Goal: Task Accomplishment & Management: Manage account settings

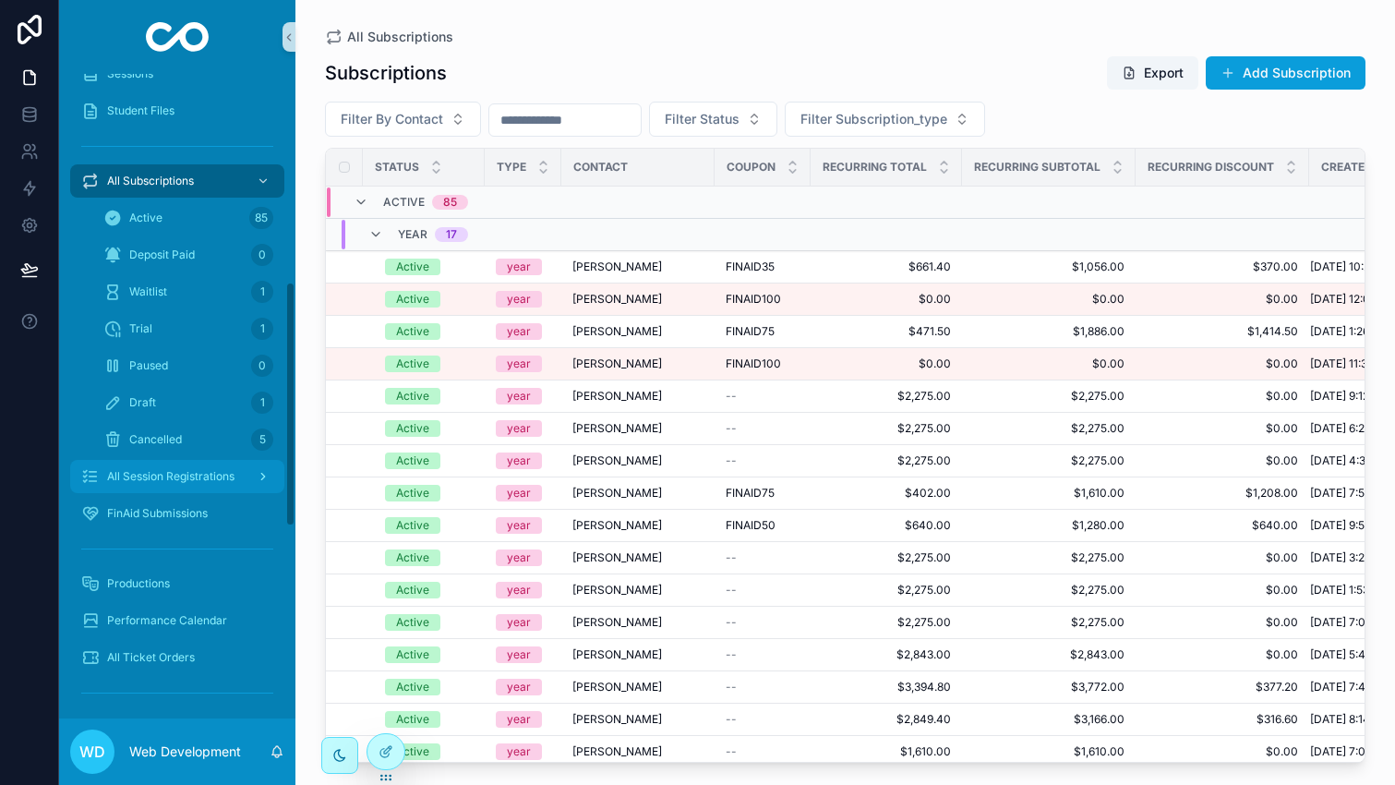
scroll to position [748, 0]
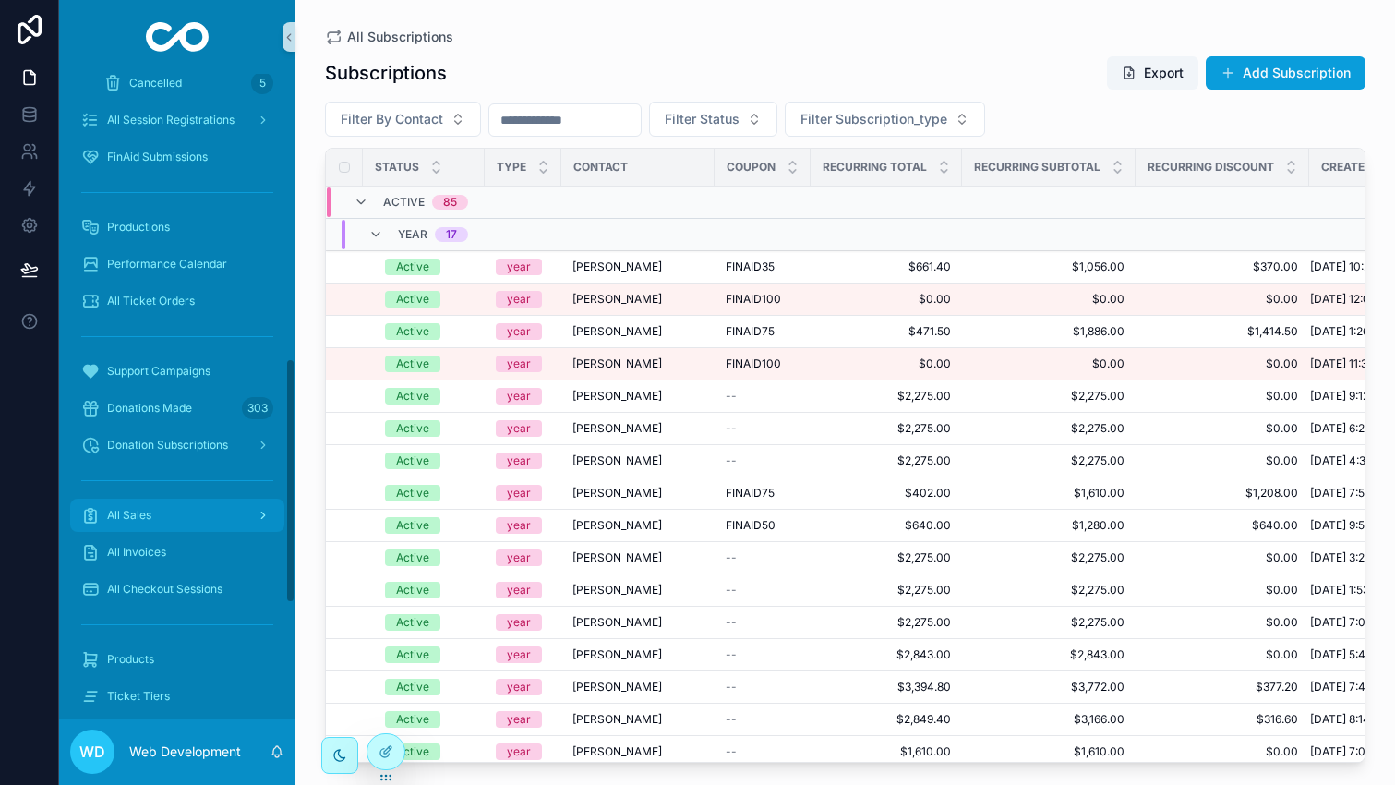
click at [164, 514] on div "All Sales" at bounding box center [177, 515] width 192 height 30
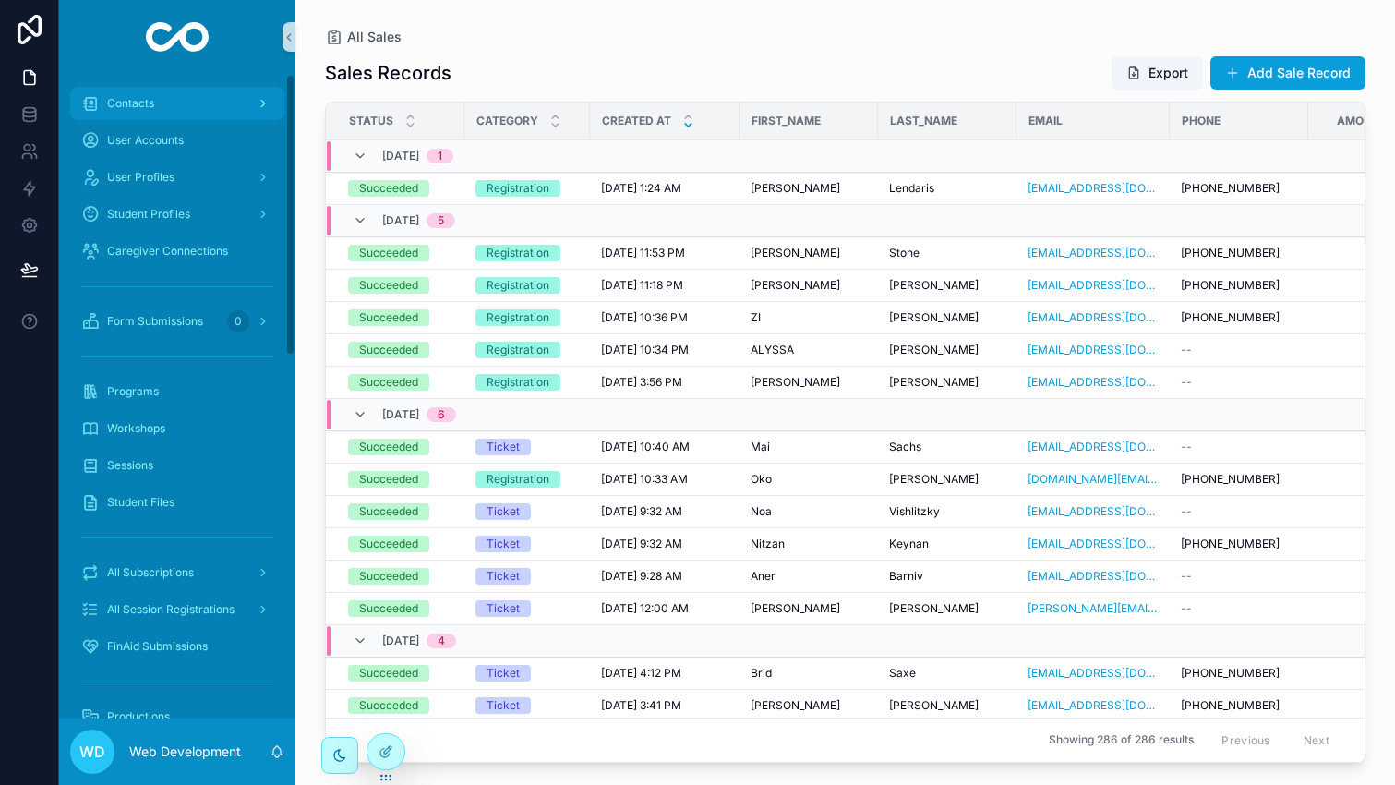
click at [168, 108] on div "Contacts" at bounding box center [177, 104] width 192 height 30
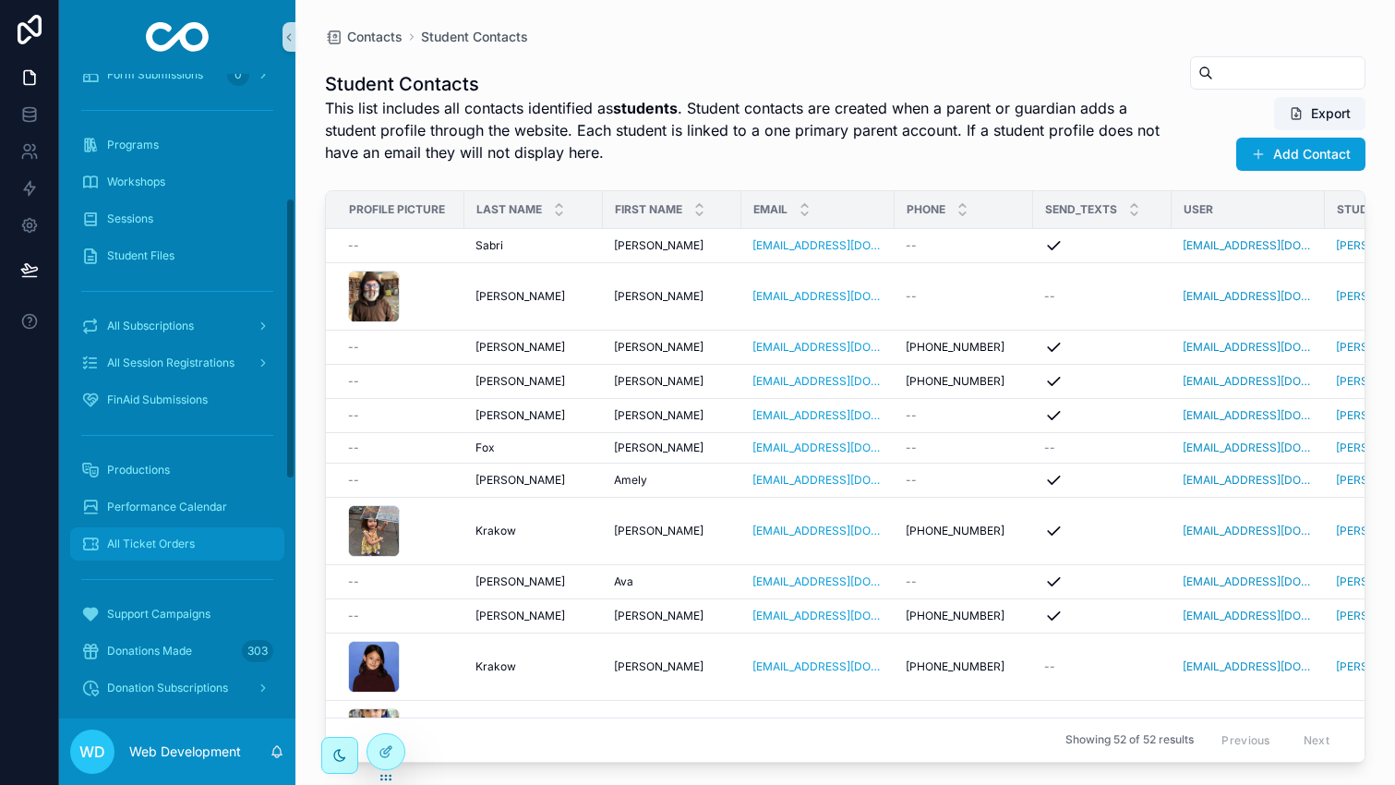
click at [184, 550] on span "All Ticket Orders" at bounding box center [151, 543] width 88 height 15
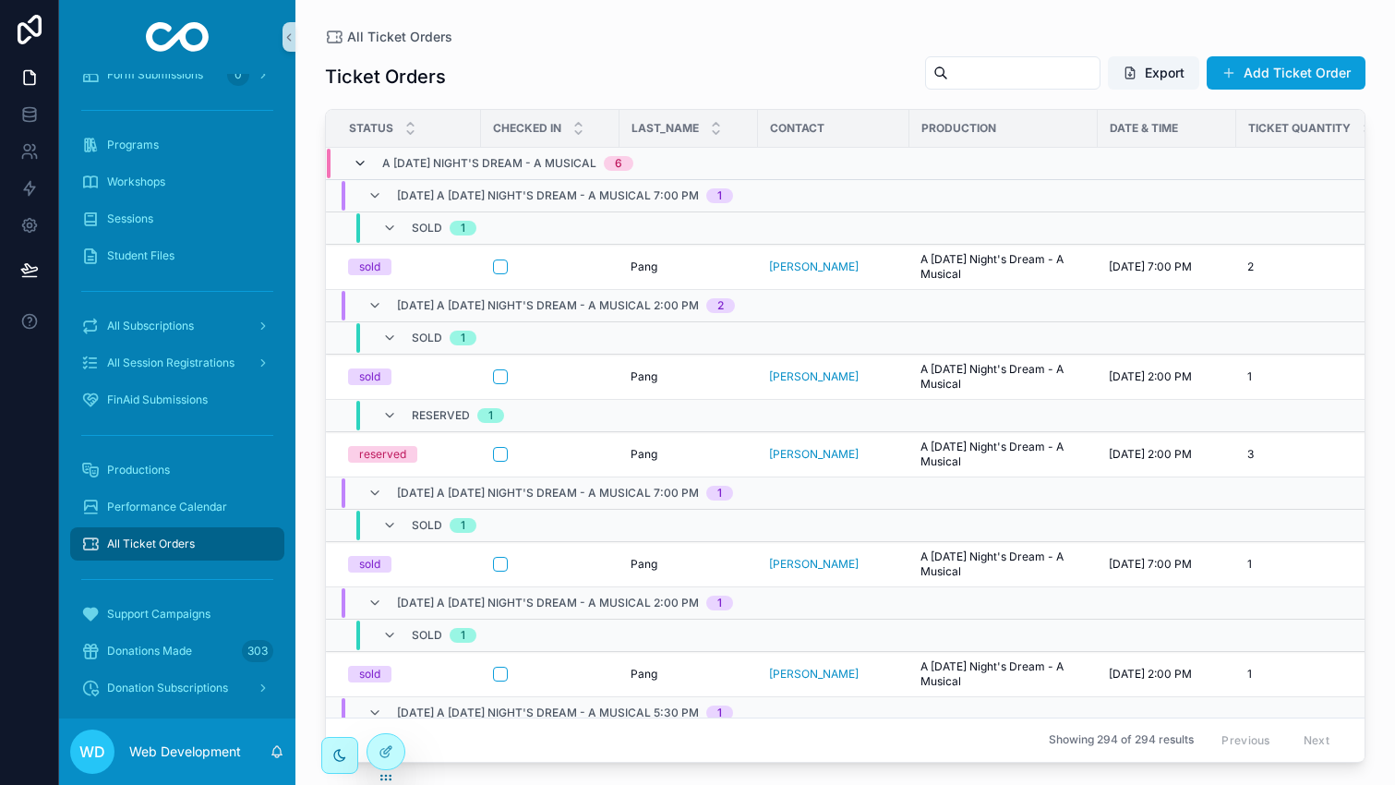
click at [359, 160] on icon "scrollable content" at bounding box center [360, 163] width 15 height 15
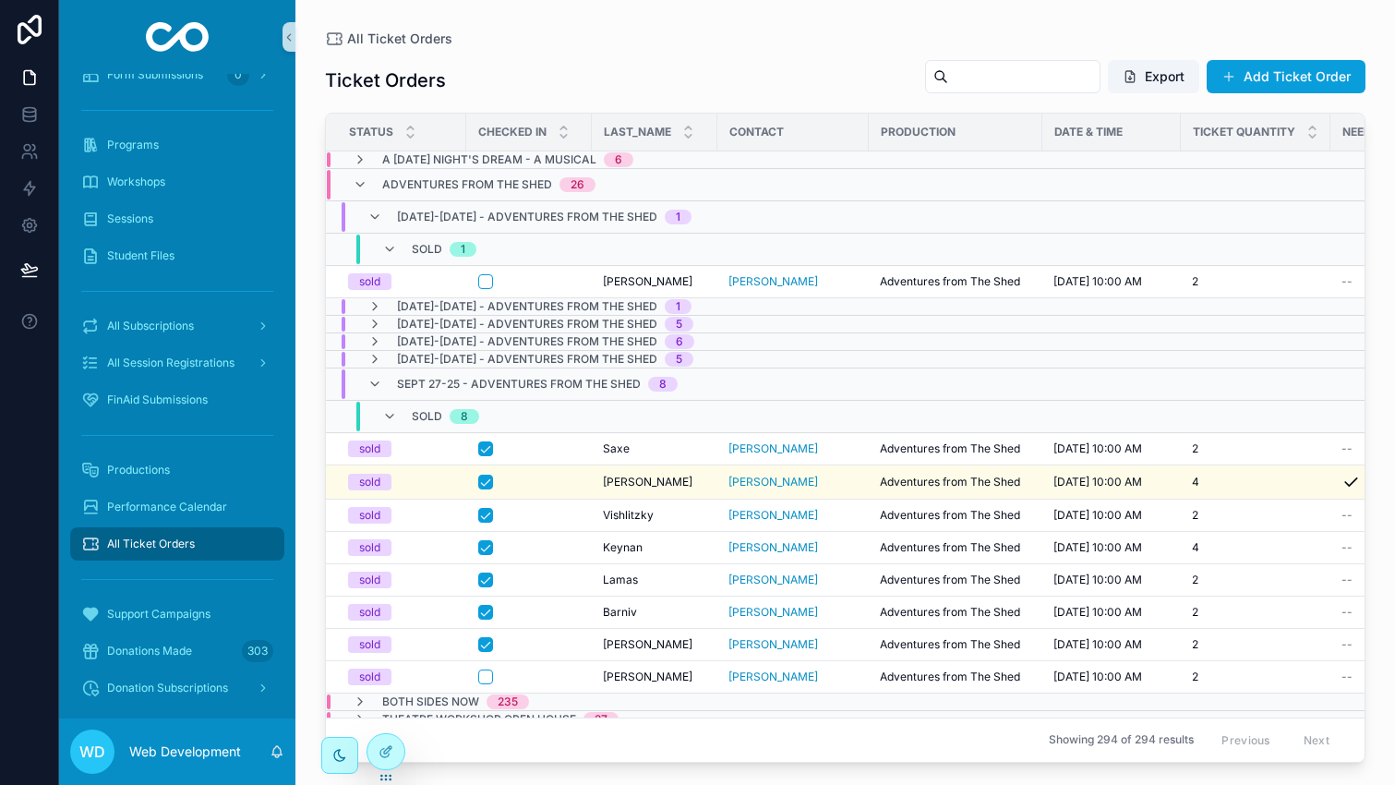
click at [359, 160] on icon "scrollable content" at bounding box center [360, 159] width 15 height 15
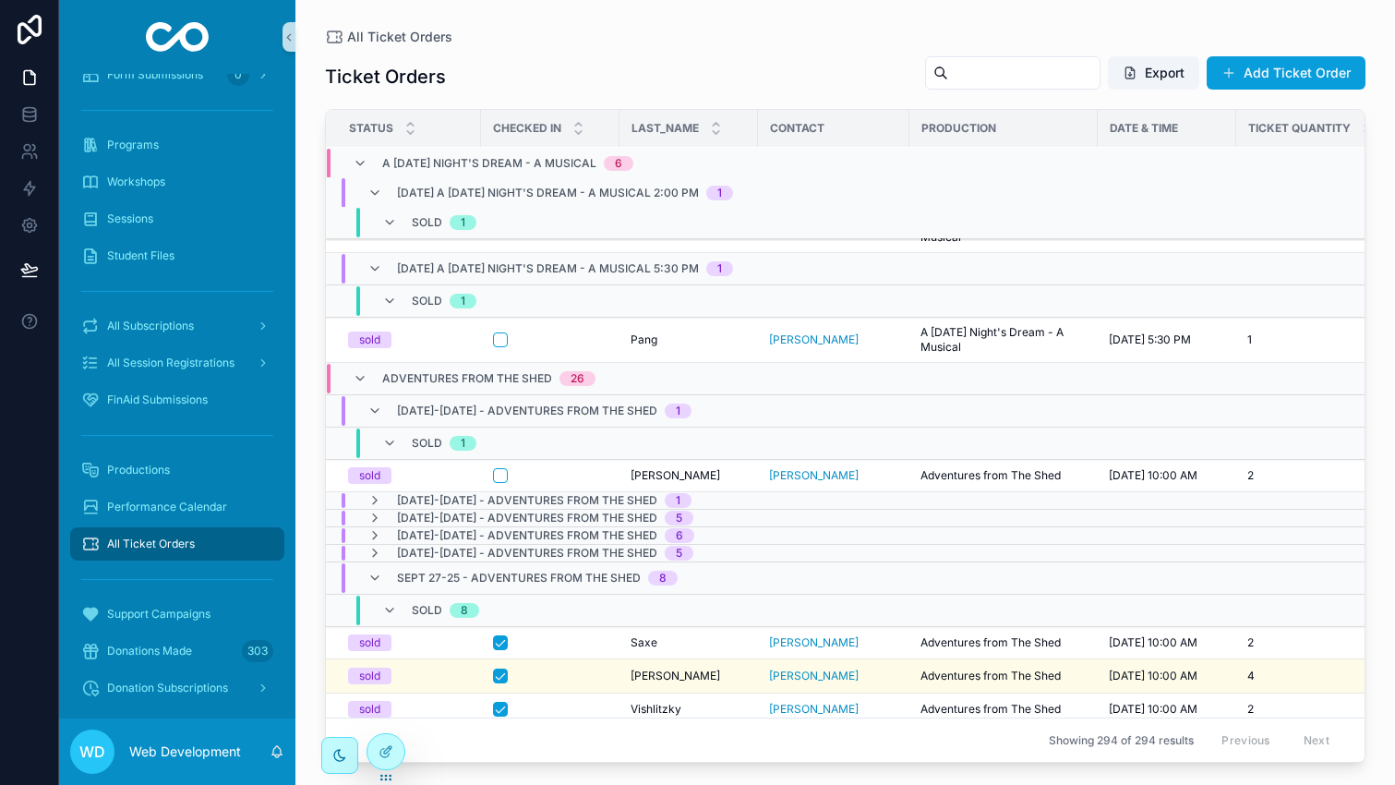
scroll to position [565, 0]
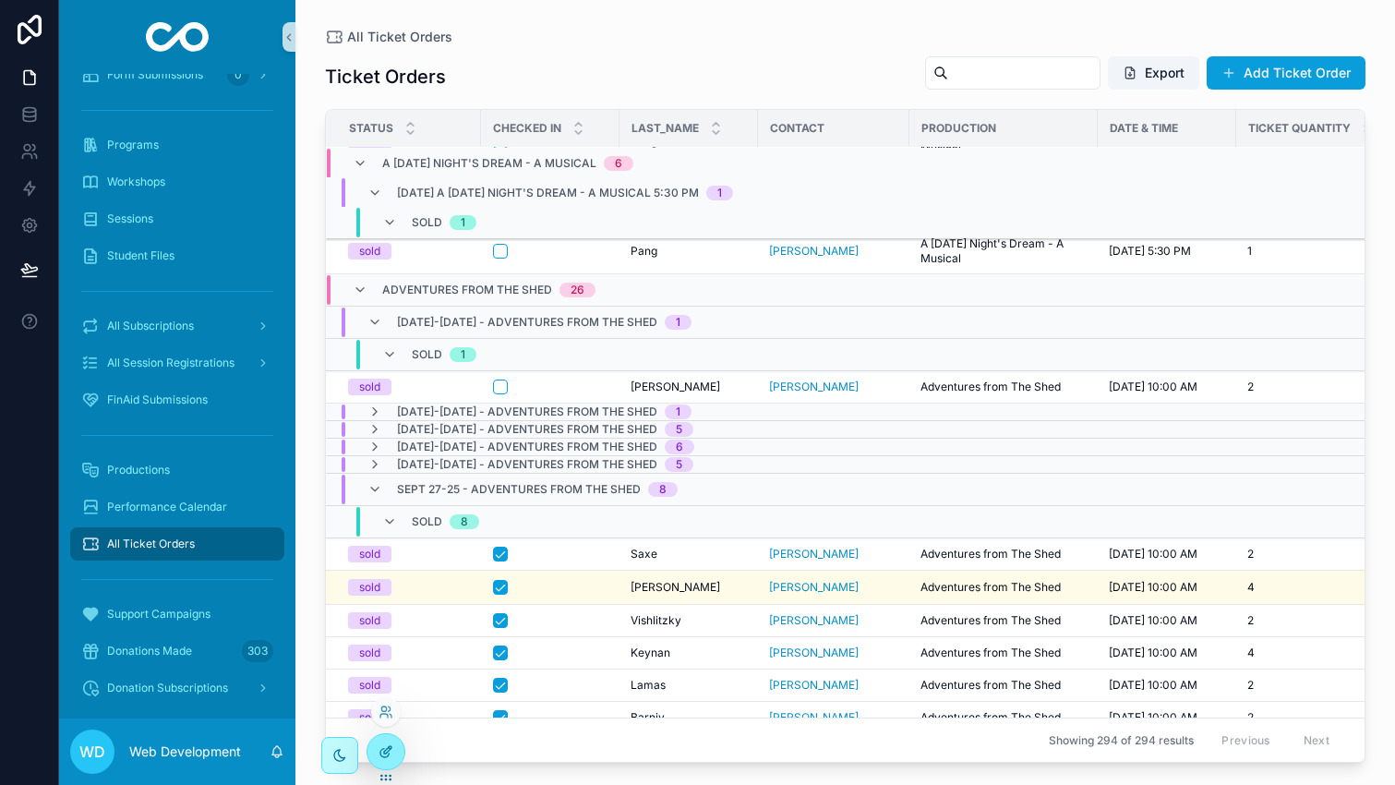
click at [379, 741] on div at bounding box center [385, 751] width 37 height 35
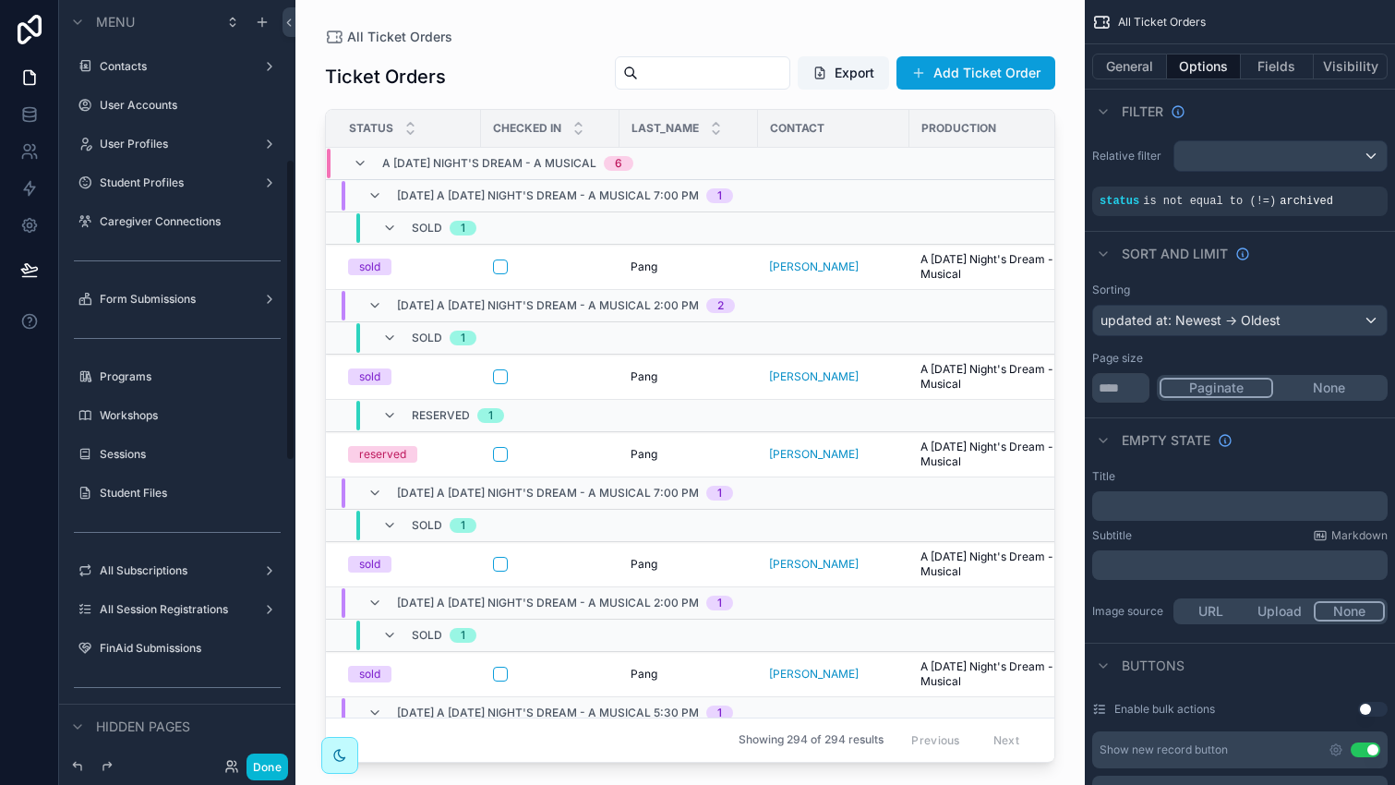
scroll to position [402, 0]
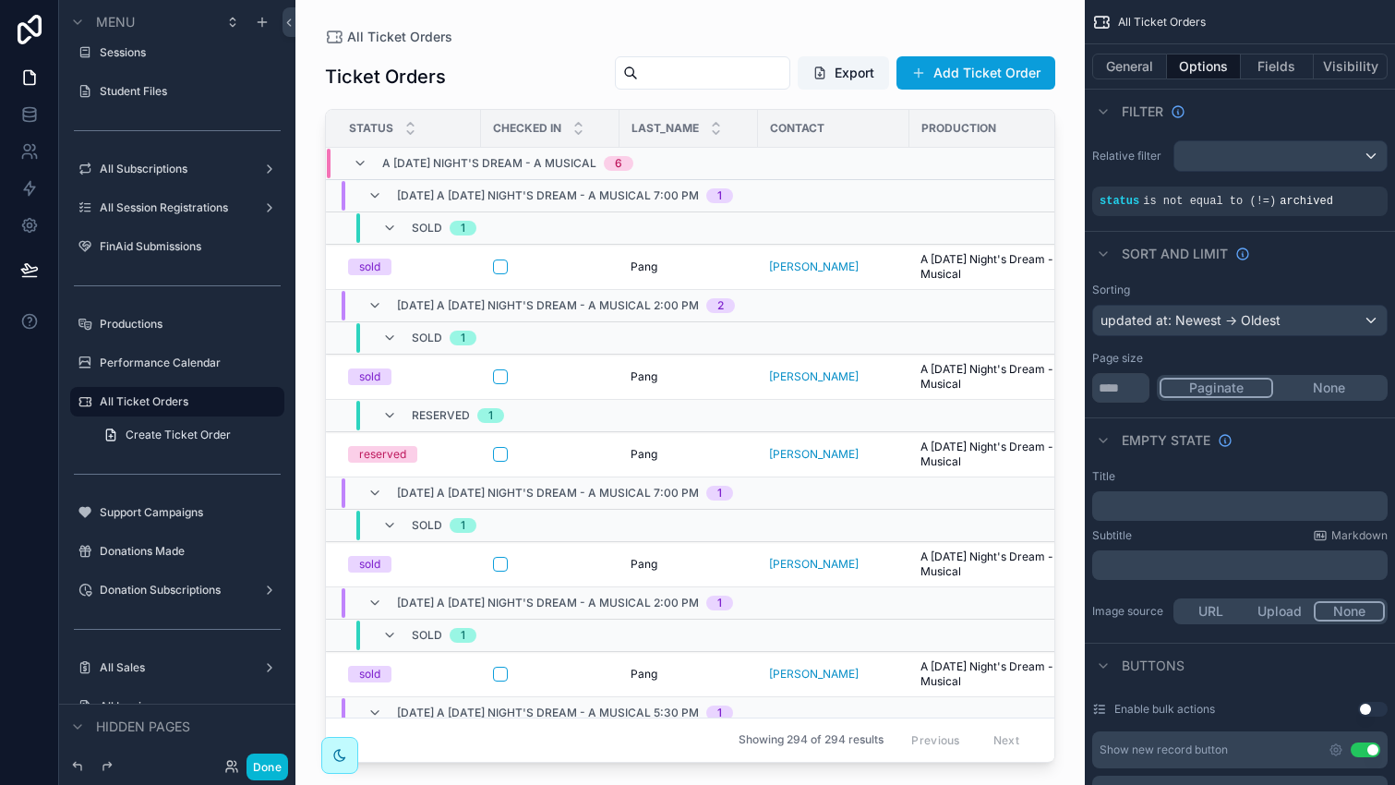
click at [884, 201] on td "scrollable content" at bounding box center [833, 196] width 151 height 32
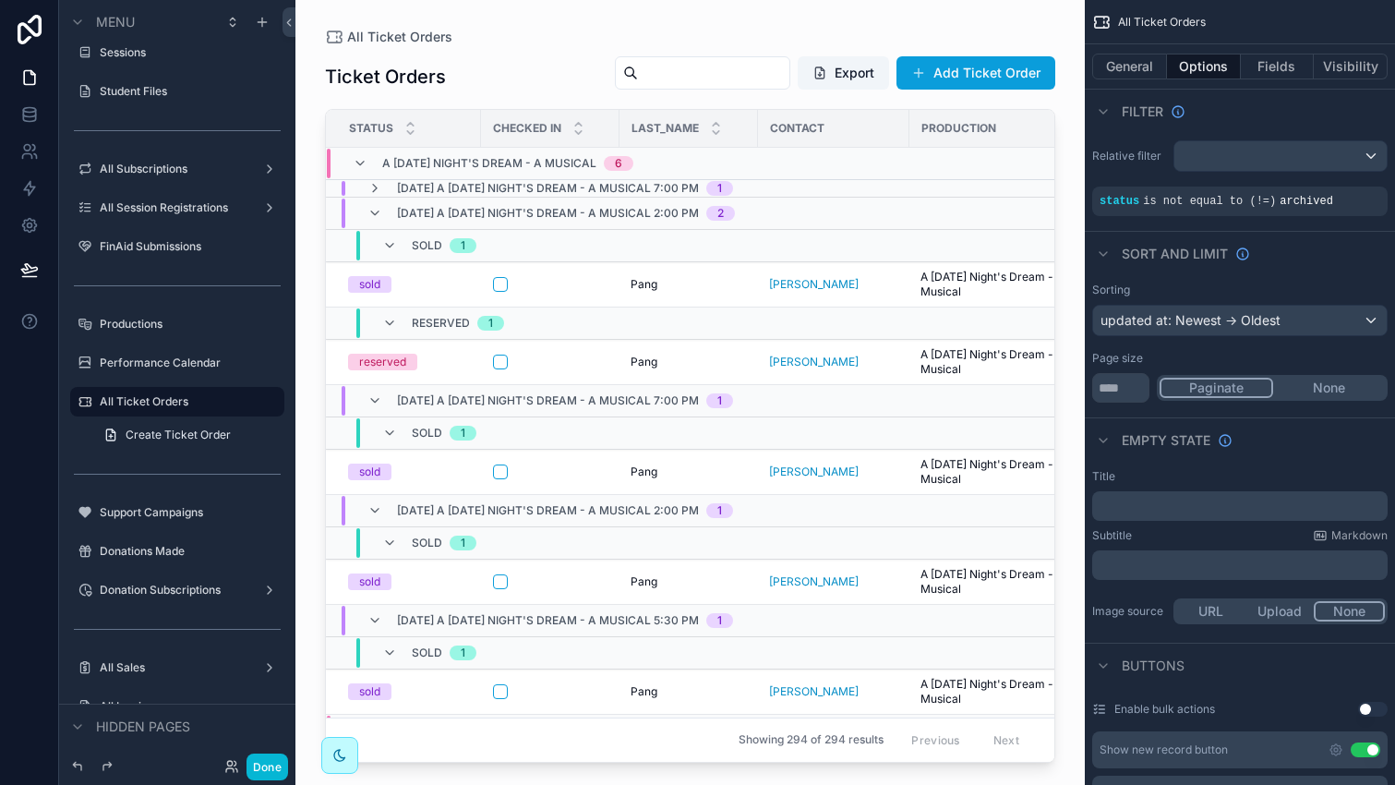
click at [884, 201] on td "scrollable content" at bounding box center [833, 214] width 151 height 32
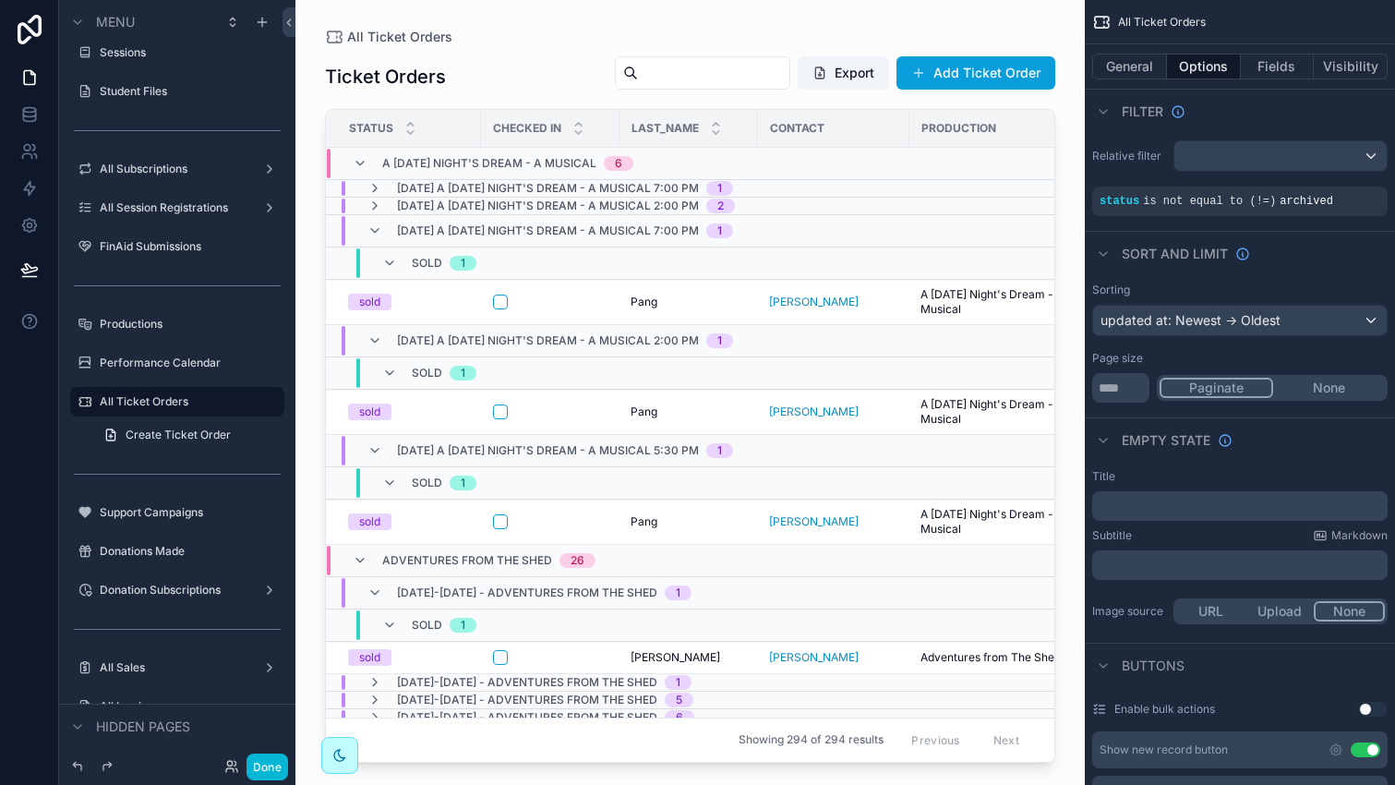
click at [884, 206] on td "scrollable content" at bounding box center [833, 207] width 151 height 18
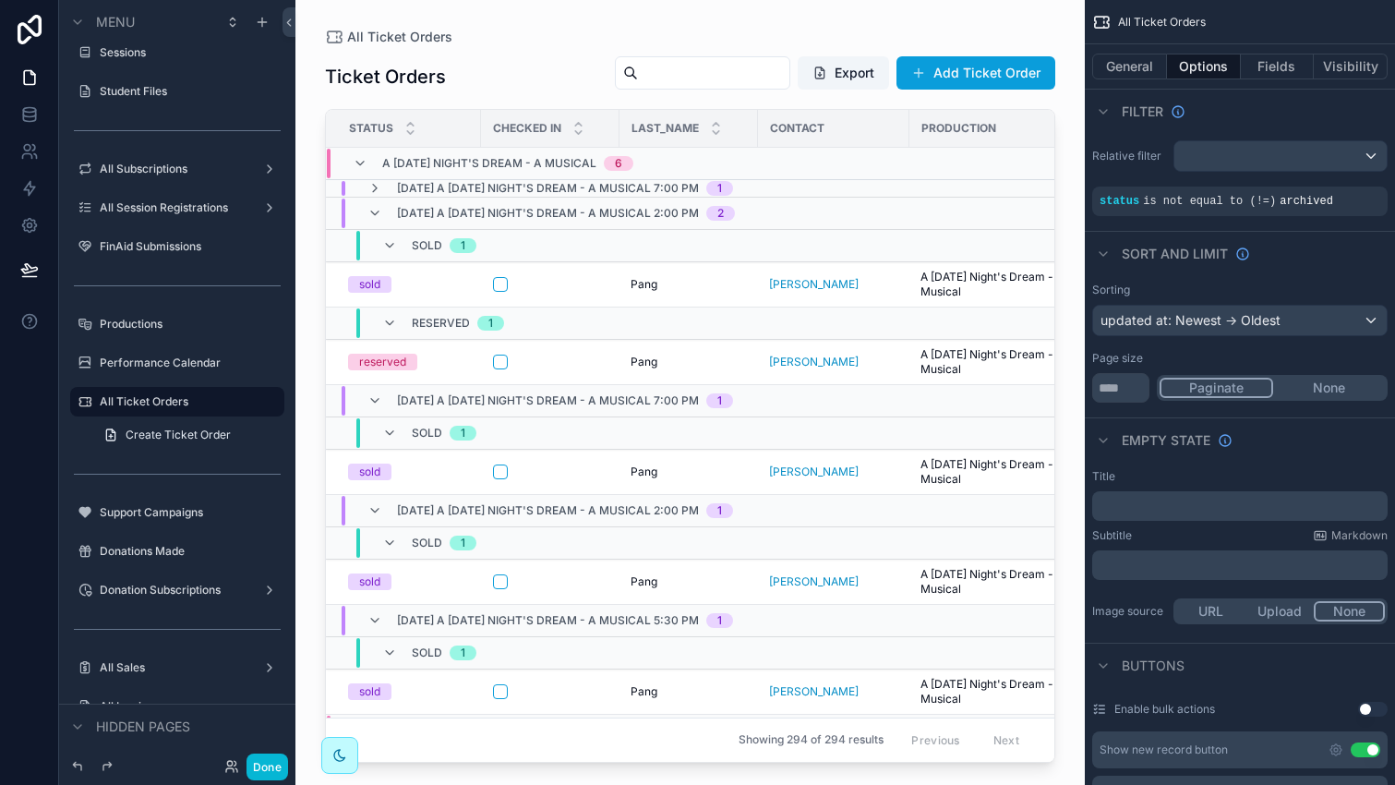
click at [884, 186] on td "scrollable content" at bounding box center [833, 189] width 151 height 18
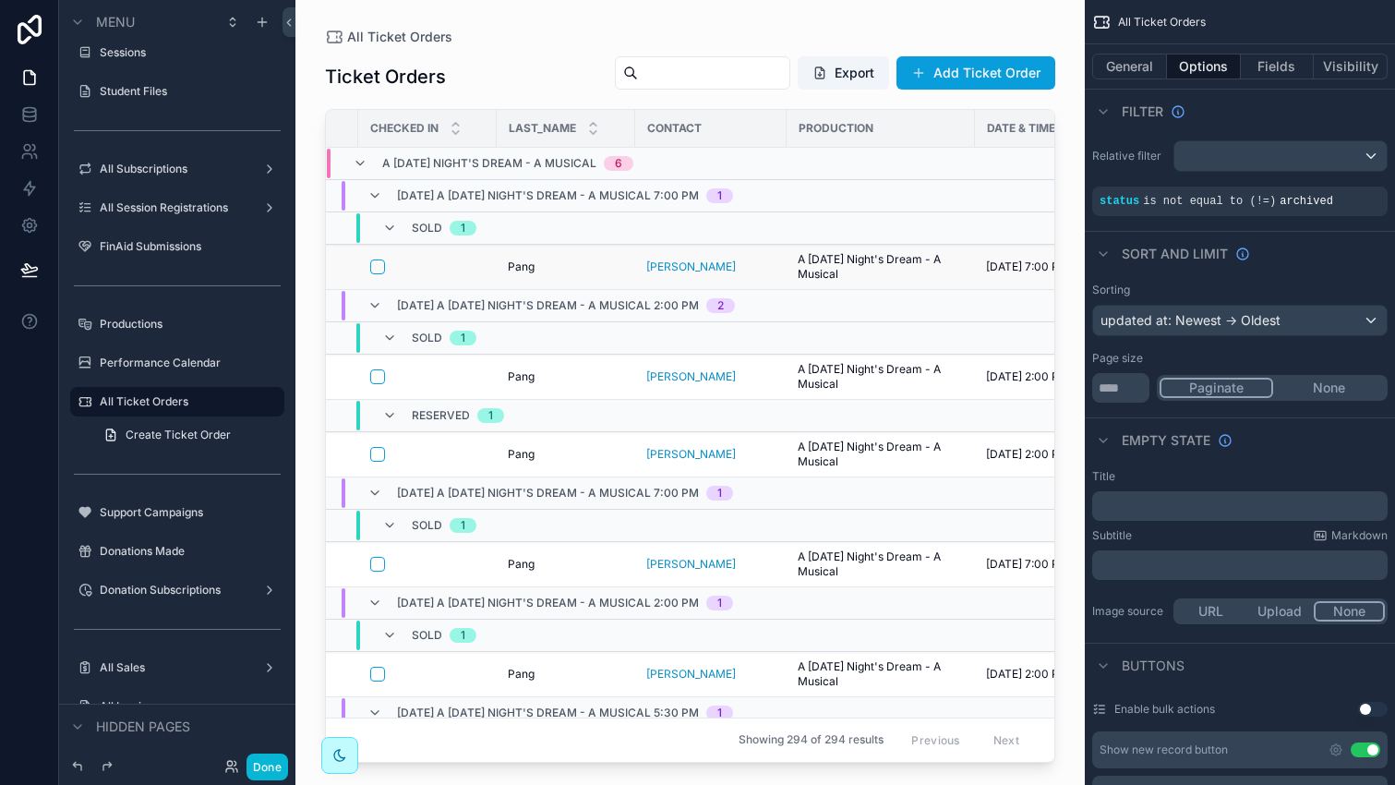
scroll to position [0, 0]
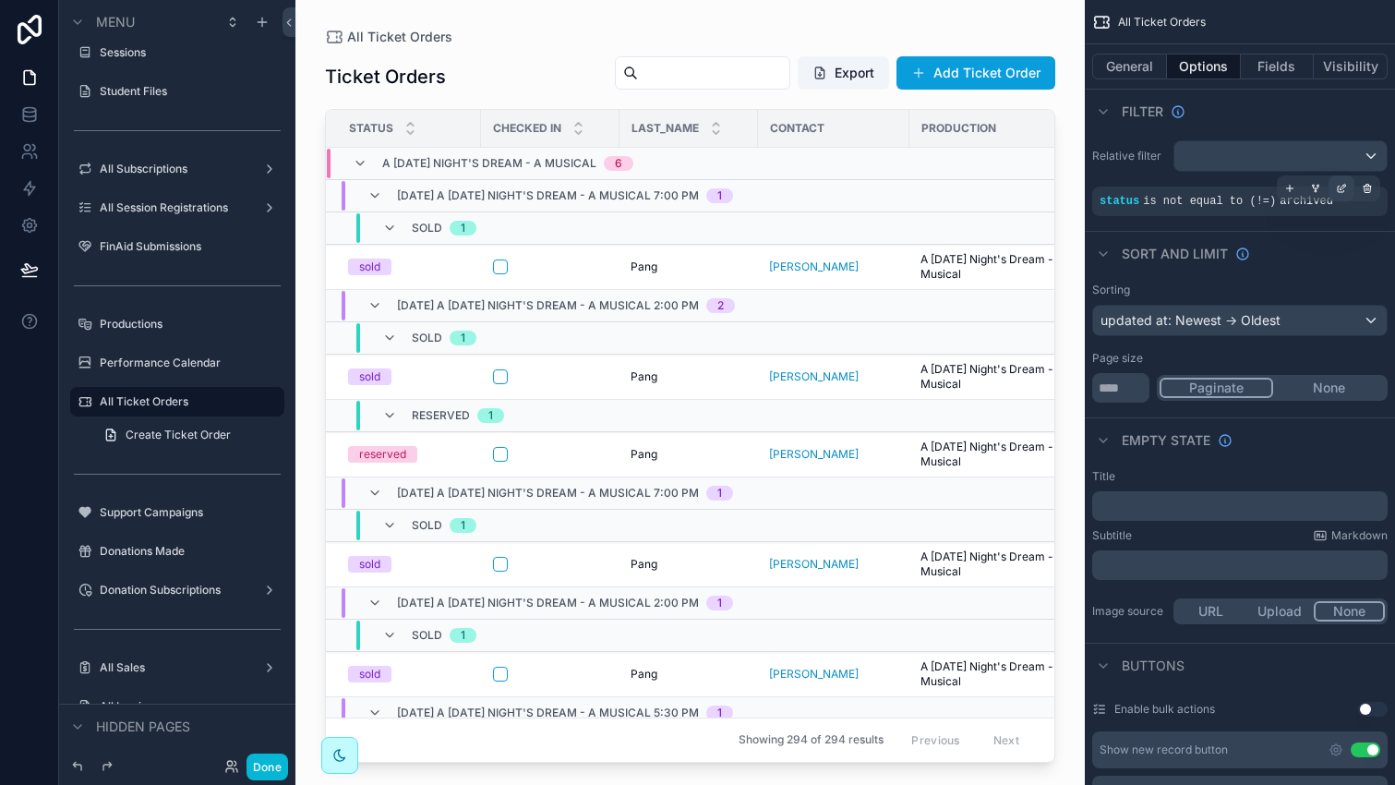
click at [1339, 183] on icon "scrollable content" at bounding box center [1341, 188] width 11 height 11
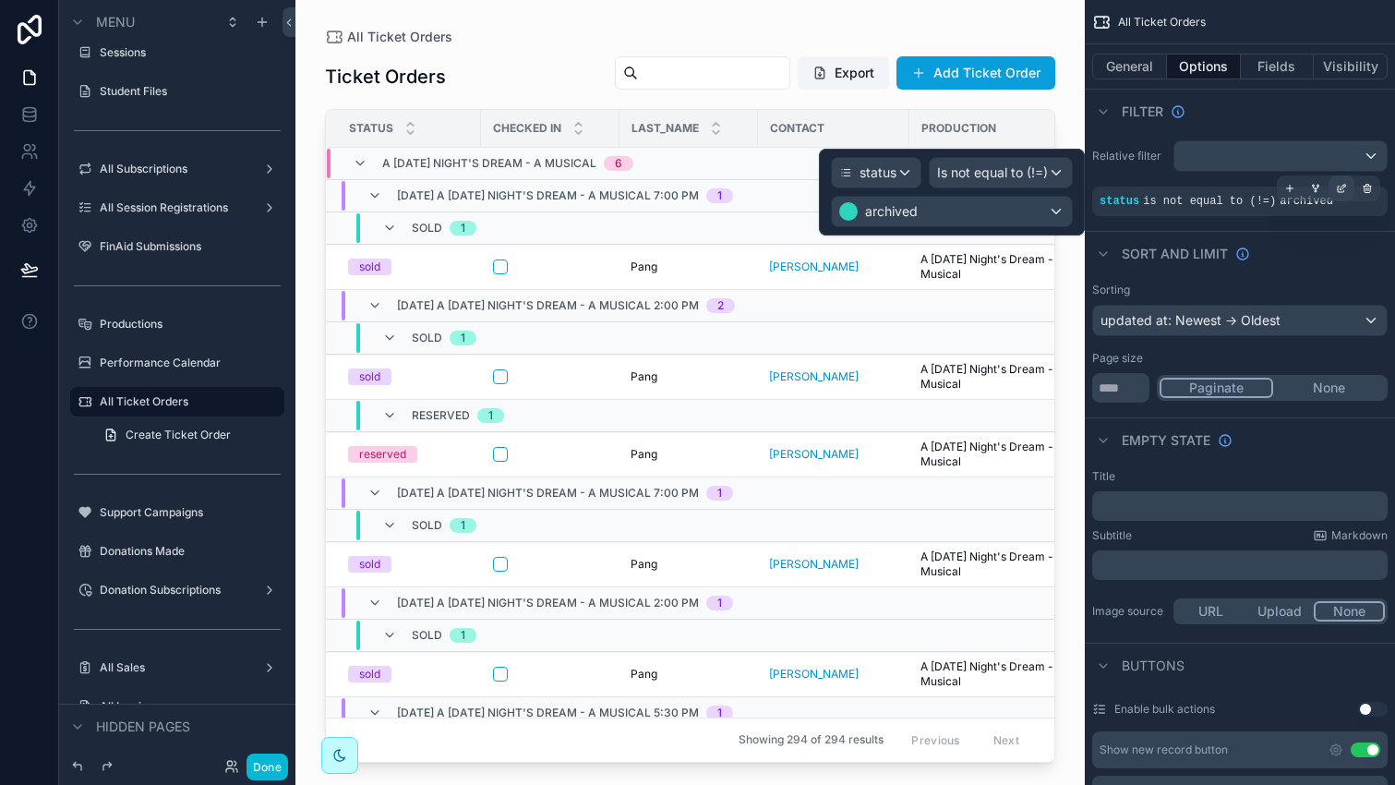
click at [1339, 183] on icon "scrollable content" at bounding box center [1341, 188] width 11 height 11
click at [1289, 184] on icon "scrollable content" at bounding box center [1289, 188] width 11 height 11
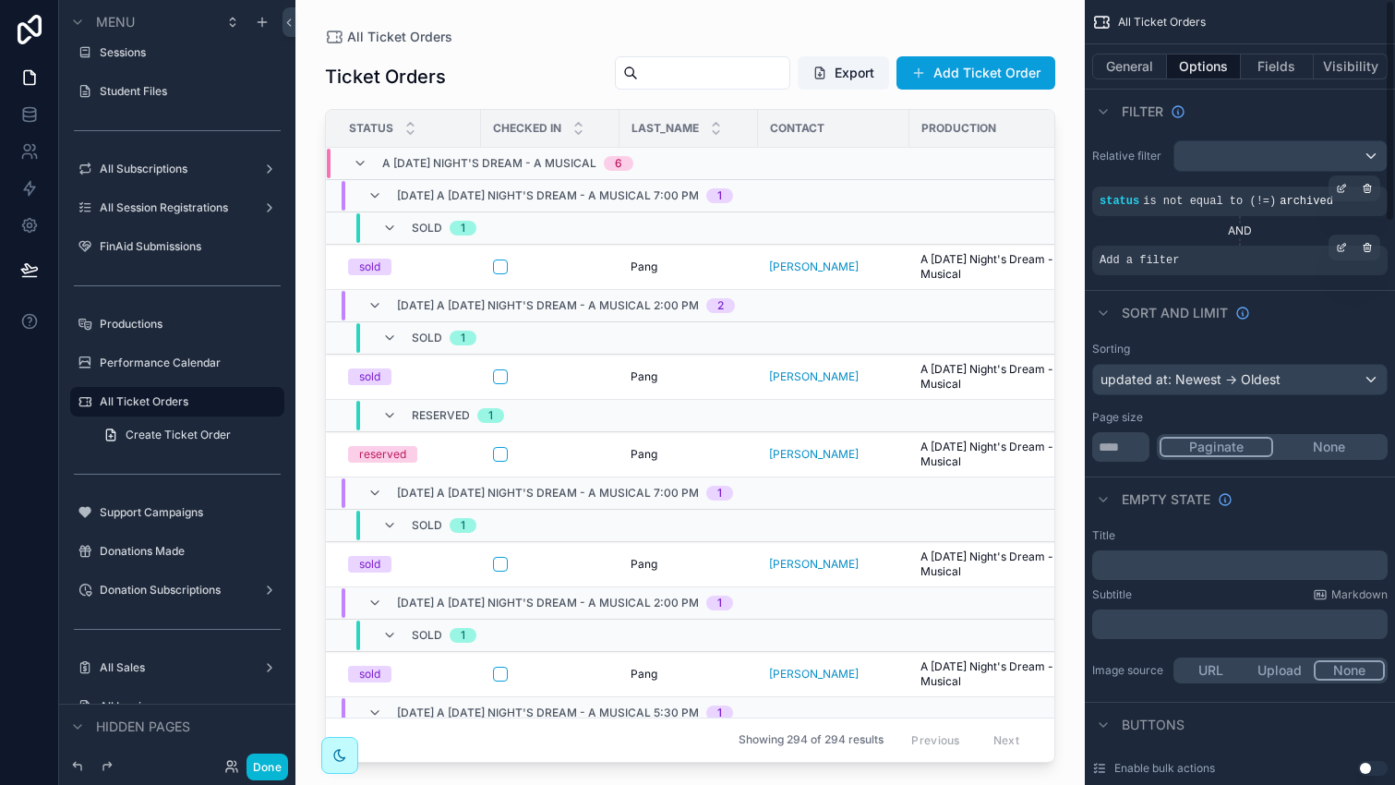
click at [1164, 270] on div "Add a filter" at bounding box center [1239, 261] width 295 height 30
click at [1340, 246] on icon "scrollable content" at bounding box center [1343, 246] width 6 height 6
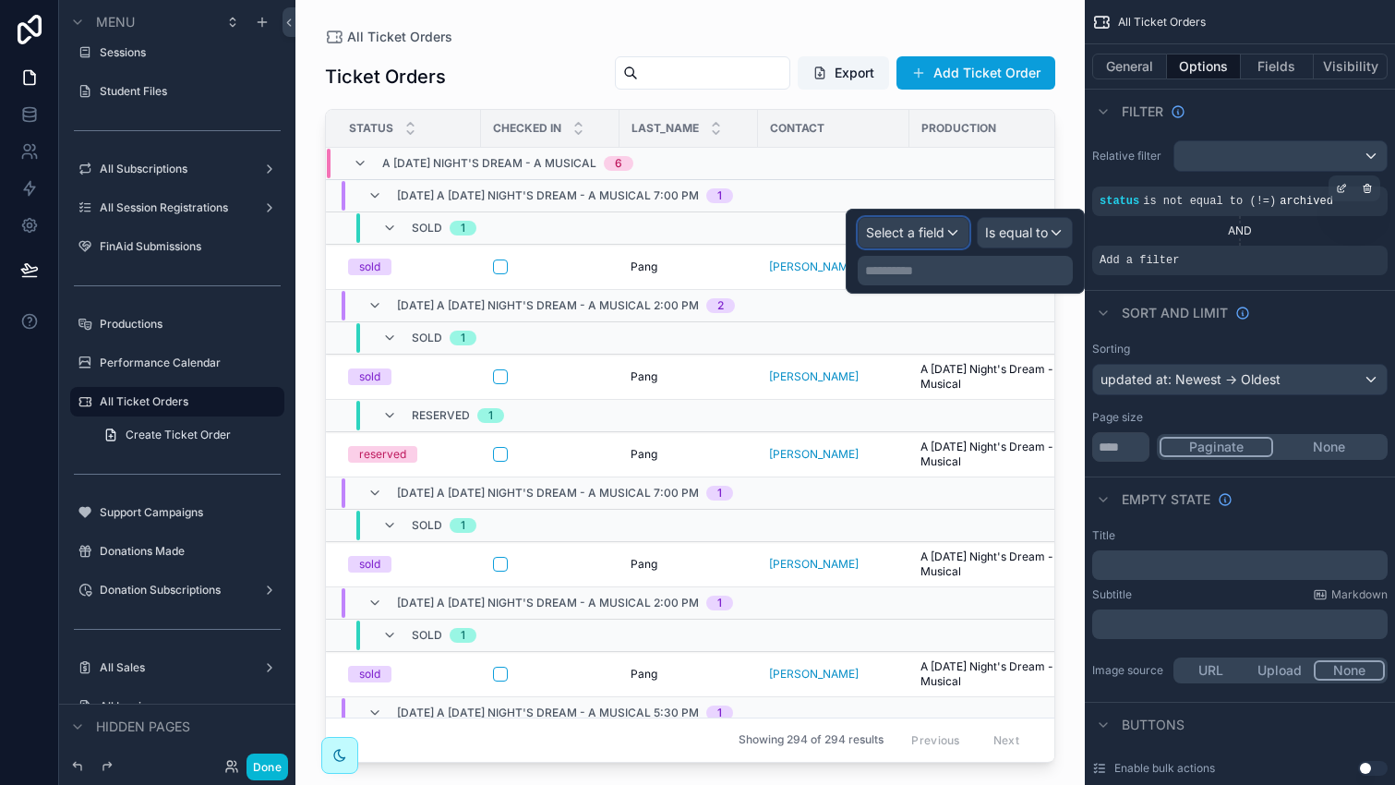
click at [938, 236] on span "Select a field" at bounding box center [905, 232] width 78 height 16
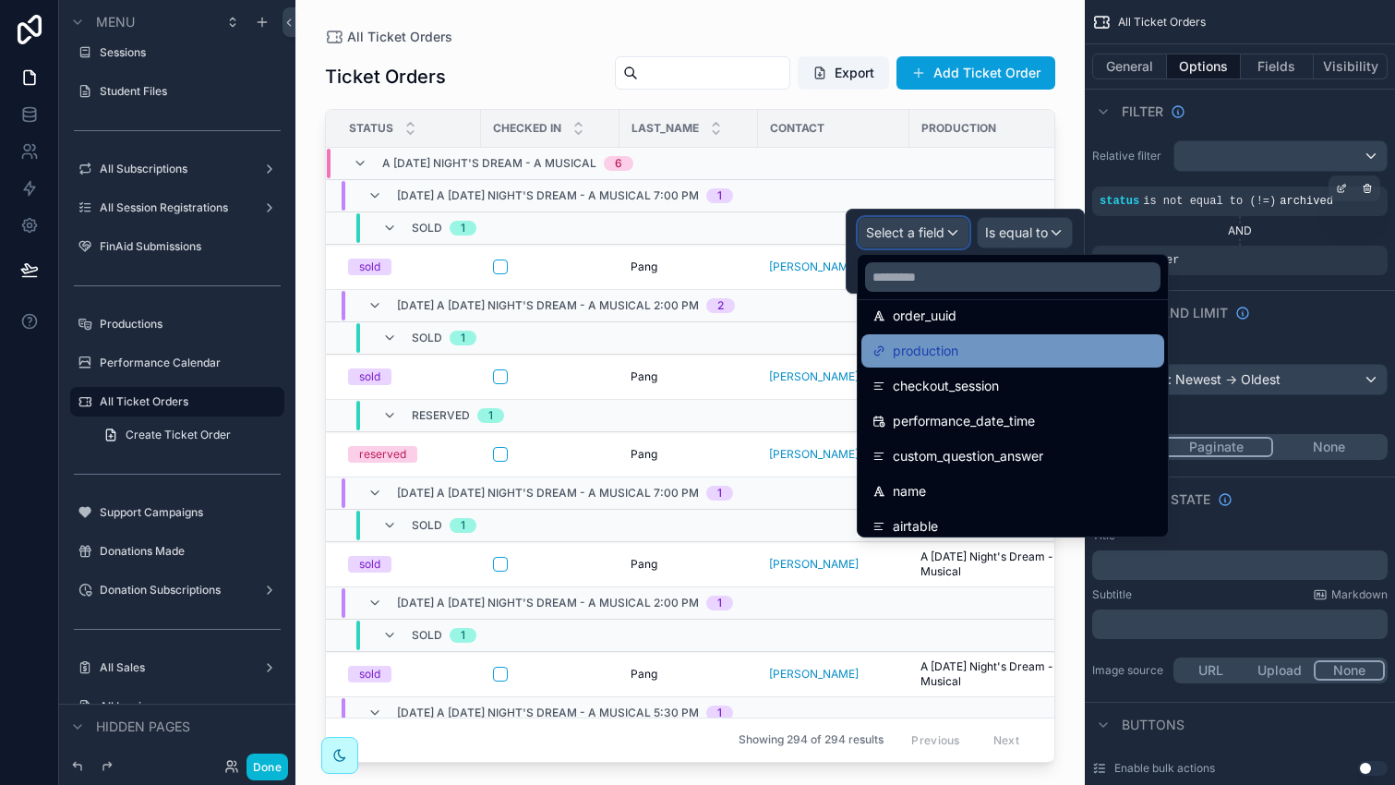
scroll to position [463, 0]
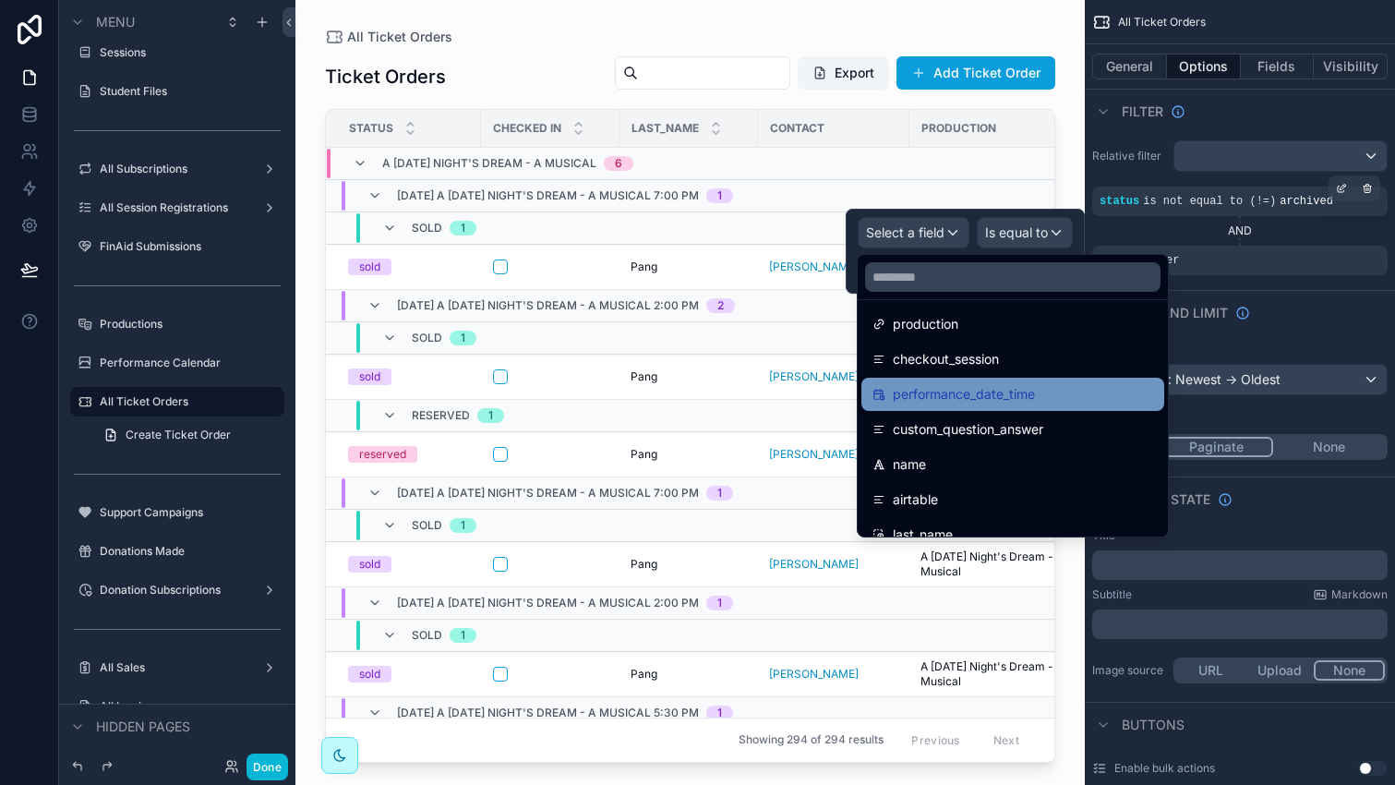
click at [950, 400] on span "performance_date_time" at bounding box center [964, 394] width 142 height 22
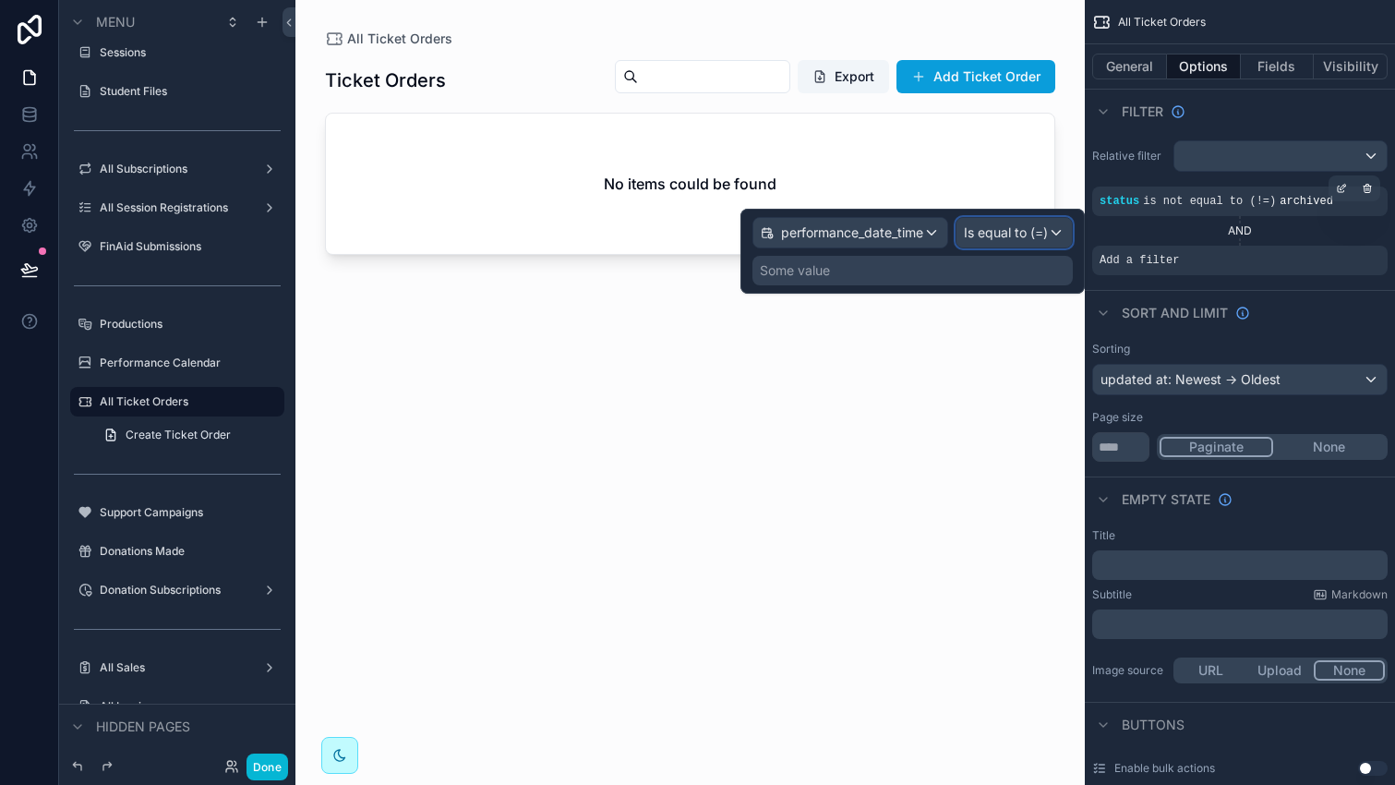
click at [988, 246] on div "Is equal to (=)" at bounding box center [1013, 233] width 115 height 30
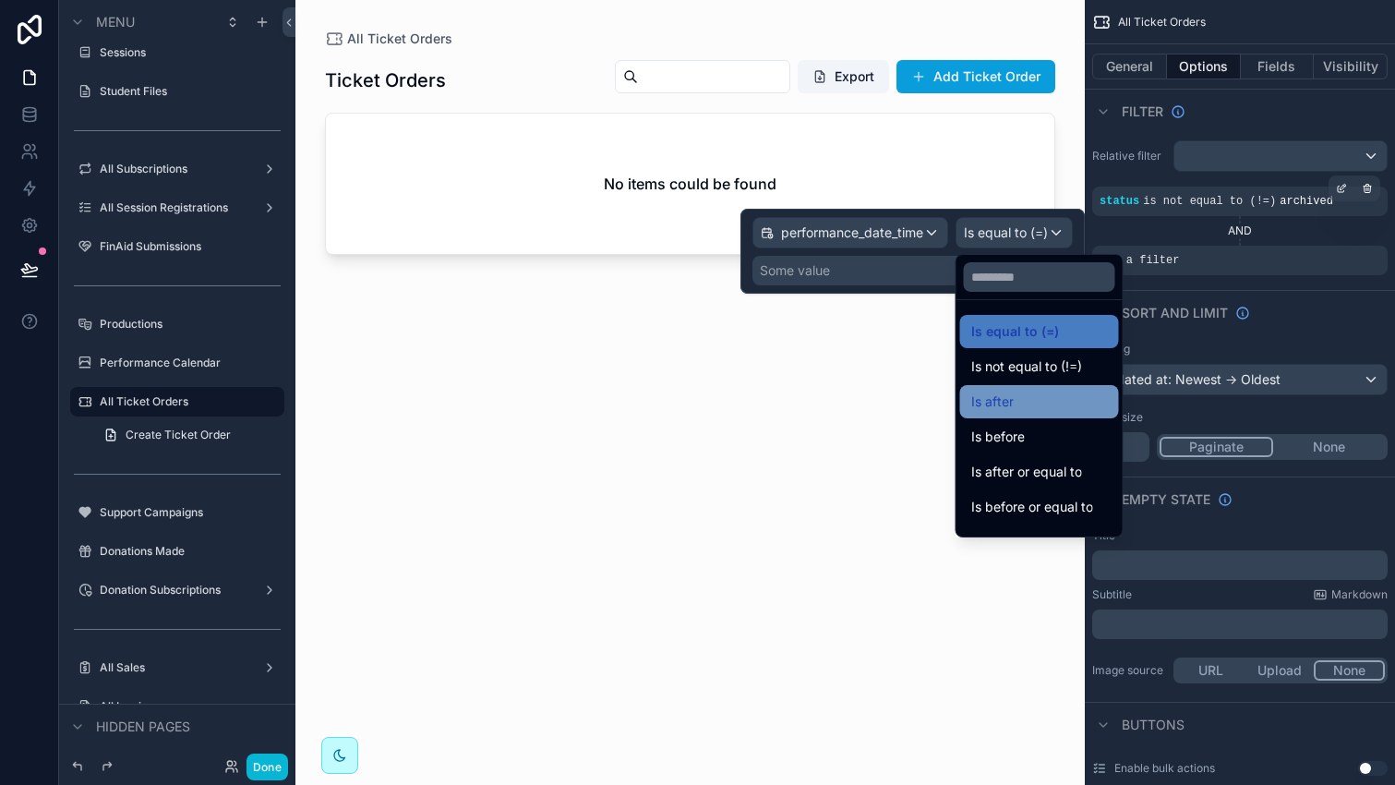
click at [1007, 394] on span "Is after" at bounding box center [992, 401] width 42 height 22
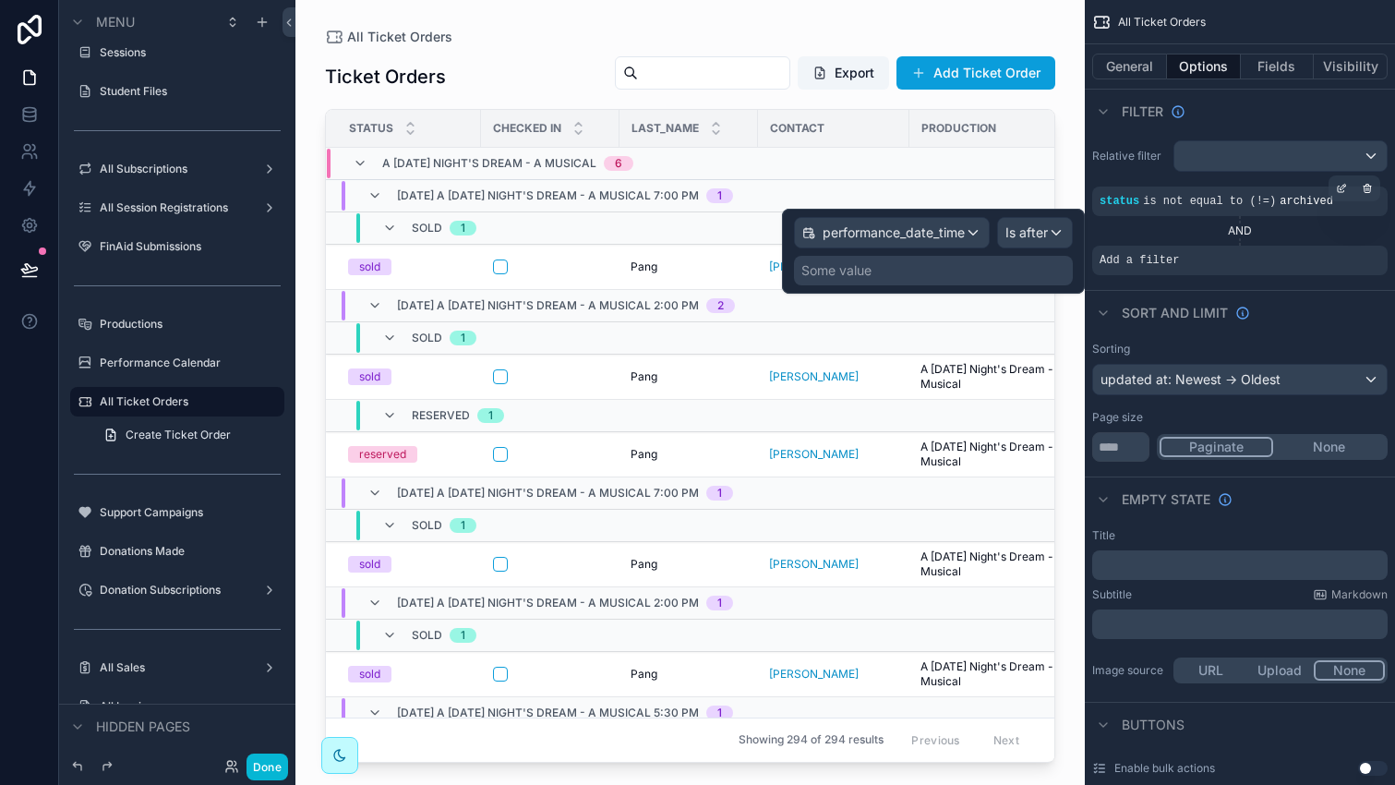
click at [884, 272] on div "Some value" at bounding box center [933, 271] width 279 height 30
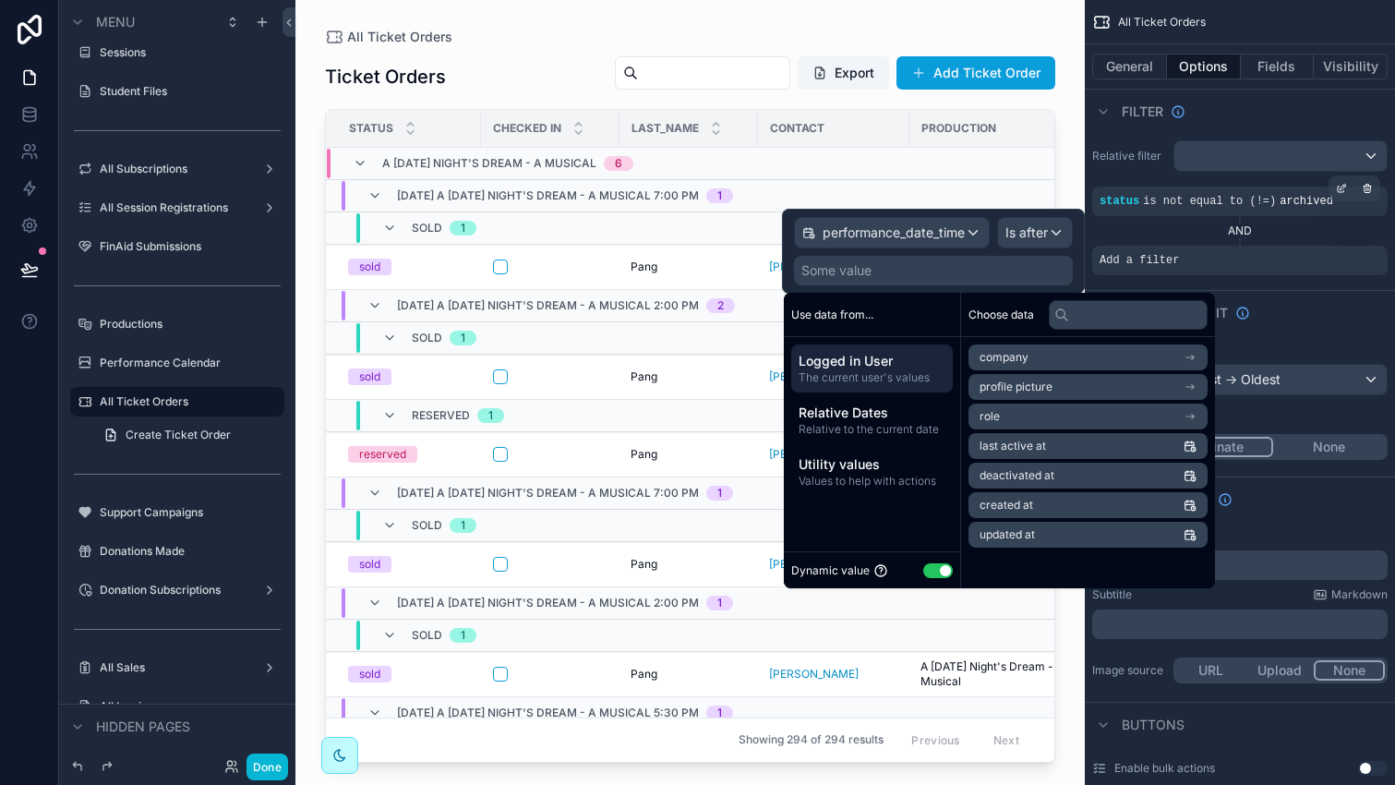
click at [937, 571] on button "Use setting" at bounding box center [938, 570] width 30 height 15
select select "****"
select select "*"
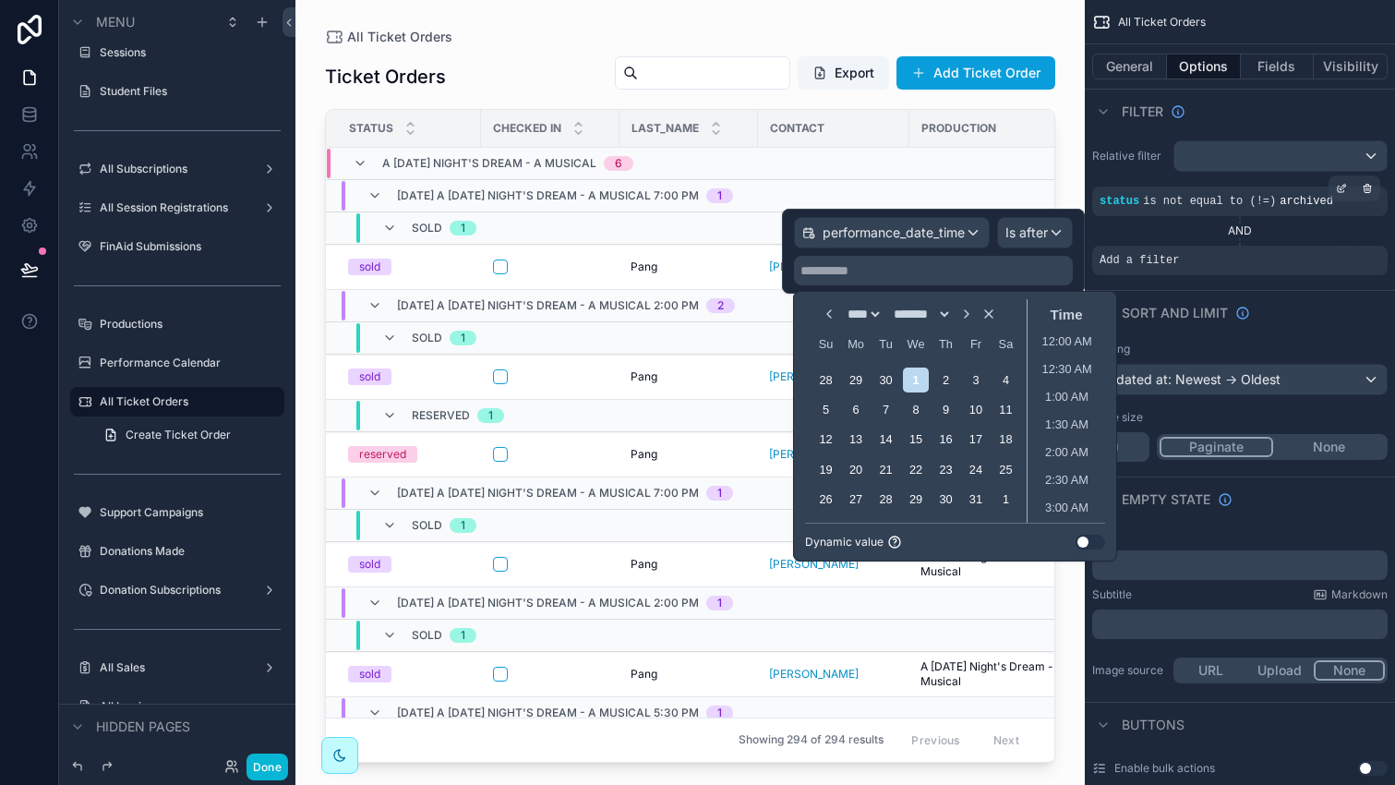
click at [1080, 542] on button "Use setting" at bounding box center [1090, 541] width 30 height 15
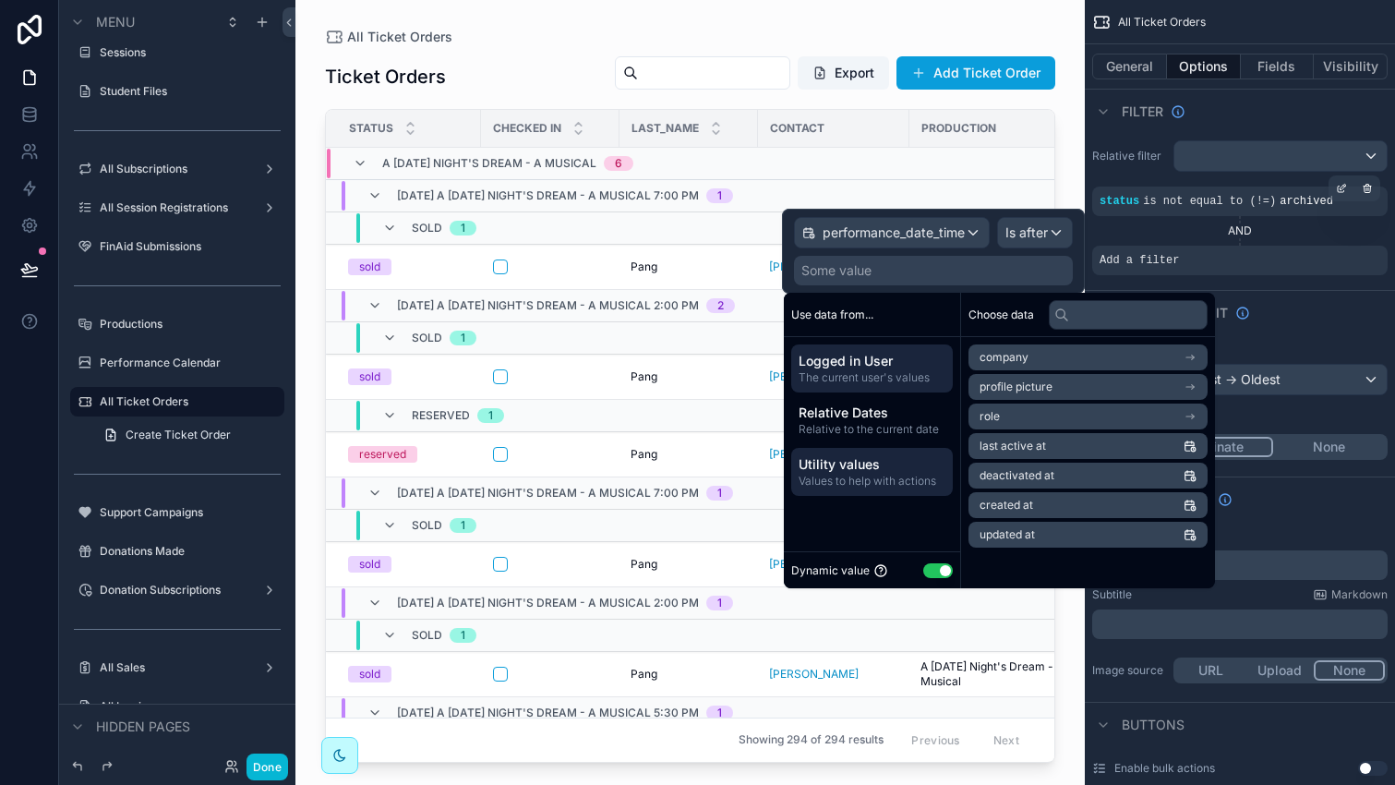
click at [890, 463] on span "Utility values" at bounding box center [871, 464] width 147 height 18
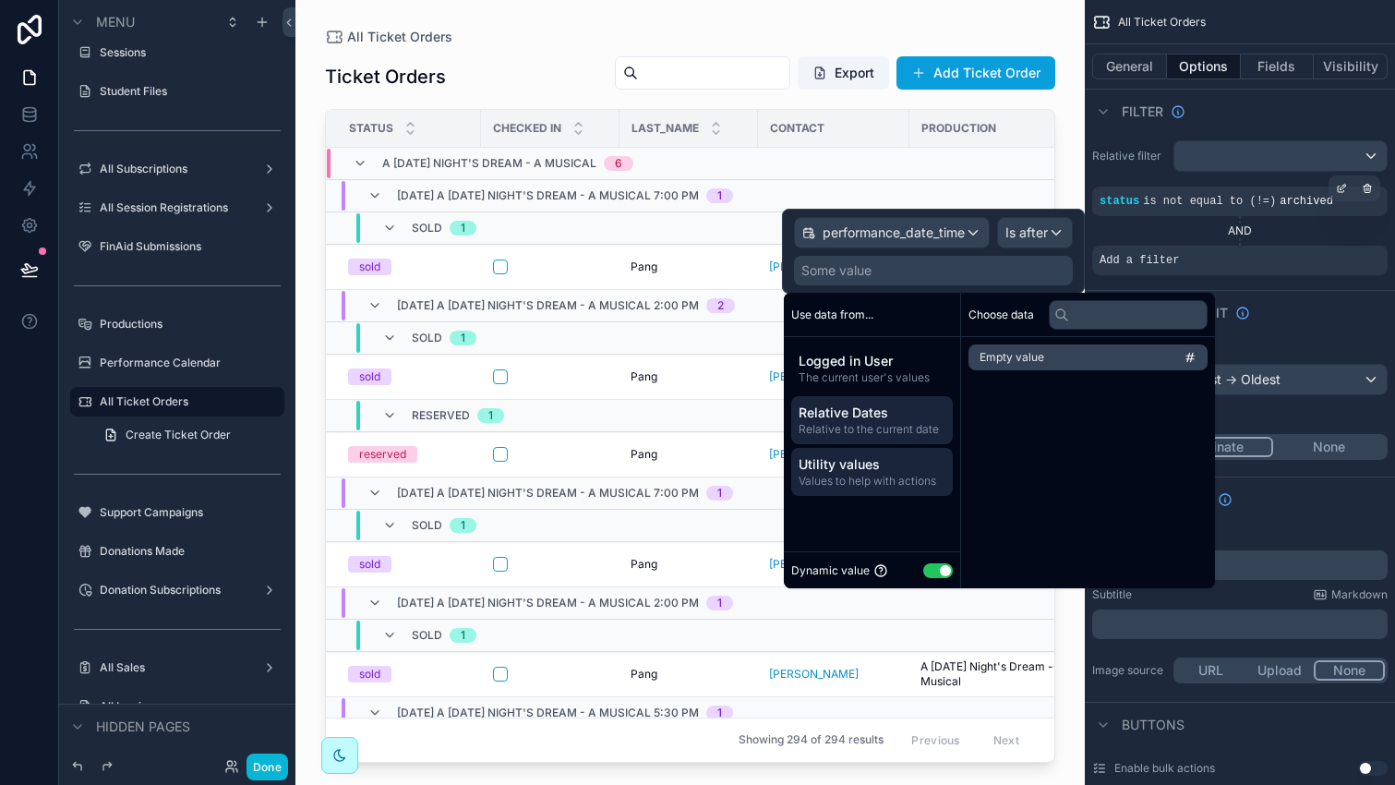
click at [885, 424] on span "Relative to the current date" at bounding box center [871, 429] width 147 height 15
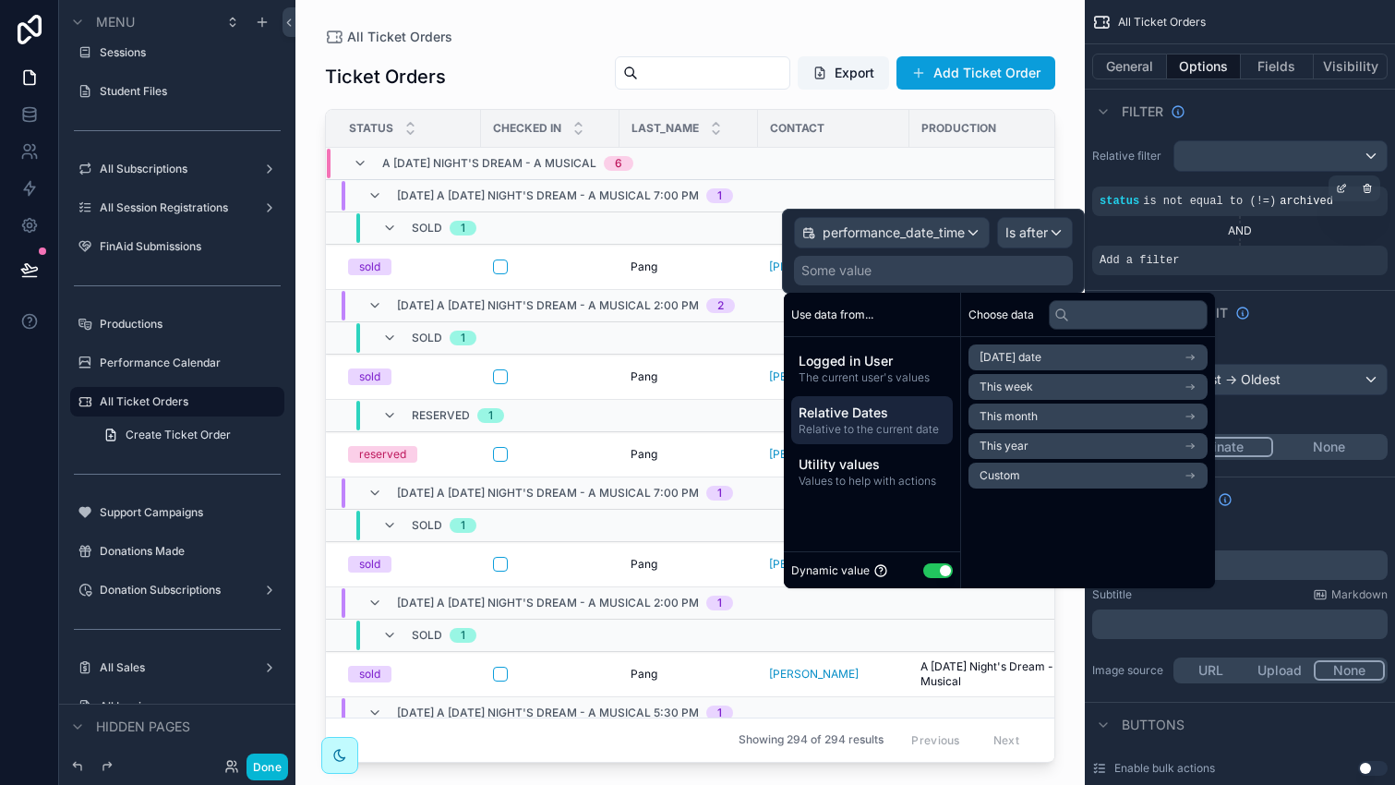
click at [1041, 355] on span "Today's date" at bounding box center [1010, 357] width 62 height 15
click at [1028, 418] on span "Start of day" at bounding box center [1009, 420] width 61 height 15
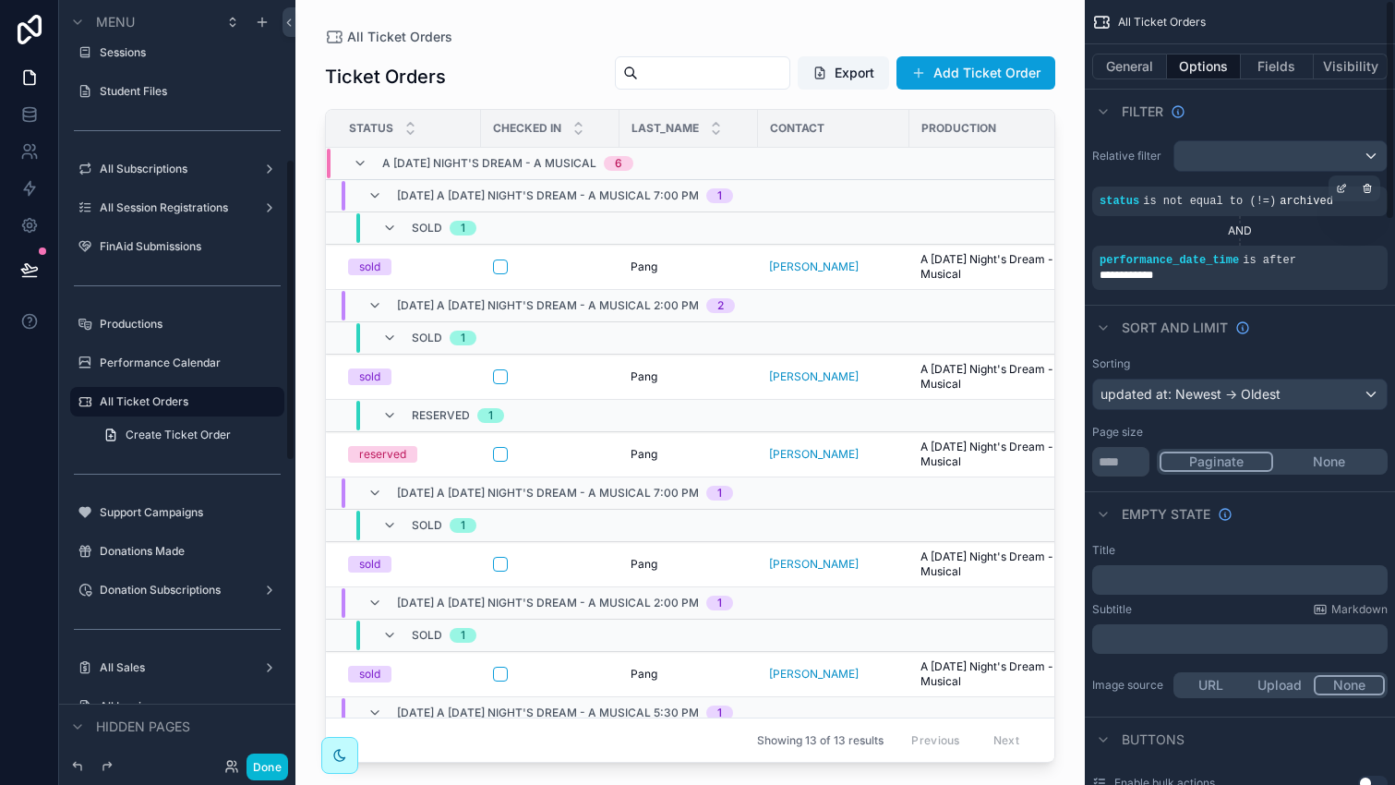
click at [1268, 107] on div "Filter" at bounding box center [1240, 111] width 310 height 44
click at [279, 768] on button "Done" at bounding box center [267, 766] width 42 height 27
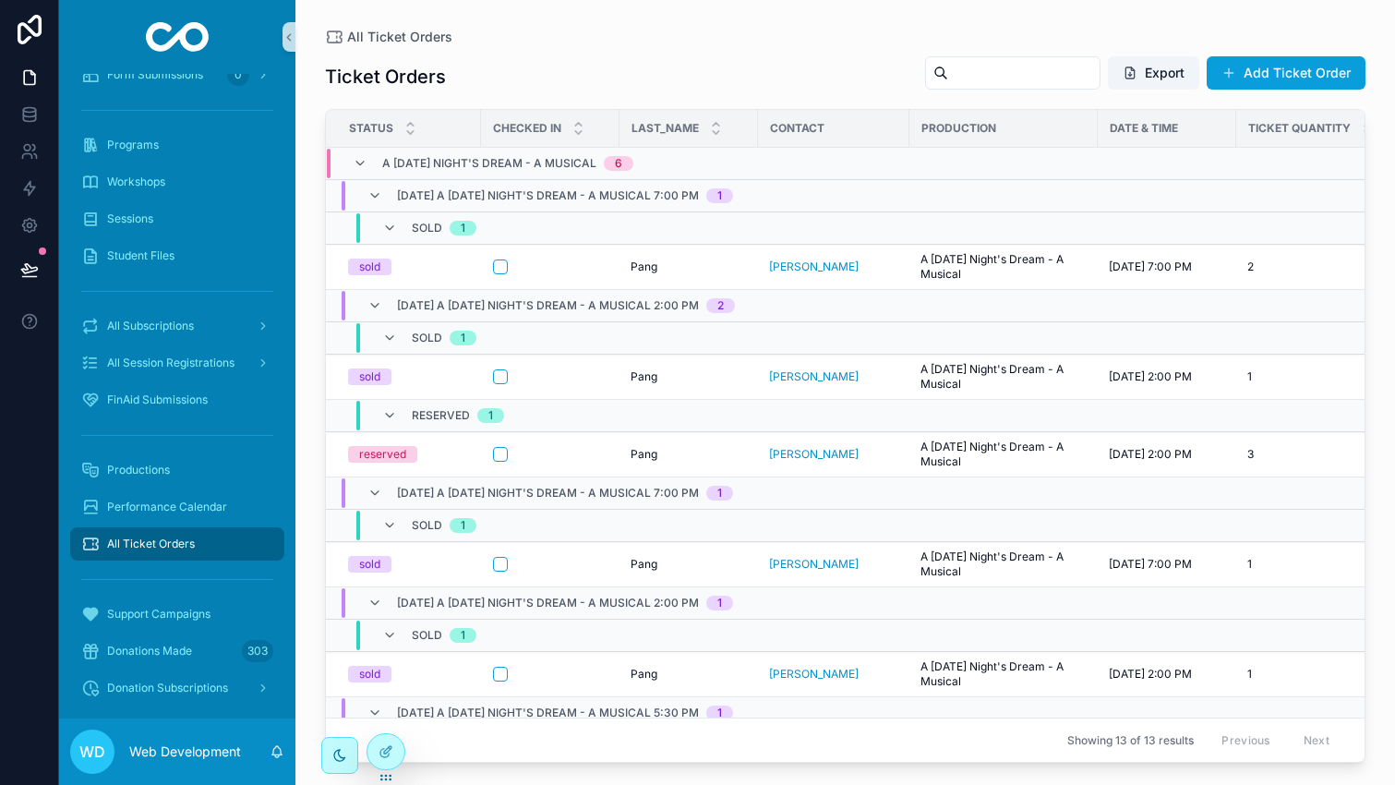
scroll to position [253, 0]
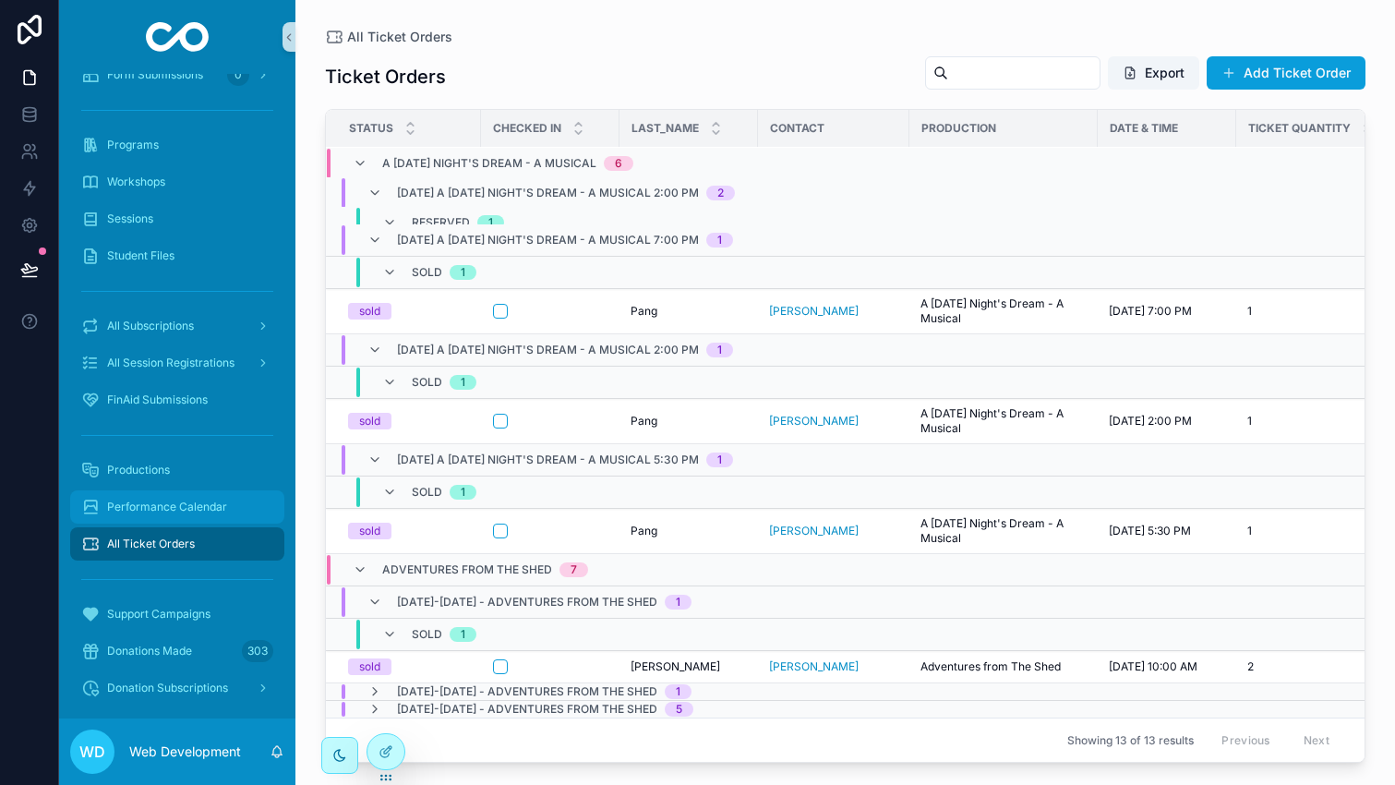
click at [206, 505] on span "Performance Calendar" at bounding box center [167, 506] width 120 height 15
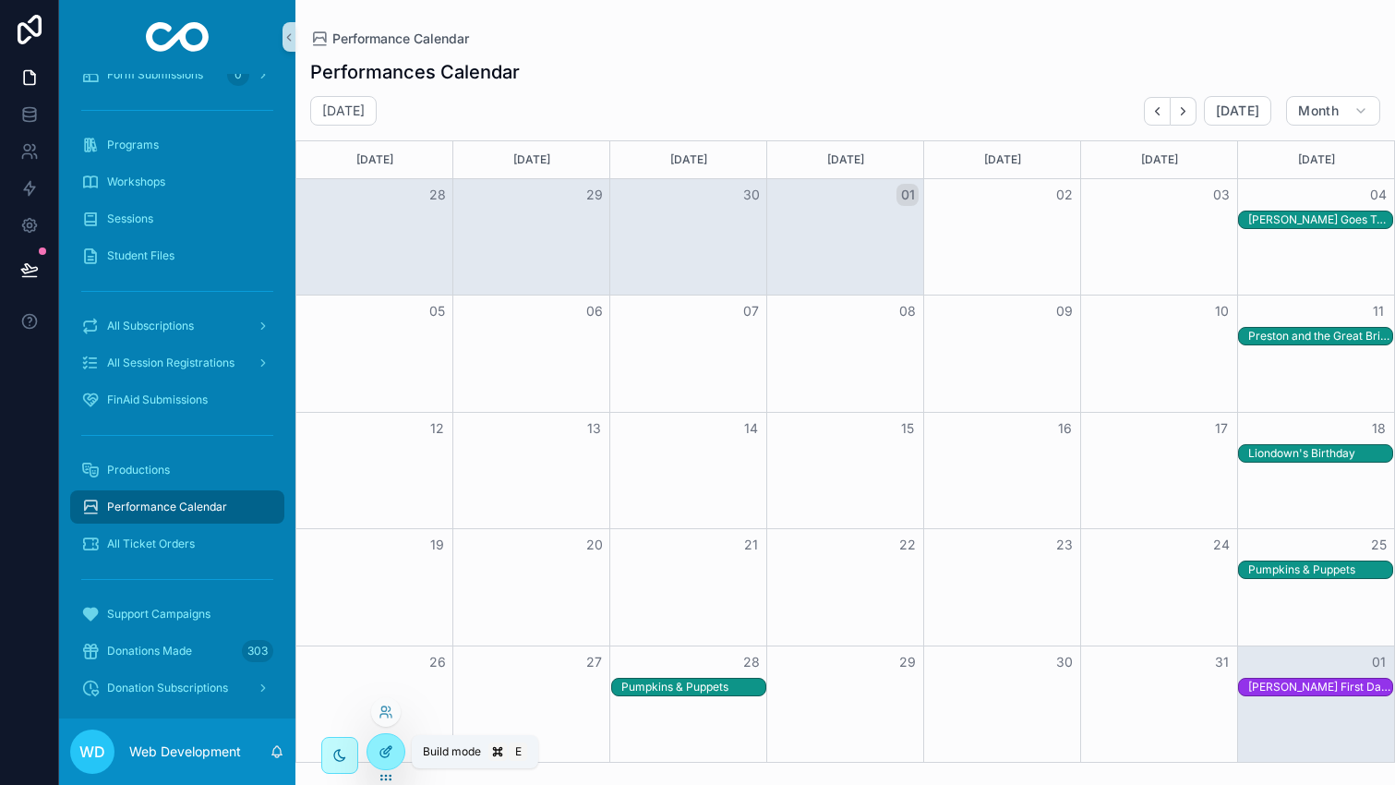
click at [381, 749] on icon at bounding box center [384, 753] width 8 height 8
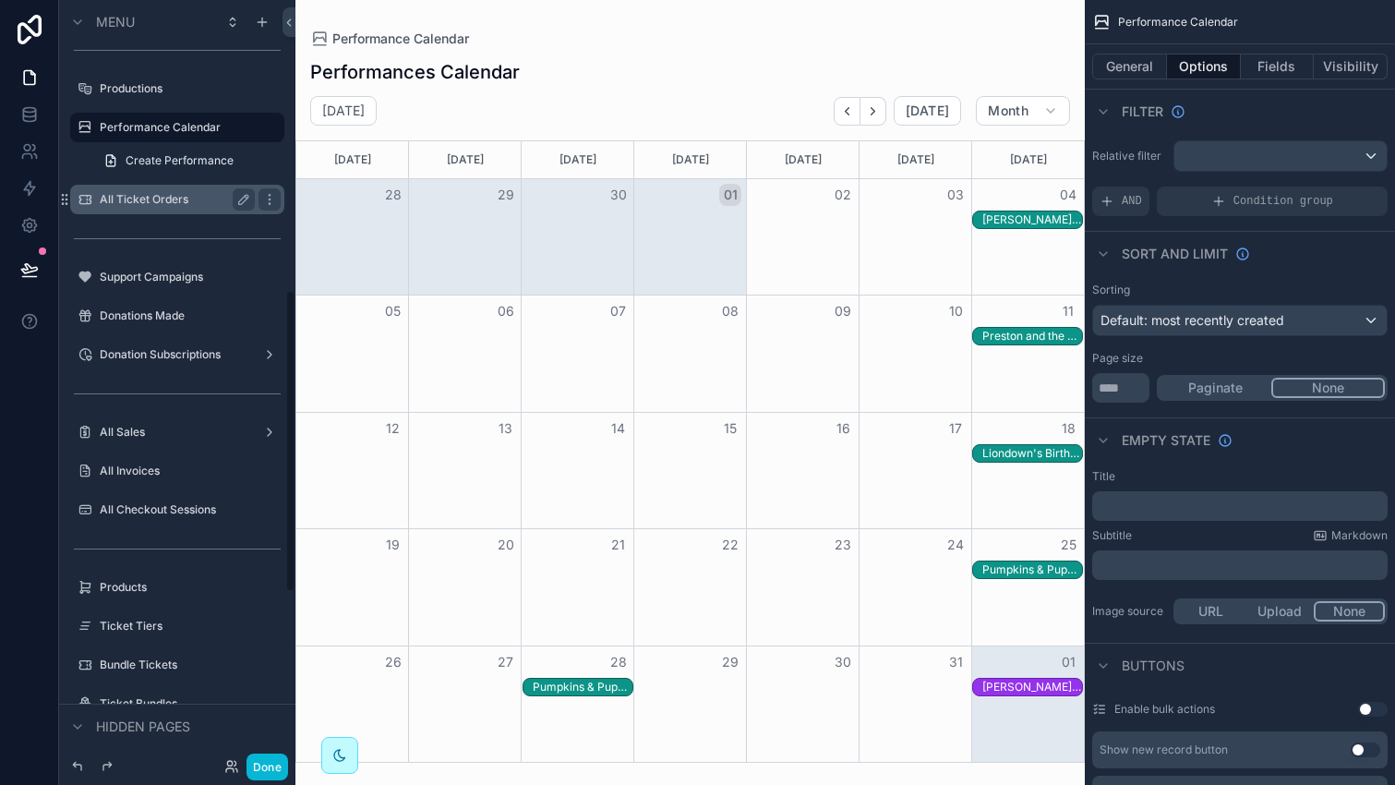
scroll to position [828, 0]
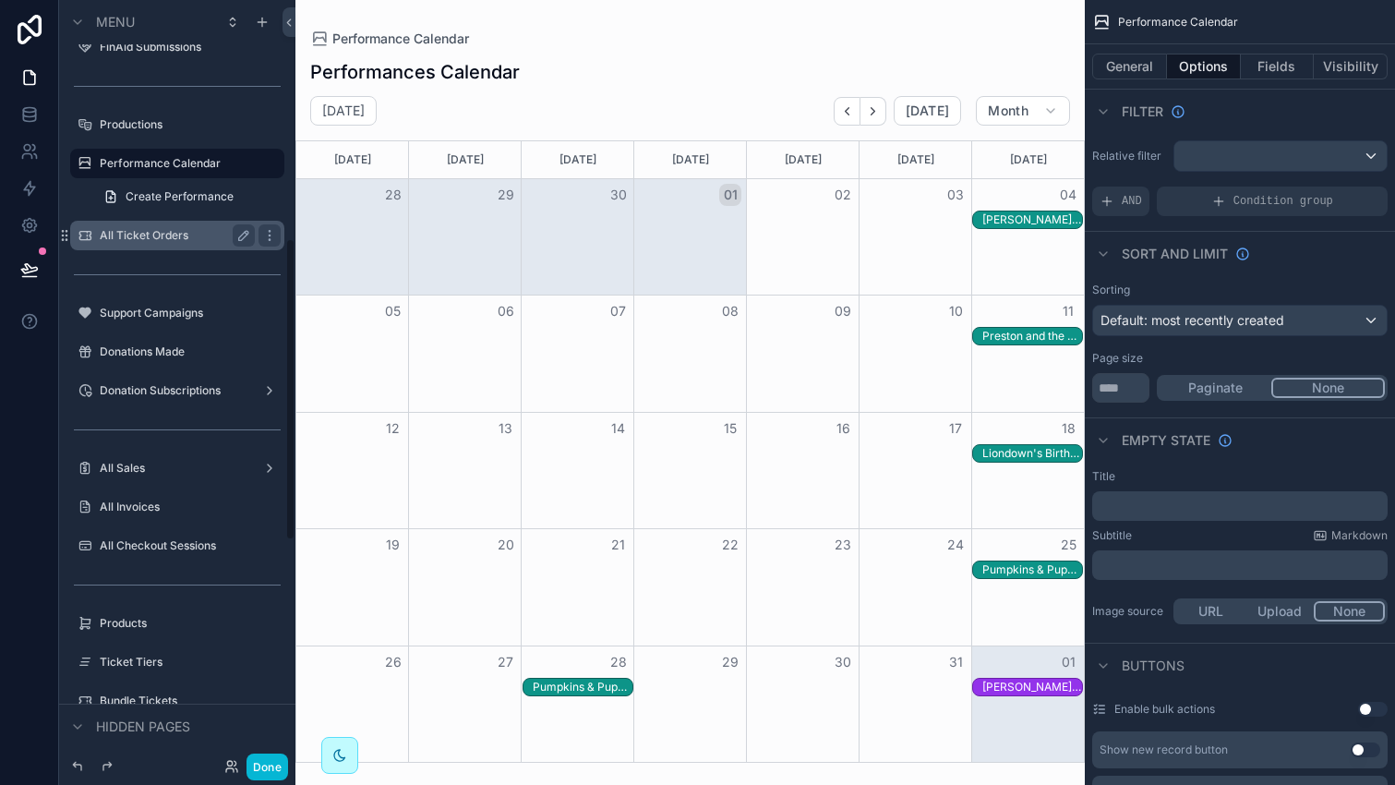
click at [141, 230] on label "All Ticket Orders" at bounding box center [174, 235] width 148 height 15
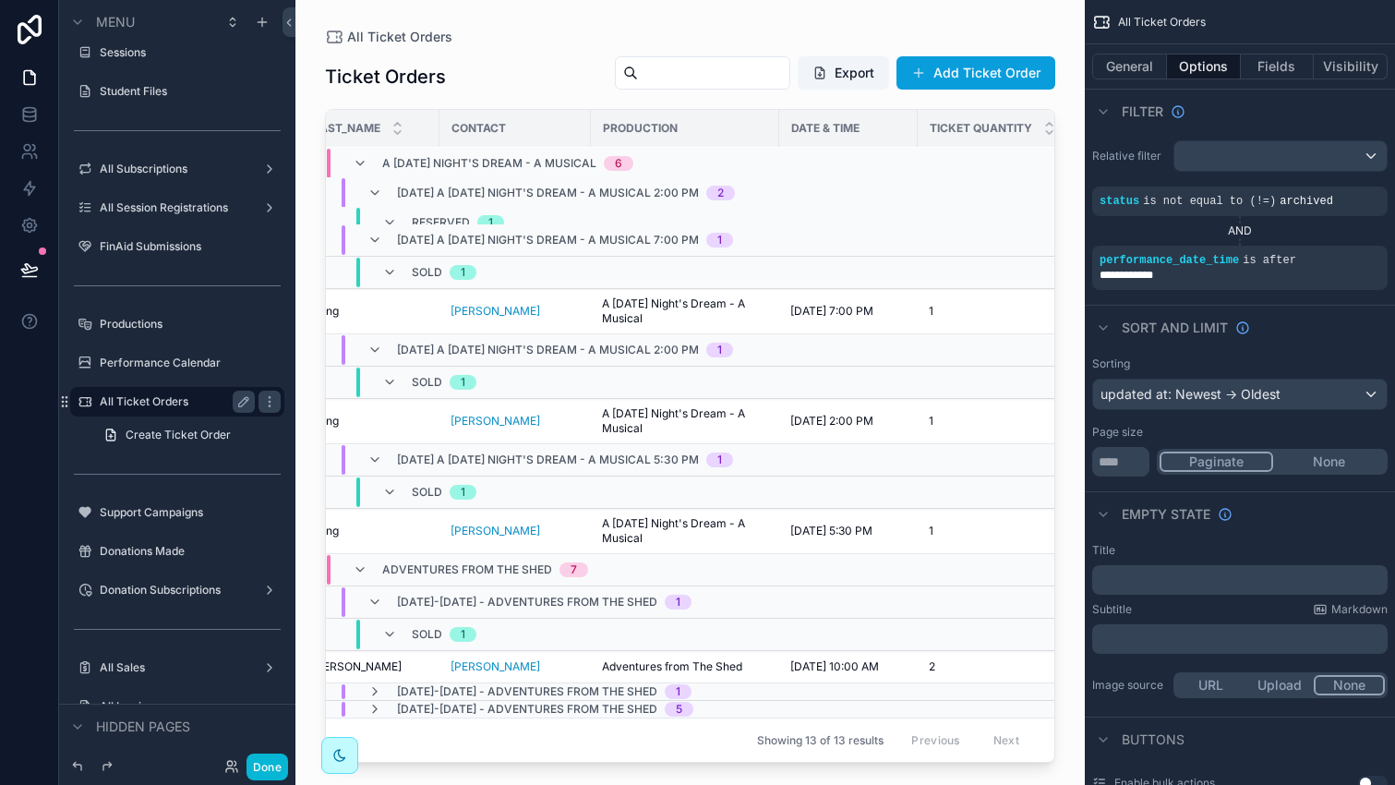
scroll to position [253, 0]
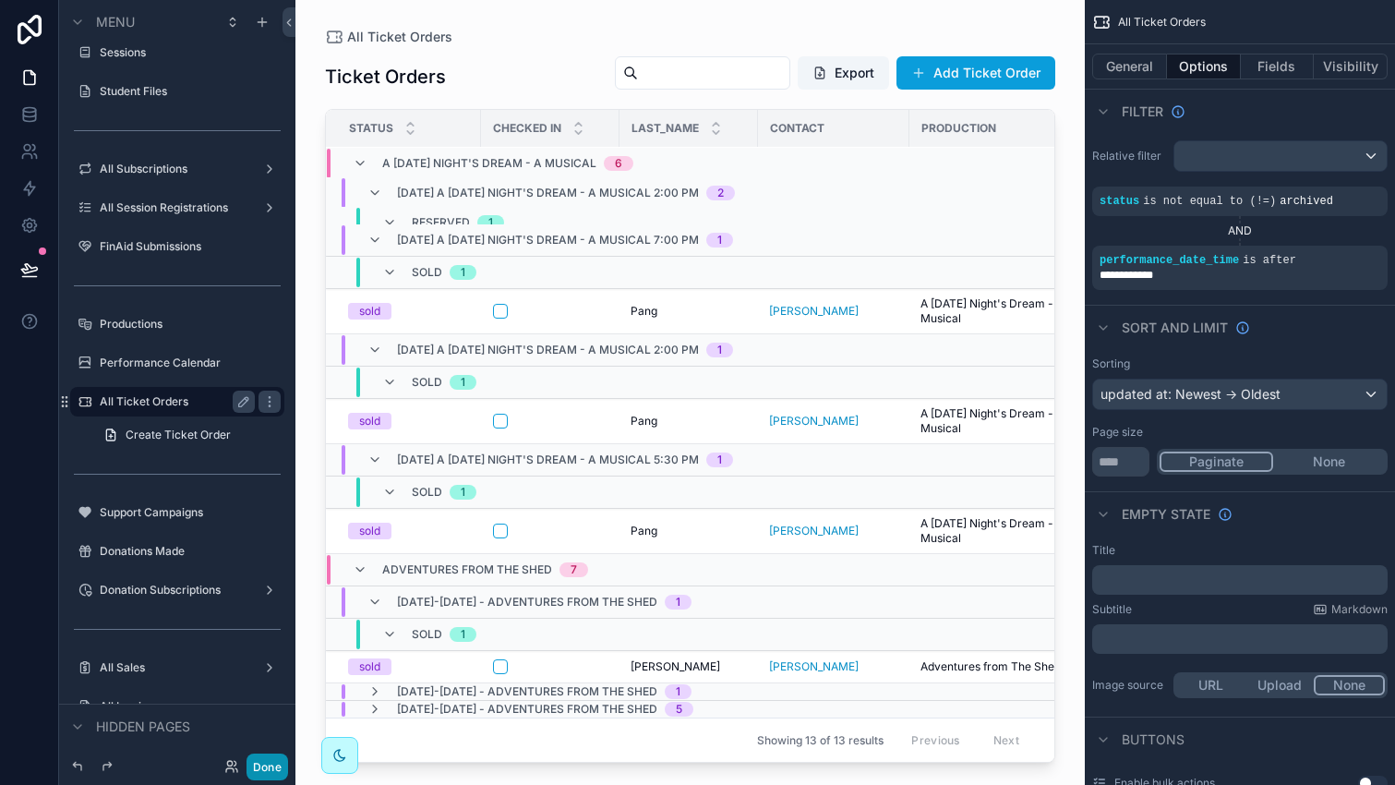
click at [265, 764] on button "Done" at bounding box center [267, 766] width 42 height 27
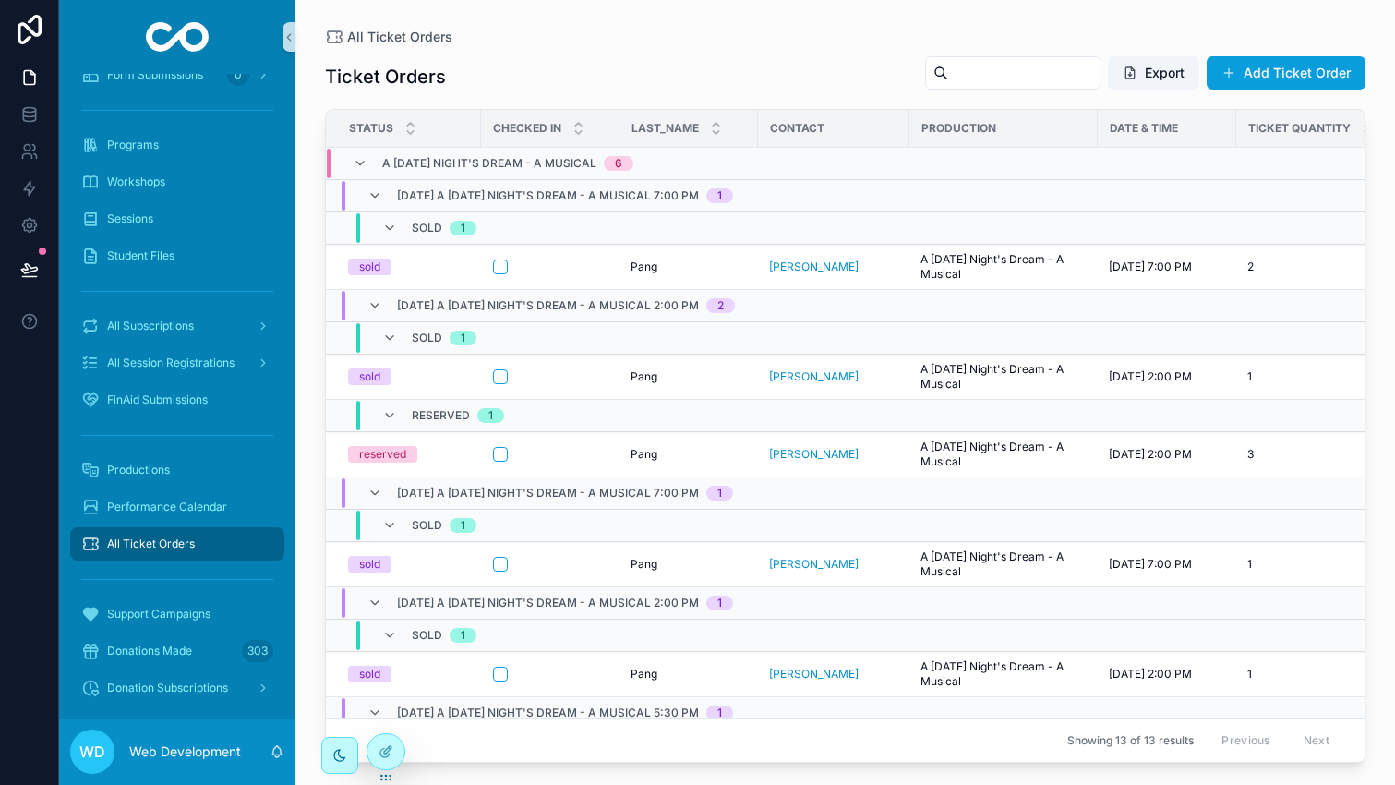
click at [186, 542] on span "All Ticket Orders" at bounding box center [151, 543] width 88 height 15
click at [190, 513] on span "Performance Calendar" at bounding box center [167, 506] width 120 height 15
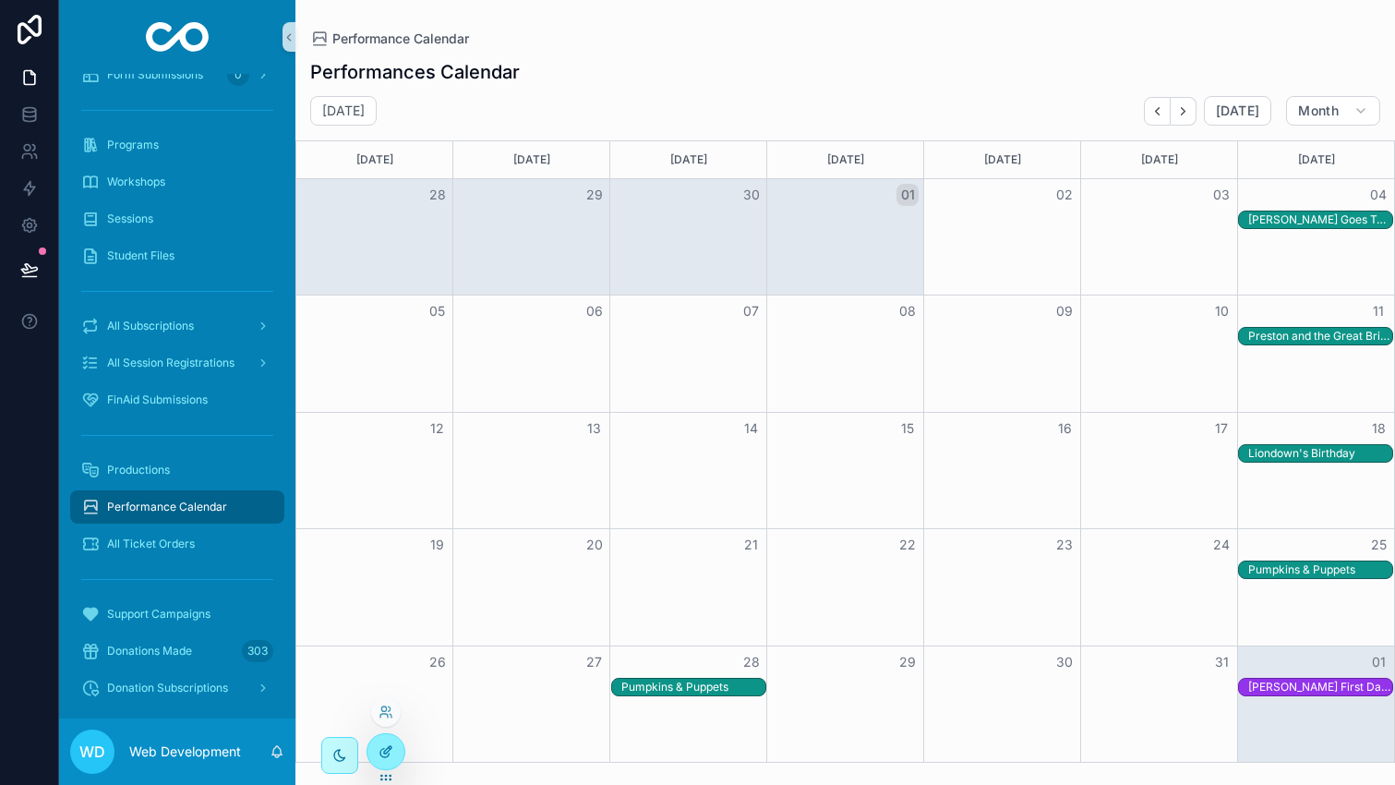
click at [381, 745] on icon at bounding box center [385, 751] width 15 height 15
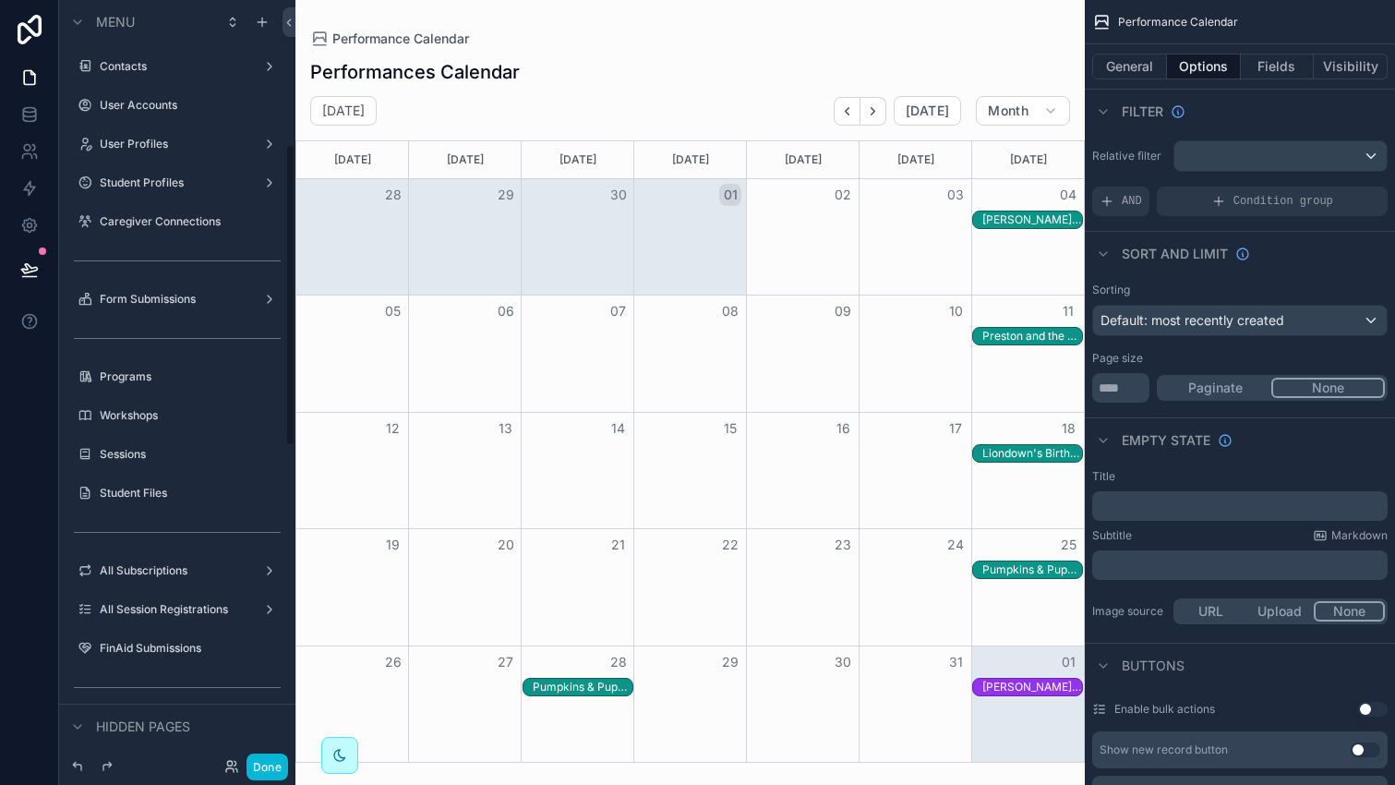
scroll to position [363, 0]
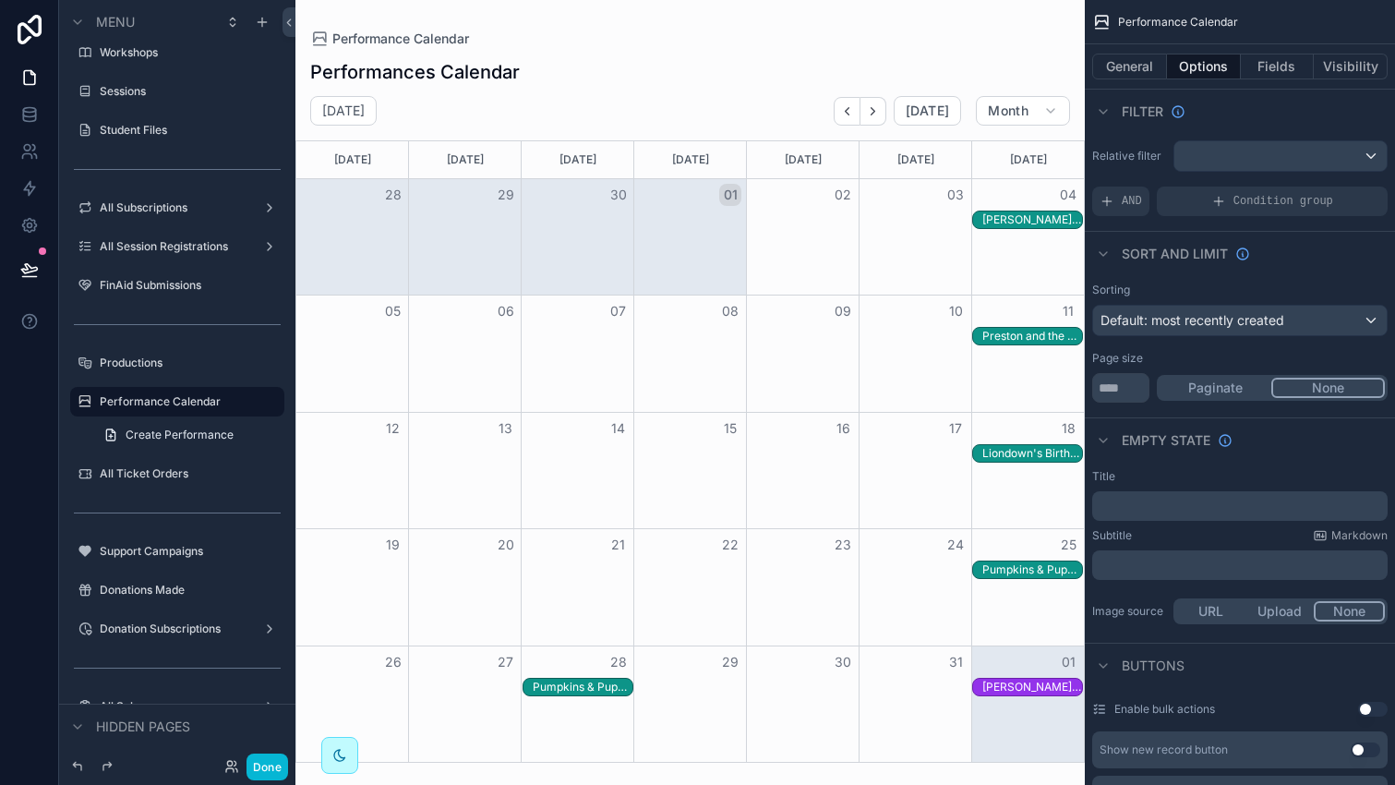
click at [526, 120] on div "scrollable content" at bounding box center [689, 392] width 789 height 785
click at [269, 401] on icon "scrollable content" at bounding box center [269, 401] width 1 height 1
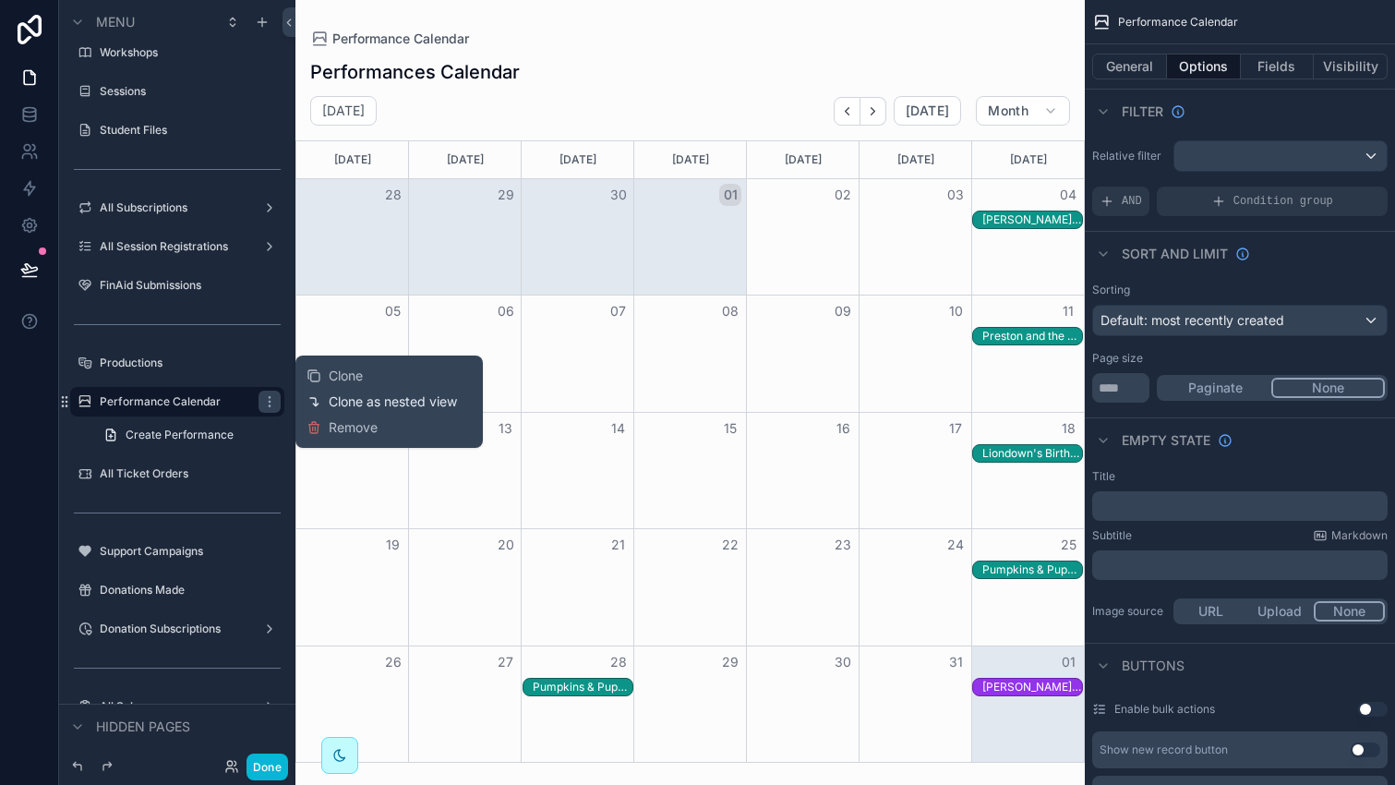
click at [345, 399] on span "Clone as nested view" at bounding box center [393, 401] width 128 height 18
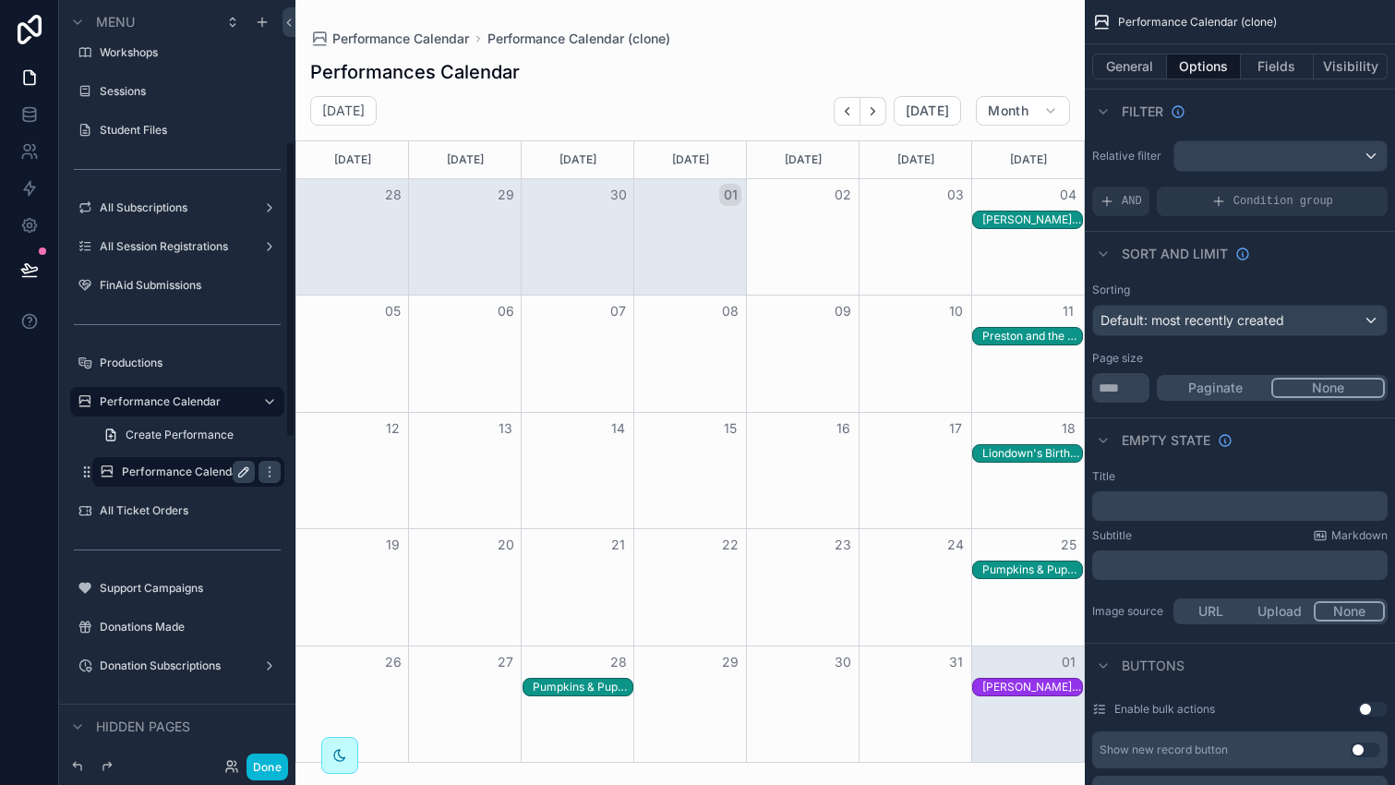
click at [240, 469] on icon "scrollable content" at bounding box center [243, 471] width 15 height 15
click at [202, 471] on input "**********" at bounding box center [173, 472] width 103 height 22
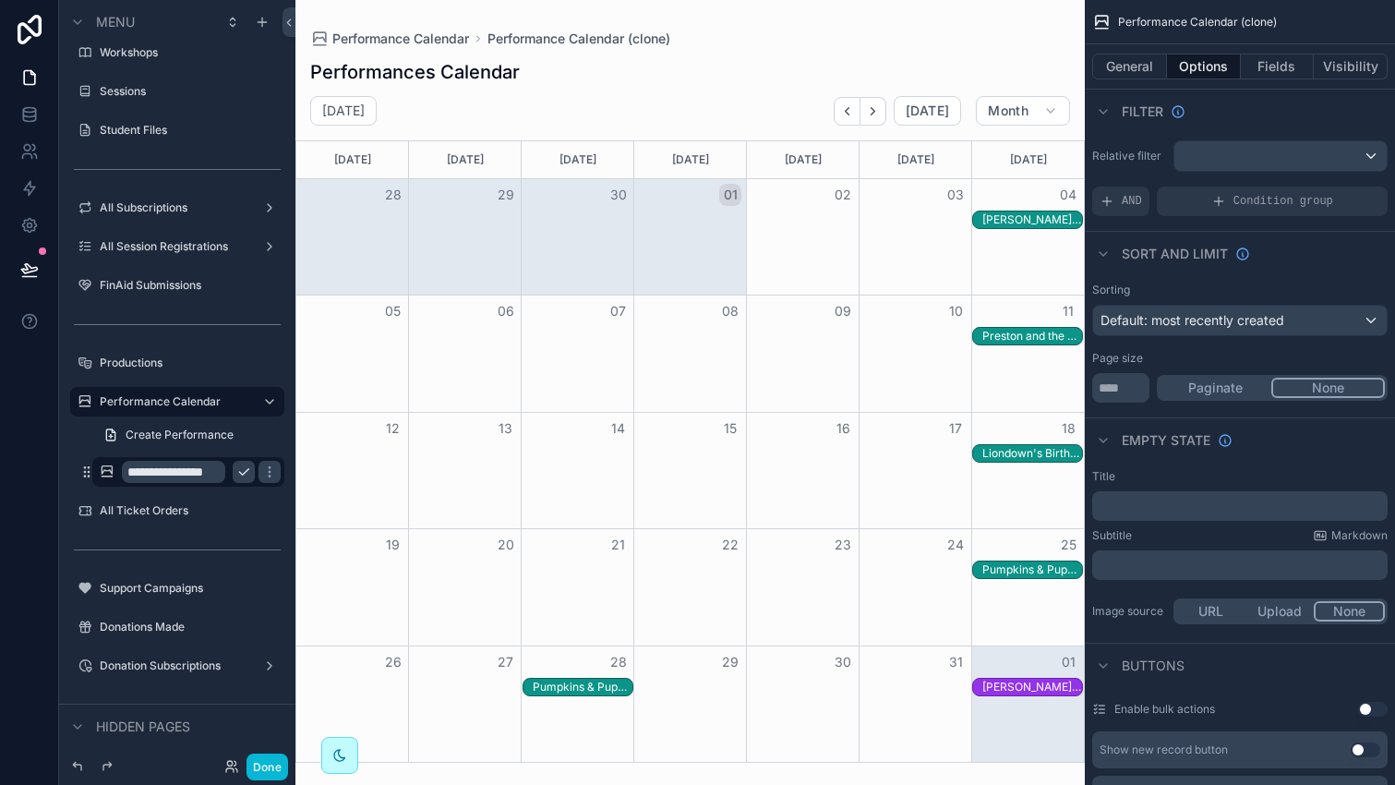
click at [191, 474] on input "**********" at bounding box center [173, 472] width 103 height 22
type input "**********"
click at [242, 474] on icon "scrollable content" at bounding box center [243, 472] width 9 height 6
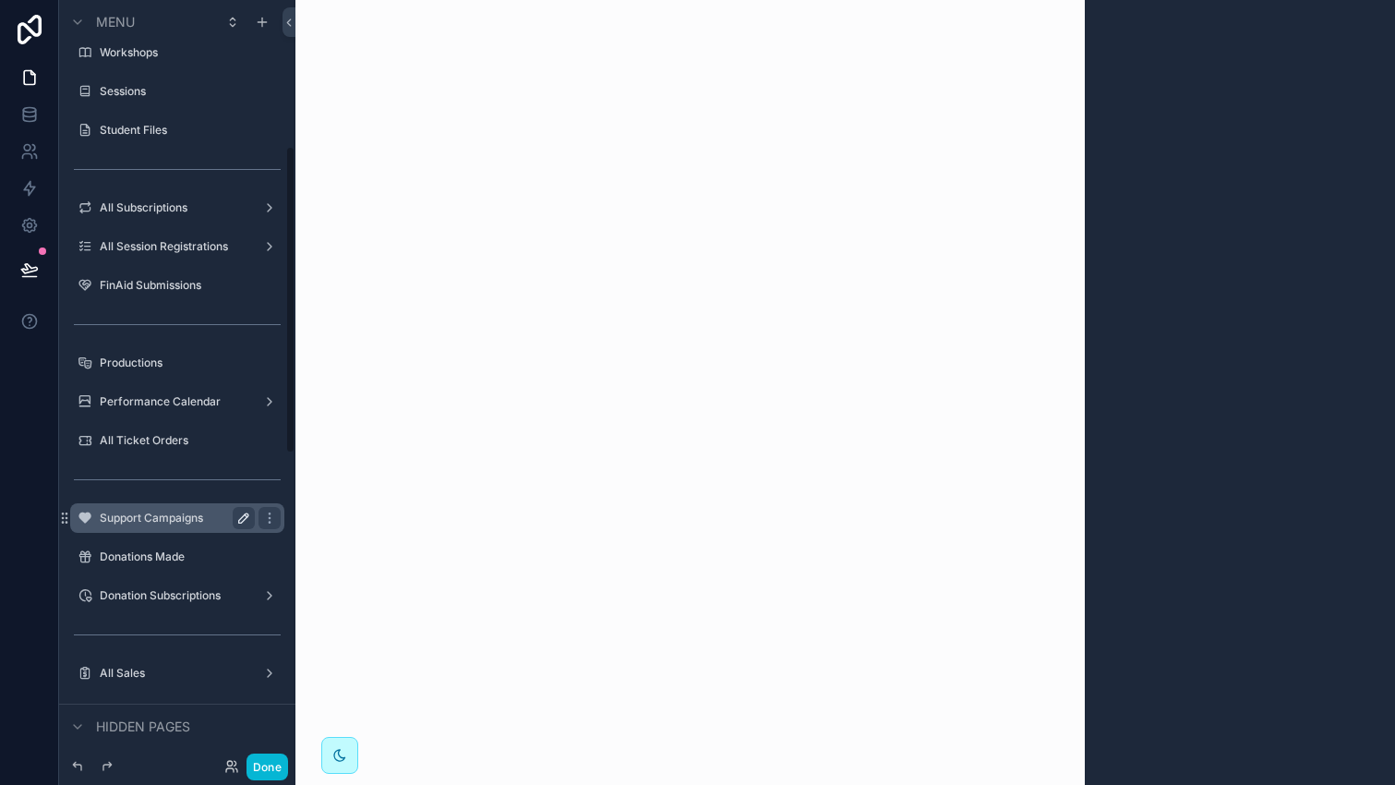
scroll to position [433, 0]
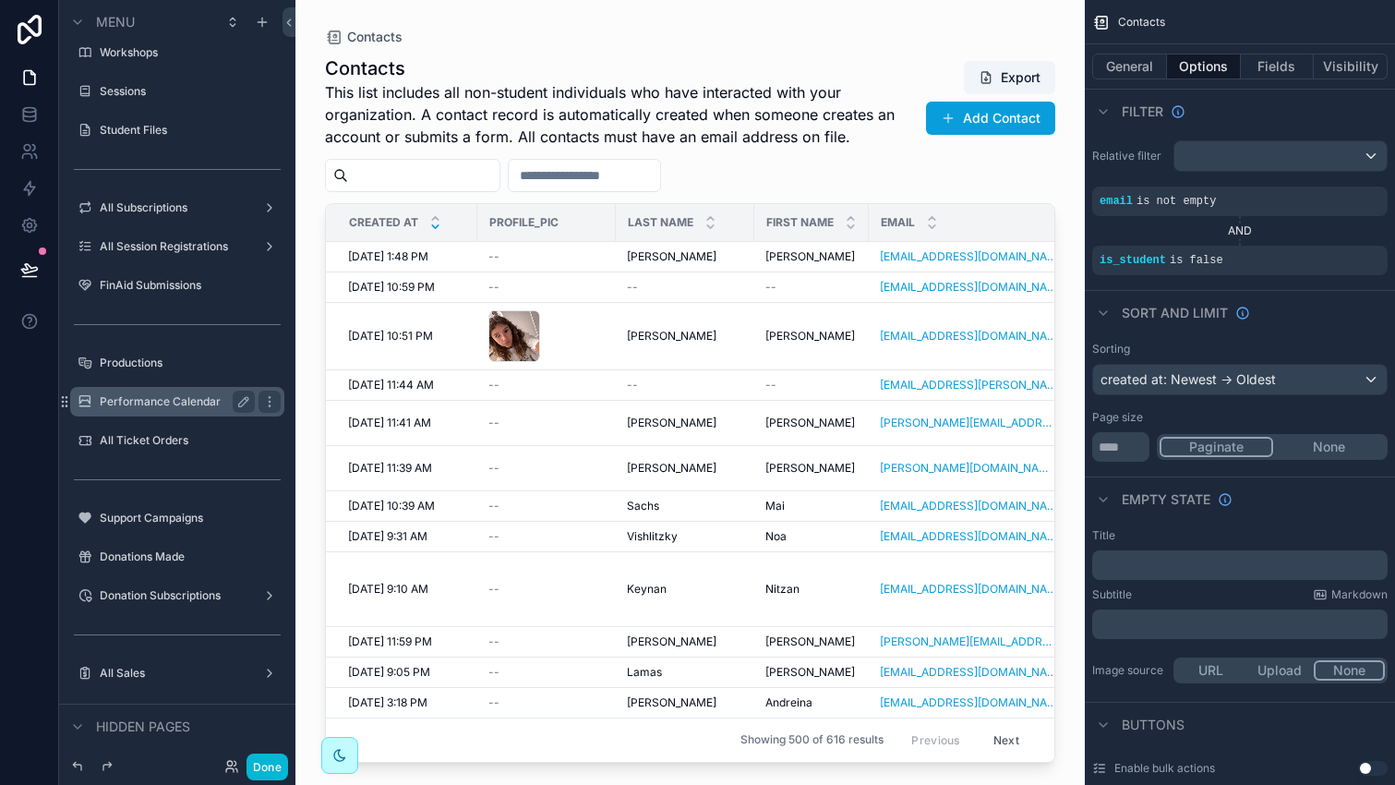
click at [168, 402] on label "Performance Calendar" at bounding box center [174, 401] width 148 height 15
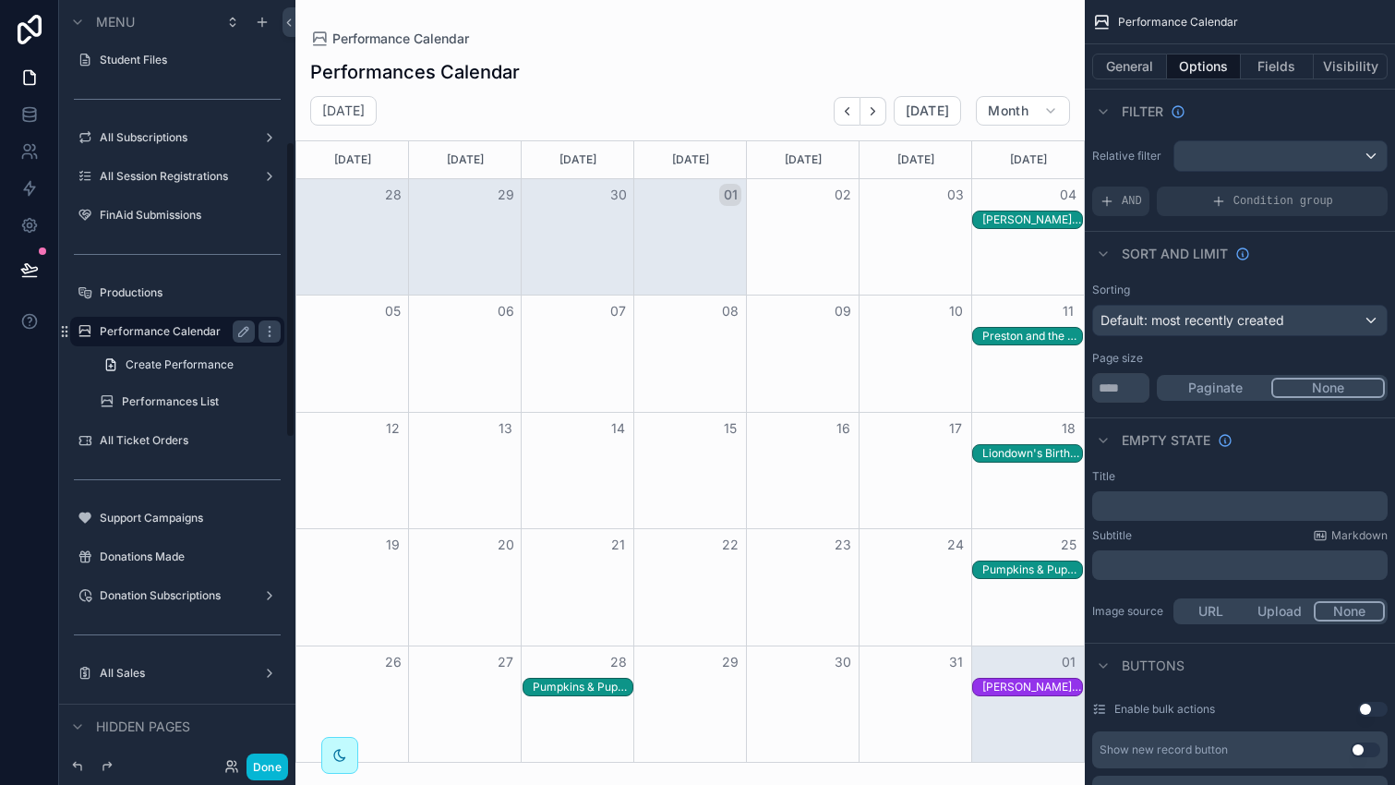
scroll to position [363, 0]
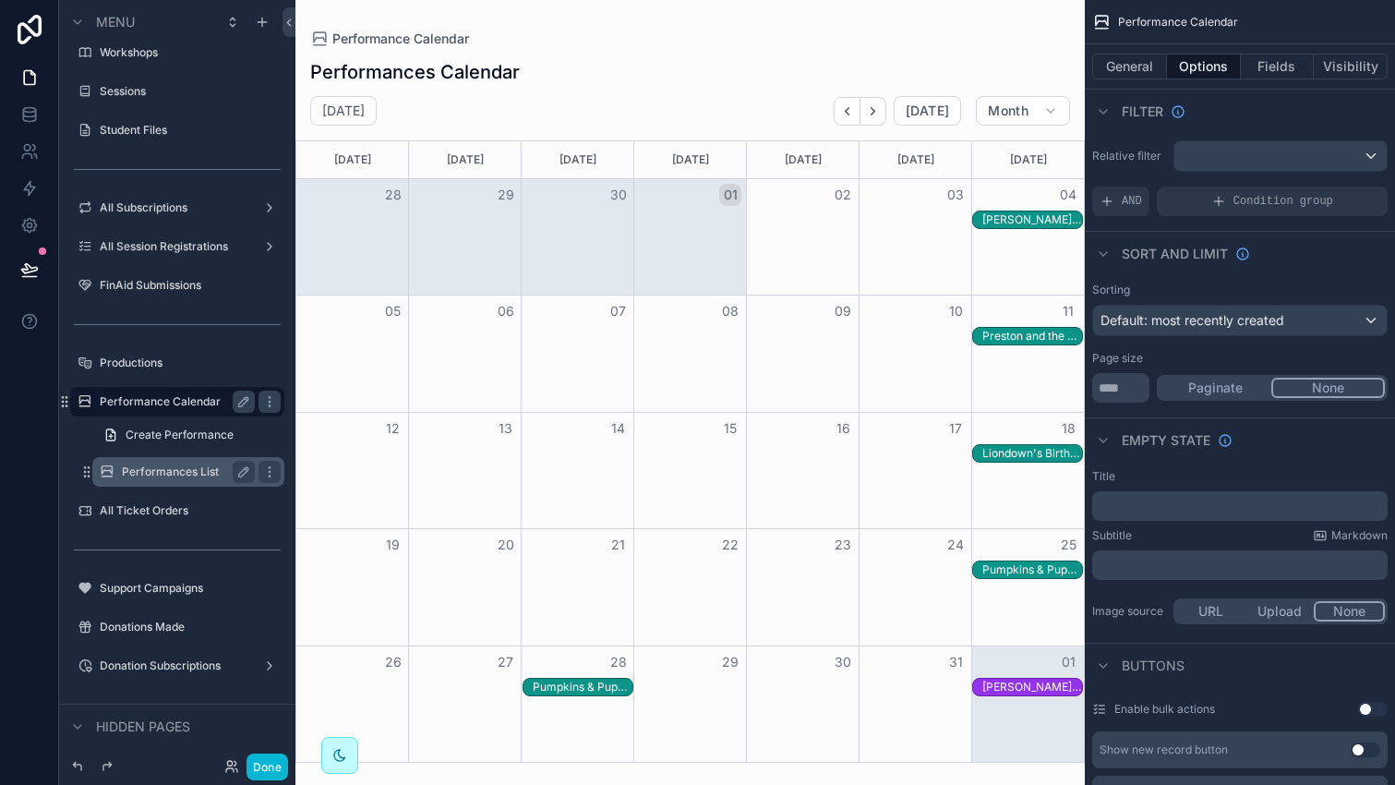
click at [200, 474] on label "Performances List" at bounding box center [185, 471] width 126 height 15
click at [206, 472] on label "Performances List" at bounding box center [185, 471] width 126 height 15
click at [1135, 62] on button "General" at bounding box center [1129, 67] width 75 height 26
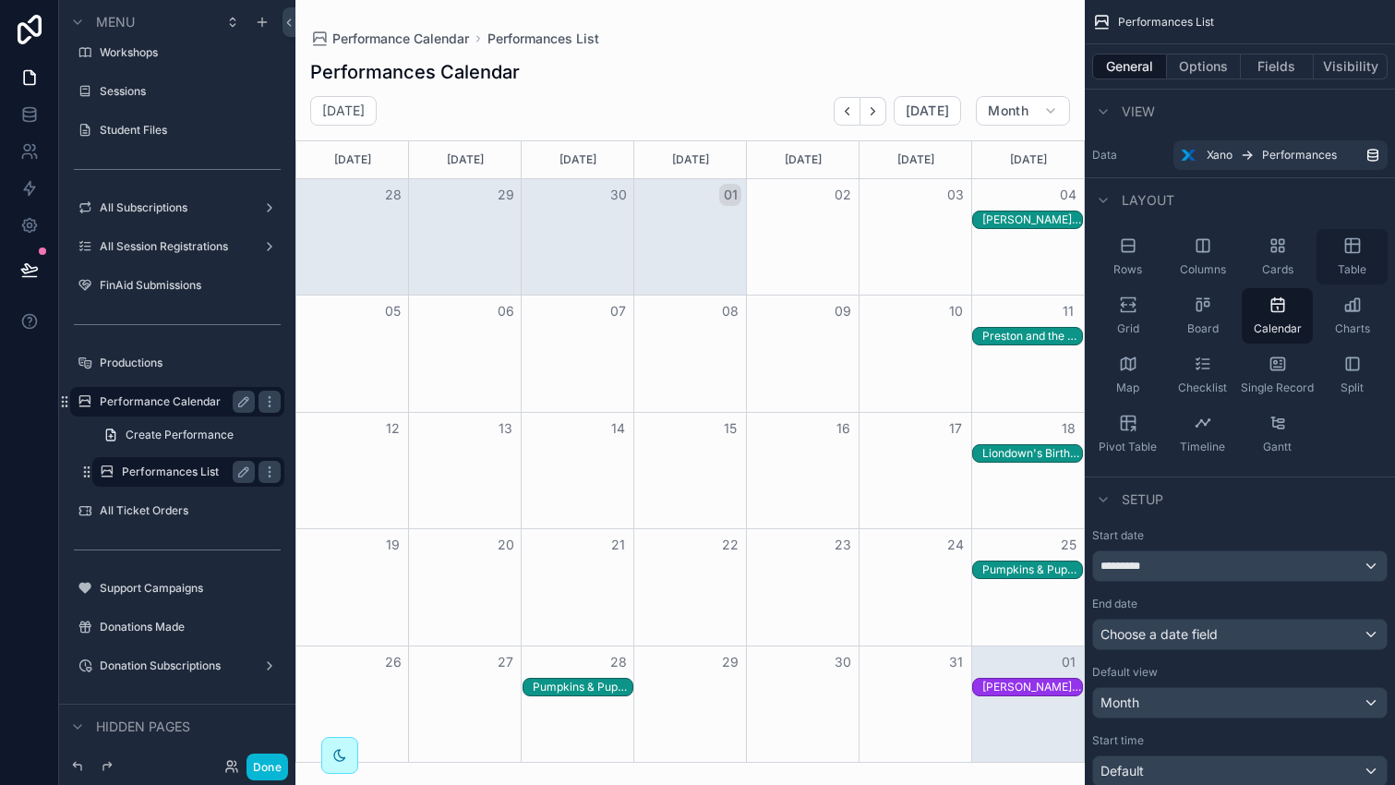
click at [1340, 246] on div "Table" at bounding box center [1351, 256] width 71 height 55
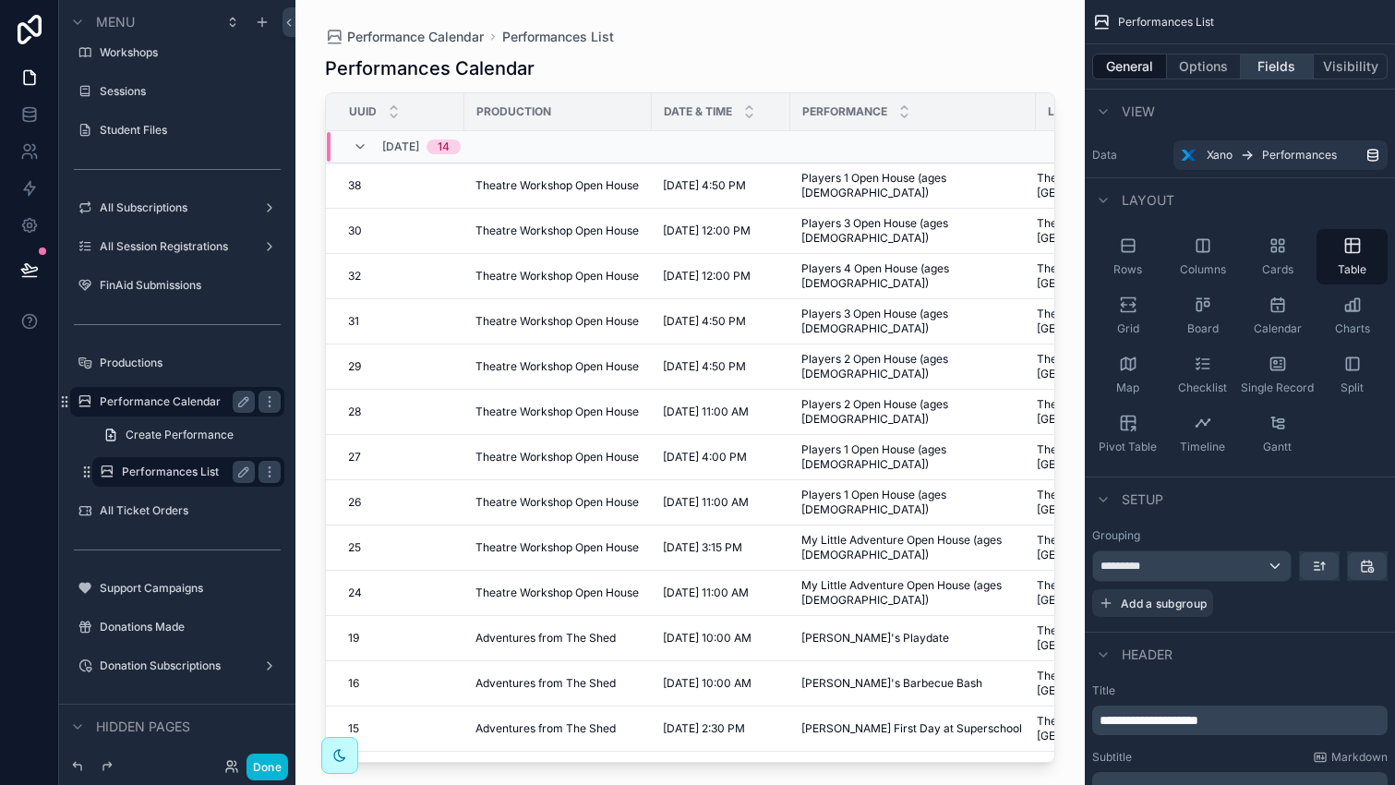
click at [1279, 63] on button "Fields" at bounding box center [1278, 67] width 74 height 26
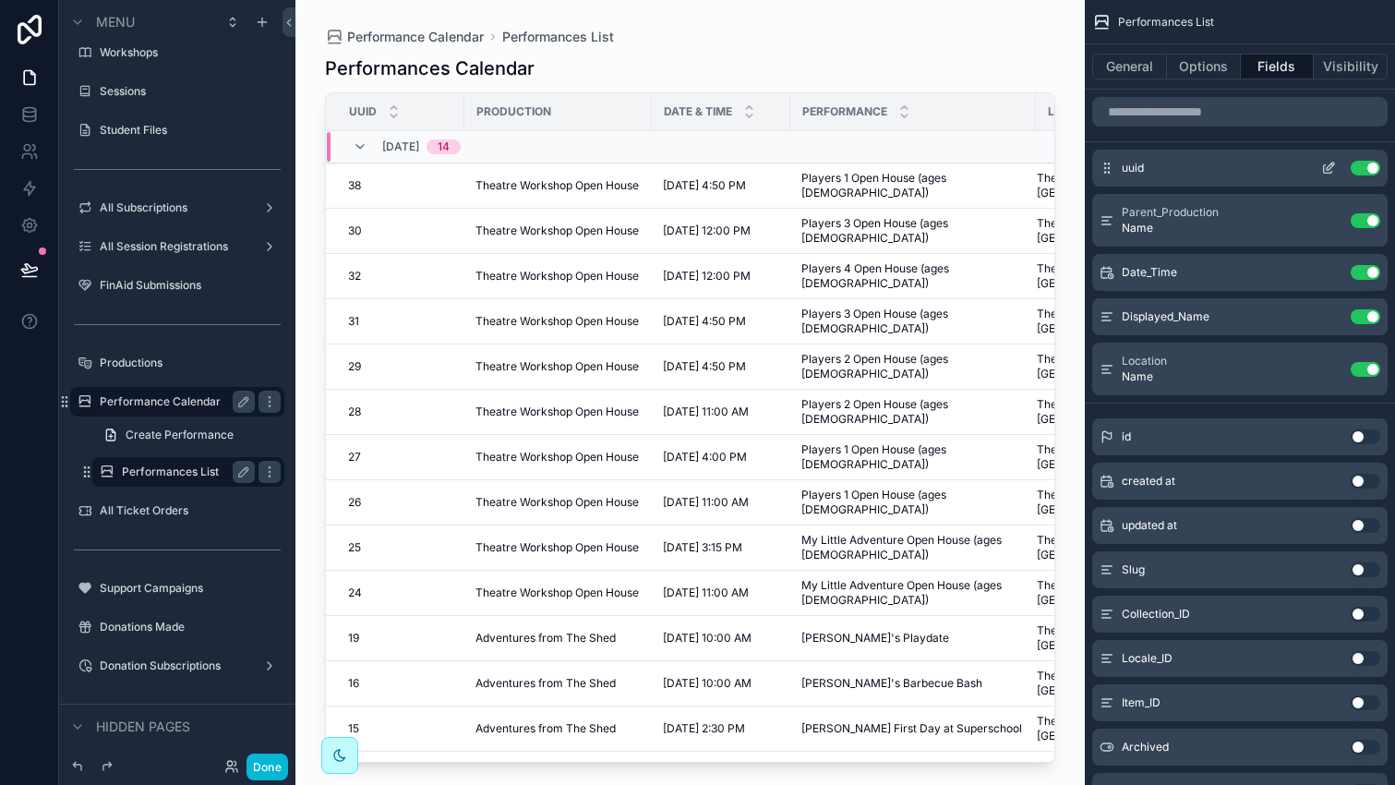
click at [1355, 170] on button "Use setting" at bounding box center [1365, 168] width 30 height 15
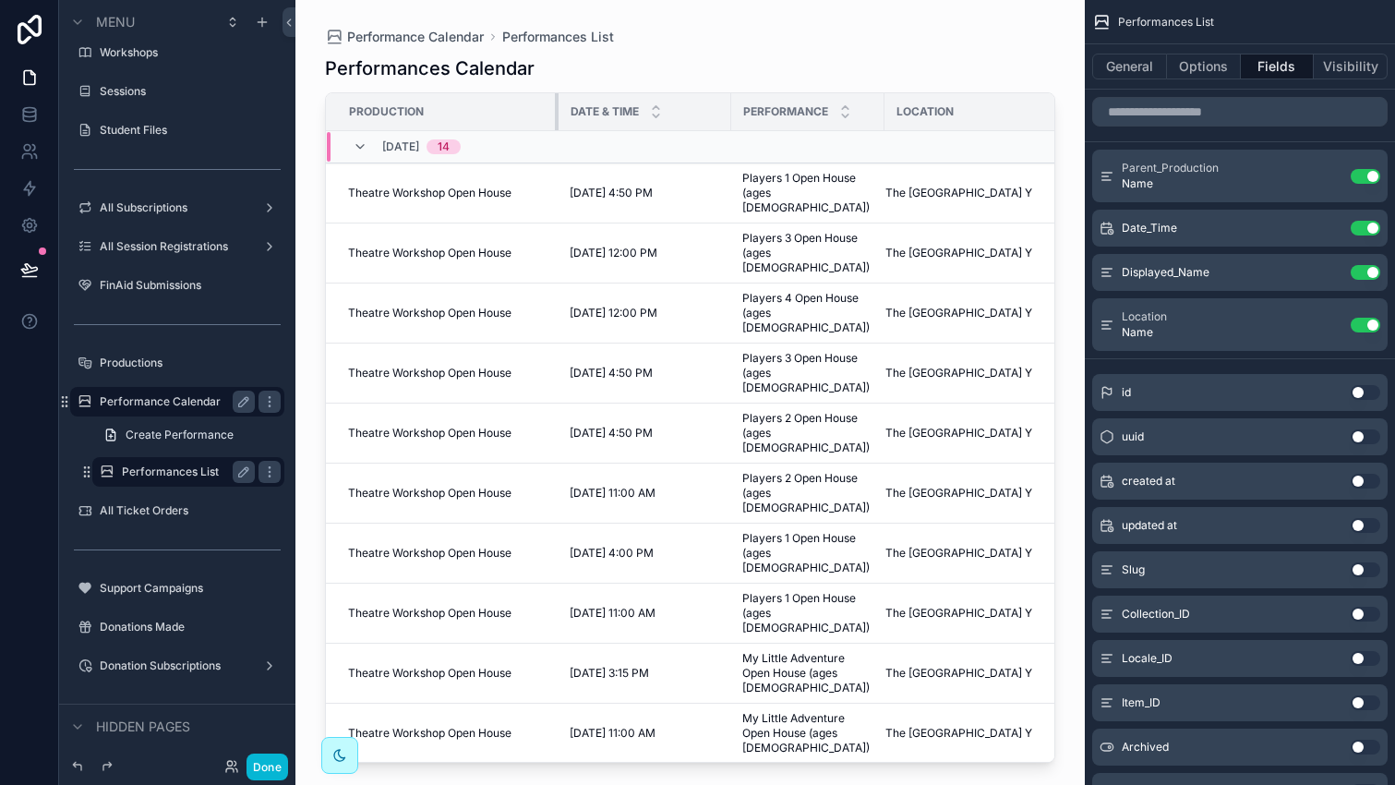
drag, startPoint x: 476, startPoint y: 114, endPoint x: 570, endPoint y: 114, distance: 94.2
click at [570, 114] on tr "Production Date & Time Performance Location" at bounding box center [721, 112] width 791 height 38
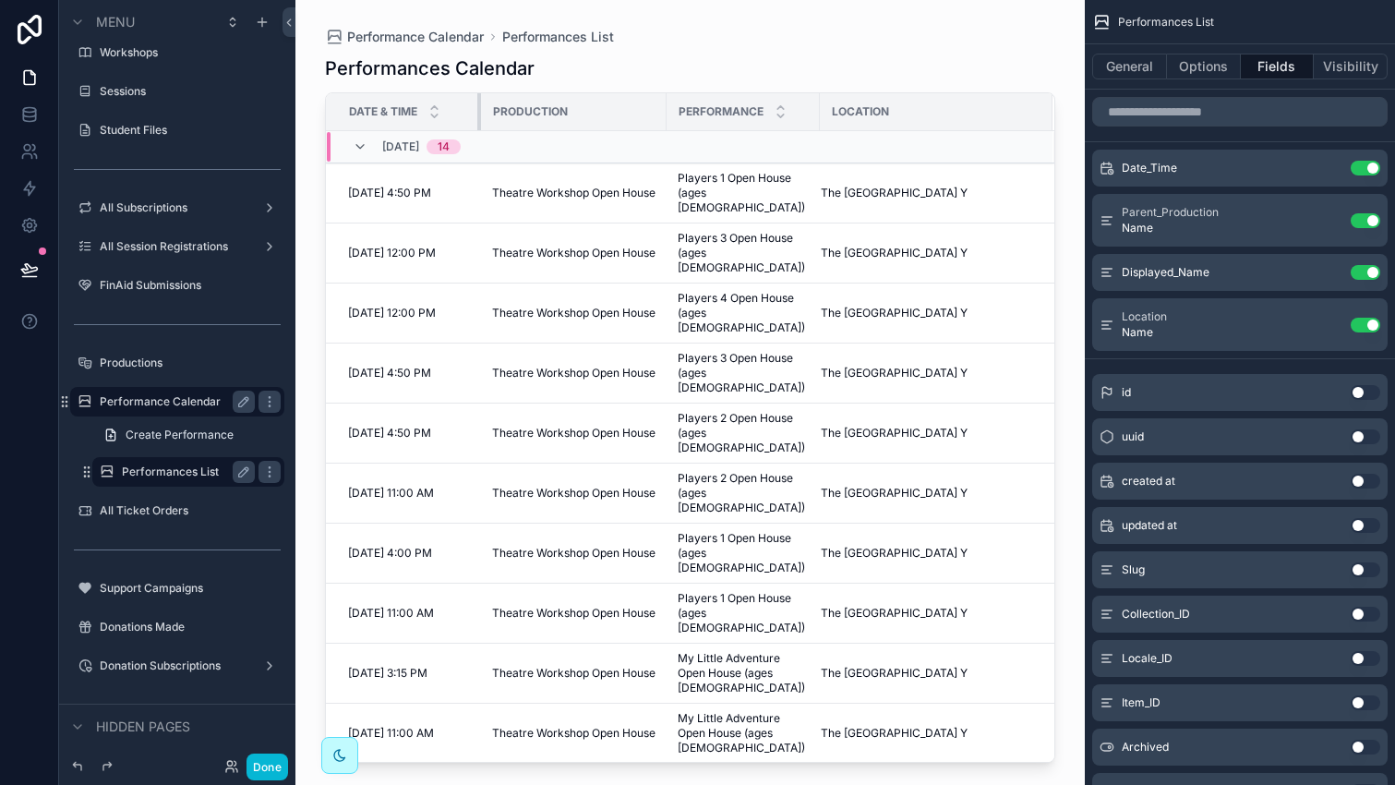
drag, startPoint x: 545, startPoint y: 113, endPoint x: 478, endPoint y: 112, distance: 67.4
click at [478, 112] on div "scrollable content" at bounding box center [480, 111] width 7 height 37
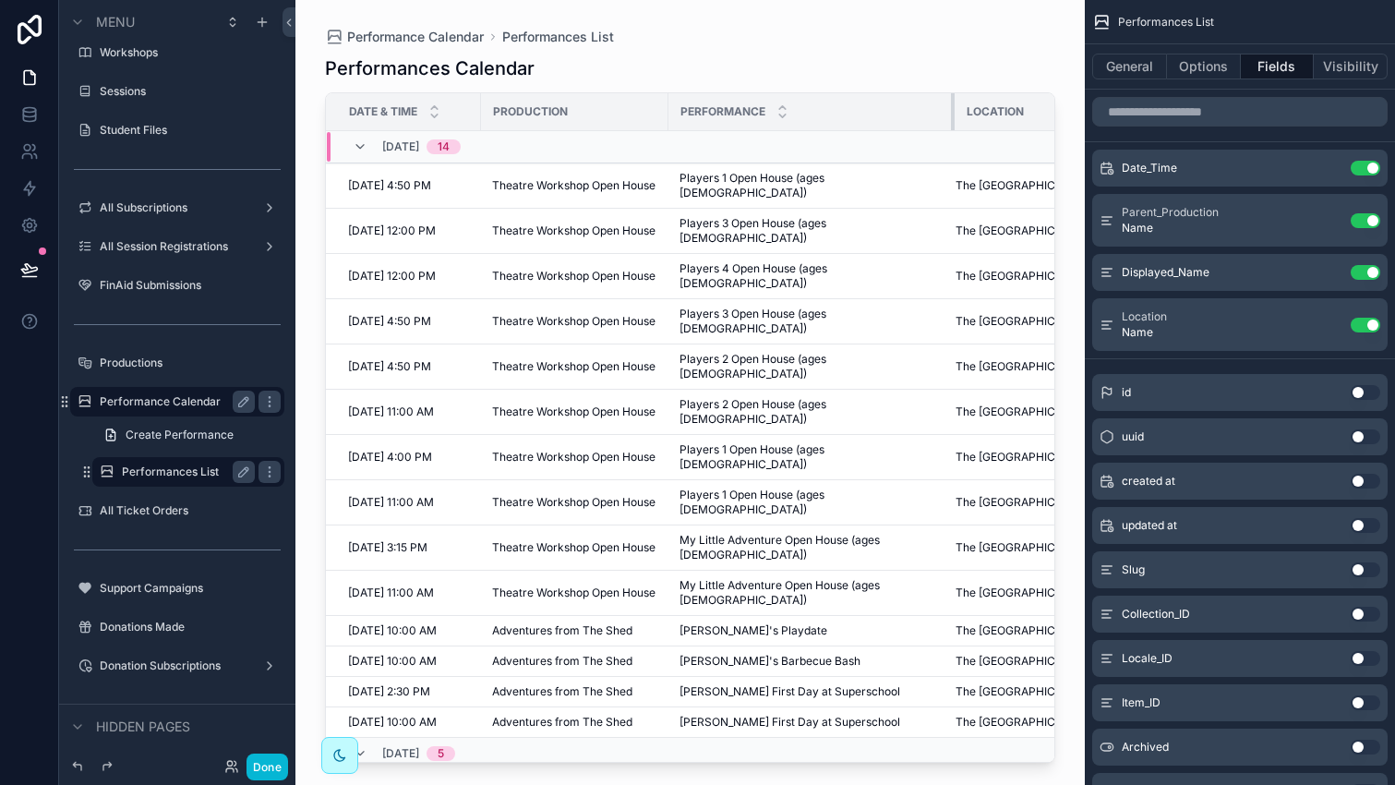
drag, startPoint x: 818, startPoint y: 113, endPoint x: 951, endPoint y: 109, distance: 133.0
click at [951, 109] on tr "Date & Time Production Performance Location" at bounding box center [756, 112] width 861 height 38
click at [1229, 70] on button "Options" at bounding box center [1204, 67] width 74 height 26
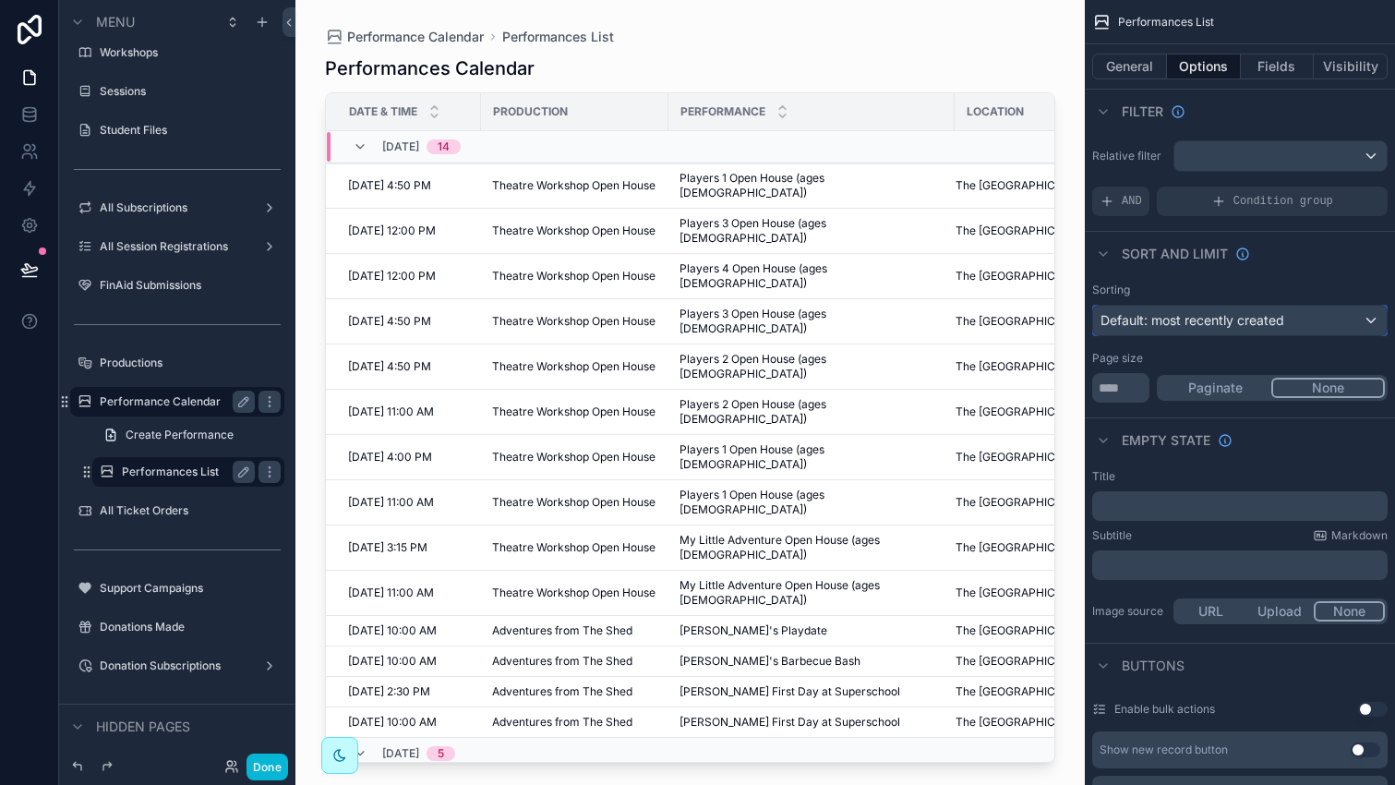
click at [1211, 317] on span "Default: most recently created" at bounding box center [1192, 320] width 184 height 16
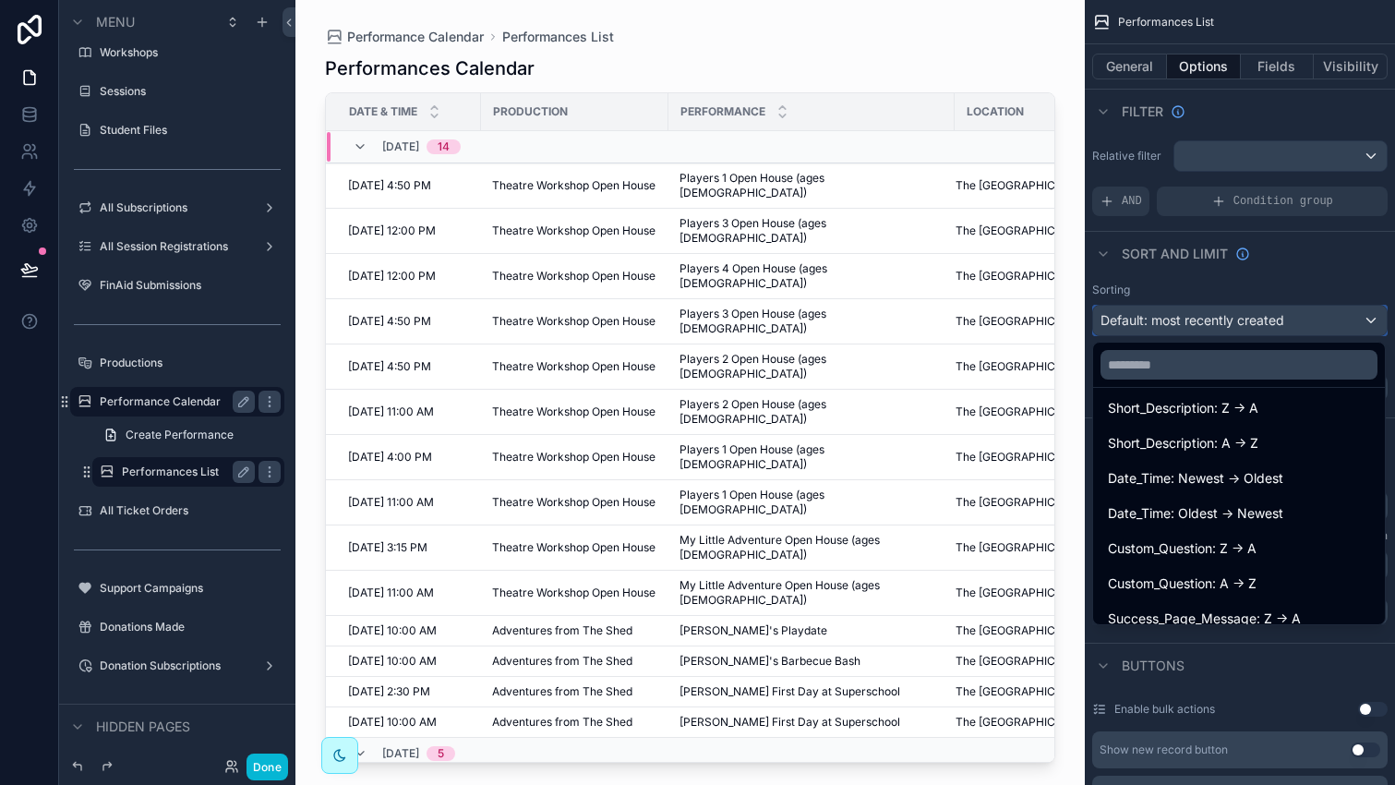
scroll to position [1037, 0]
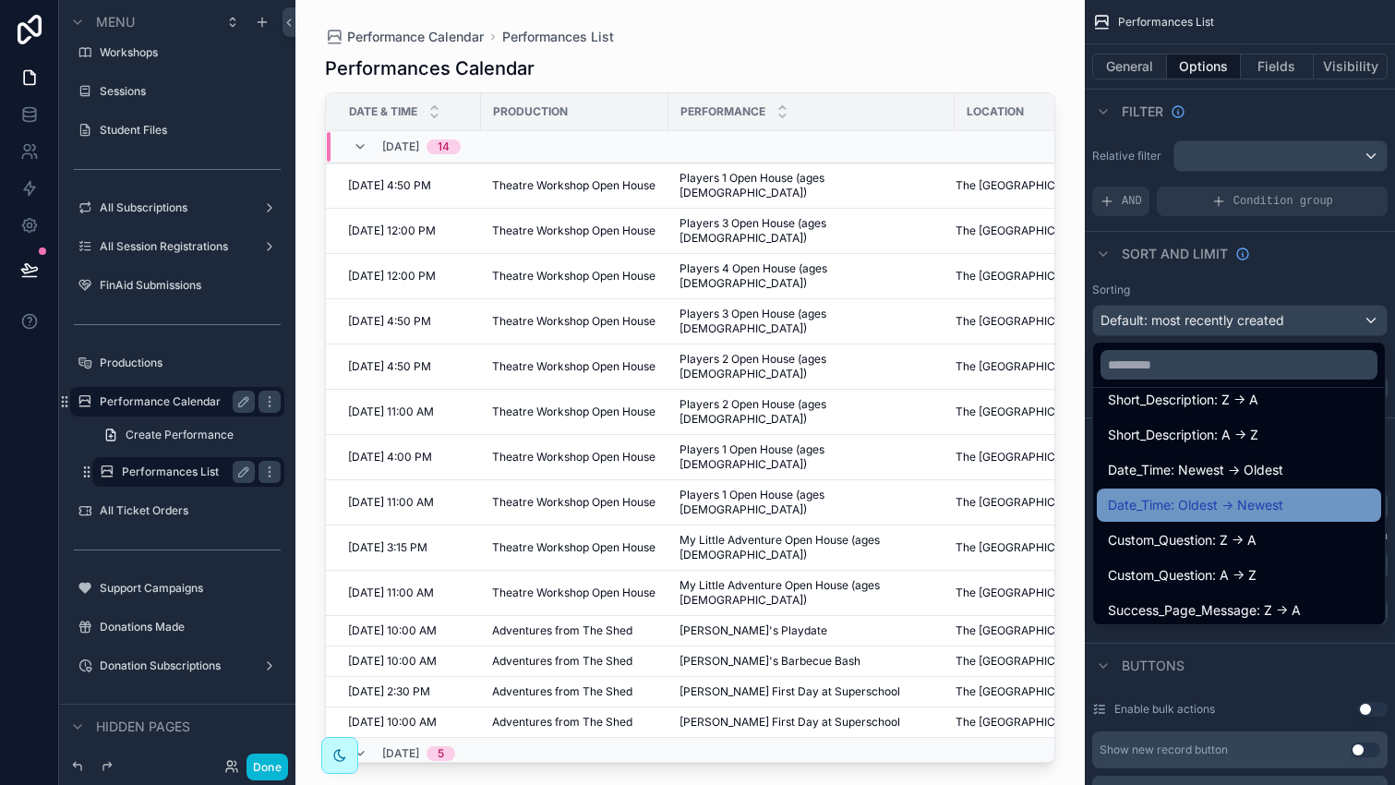
click at [1213, 508] on span "Date_Time: Oldest -> Newest" at bounding box center [1195, 505] width 175 height 22
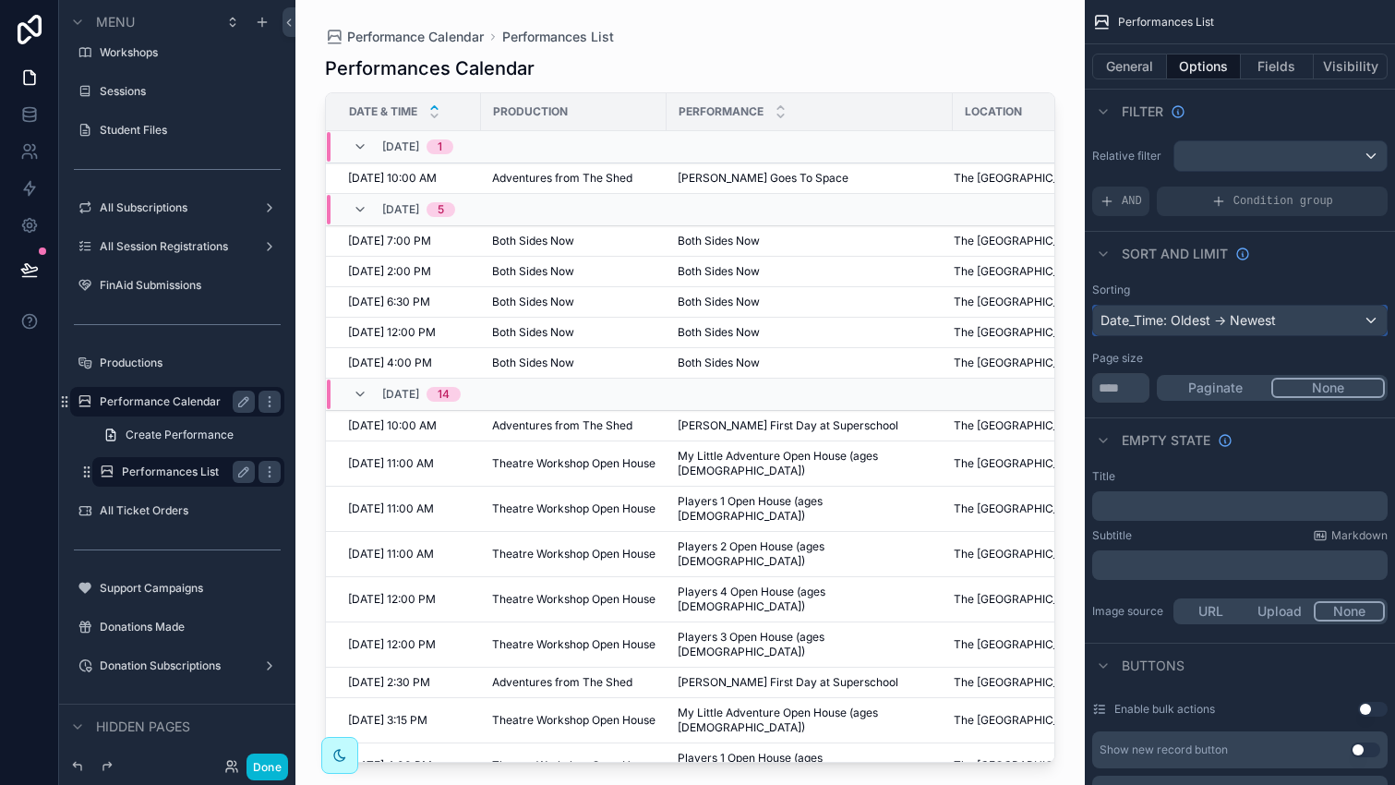
click at [1208, 310] on div "Date_Time: Oldest -> Newest" at bounding box center [1240, 321] width 294 height 30
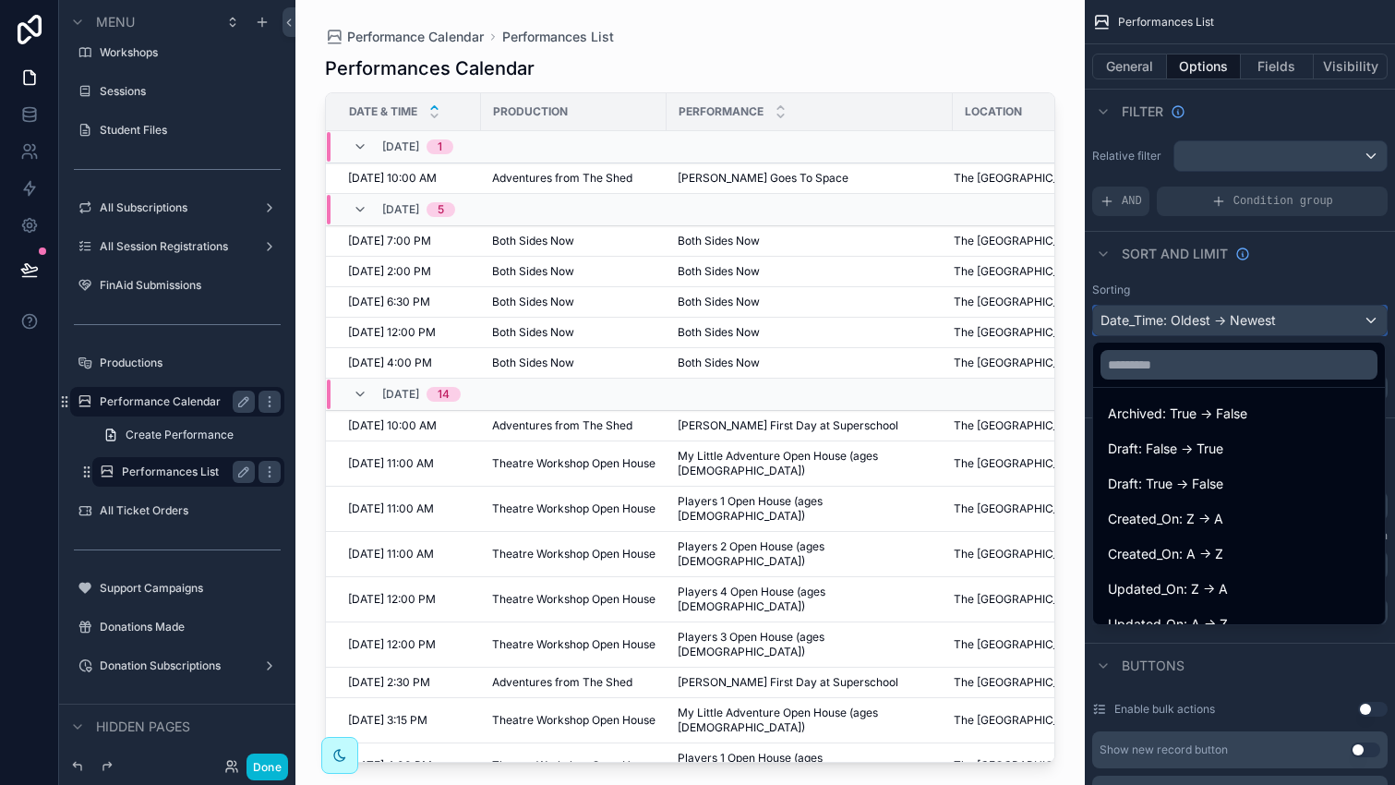
scroll to position [954, 0]
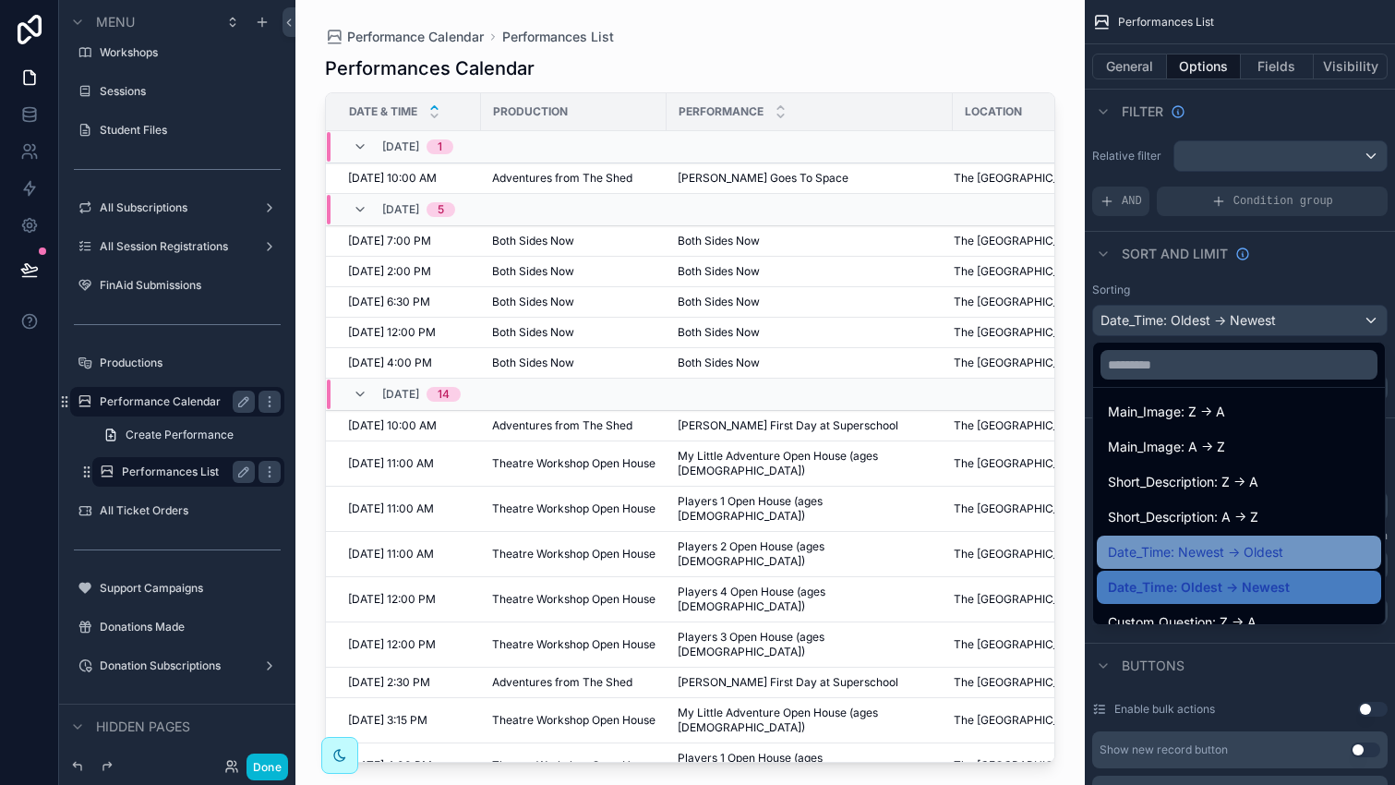
click at [1229, 553] on span "Date_Time: Newest -> Oldest" at bounding box center [1195, 552] width 175 height 22
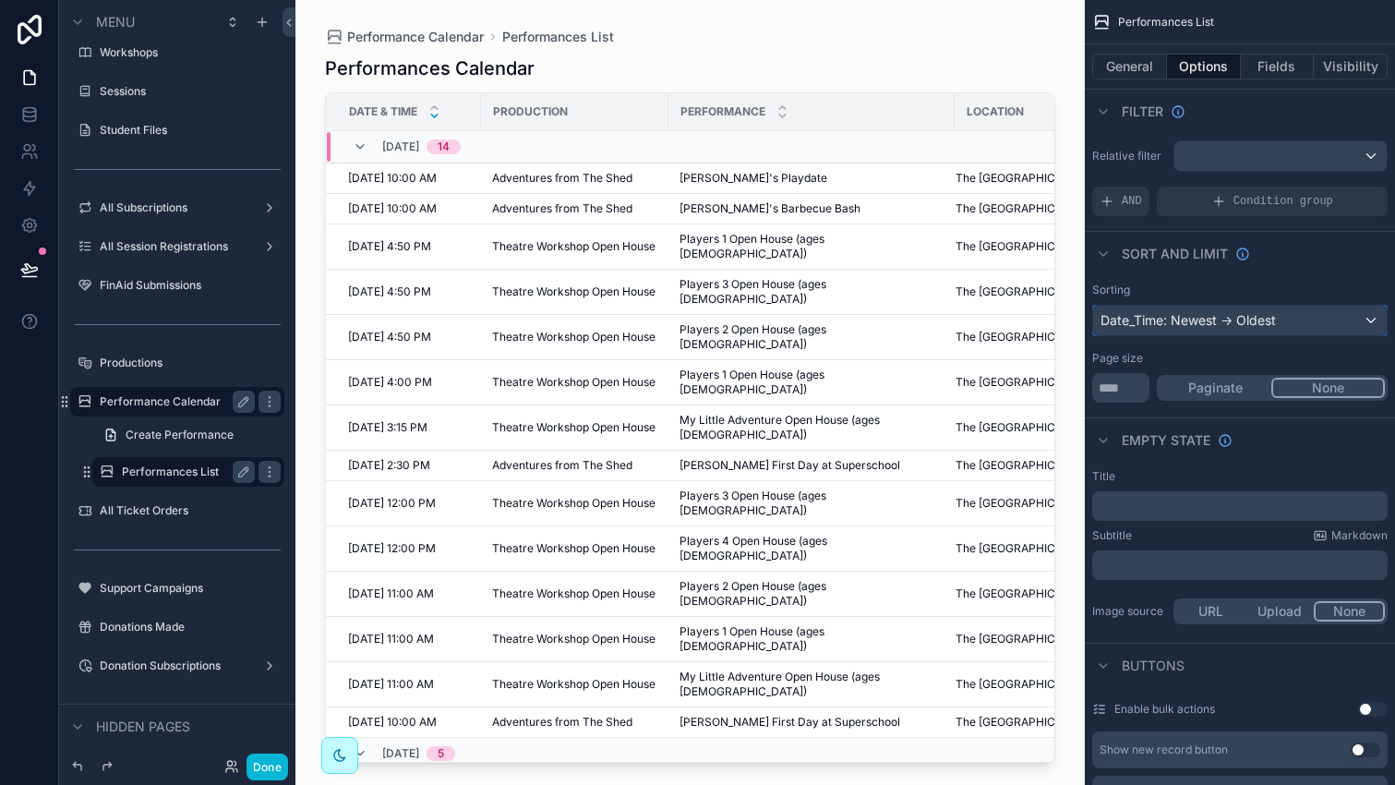
click at [1240, 325] on div "Date_Time: Newest -> Oldest" at bounding box center [1240, 321] width 294 height 30
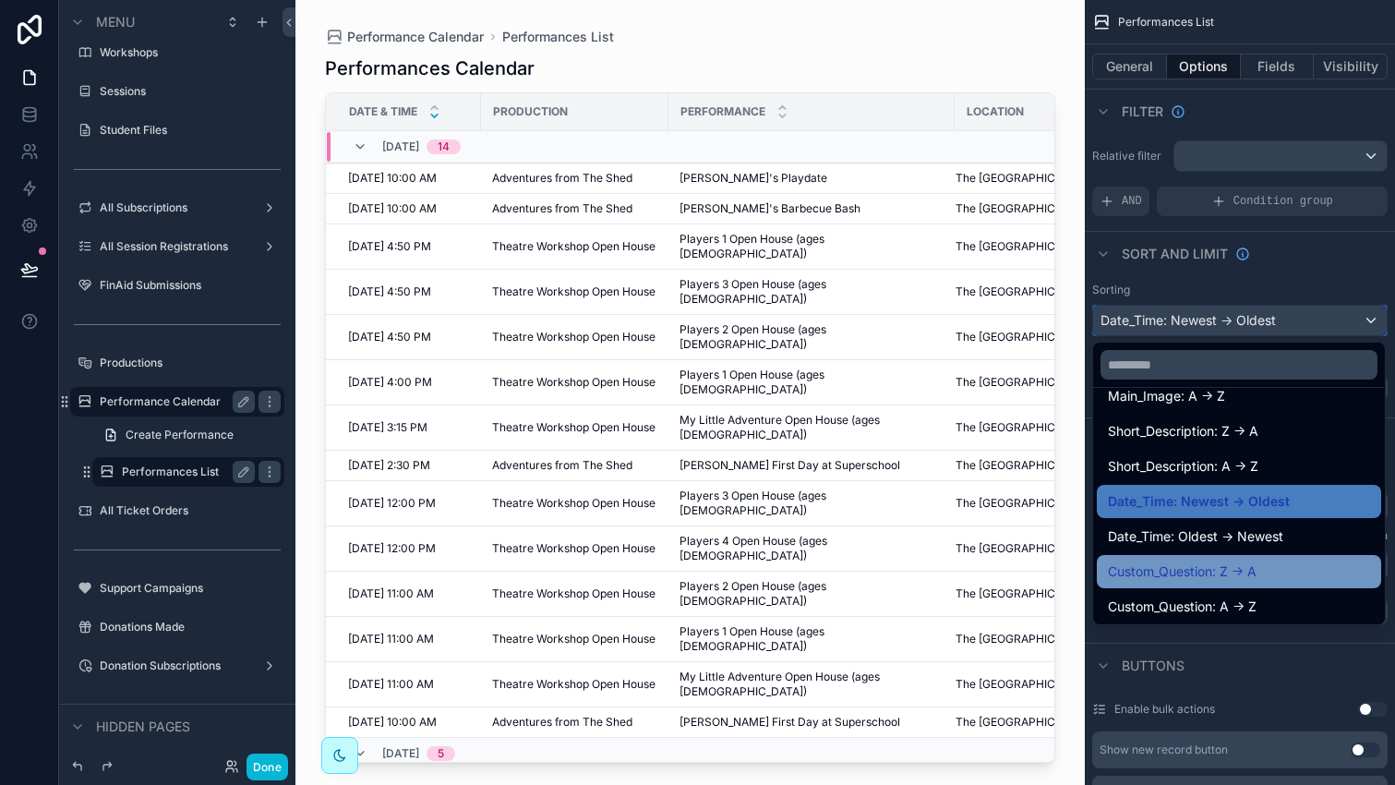
scroll to position [1012, 0]
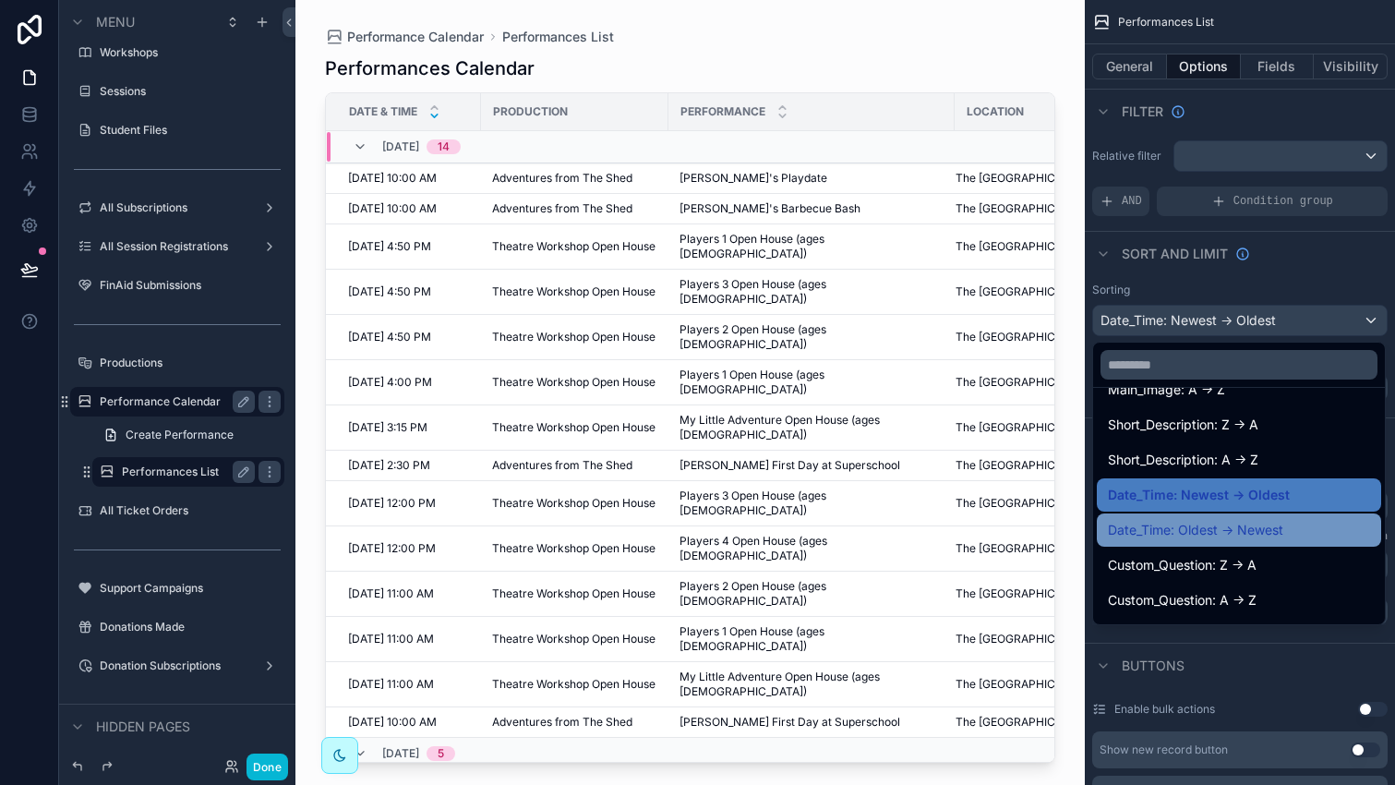
click at [1208, 526] on span "Date_Time: Oldest -> Newest" at bounding box center [1195, 530] width 175 height 22
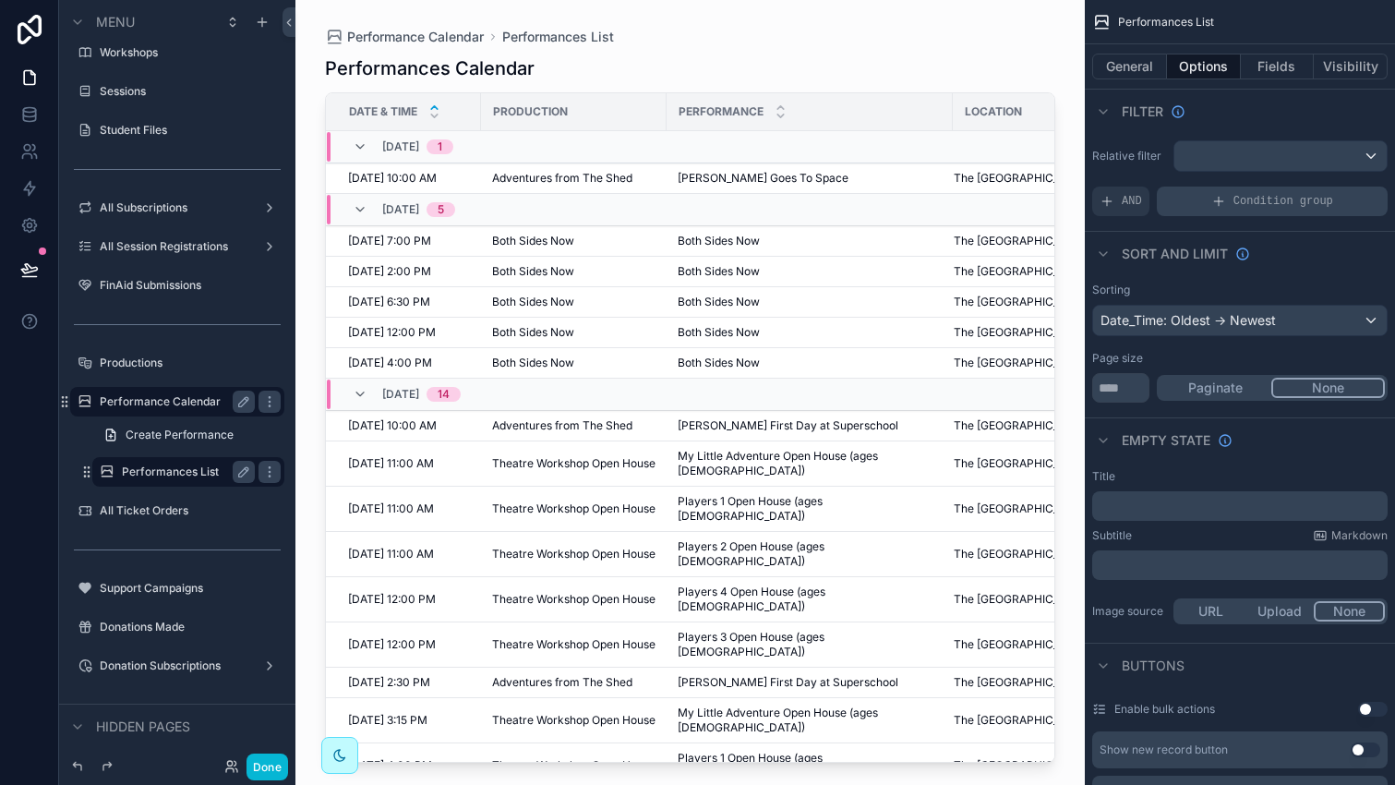
click at [1179, 199] on div "Condition group" at bounding box center [1272, 201] width 231 height 30
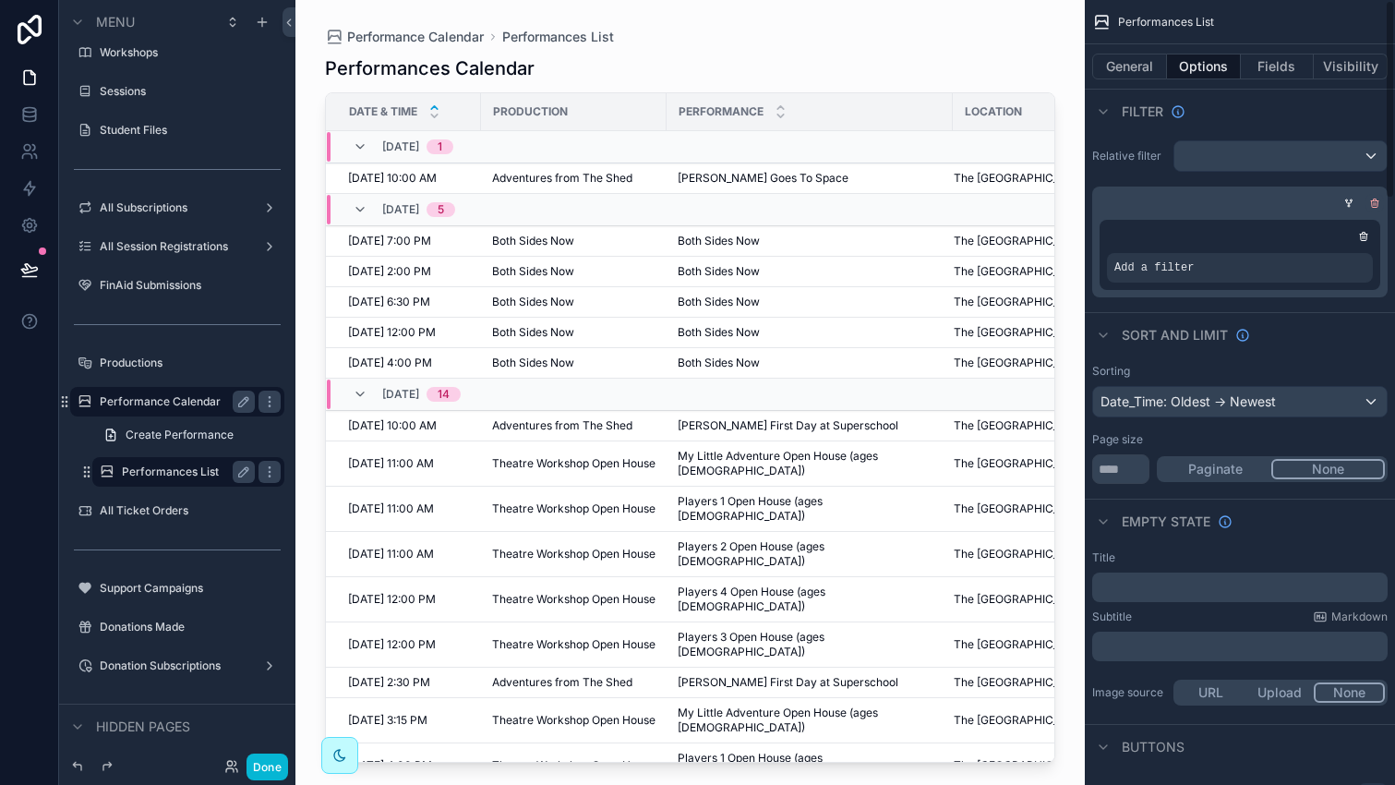
click at [1377, 202] on icon "scrollable content" at bounding box center [1375, 204] width 6 height 6
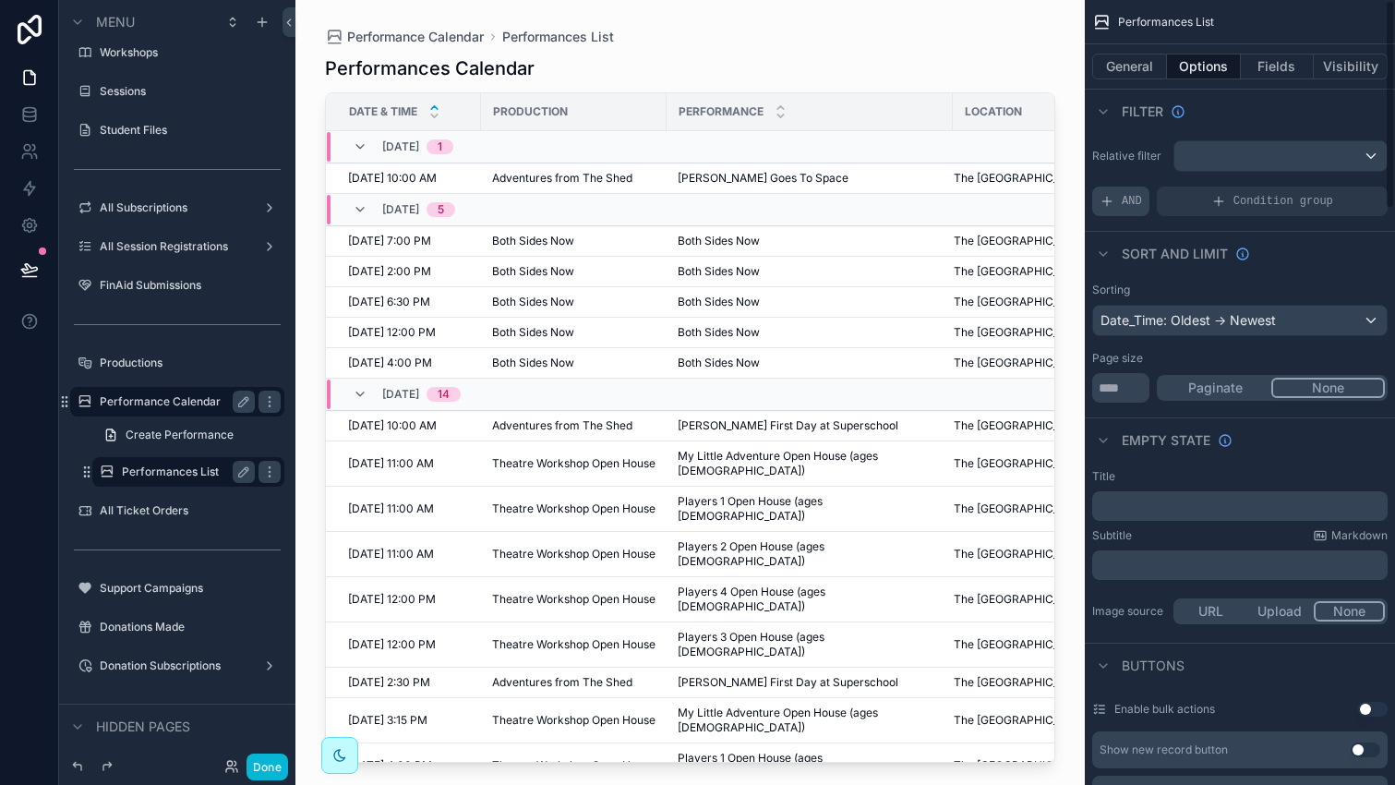
click at [1121, 201] on span "AND" at bounding box center [1131, 201] width 20 height 15
click at [1234, 197] on div "Add a filter" at bounding box center [1239, 201] width 295 height 30
click at [1338, 186] on icon "scrollable content" at bounding box center [1340, 189] width 6 height 6
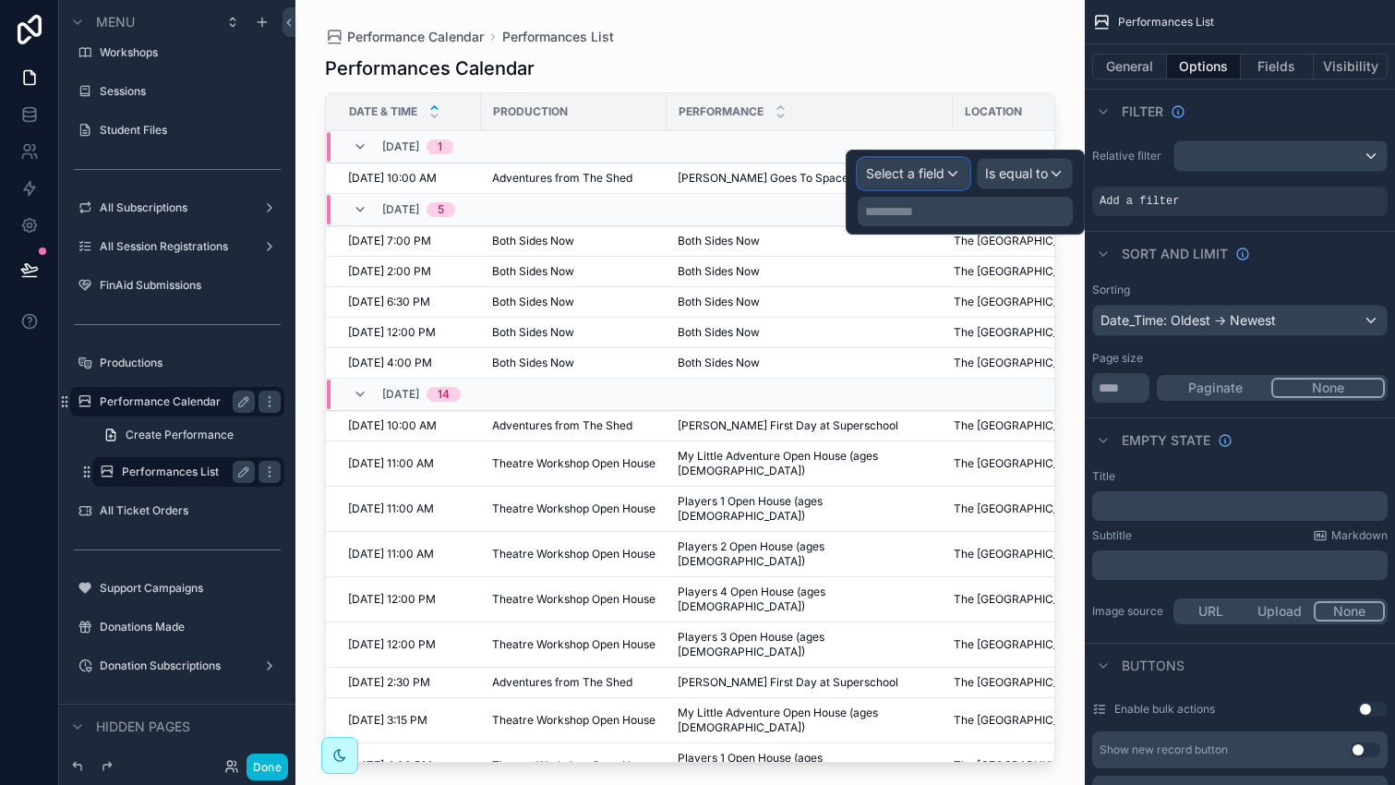
click at [920, 162] on div "Select a field" at bounding box center [913, 174] width 110 height 30
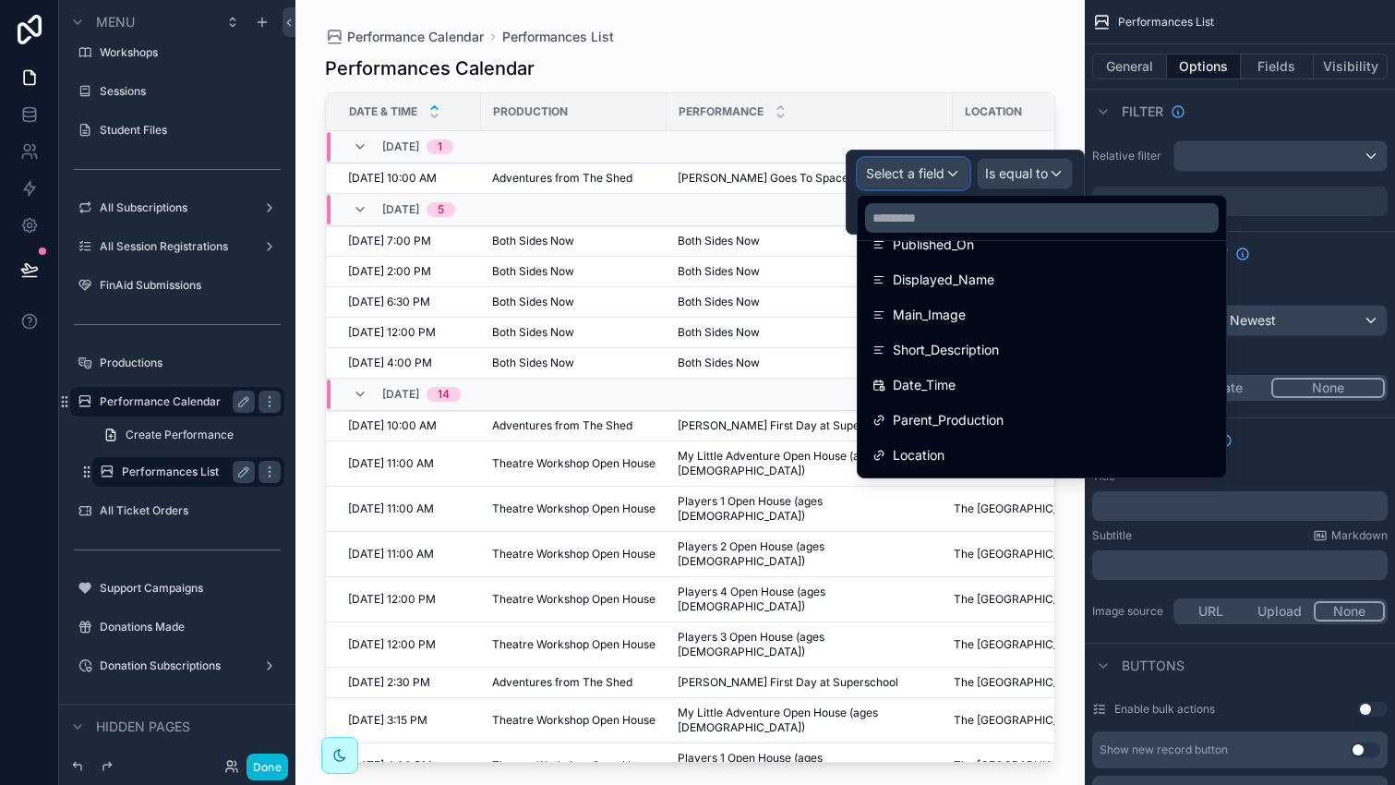
scroll to position [477, 0]
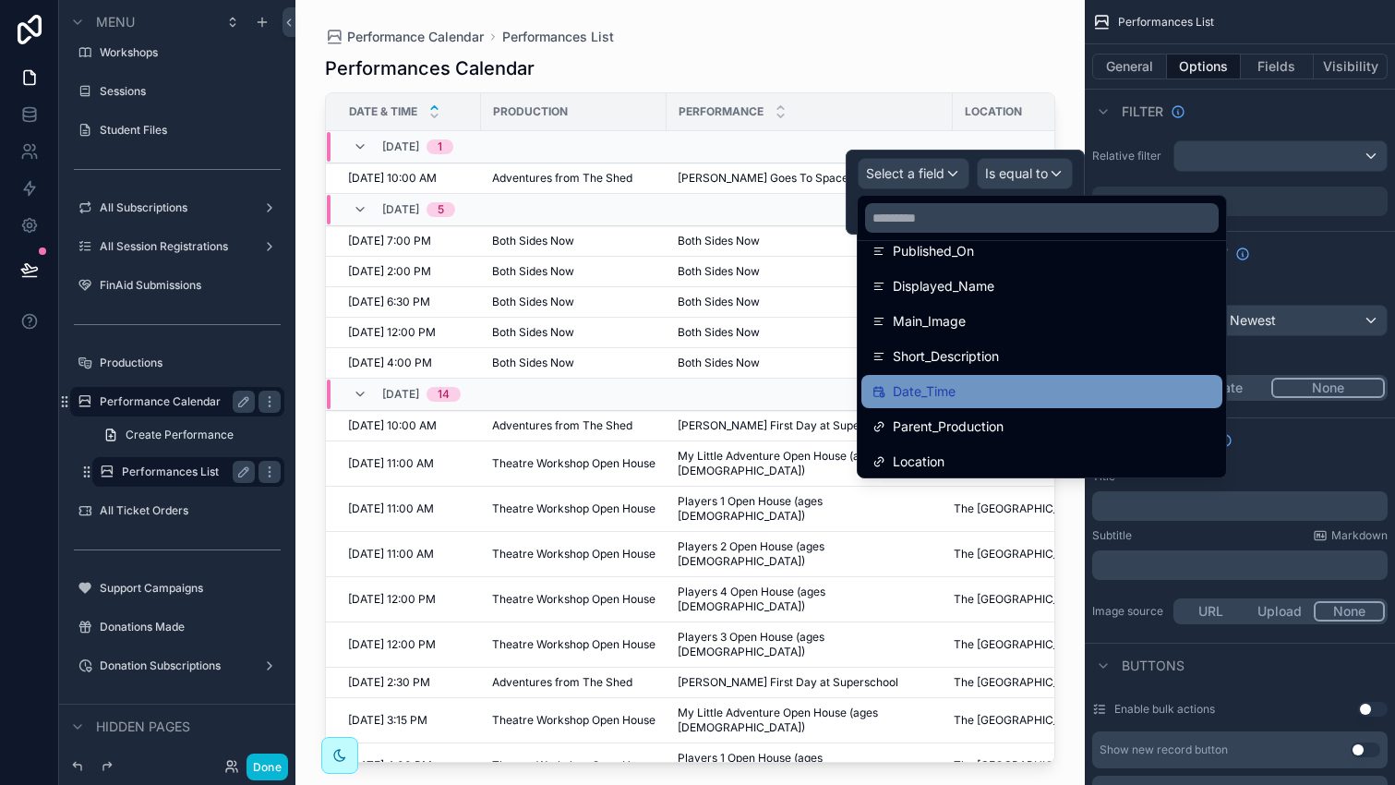
click at [961, 379] on div "Date_Time" at bounding box center [1041, 391] width 361 height 33
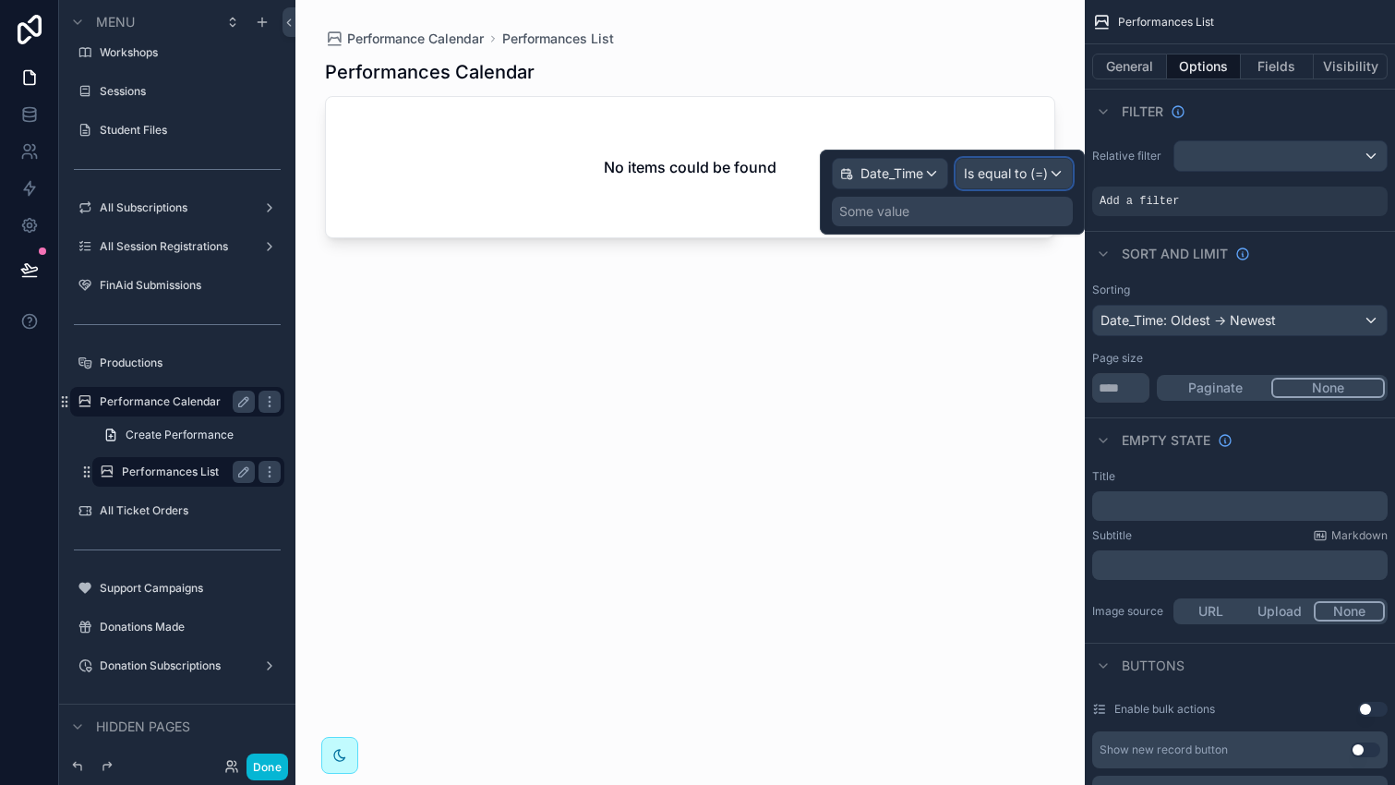
click at [1015, 174] on span "Is equal to (=)" at bounding box center [1006, 173] width 84 height 18
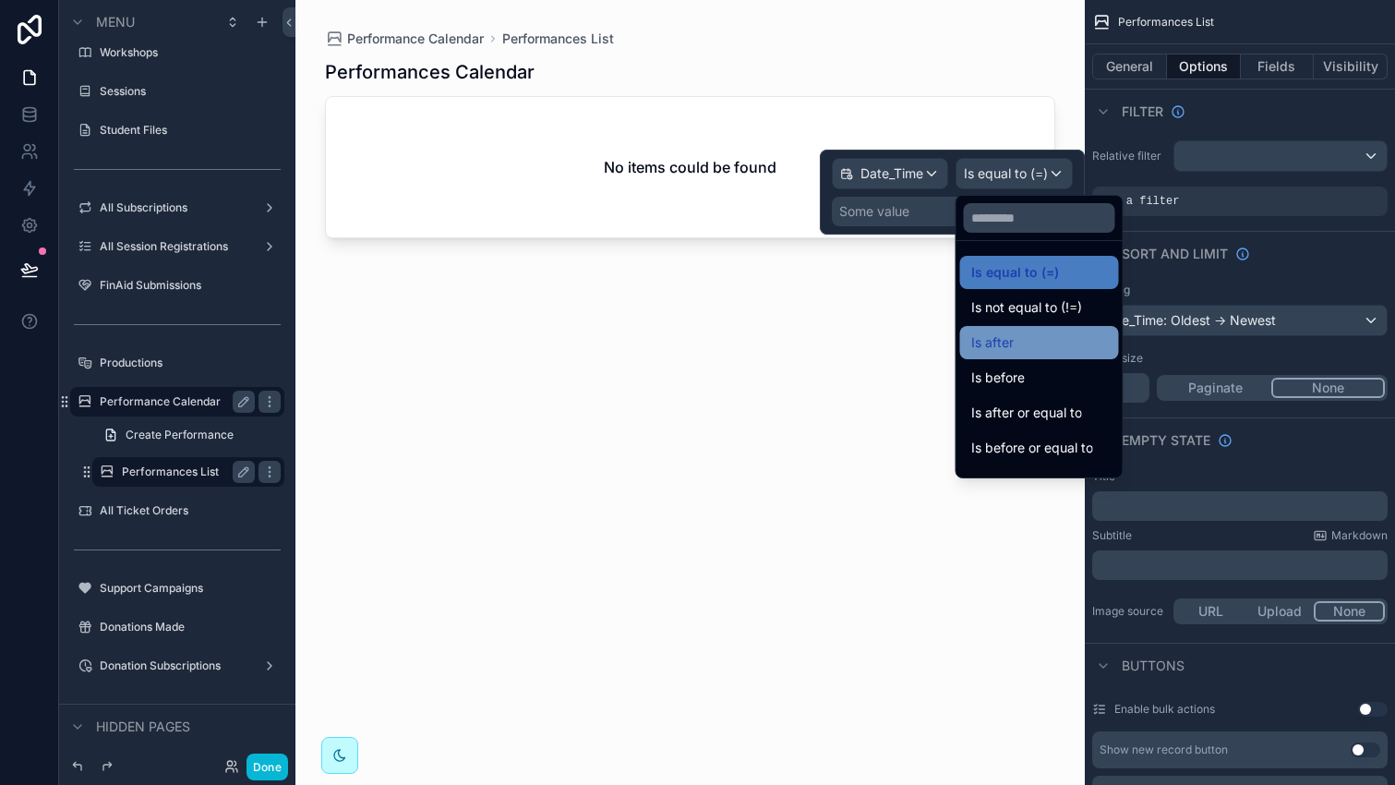
click at [1019, 345] on div "Is after" at bounding box center [1039, 342] width 137 height 22
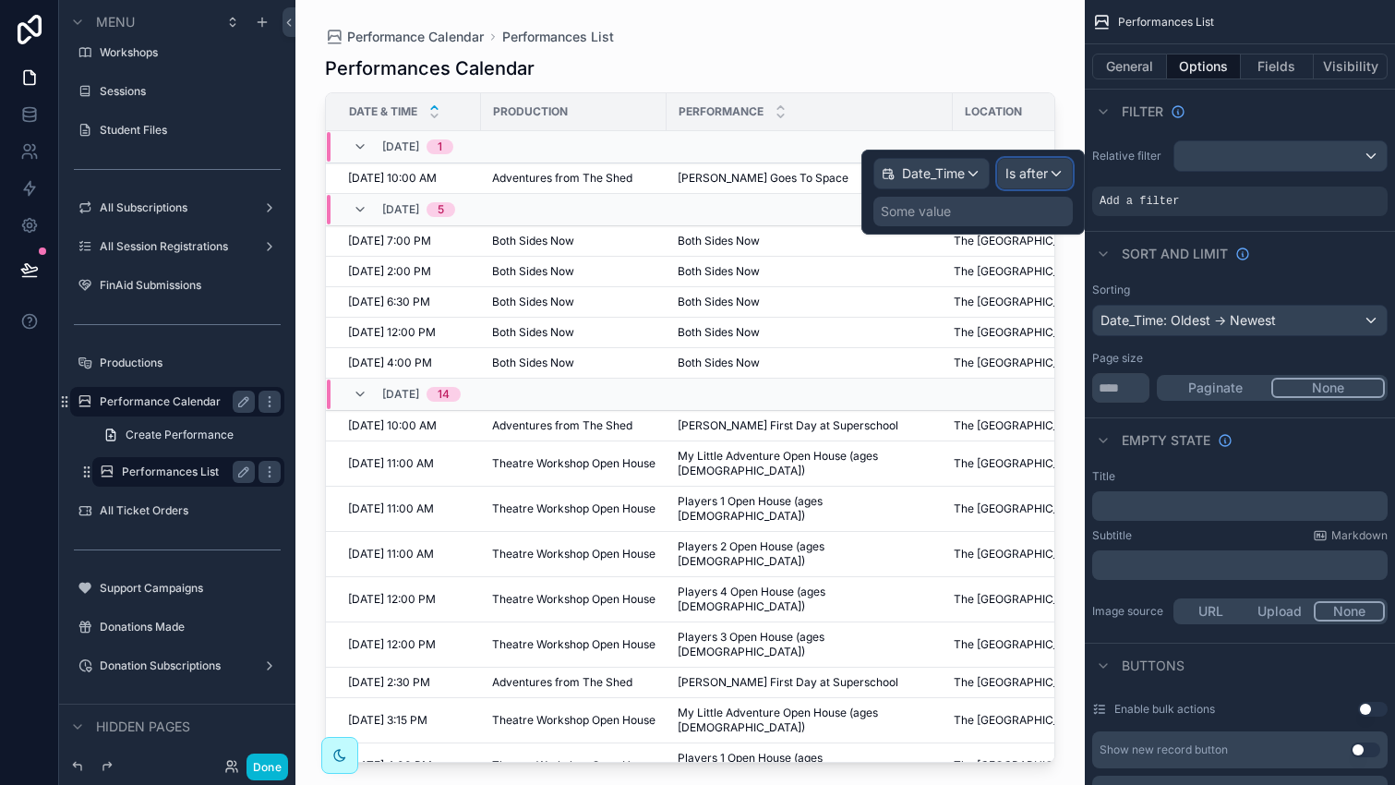
click at [1038, 168] on span "Is after" at bounding box center [1026, 173] width 42 height 18
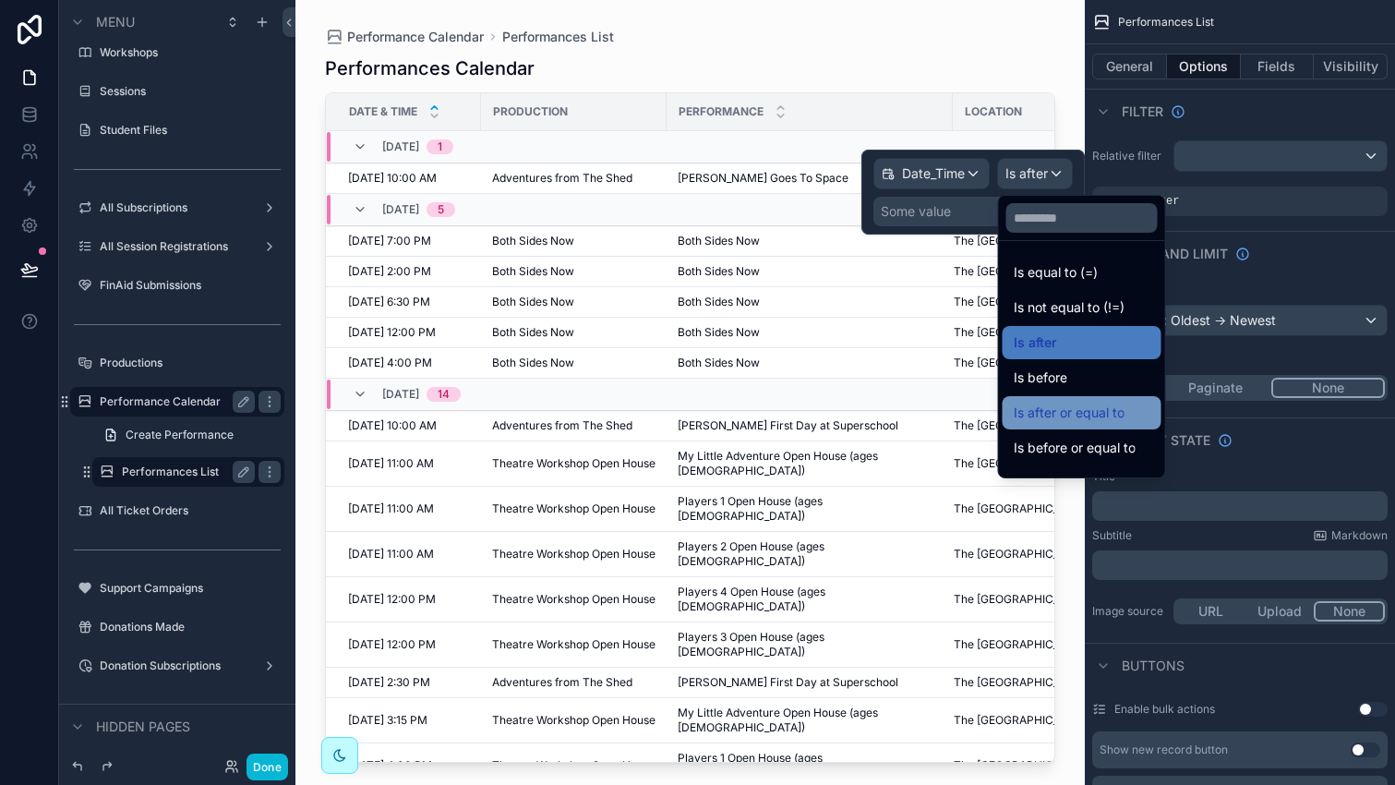
click at [1068, 425] on div "Is after or equal to" at bounding box center [1081, 412] width 159 height 33
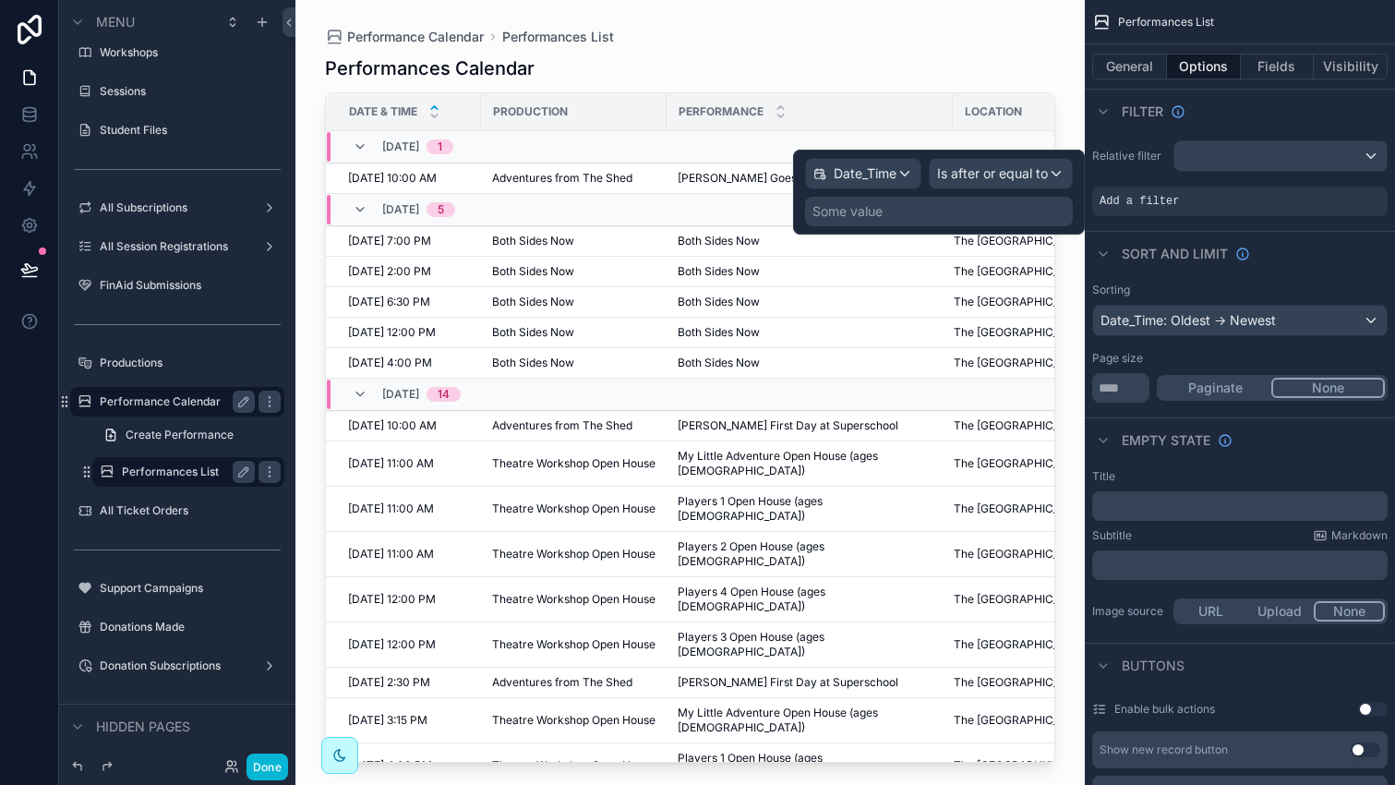
click at [889, 217] on div "Some value" at bounding box center [939, 212] width 268 height 30
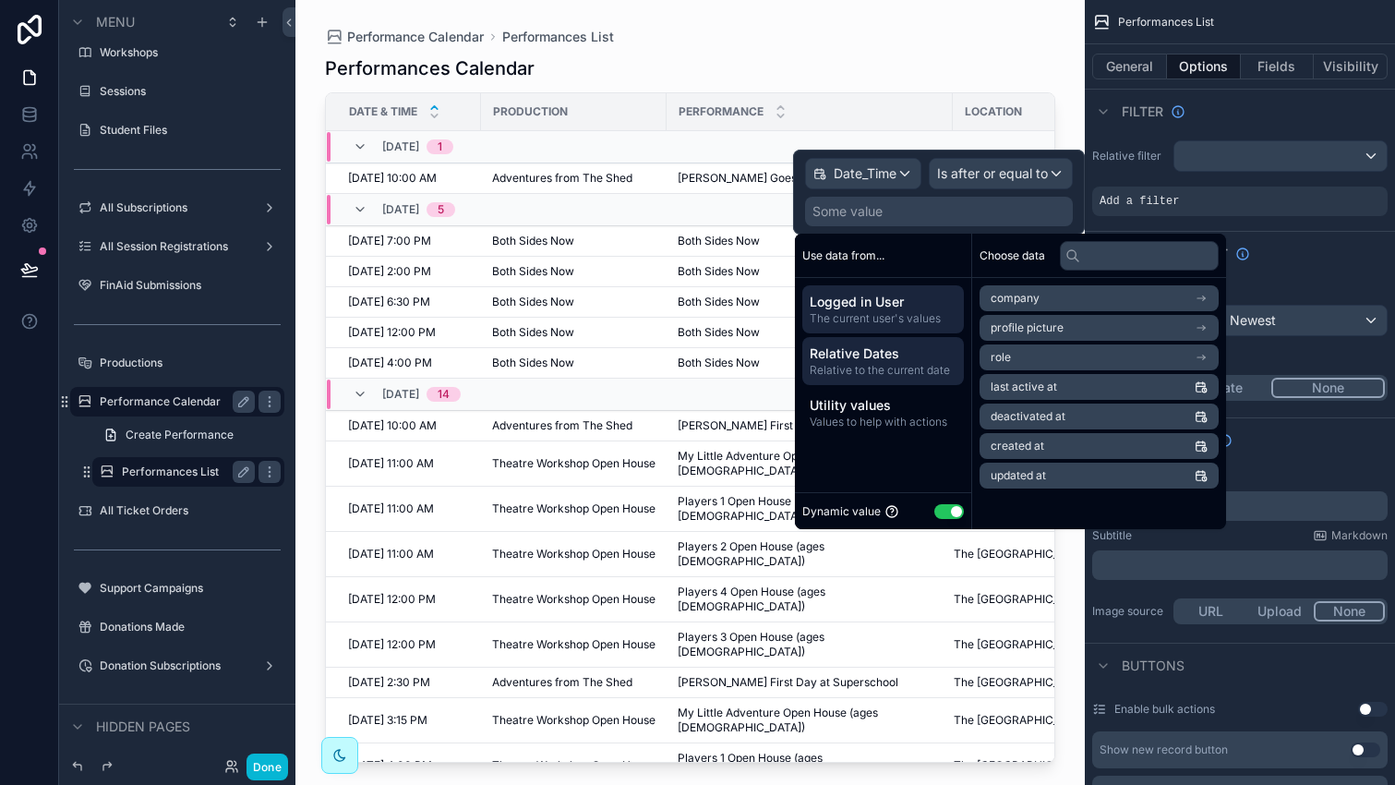
click at [910, 355] on span "Relative Dates" at bounding box center [882, 353] width 147 height 18
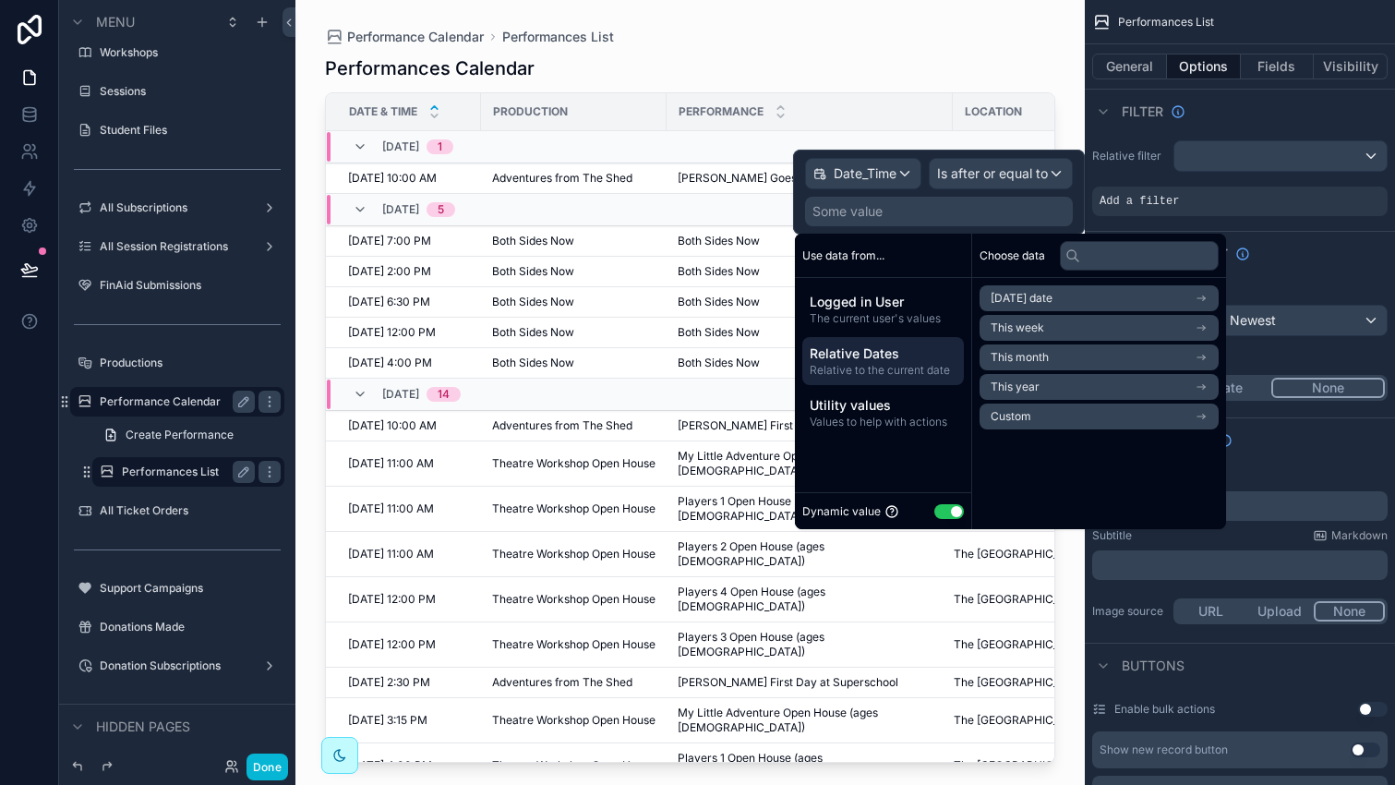
click at [1024, 294] on span "Today's date" at bounding box center [1021, 298] width 62 height 15
click at [1039, 358] on span "Start of day" at bounding box center [1020, 361] width 61 height 15
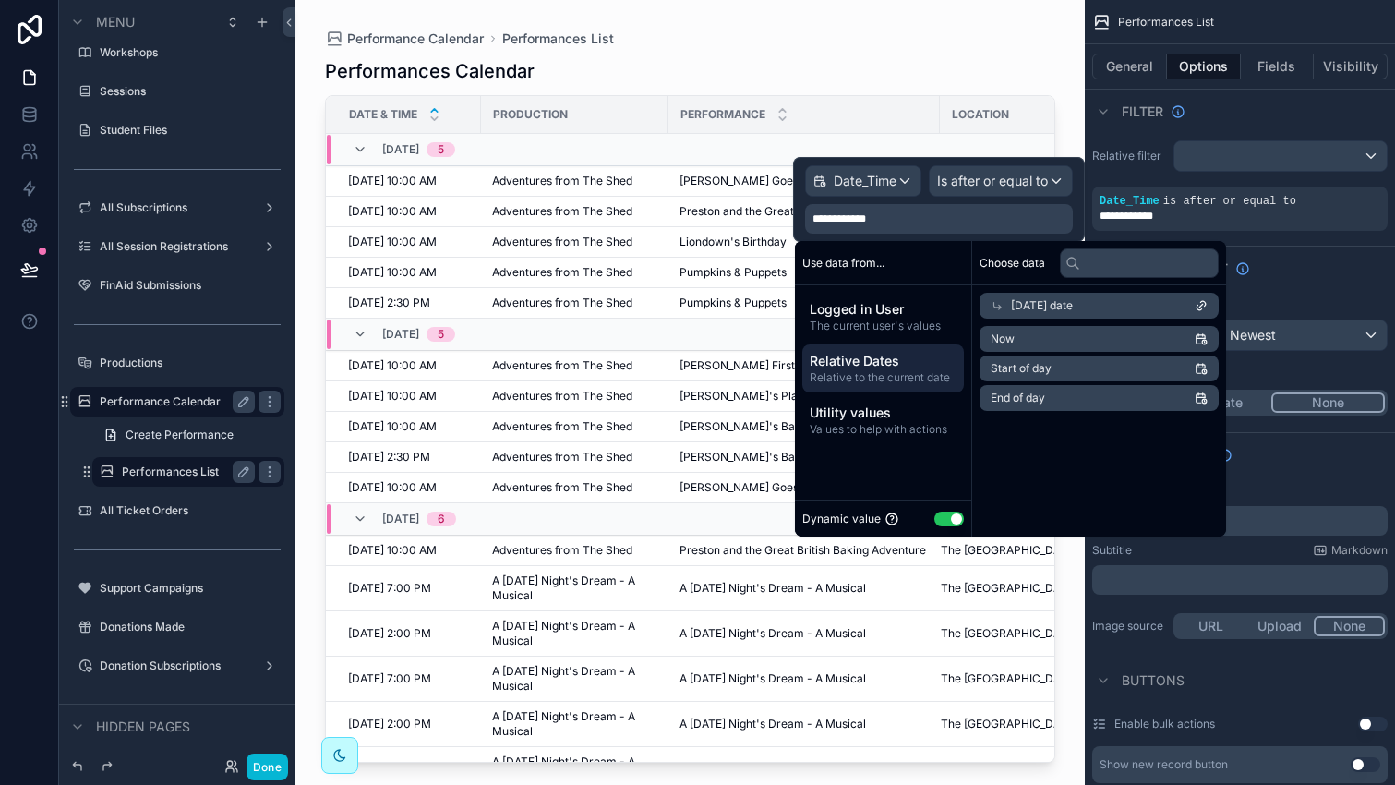
click at [972, 45] on div "Performance Calendar Performances List" at bounding box center [690, 39] width 730 height 18
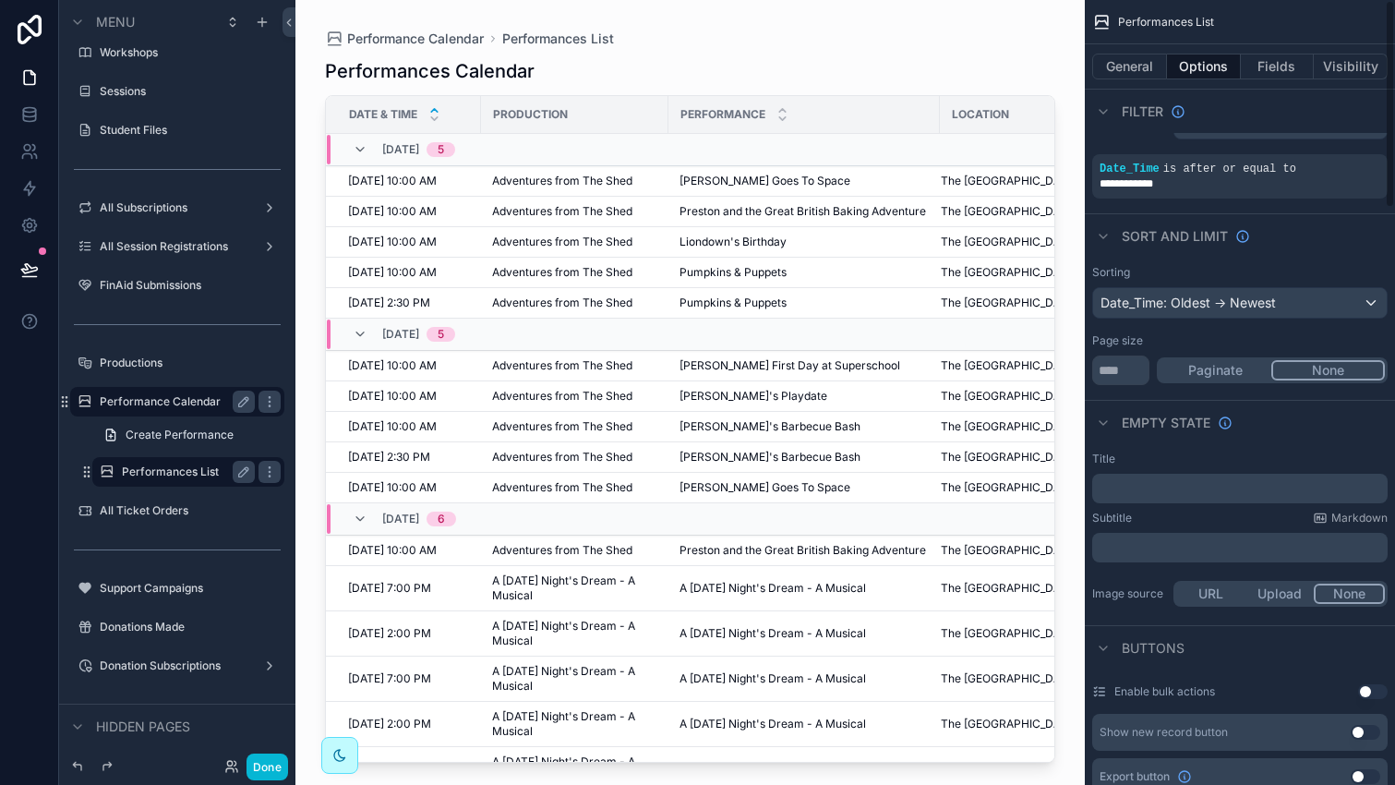
scroll to position [0, 0]
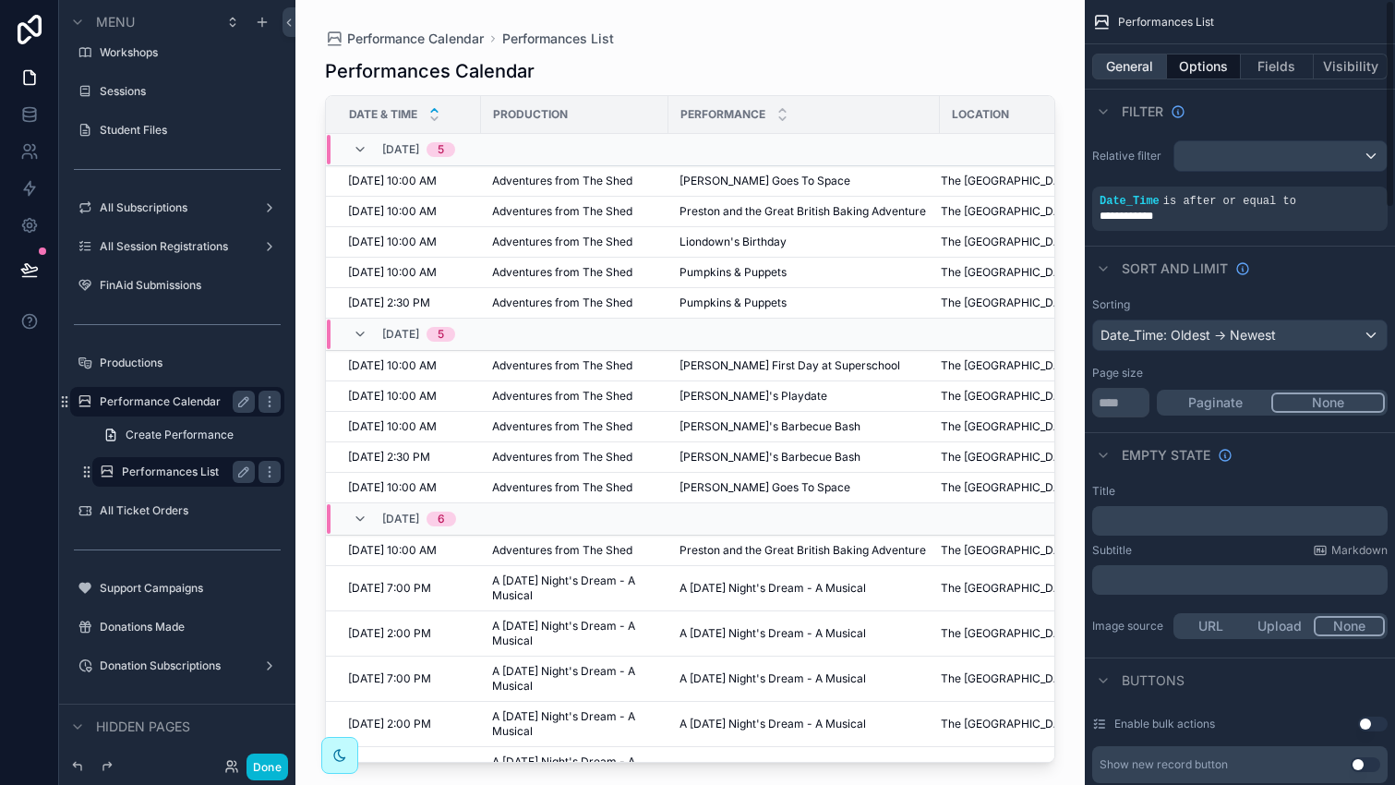
click at [1133, 71] on button "General" at bounding box center [1129, 67] width 75 height 26
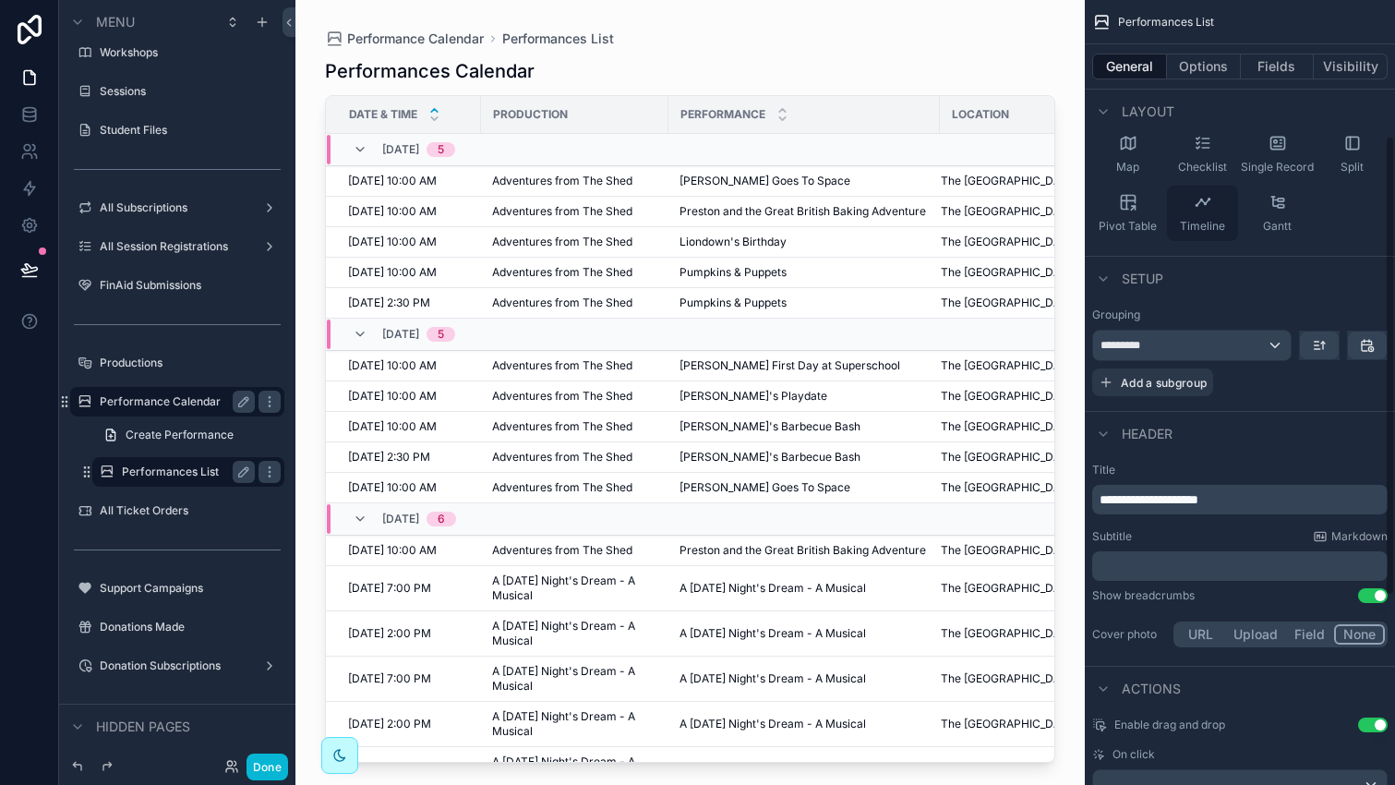
scroll to position [232, 0]
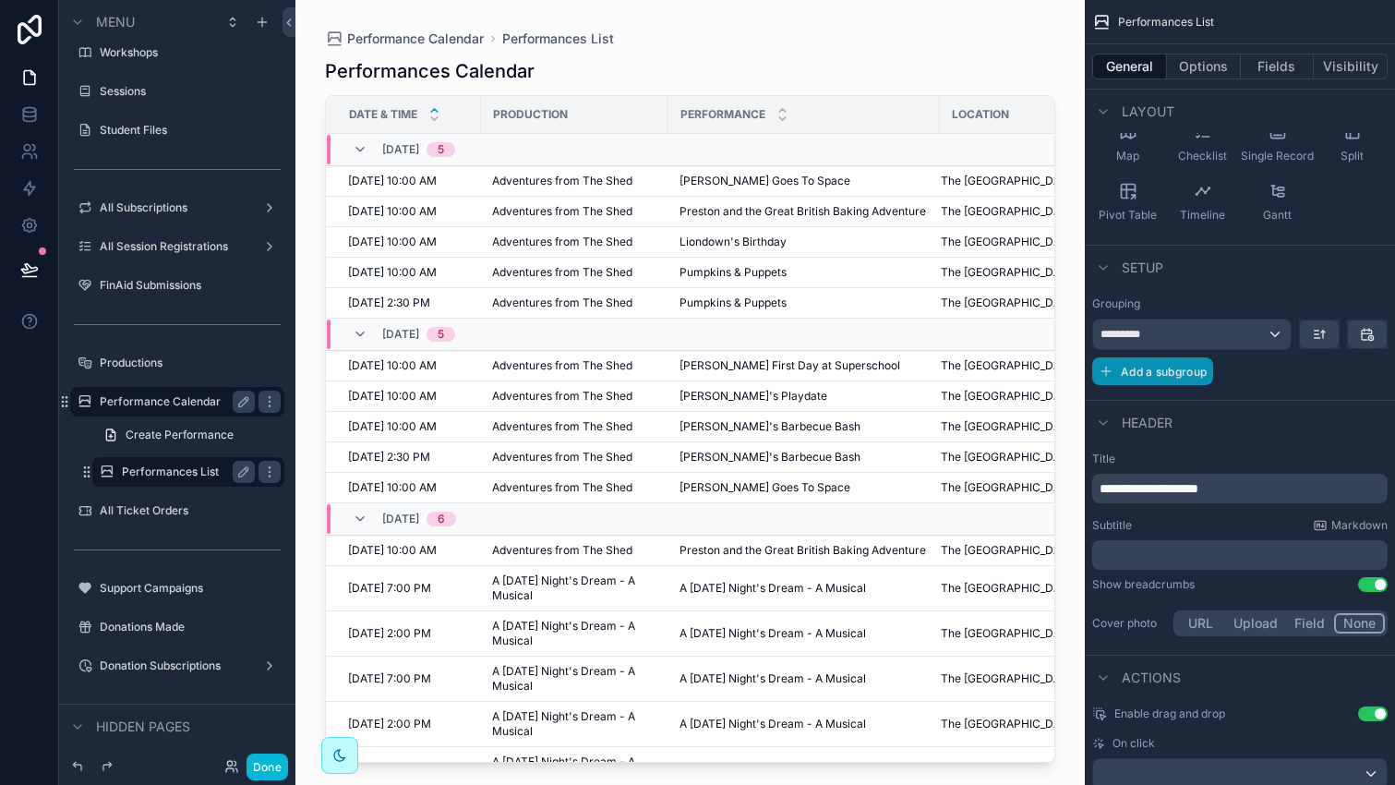
click at [1127, 373] on span "Add a subgroup" at bounding box center [1164, 372] width 86 height 14
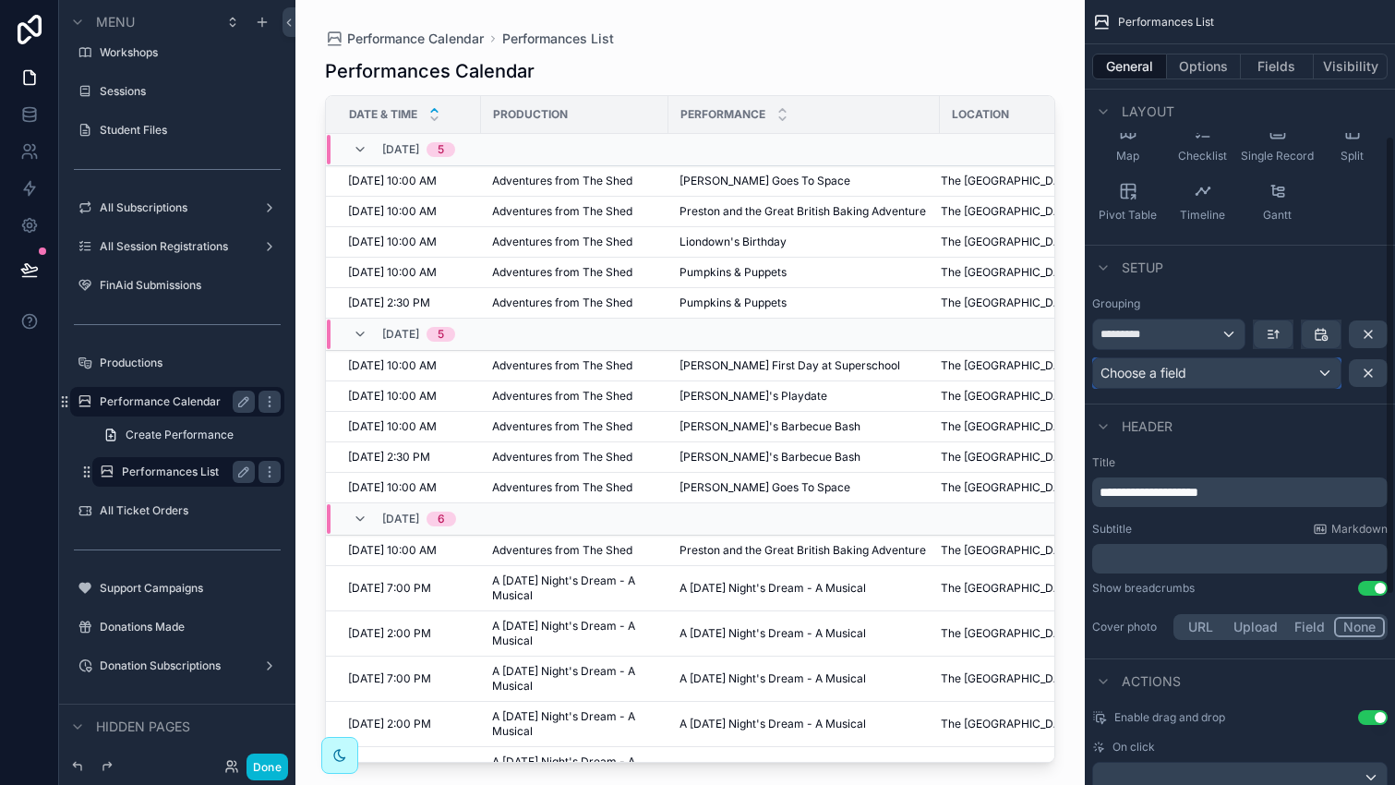
click at [1164, 379] on span "Choose a field" at bounding box center [1143, 373] width 86 height 16
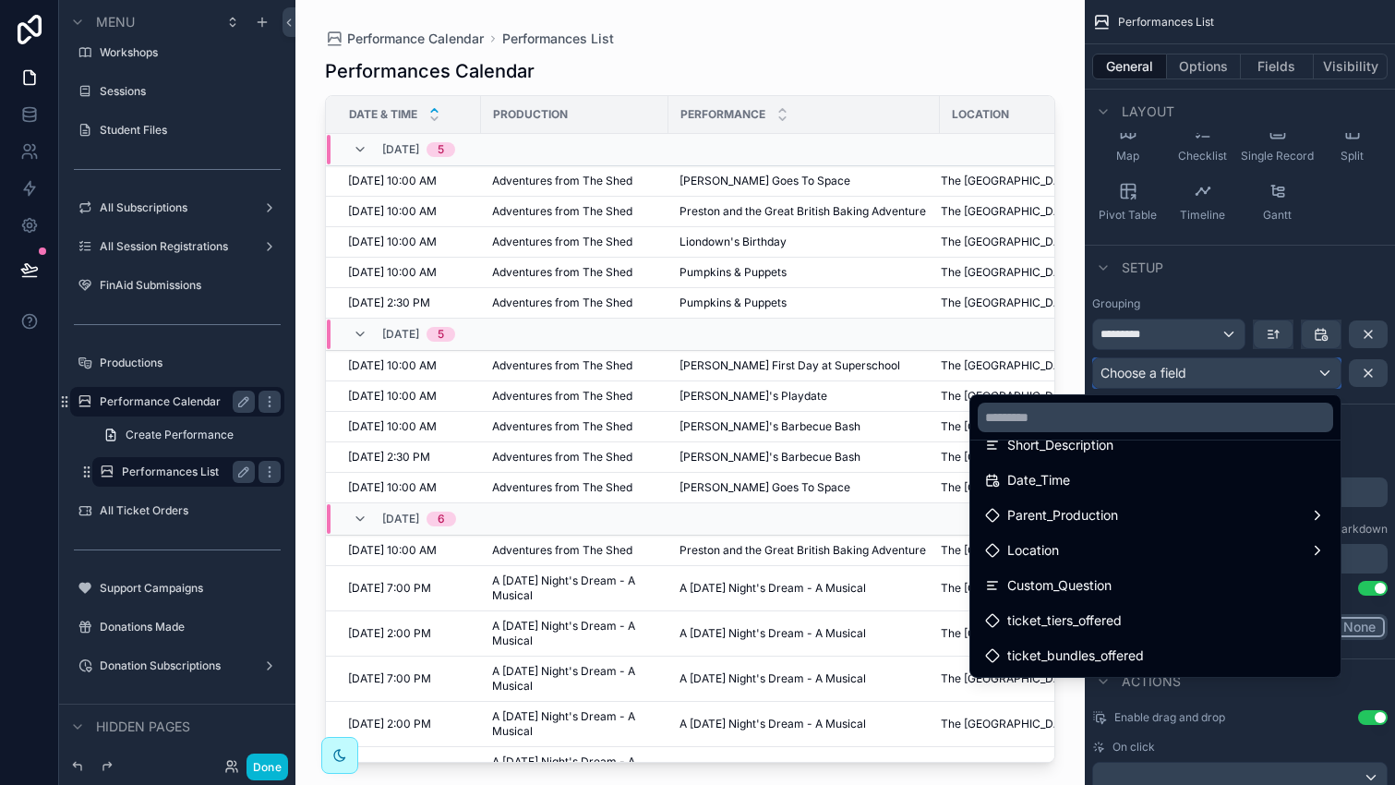
scroll to position [555, 0]
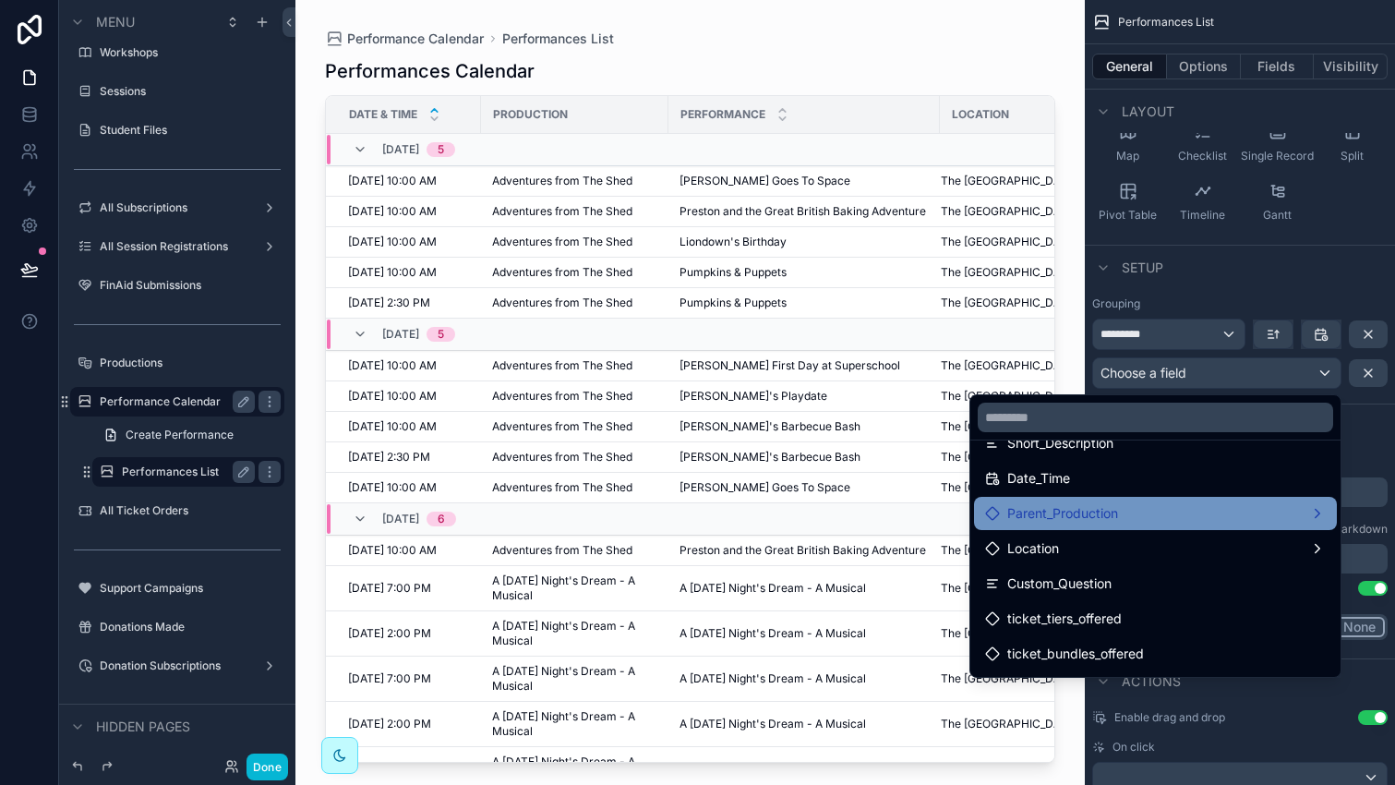
click at [1094, 523] on span "Parent_Production" at bounding box center [1062, 513] width 111 height 22
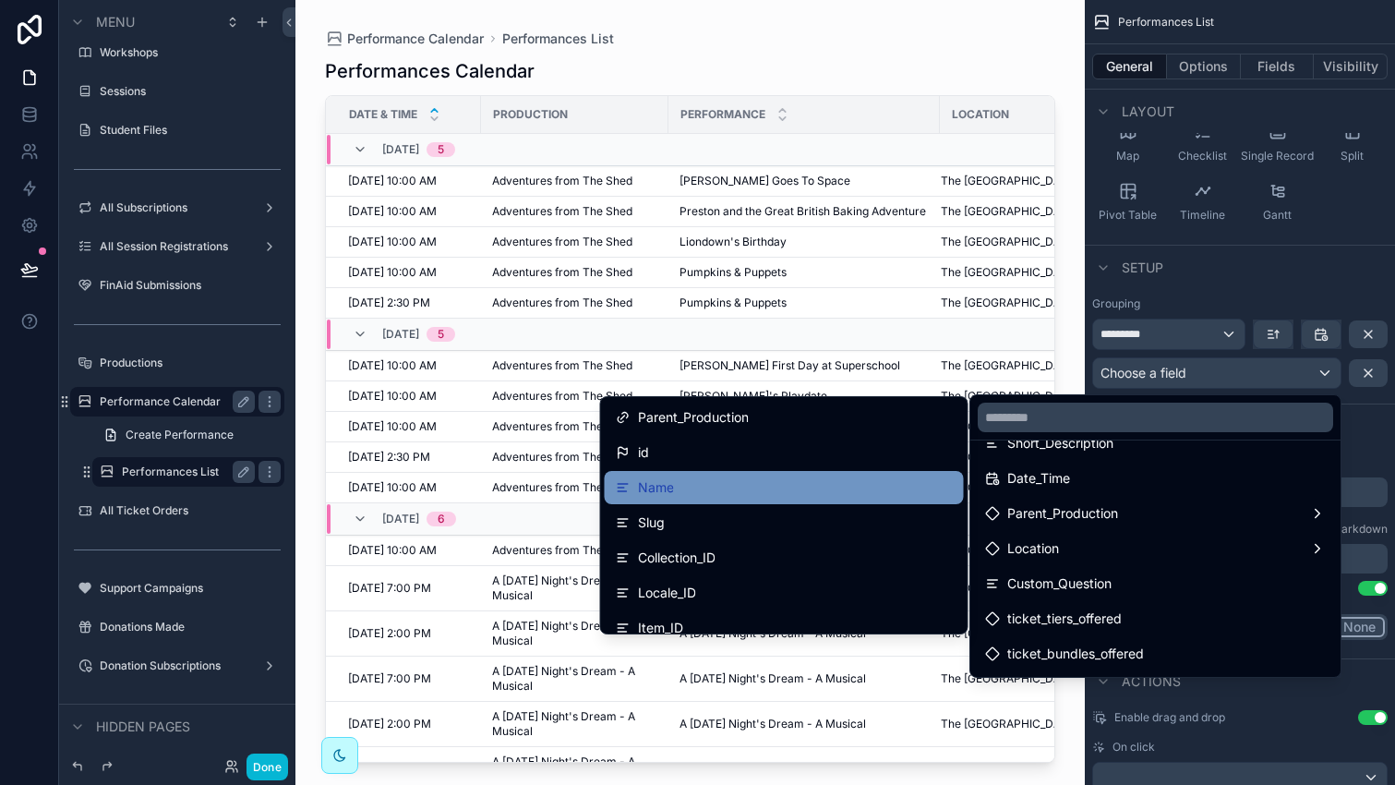
click at [787, 490] on div "Name" at bounding box center [784, 487] width 337 height 22
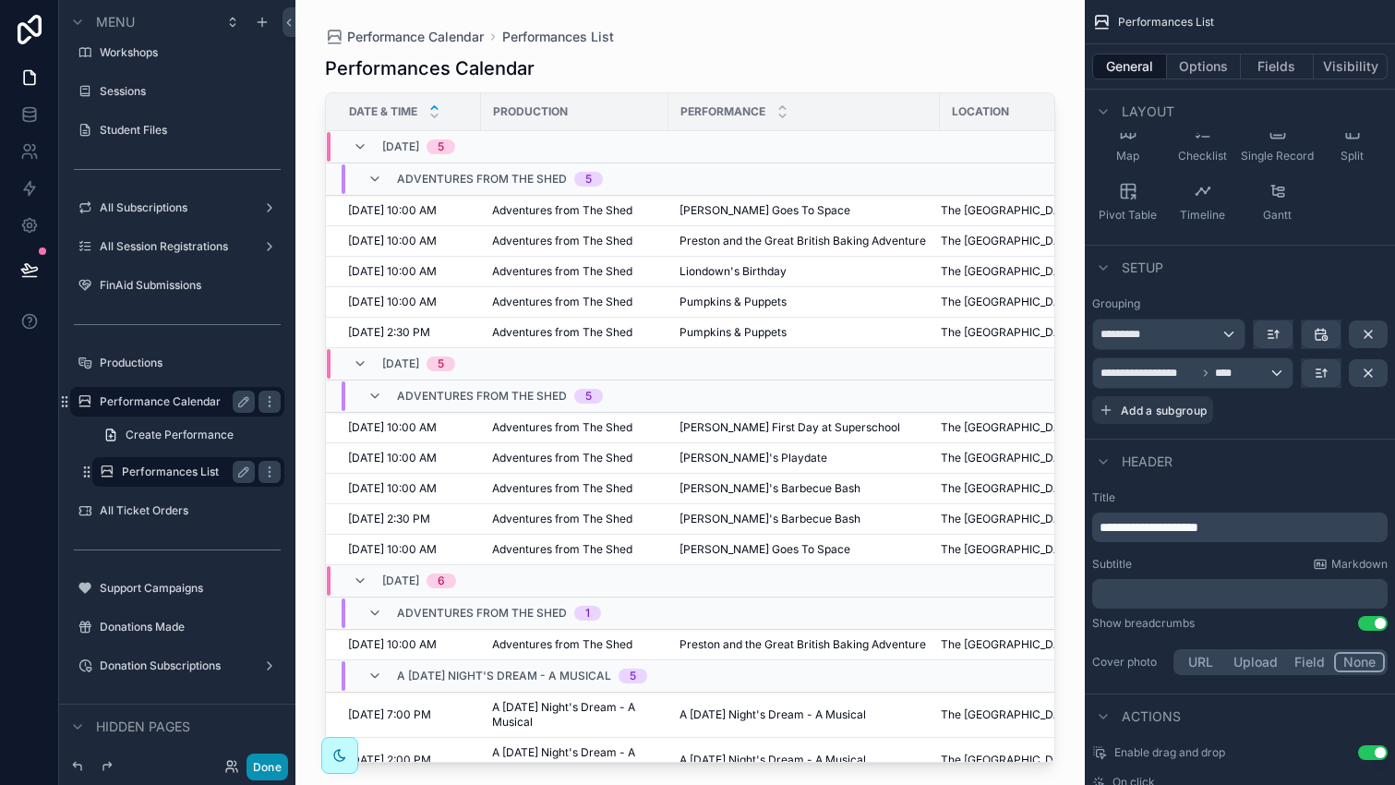
click at [271, 765] on button "Done" at bounding box center [267, 766] width 42 height 27
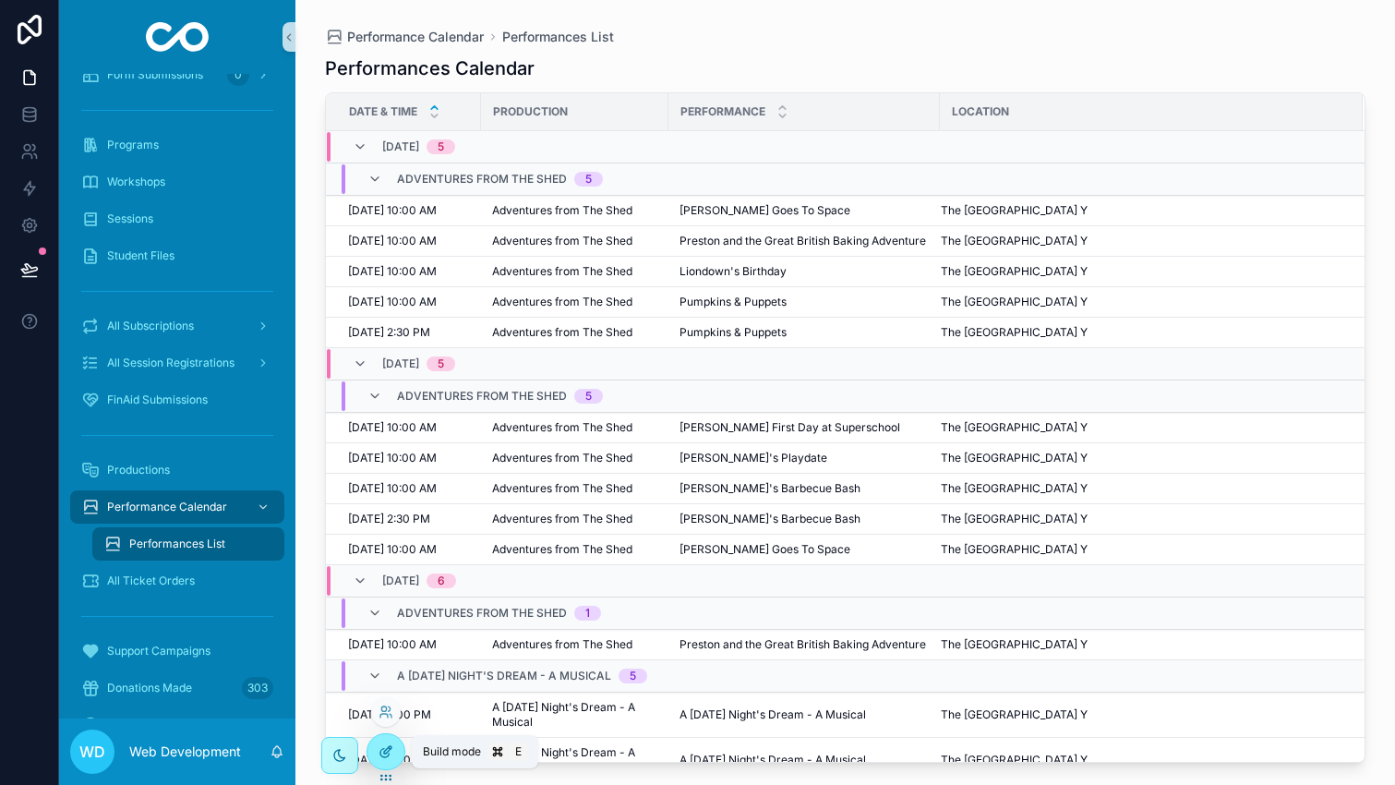
click at [389, 753] on icon at bounding box center [384, 753] width 8 height 8
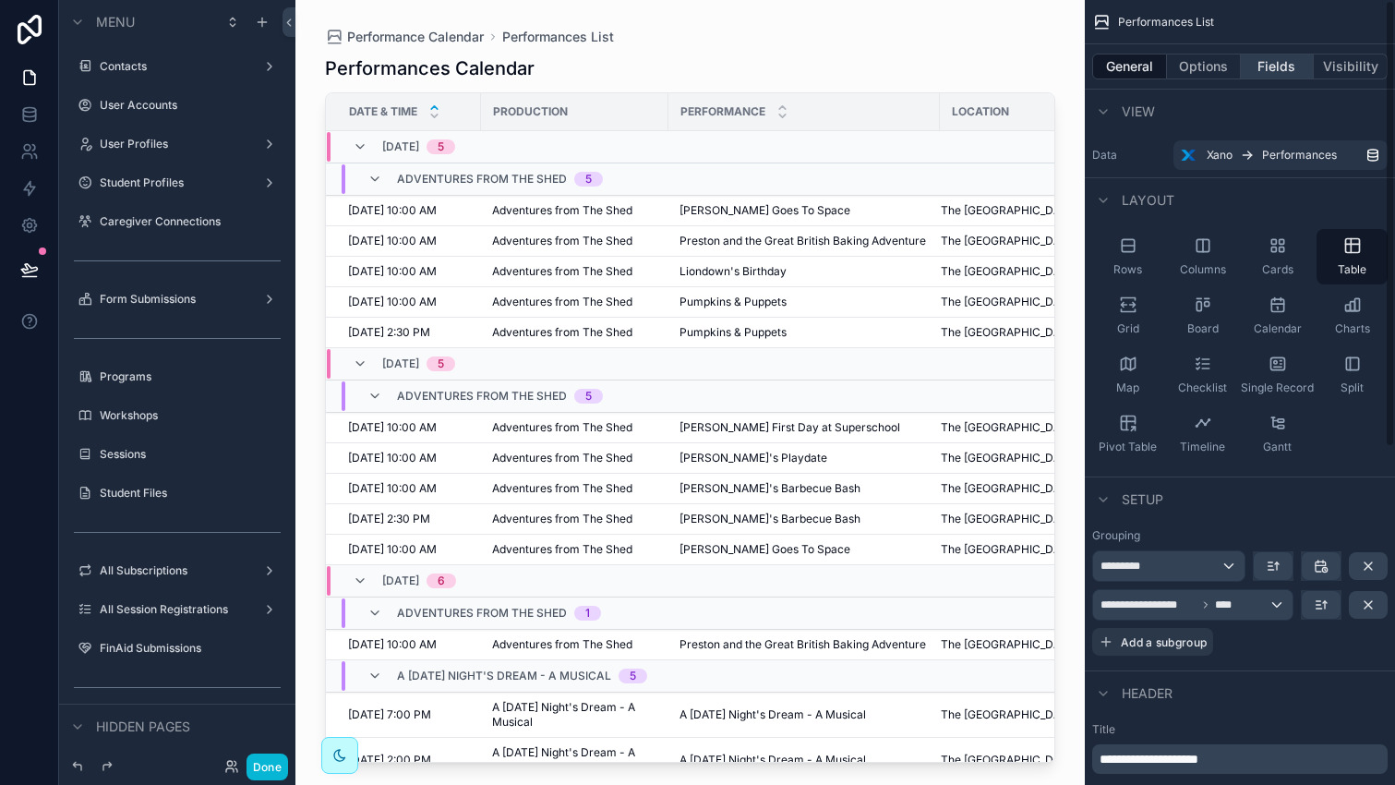
click at [1295, 58] on button "Fields" at bounding box center [1278, 67] width 74 height 26
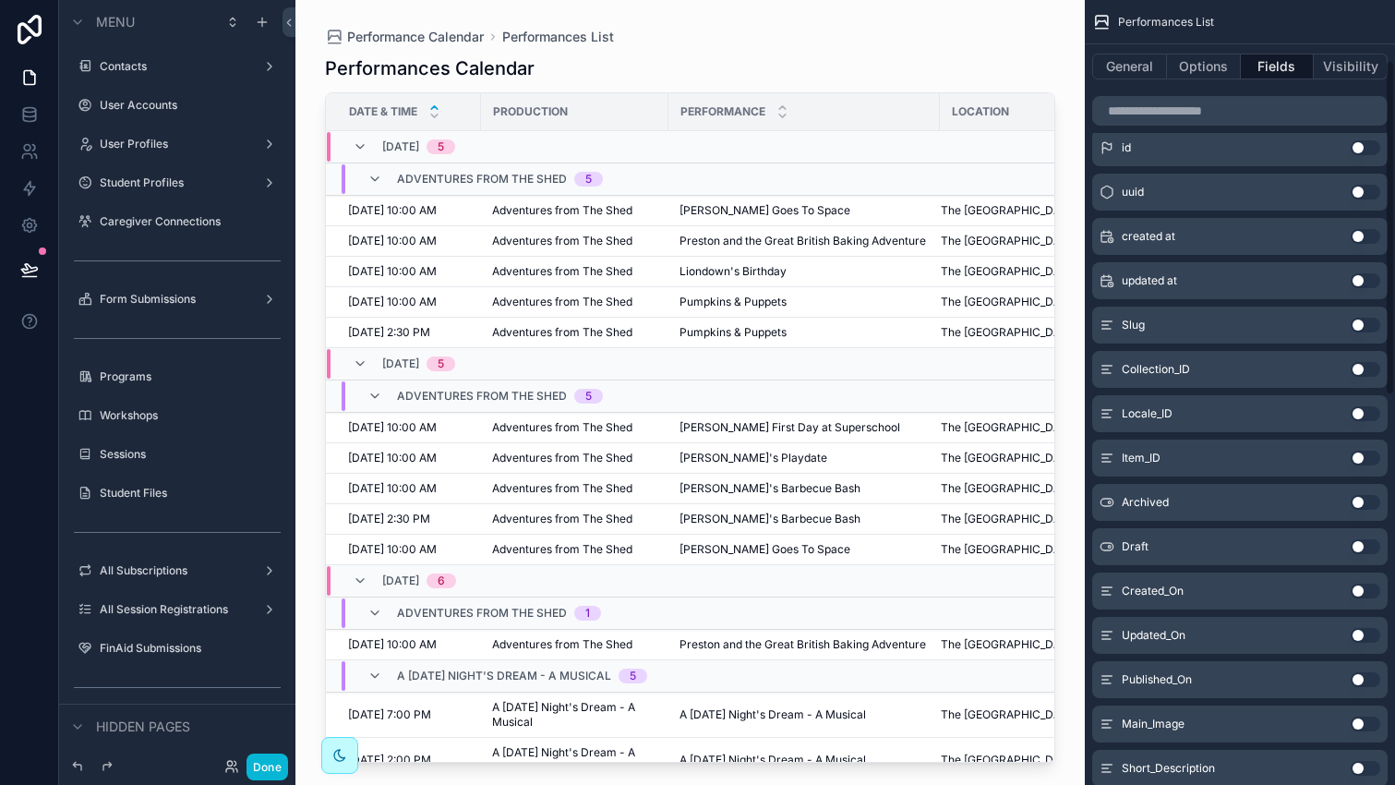
scroll to position [258, 0]
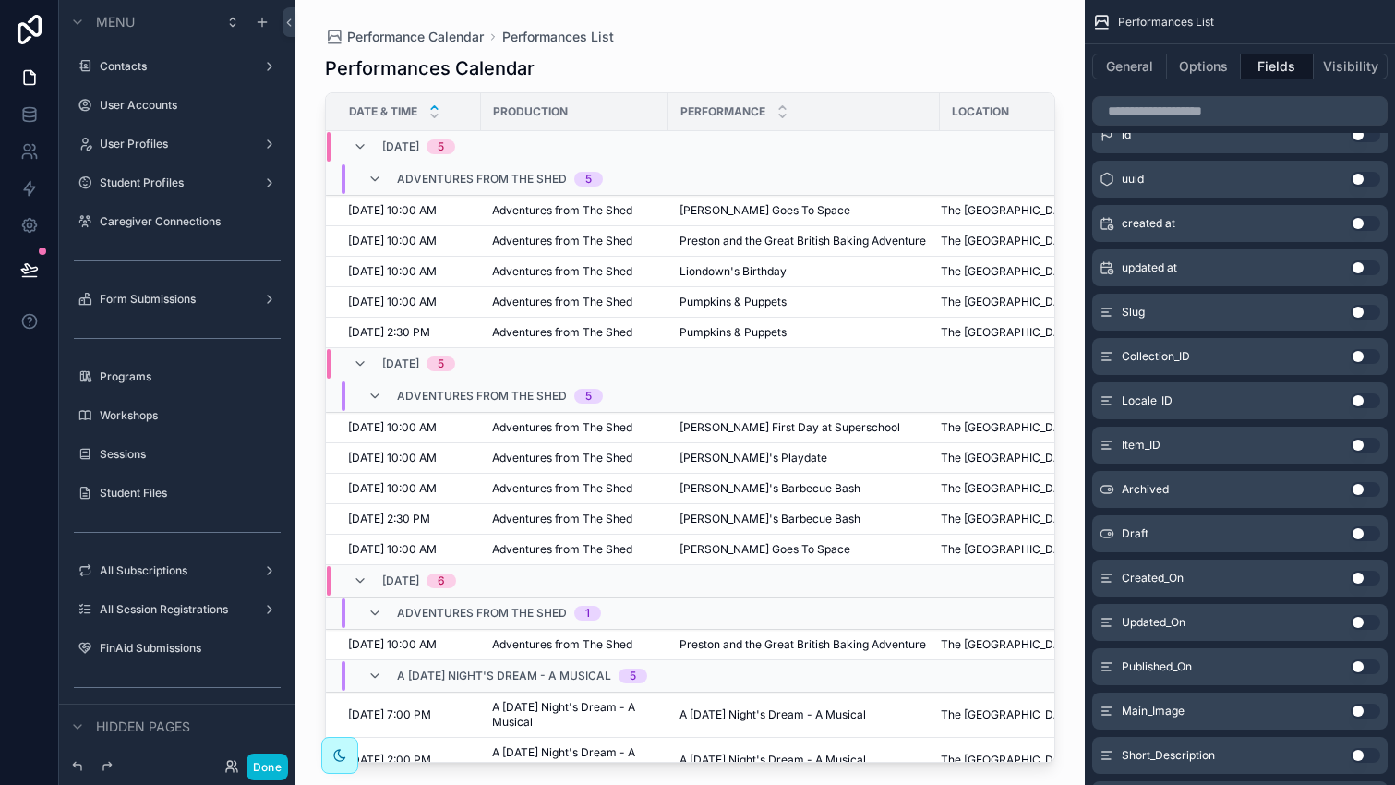
click at [1361, 536] on button "Use setting" at bounding box center [1365, 533] width 30 height 15
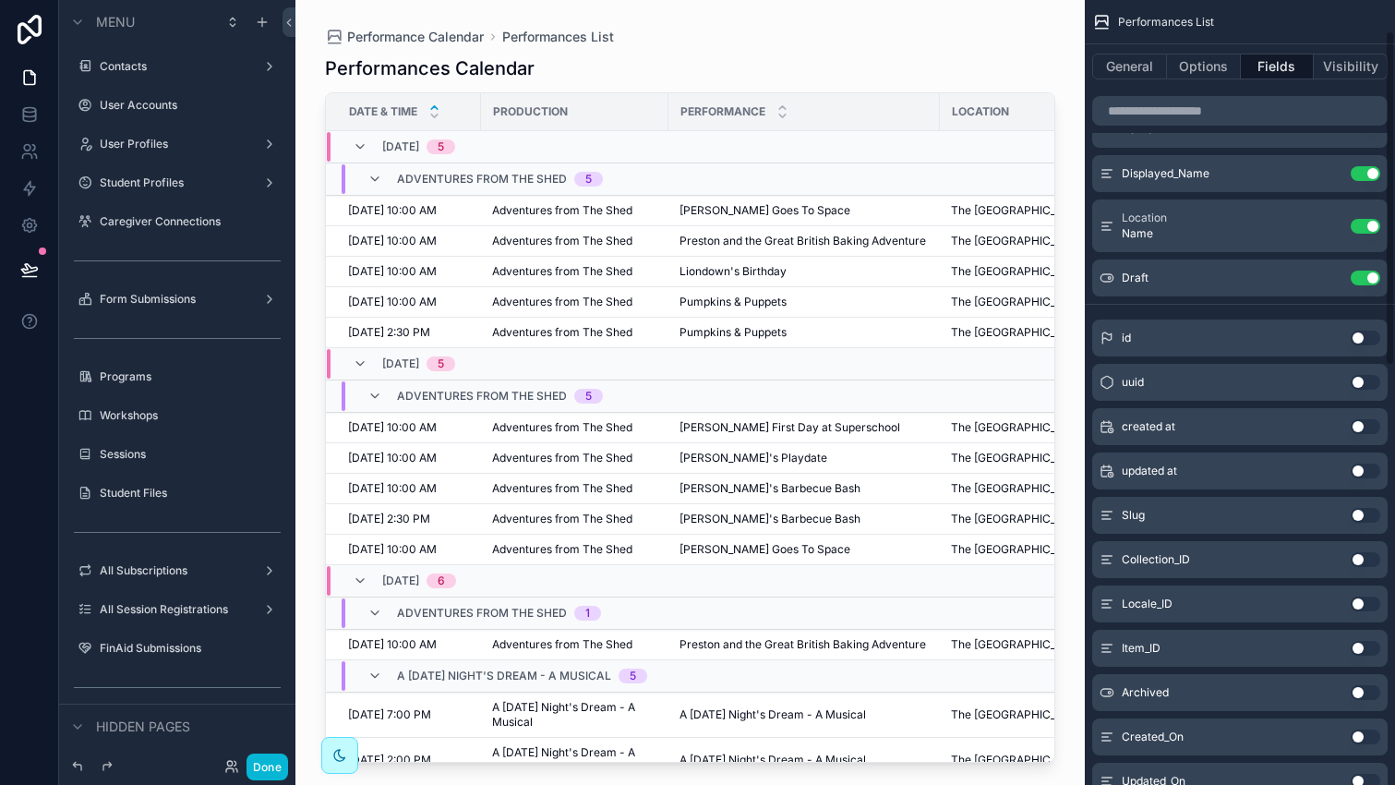
scroll to position [37, 0]
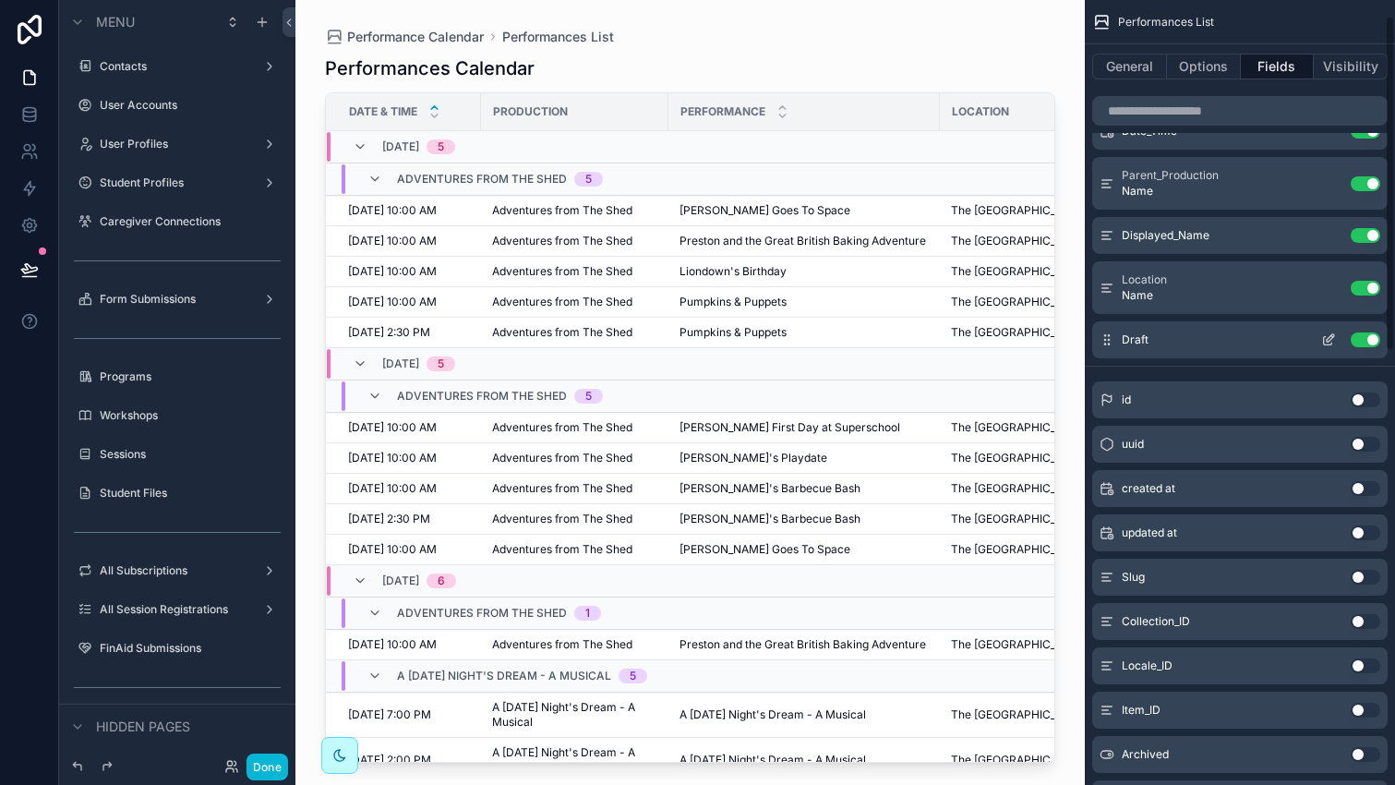
click at [1363, 344] on button "Use setting" at bounding box center [1365, 339] width 30 height 15
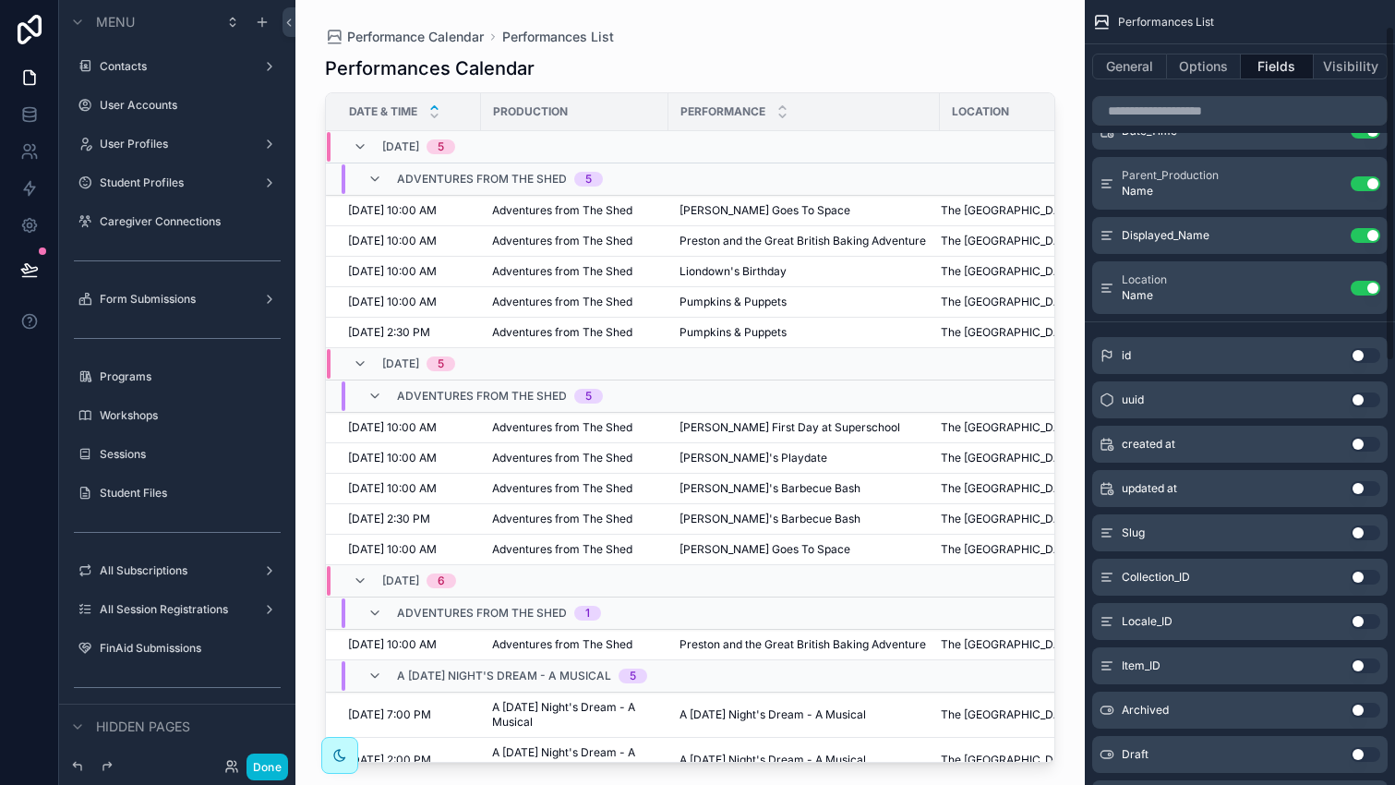
scroll to position [350, 0]
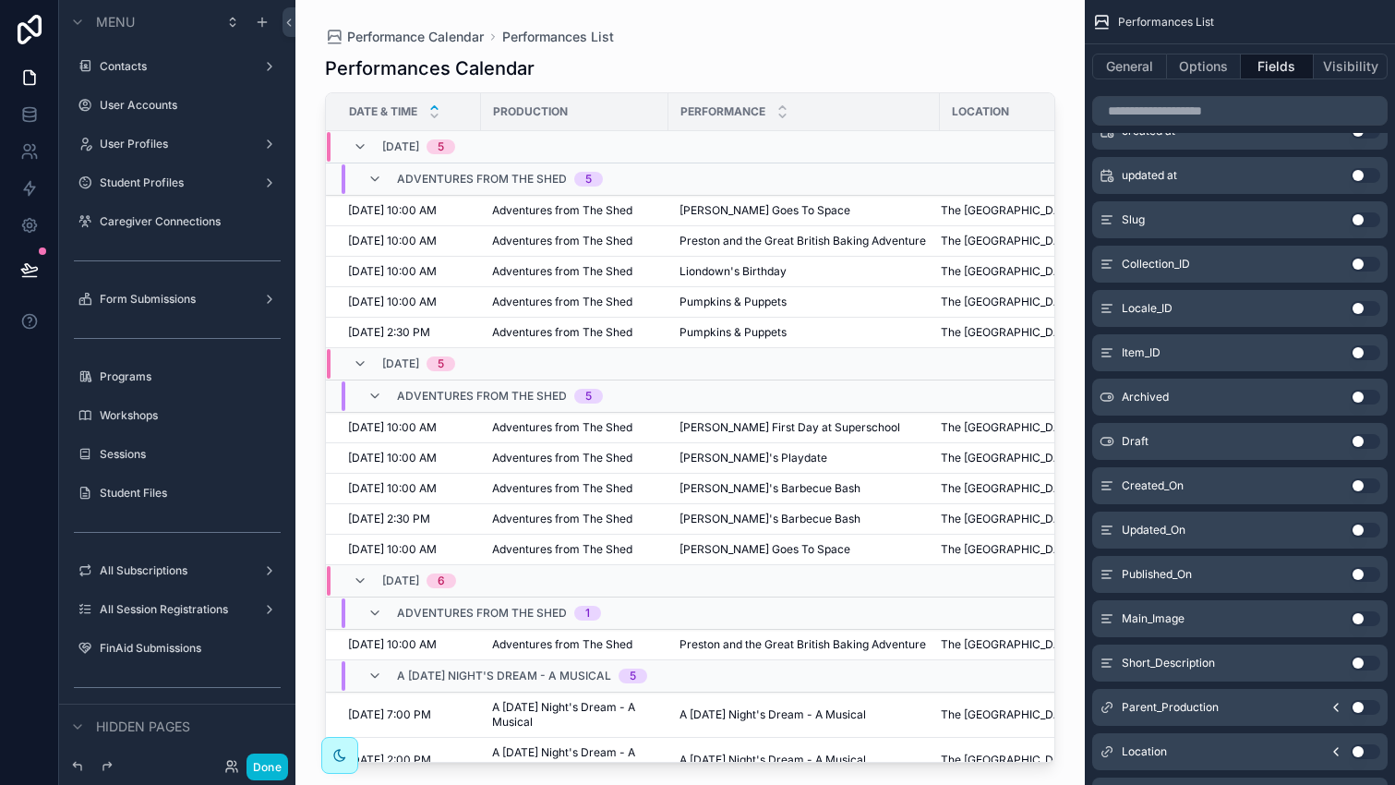
click at [1364, 615] on button "Use setting" at bounding box center [1365, 618] width 30 height 15
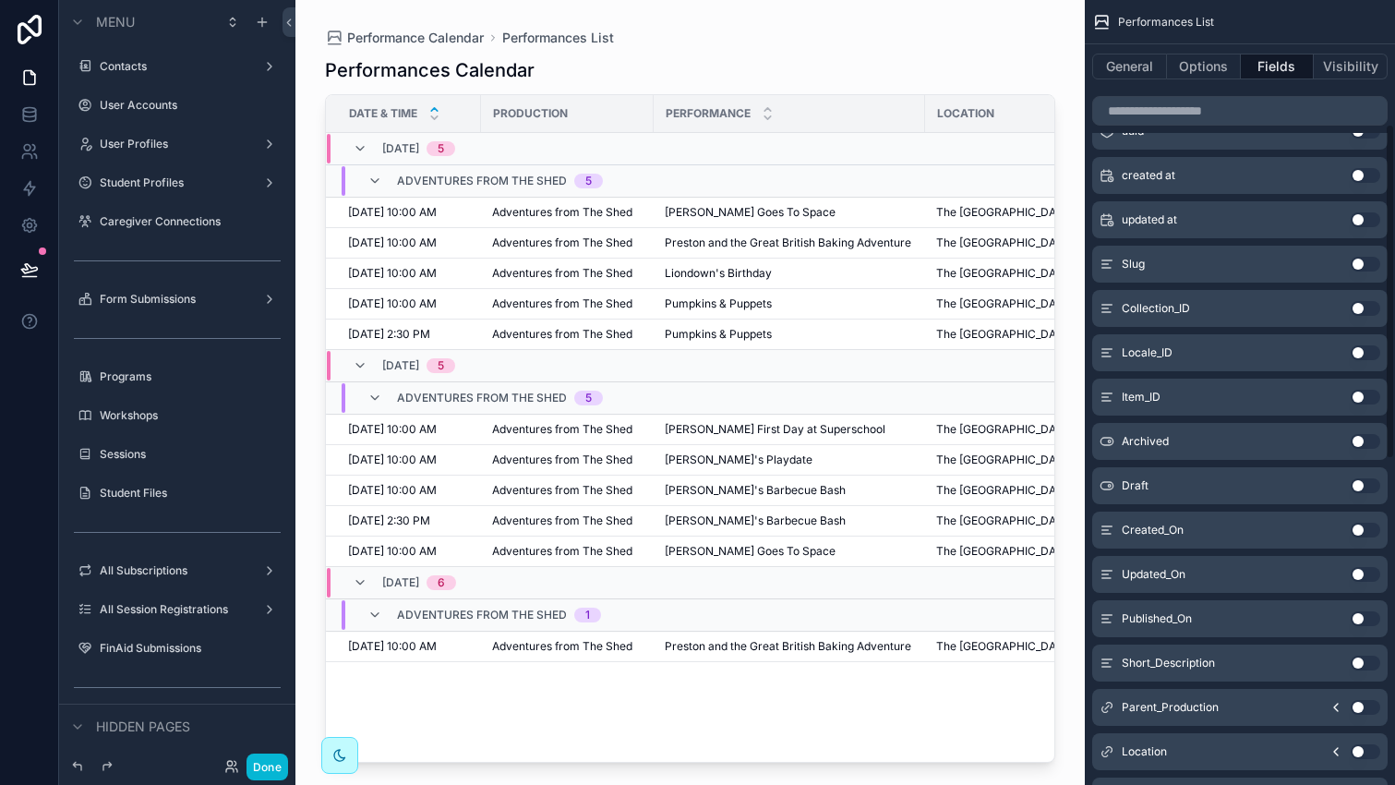
scroll to position [0, 0]
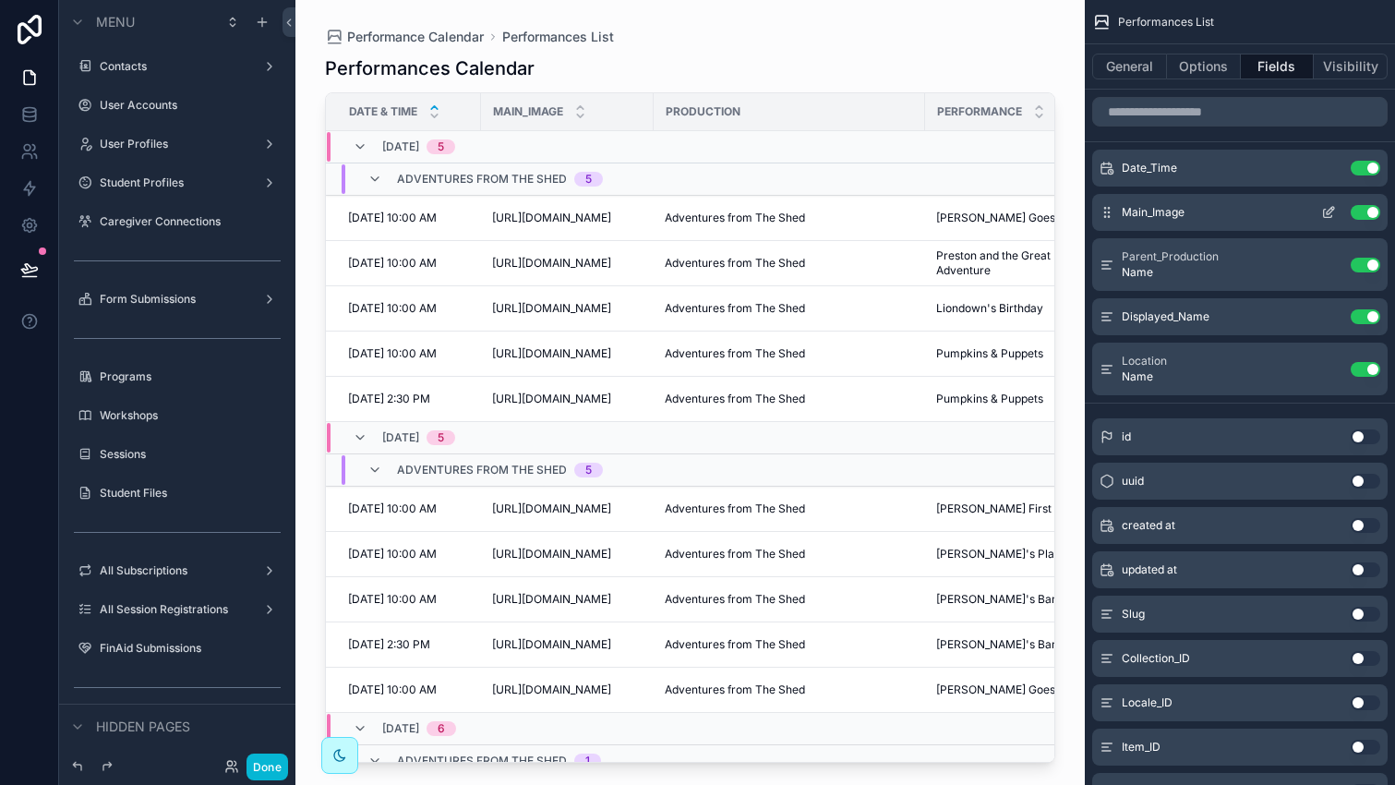
click at [1327, 208] on icon "scrollable content" at bounding box center [1328, 212] width 15 height 15
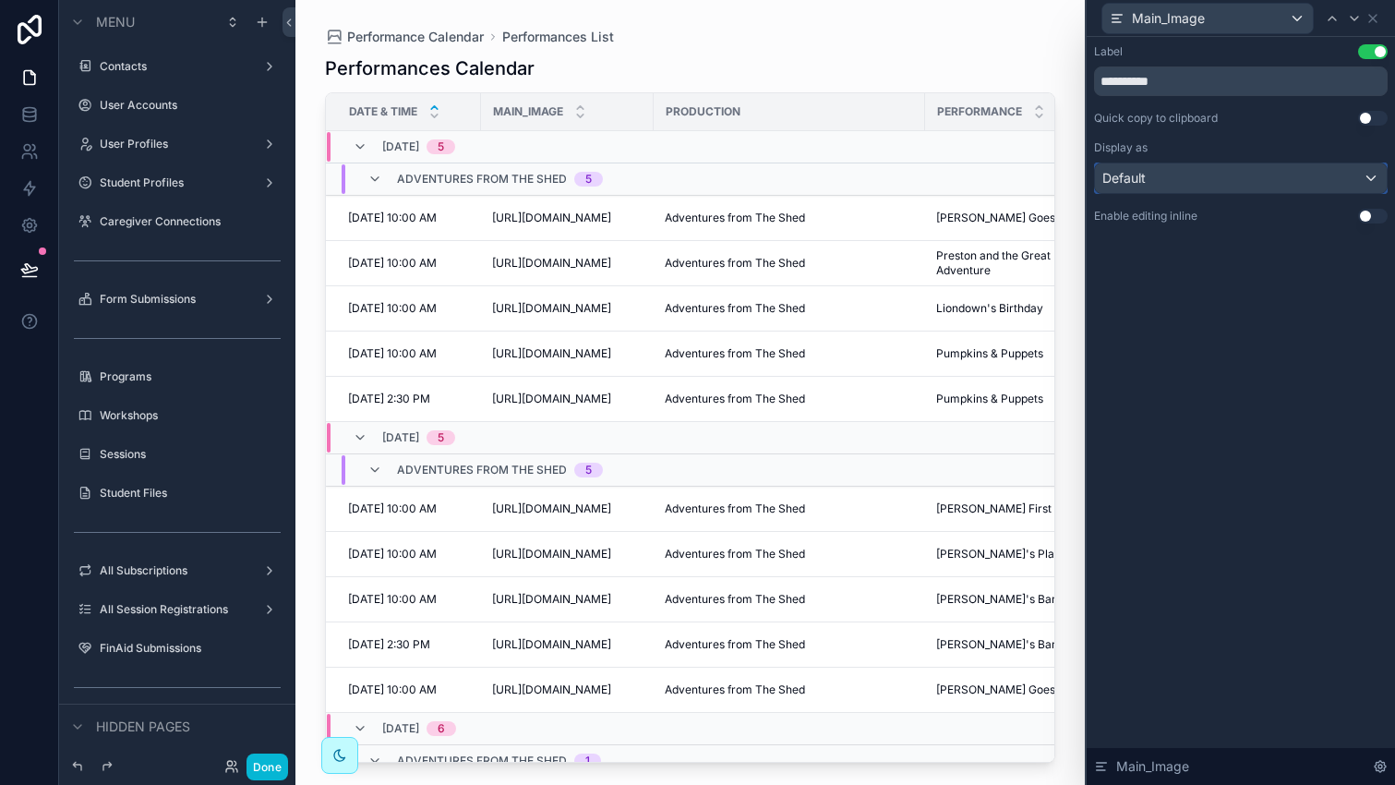
click at [1275, 179] on div "Default" at bounding box center [1241, 178] width 292 height 30
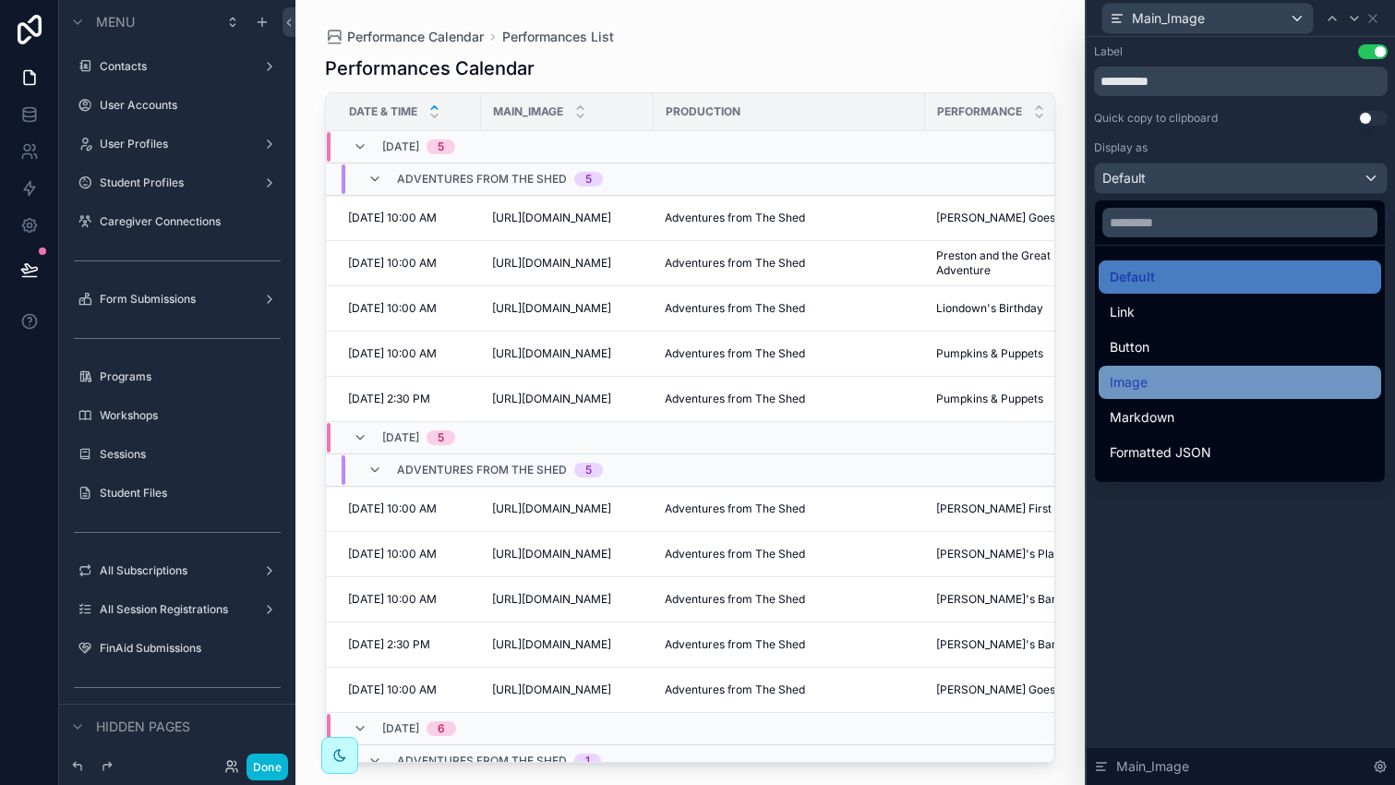
click at [1158, 390] on div "Image" at bounding box center [1239, 382] width 260 height 22
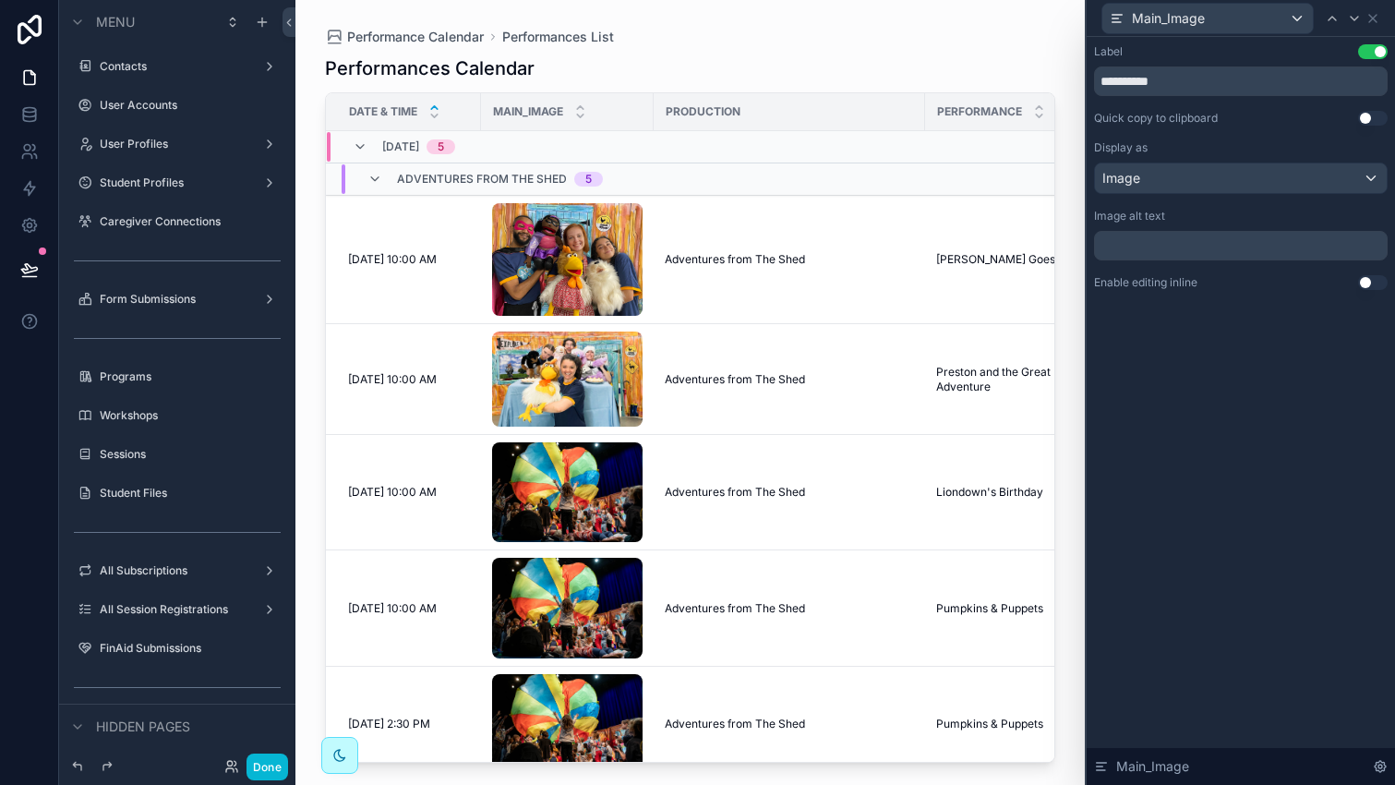
click at [653, 117] on th "Production" at bounding box center [788, 112] width 271 height 38
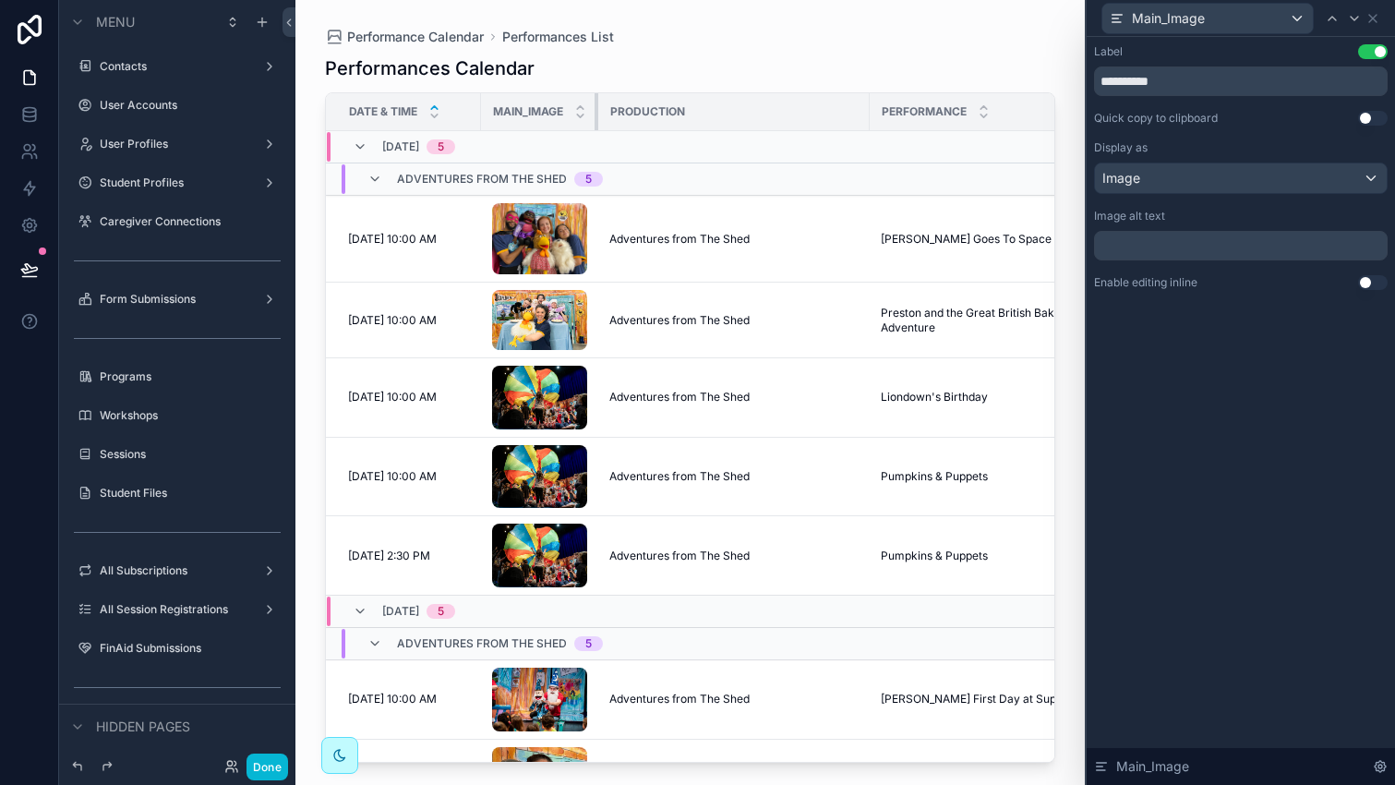
drag, startPoint x: 652, startPoint y: 110, endPoint x: 547, endPoint y: 122, distance: 105.0
click at [547, 122] on th "Main_Image" at bounding box center [539, 112] width 117 height 38
drag, startPoint x: 597, startPoint y: 108, endPoint x: 557, endPoint y: 108, distance: 39.7
click at [557, 108] on th "Main_Image" at bounding box center [539, 112] width 117 height 38
click at [1379, 19] on icon at bounding box center [1372, 18] width 15 height 15
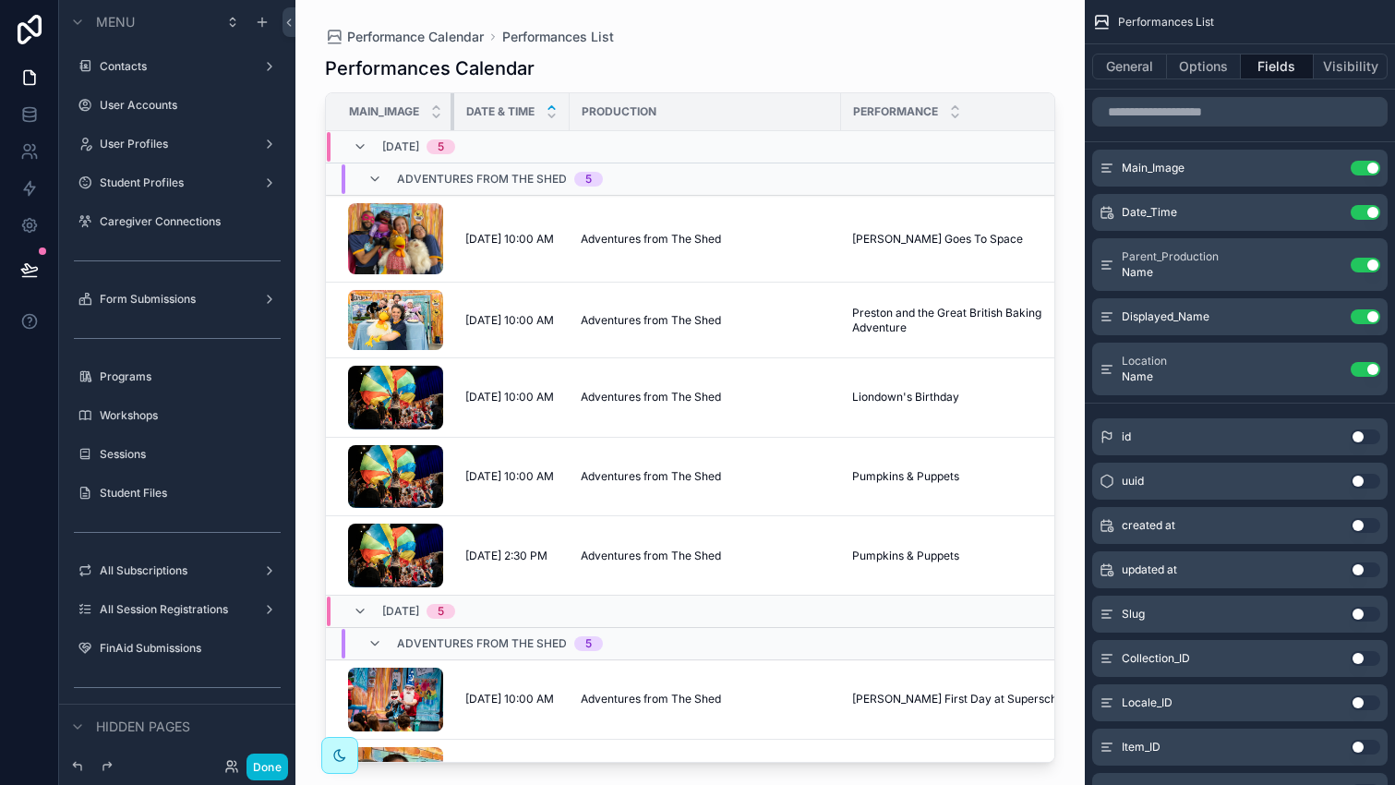
drag, startPoint x: 479, startPoint y: 107, endPoint x: 387, endPoint y: 114, distance: 92.6
click at [387, 114] on th "Main_Image" at bounding box center [390, 112] width 128 height 38
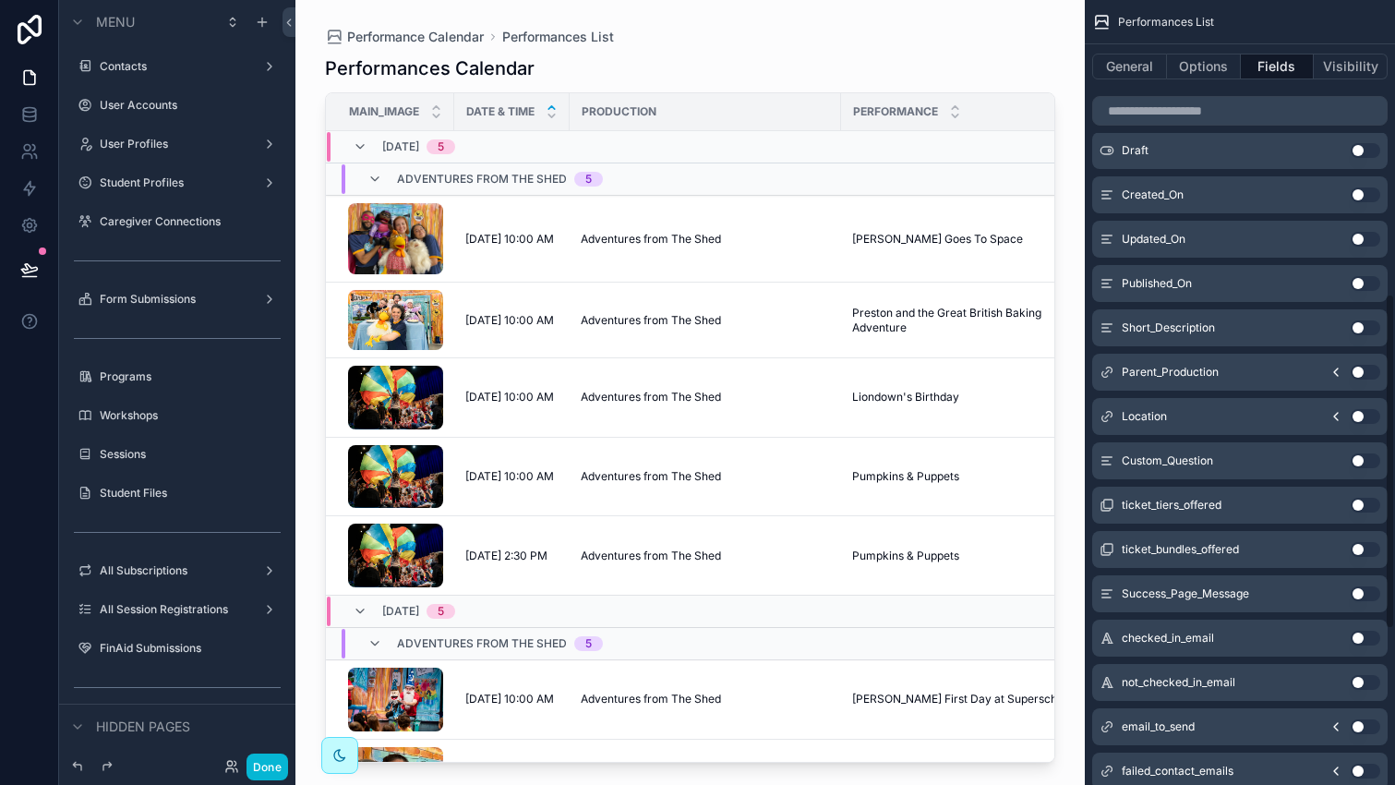
scroll to position [687, 0]
click at [1333, 368] on icon "scrollable content" at bounding box center [1335, 370] width 15 height 15
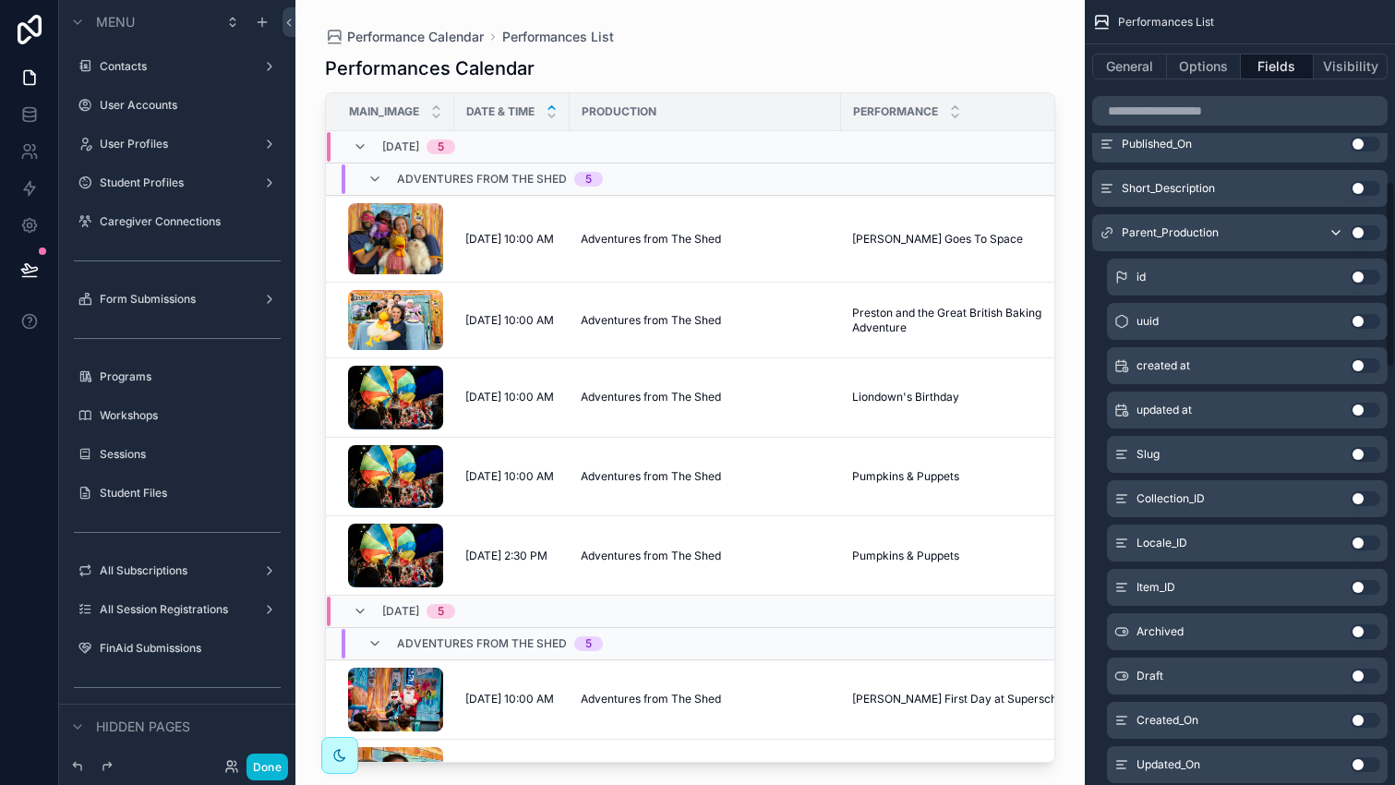
scroll to position [851, 0]
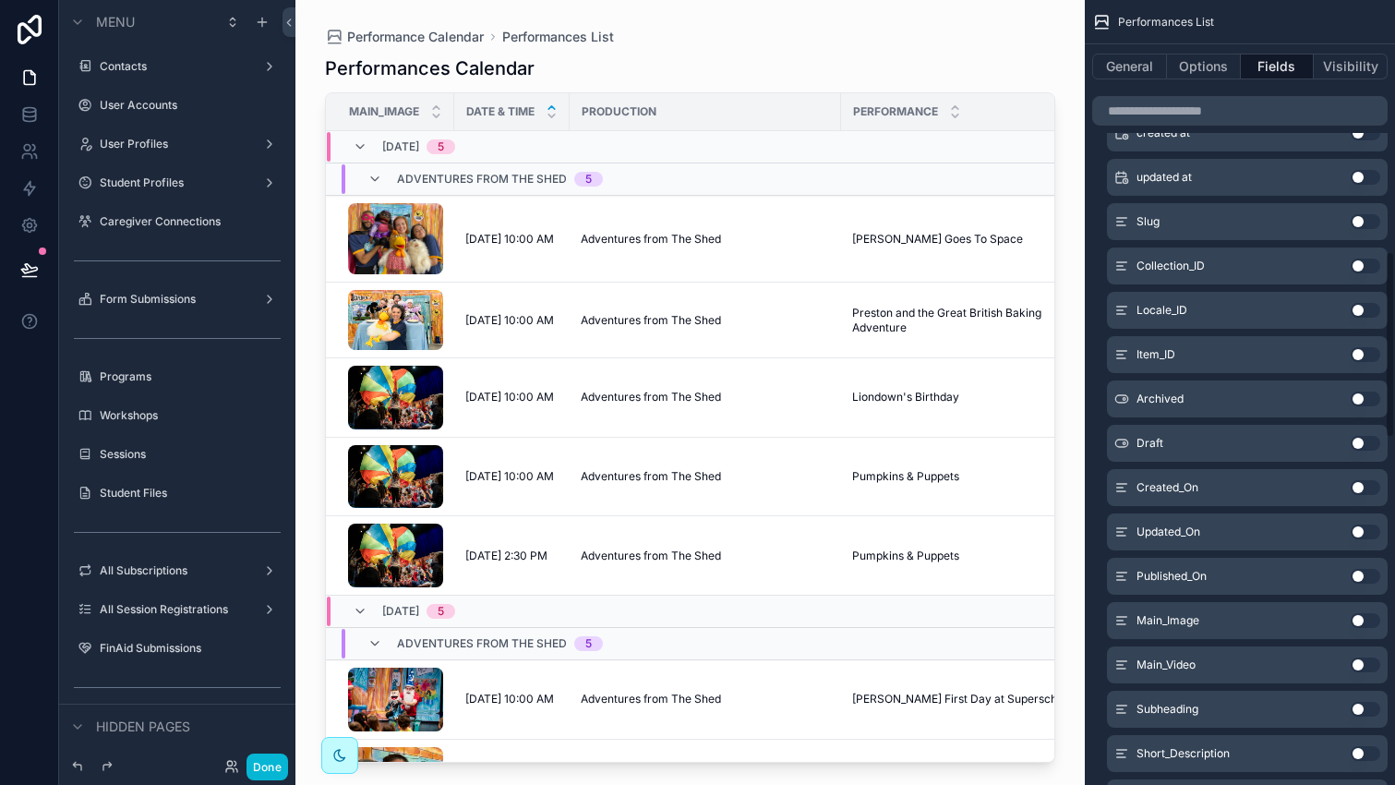
click at [1363, 618] on button "Use setting" at bounding box center [1365, 620] width 30 height 15
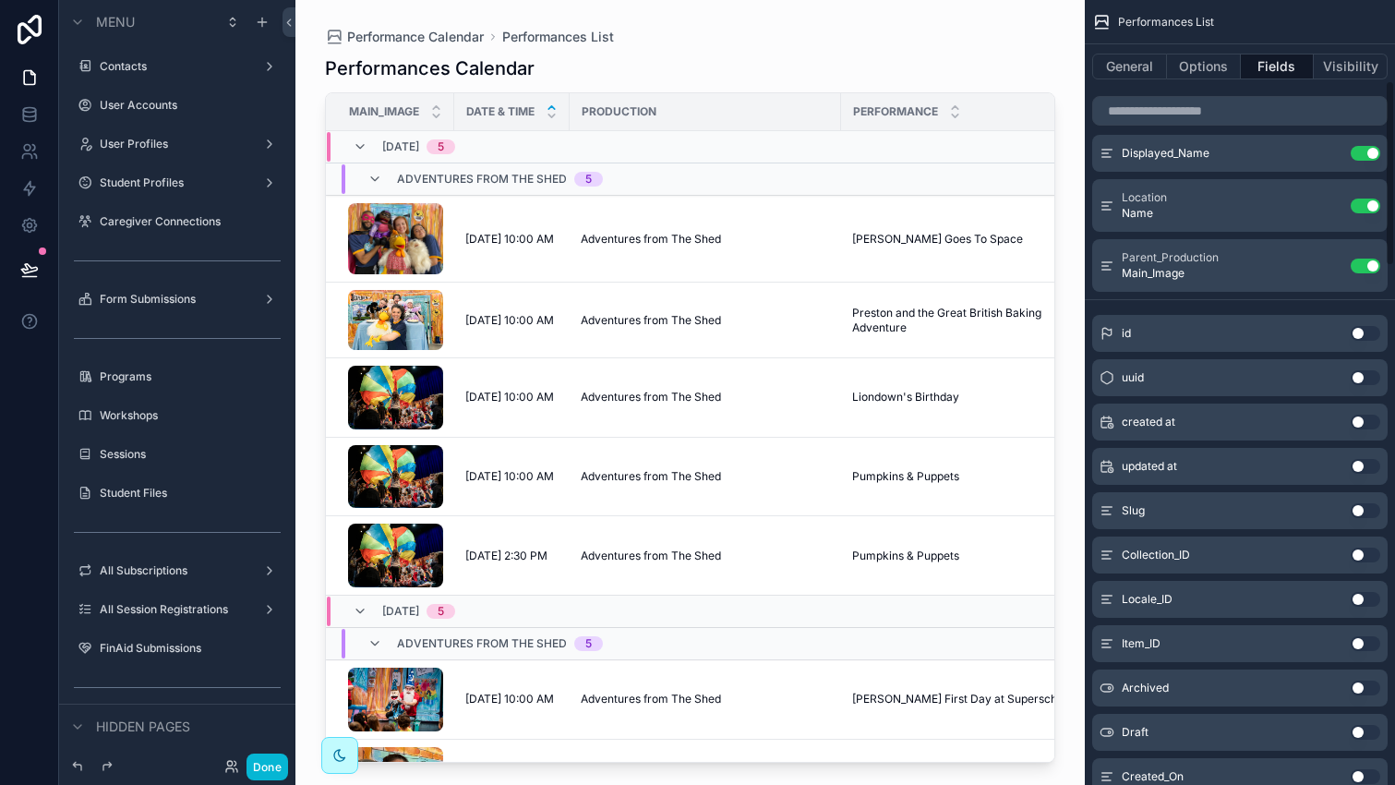
scroll to position [0, 0]
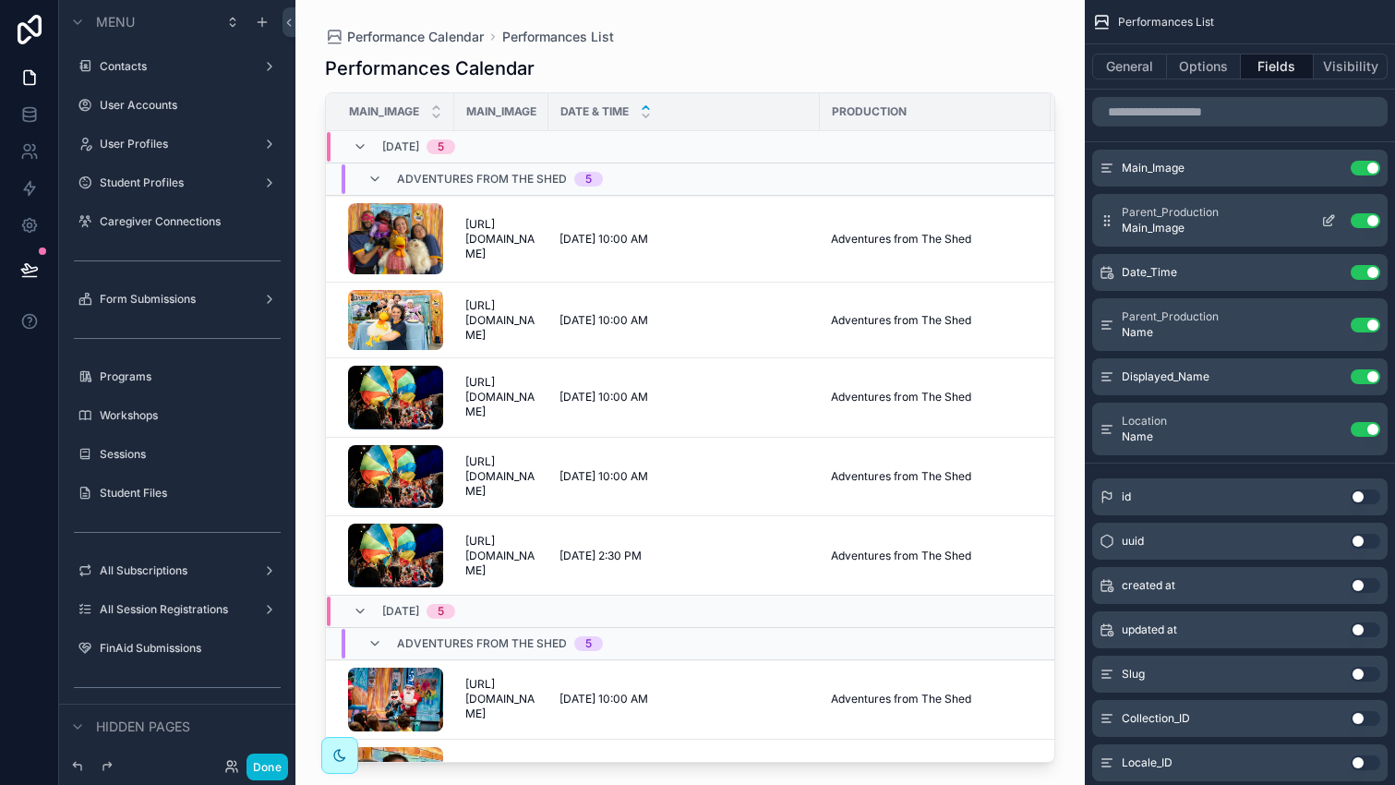
click at [1324, 221] on icon "scrollable content" at bounding box center [1328, 221] width 8 height 8
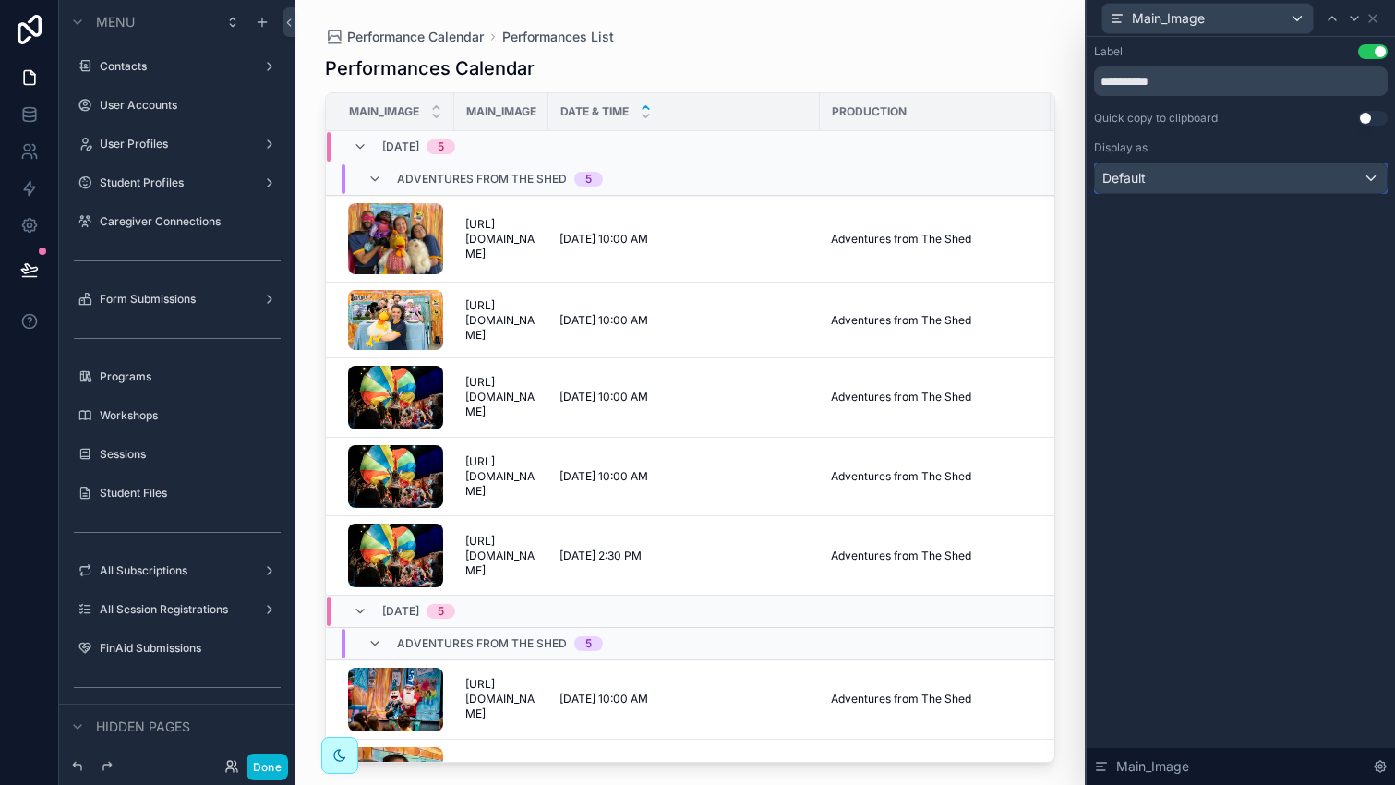
click at [1255, 174] on div "Default" at bounding box center [1241, 178] width 292 height 30
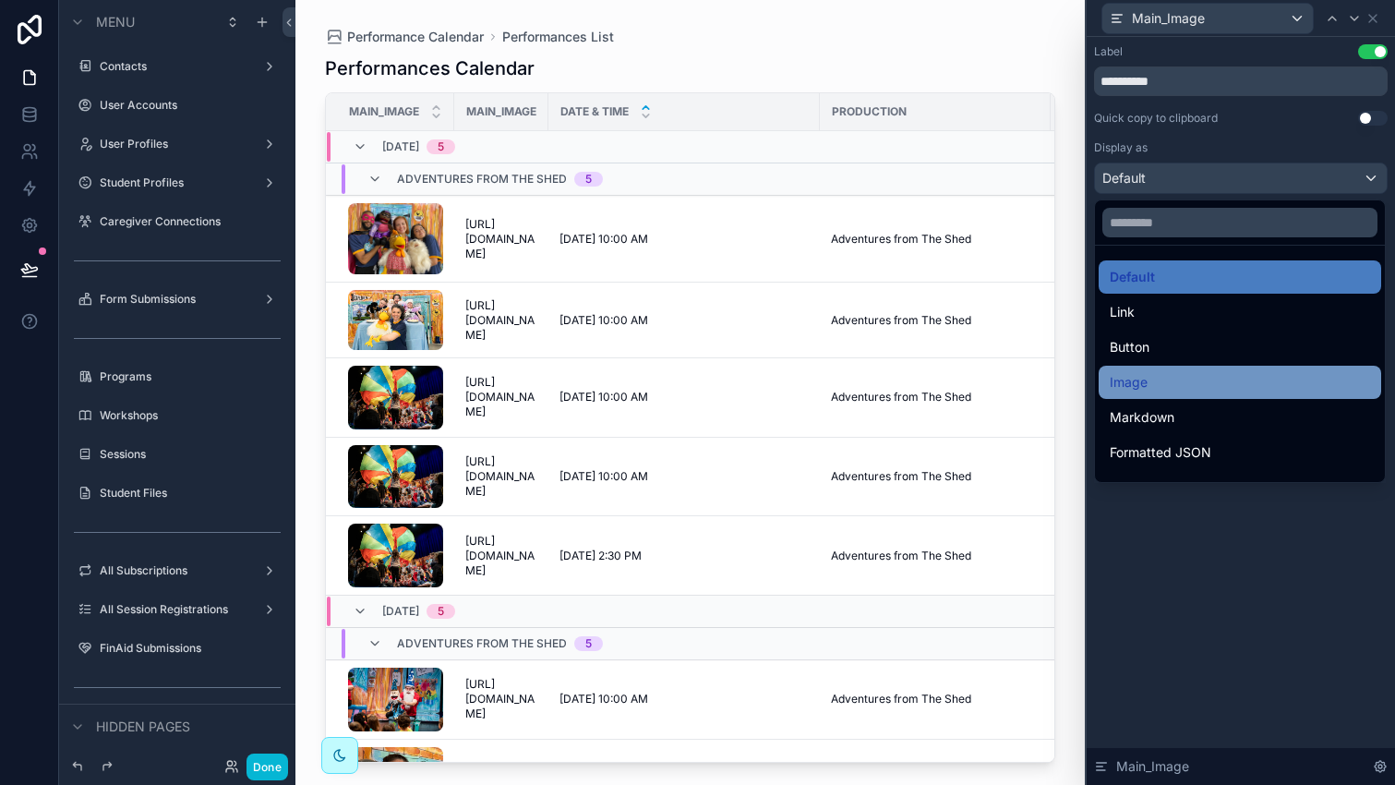
click at [1159, 377] on div "Image" at bounding box center [1239, 382] width 260 height 22
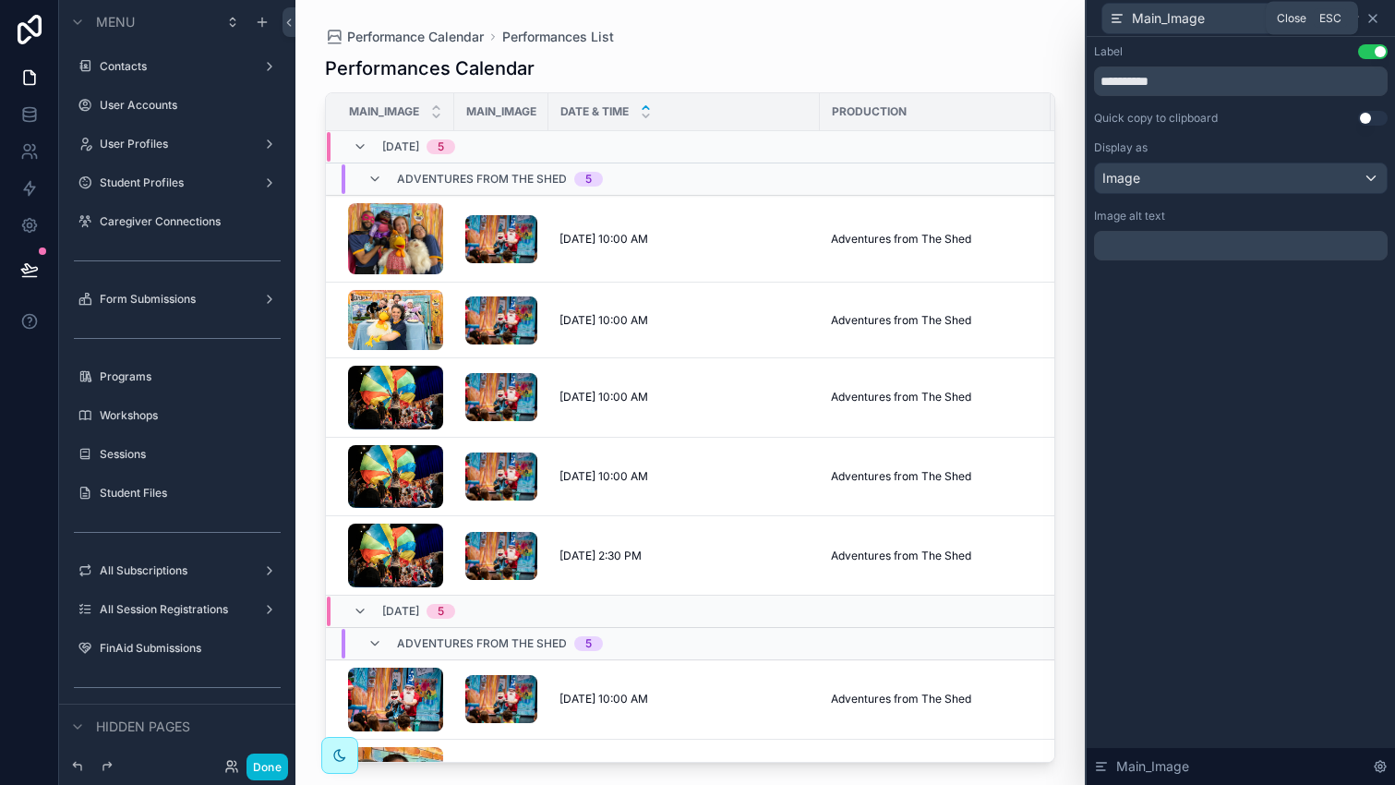
click at [1375, 15] on icon at bounding box center [1372, 18] width 7 height 7
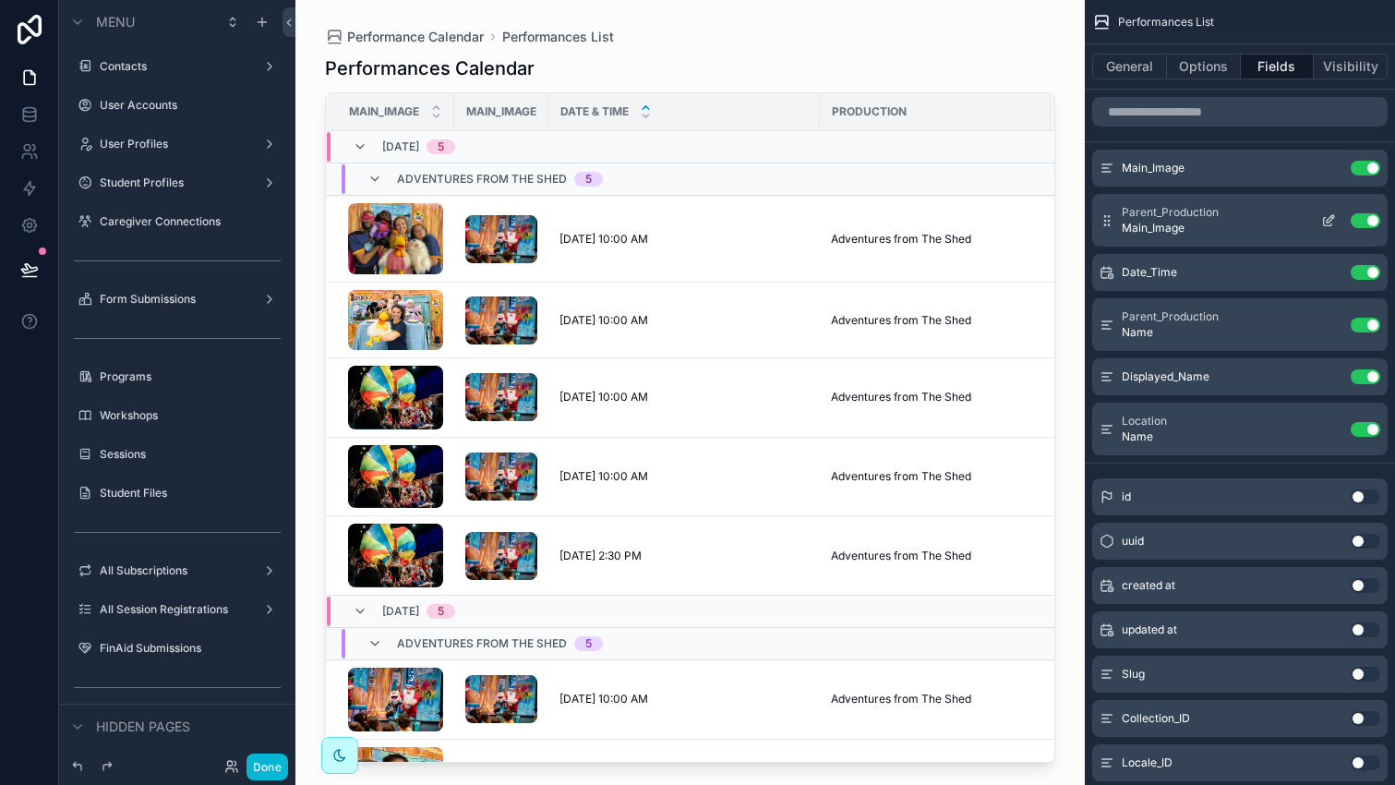
click at [1368, 217] on button "Use setting" at bounding box center [1365, 220] width 30 height 15
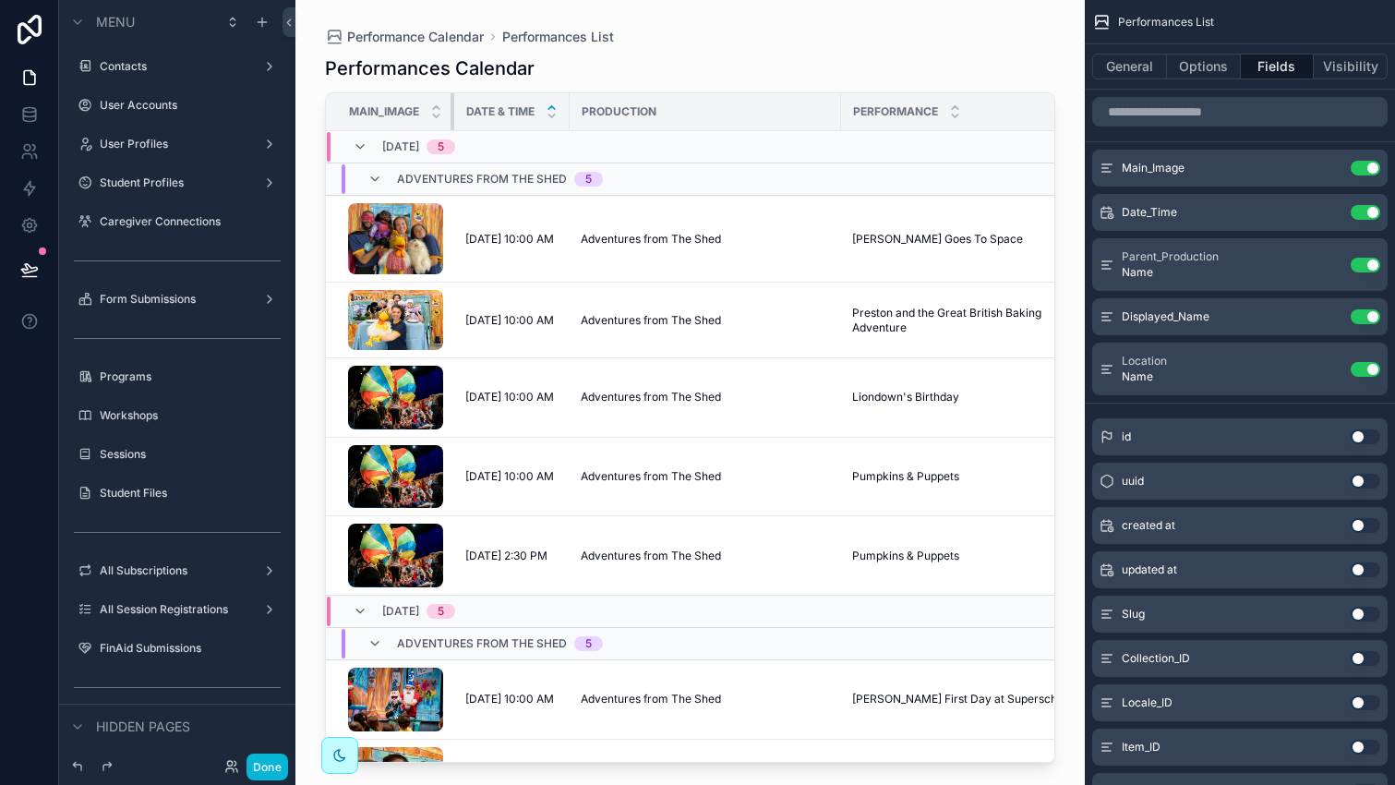
drag, startPoint x: 453, startPoint y: 107, endPoint x: 406, endPoint y: 109, distance: 47.1
click at [407, 109] on th "Main_Image" at bounding box center [390, 112] width 128 height 38
click at [1324, 165] on icon "scrollable content" at bounding box center [1328, 169] width 8 height 8
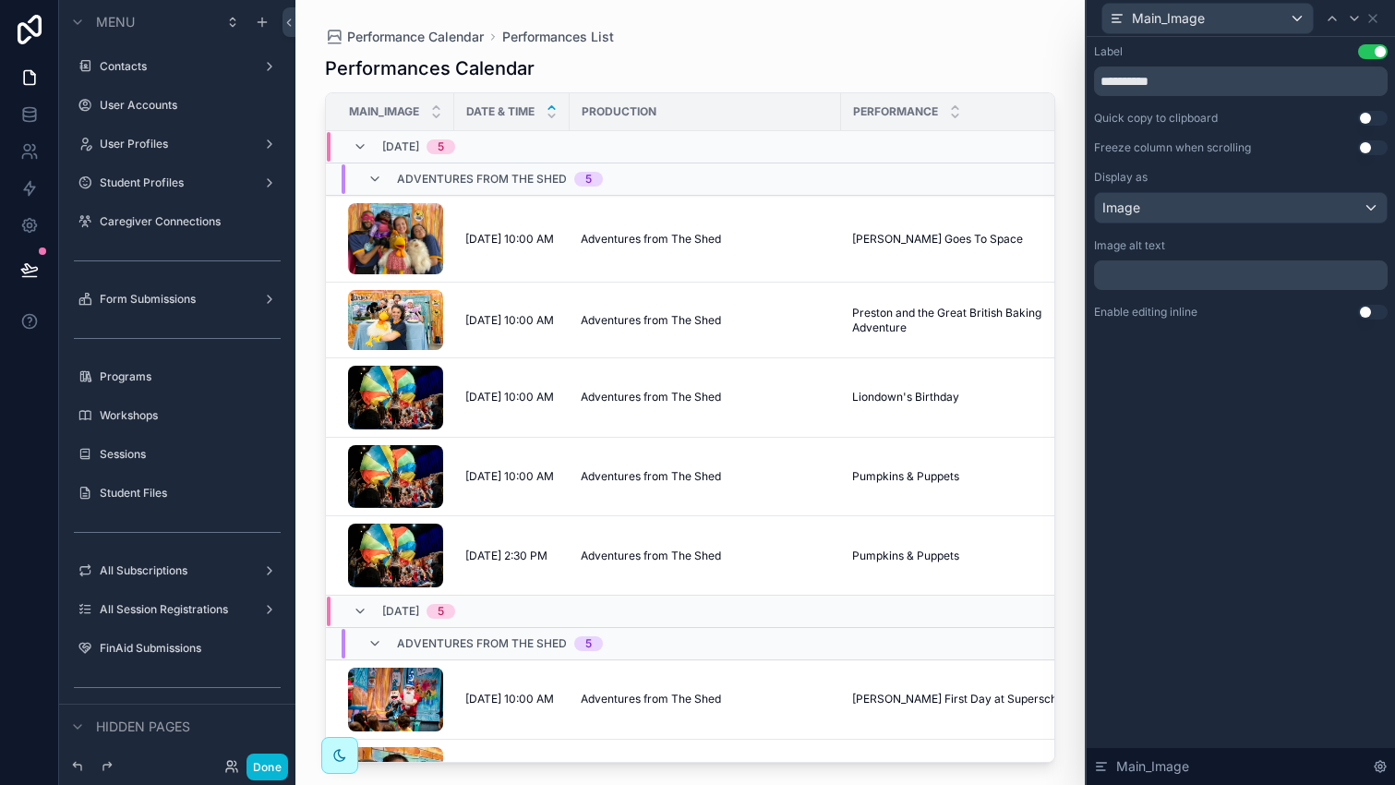
click at [1374, 53] on button "Use setting" at bounding box center [1373, 51] width 30 height 15
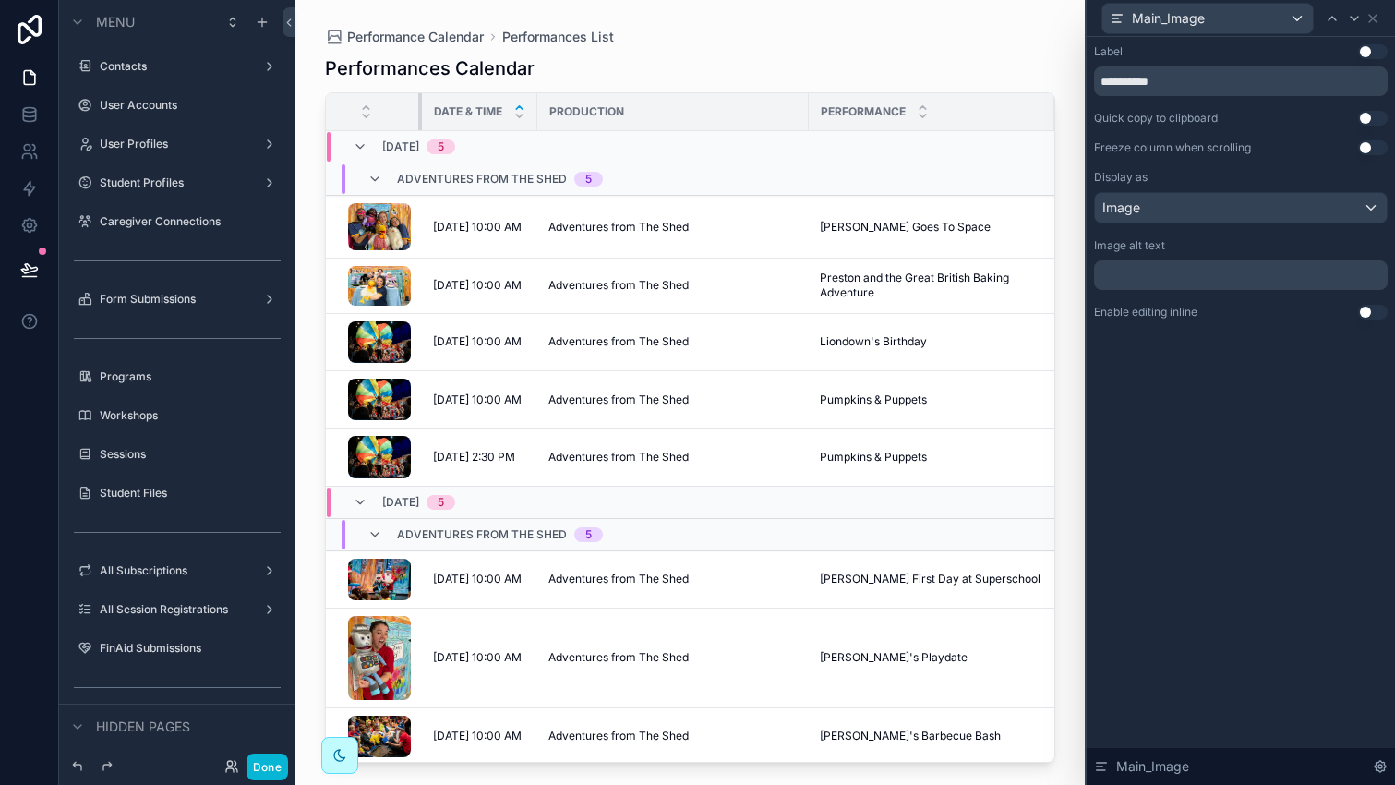
drag, startPoint x: 381, startPoint y: 110, endPoint x: 429, endPoint y: 111, distance: 48.0
click at [429, 111] on tr "Date & Time Production Performance Location" at bounding box center [767, 112] width 883 height 38
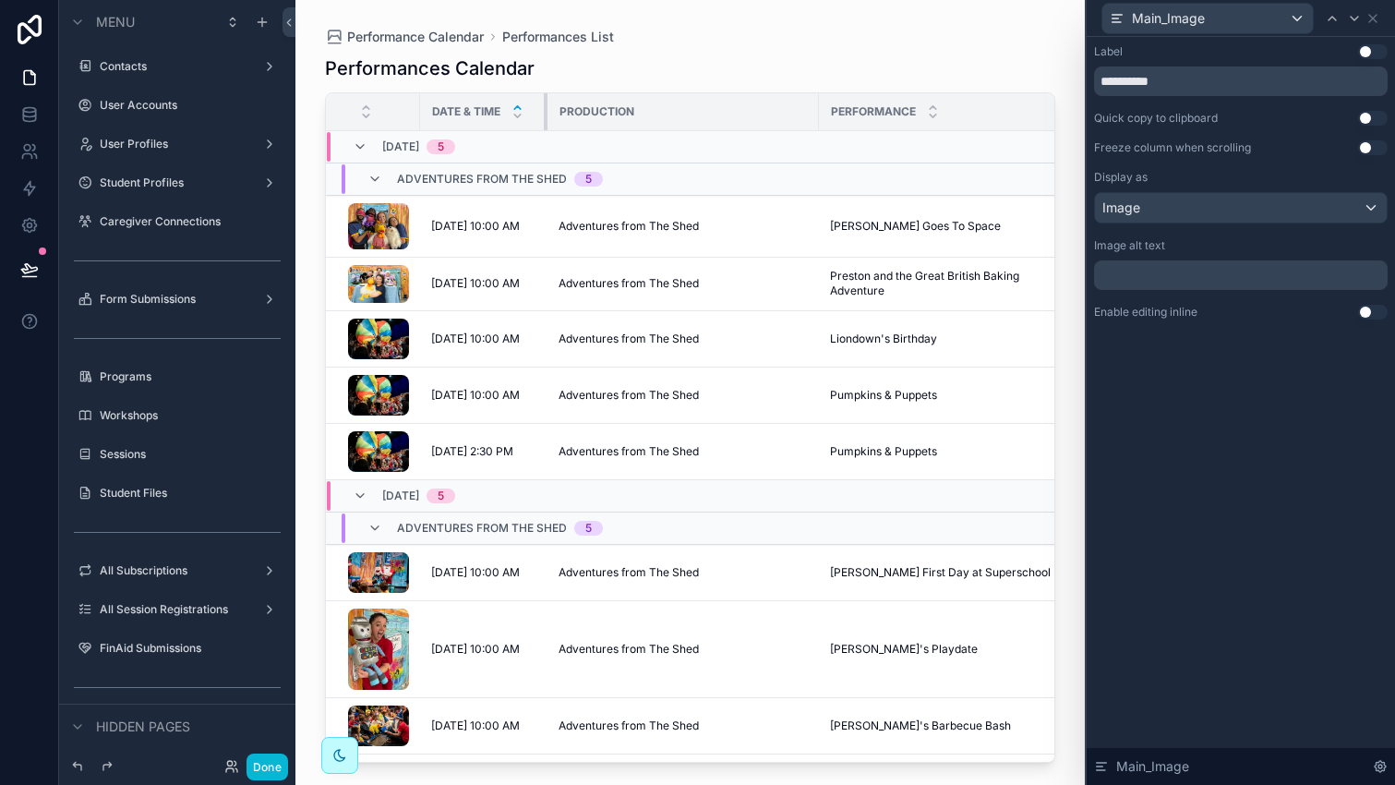
drag, startPoint x: 534, startPoint y: 112, endPoint x: 616, endPoint y: 110, distance: 81.2
click at [616, 110] on tr "Date & Time Production Performance Location" at bounding box center [772, 112] width 893 height 38
click at [1371, 19] on icon at bounding box center [1372, 18] width 7 height 7
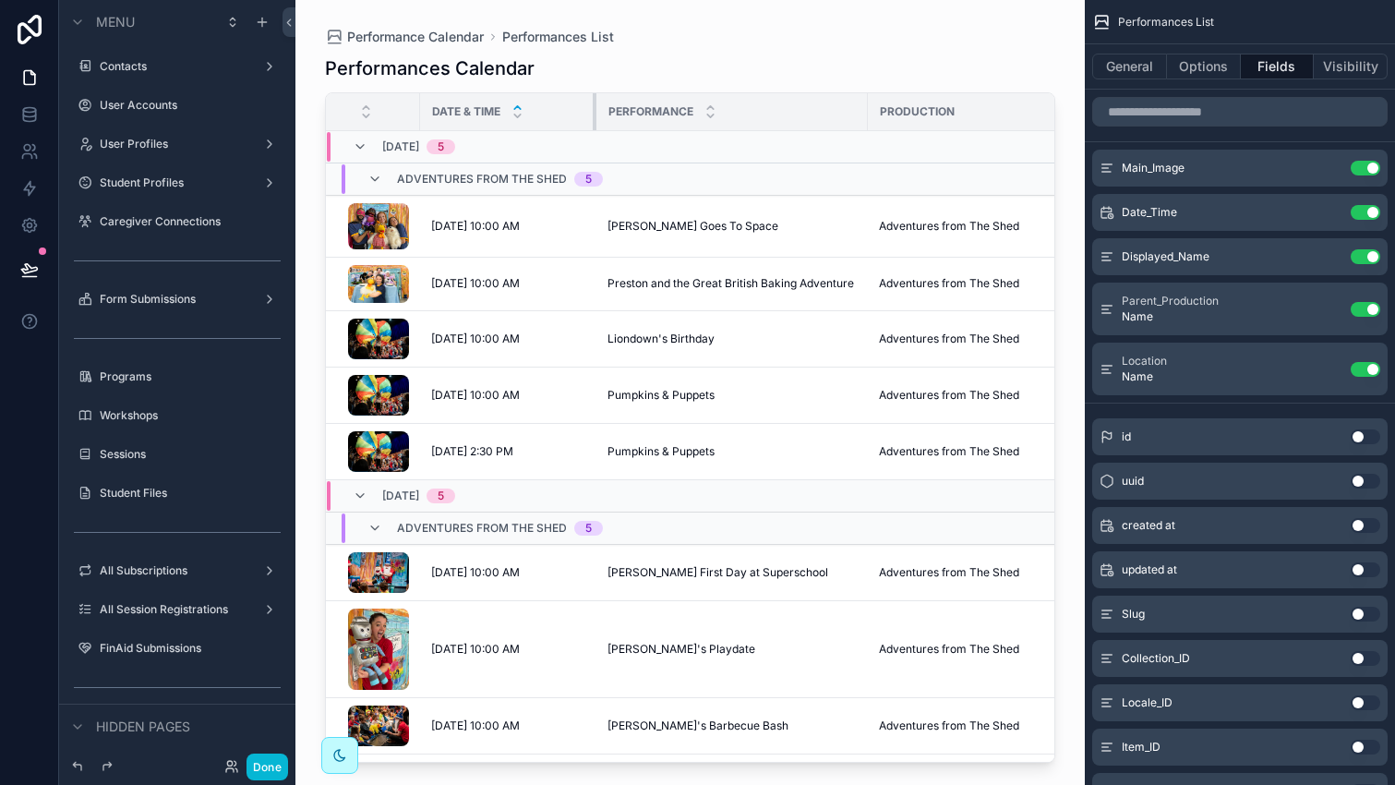
drag, startPoint x: 555, startPoint y: 110, endPoint x: 601, endPoint y: 110, distance: 46.2
click at [601, 110] on tr "Date & Time Performance Production Location" at bounding box center [790, 112] width 928 height 38
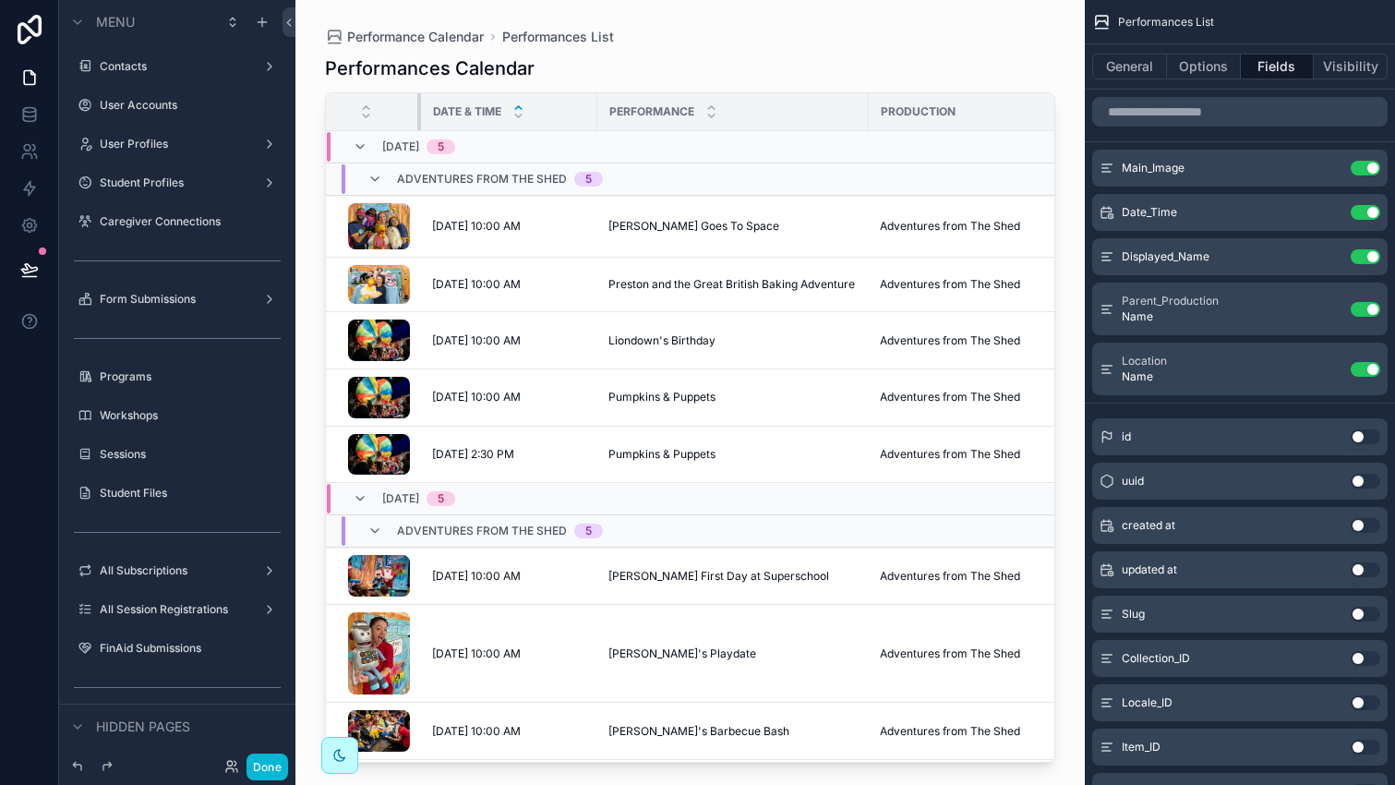
click at [419, 110] on div "scrollable content" at bounding box center [420, 111] width 7 height 37
click at [268, 766] on button "Done" at bounding box center [267, 766] width 42 height 27
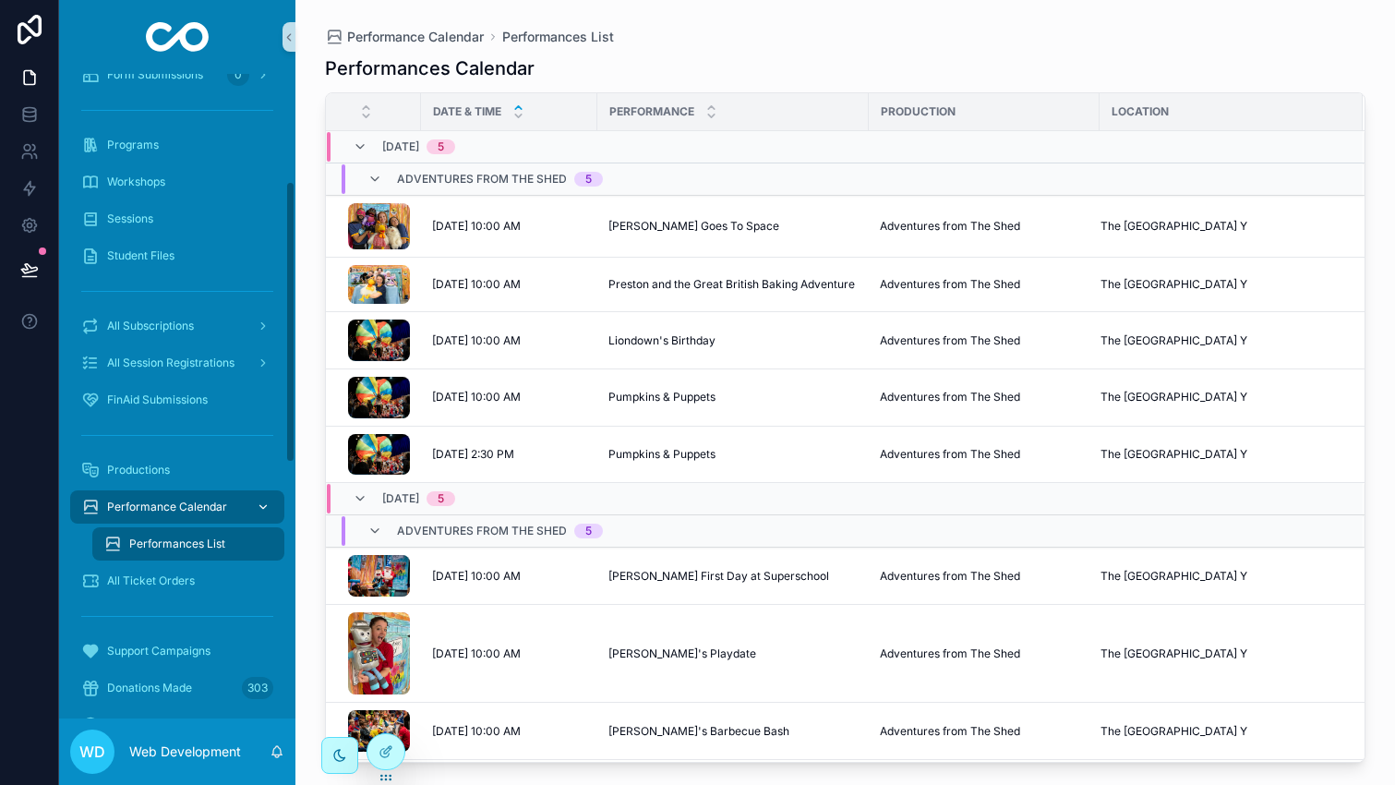
click at [226, 503] on div "Performance Calendar" at bounding box center [177, 507] width 192 height 30
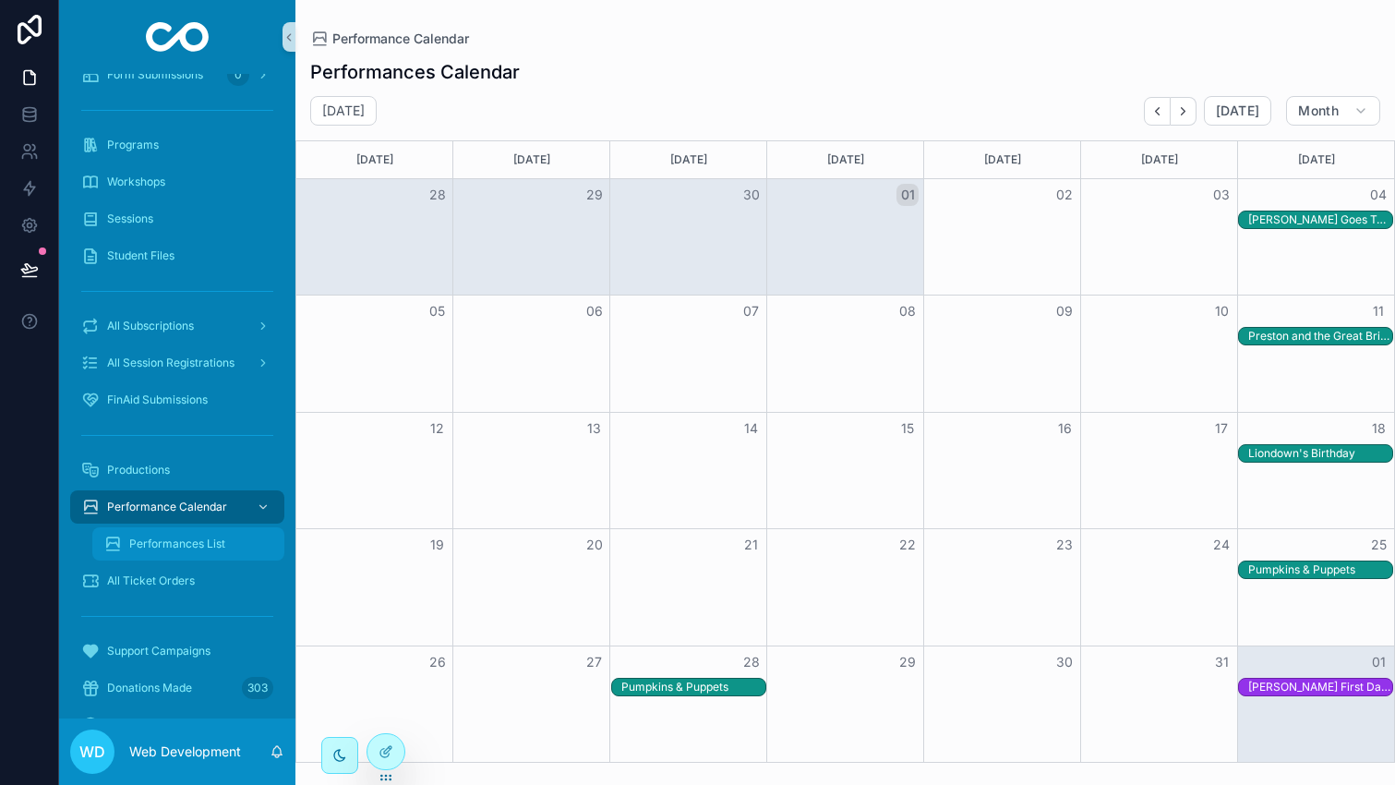
click at [214, 545] on span "Performances List" at bounding box center [177, 543] width 96 height 15
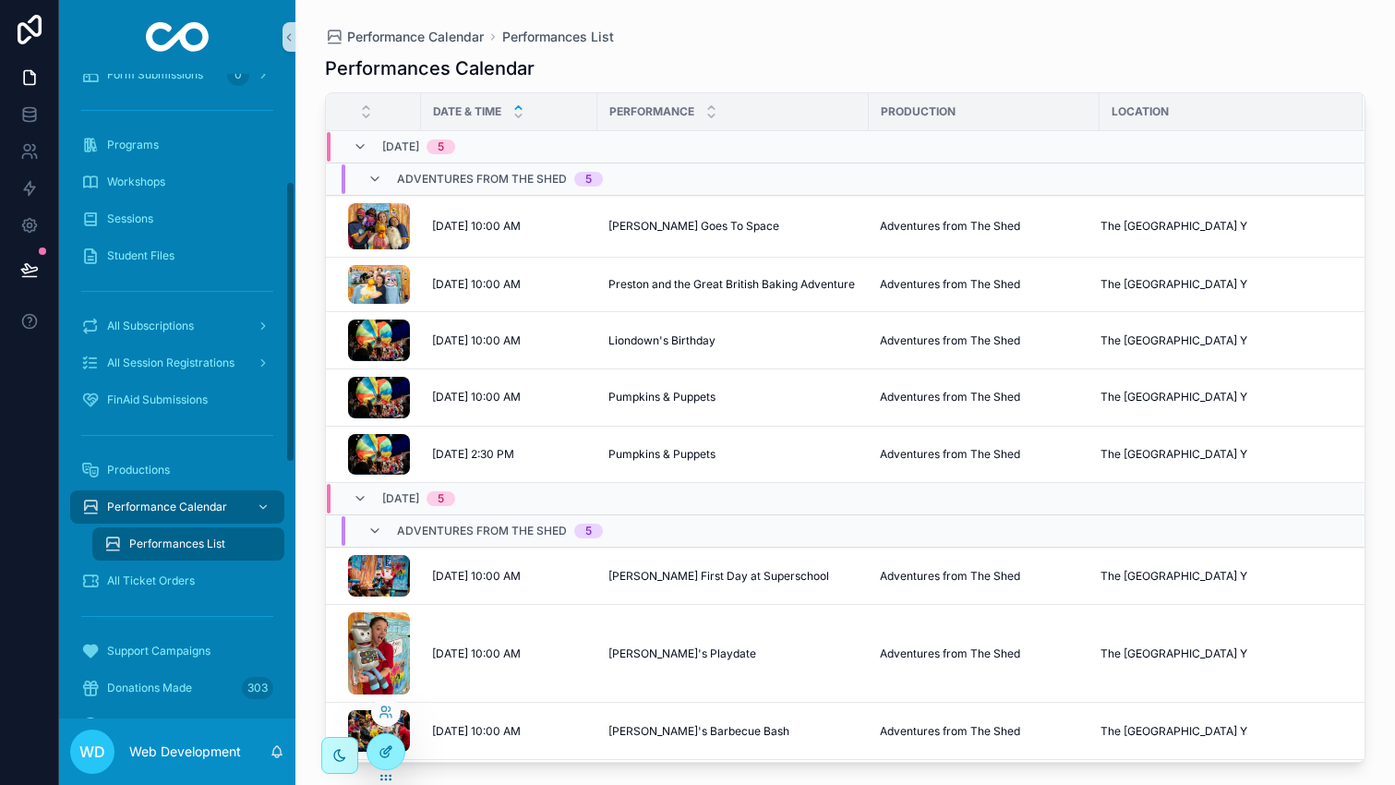
click at [392, 752] on icon at bounding box center [385, 751] width 15 height 15
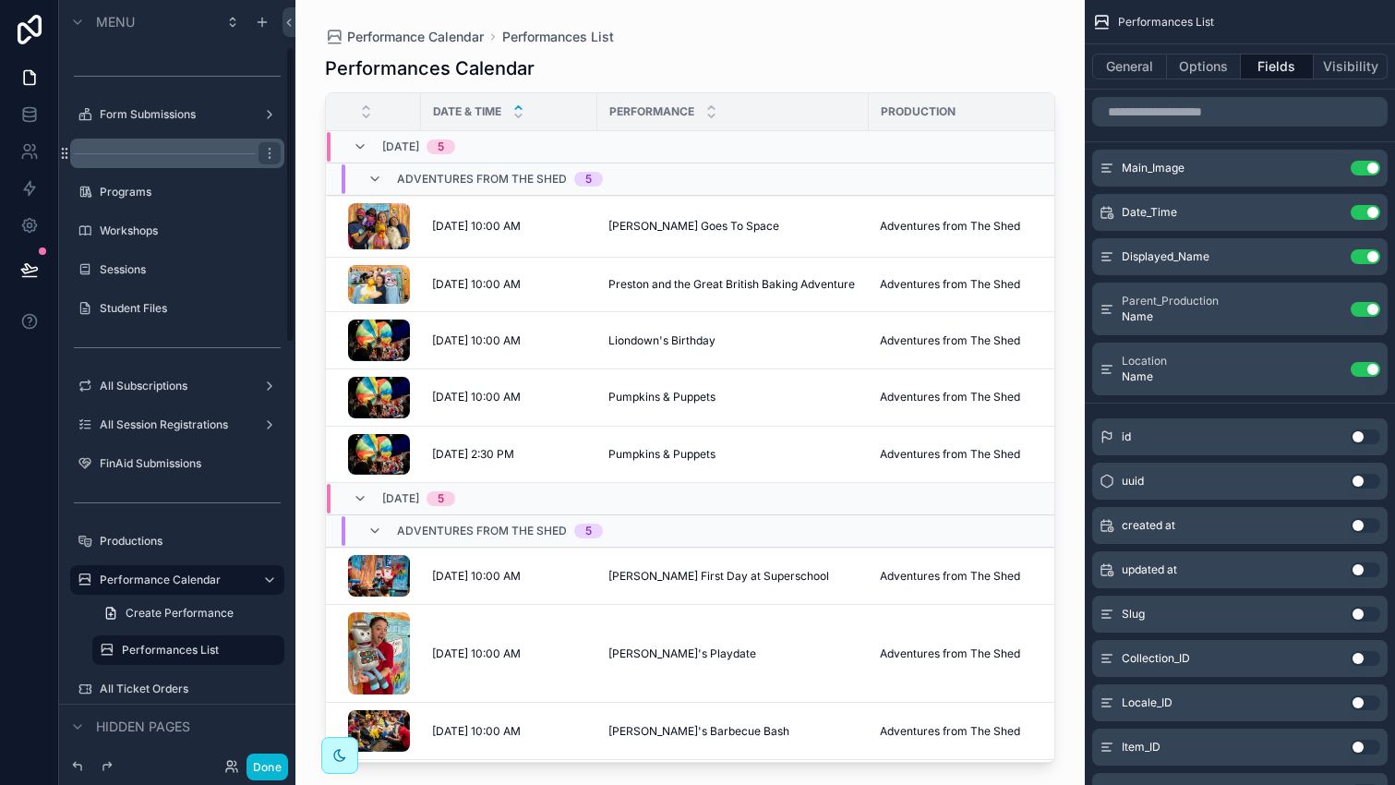
scroll to position [260, 0]
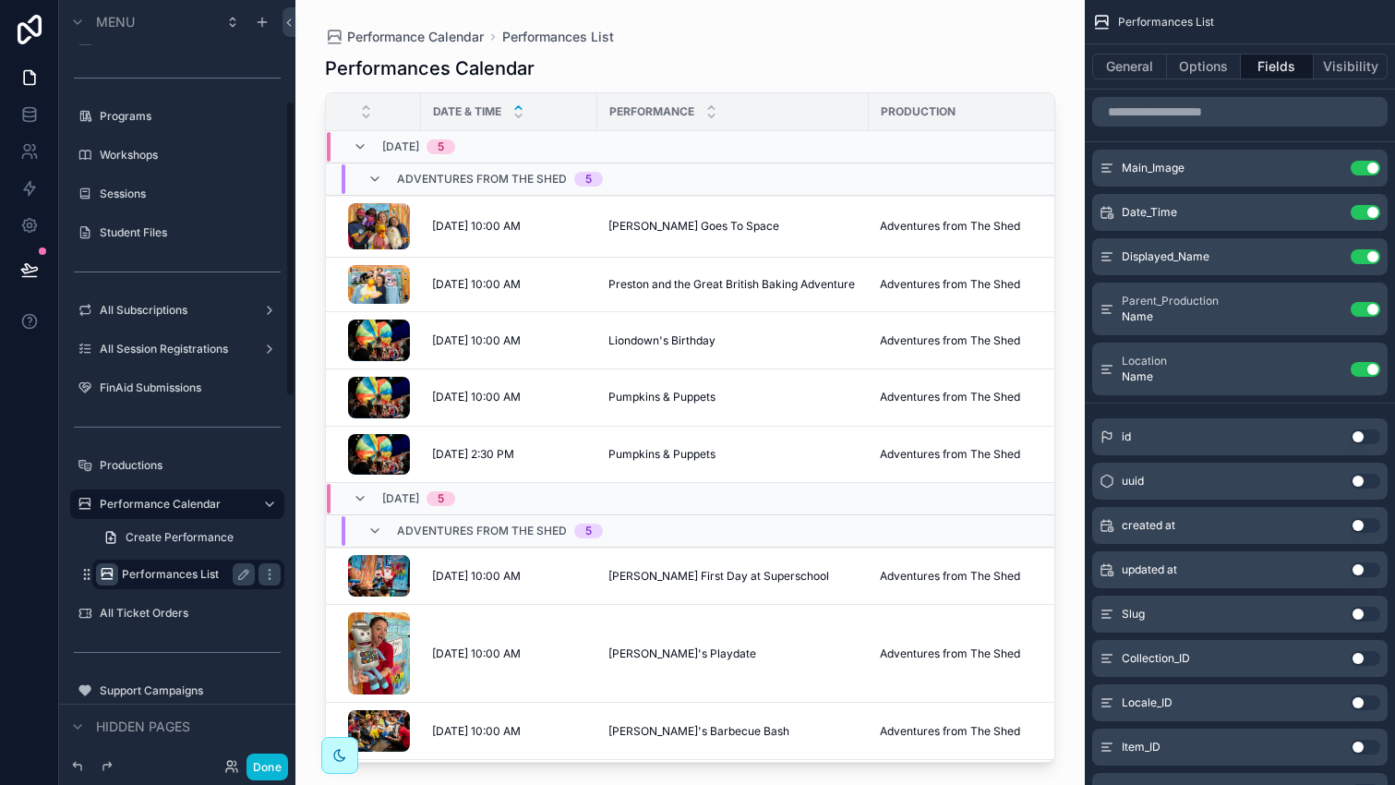
click at [106, 575] on icon "scrollable content" at bounding box center [107, 574] width 15 height 15
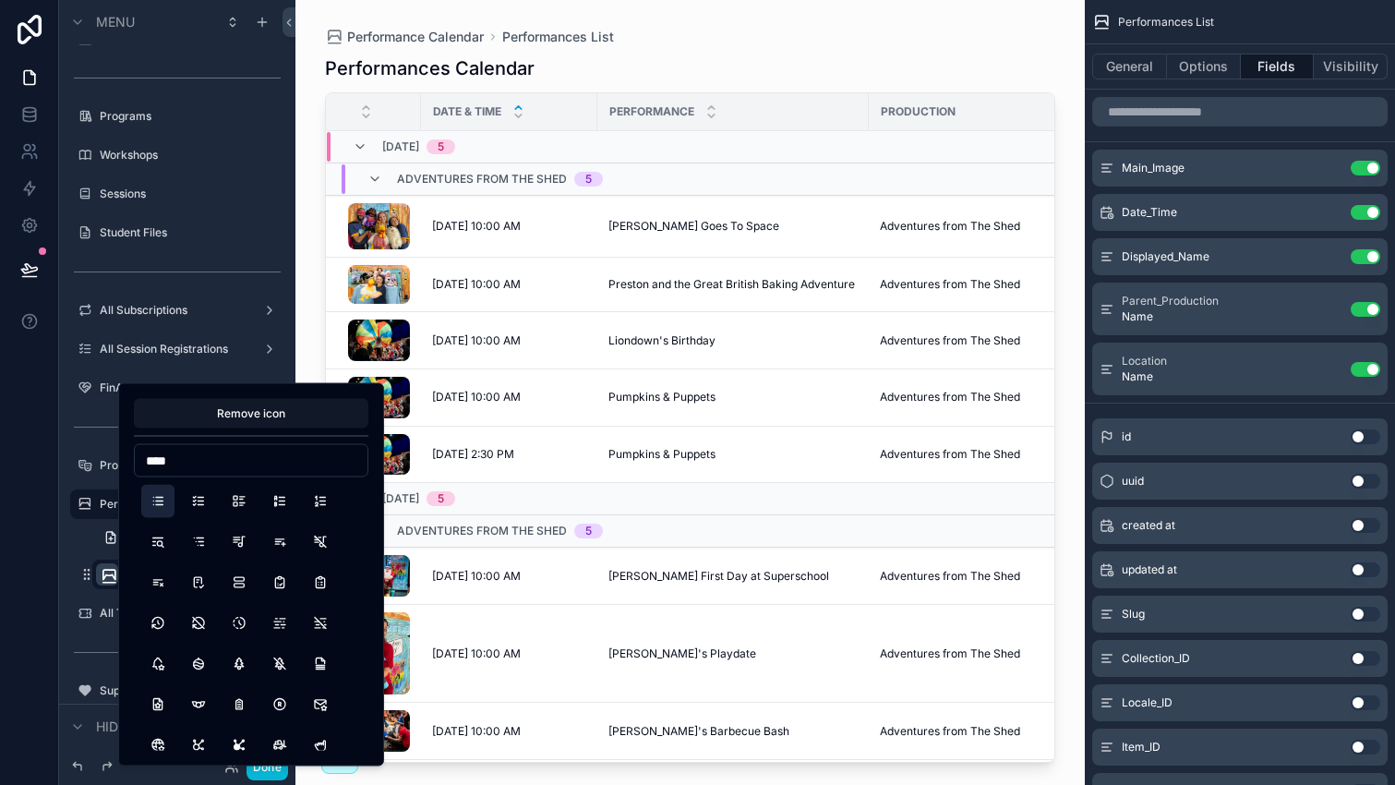
type input "****"
click at [160, 508] on button "List" at bounding box center [157, 501] width 33 height 33
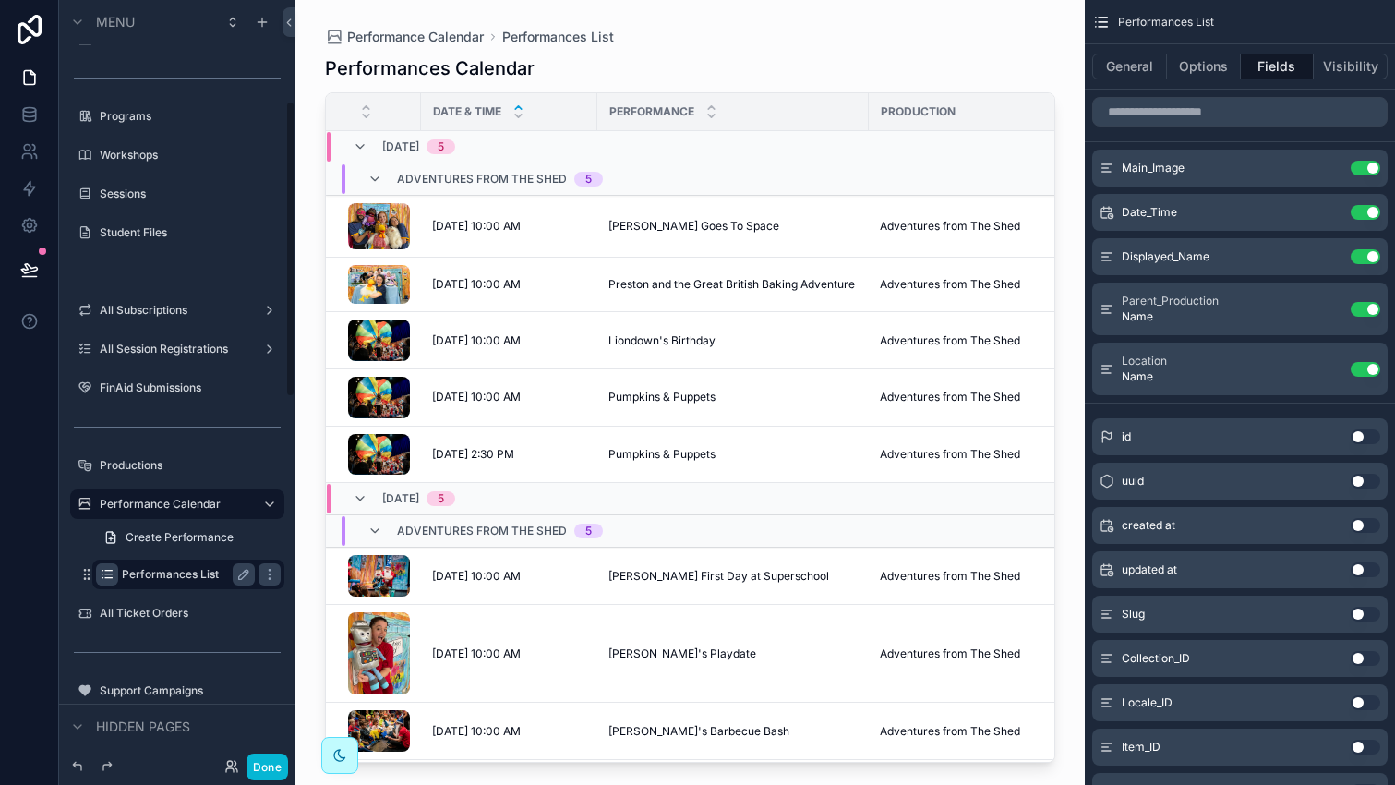
click at [304, 275] on div "scrollable content" at bounding box center [689, 381] width 789 height 762
click at [269, 768] on button "Done" at bounding box center [267, 766] width 42 height 27
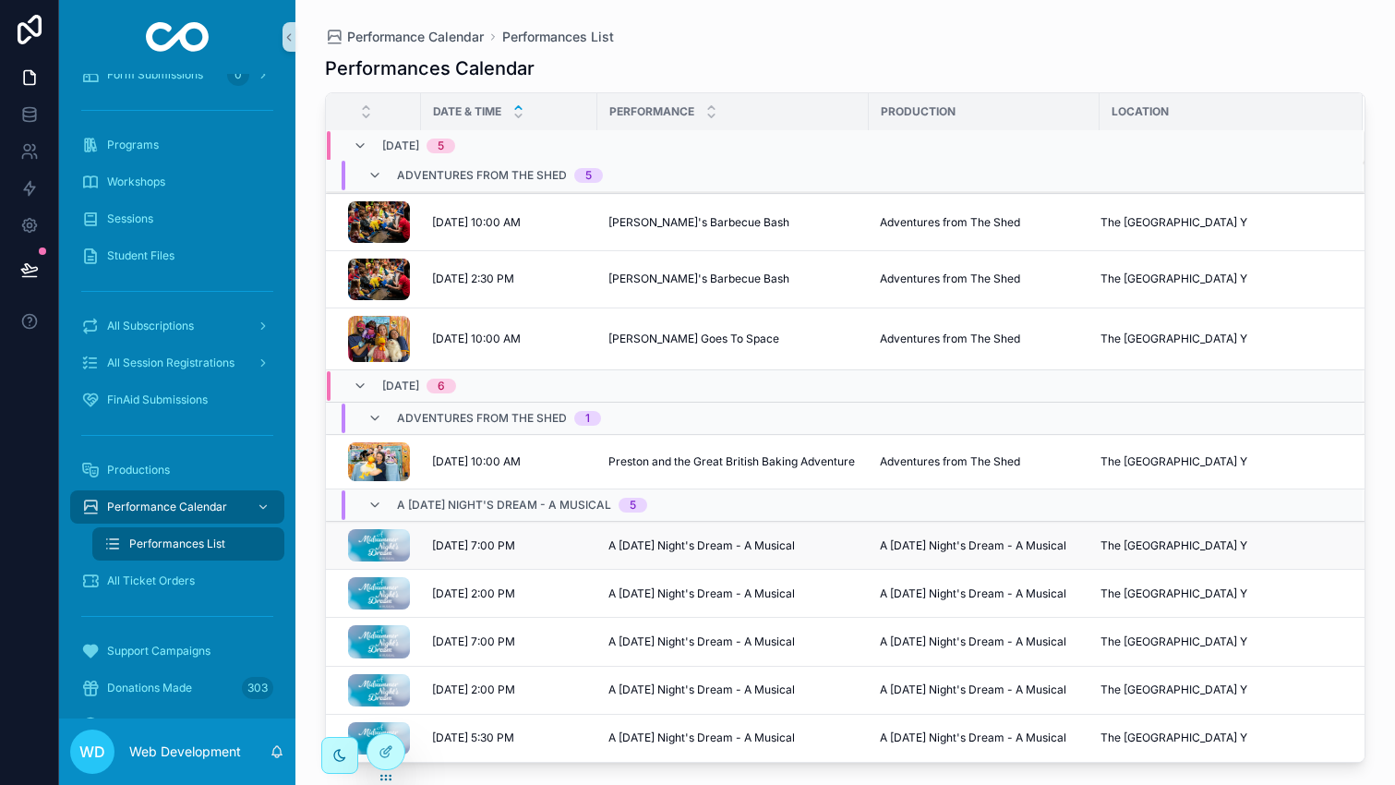
scroll to position [0, 0]
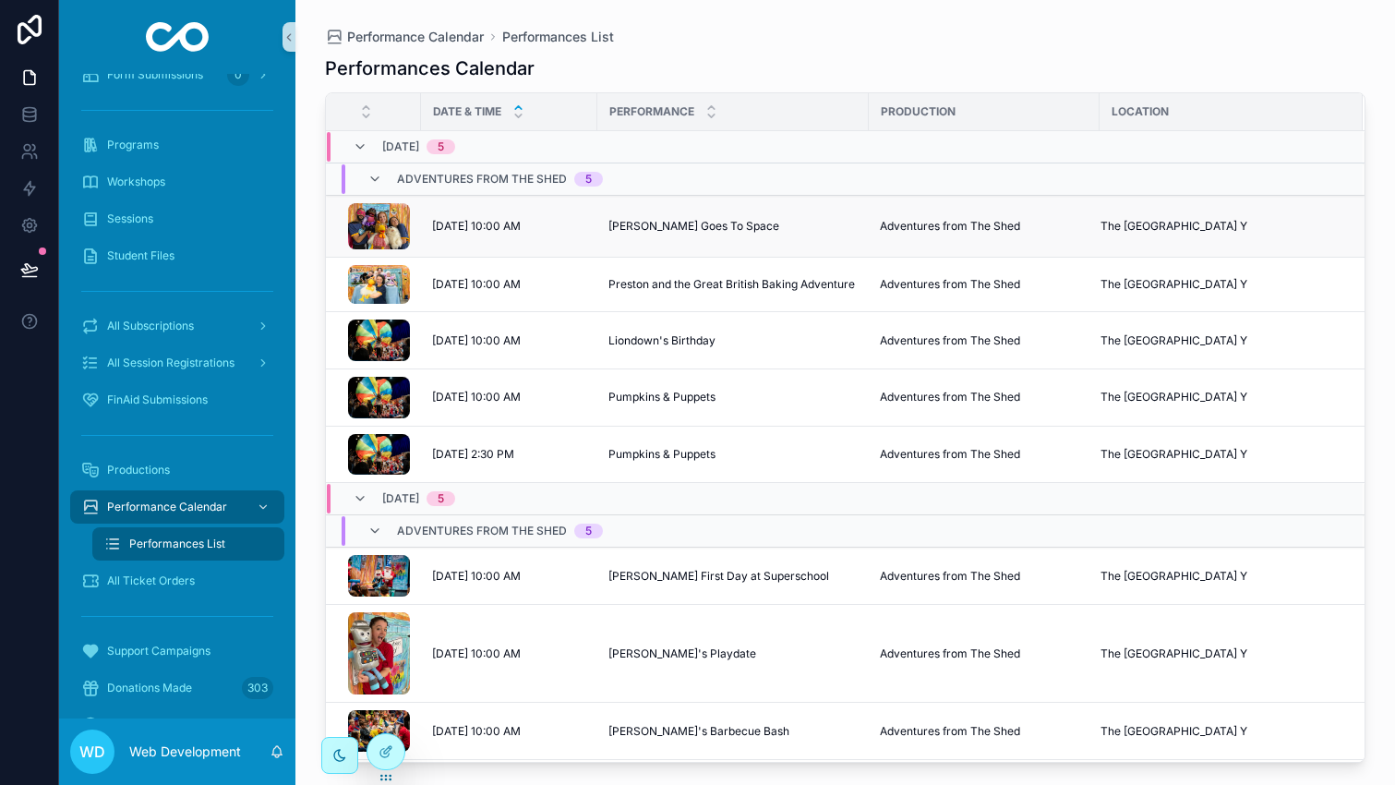
click at [581, 221] on div "10/4/2025 10:00 AM 10/4/2025 10:00 AM" at bounding box center [509, 226] width 154 height 15
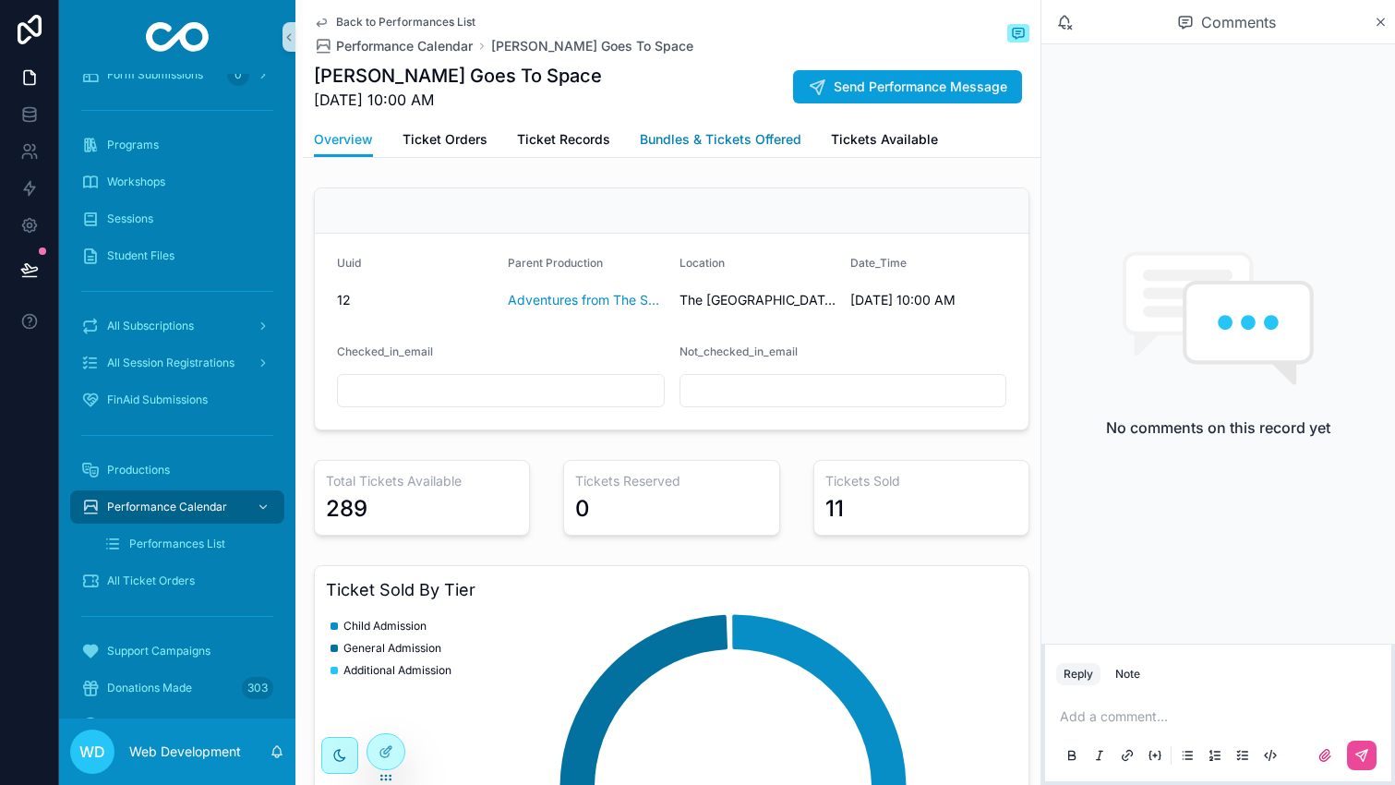
click at [686, 143] on span "Bundles & Tickets Offered" at bounding box center [721, 139] width 162 height 18
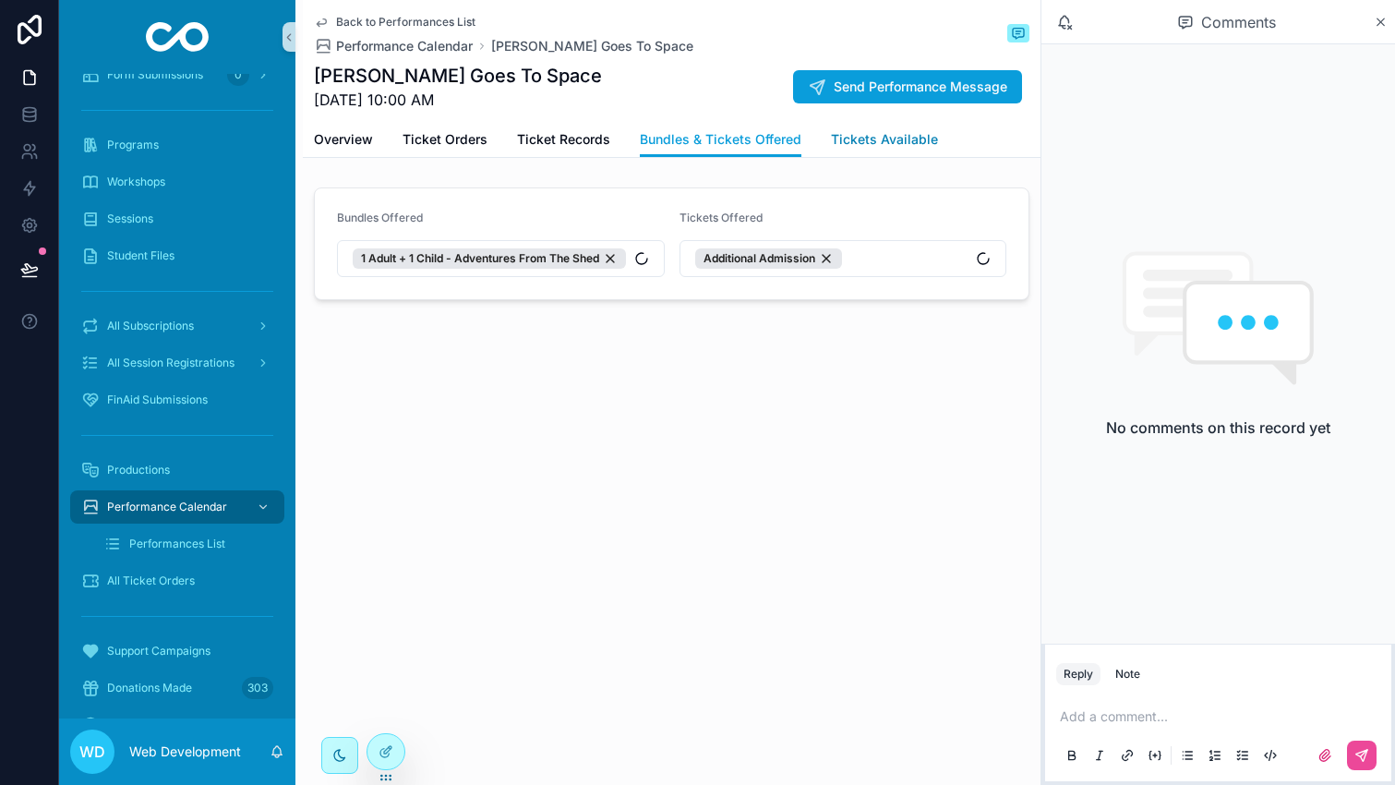
click at [843, 132] on span "Tickets Available" at bounding box center [884, 139] width 107 height 18
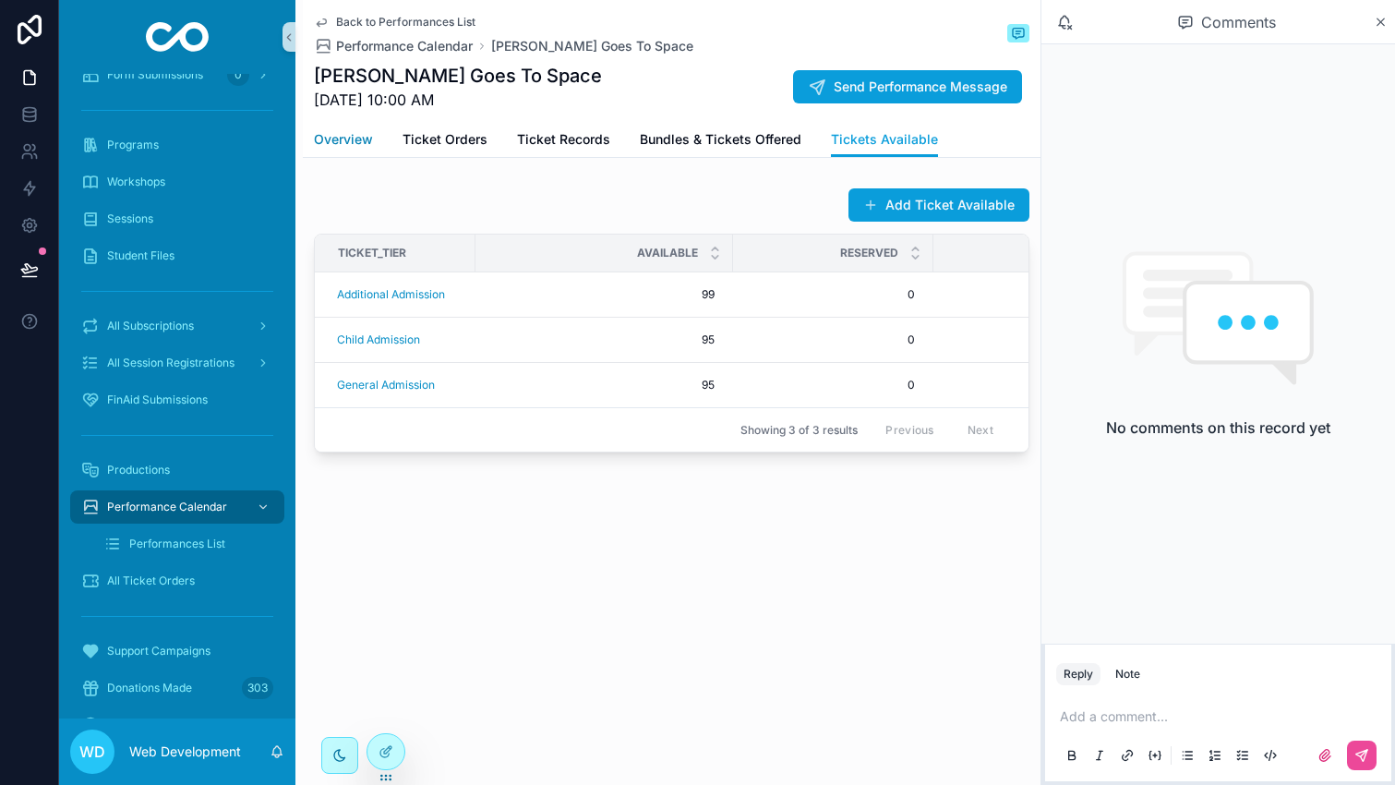
click at [329, 146] on span "Overview" at bounding box center [343, 139] width 59 height 18
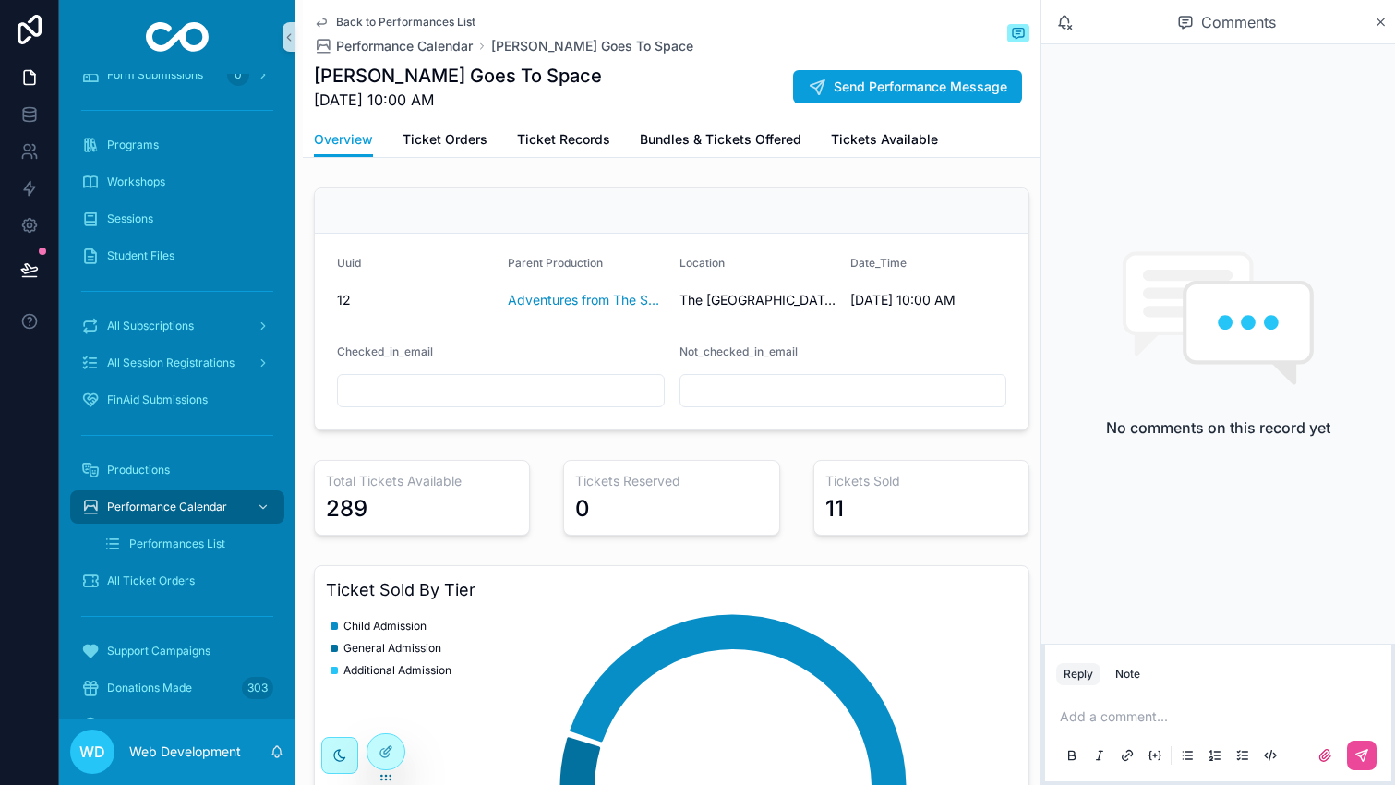
click at [352, 15] on span "Back to Performances List" at bounding box center [405, 22] width 139 height 15
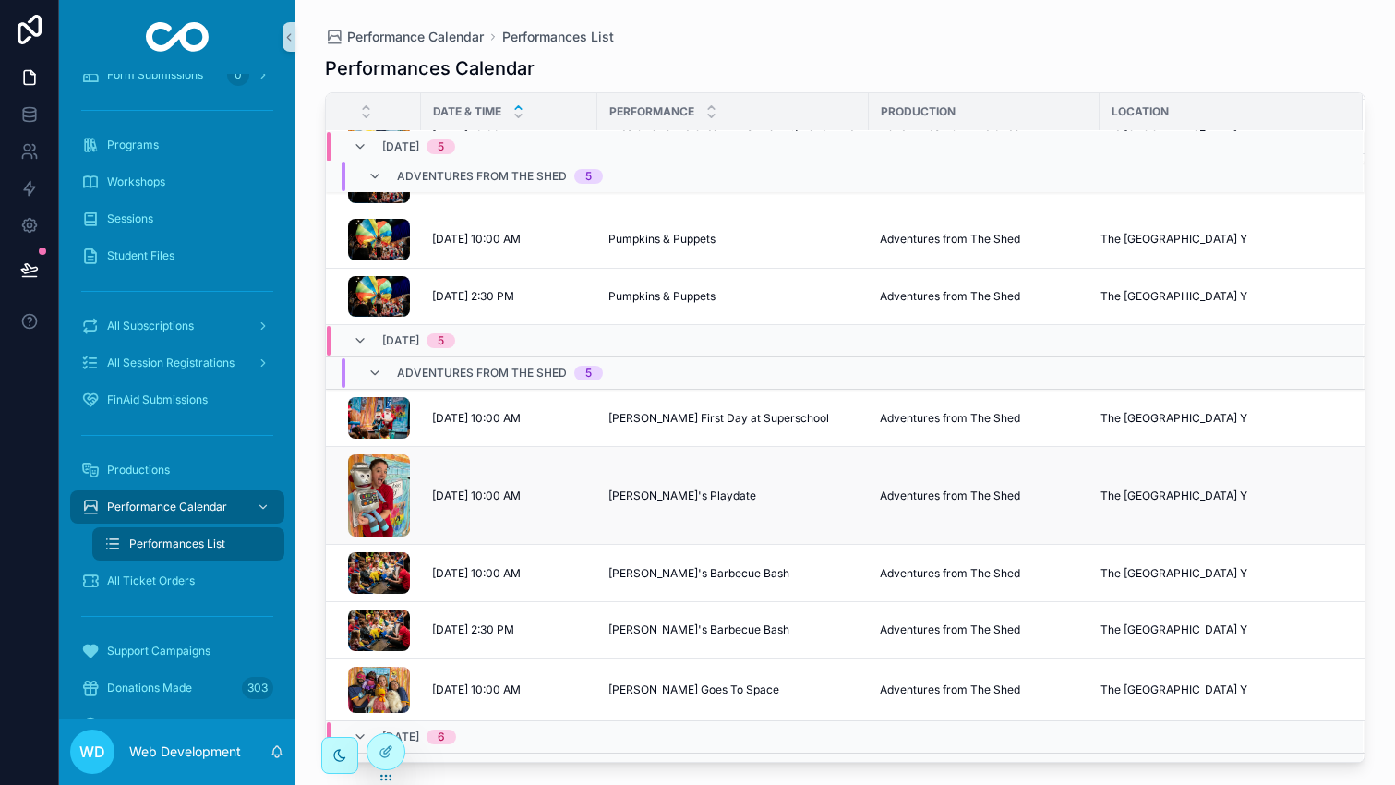
scroll to position [166, 0]
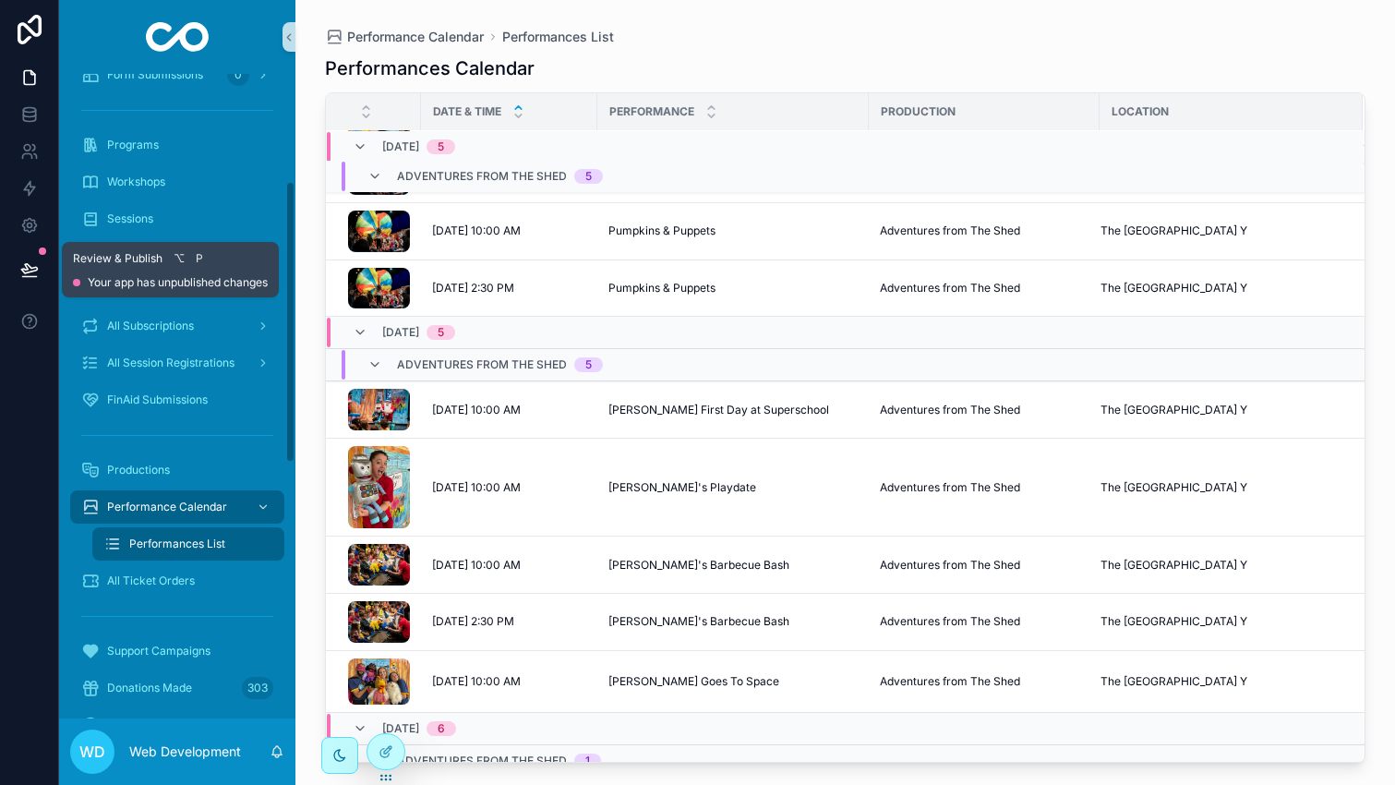
click at [30, 266] on icon at bounding box center [29, 269] width 18 height 18
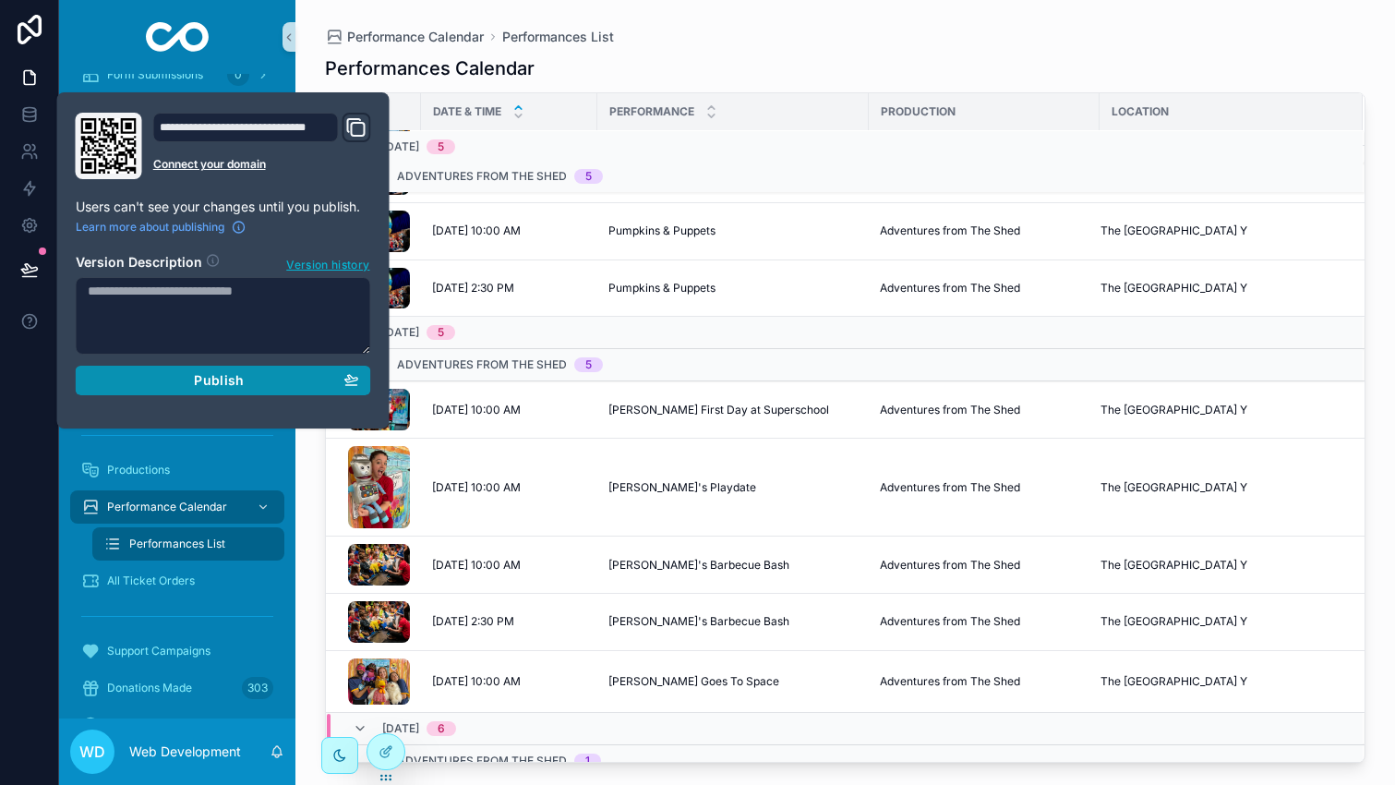
click at [255, 378] on div "Publish" at bounding box center [223, 380] width 271 height 17
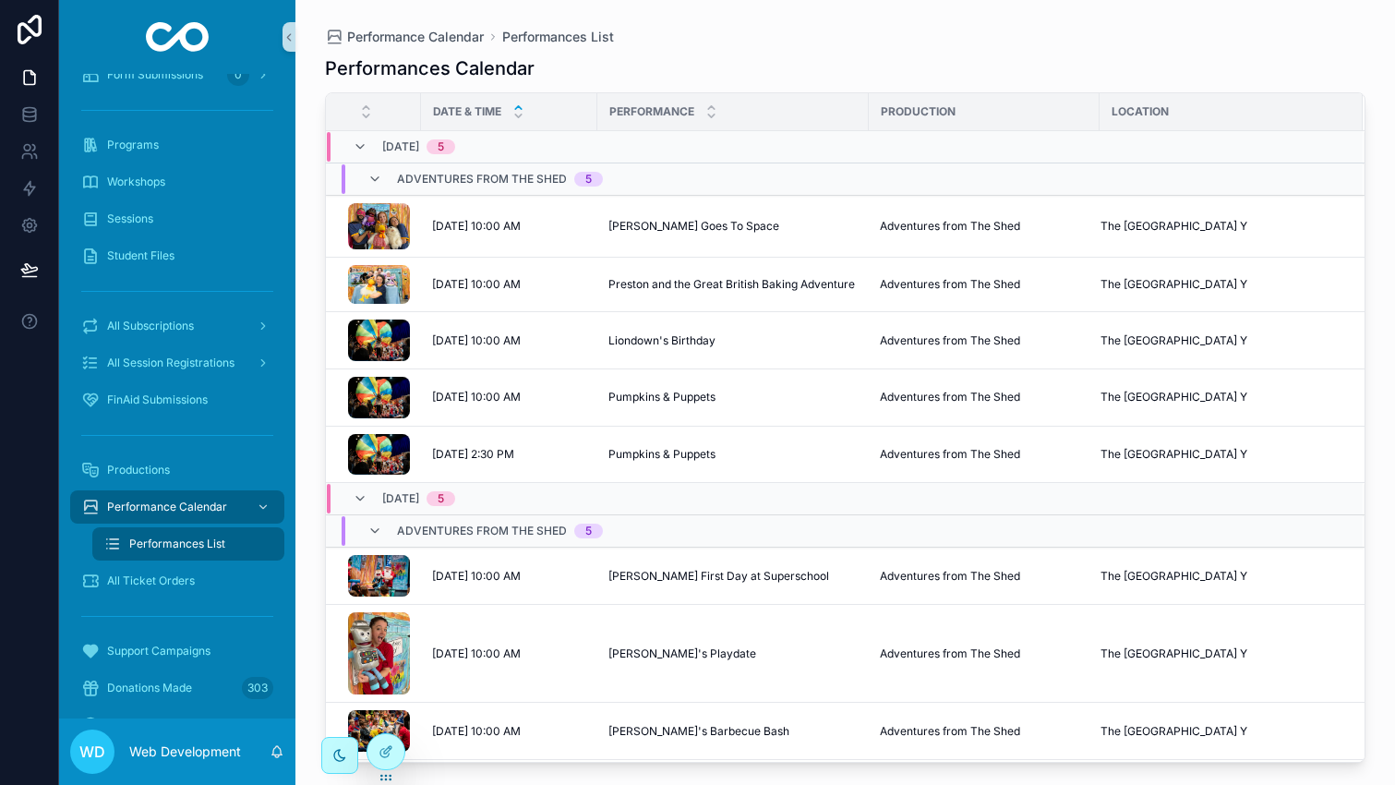
click at [690, 63] on div "Performances Calendar" at bounding box center [845, 68] width 1040 height 26
click at [187, 319] on span "All Subscriptions" at bounding box center [150, 325] width 87 height 15
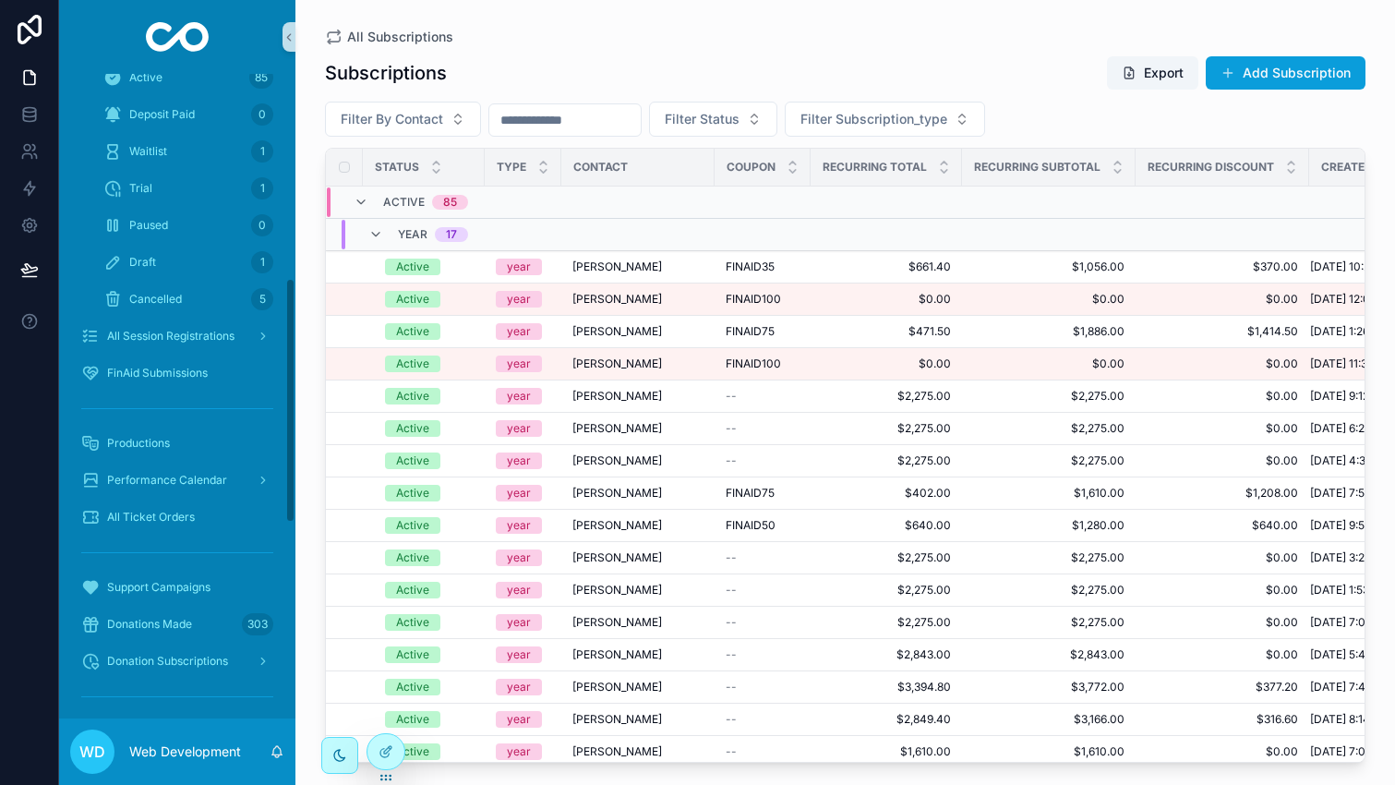
scroll to position [542, 0]
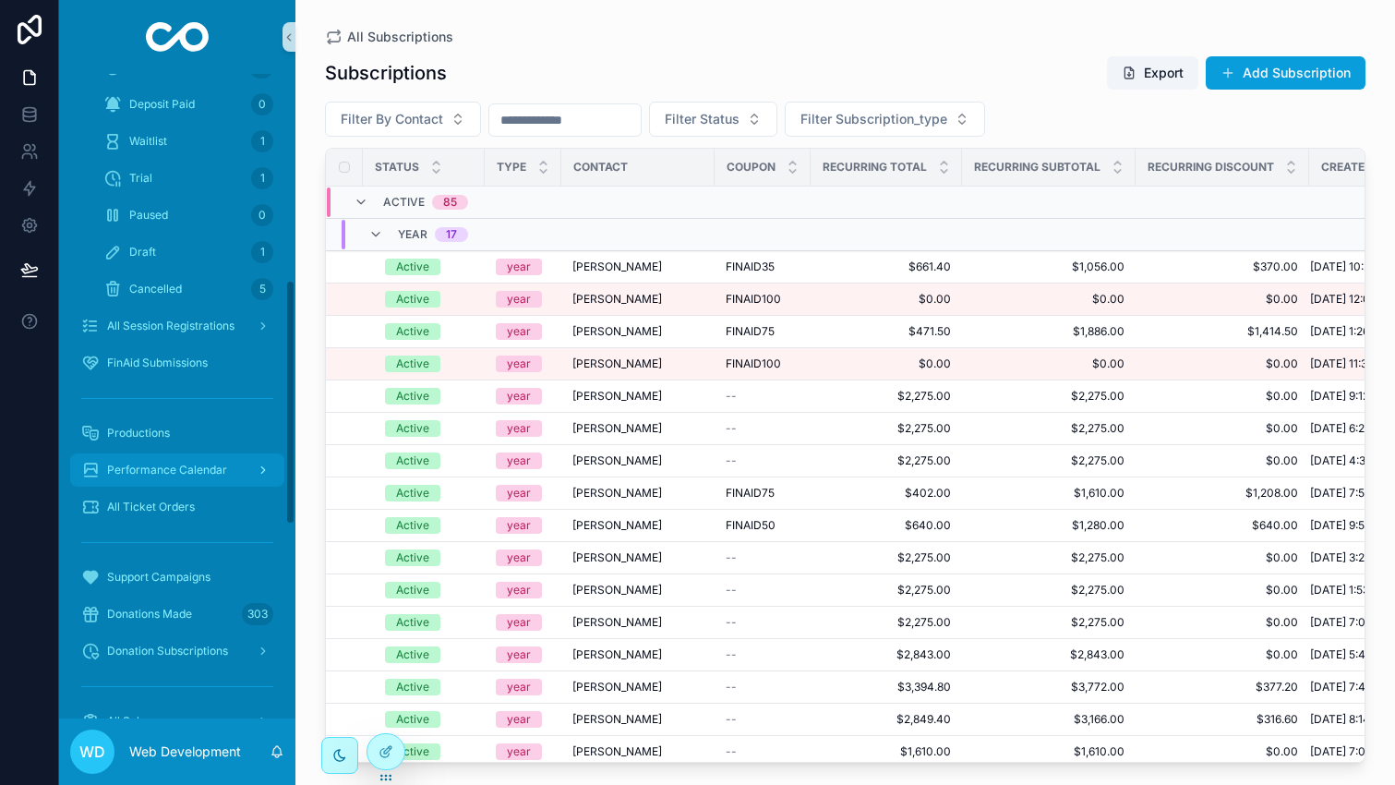
click at [208, 474] on span "Performance Calendar" at bounding box center [167, 469] width 120 height 15
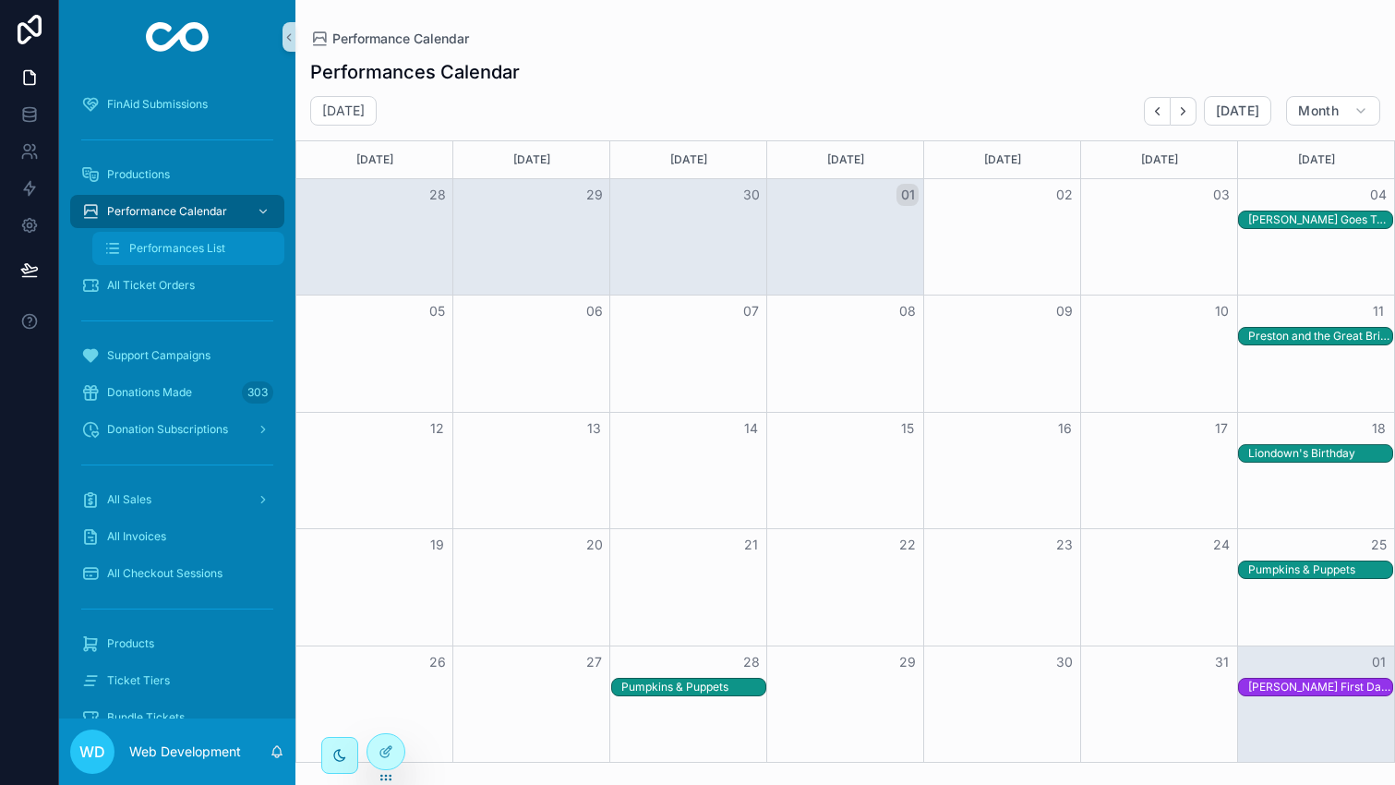
click at [199, 242] on span "Performances List" at bounding box center [177, 248] width 96 height 15
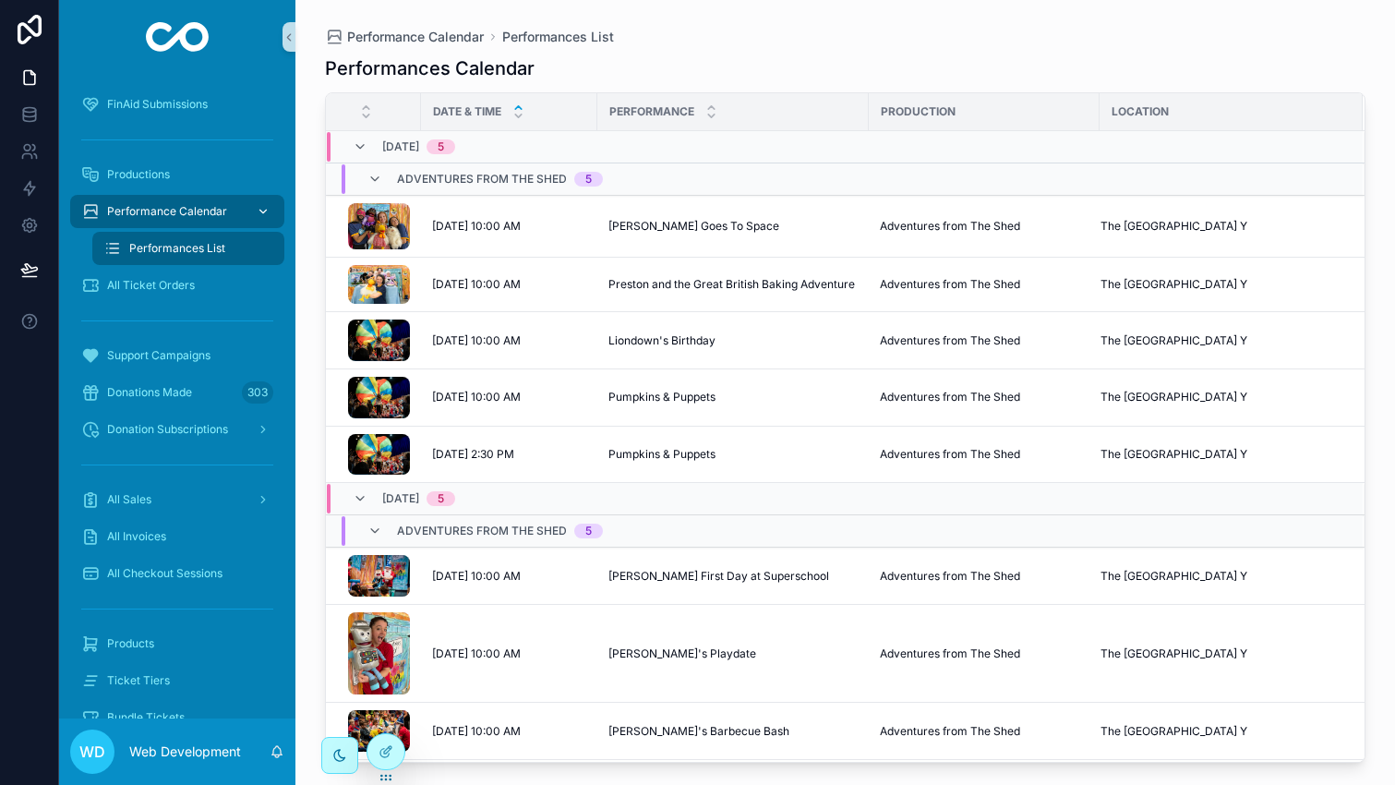
click at [209, 213] on span "Performance Calendar" at bounding box center [167, 211] width 120 height 15
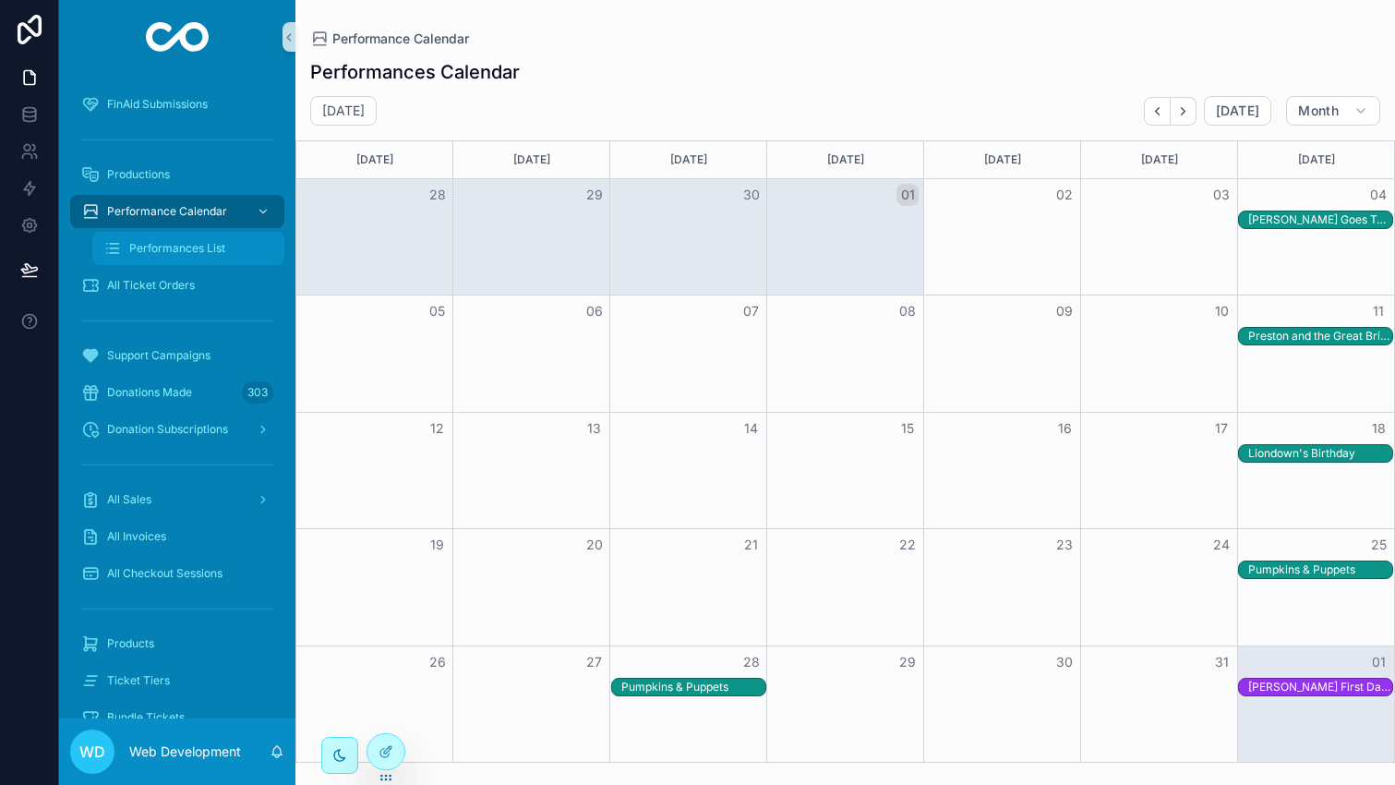
click at [203, 248] on span "Performances List" at bounding box center [177, 248] width 96 height 15
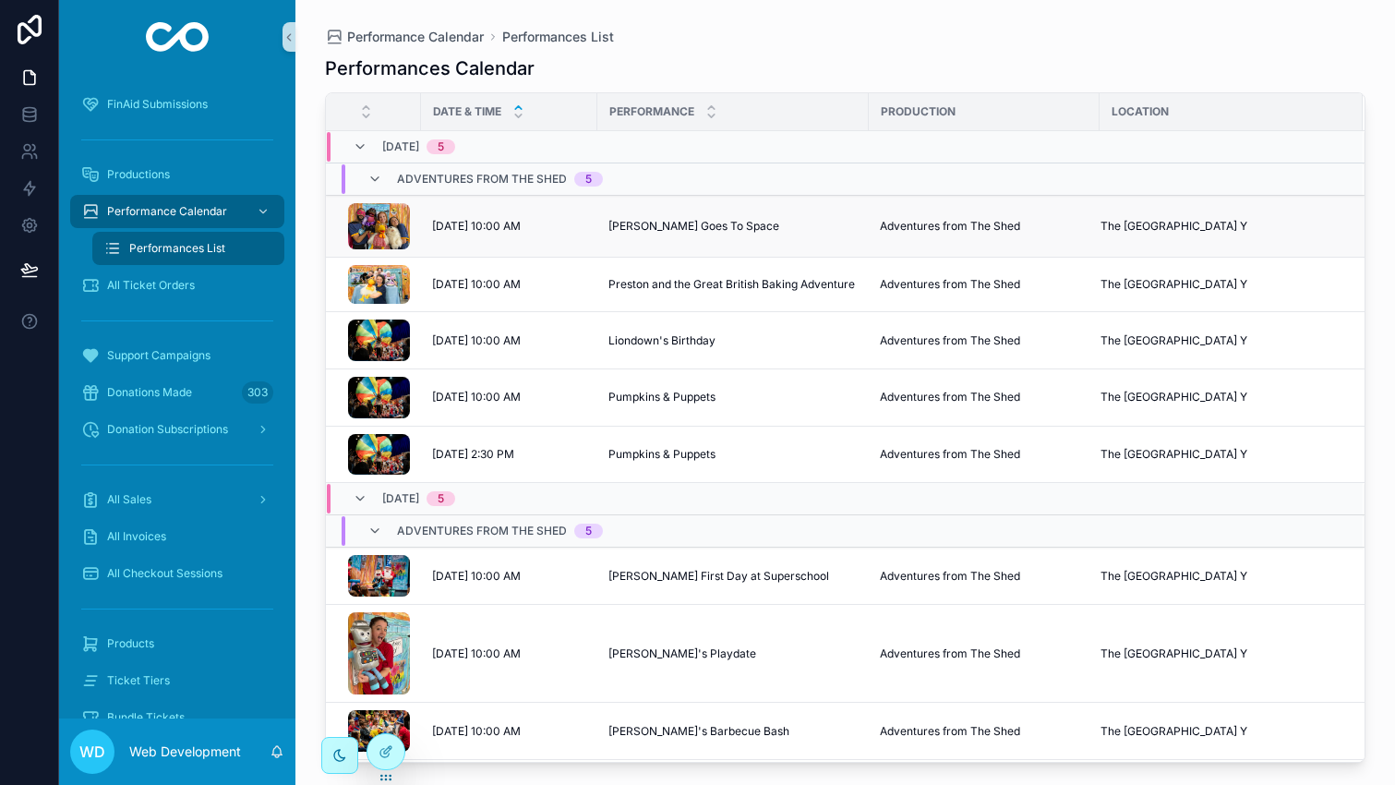
click at [546, 219] on div "10/4/2025 10:00 AM 10/4/2025 10:00 AM" at bounding box center [509, 226] width 154 height 15
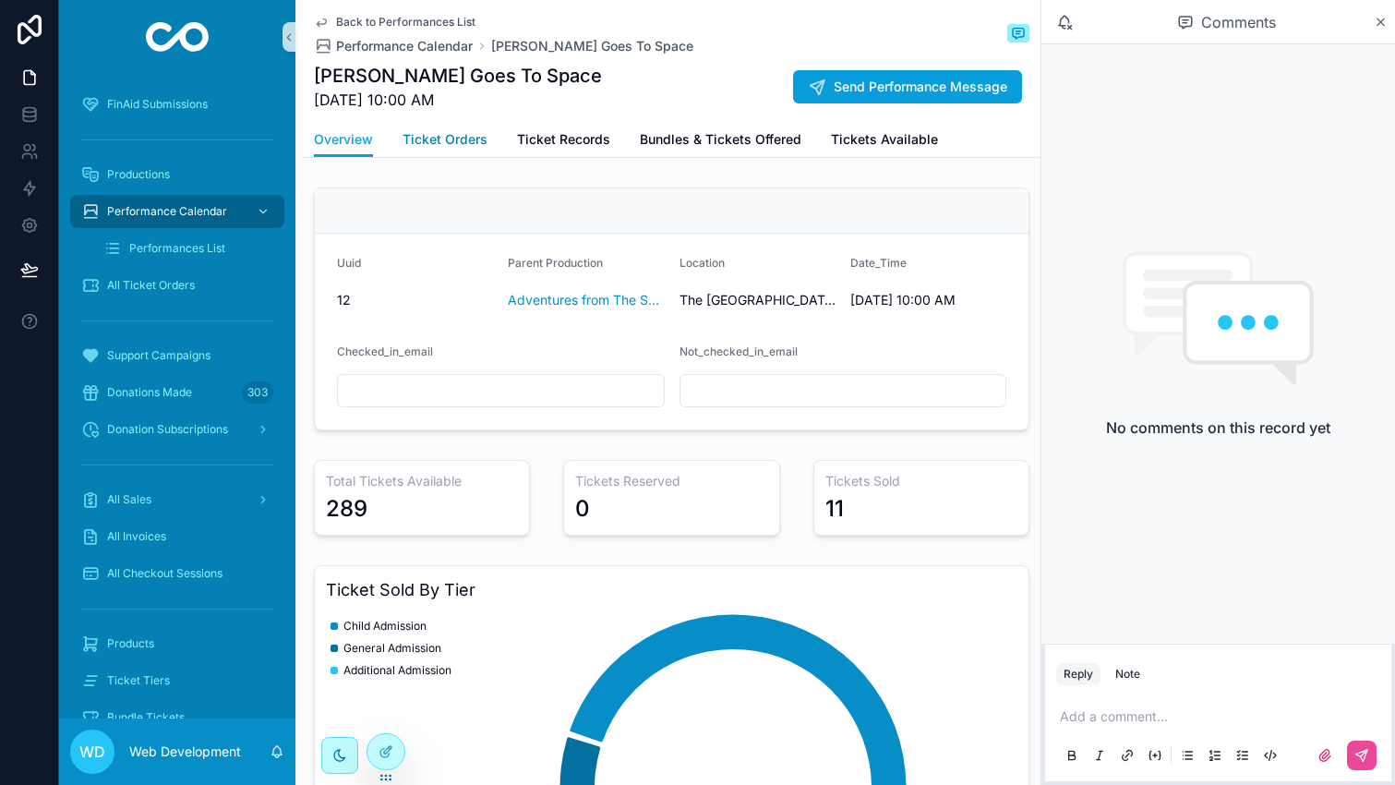
click at [445, 150] on link "Ticket Orders" at bounding box center [444, 141] width 85 height 37
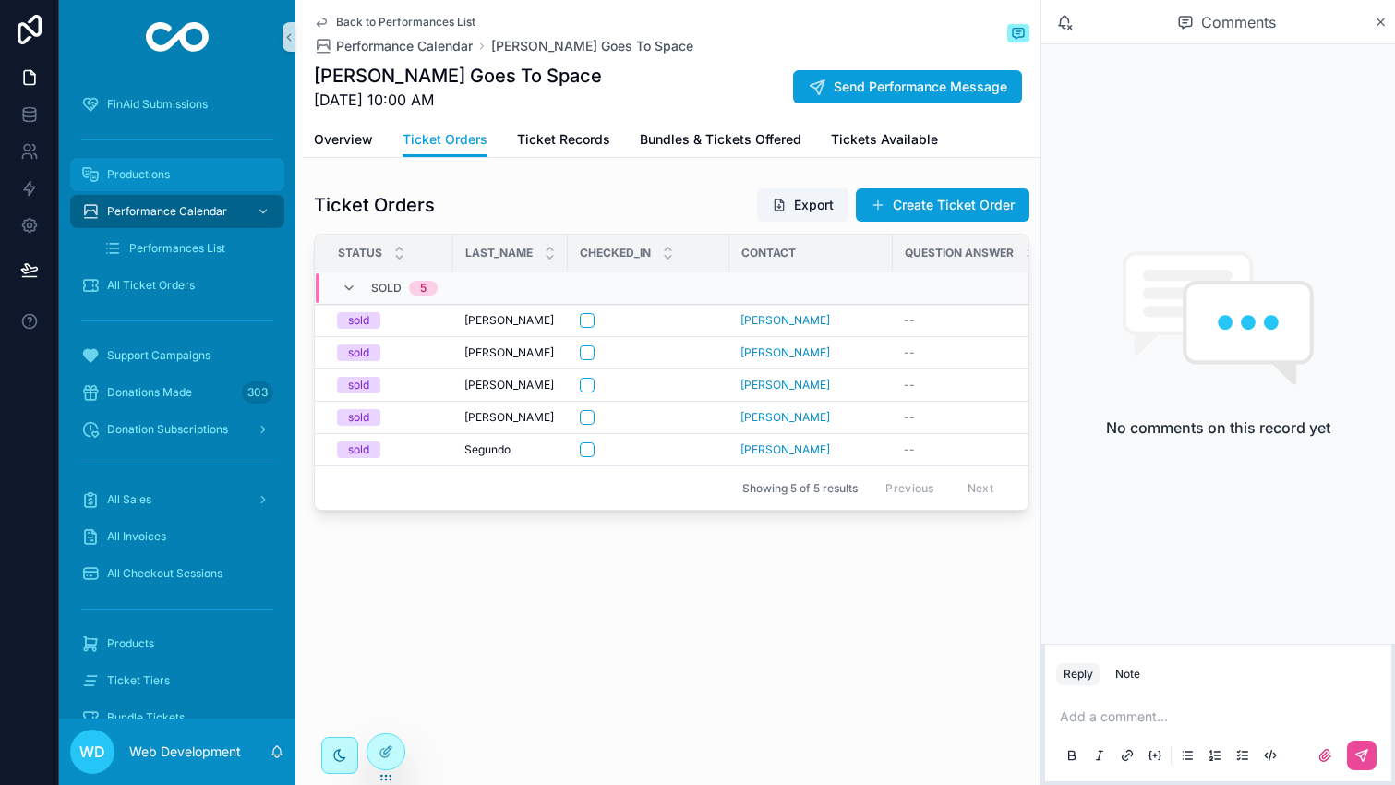
click at [210, 186] on div "Productions" at bounding box center [177, 175] width 192 height 30
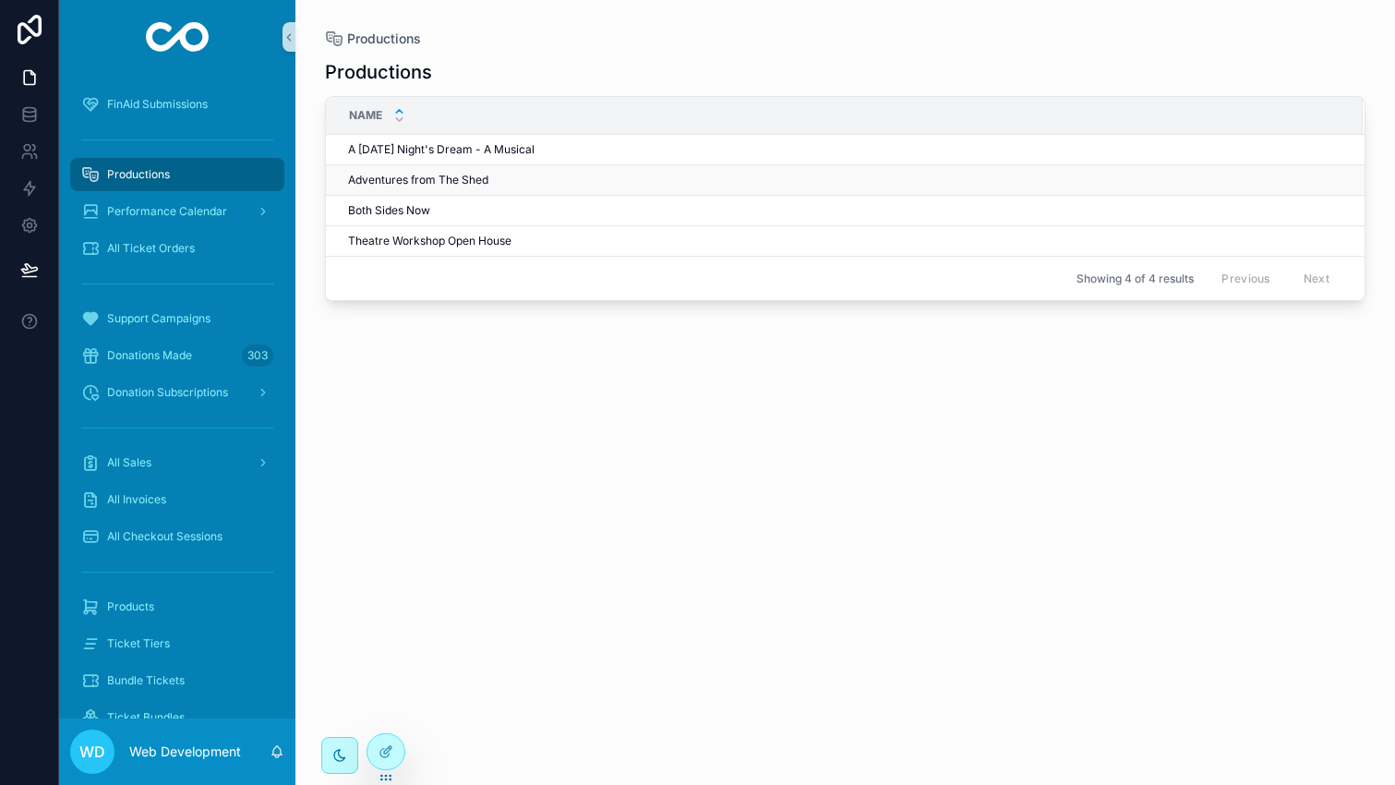
click at [442, 179] on span "Adventures from The Shed" at bounding box center [418, 180] width 140 height 15
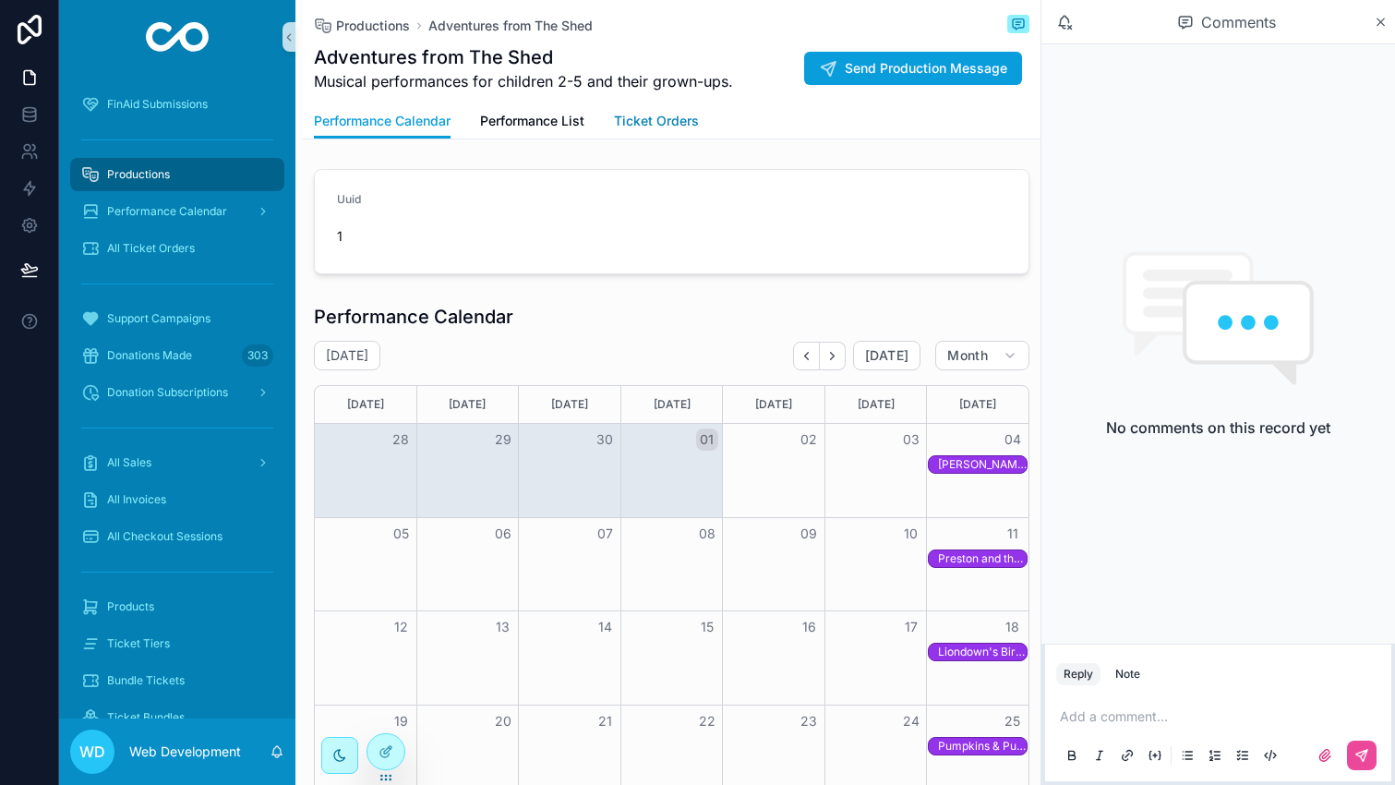
click at [649, 121] on span "Ticket Orders" at bounding box center [656, 121] width 85 height 18
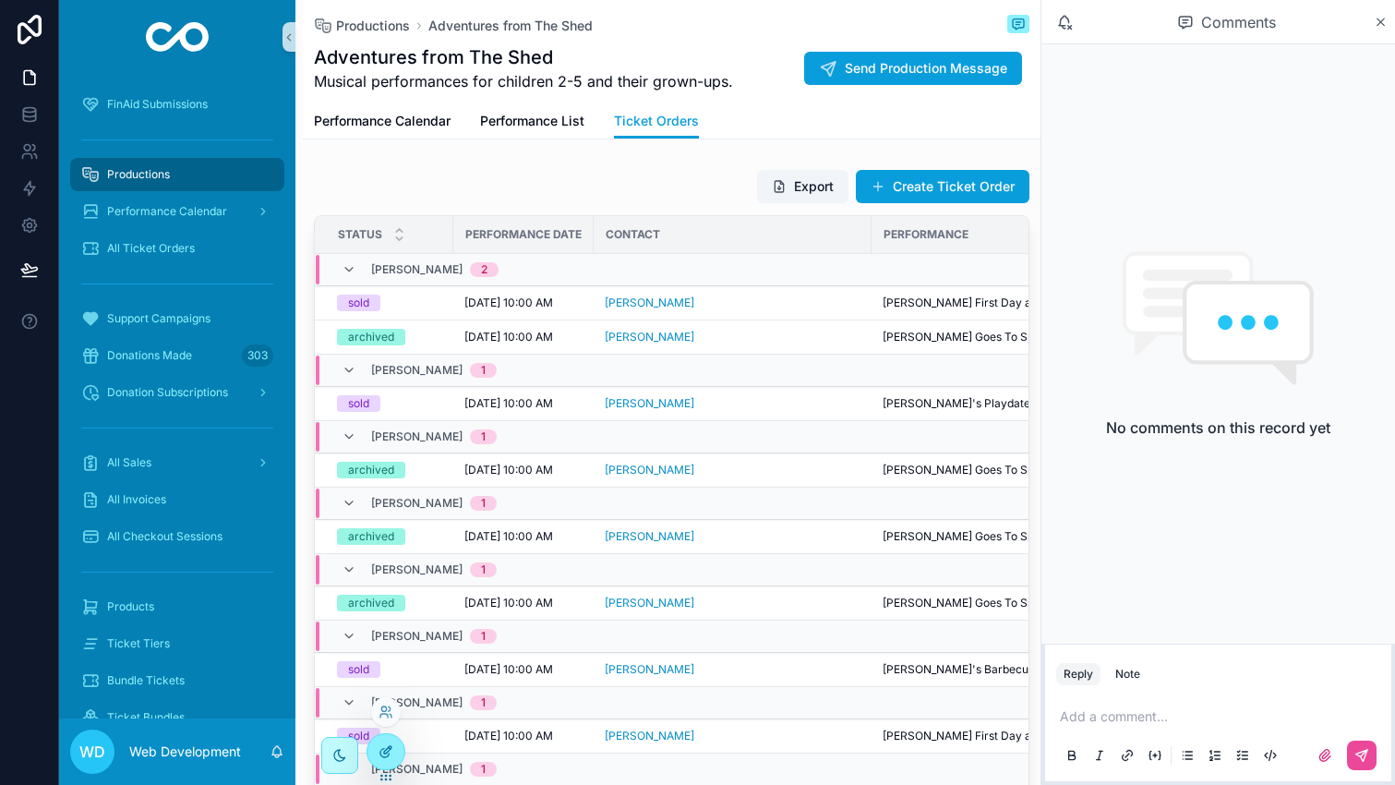
click at [392, 748] on icon at bounding box center [385, 751] width 15 height 15
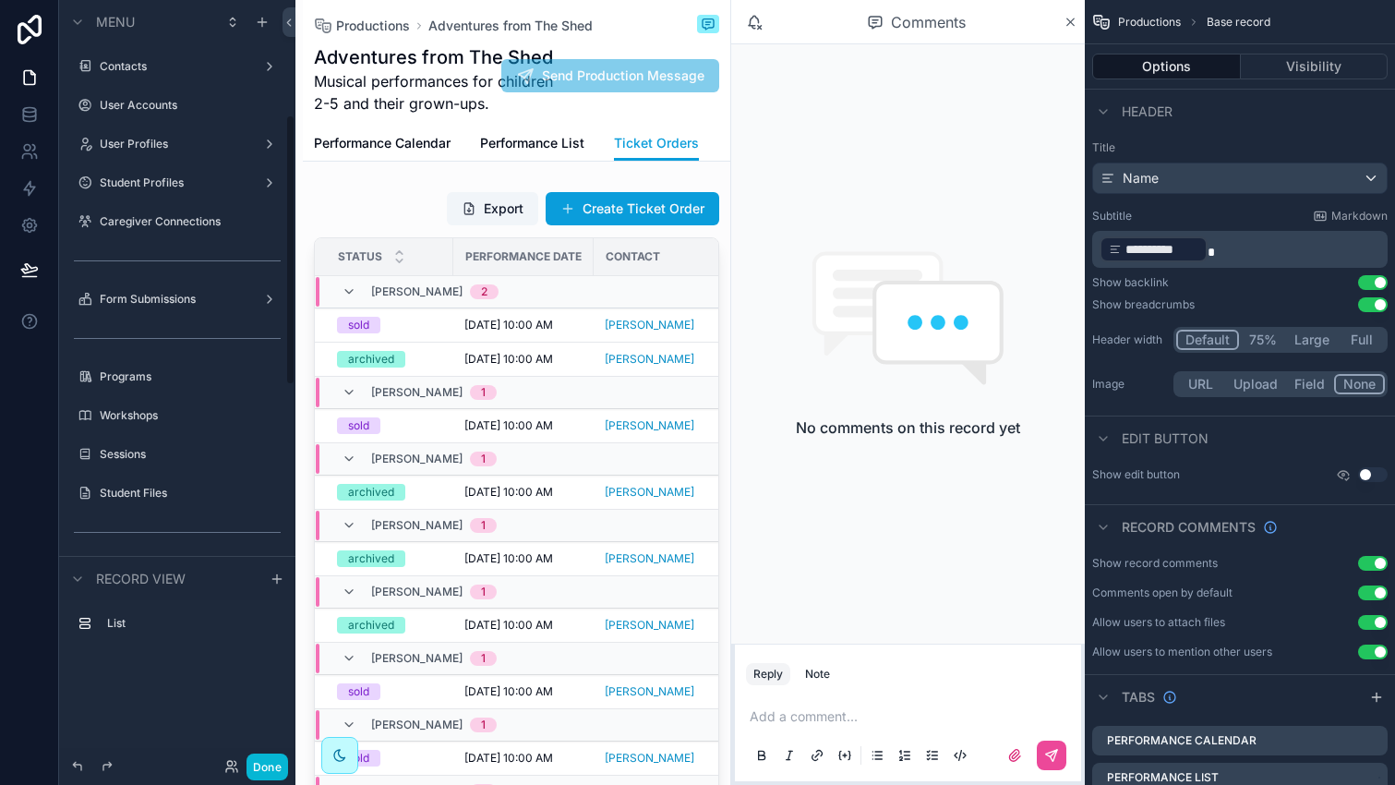
scroll to position [324, 0]
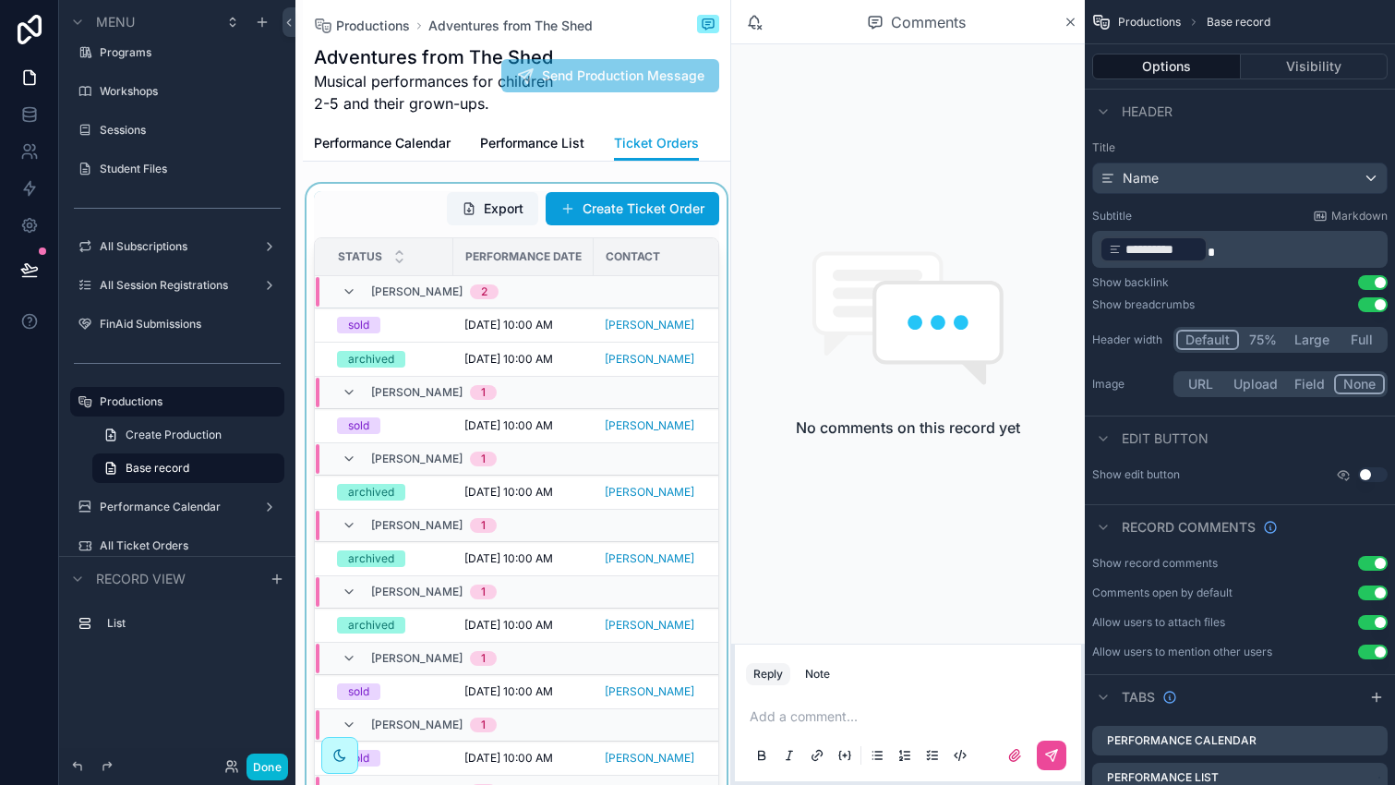
click at [402, 210] on div "scrollable content" at bounding box center [516, 510] width 427 height 652
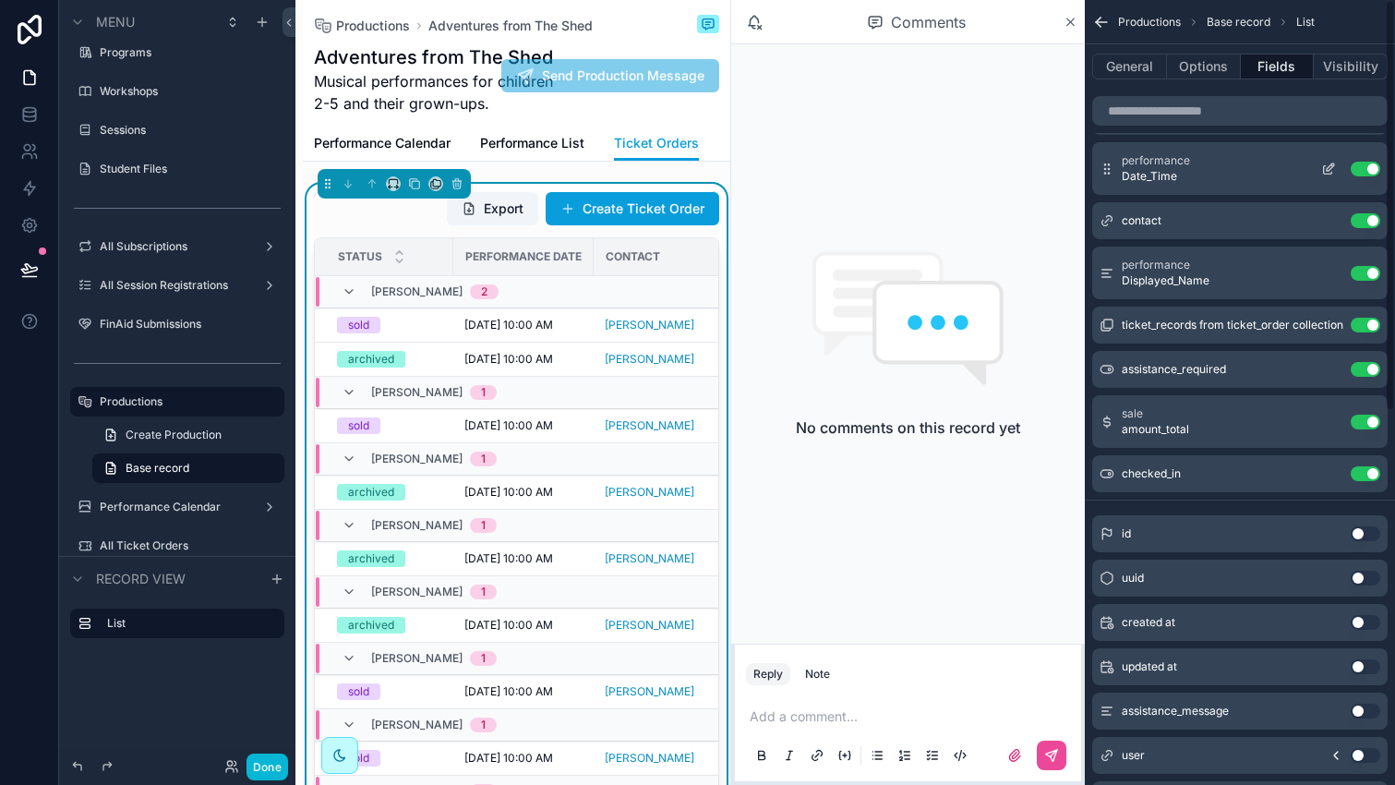
scroll to position [67, 0]
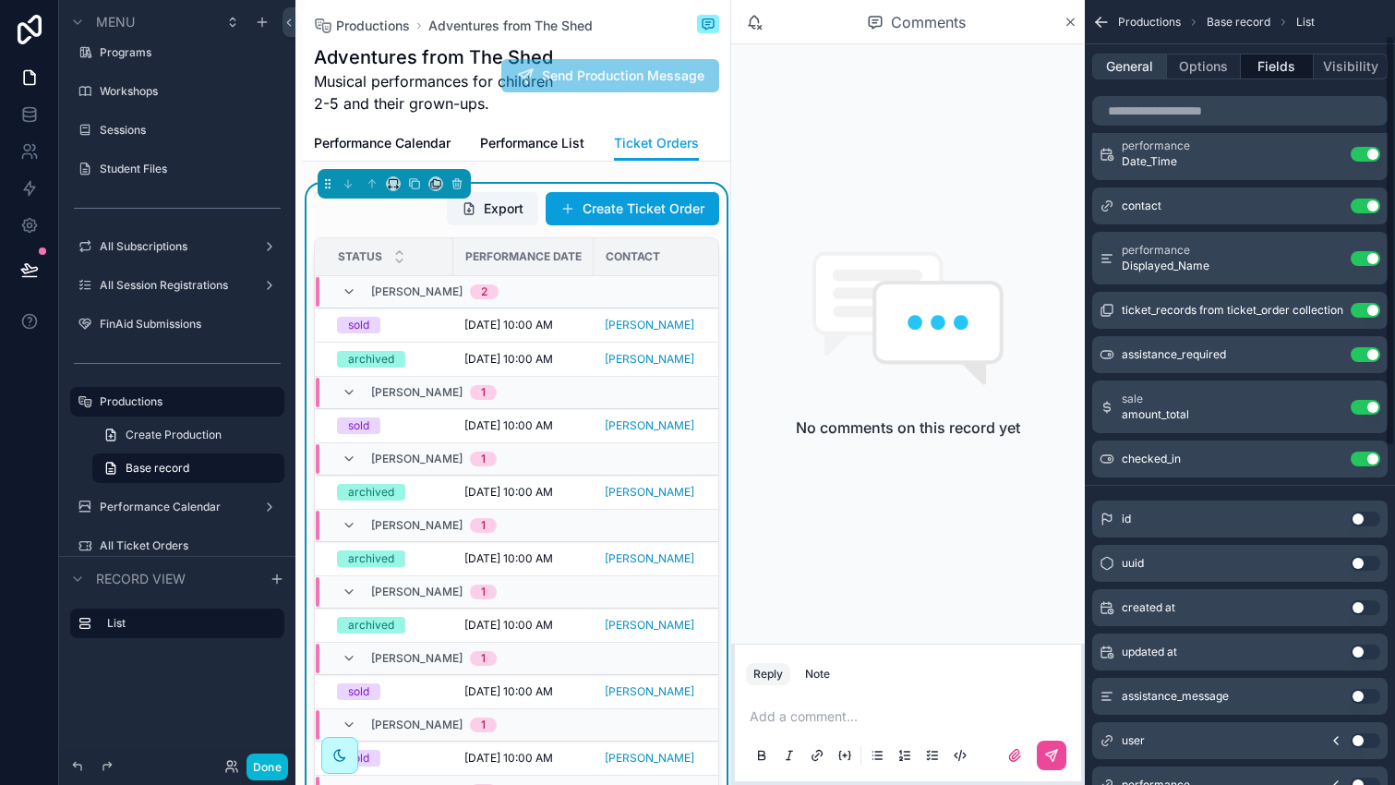
click at [1131, 73] on button "General" at bounding box center [1129, 67] width 75 height 26
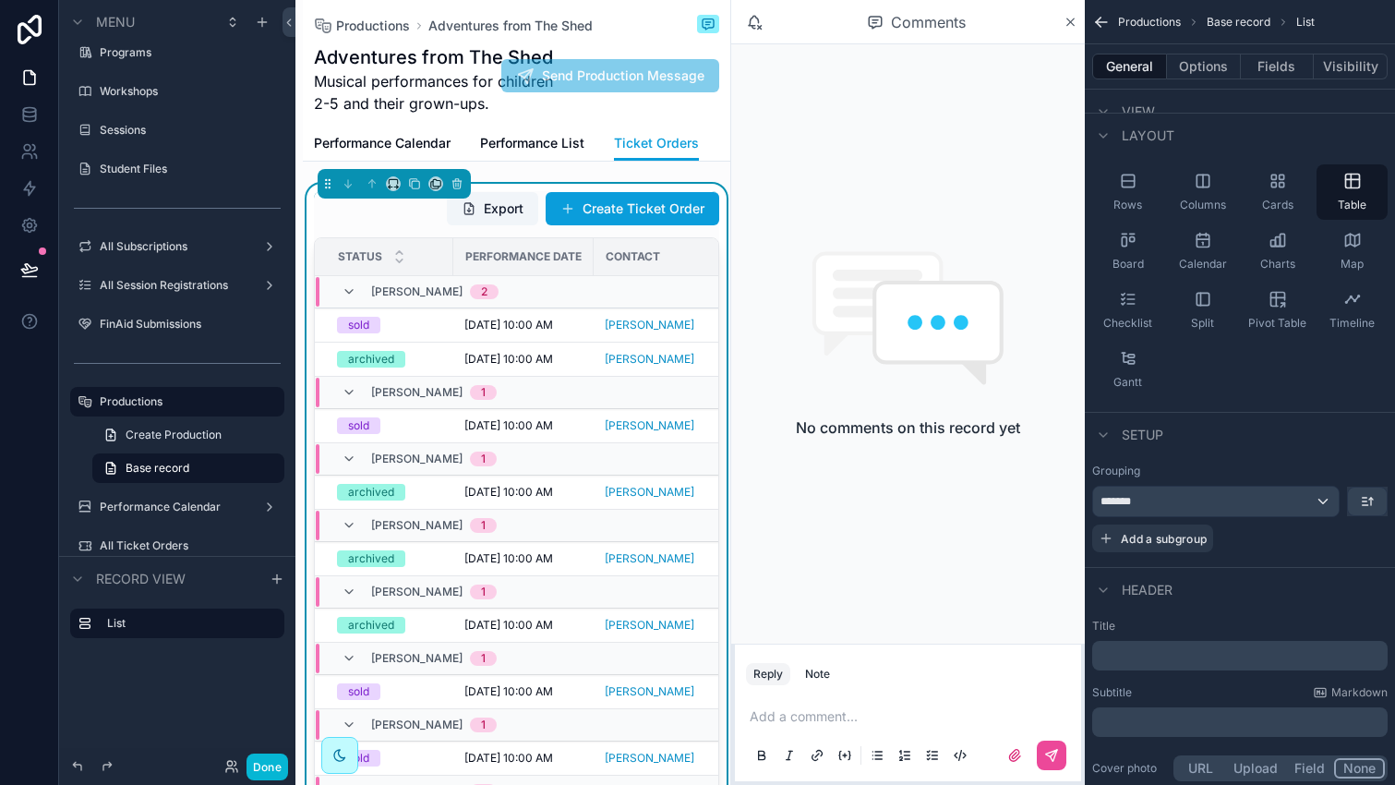
scroll to position [0, 0]
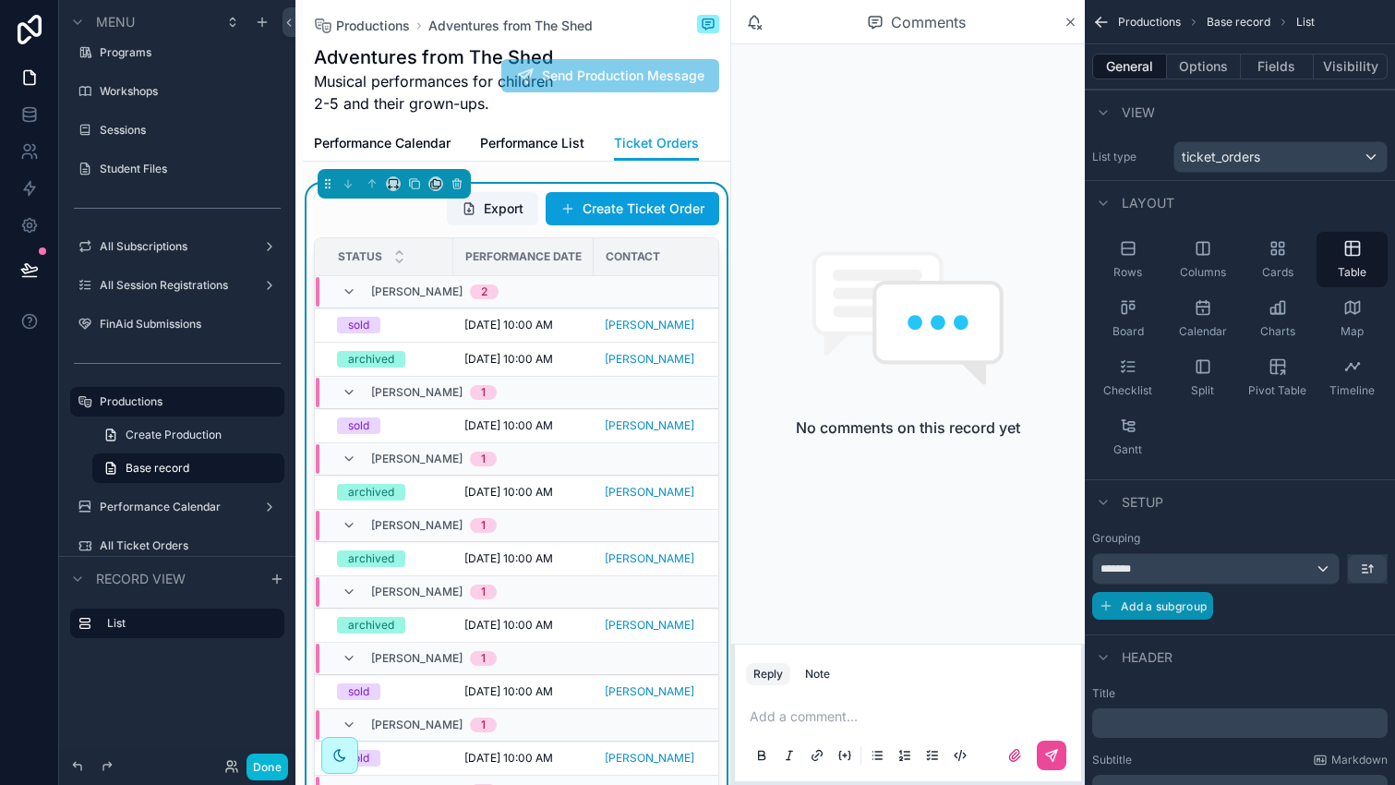
click at [1169, 605] on span "Add a subgroup" at bounding box center [1164, 606] width 86 height 14
click at [1321, 600] on div "Choose a field" at bounding box center [1216, 608] width 247 height 30
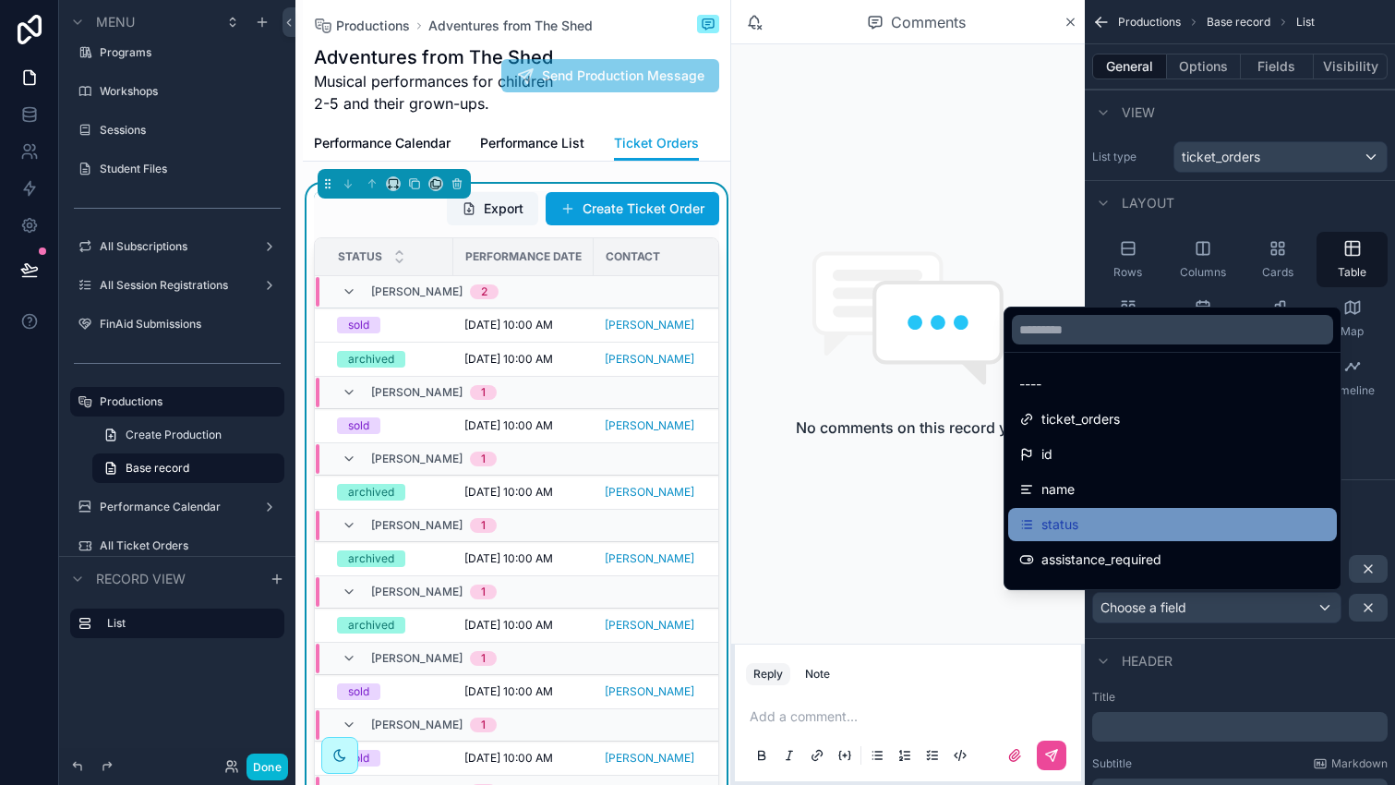
click at [1133, 537] on div "status" at bounding box center [1172, 524] width 329 height 33
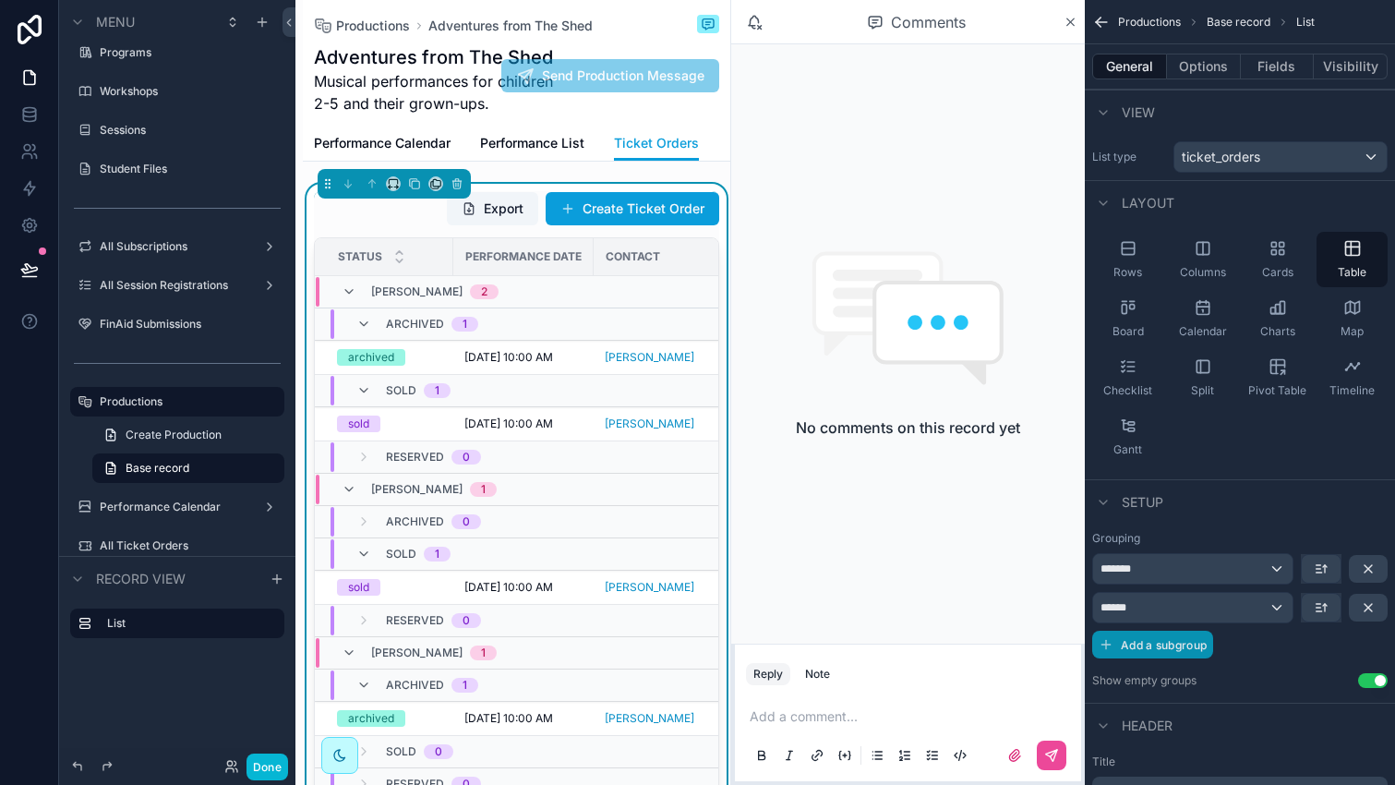
click at [1145, 641] on span "Add a subgroup" at bounding box center [1164, 645] width 86 height 14
click at [1174, 655] on div "Choose a field" at bounding box center [1216, 646] width 247 height 30
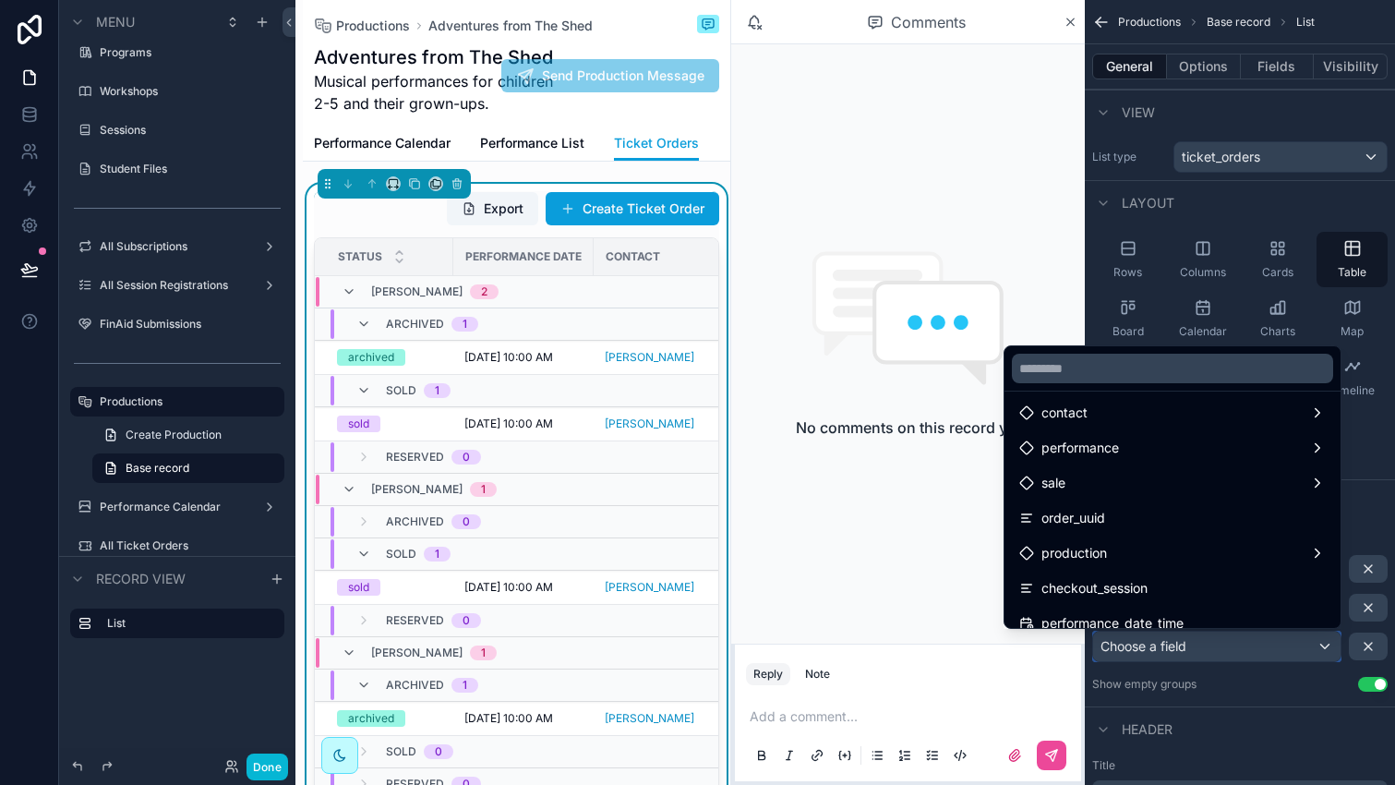
scroll to position [304, 0]
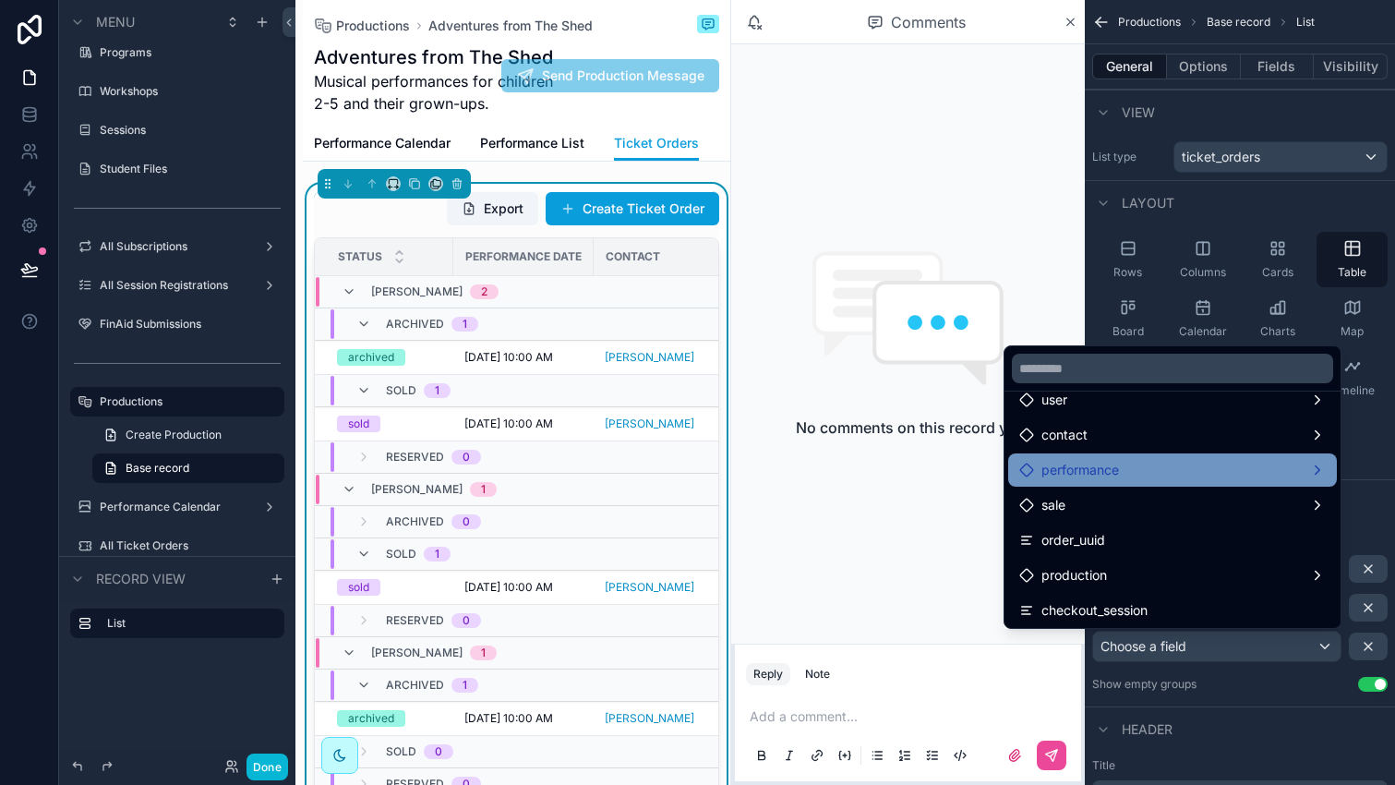
click at [1129, 479] on div "performance" at bounding box center [1172, 470] width 306 height 22
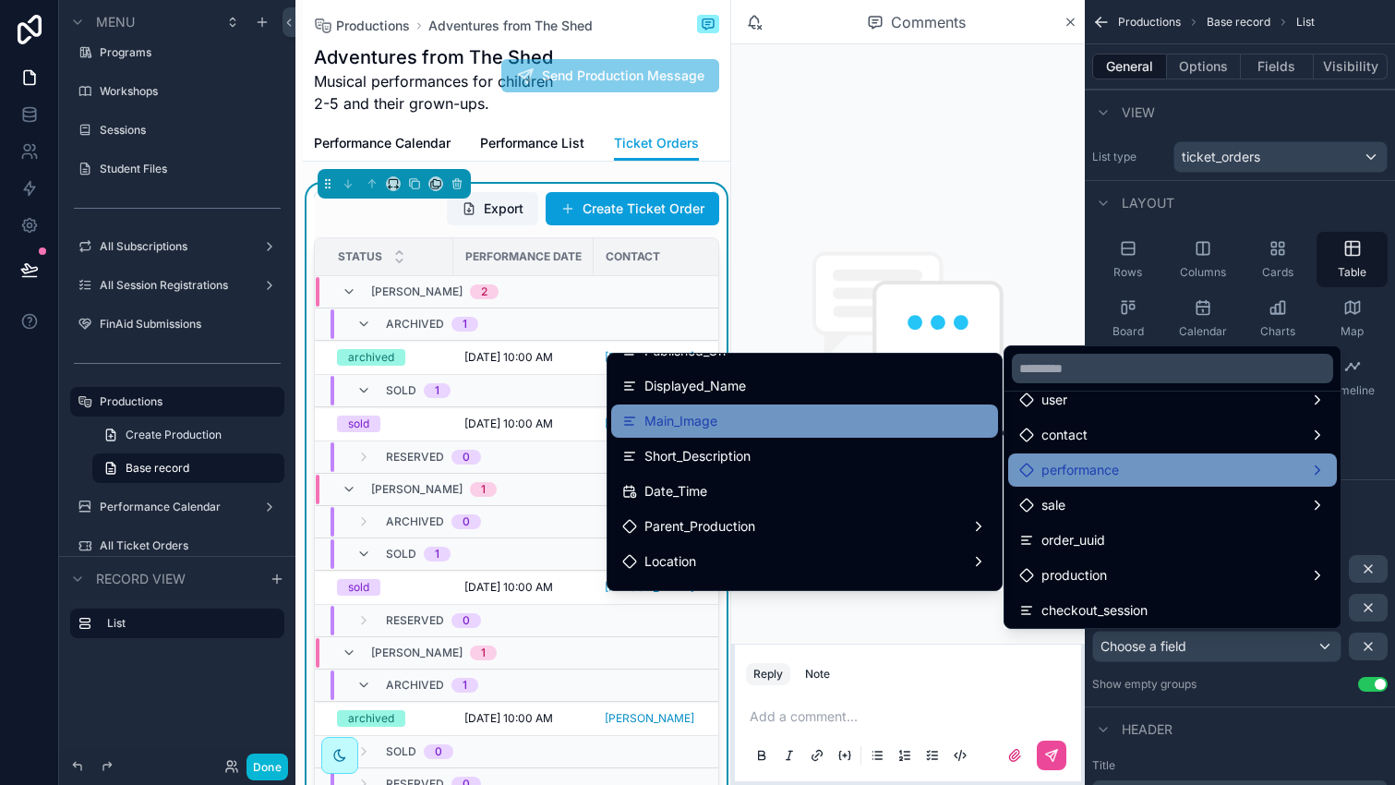
scroll to position [426, 0]
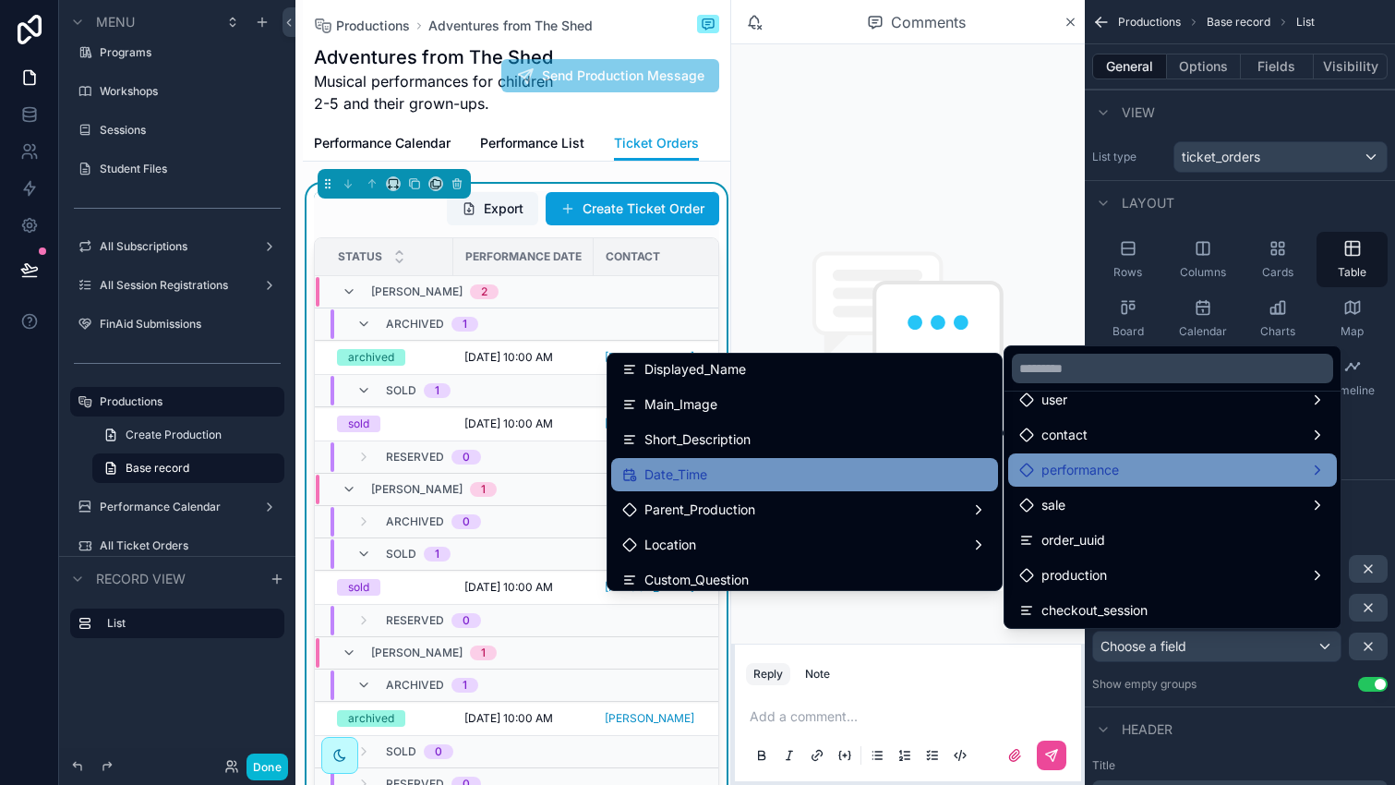
click at [739, 474] on div "Date_Time" at bounding box center [804, 474] width 365 height 22
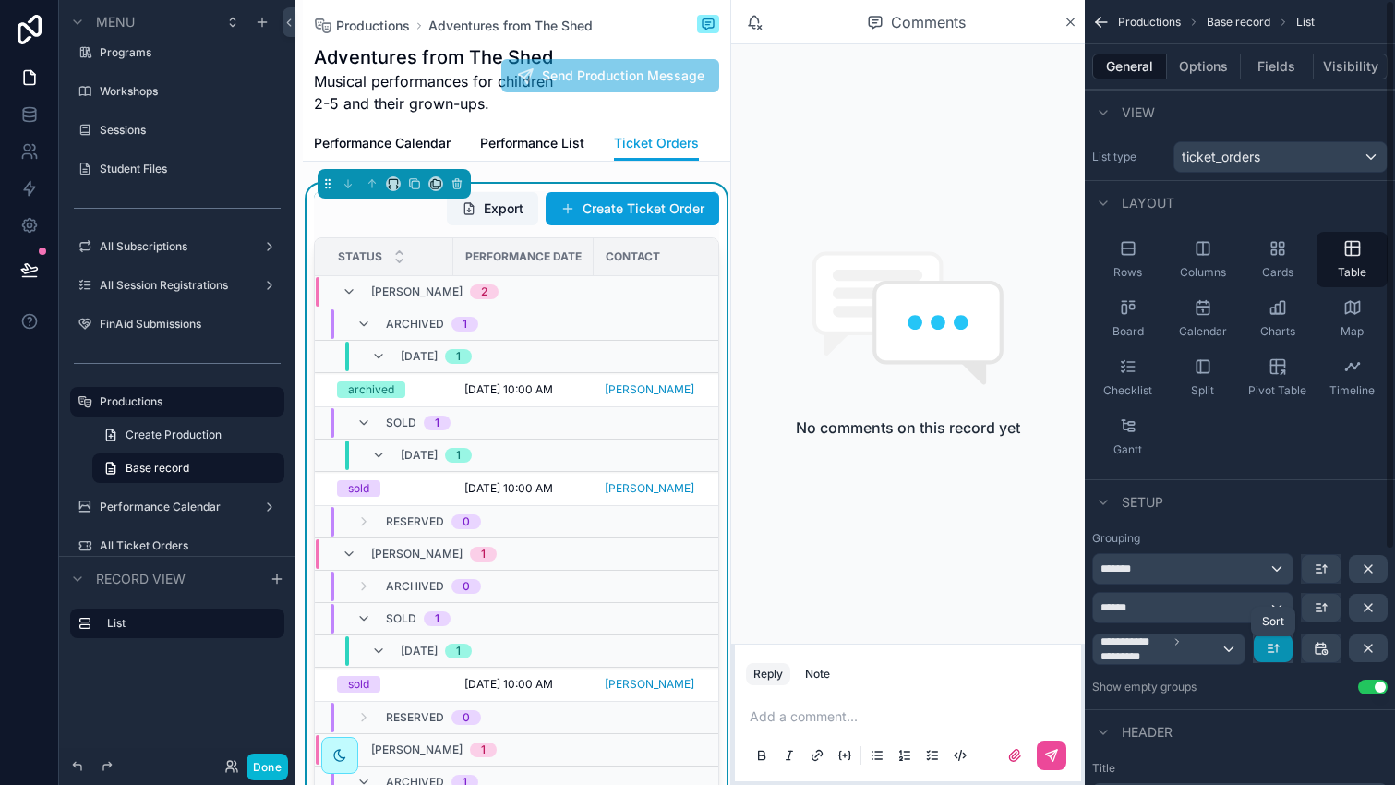
click at [1265, 642] on icon "scrollable content" at bounding box center [1272, 648] width 15 height 15
click at [1276, 651] on div "scrollable content" at bounding box center [697, 392] width 1395 height 785
drag, startPoint x: 1134, startPoint y: 654, endPoint x: 1139, endPoint y: 592, distance: 62.9
click at [1139, 592] on div "**********" at bounding box center [1239, 609] width 295 height 112
click at [1373, 641] on icon "scrollable content" at bounding box center [1368, 648] width 15 height 15
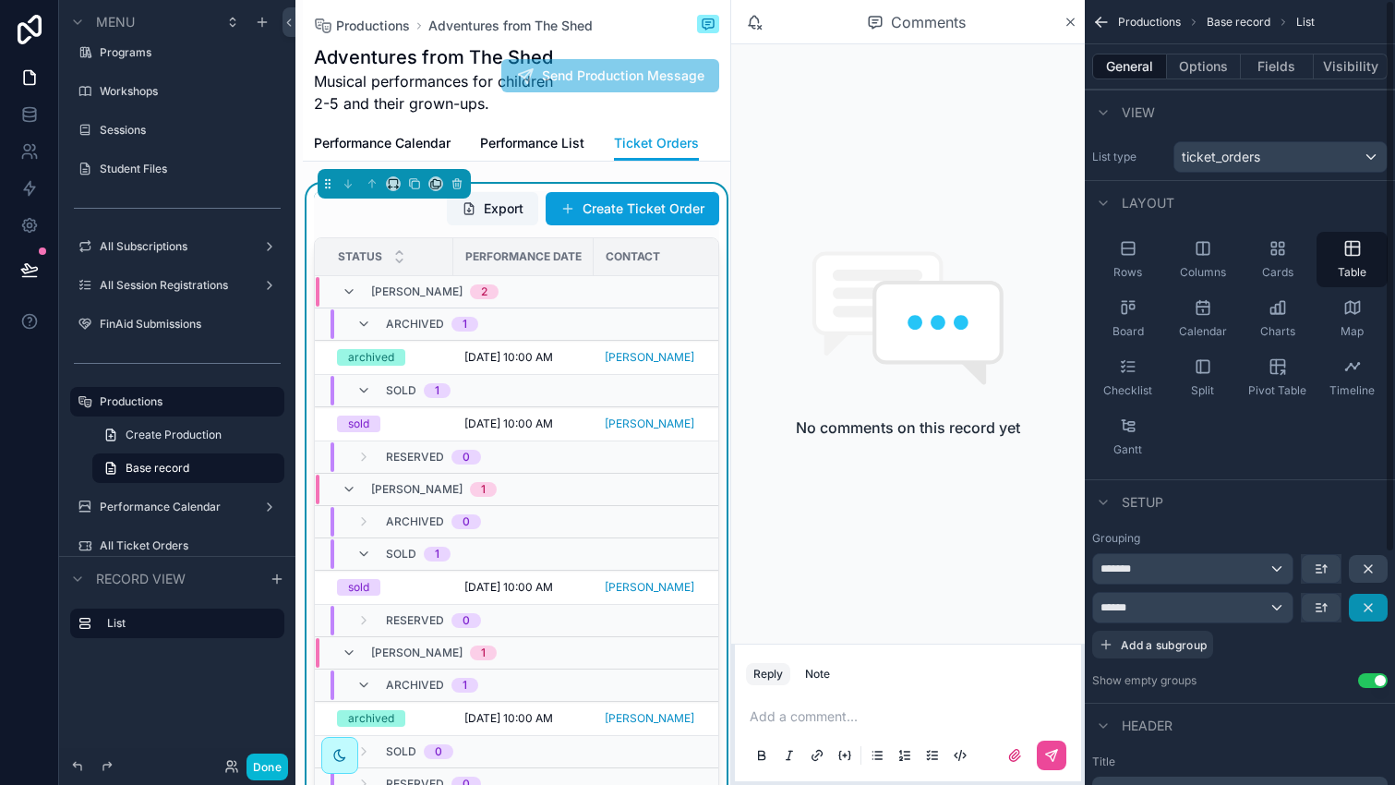
click at [1374, 617] on button "scrollable content" at bounding box center [1368, 607] width 39 height 28
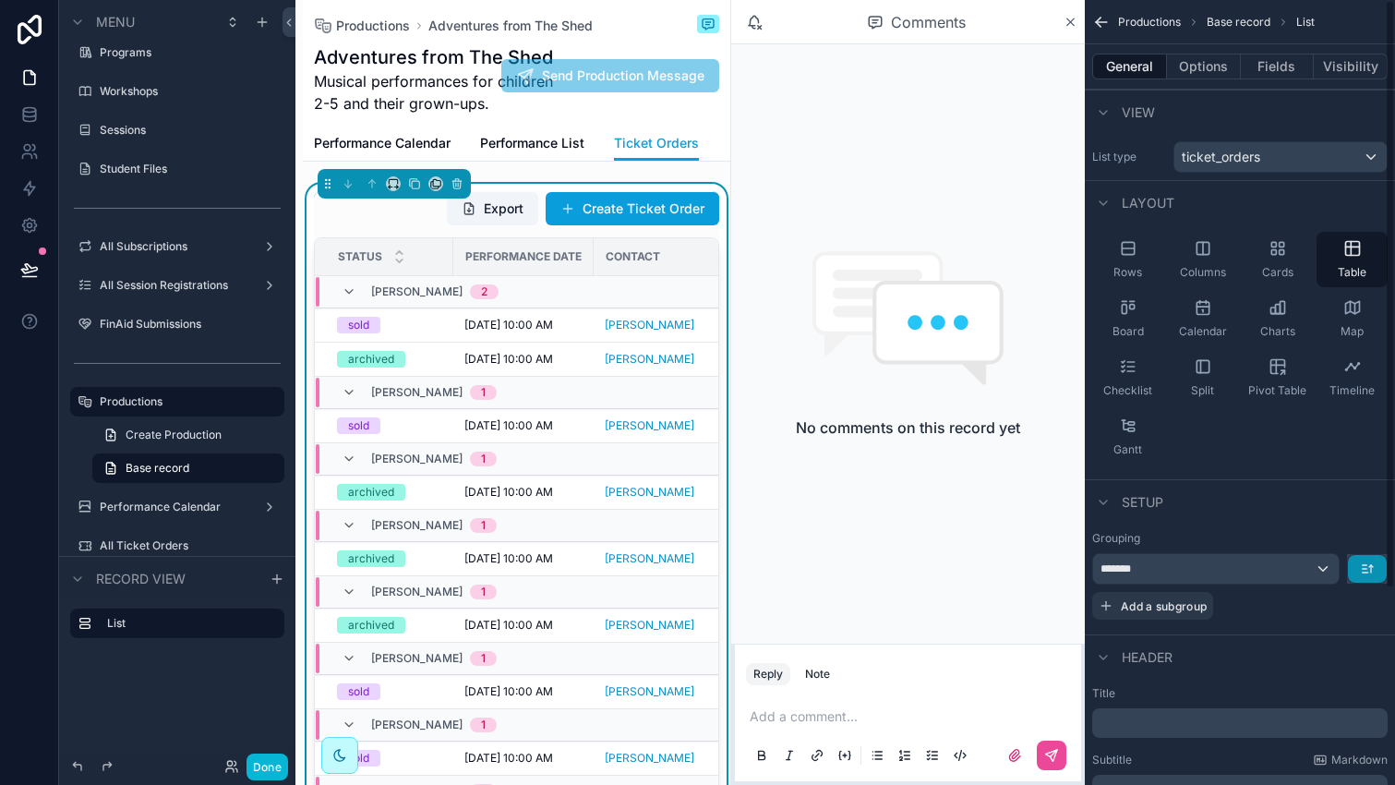
click at [1373, 580] on button "scrollable content" at bounding box center [1367, 569] width 39 height 28
click at [1373, 566] on div "scrollable content" at bounding box center [697, 392] width 1395 height 785
click at [1294, 568] on div "*******" at bounding box center [1216, 569] width 246 height 30
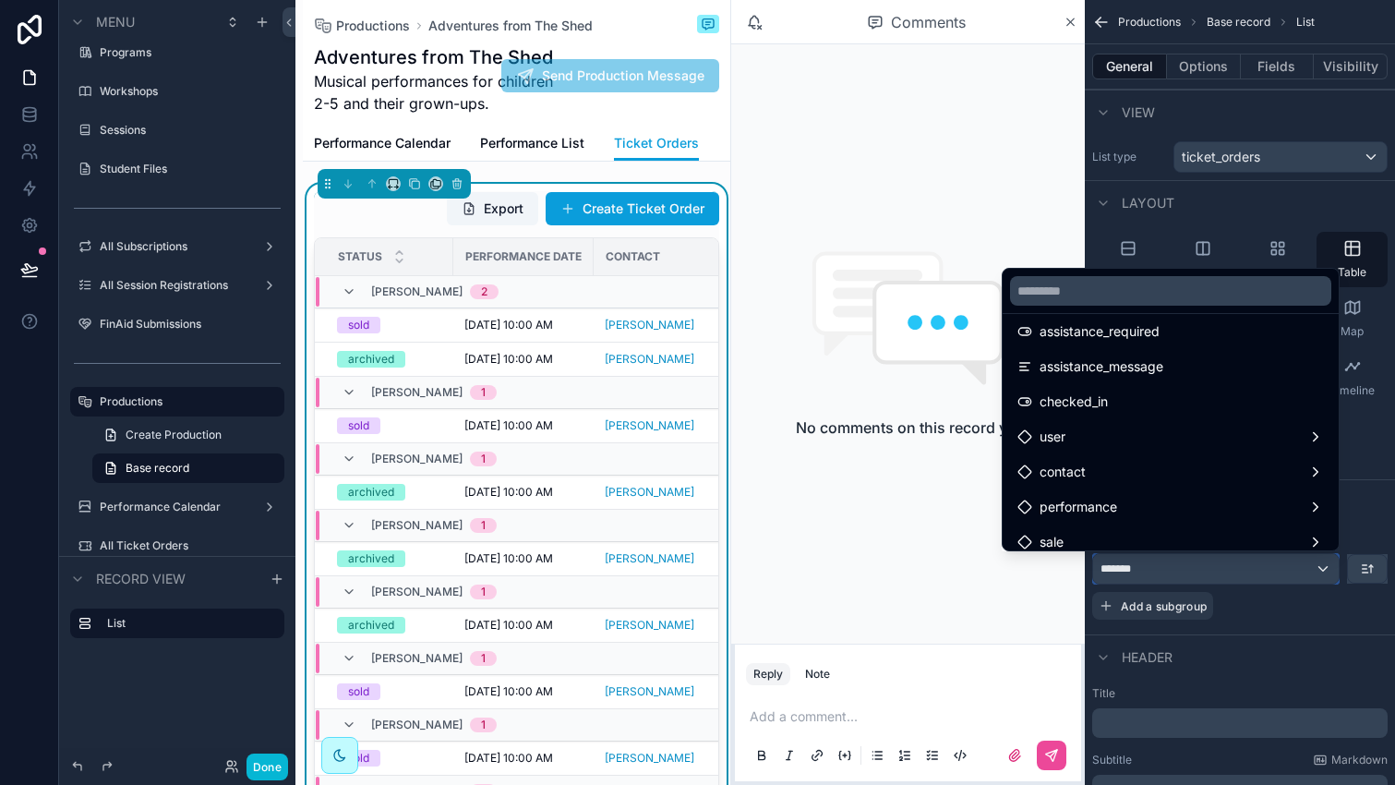
scroll to position [201, 0]
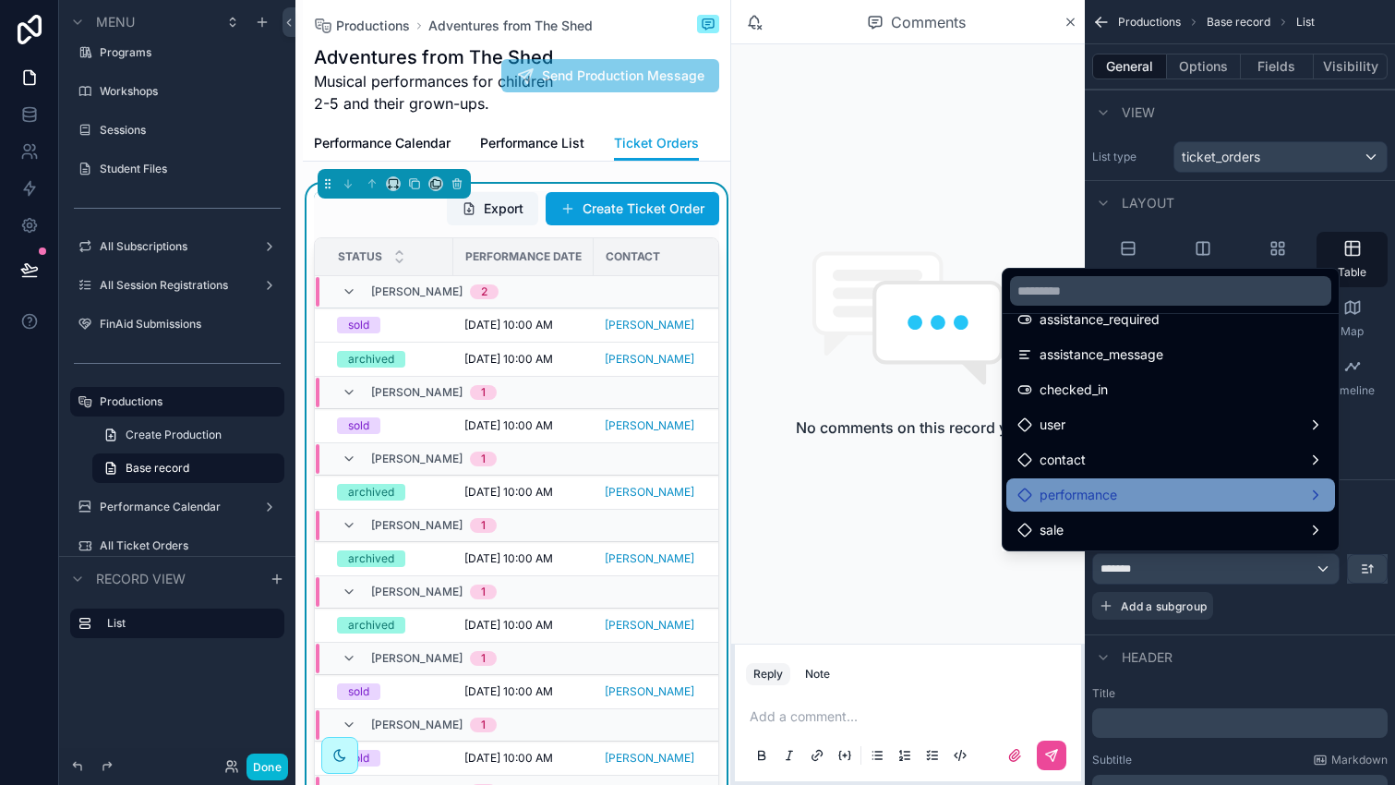
click at [1152, 488] on div "performance" at bounding box center [1170, 495] width 306 height 22
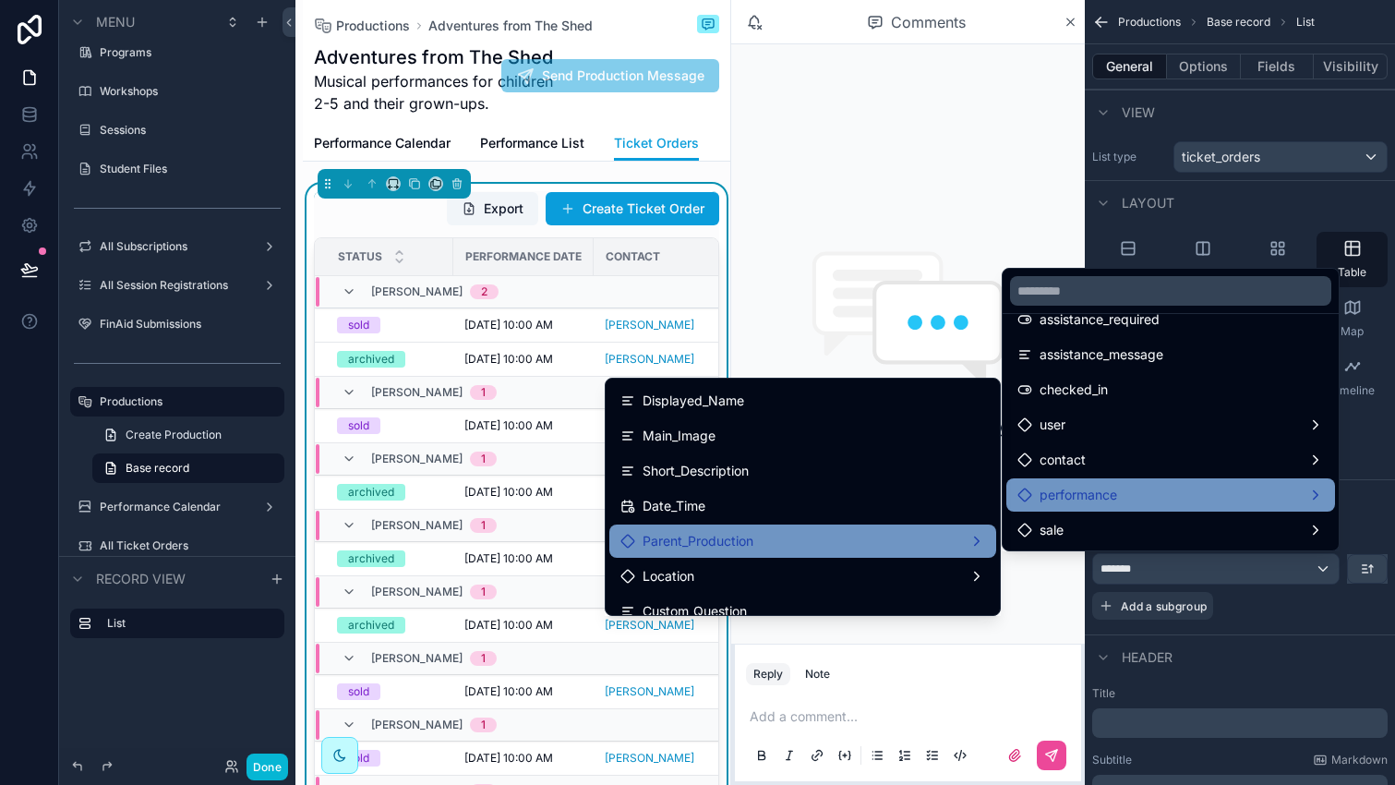
scroll to position [418, 0]
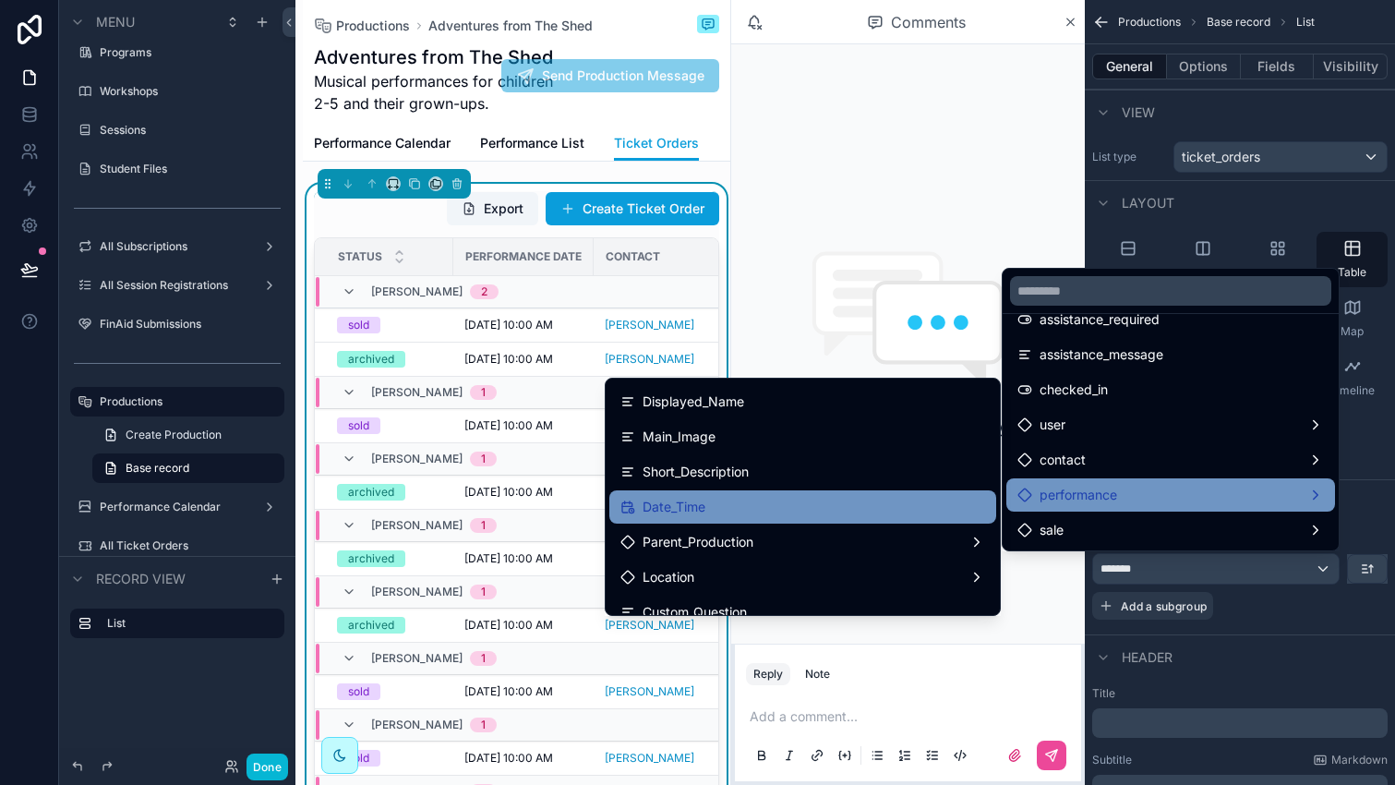
click at [748, 502] on div "Date_Time" at bounding box center [802, 507] width 365 height 22
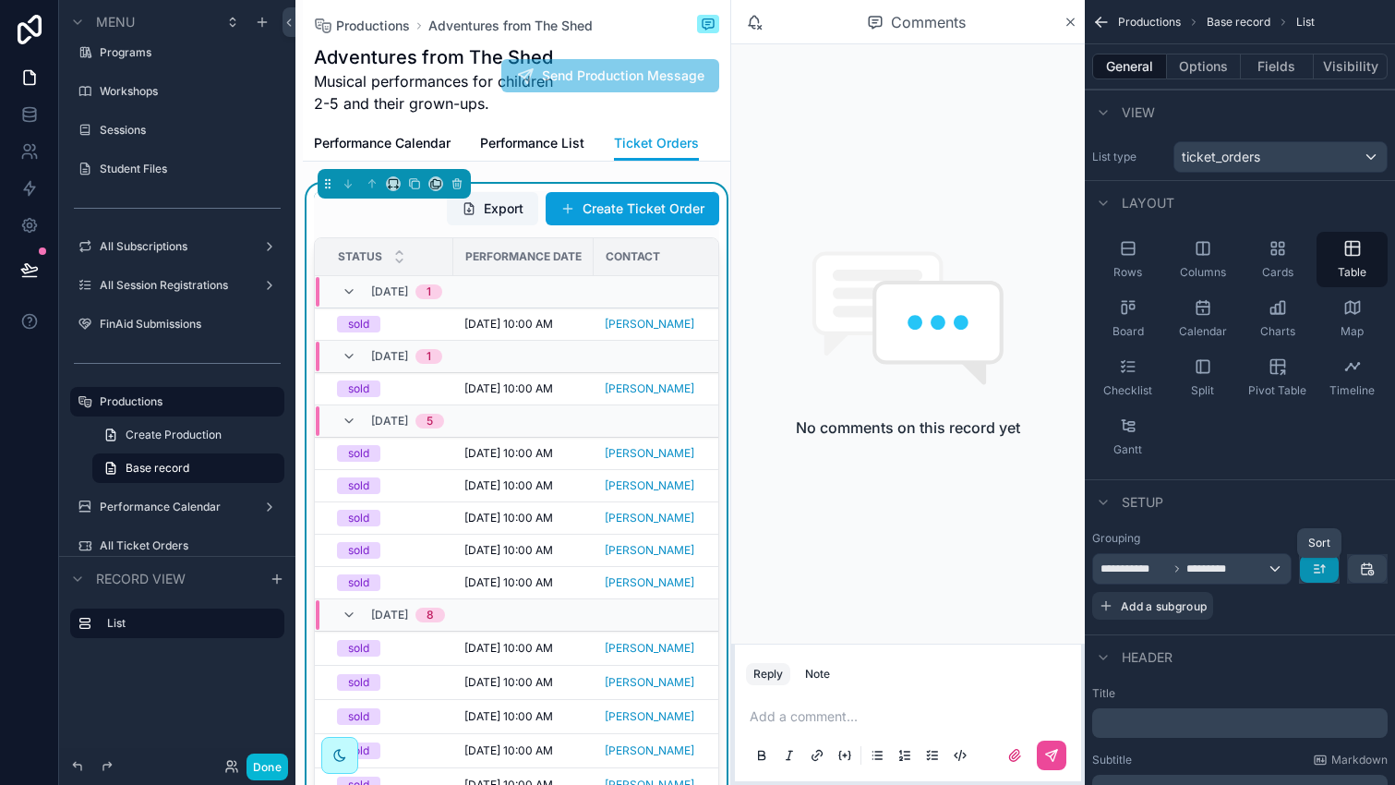
click at [1317, 566] on icon "scrollable content" at bounding box center [1319, 568] width 15 height 15
click at [1261, 641] on span "Newest -> Oldest" at bounding box center [1267, 645] width 105 height 22
click at [1319, 564] on icon "scrollable content" at bounding box center [1319, 568] width 15 height 15
click at [1248, 614] on span "Oldest -> Newest" at bounding box center [1267, 610] width 105 height 22
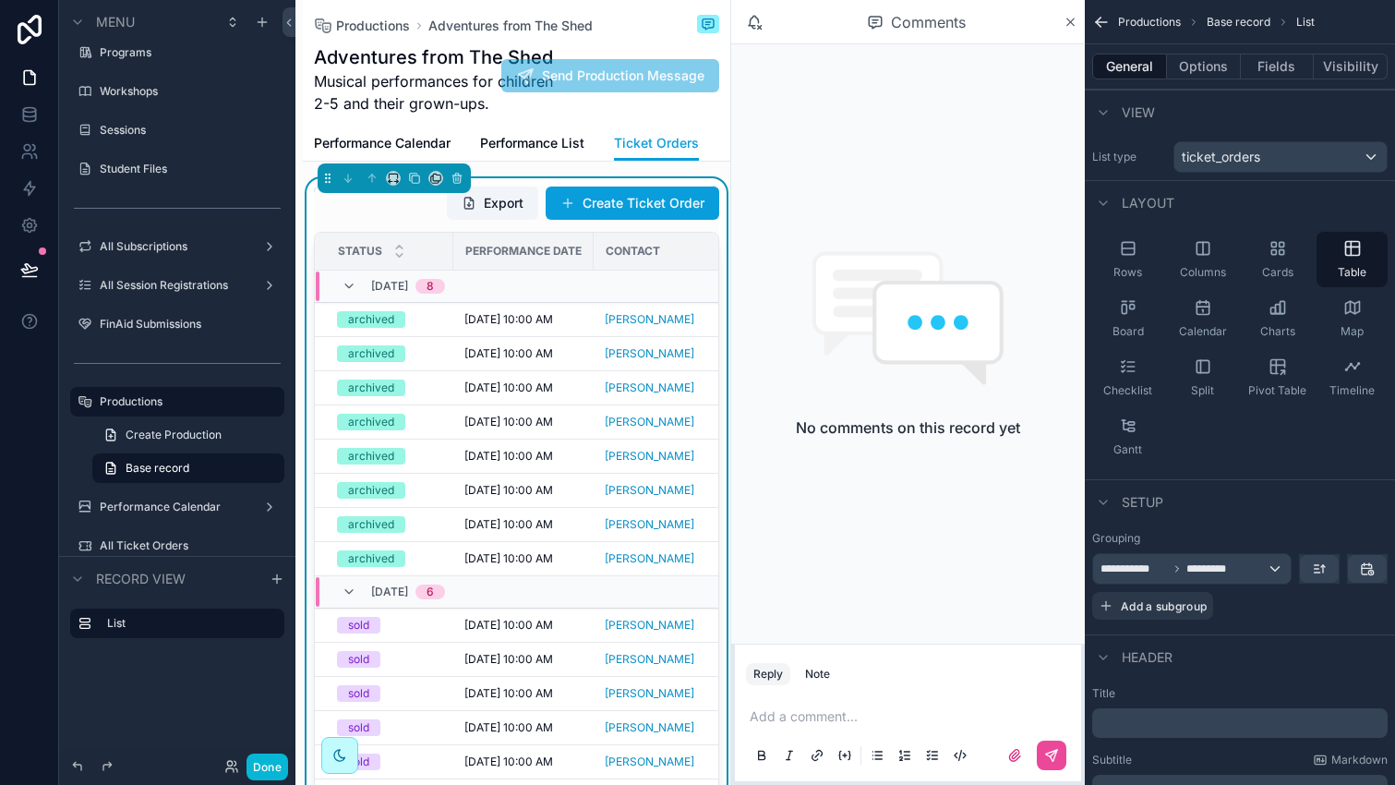
scroll to position [0, 0]
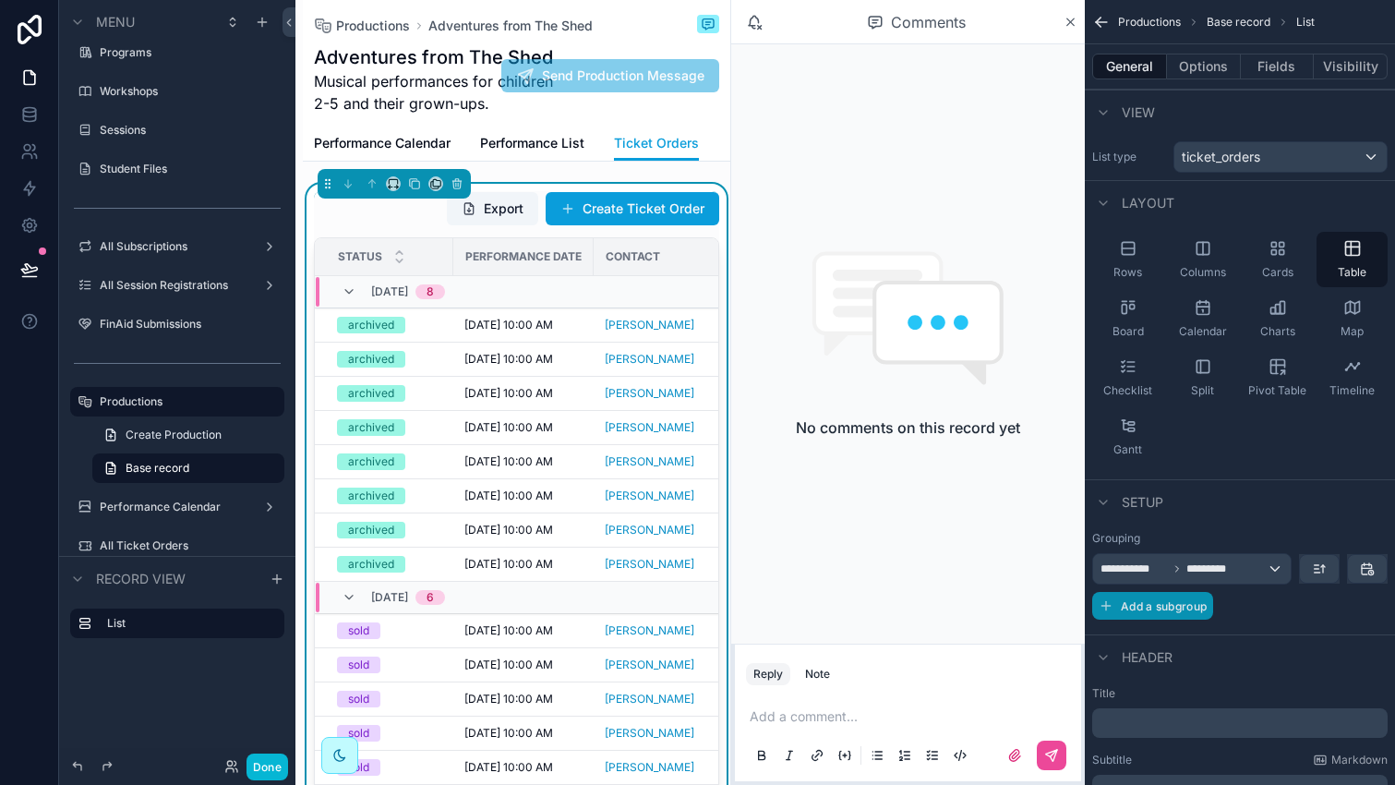
click at [1151, 605] on span "Add a subgroup" at bounding box center [1164, 606] width 86 height 14
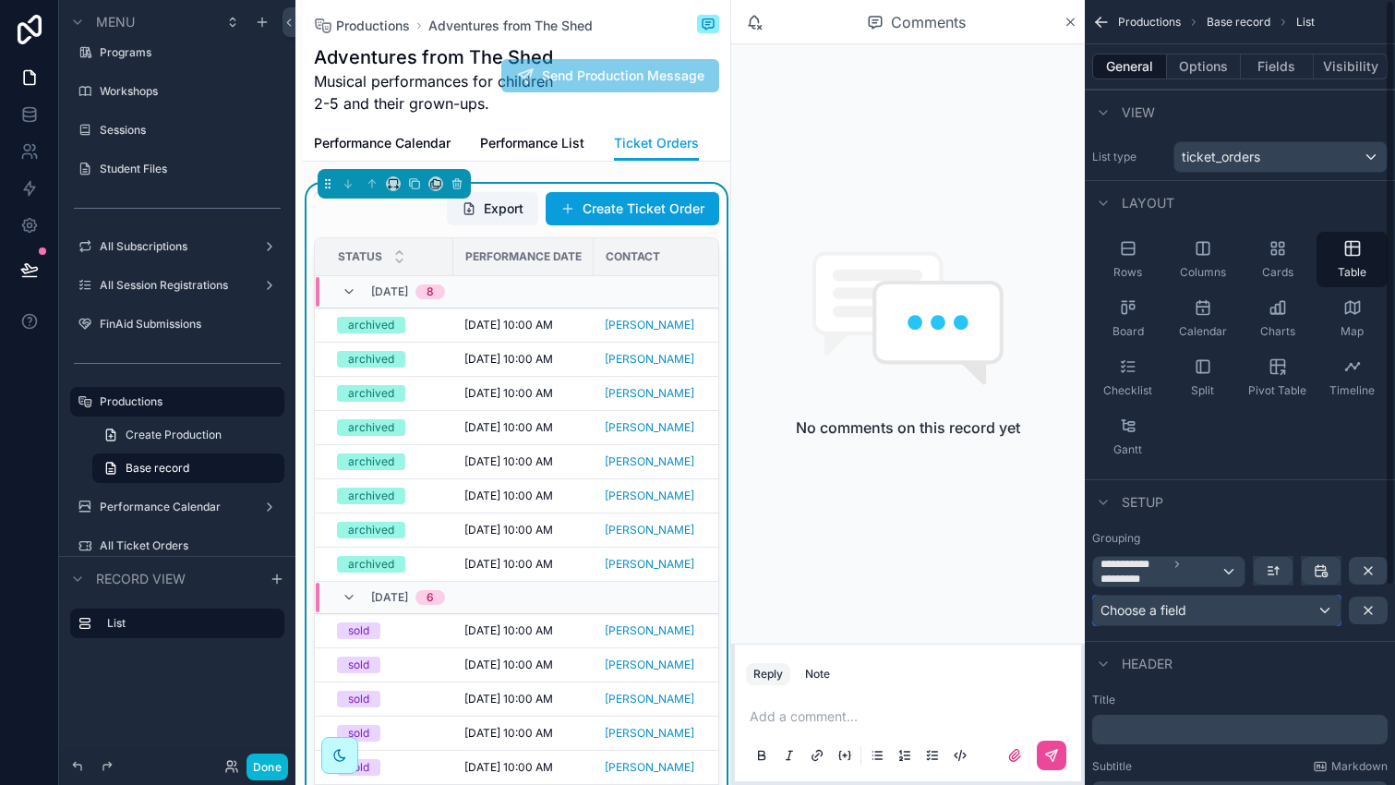
click at [1163, 610] on span "Choose a field" at bounding box center [1143, 610] width 86 height 16
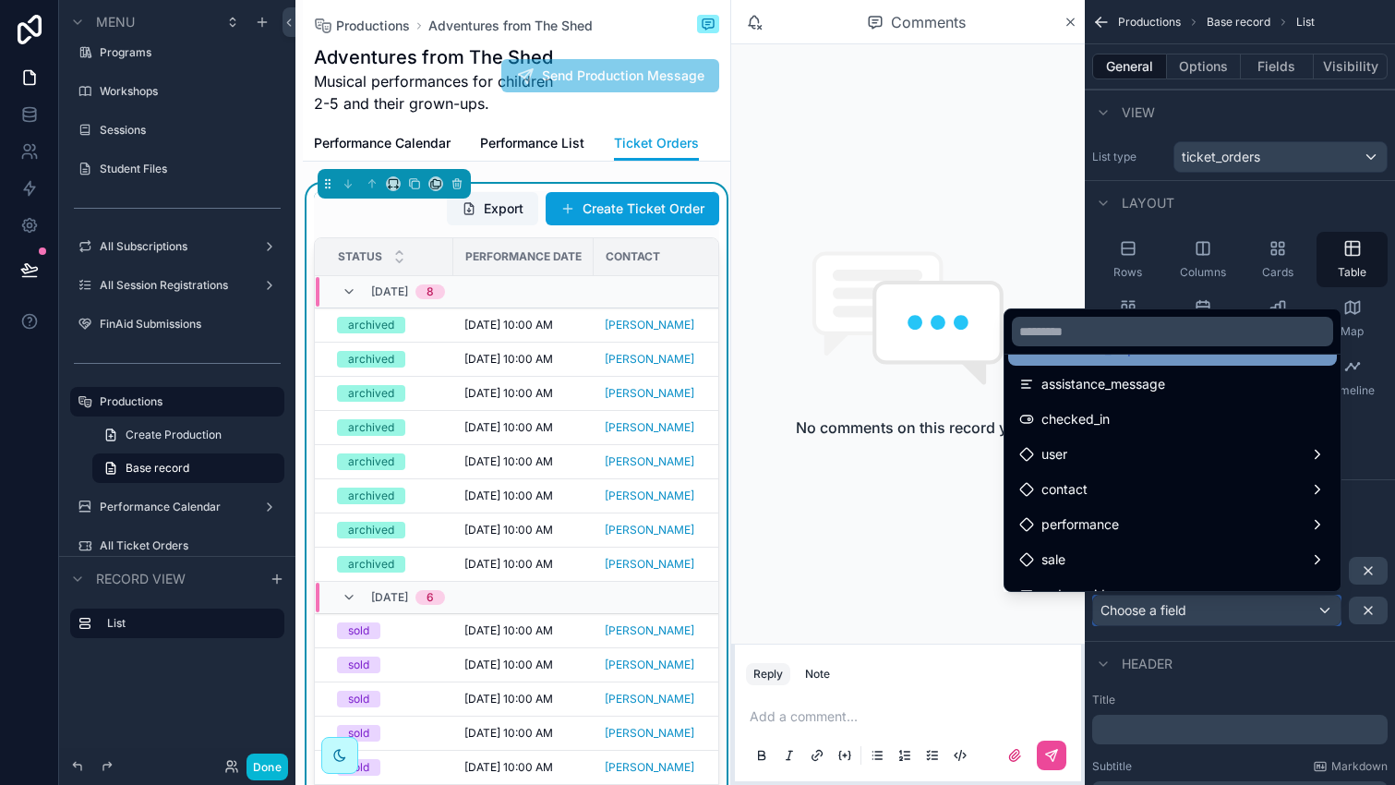
scroll to position [213, 0]
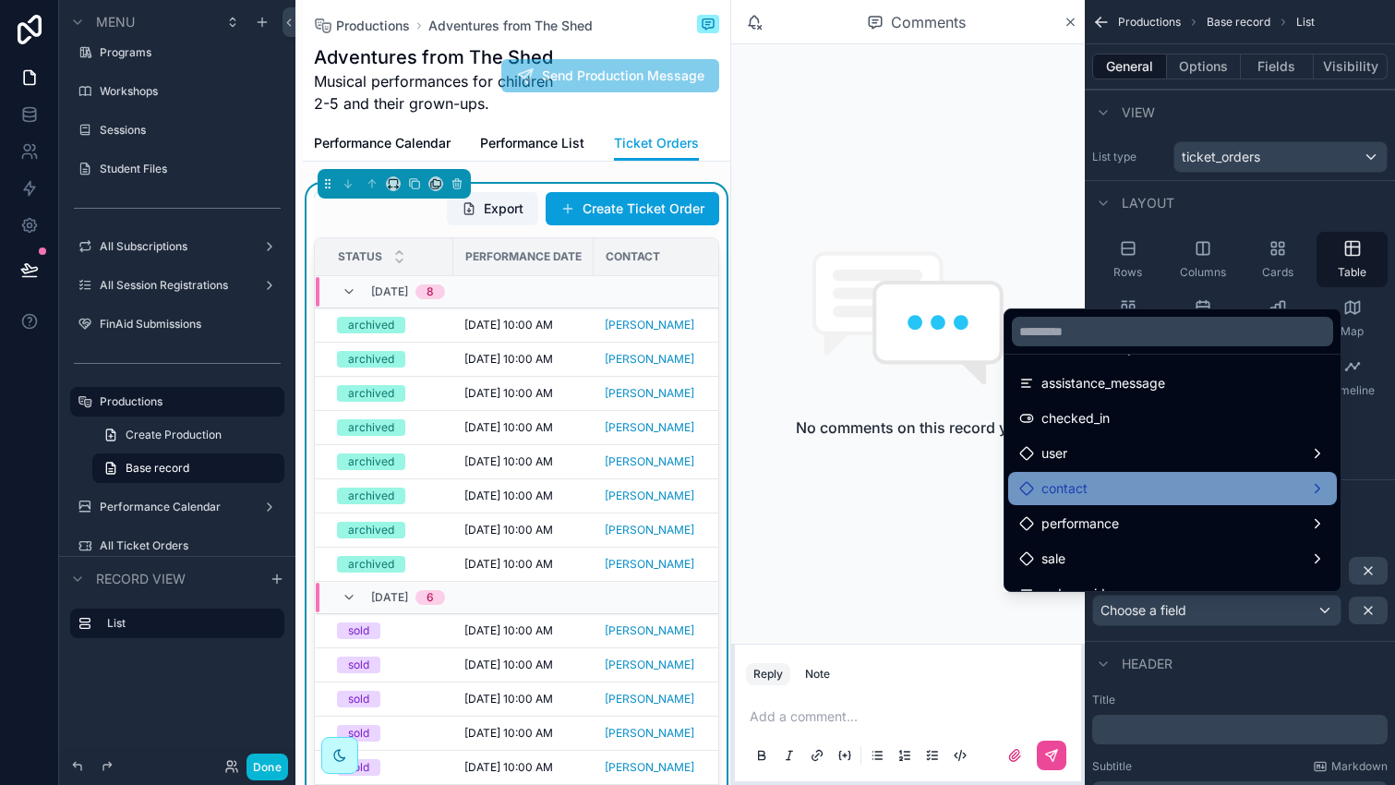
click at [1112, 500] on div "contact" at bounding box center [1172, 488] width 329 height 33
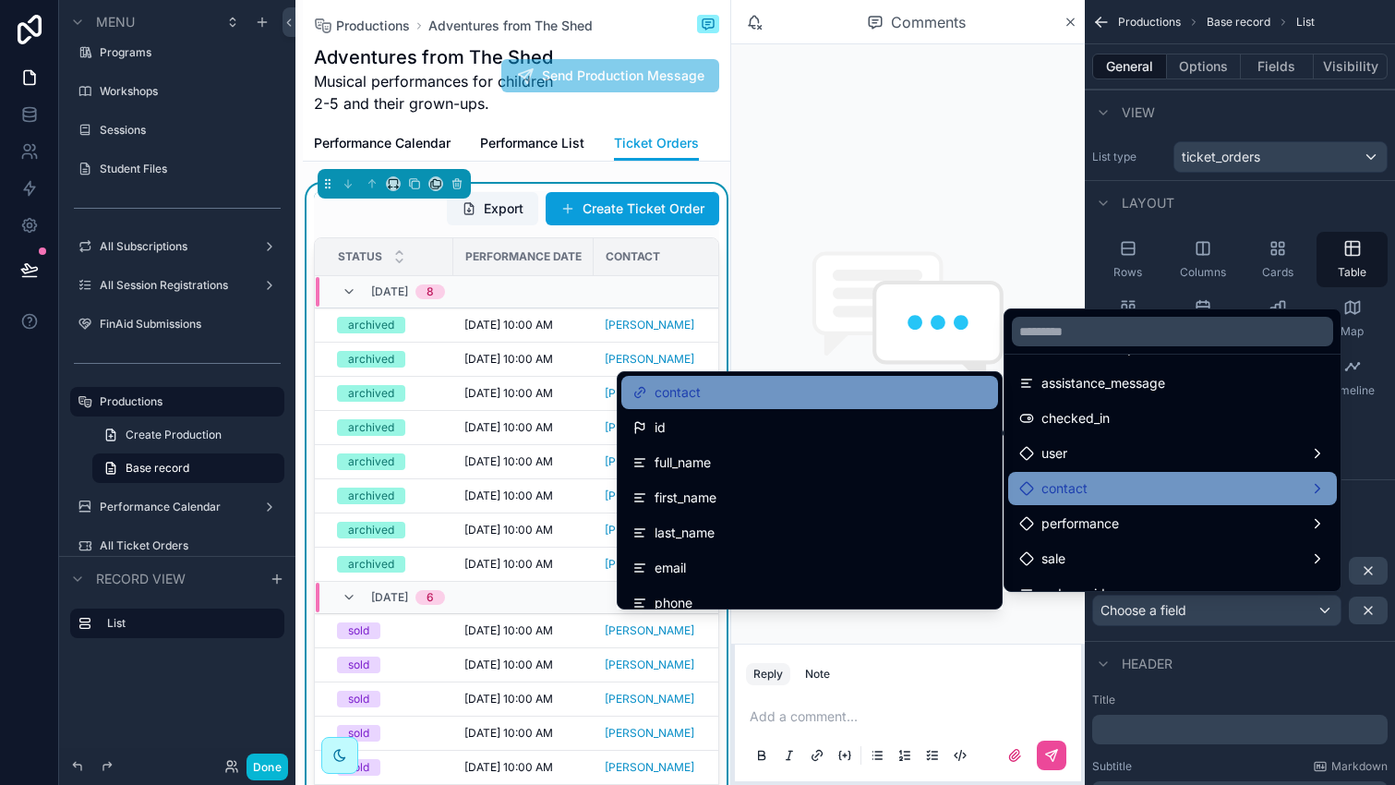
click at [785, 401] on div "contact" at bounding box center [809, 392] width 354 height 22
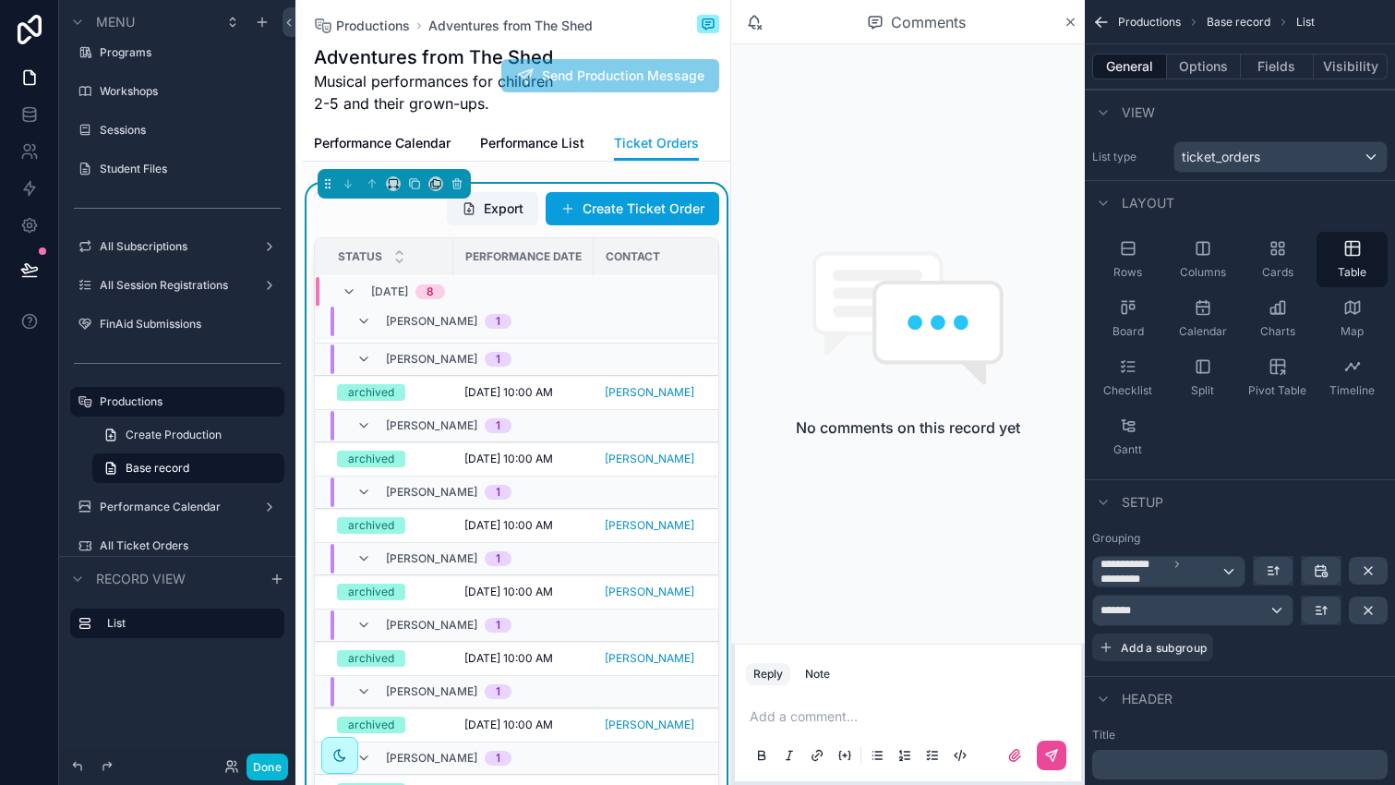
scroll to position [0, 0]
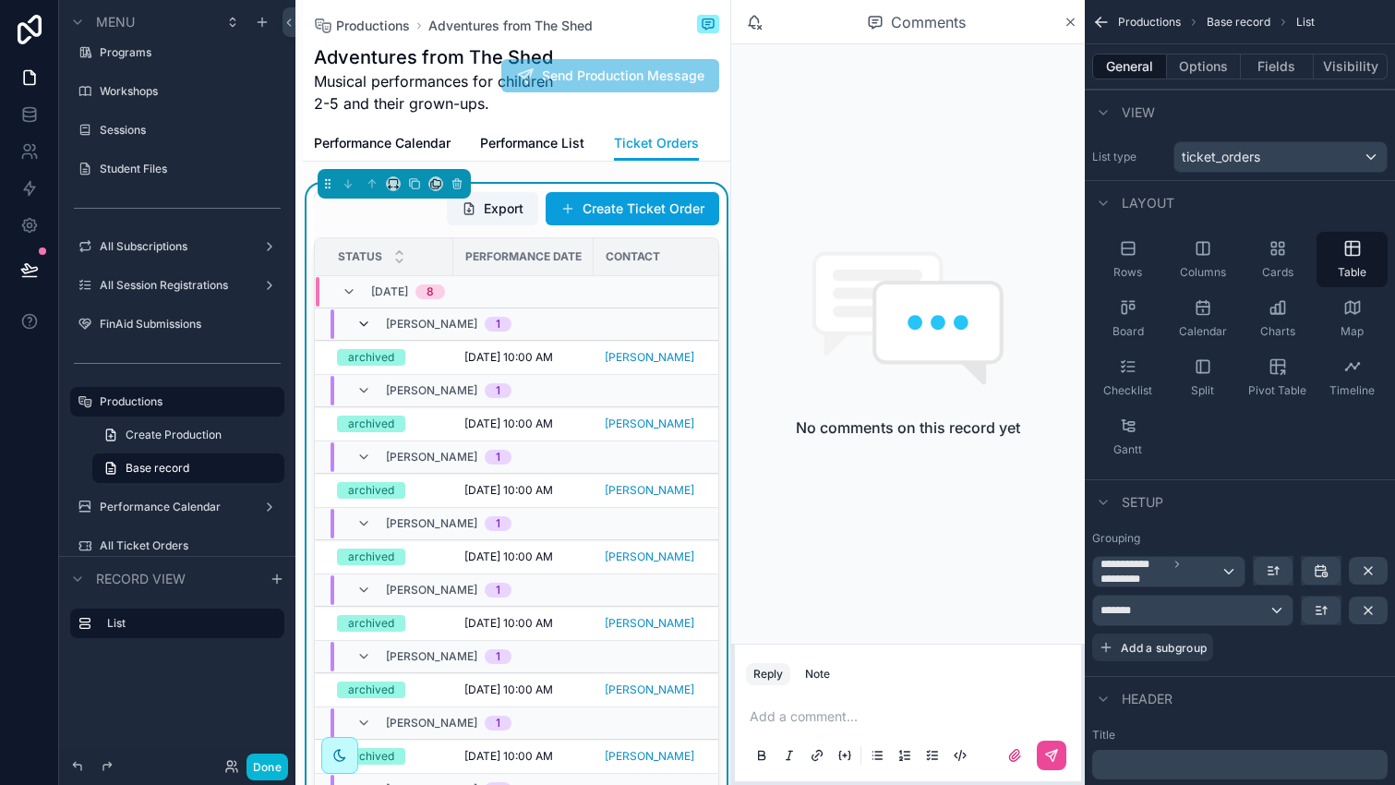
click at [363, 317] on icon "scrollable content" at bounding box center [363, 324] width 15 height 15
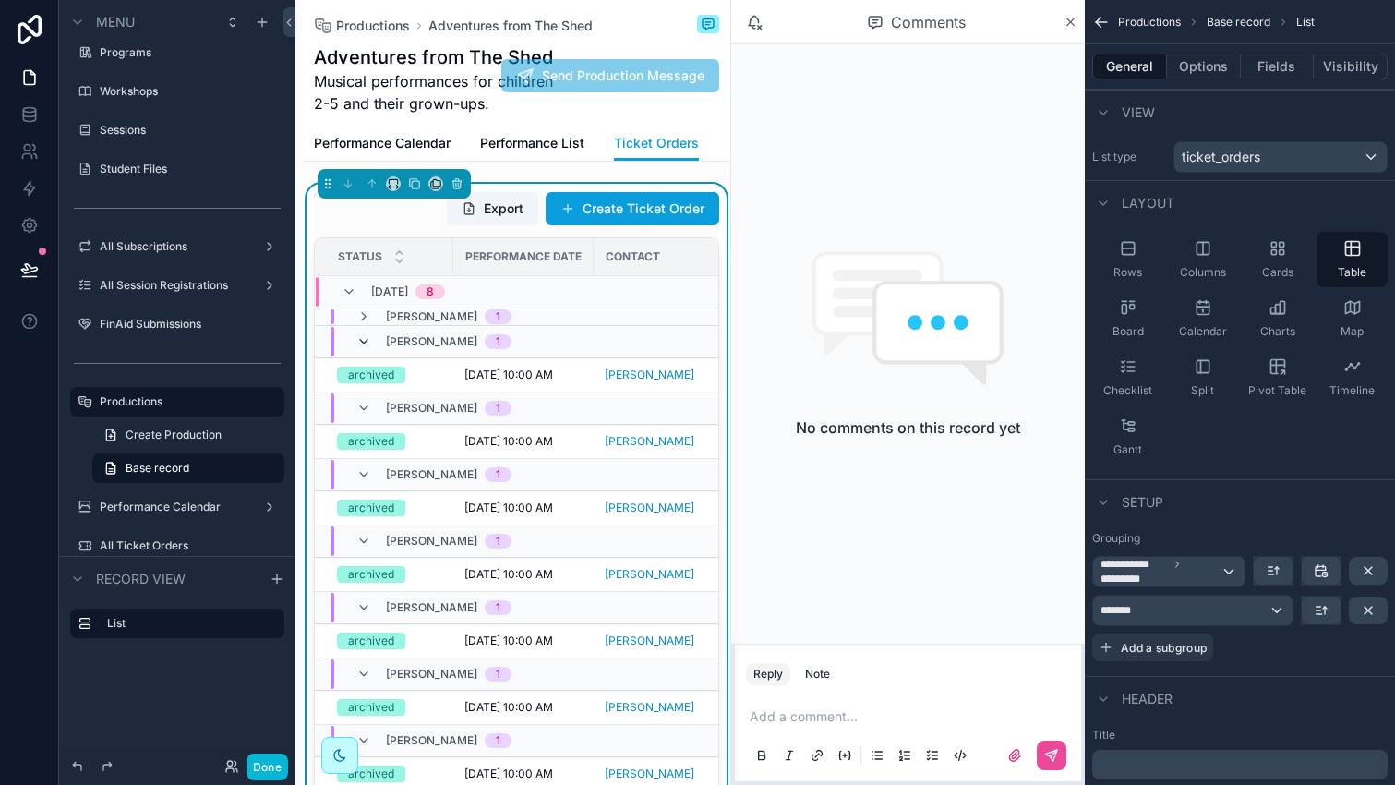
click at [362, 339] on icon "scrollable content" at bounding box center [363, 341] width 15 height 15
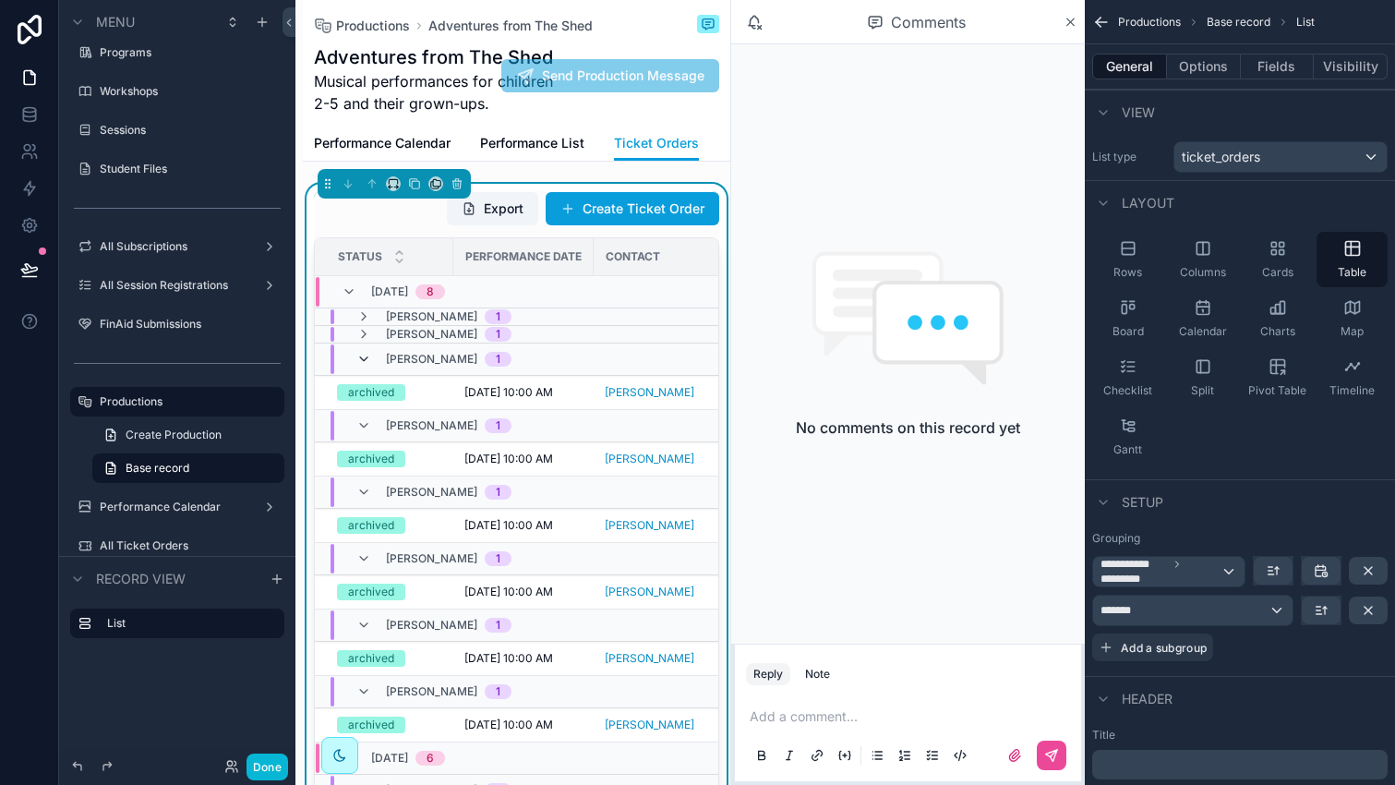
click at [361, 355] on icon "scrollable content" at bounding box center [363, 359] width 15 height 15
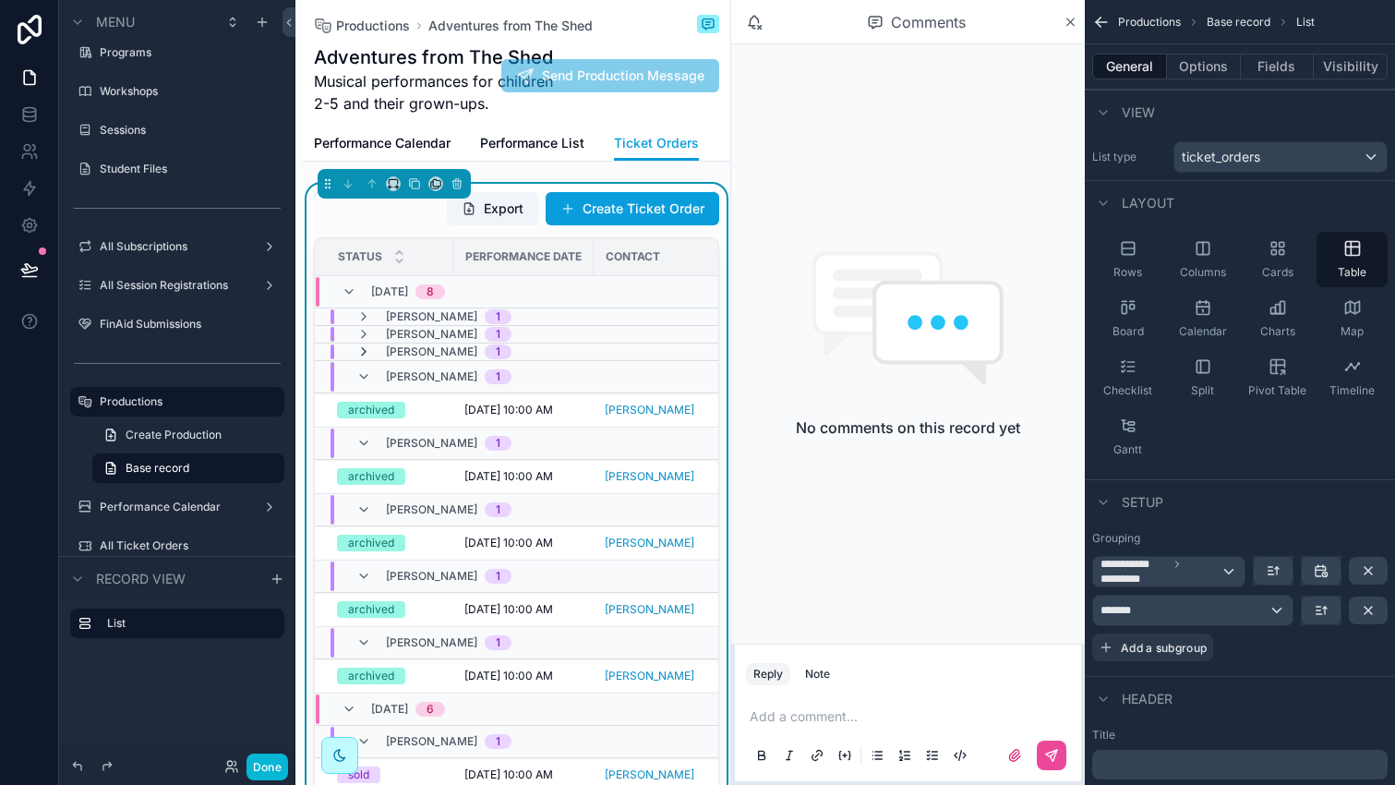
click at [367, 350] on icon "scrollable content" at bounding box center [363, 351] width 15 height 15
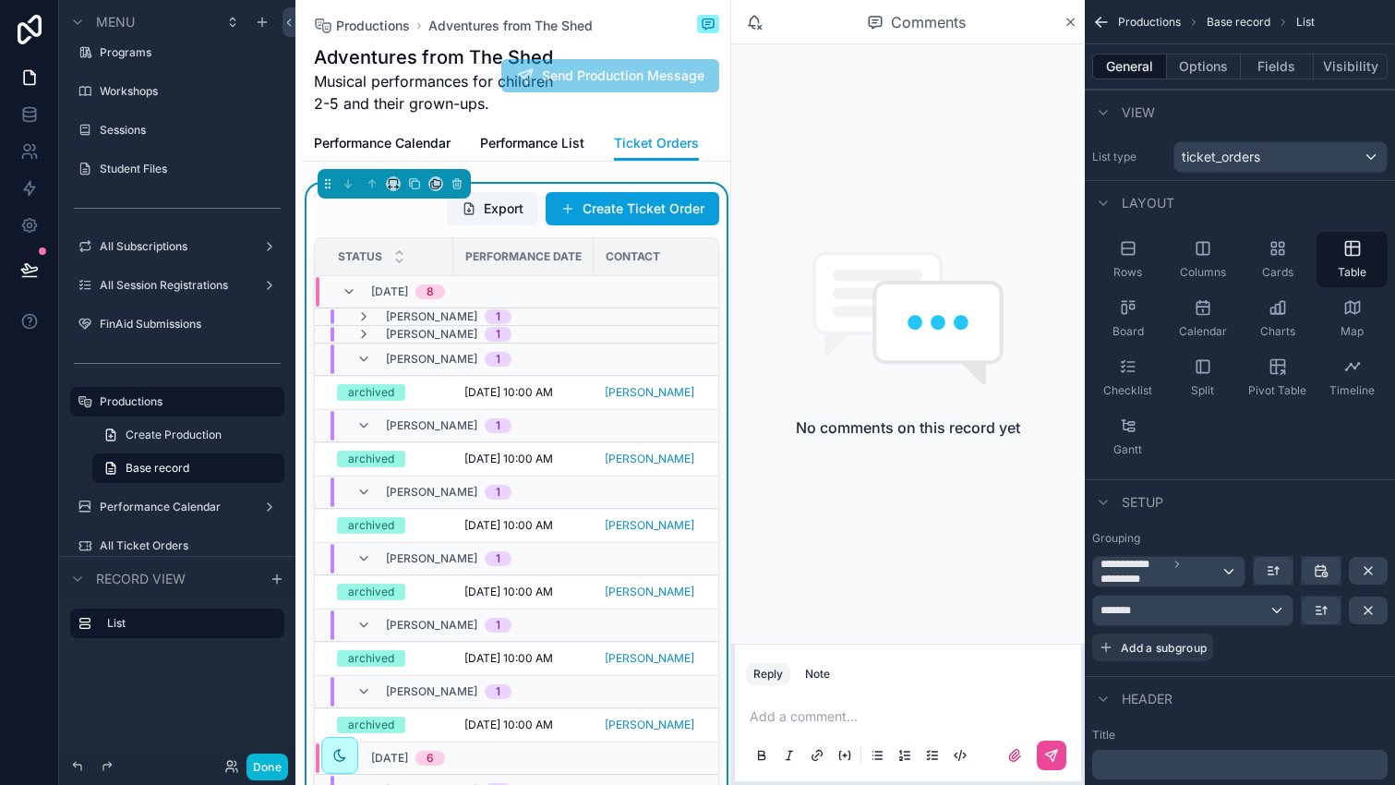
click at [367, 343] on td "Sophie Bender 1" at bounding box center [593, 359] width 557 height 32
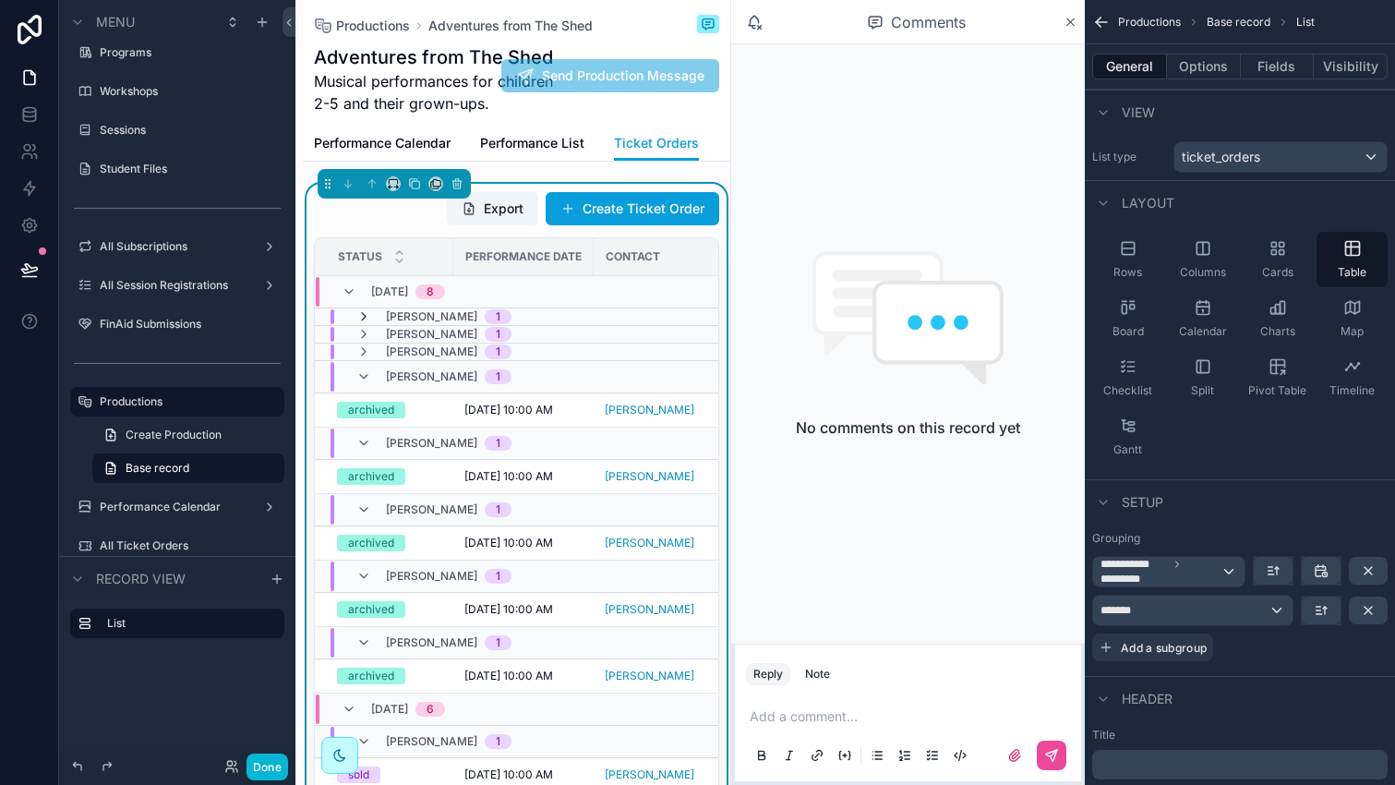
click at [366, 318] on icon "scrollable content" at bounding box center [363, 316] width 15 height 15
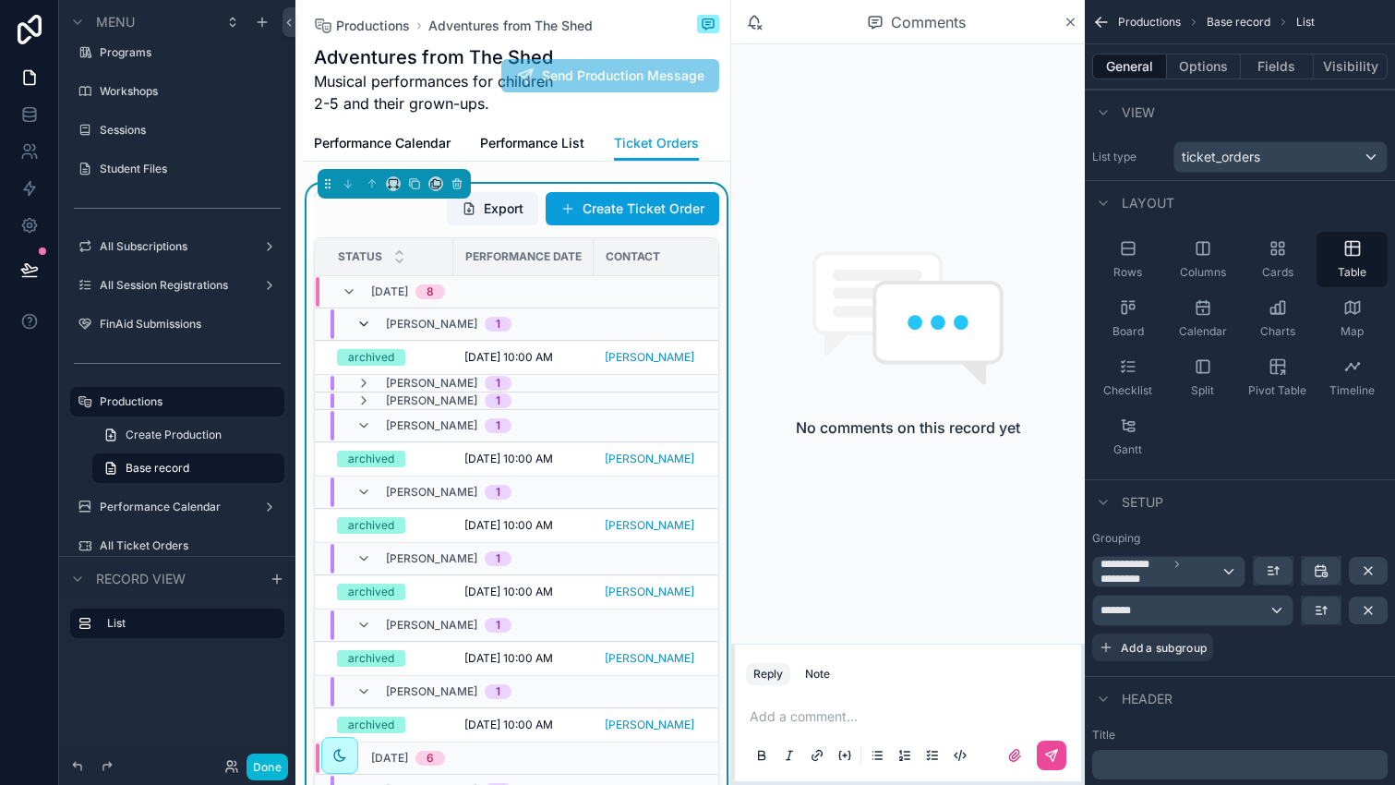
click at [364, 323] on icon "scrollable content" at bounding box center [363, 324] width 15 height 15
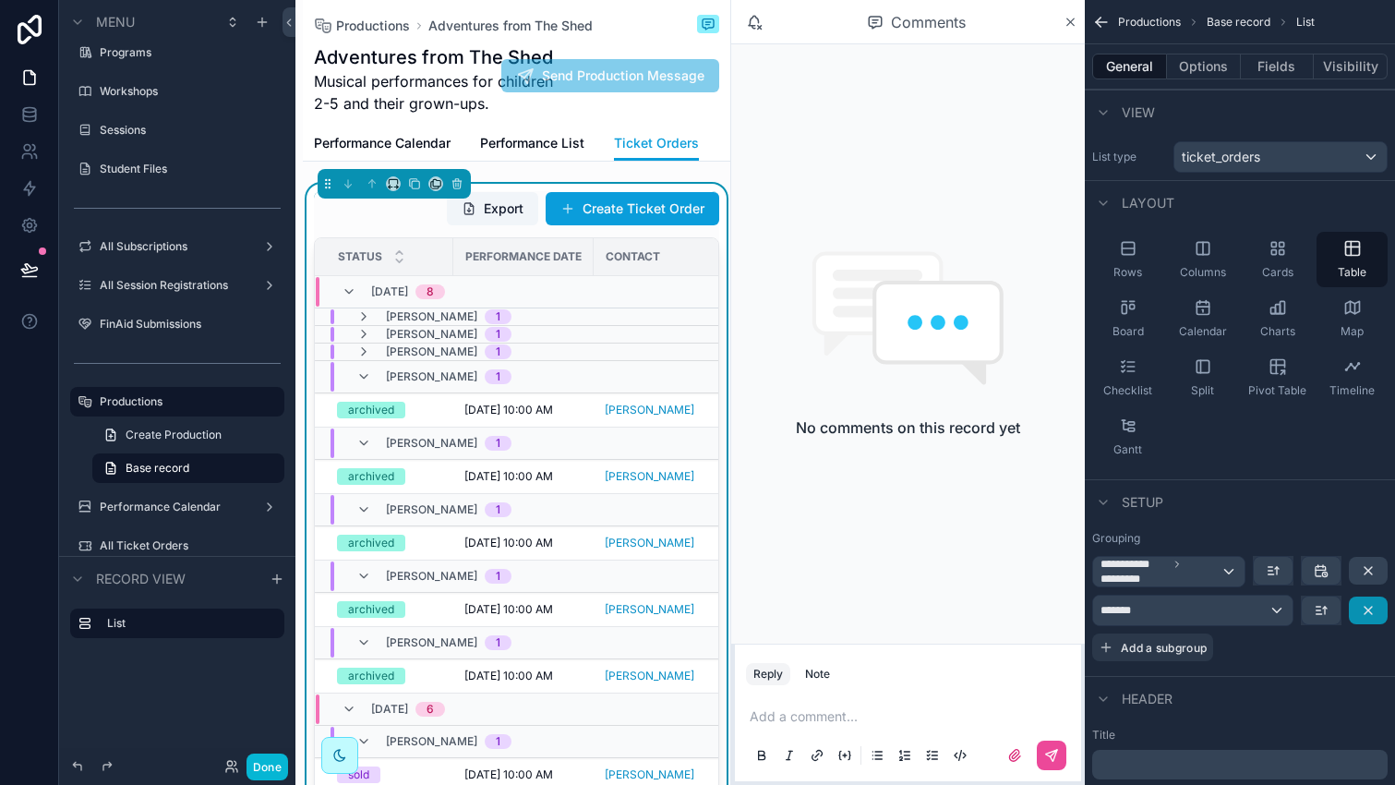
click at [1372, 615] on icon "scrollable content" at bounding box center [1368, 610] width 15 height 15
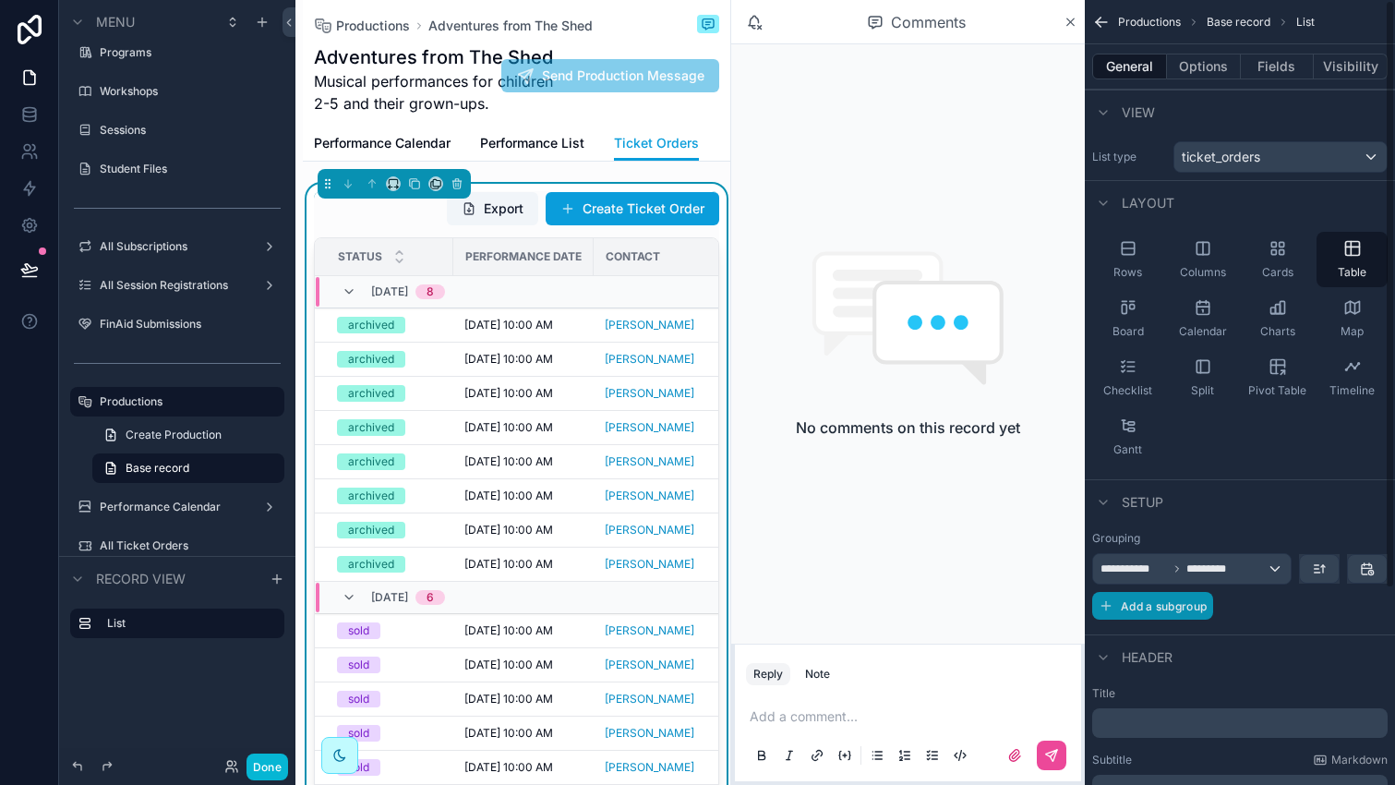
click at [1142, 612] on span "Add a subgroup" at bounding box center [1164, 606] width 86 height 14
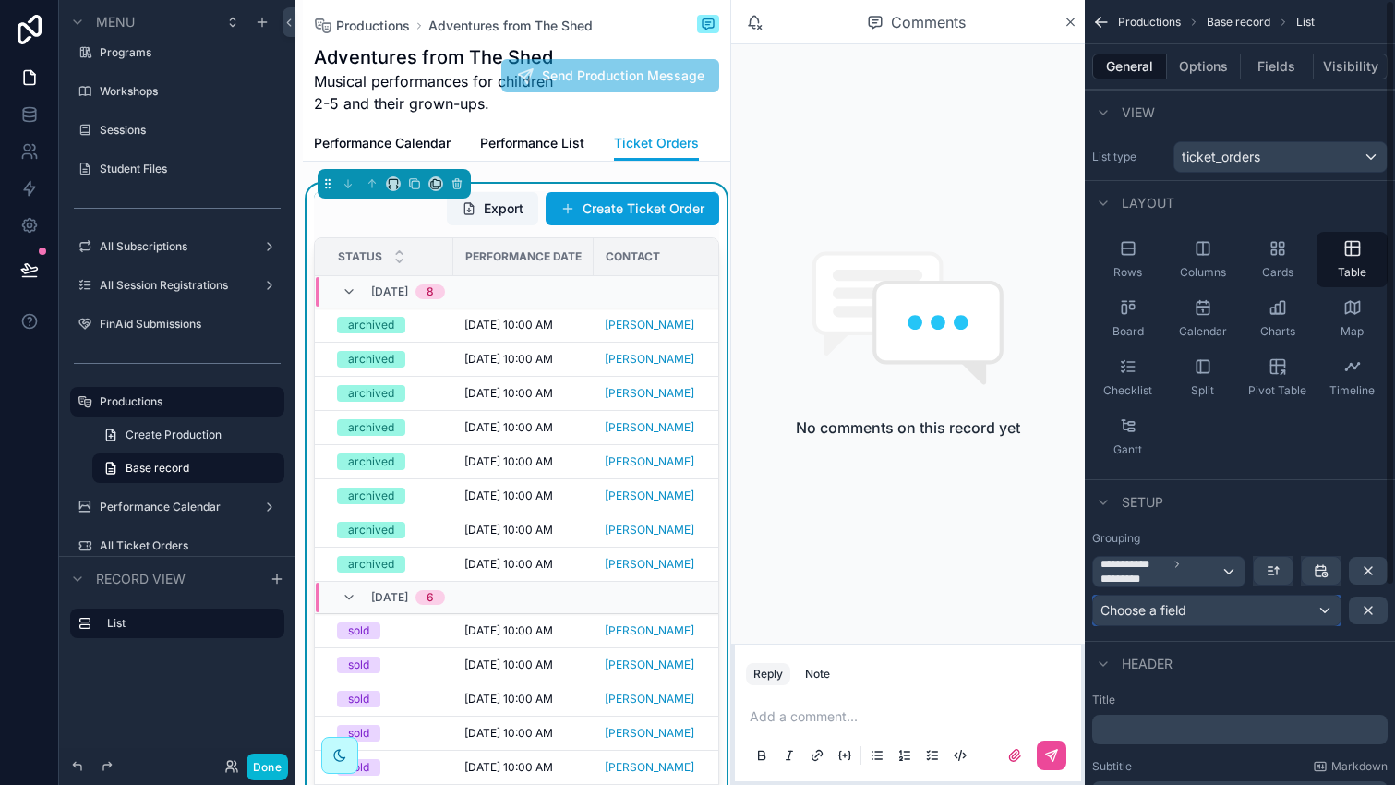
click at [1174, 610] on span "Choose a field" at bounding box center [1143, 610] width 86 height 16
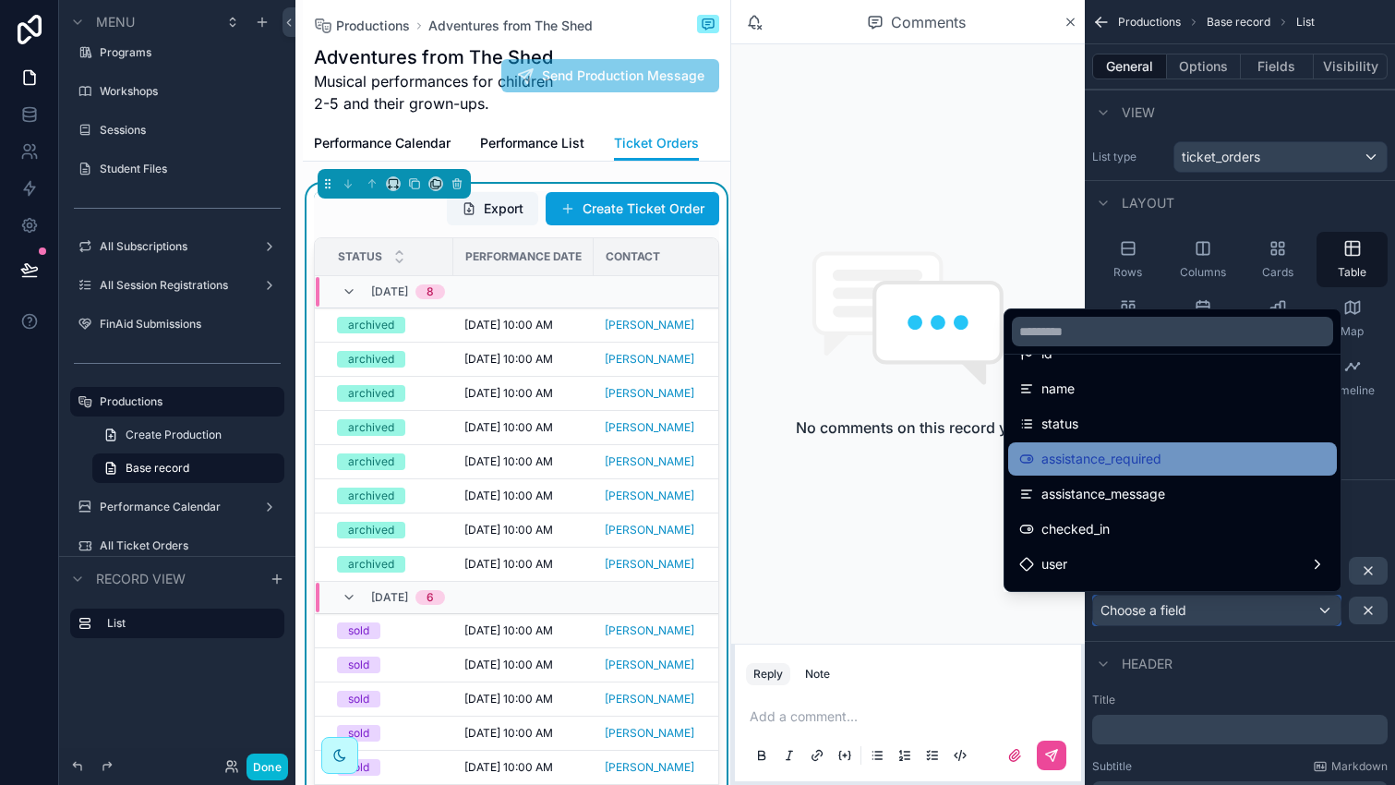
scroll to position [130, 0]
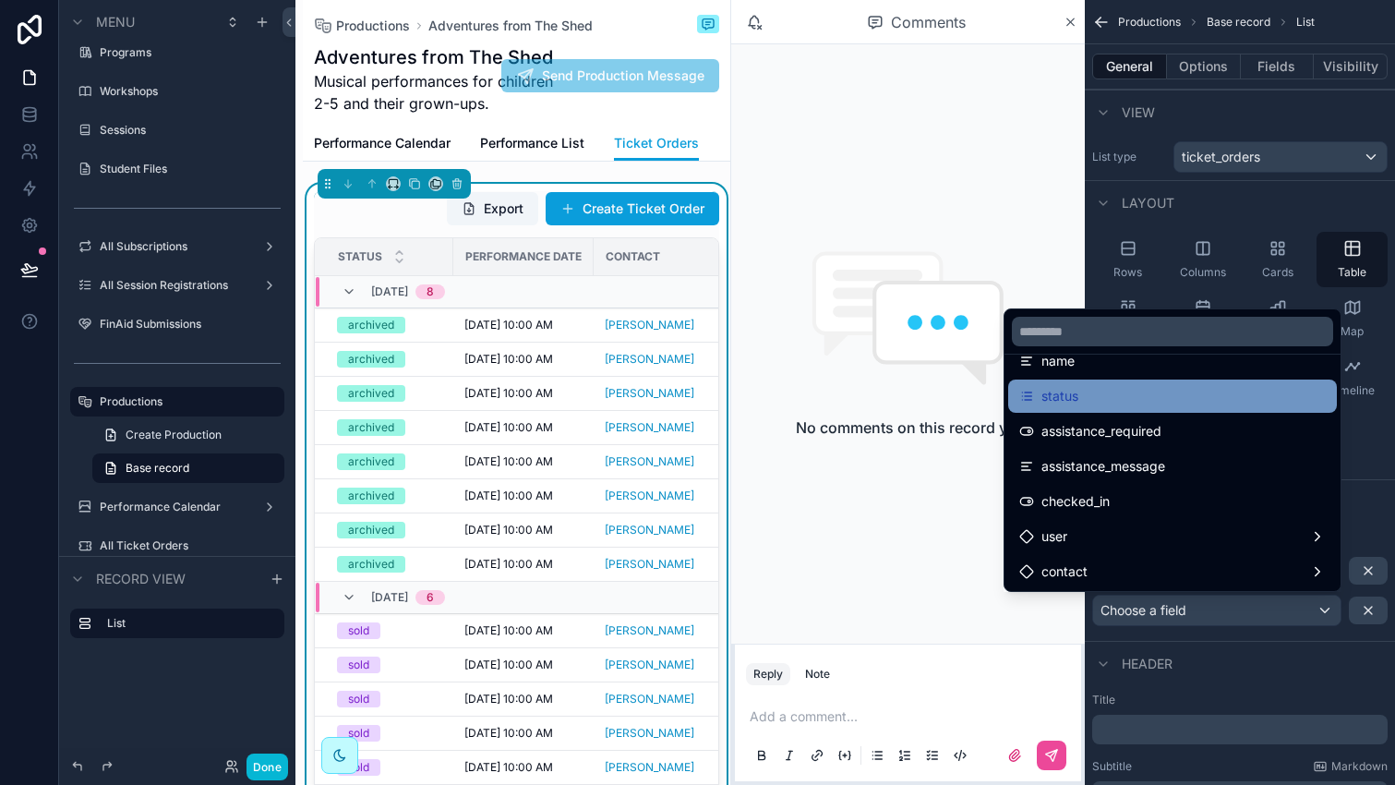
click at [1097, 409] on div "status" at bounding box center [1172, 395] width 329 height 33
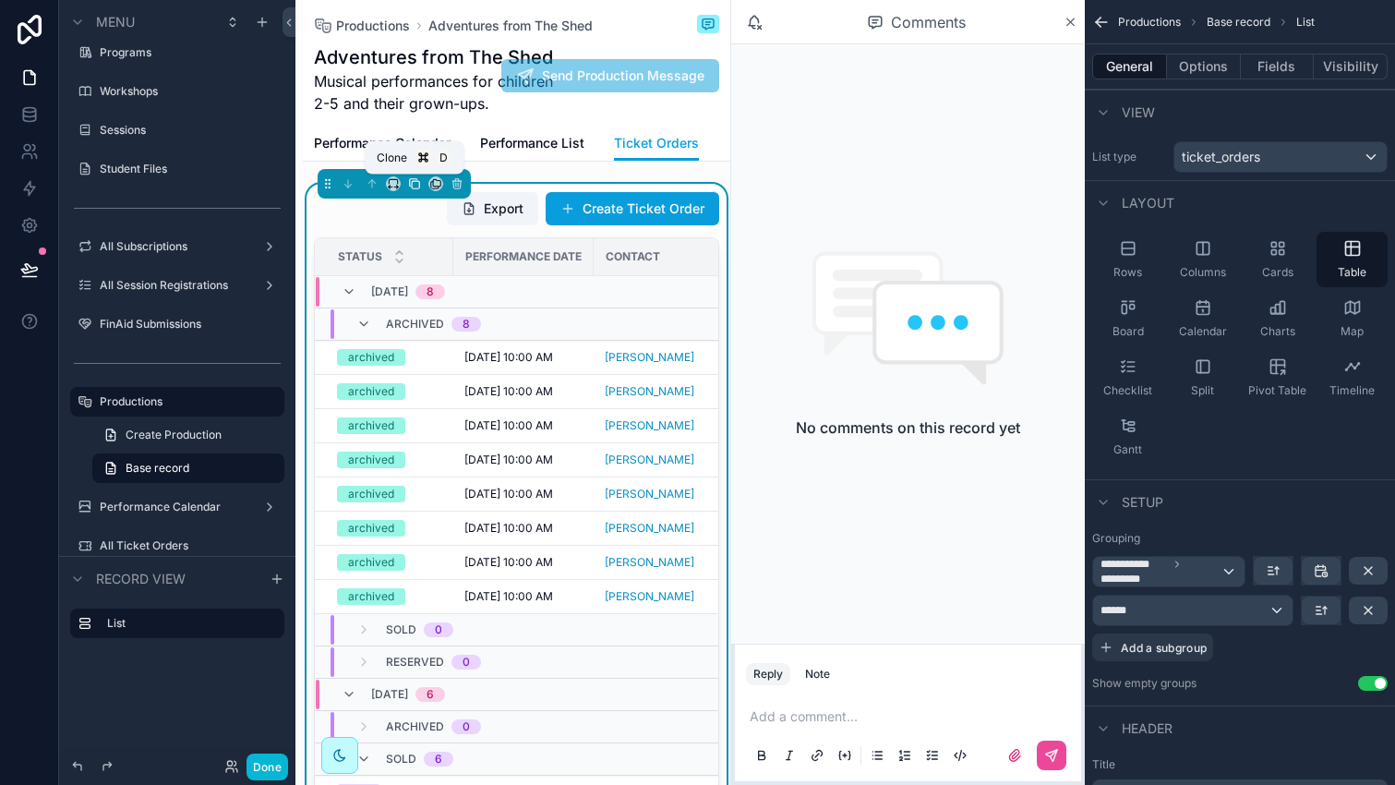
click at [416, 186] on icon "scrollable content" at bounding box center [414, 183] width 13 height 13
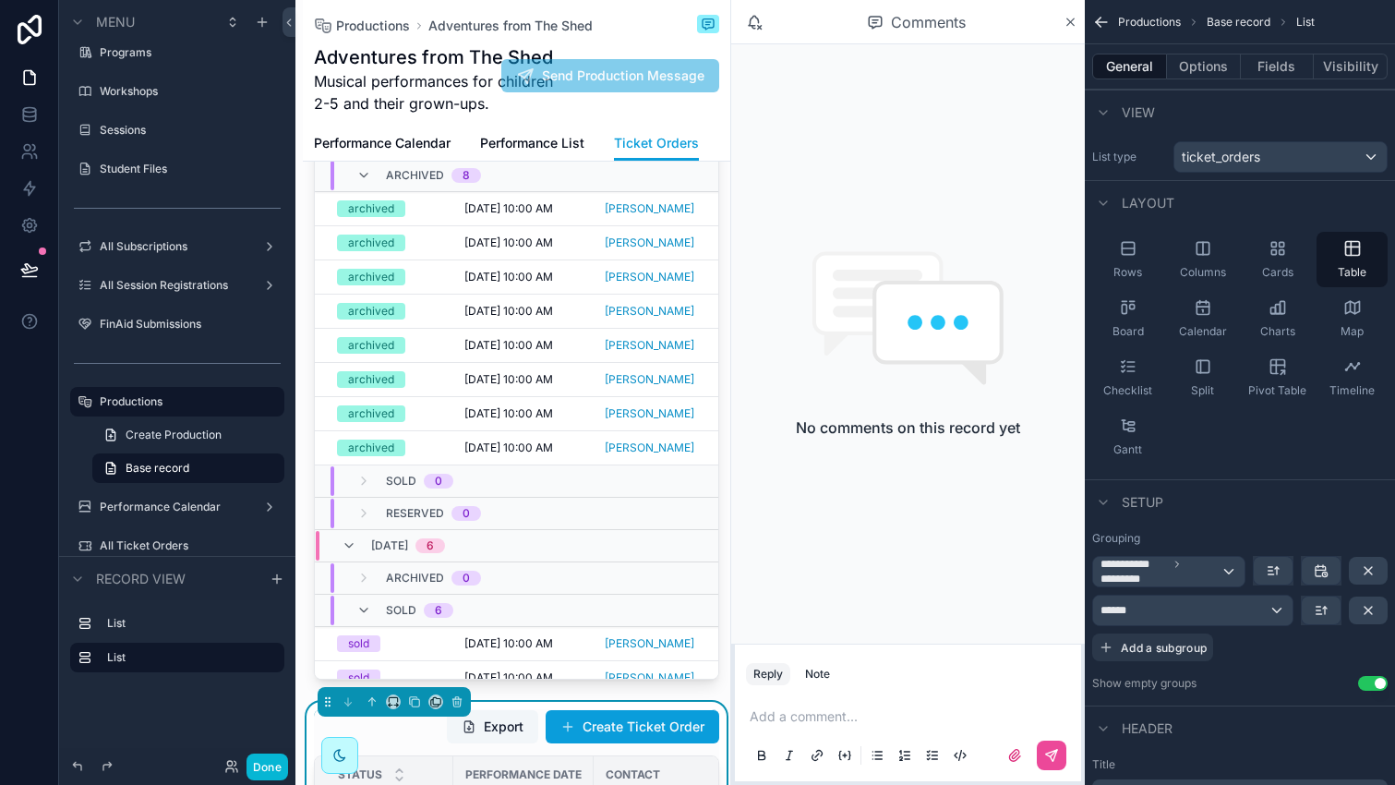
scroll to position [0, 0]
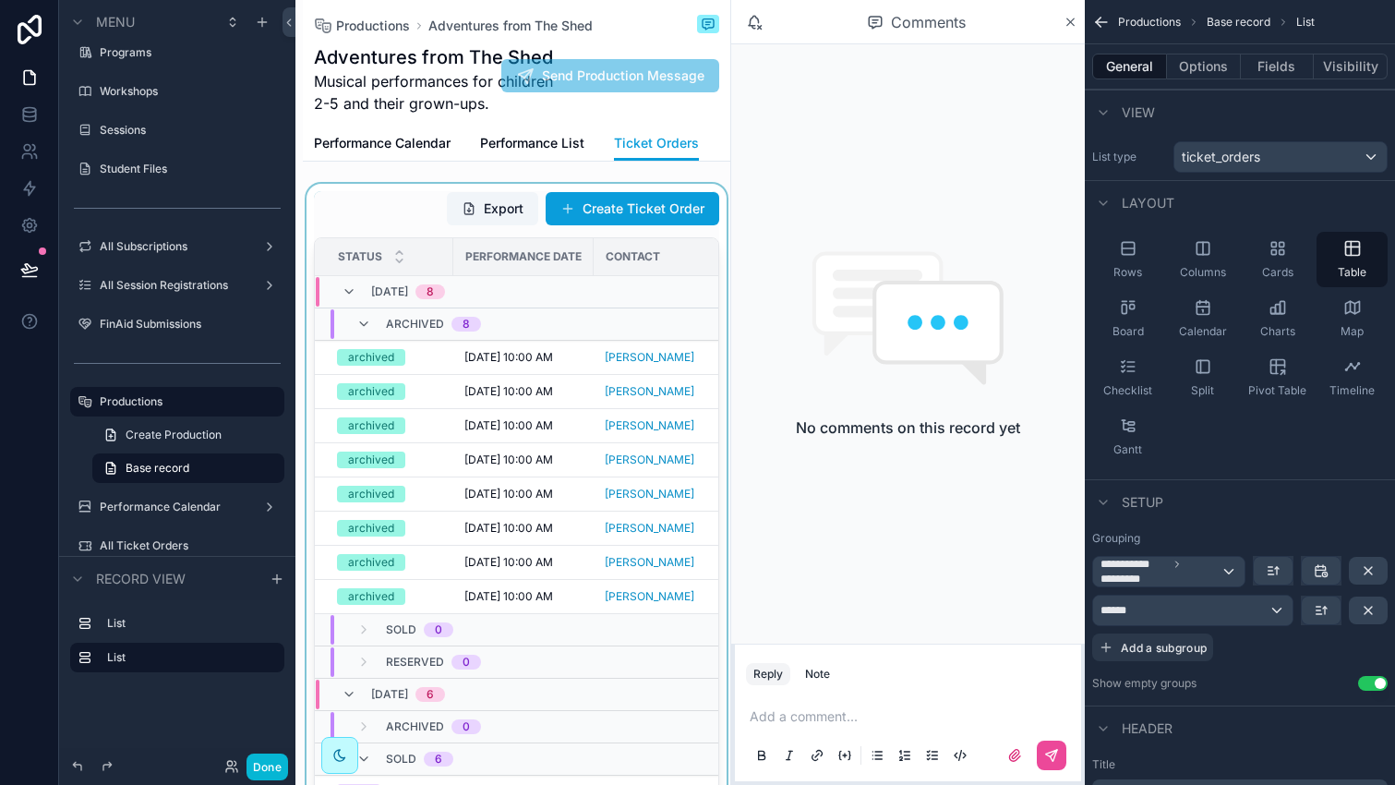
click at [500, 273] on th "Performance Date" at bounding box center [523, 257] width 140 height 38
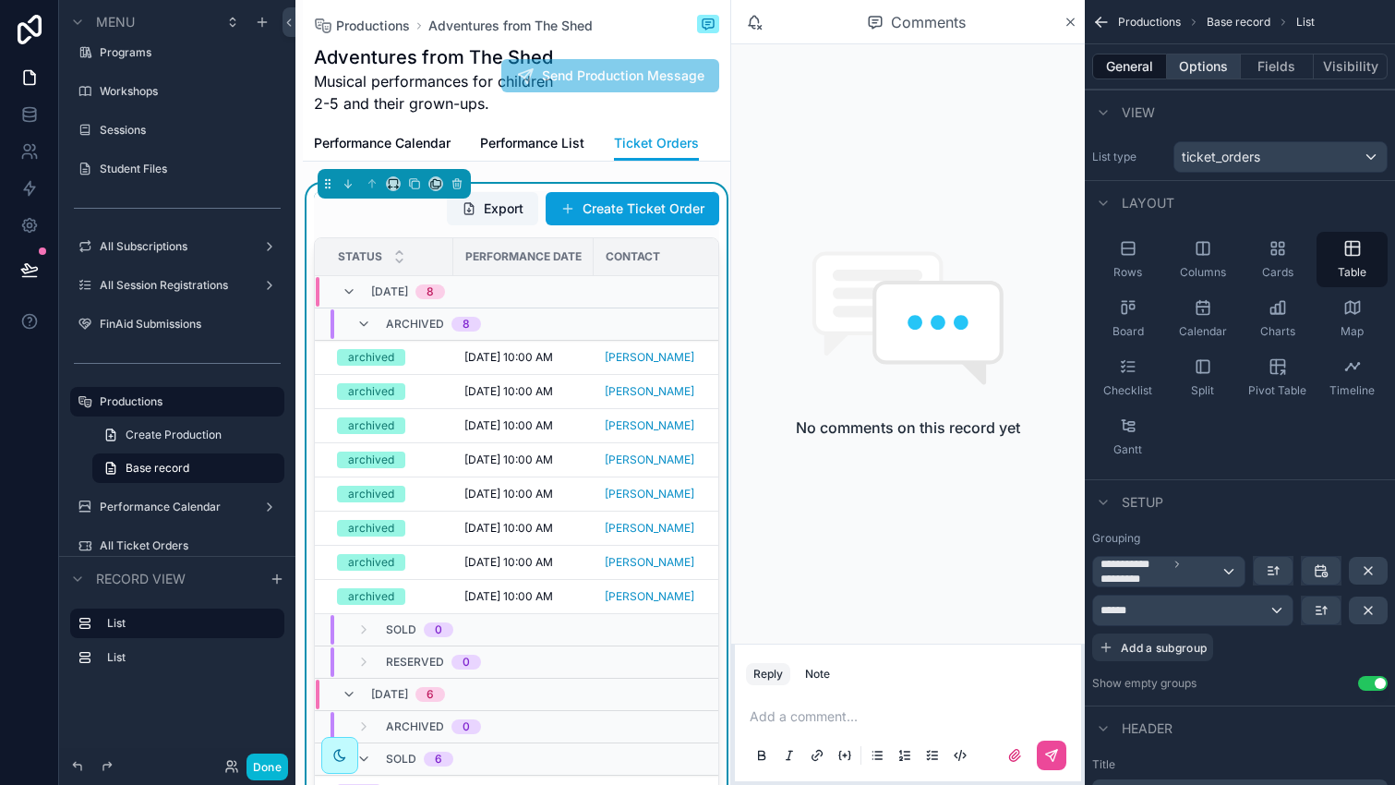
click at [1205, 66] on button "Options" at bounding box center [1204, 67] width 74 height 26
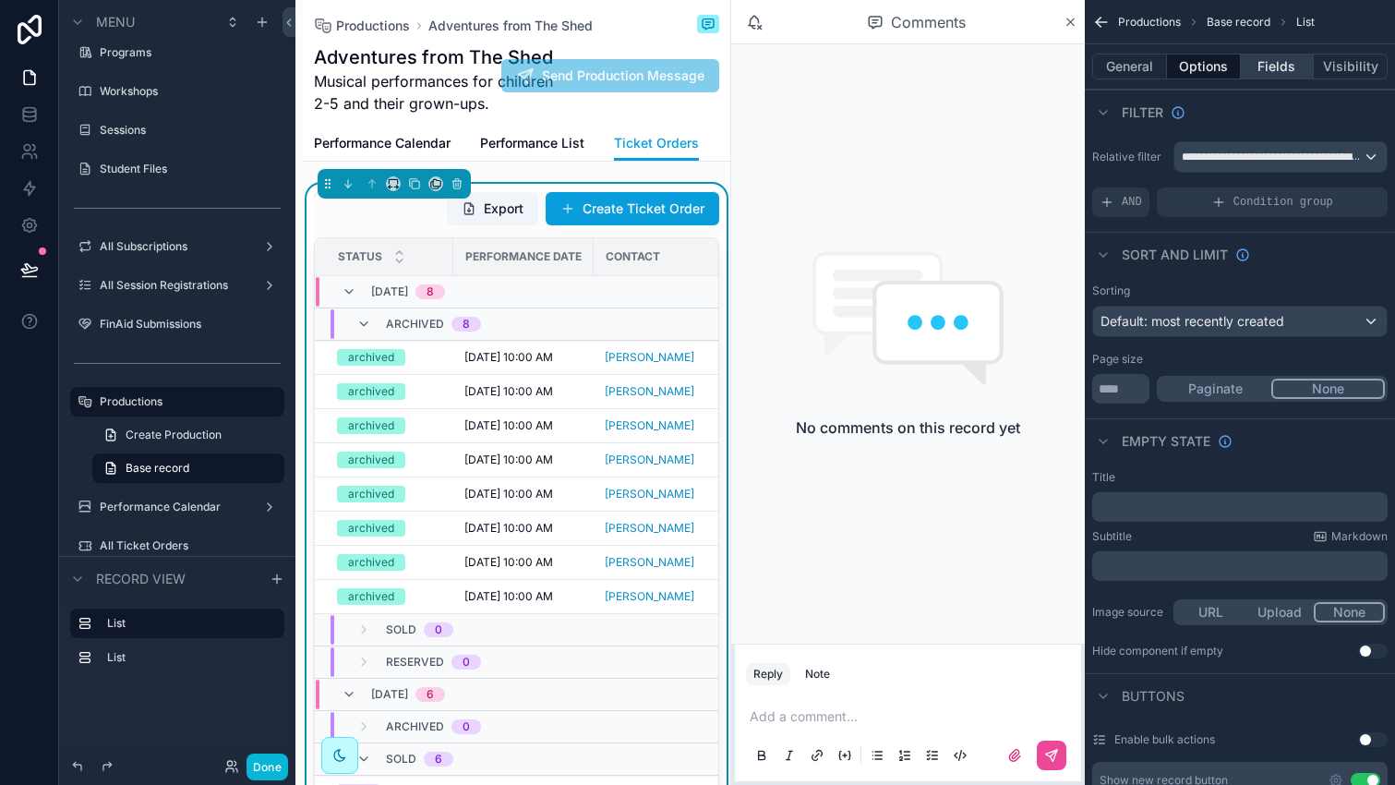
click at [1268, 68] on button "Fields" at bounding box center [1278, 67] width 74 height 26
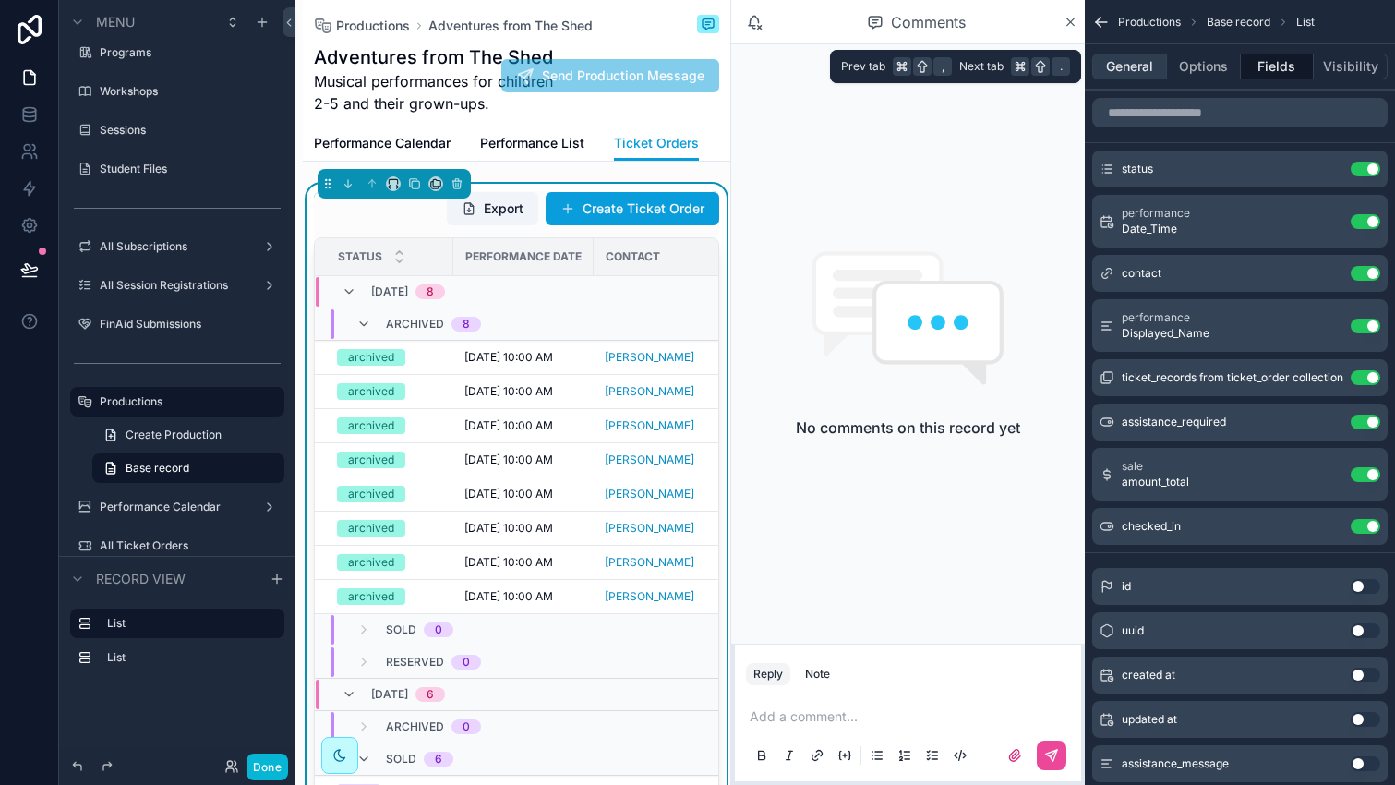
click at [1123, 60] on button "General" at bounding box center [1129, 67] width 75 height 26
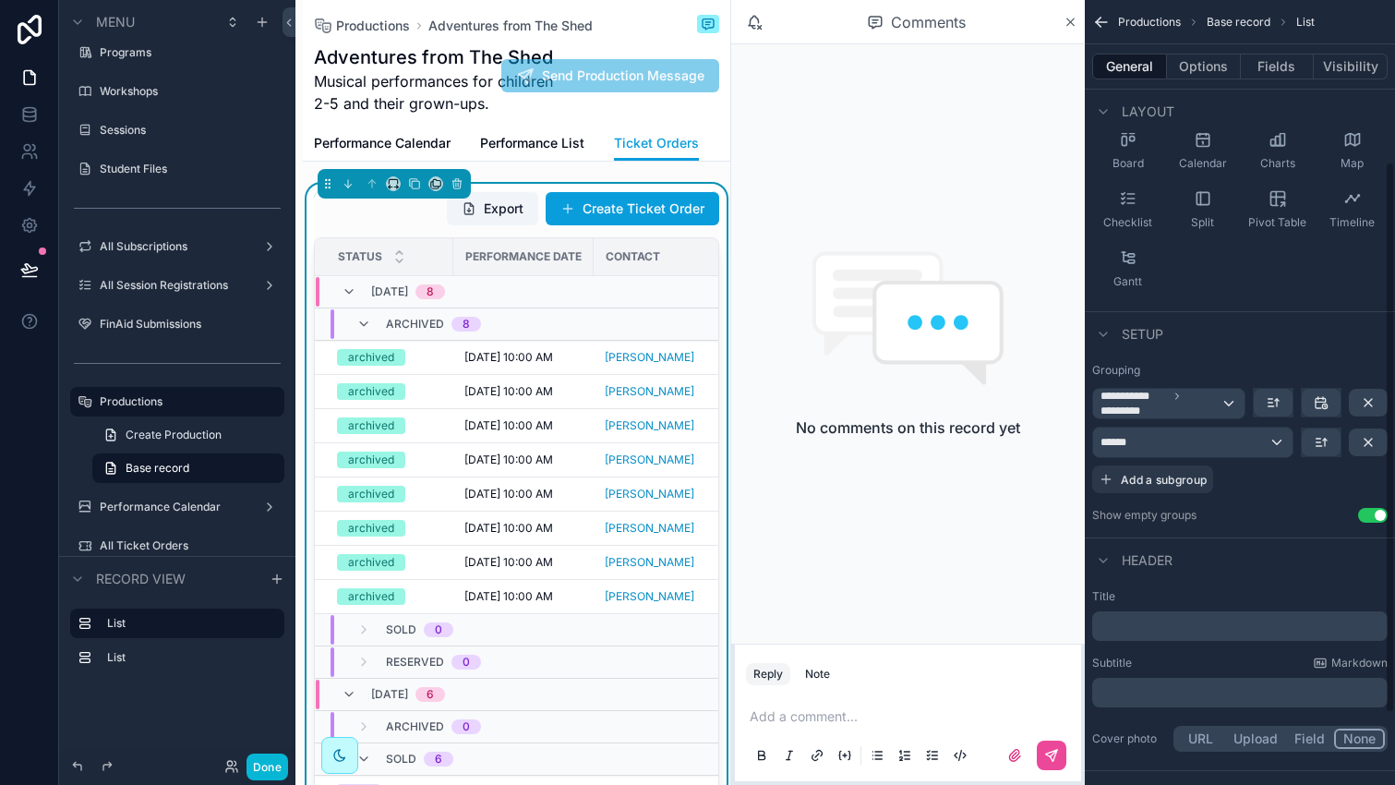
scroll to position [230, 0]
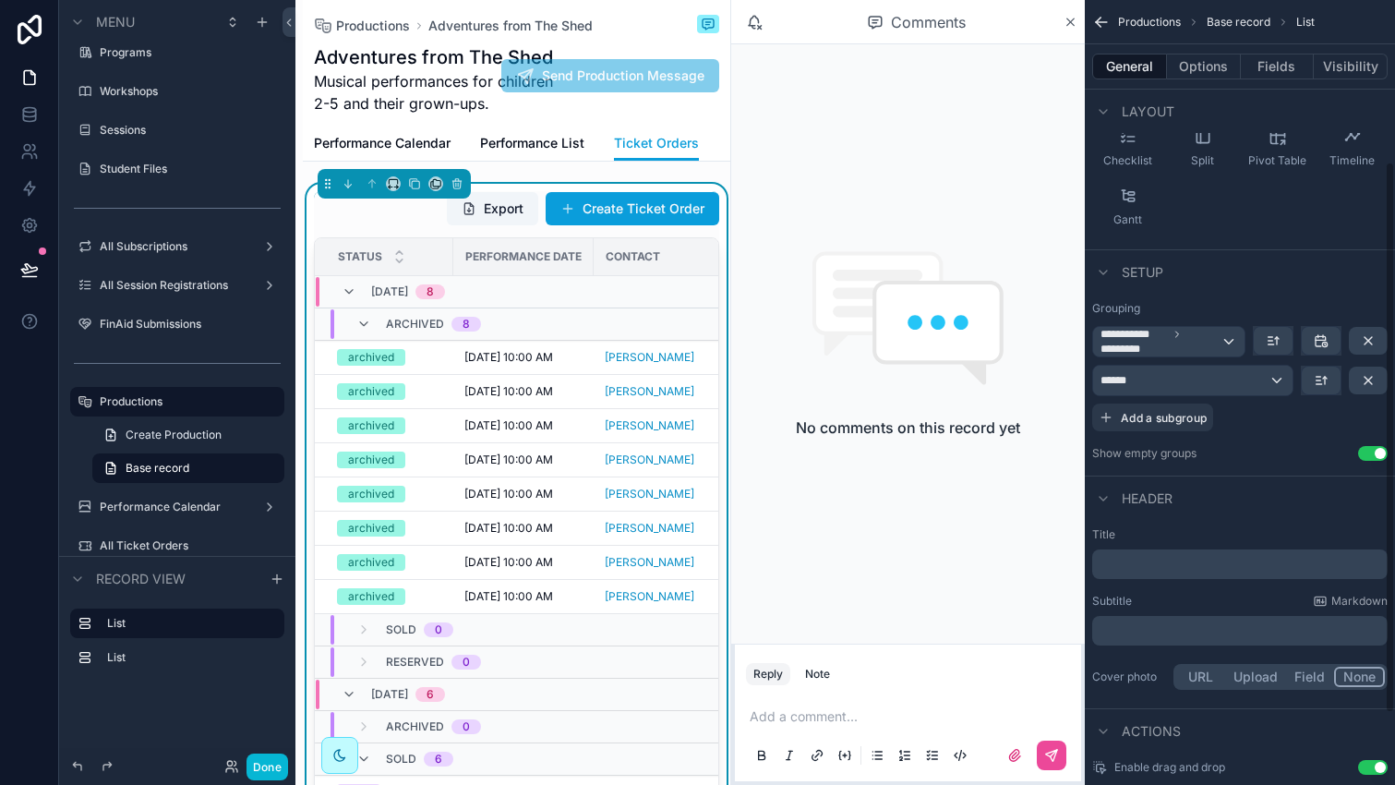
click at [1135, 567] on p "﻿" at bounding box center [1241, 564] width 284 height 18
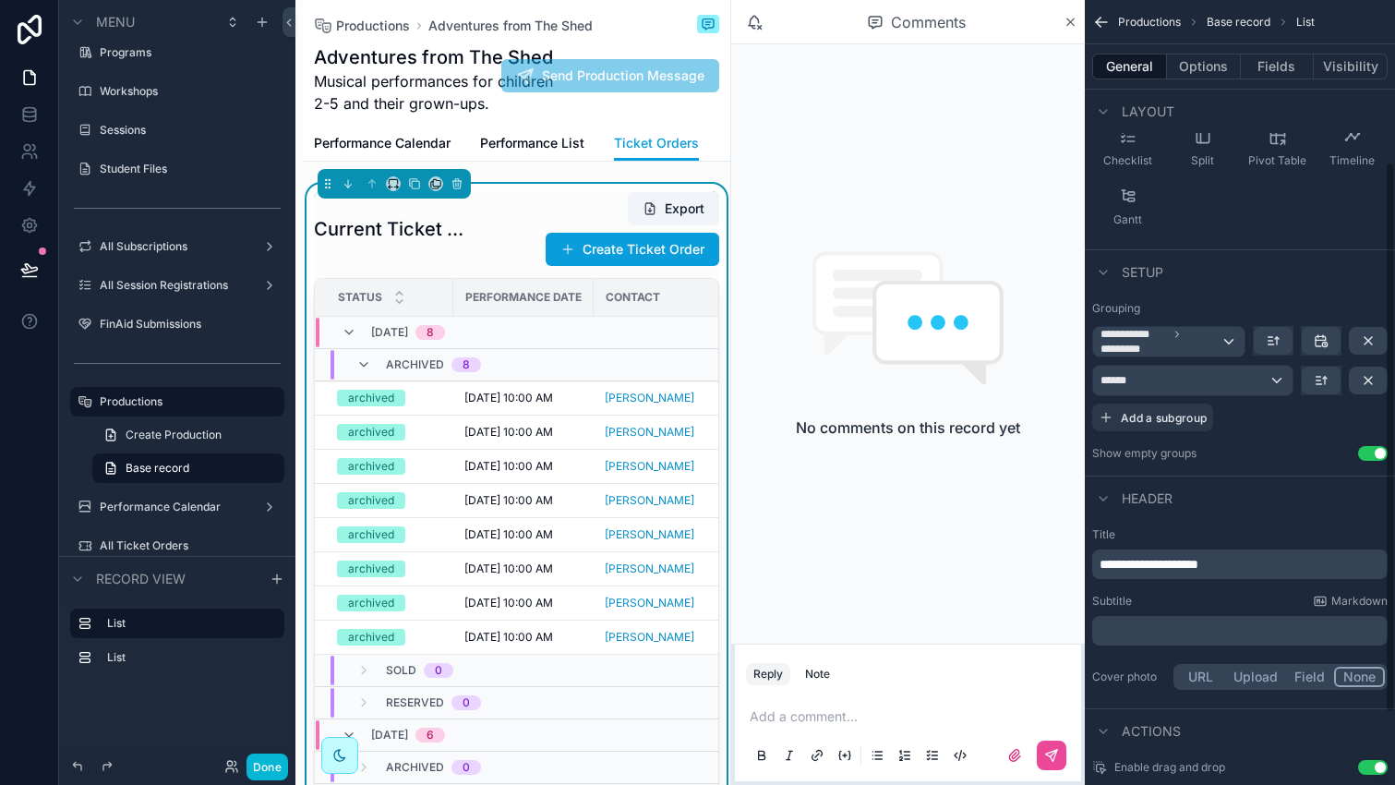
click at [1231, 222] on div "Rows Columns Cards Table Board Calendar Charts Map Checklist Split Pivot Table …" at bounding box center [1240, 117] width 310 height 247
click at [1164, 411] on span "Add a subgroup" at bounding box center [1164, 418] width 86 height 14
click at [1199, 424] on div "Choose a field" at bounding box center [1216, 419] width 247 height 30
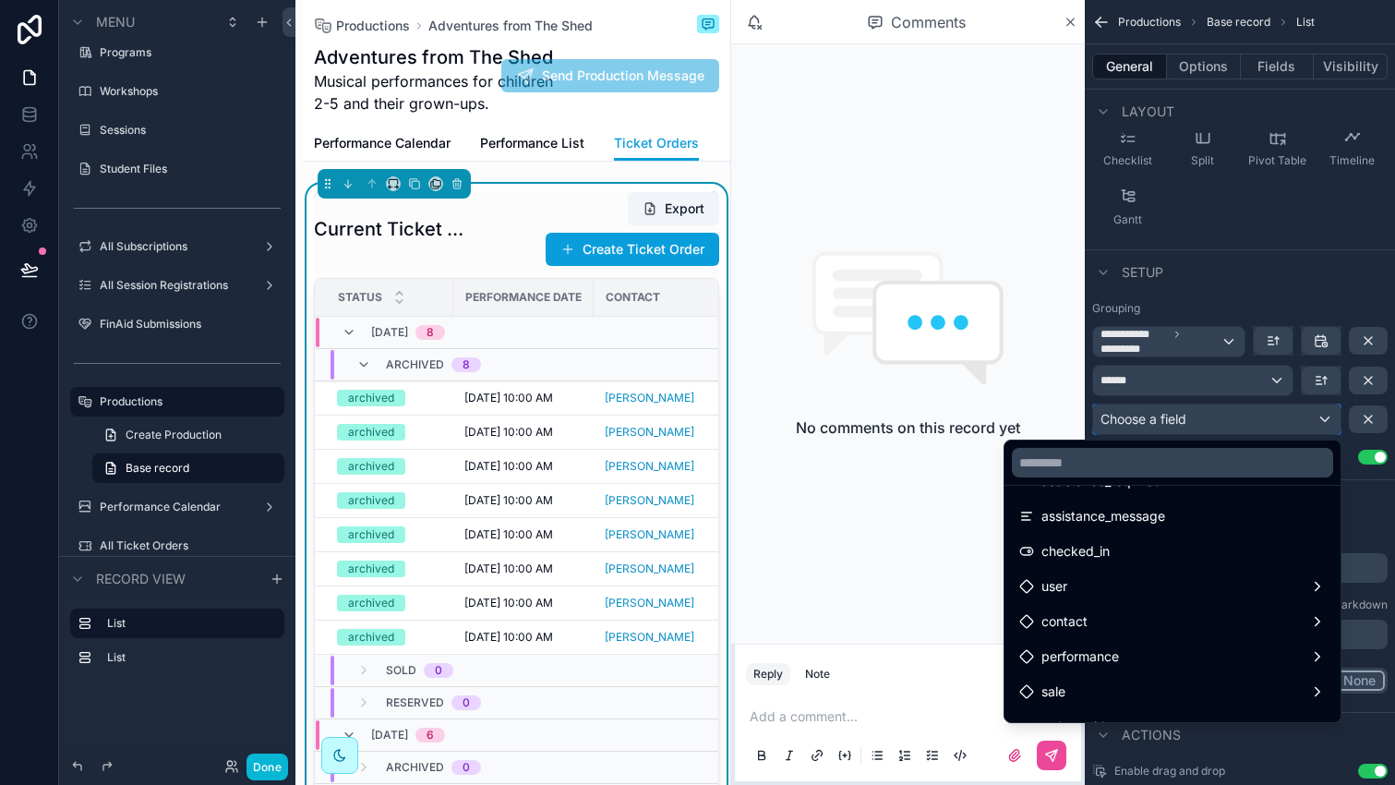
scroll to position [212, 0]
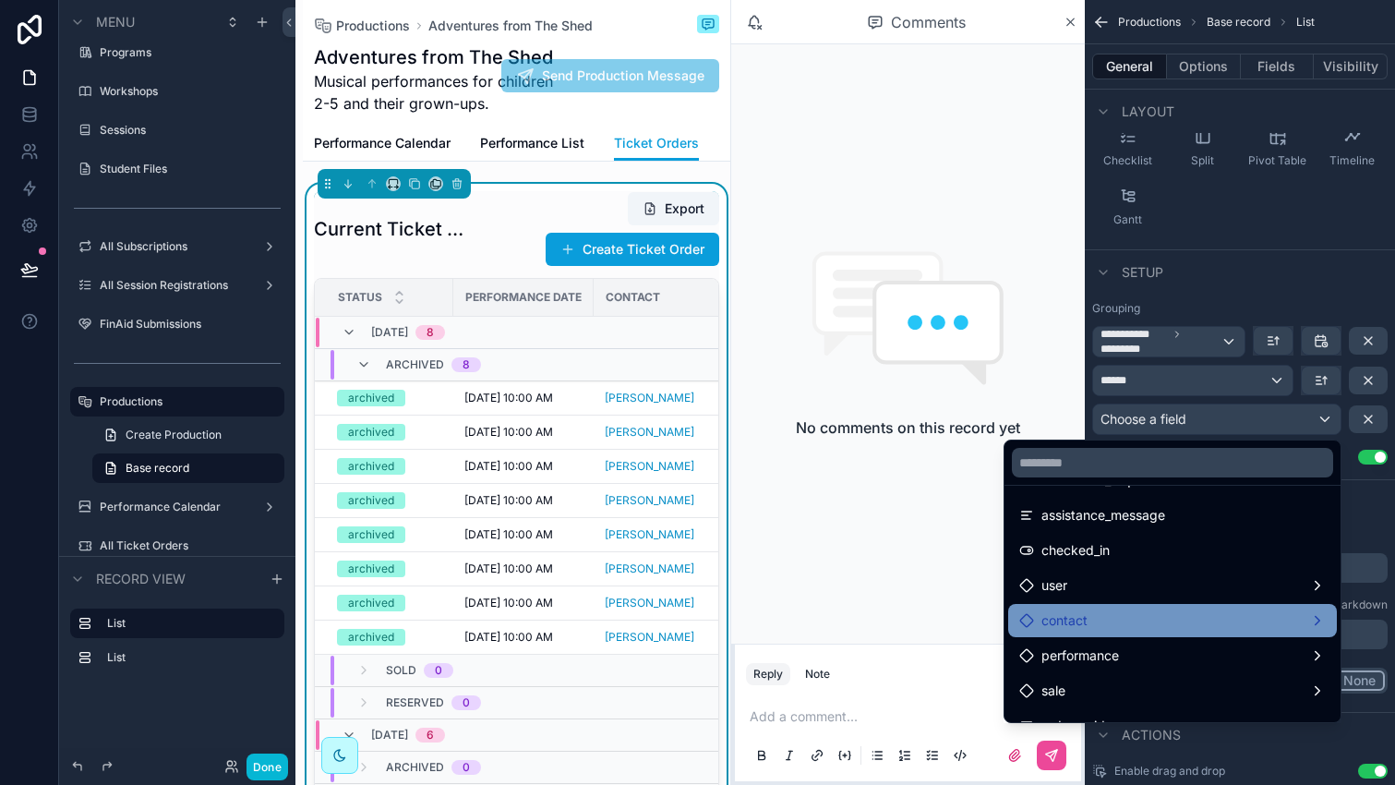
click at [1117, 626] on div "contact" at bounding box center [1172, 620] width 306 height 22
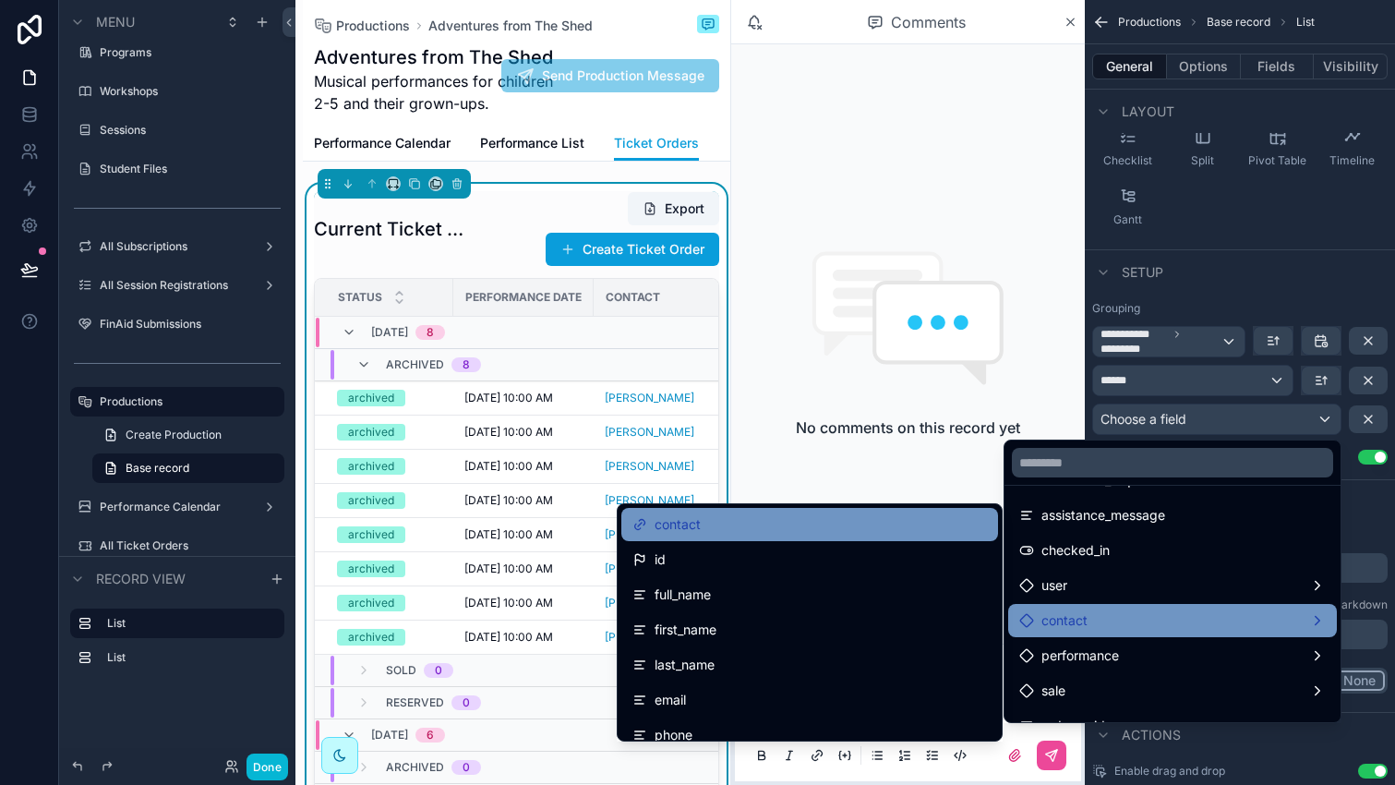
click at [831, 521] on div "contact" at bounding box center [809, 524] width 354 height 22
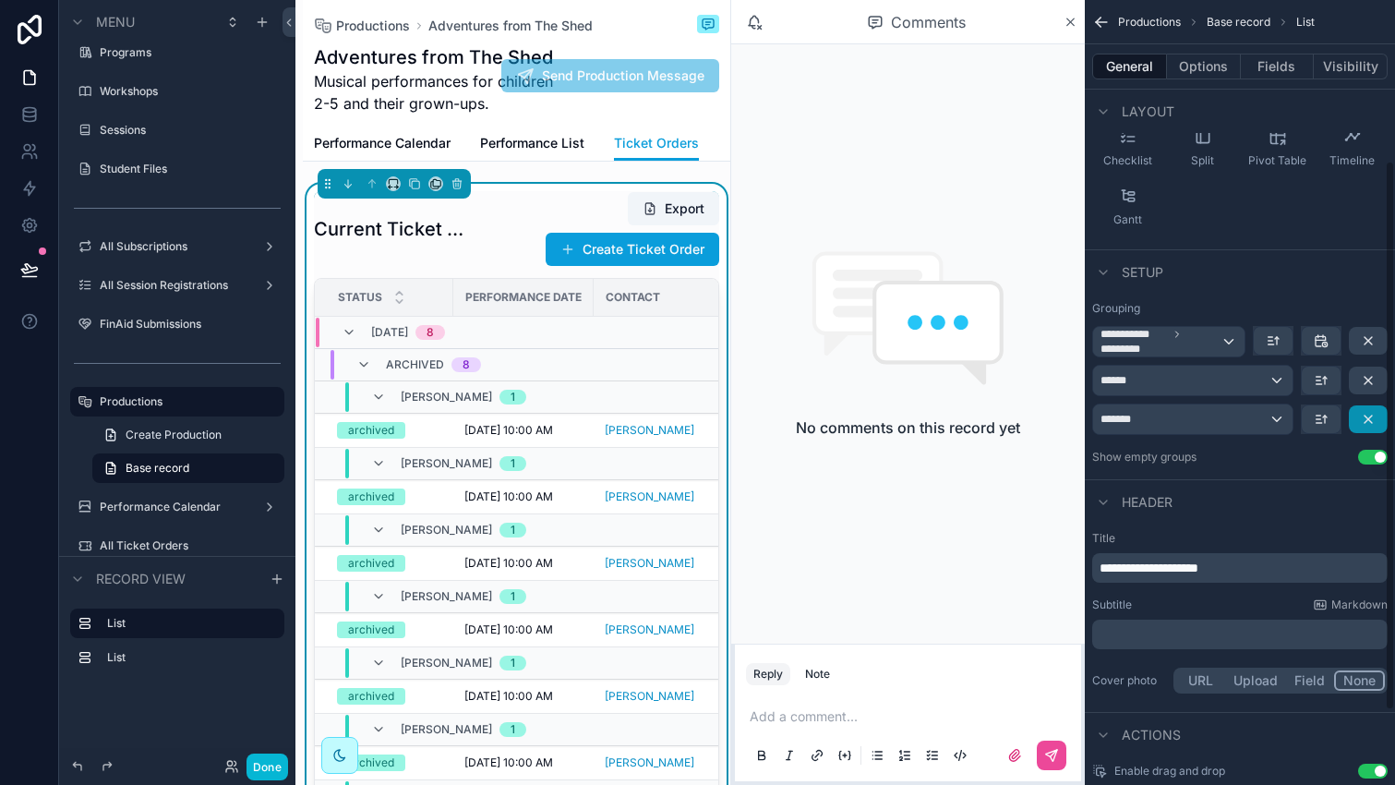
click at [1367, 424] on icon "scrollable content" at bounding box center [1368, 419] width 15 height 15
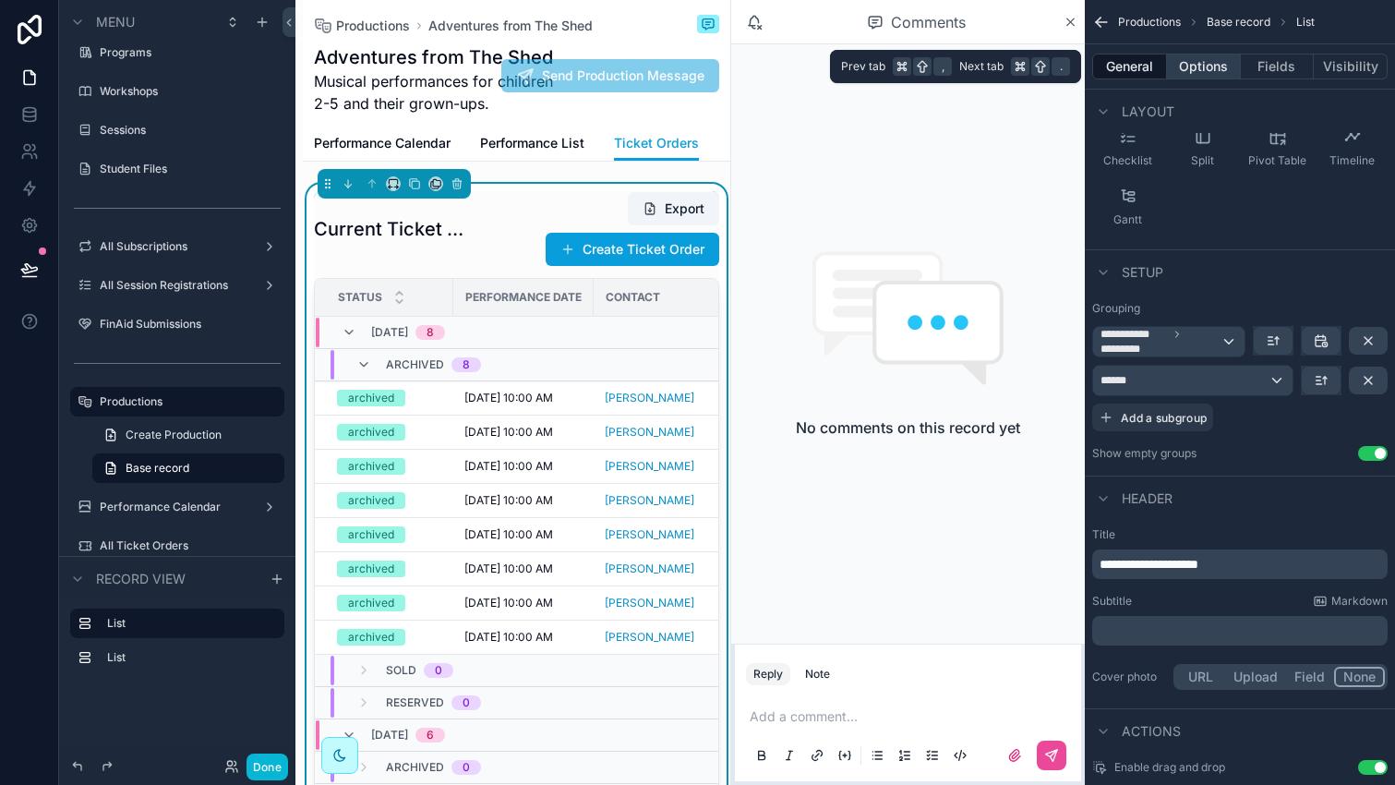
click at [1217, 68] on button "Options" at bounding box center [1204, 67] width 74 height 26
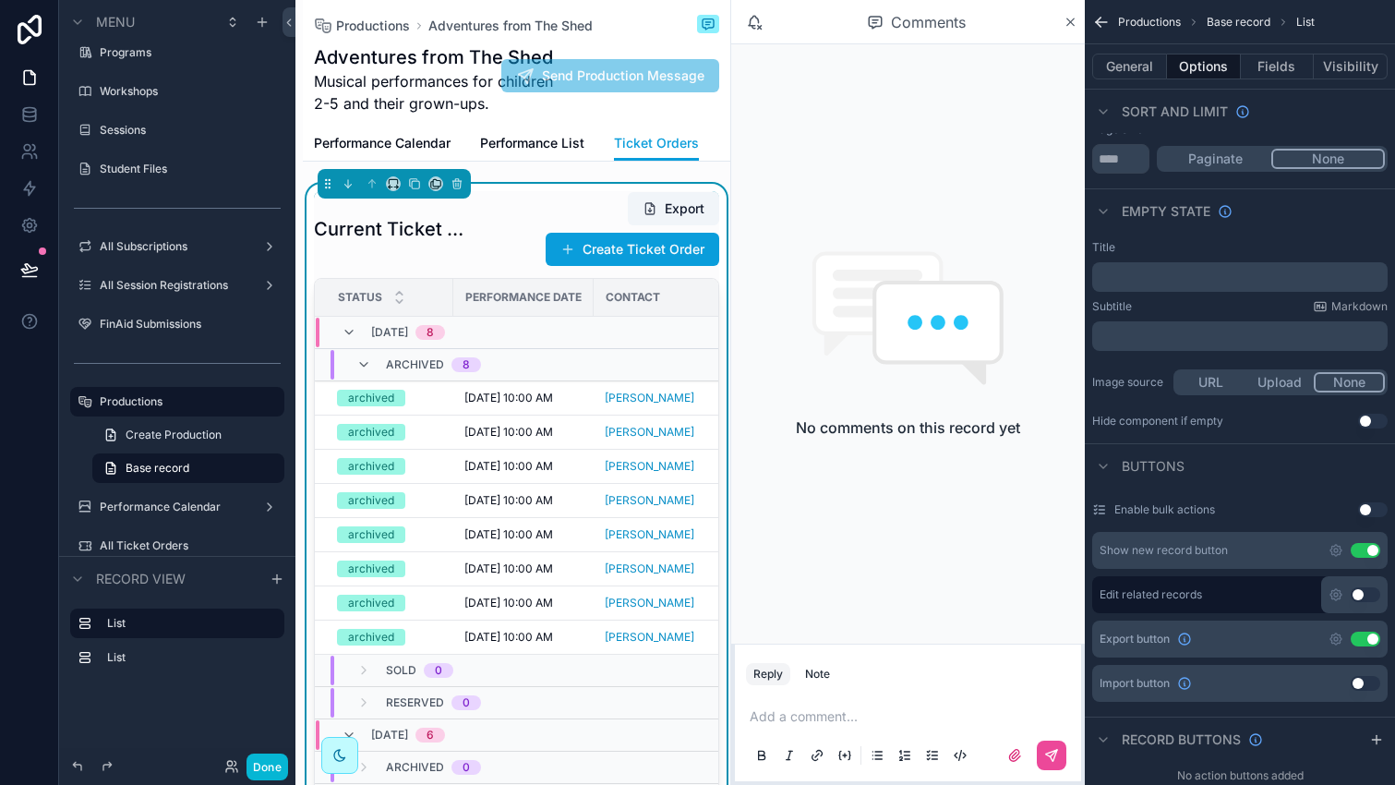
click at [1313, 153] on button "None" at bounding box center [1328, 159] width 114 height 20
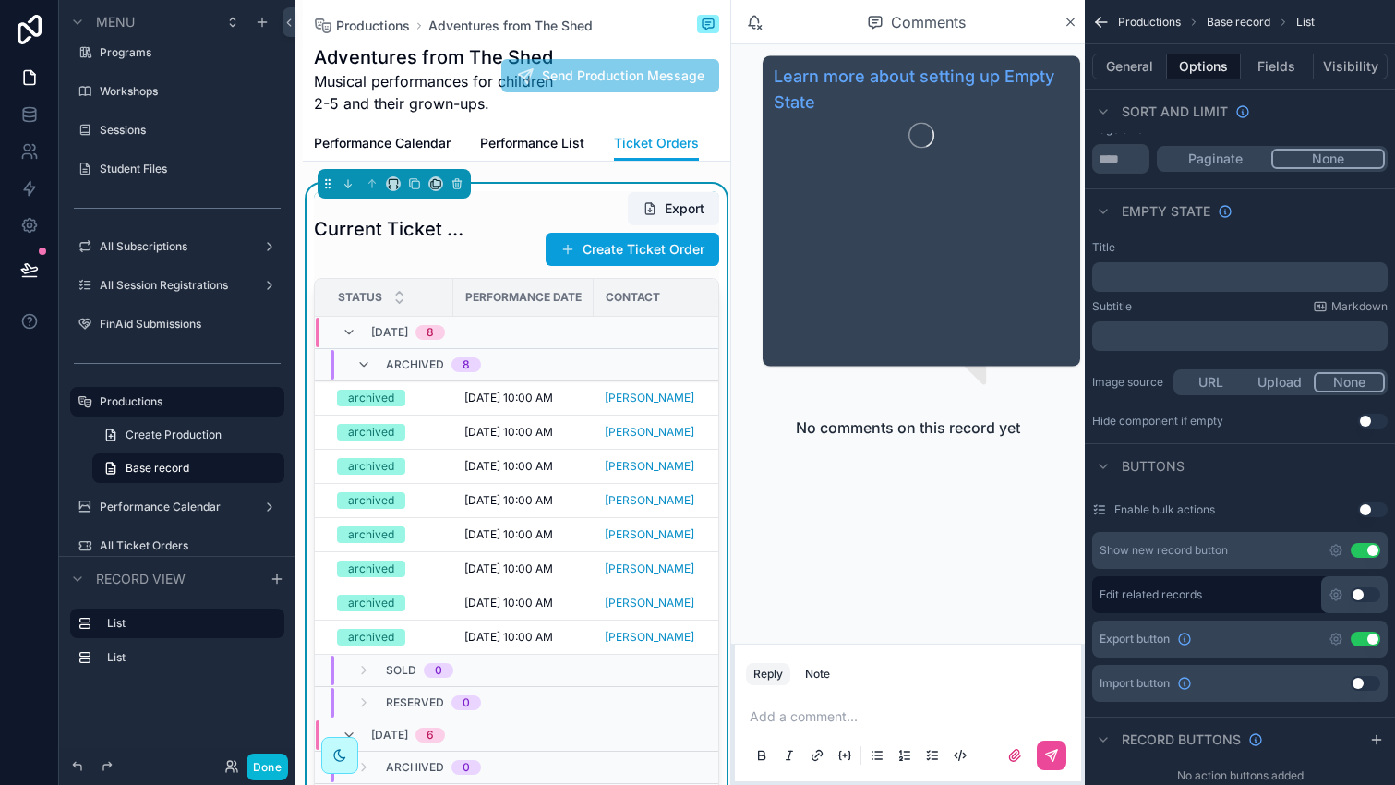
scroll to position [0, 0]
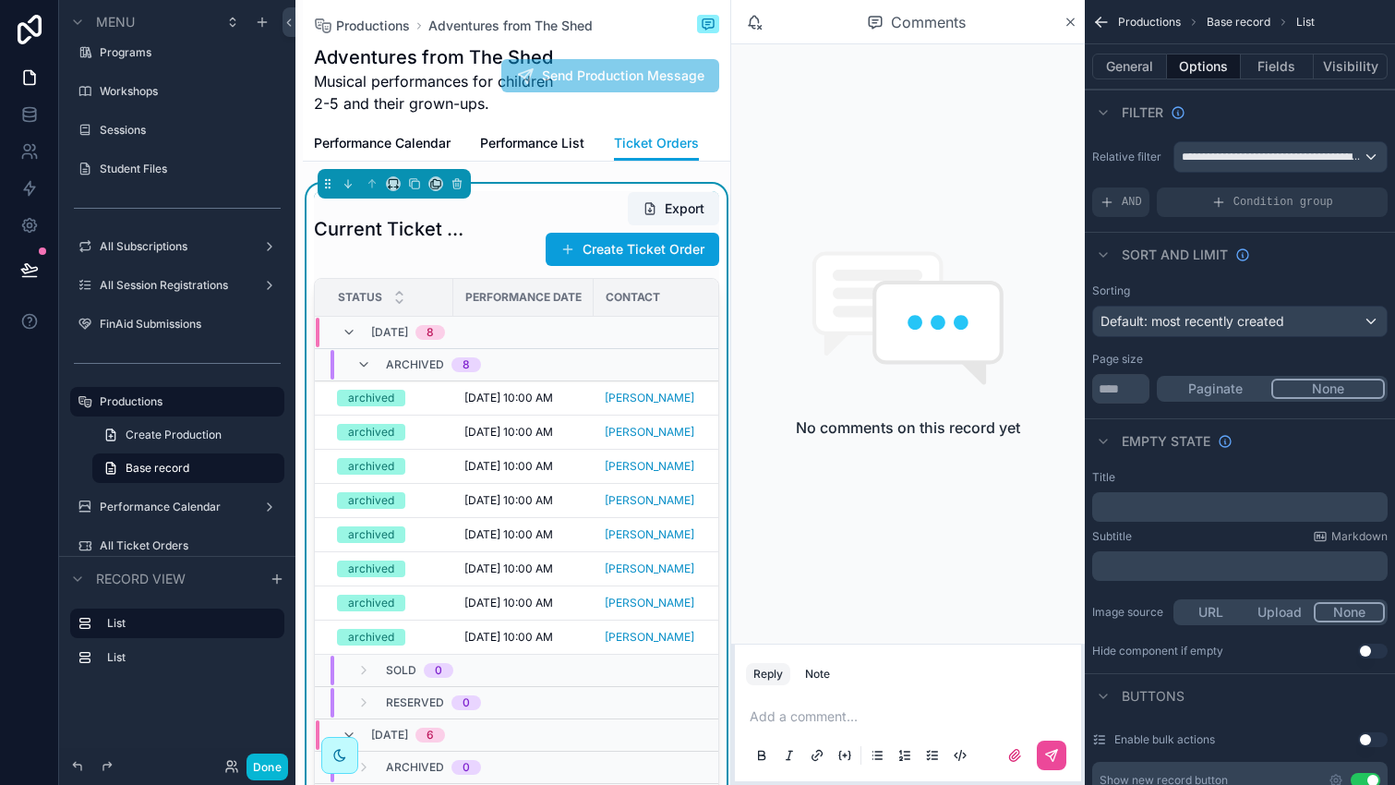
click at [1111, 193] on div "AND" at bounding box center [1120, 202] width 57 height 30
click at [1173, 197] on span "Add a filter" at bounding box center [1138, 202] width 79 height 15
click at [1337, 194] on icon "scrollable content" at bounding box center [1341, 189] width 11 height 11
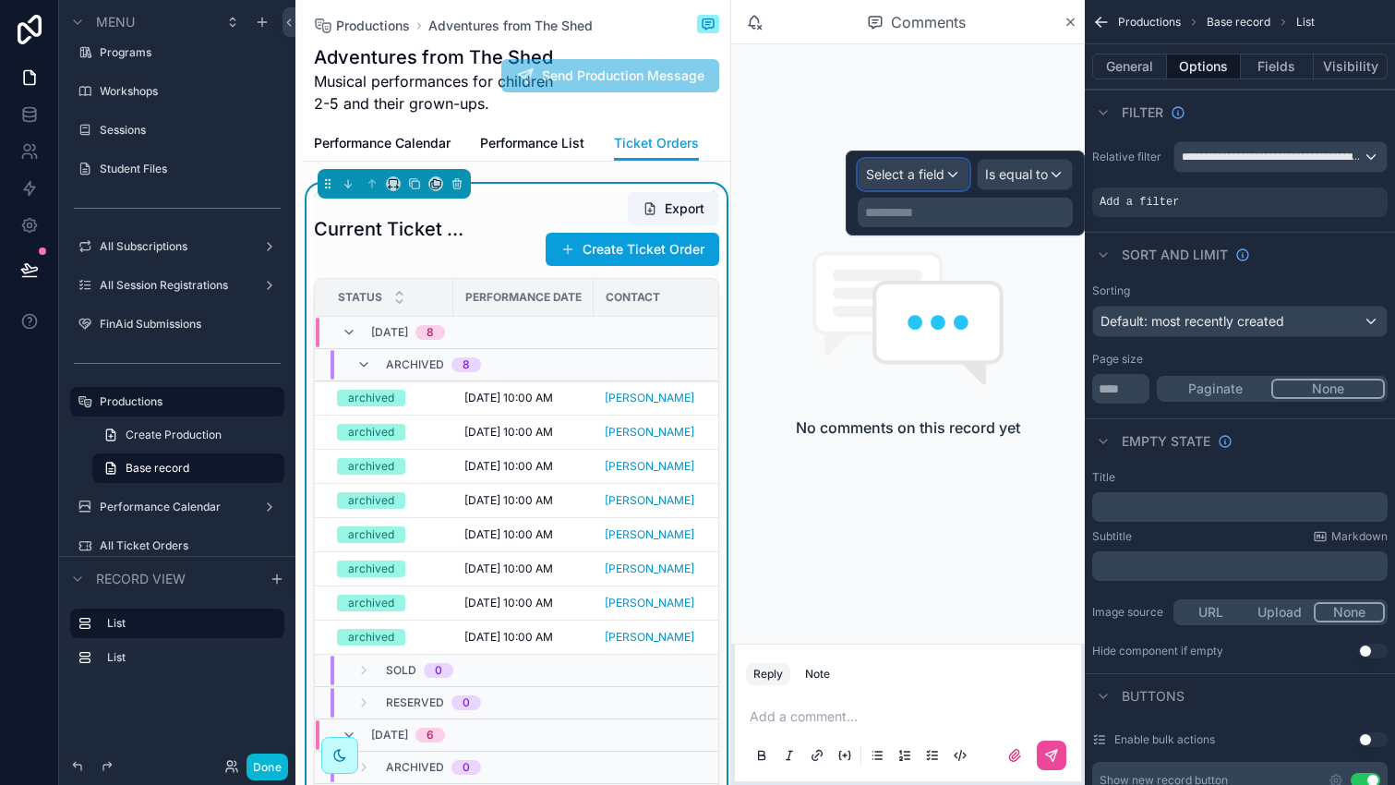
click at [931, 172] on span "Select a field" at bounding box center [905, 174] width 78 height 16
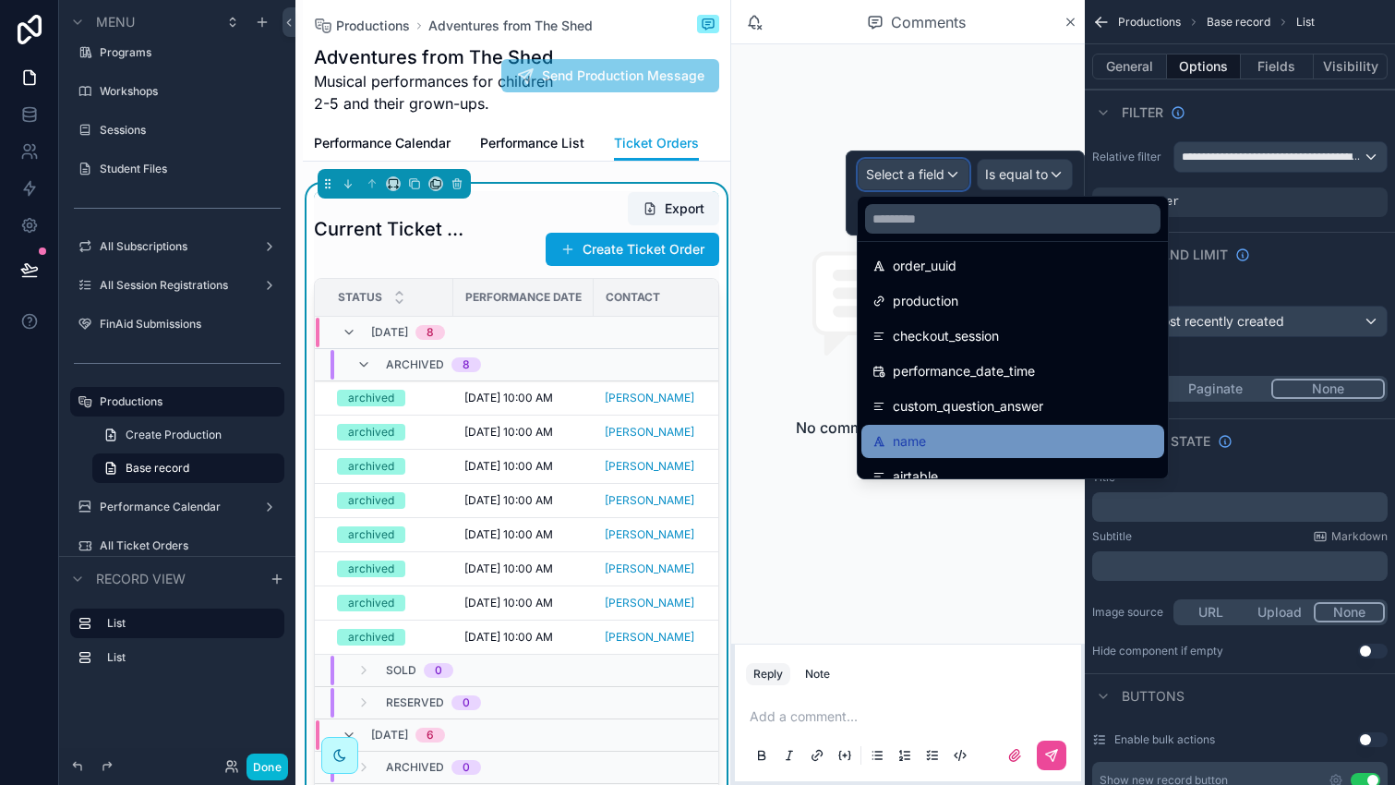
scroll to position [423, 0]
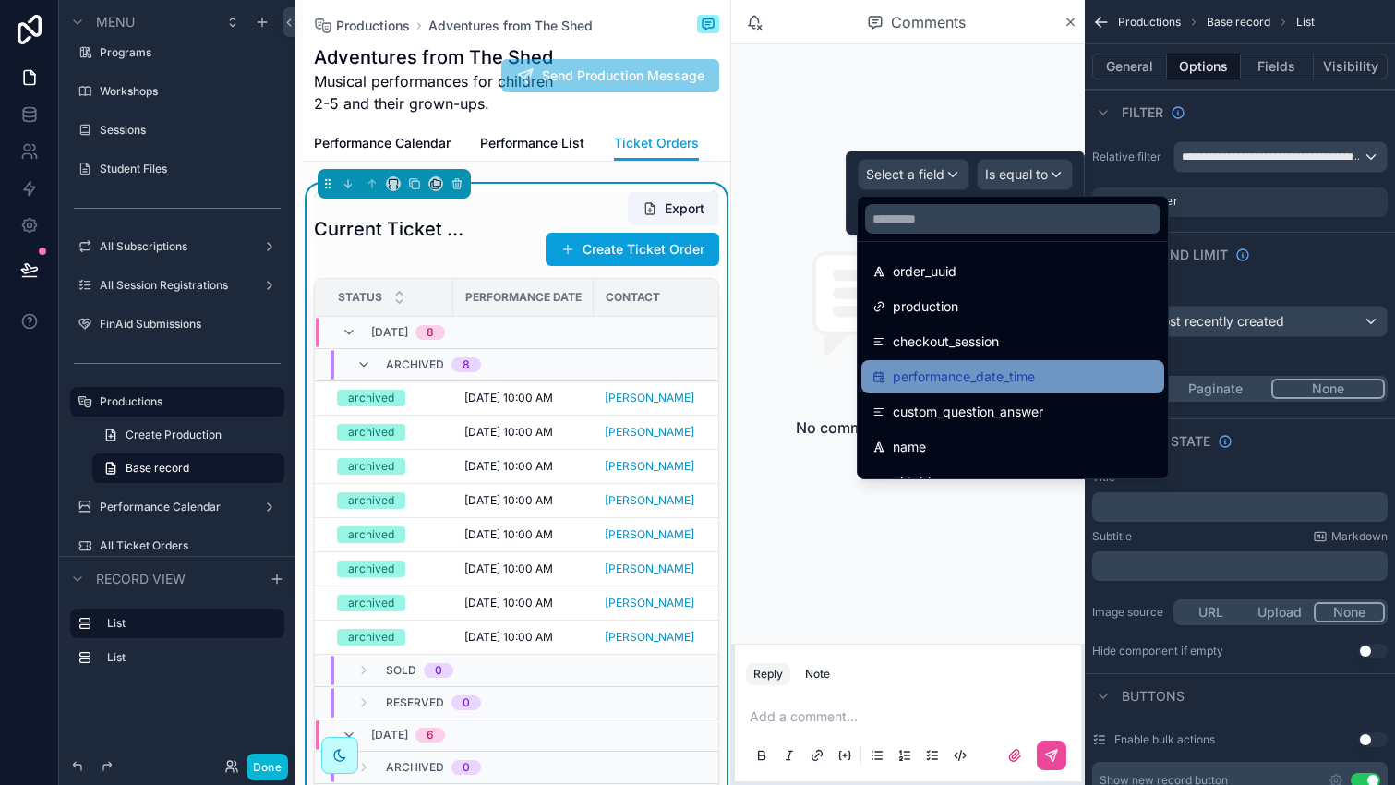
click at [986, 374] on span "performance_date_time" at bounding box center [964, 377] width 142 height 22
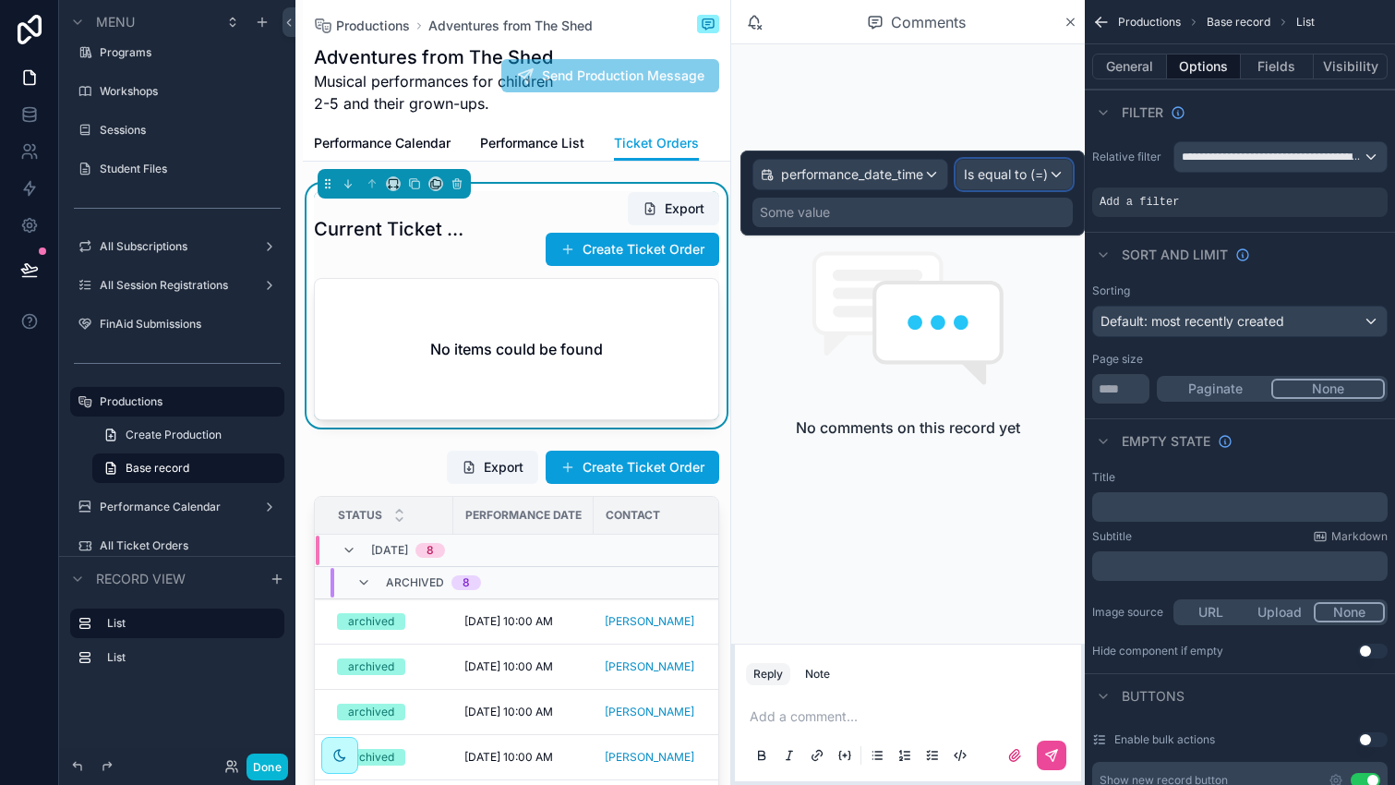
click at [984, 176] on span "Is equal to (=)" at bounding box center [1006, 174] width 84 height 18
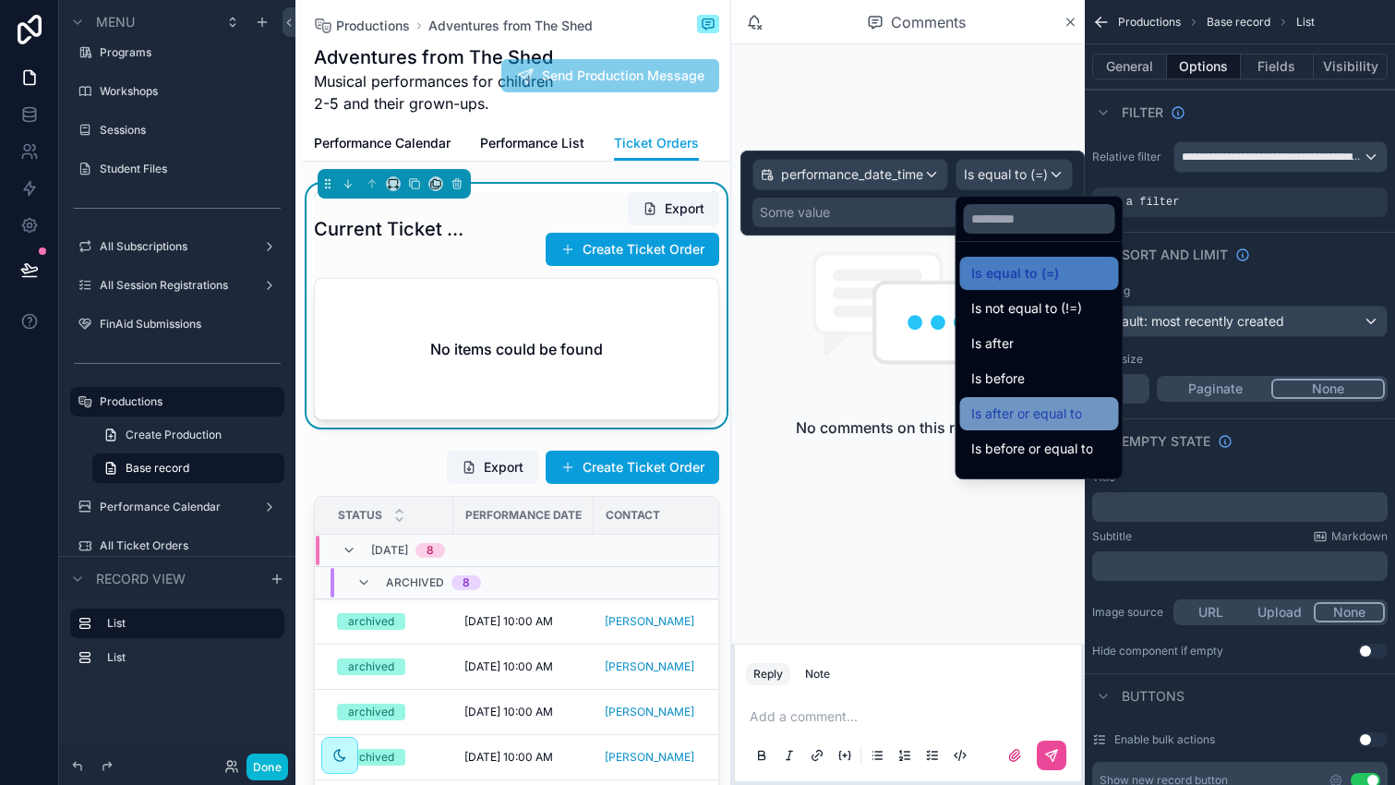
click at [1025, 419] on span "Is after or equal to" at bounding box center [1026, 413] width 111 height 22
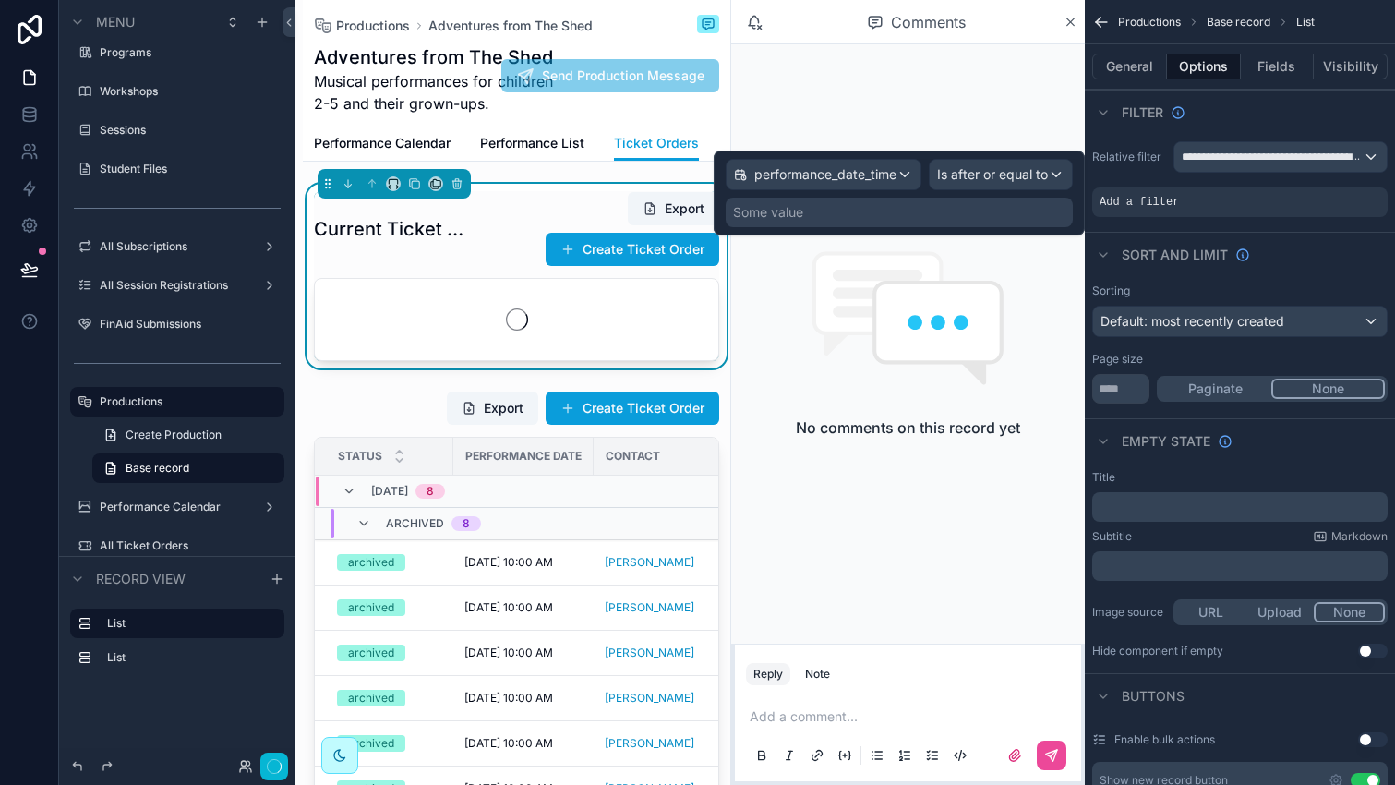
click at [825, 195] on div "performance_date_time Is after or equal to Some value" at bounding box center [898, 193] width 347 height 68
click at [820, 200] on div "Some value" at bounding box center [898, 213] width 347 height 30
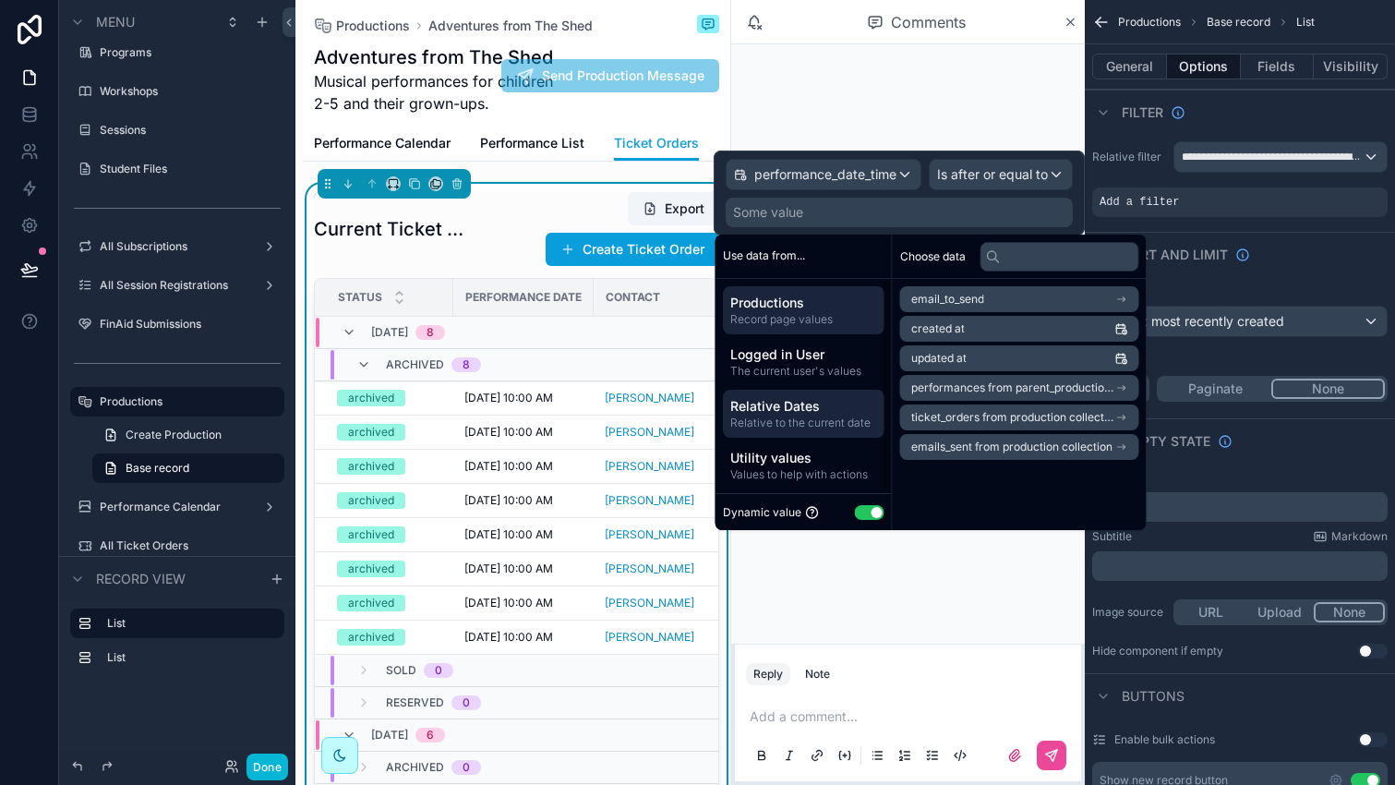
click at [820, 420] on span "Relative to the current date" at bounding box center [803, 422] width 147 height 15
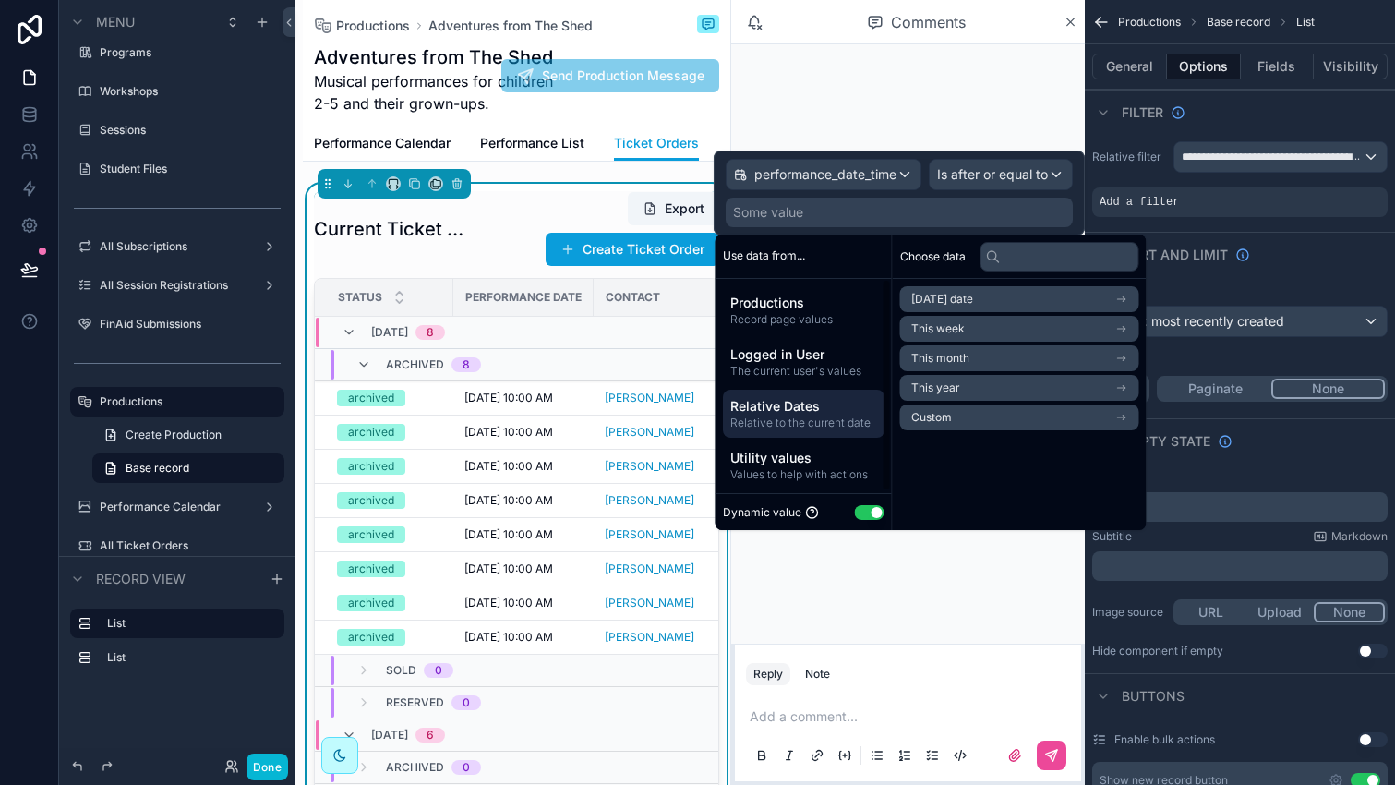
click at [969, 295] on span "Today's date" at bounding box center [942, 299] width 62 height 15
click at [943, 366] on span "Start of day" at bounding box center [941, 361] width 61 height 15
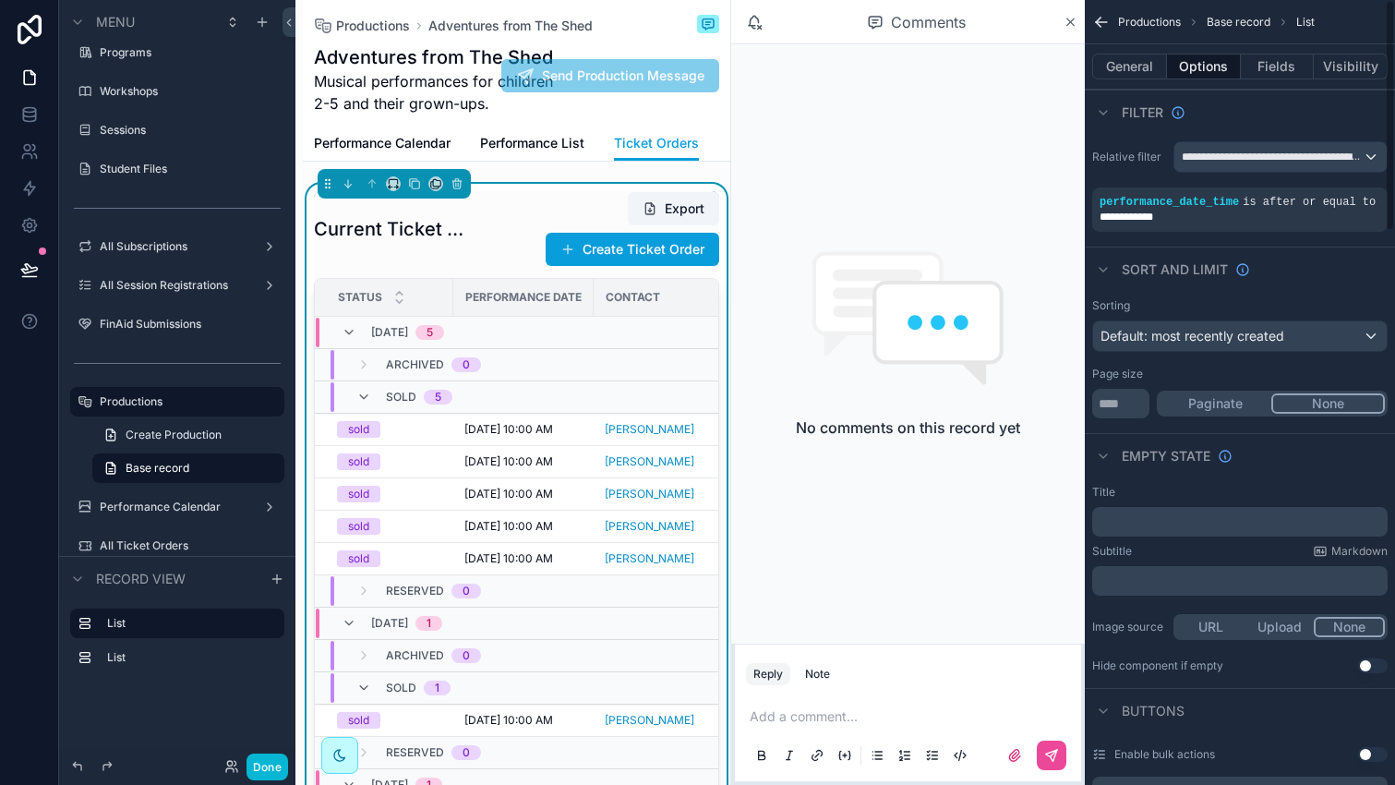
click at [1294, 266] on div "Sort And Limit" at bounding box center [1240, 268] width 310 height 44
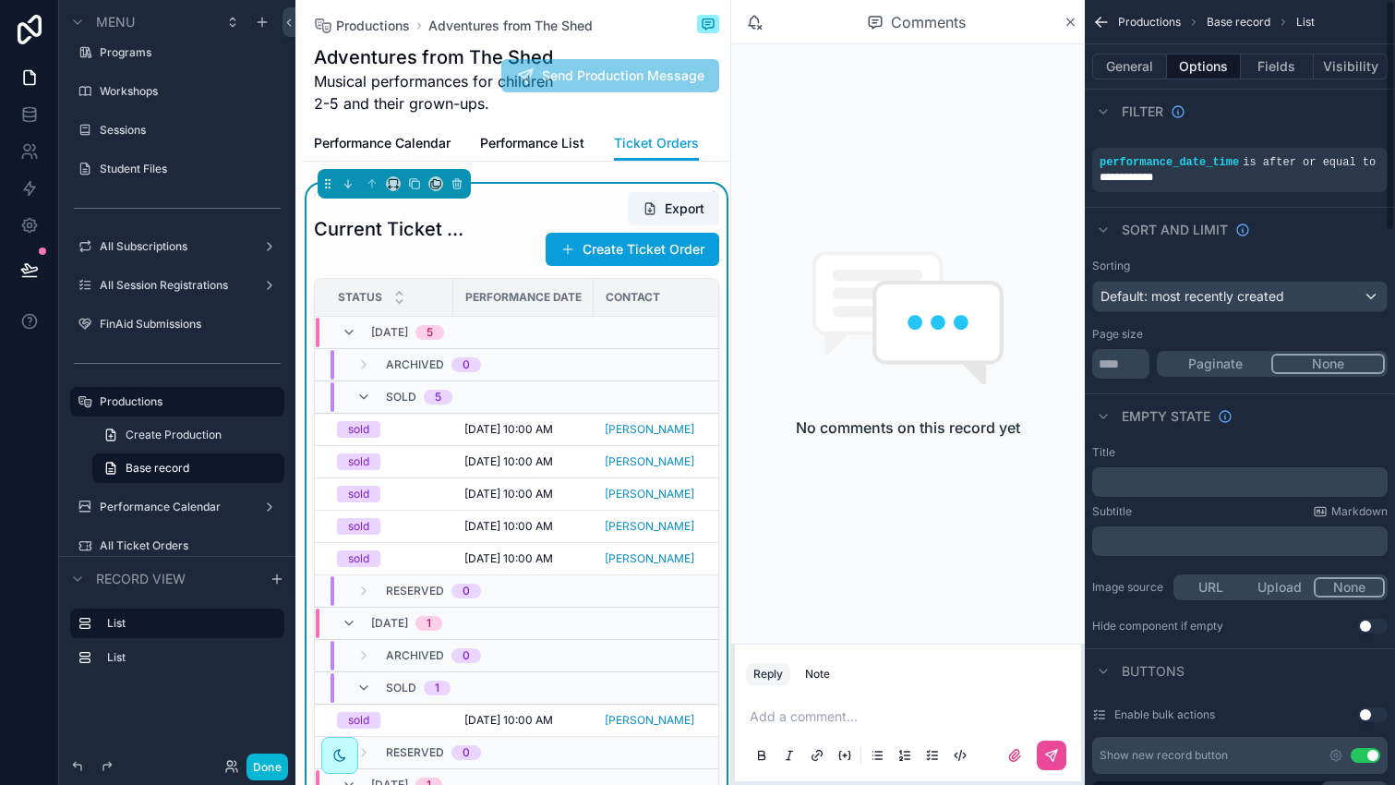
scroll to position [0, 0]
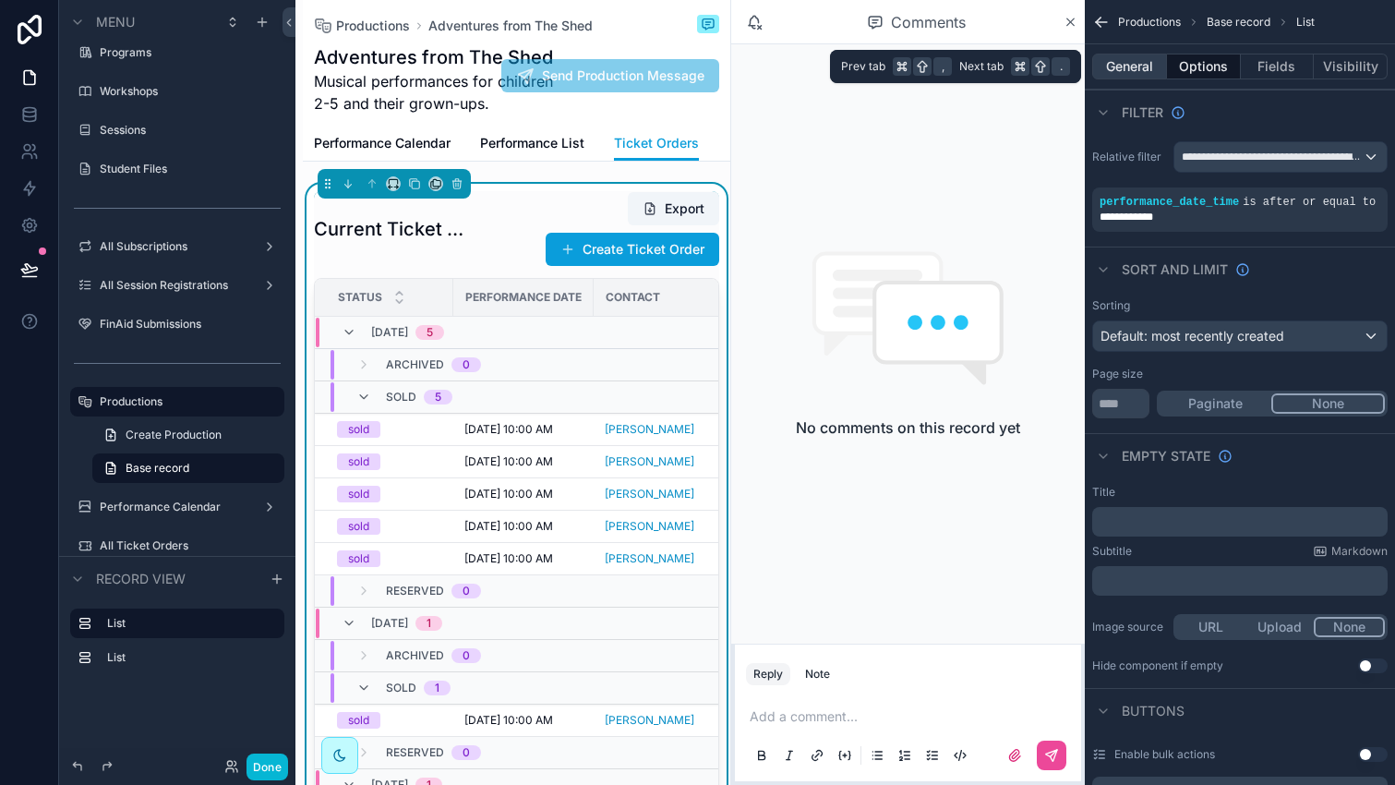
click at [1140, 70] on button "General" at bounding box center [1129, 67] width 75 height 26
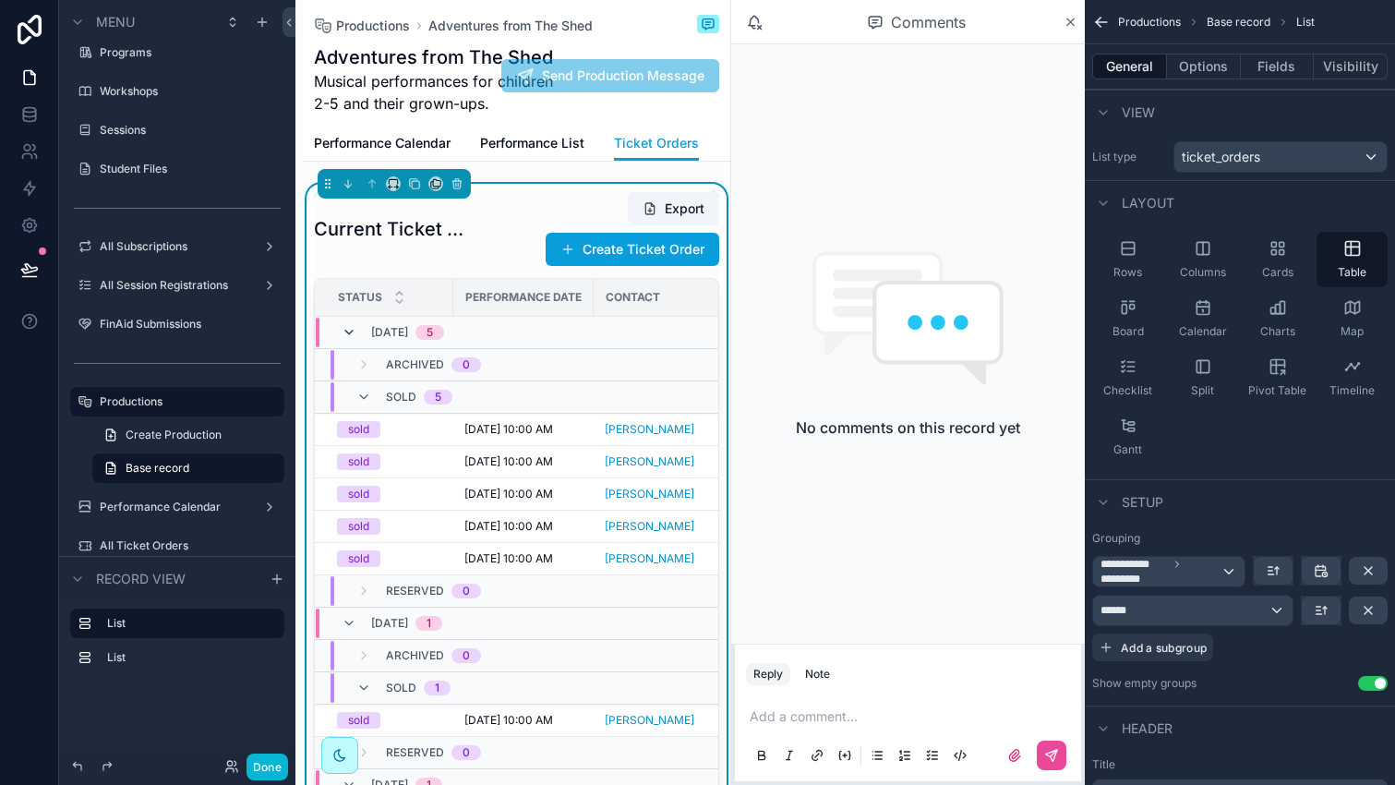
click at [351, 336] on icon "scrollable content" at bounding box center [349, 332] width 15 height 15
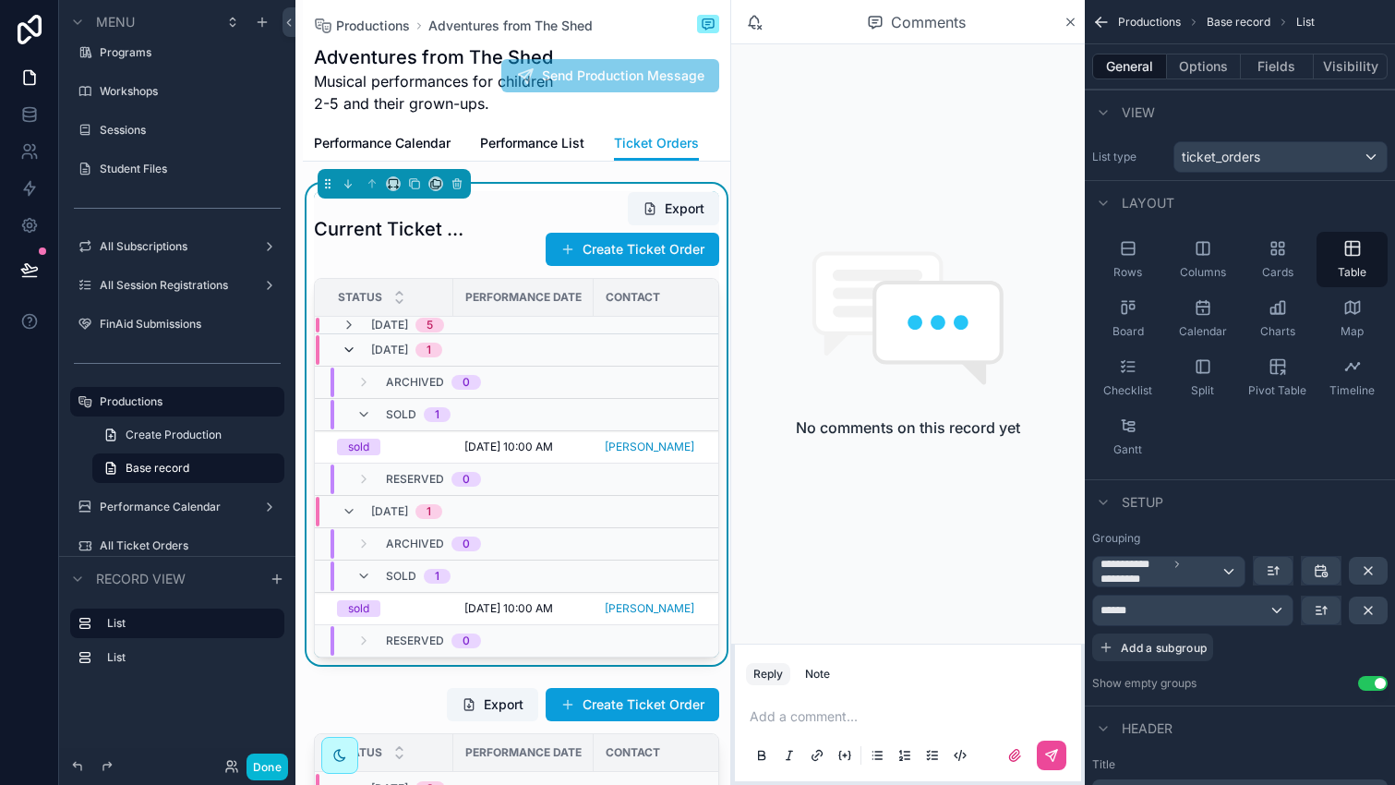
click at [349, 353] on icon "scrollable content" at bounding box center [349, 349] width 15 height 15
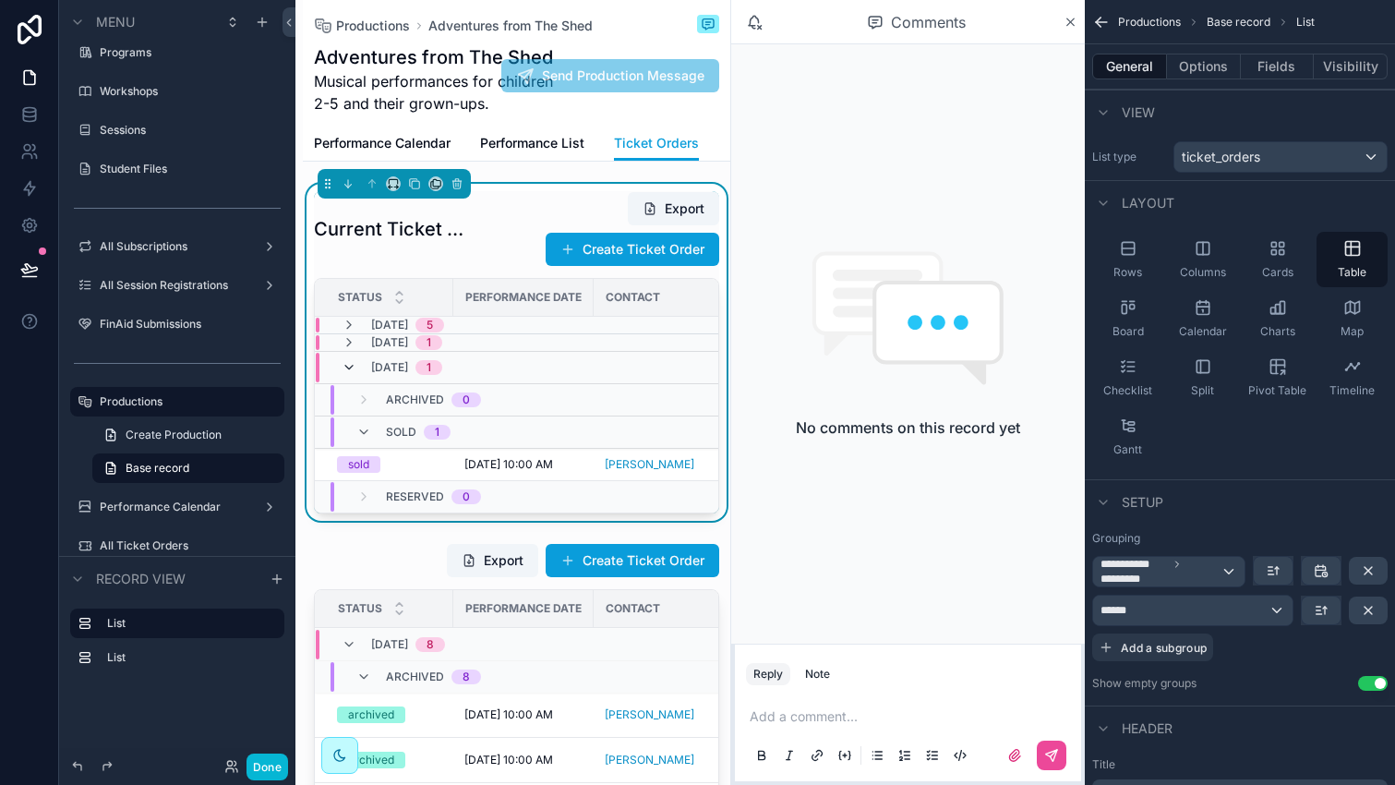
click at [348, 373] on icon "scrollable content" at bounding box center [349, 367] width 15 height 15
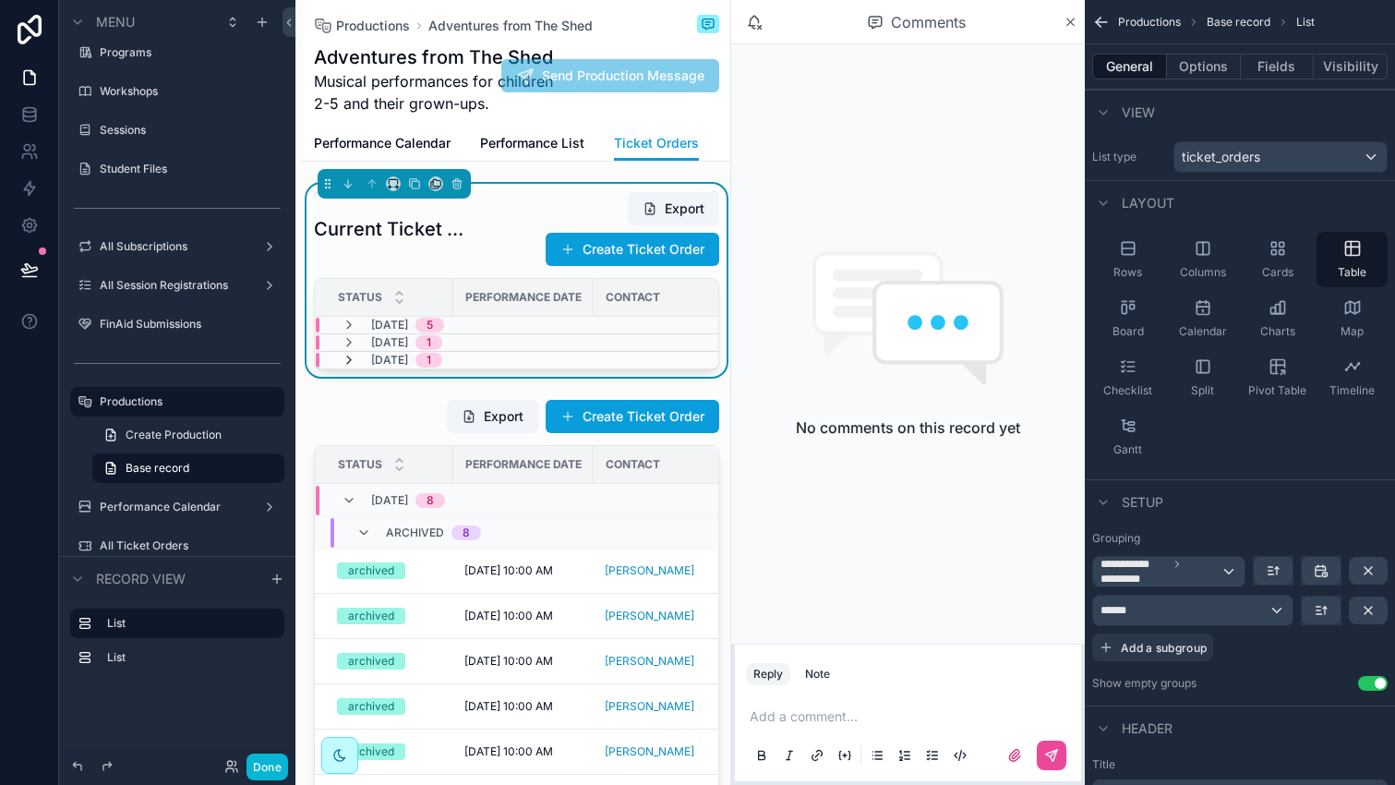
click at [349, 358] on icon "scrollable content" at bounding box center [349, 360] width 15 height 15
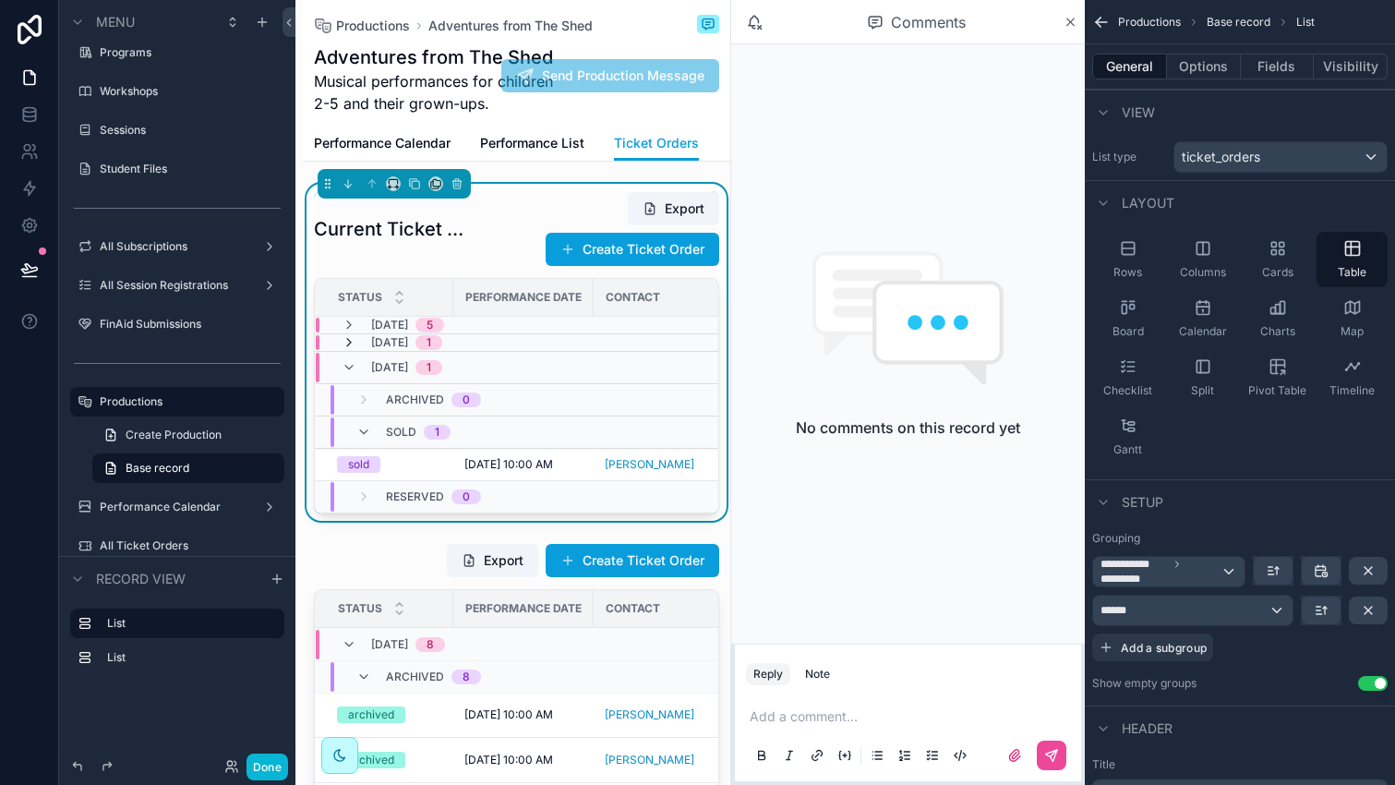
click at [351, 340] on icon "scrollable content" at bounding box center [349, 342] width 15 height 15
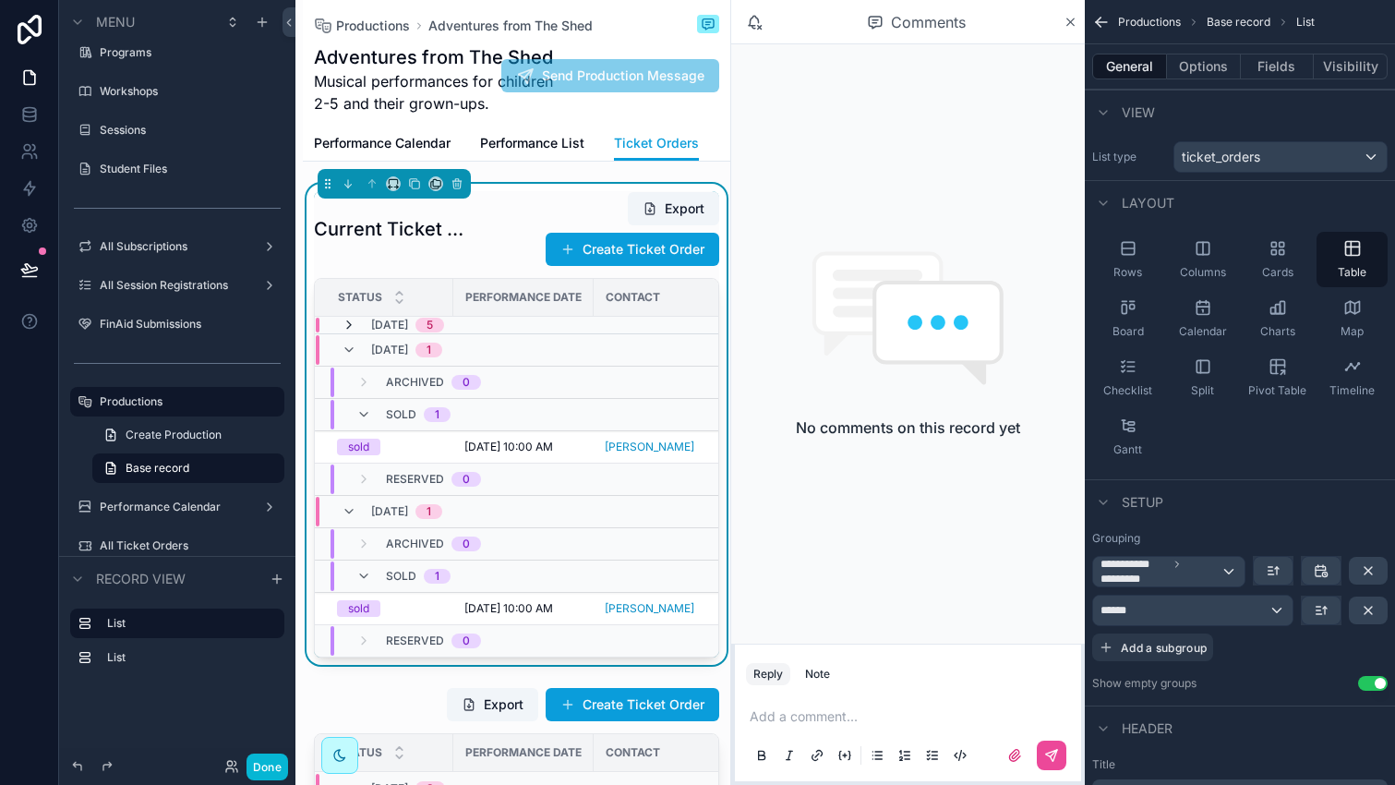
click at [347, 324] on icon "scrollable content" at bounding box center [349, 325] width 15 height 15
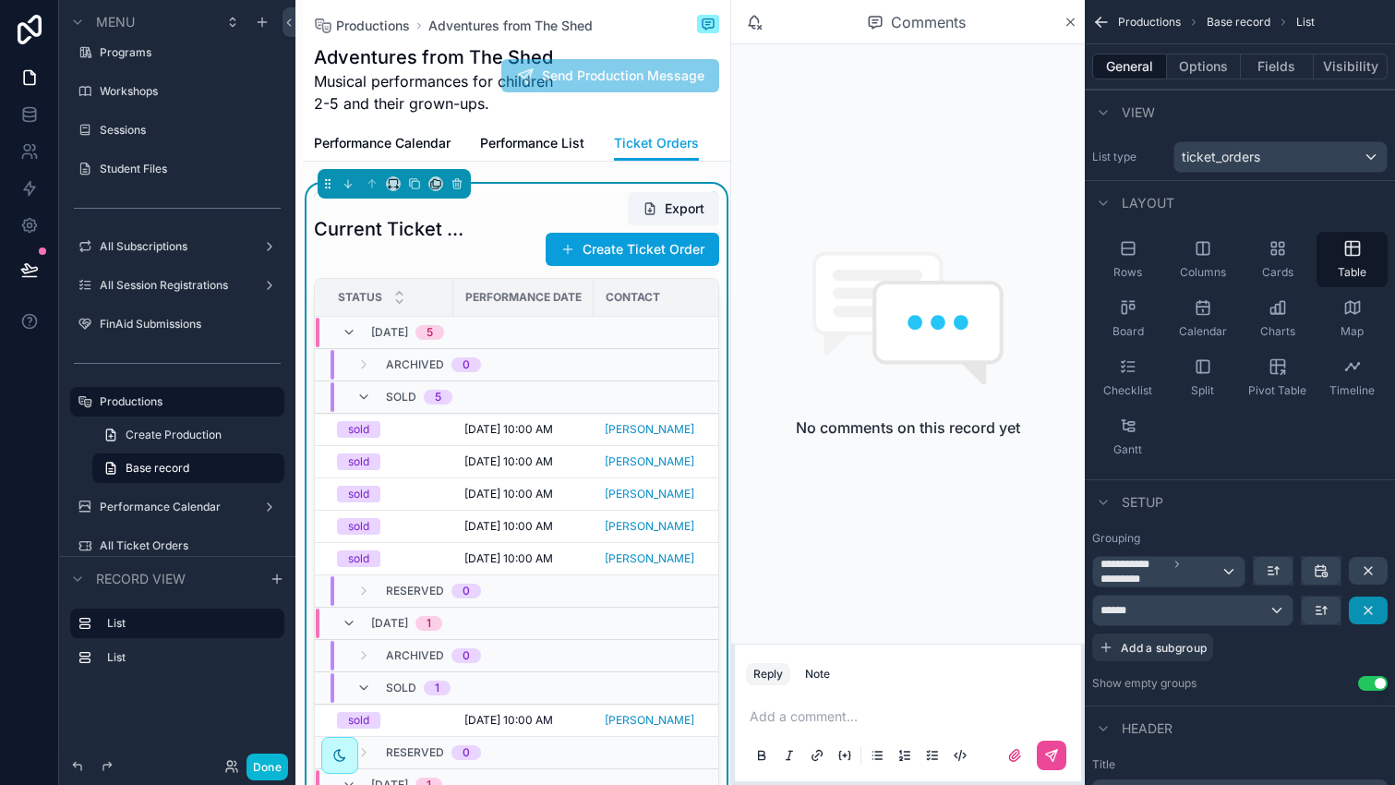
click at [1368, 609] on icon "scrollable content" at bounding box center [1367, 609] width 7 height 7
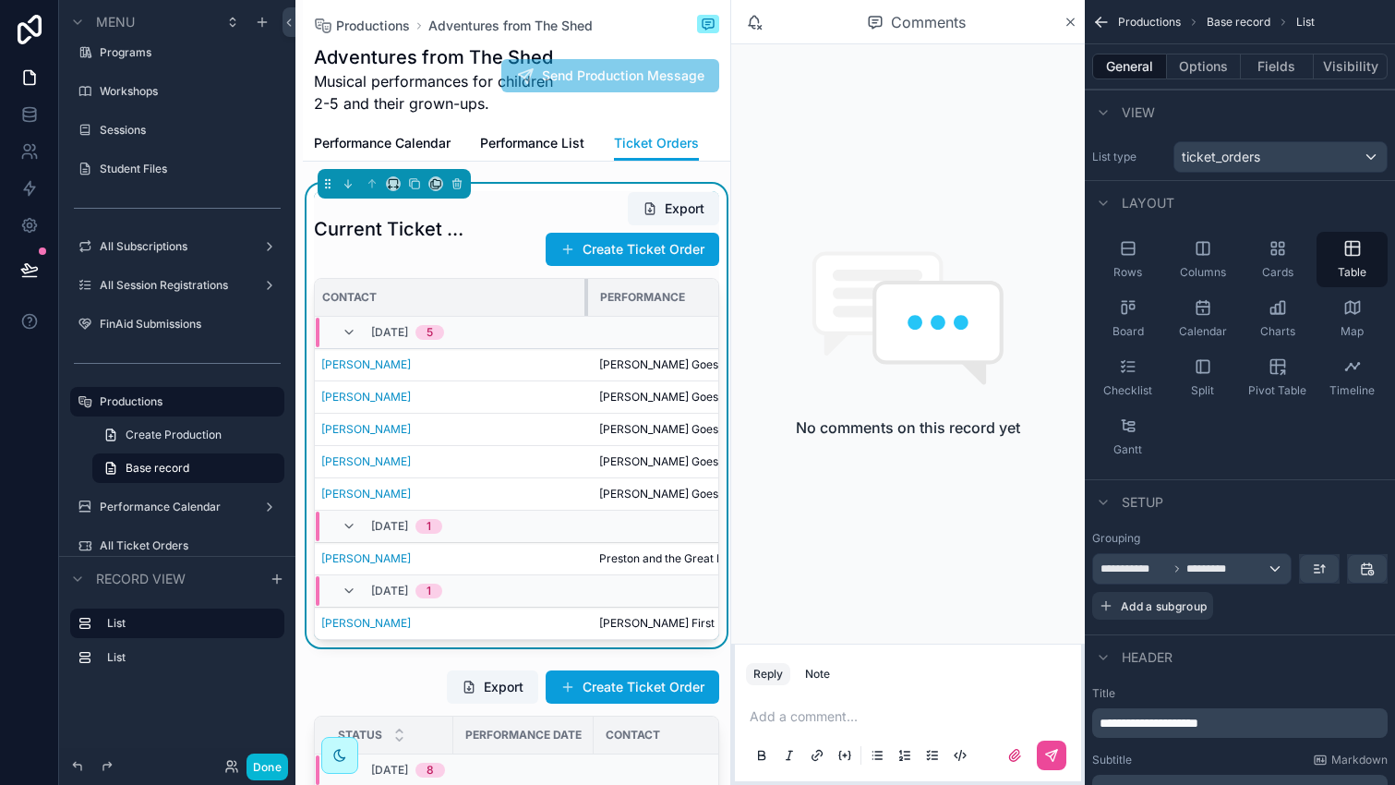
scroll to position [0, 286]
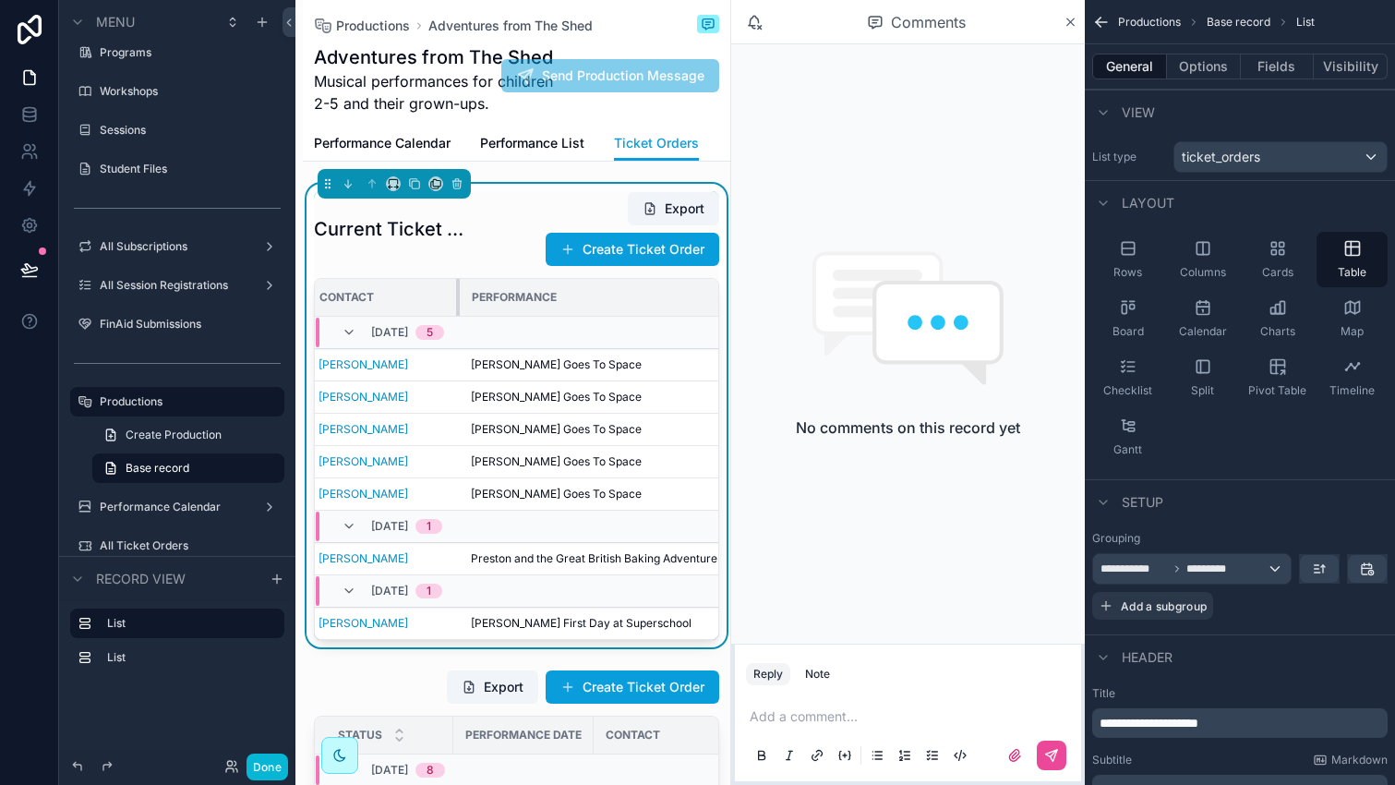
drag, startPoint x: 582, startPoint y: 294, endPoint x: 457, endPoint y: 293, distance: 125.5
click at [457, 293] on div "scrollable content" at bounding box center [459, 297] width 7 height 37
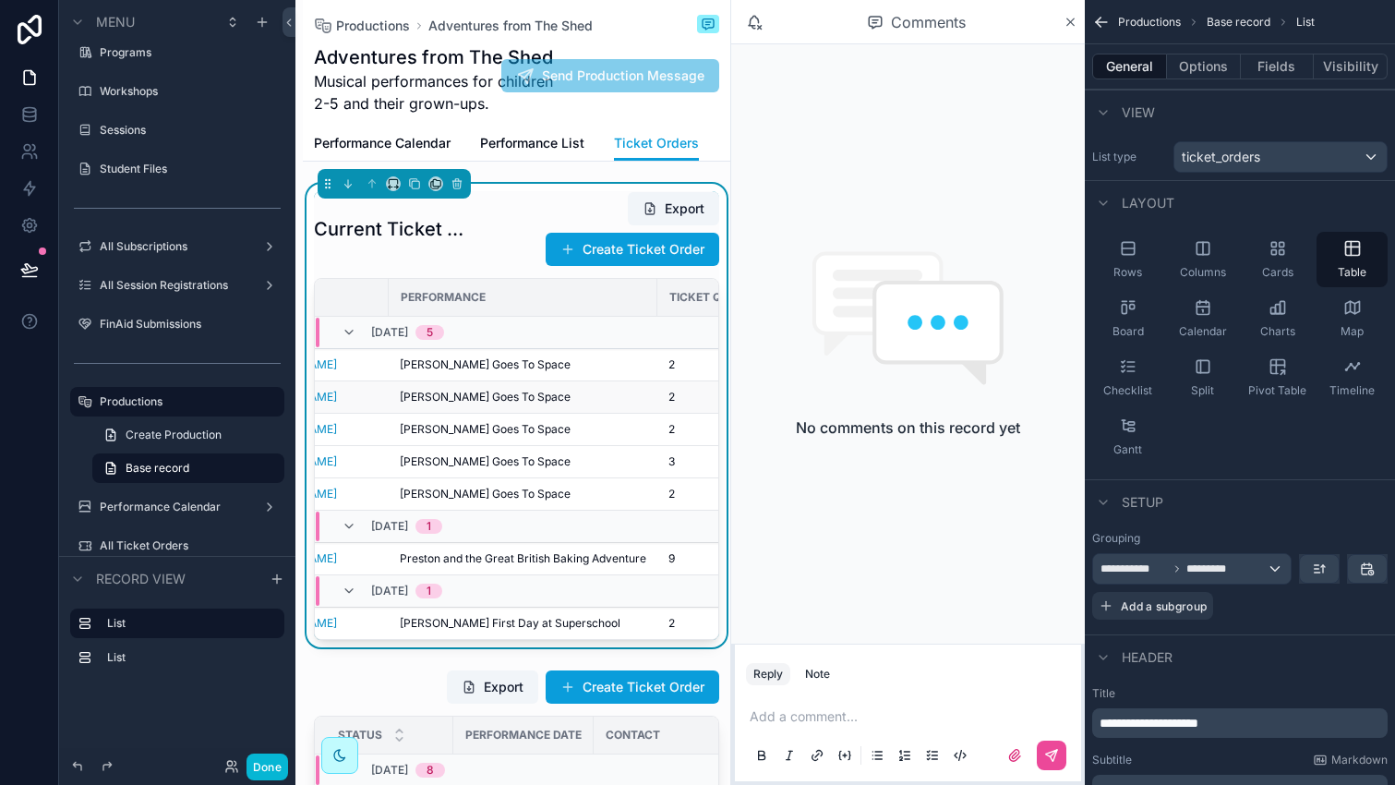
scroll to position [0, 377]
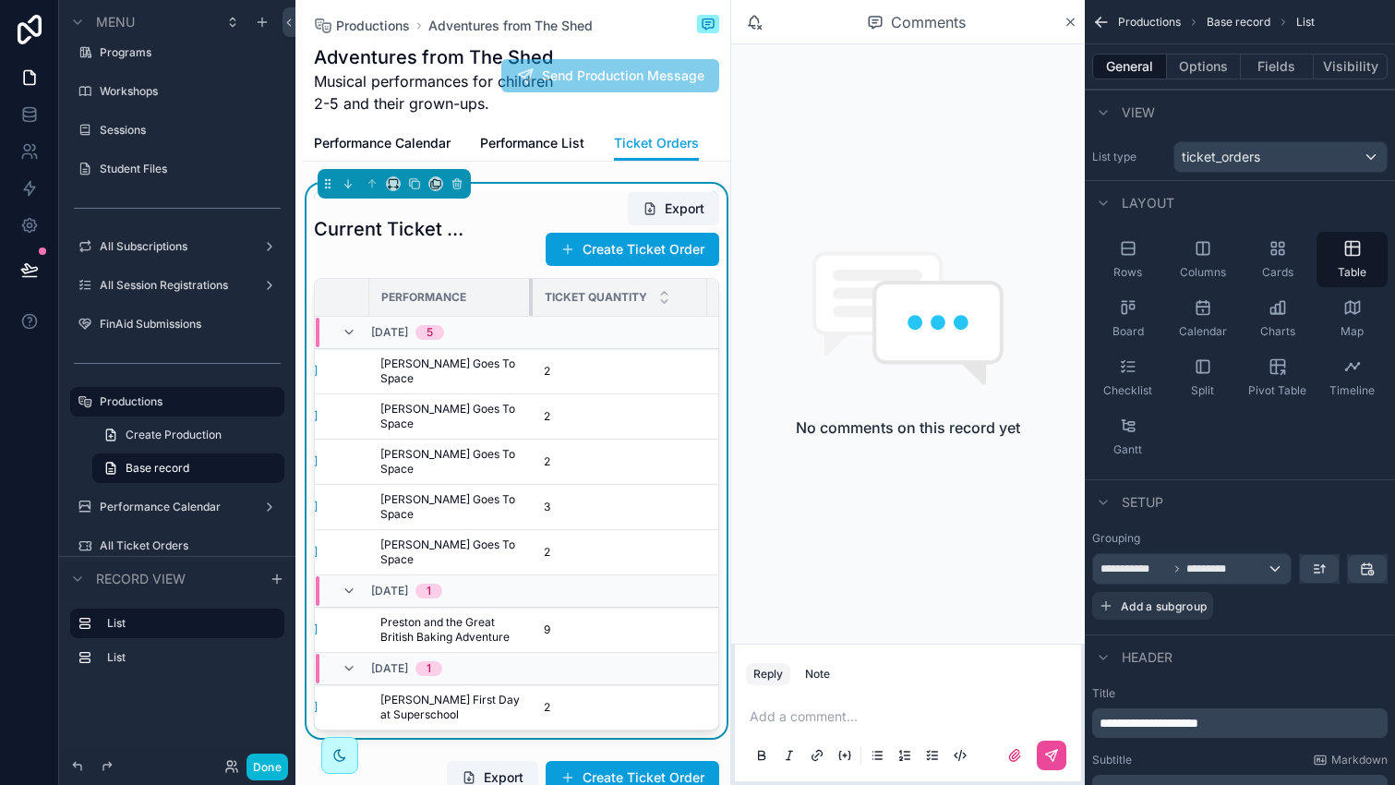
drag, startPoint x: 636, startPoint y: 299, endPoint x: 516, endPoint y: 303, distance: 120.0
click at [516, 303] on th "Performance" at bounding box center [450, 298] width 163 height 38
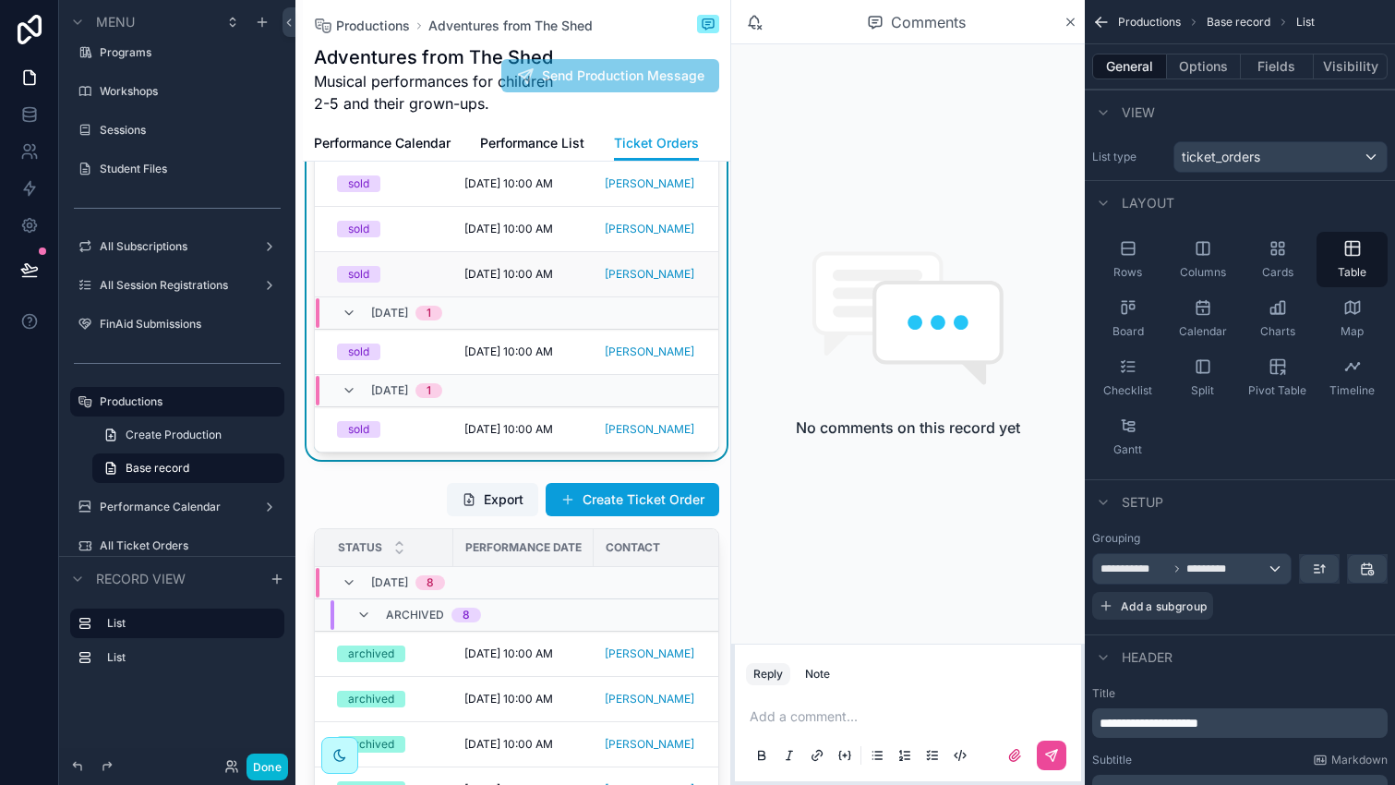
scroll to position [293, 0]
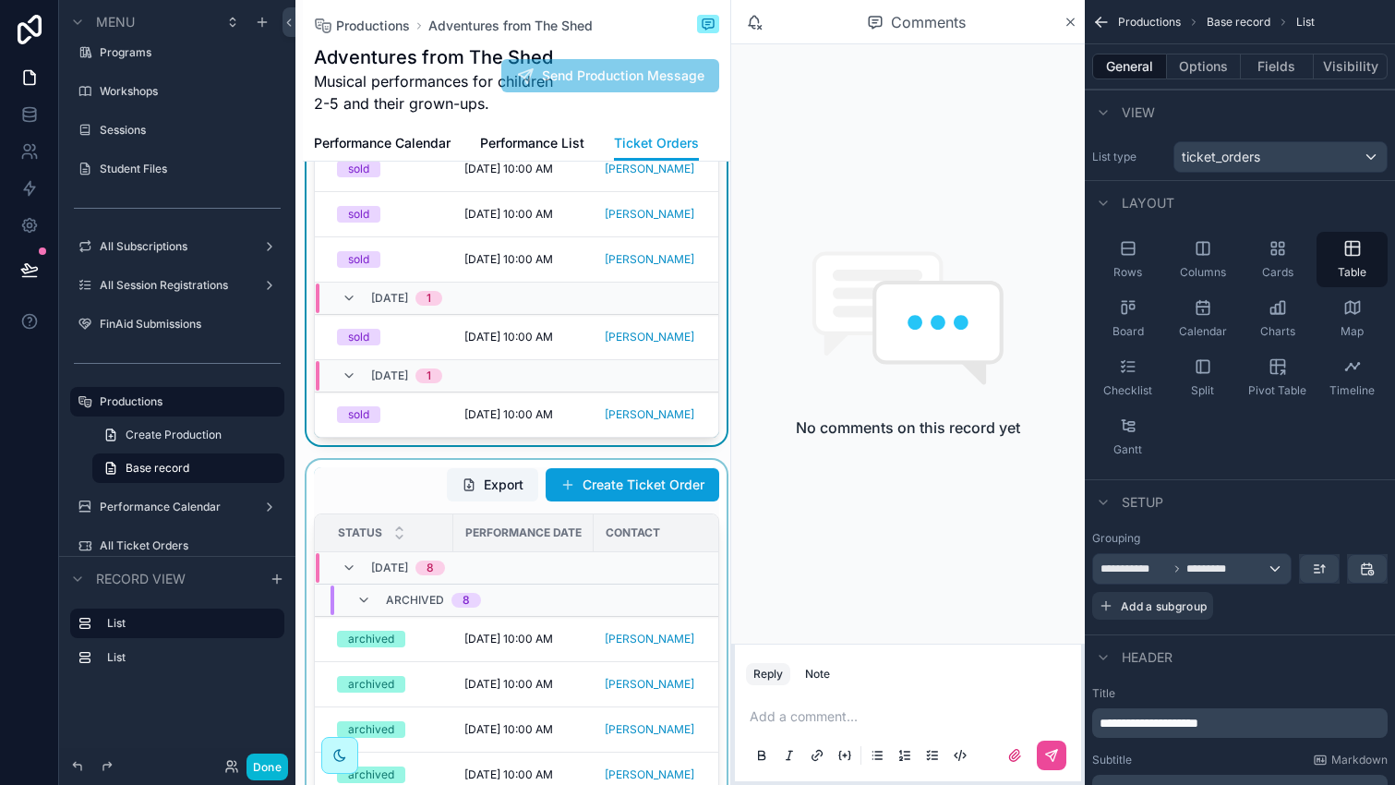
click at [421, 460] on div "scrollable content" at bounding box center [516, 786] width 427 height 652
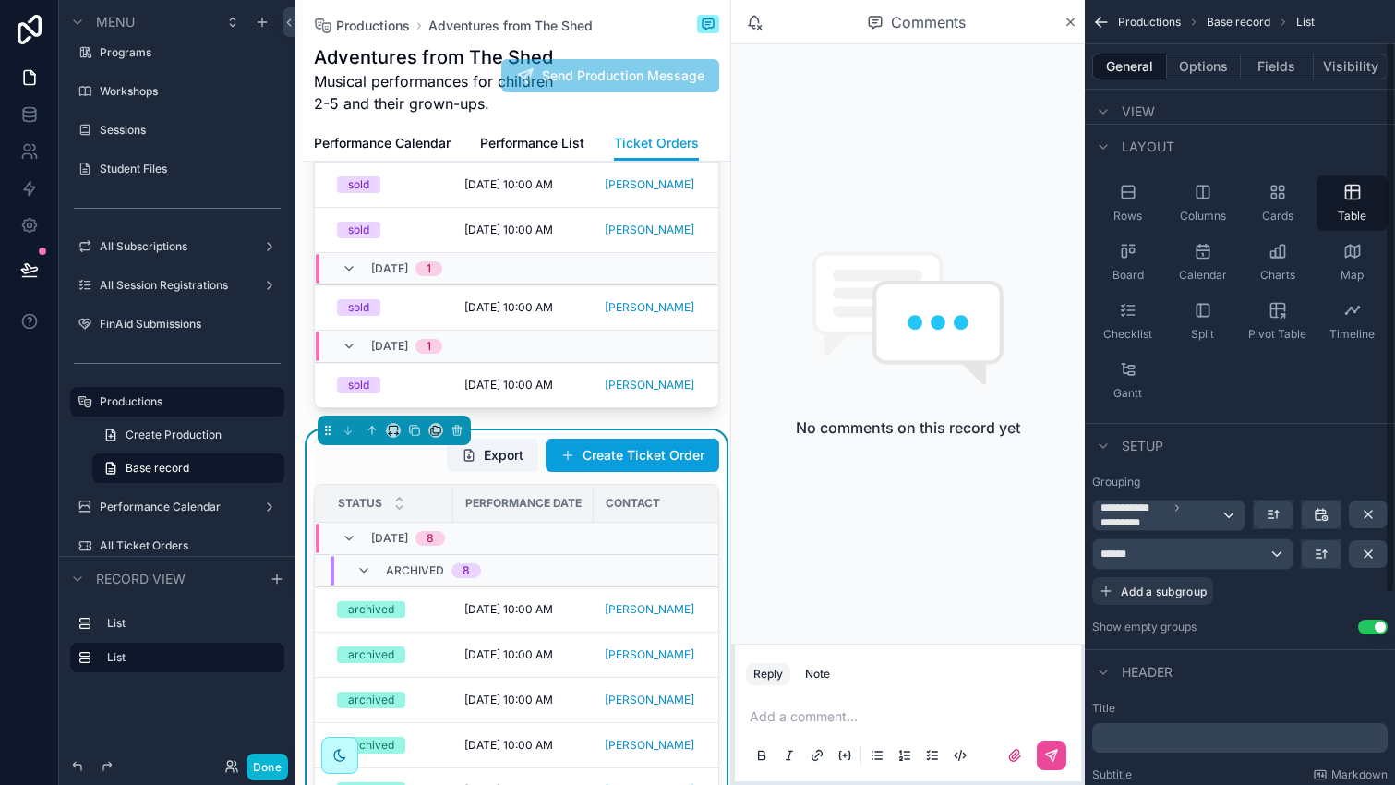
scroll to position [89, 0]
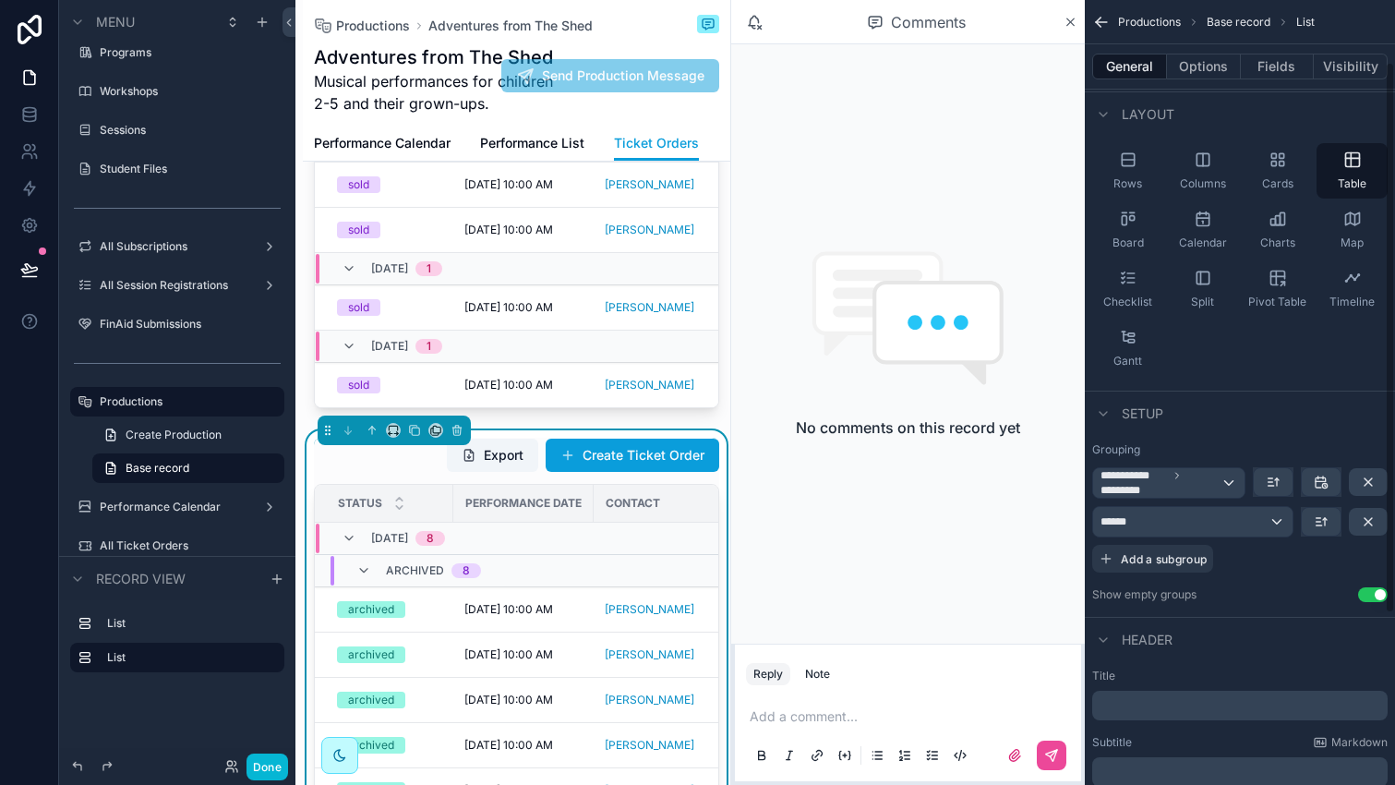
click at [1157, 700] on p "﻿" at bounding box center [1241, 705] width 284 height 18
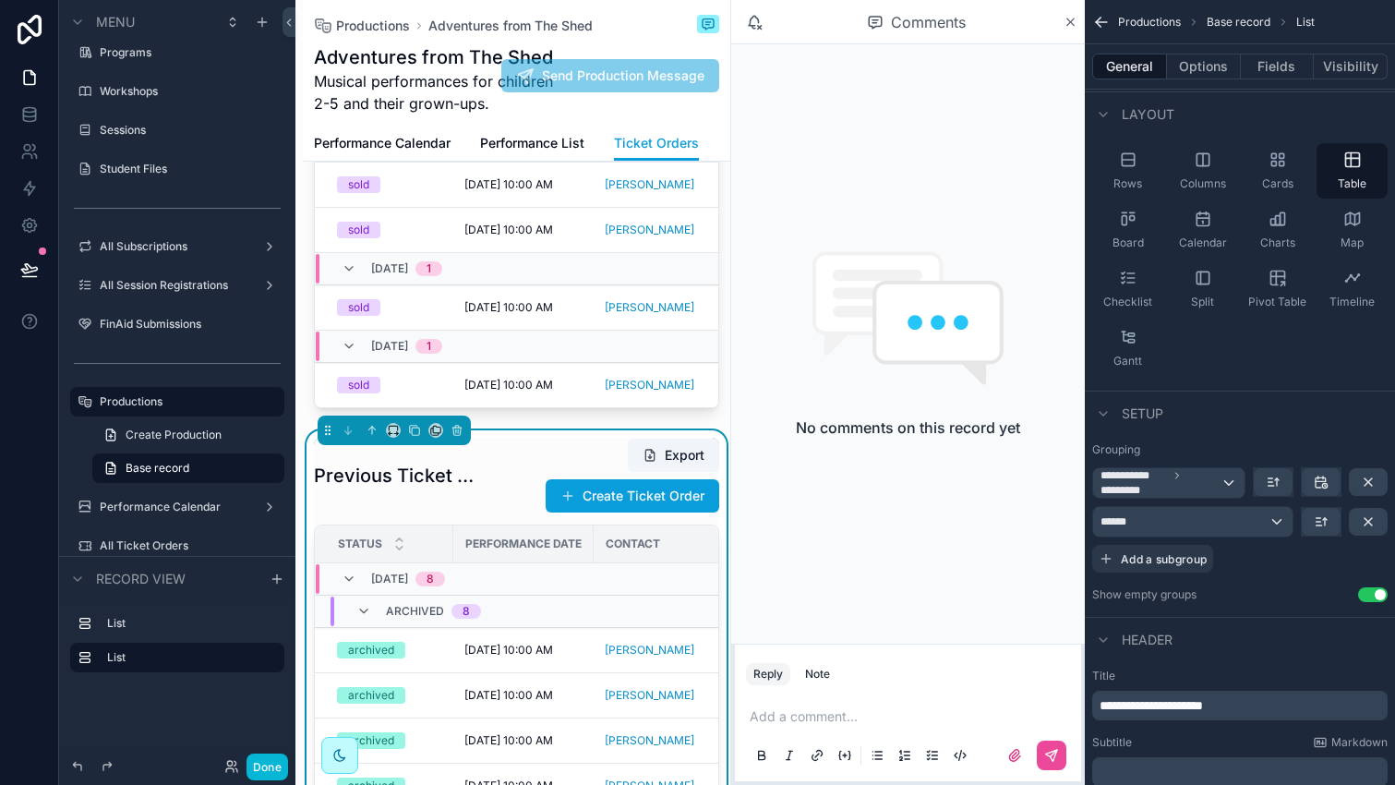
click at [560, 438] on div "Export Create Ticket Order" at bounding box center [600, 476] width 238 height 76
click at [458, 429] on icon "scrollable content" at bounding box center [458, 431] width 0 height 4
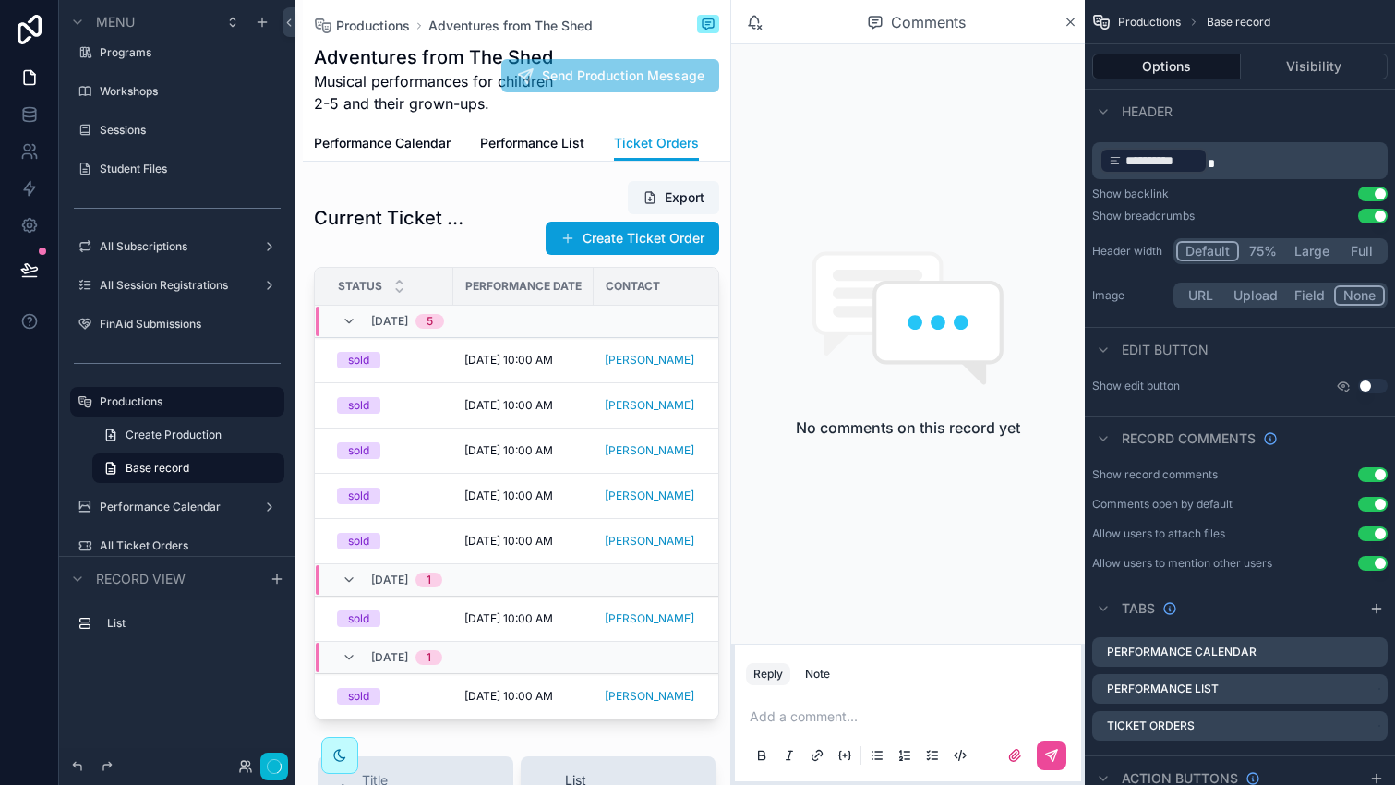
scroll to position [0, 0]
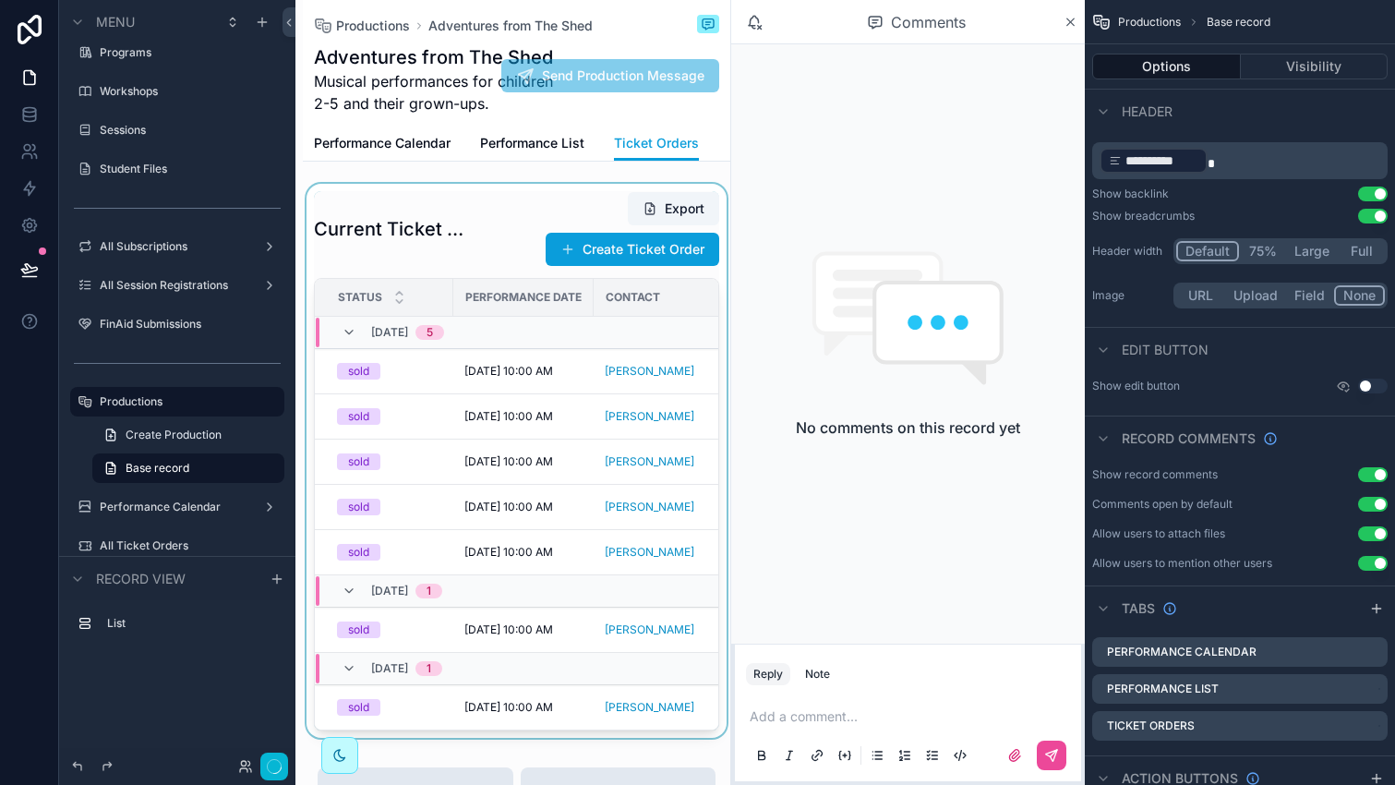
click at [497, 236] on div "scrollable content" at bounding box center [516, 461] width 427 height 554
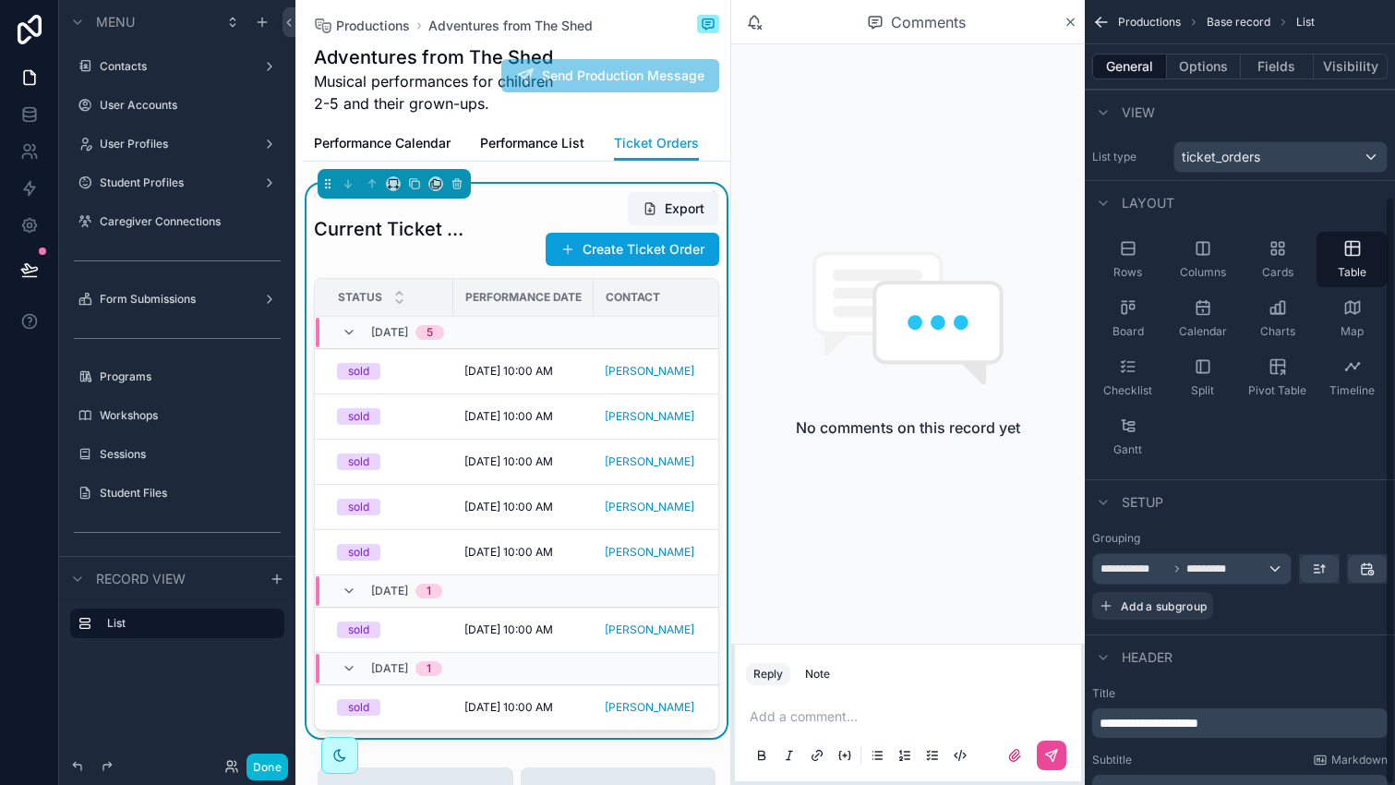
scroll to position [261, 0]
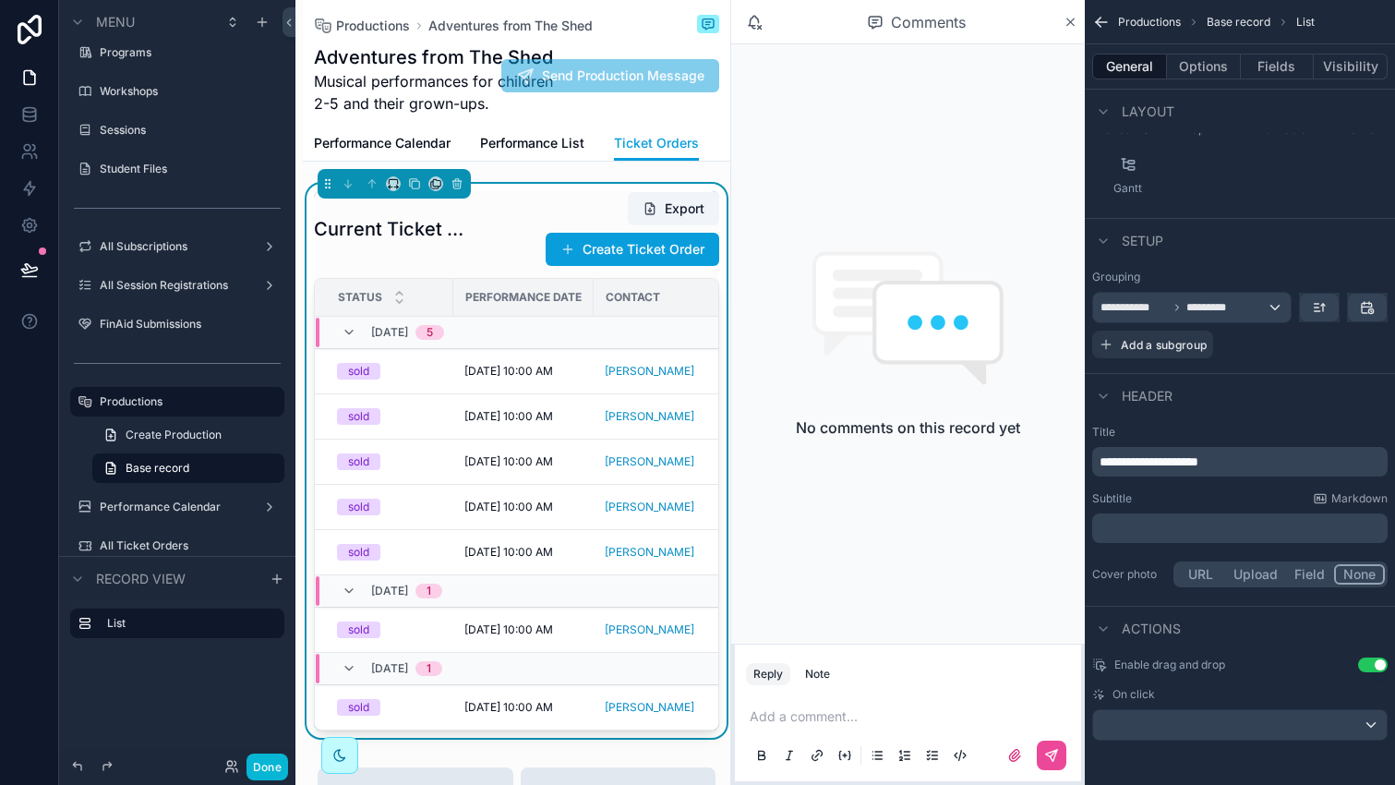
click at [1241, 460] on p "**********" at bounding box center [1241, 461] width 284 height 18
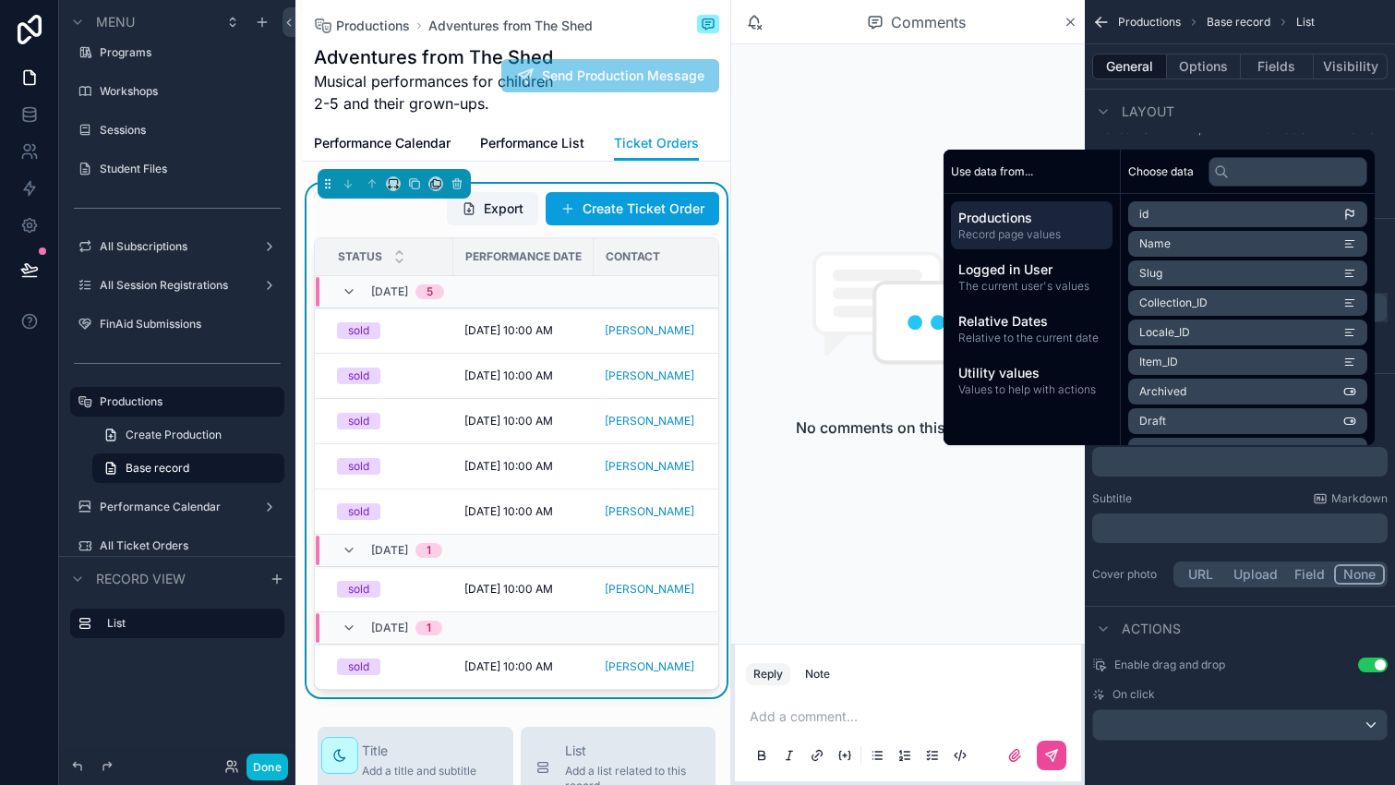
click at [1239, 500] on div "Subtitle Markdown" at bounding box center [1239, 498] width 295 height 15
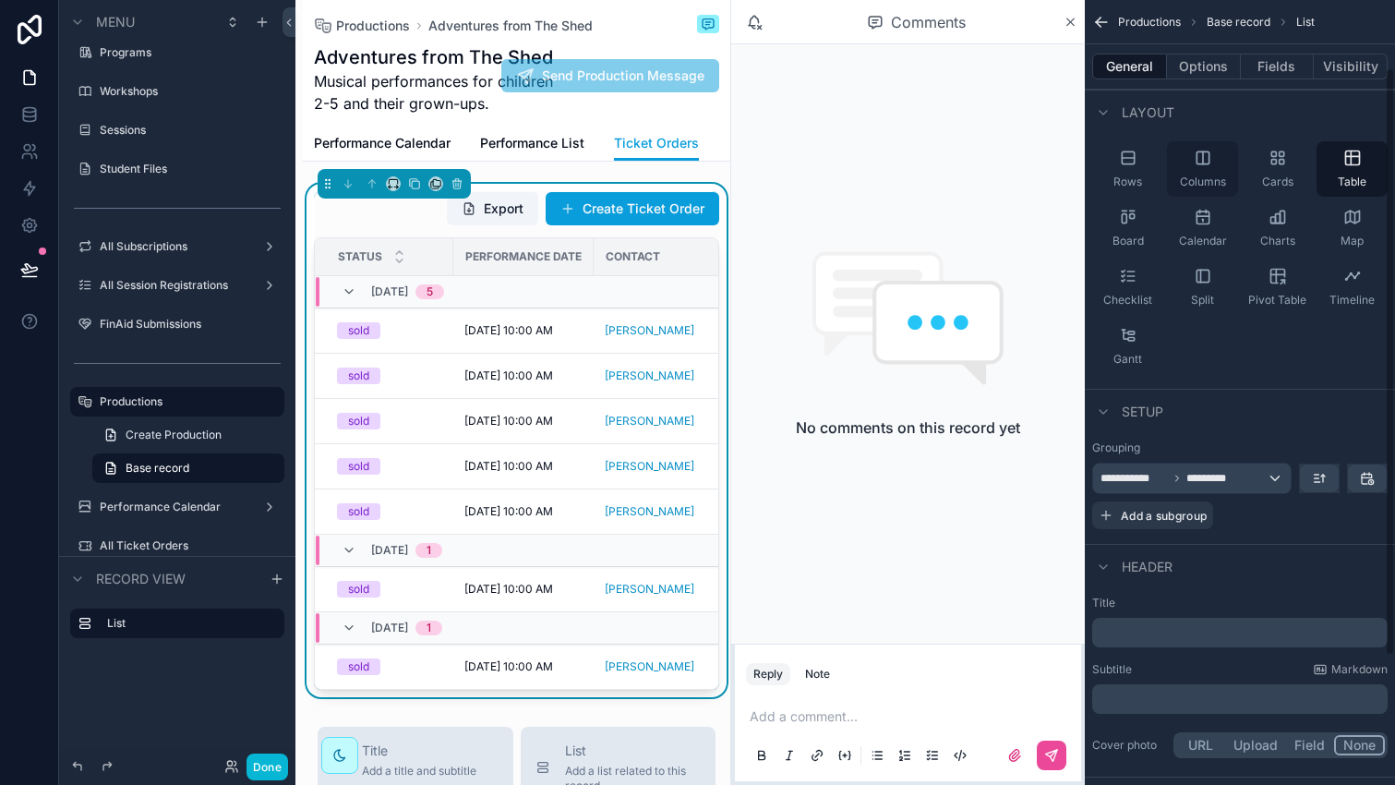
scroll to position [0, 0]
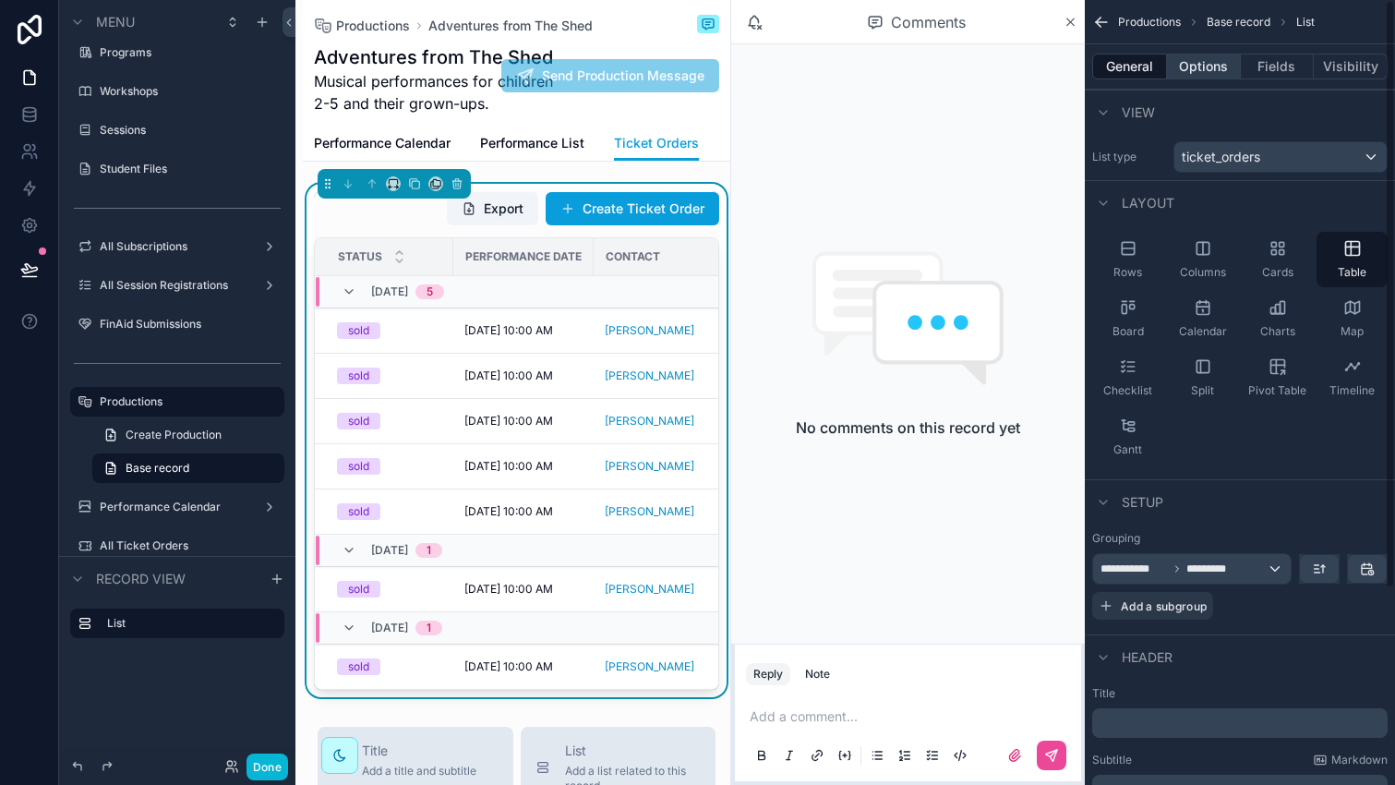
click at [1204, 65] on button "Options" at bounding box center [1204, 67] width 74 height 26
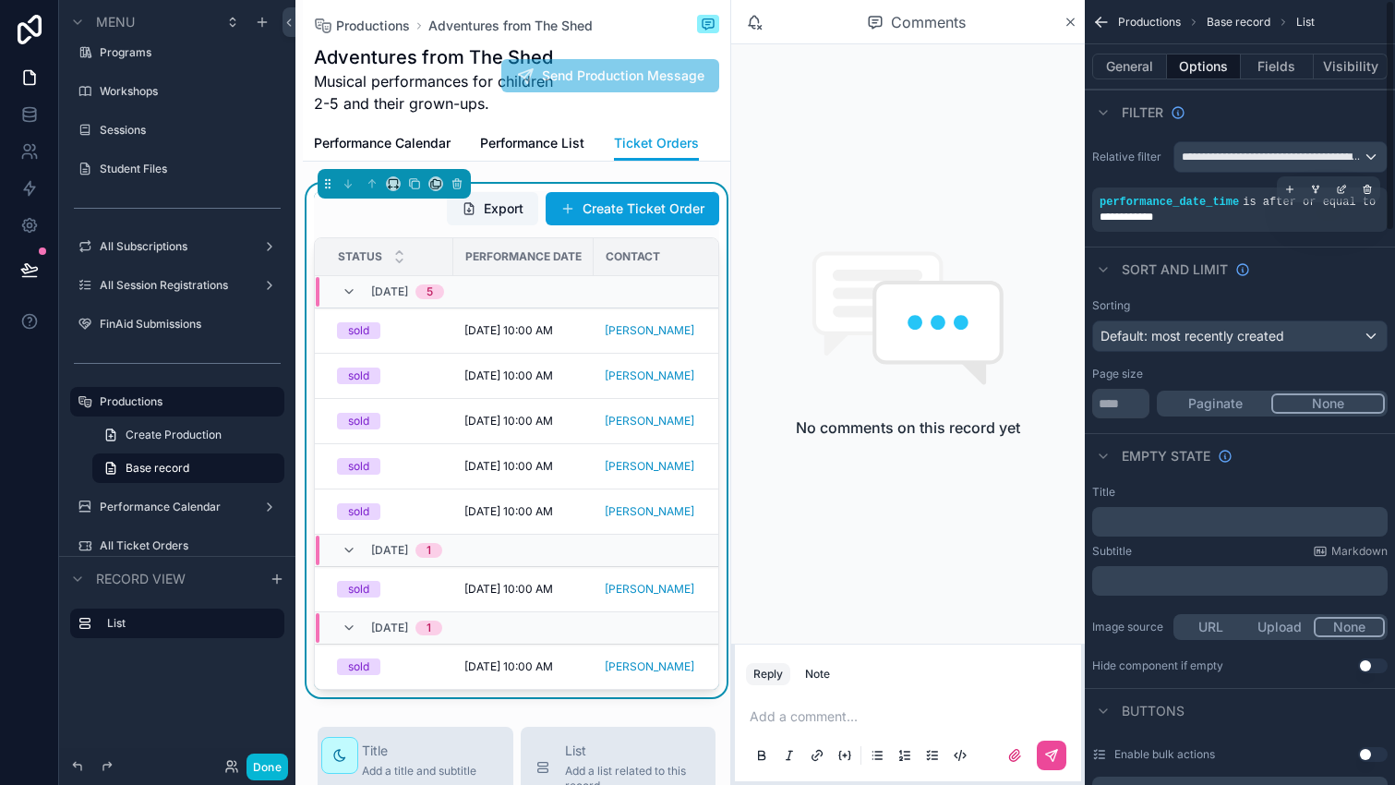
click at [1262, 215] on div "**********" at bounding box center [1239, 217] width 281 height 15
click at [1368, 189] on icon "scrollable content" at bounding box center [1368, 190] width 0 height 3
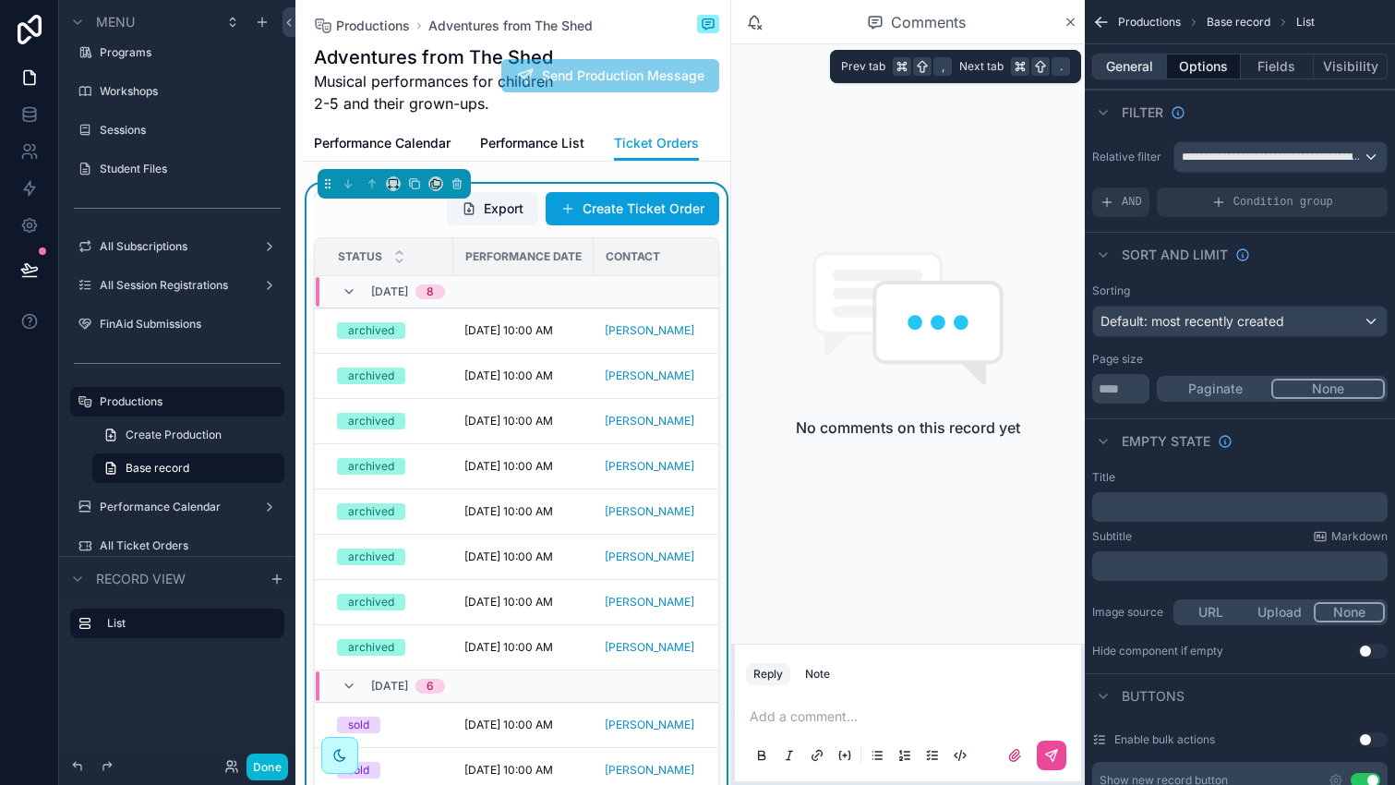
click at [1142, 68] on button "General" at bounding box center [1129, 67] width 75 height 26
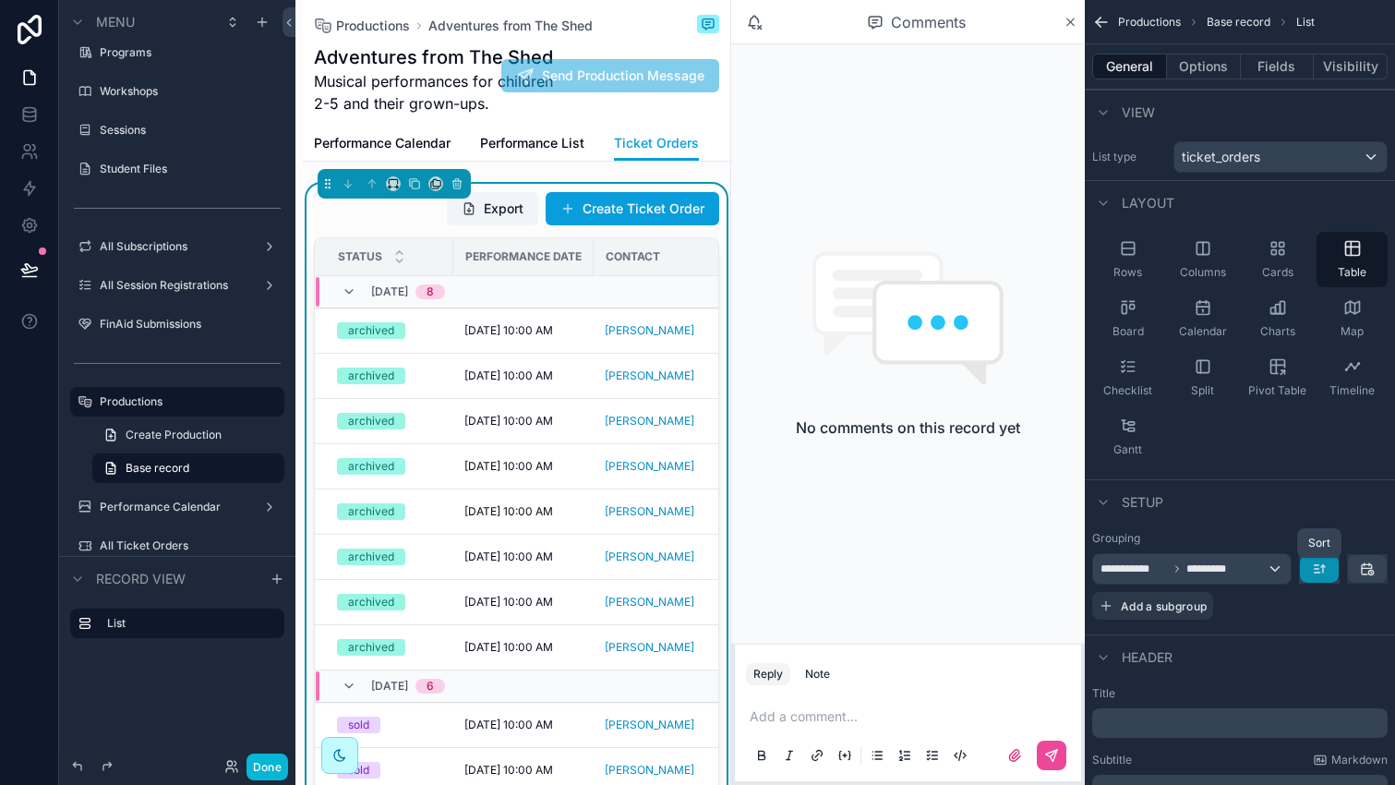
click at [1320, 565] on icon "scrollable content" at bounding box center [1319, 568] width 15 height 15
click at [1267, 644] on span "Newest -> Oldest" at bounding box center [1267, 645] width 105 height 22
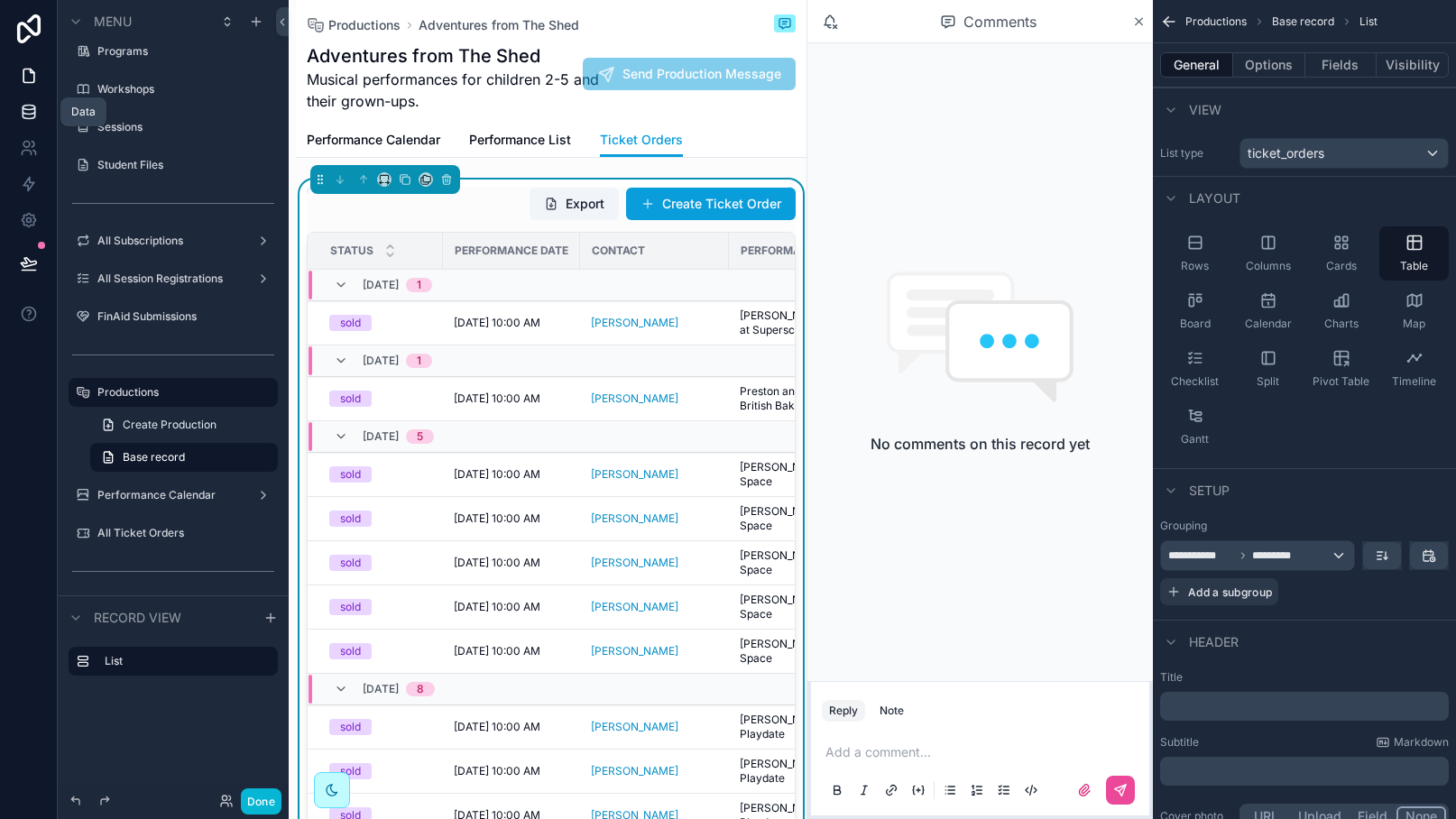
click at [29, 109] on icon at bounding box center [28, 108] width 12 height 5
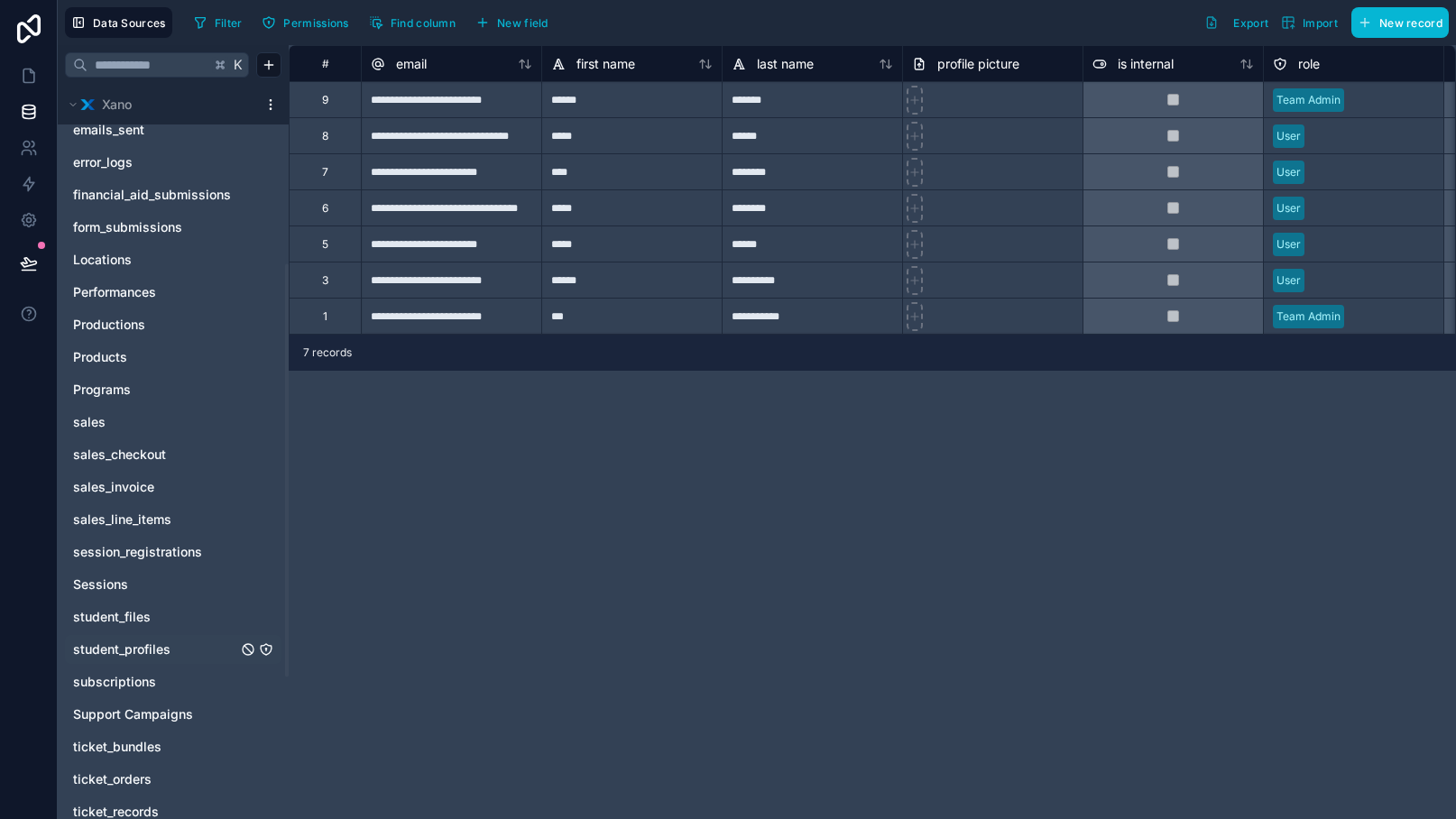
scroll to position [572, 0]
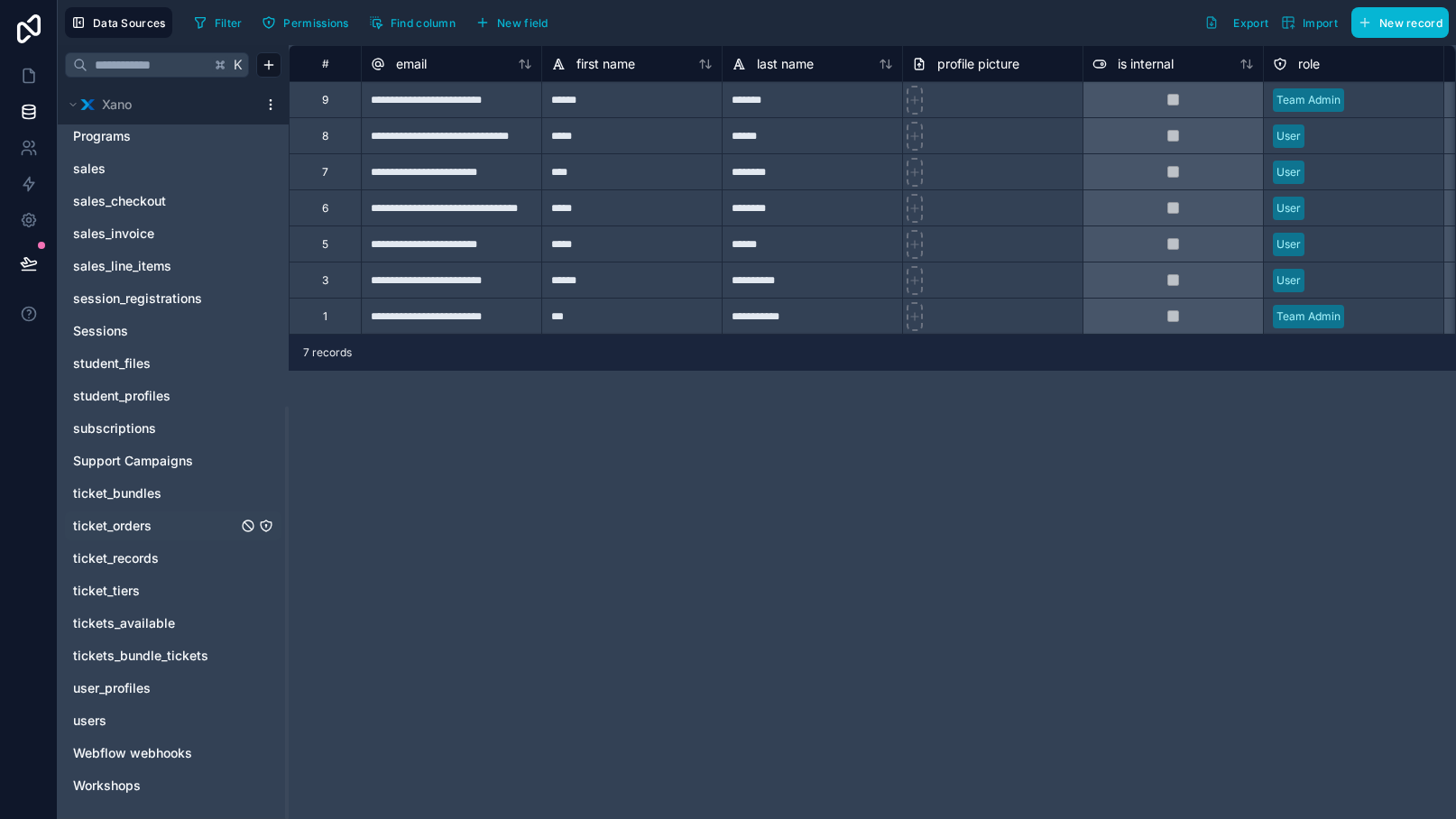
click at [152, 526] on link "ticket_orders" at bounding box center [155, 526] width 164 height 18
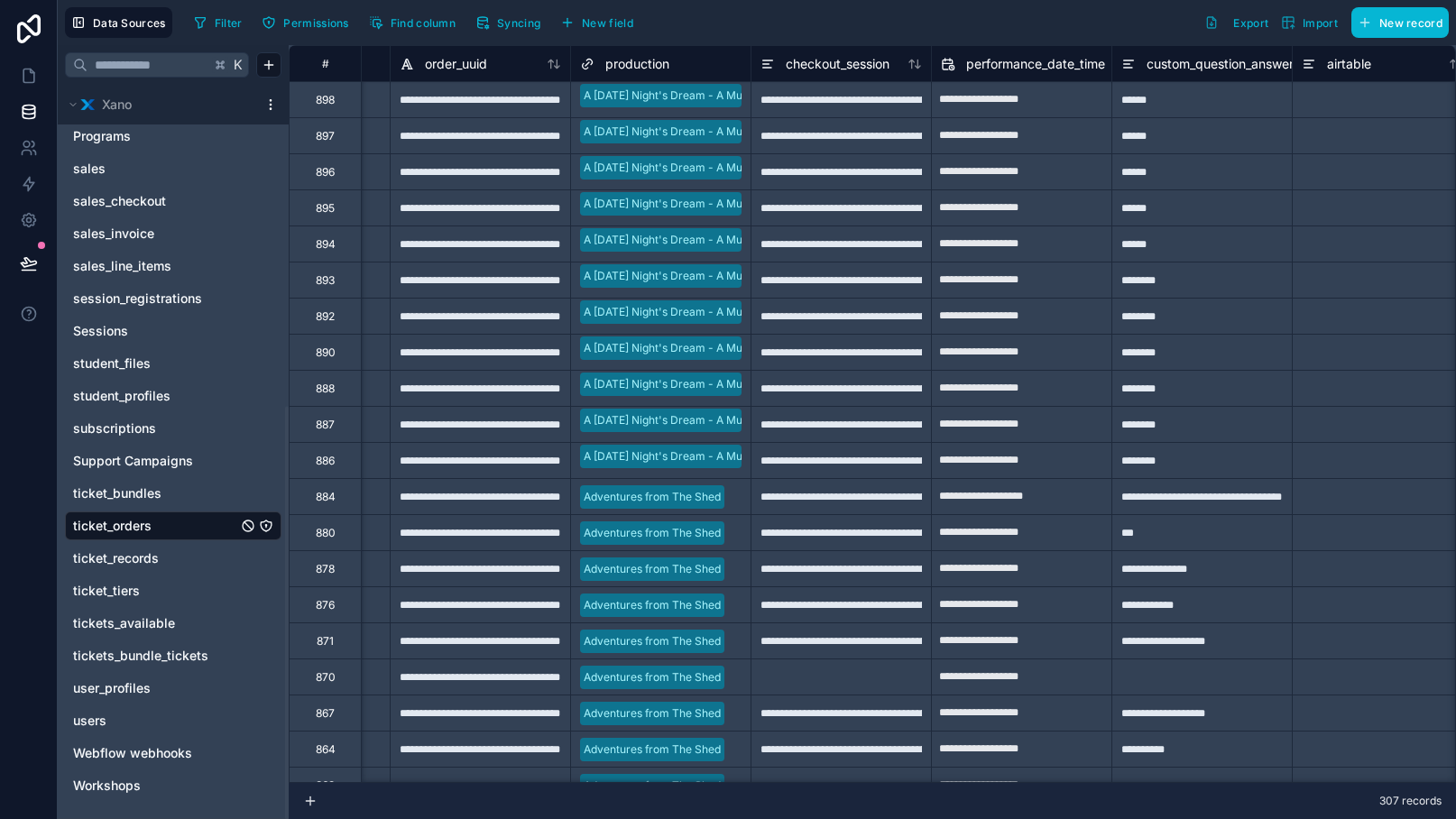
scroll to position [0, 1628]
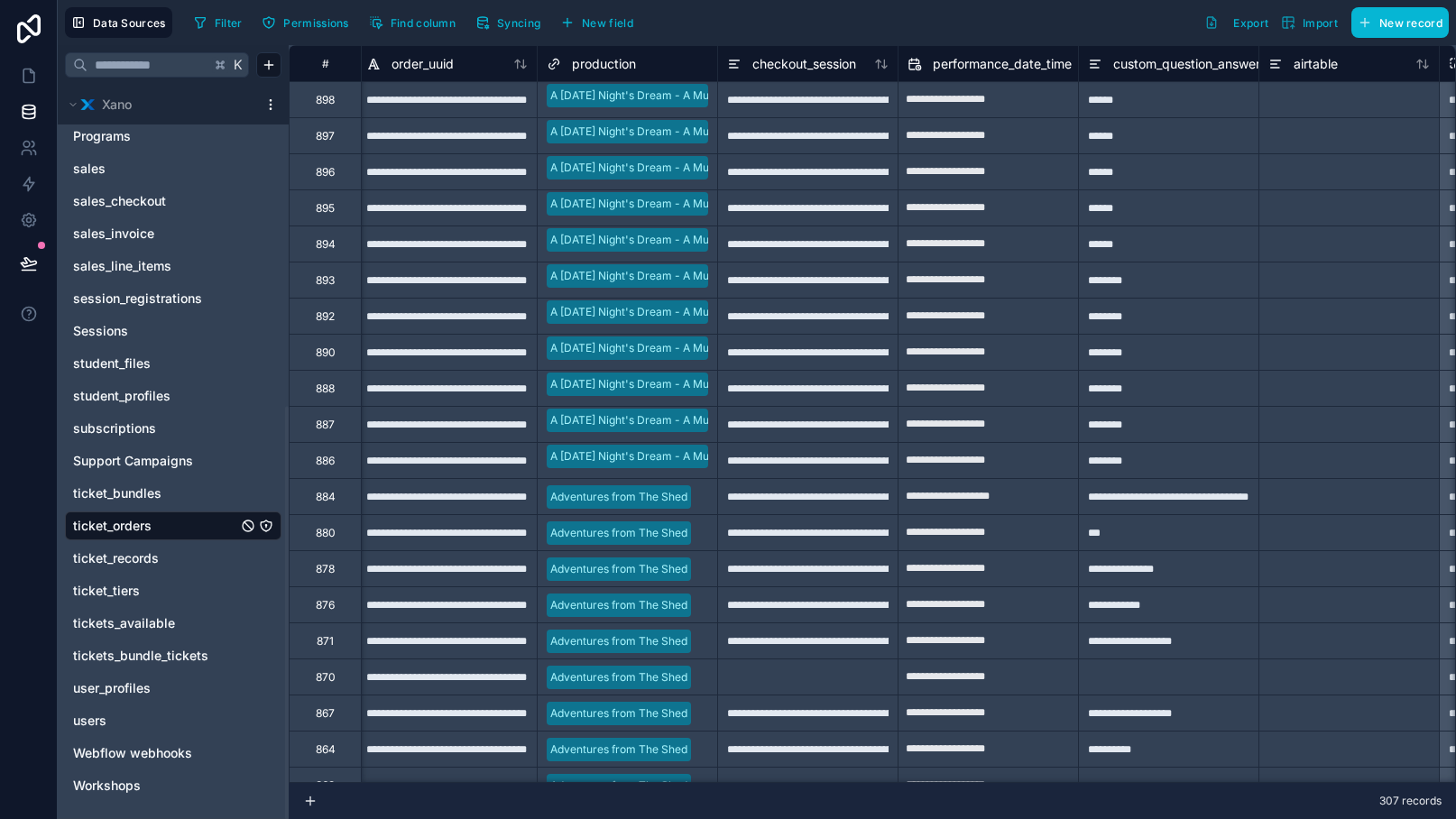
click at [1031, 68] on span "performance_date_time" at bounding box center [1002, 64] width 139 height 18
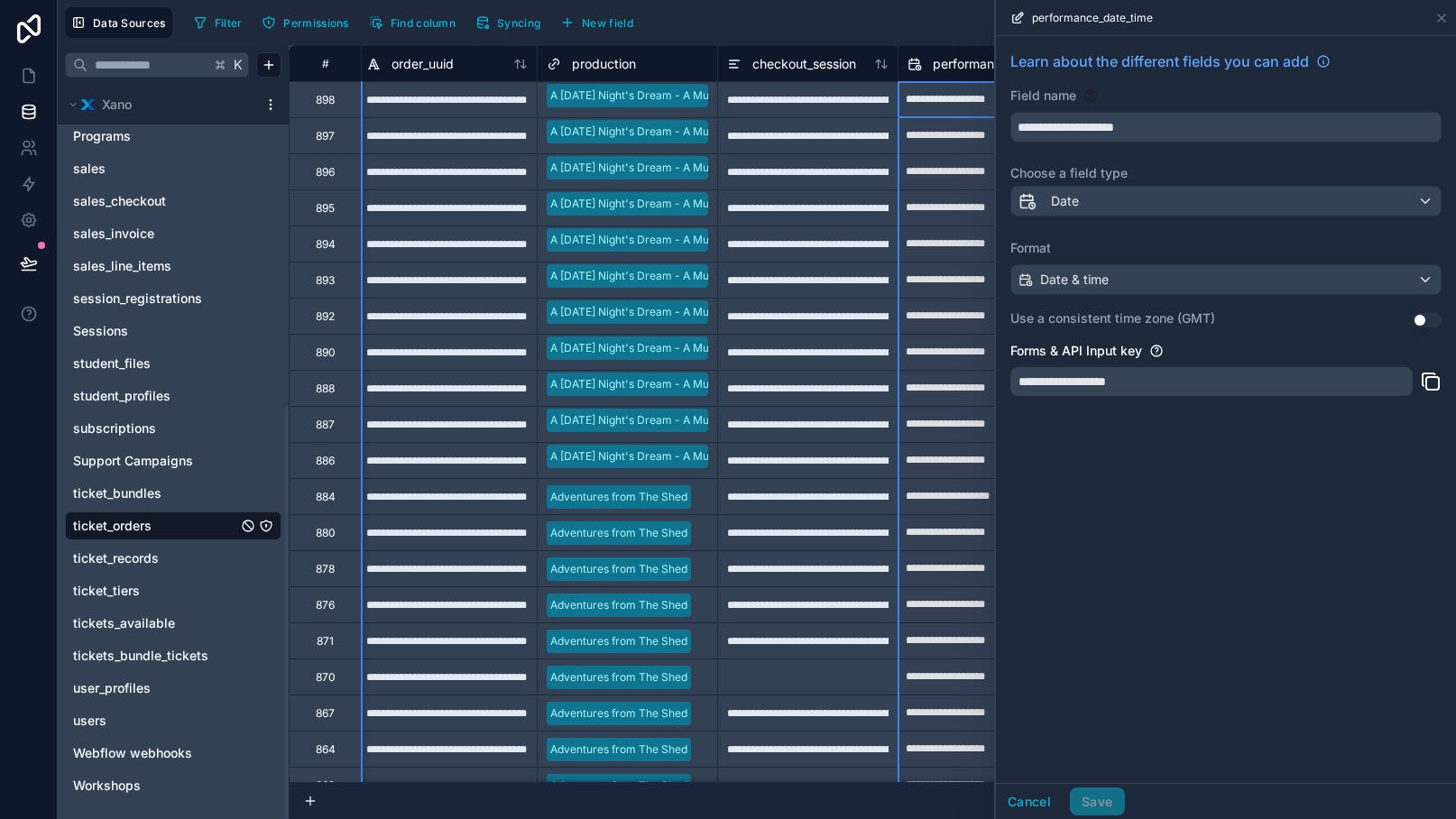
click at [954, 34] on div "Filter Permissions Find column Syncing New field Export Import New record" at bounding box center [817, 22] width 1262 height 30
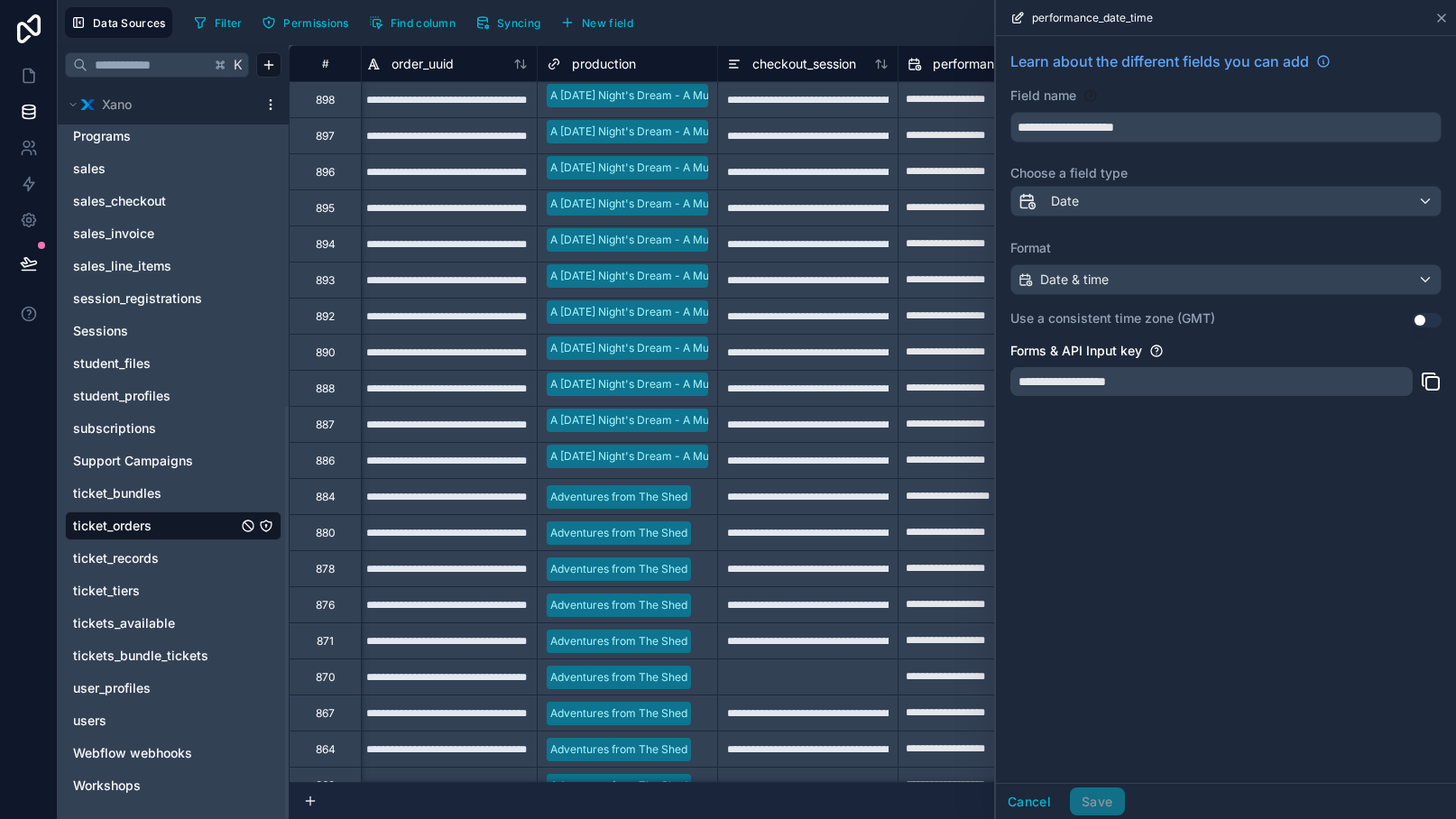
click at [1362, 11] on icon at bounding box center [1441, 18] width 15 height 15
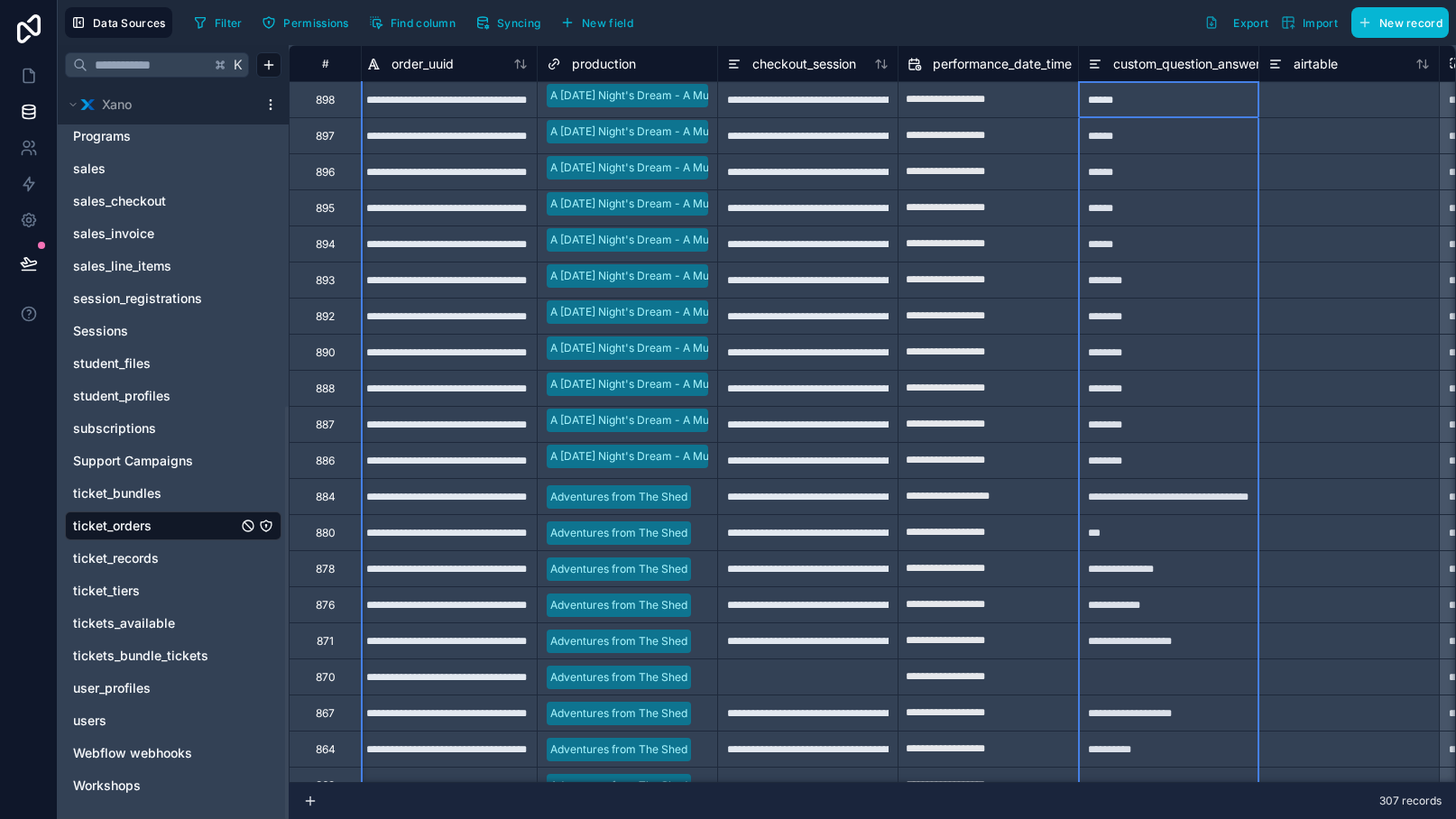
drag, startPoint x: 1078, startPoint y: 63, endPoint x: 1094, endPoint y: 65, distance: 16.1
click at [1094, 65] on div "custom_question_answer" at bounding box center [1169, 64] width 180 height 22
click at [1056, 57] on span "performance_date_time" at bounding box center [1002, 64] width 139 height 18
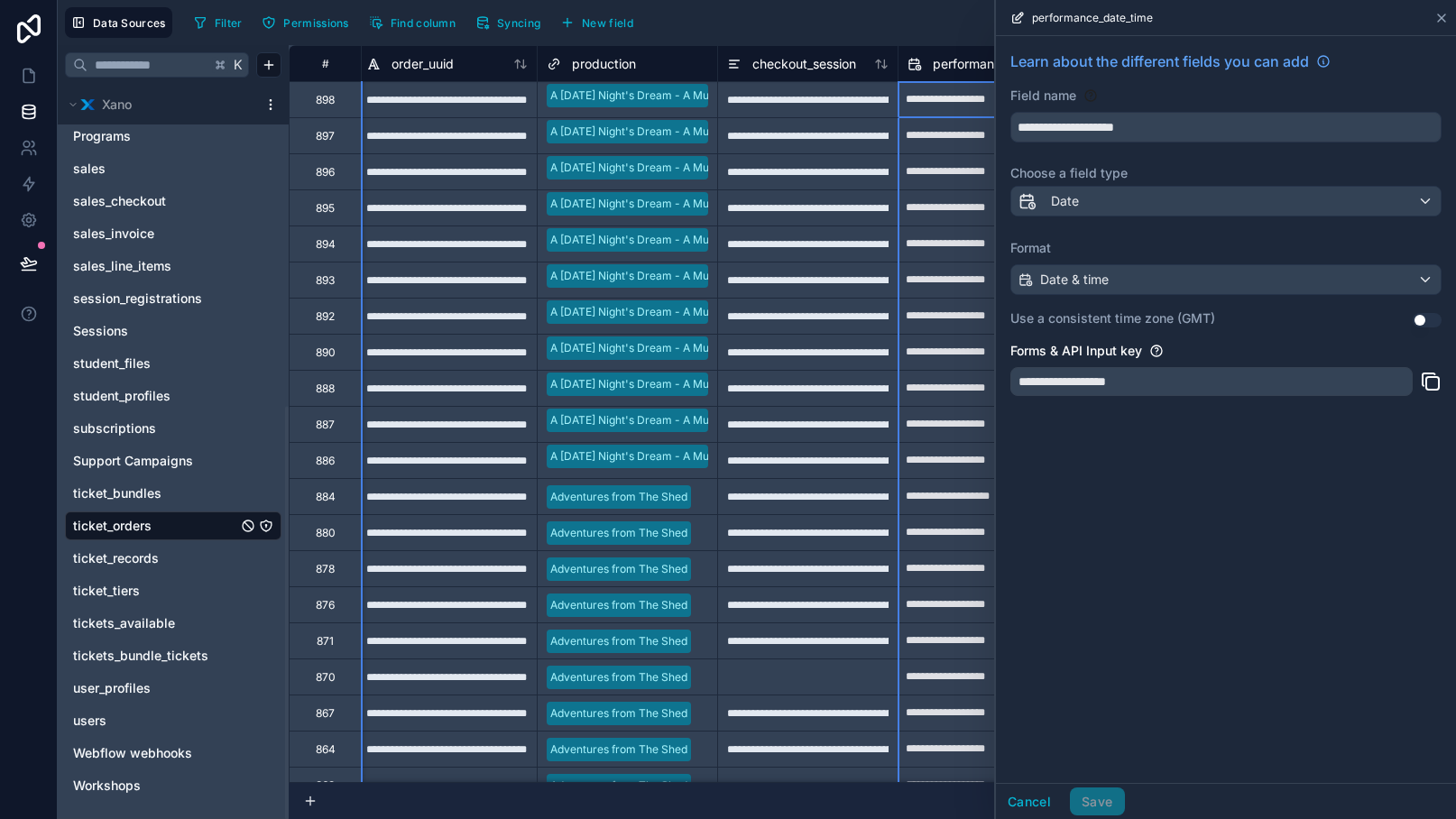
click at [1362, 23] on div "performance_date_time" at bounding box center [1225, 18] width 446 height 35
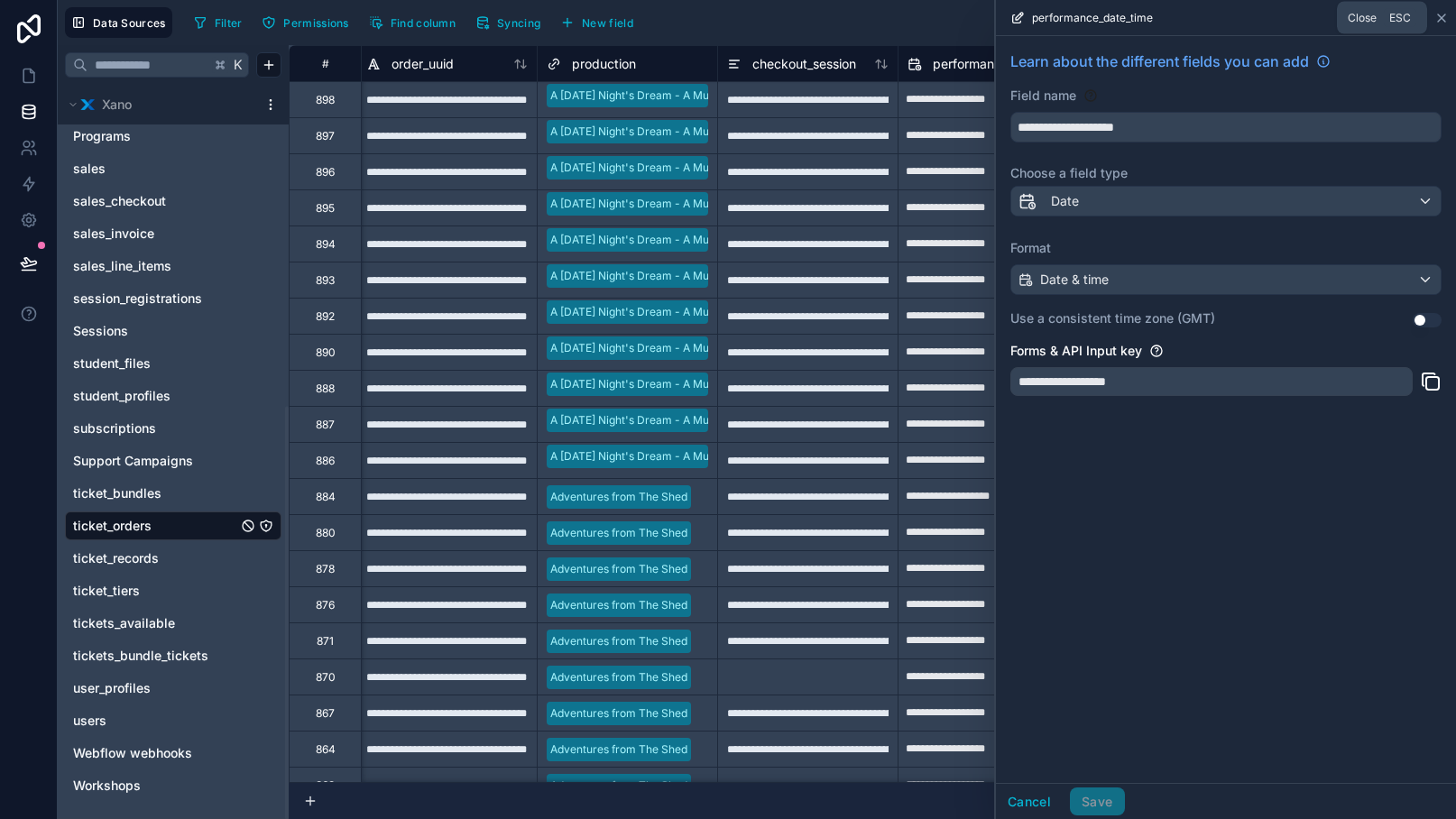
click at [1362, 21] on icon at bounding box center [1441, 18] width 15 height 15
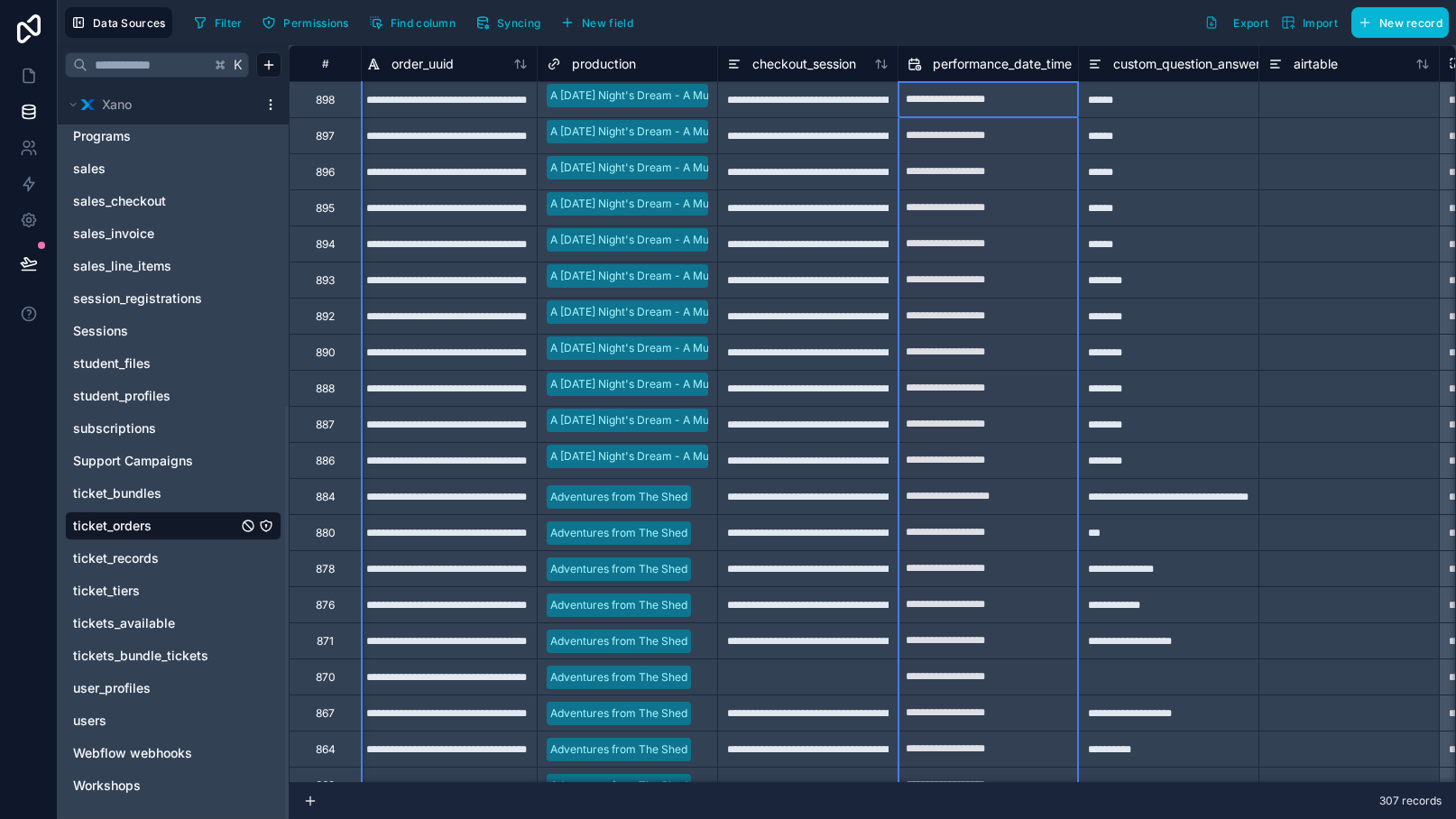
click at [1069, 59] on span "performance_date_time" at bounding box center [1002, 64] width 139 height 18
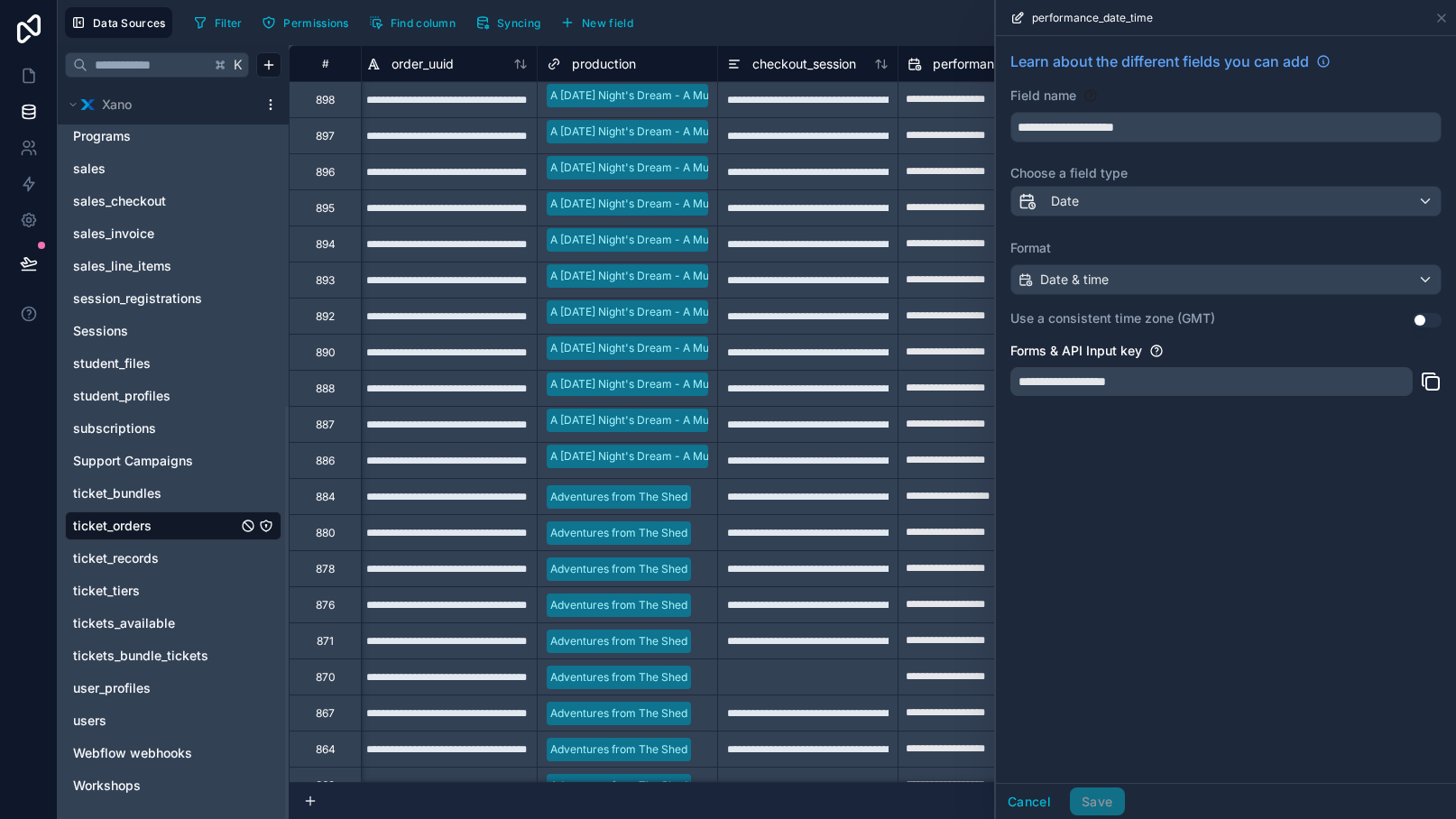
click at [1362, 9] on div "performance_date_time" at bounding box center [1225, 18] width 446 height 35
click at [1362, 13] on icon at bounding box center [1441, 18] width 15 height 15
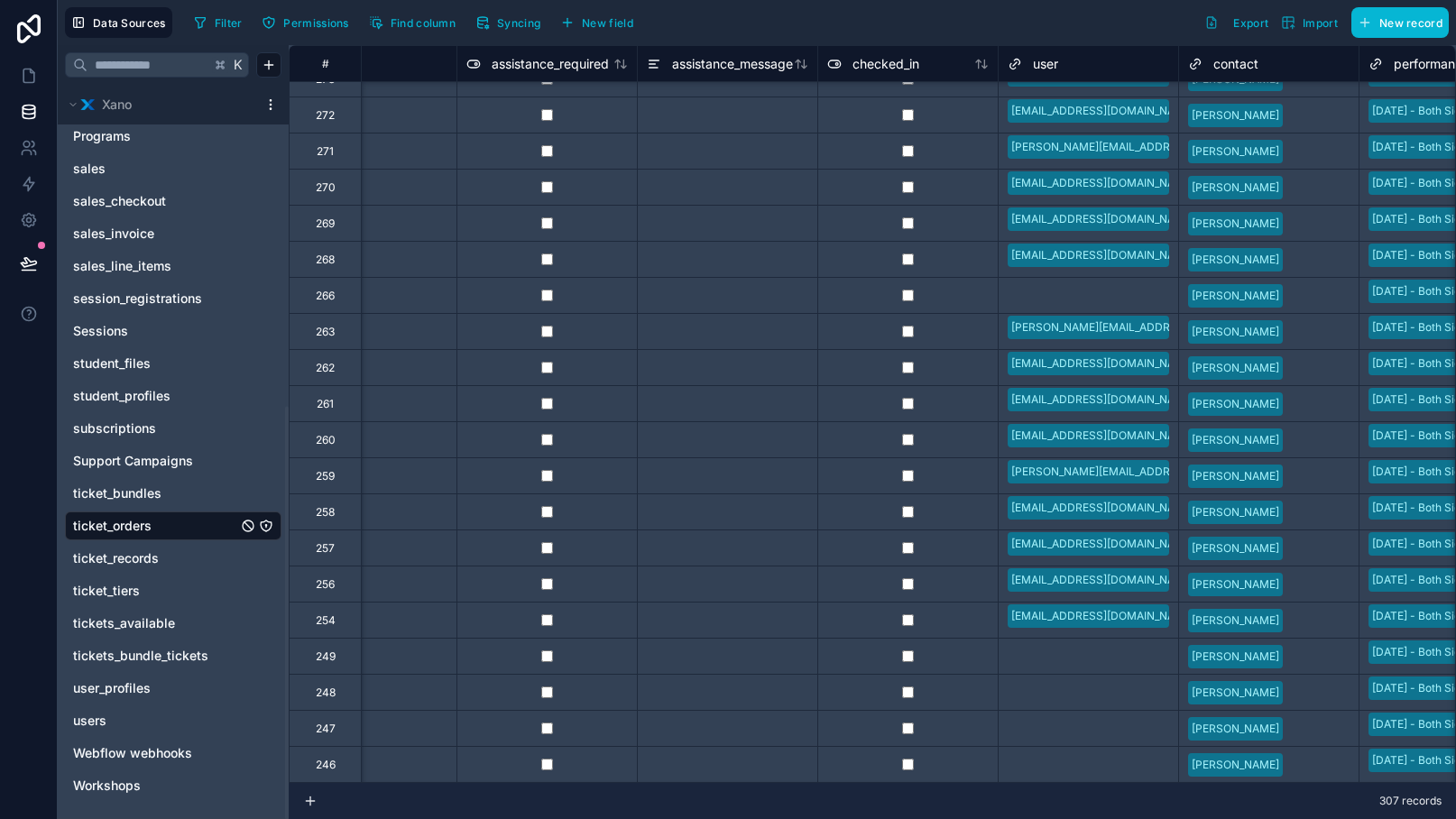
scroll to position [10376, 0]
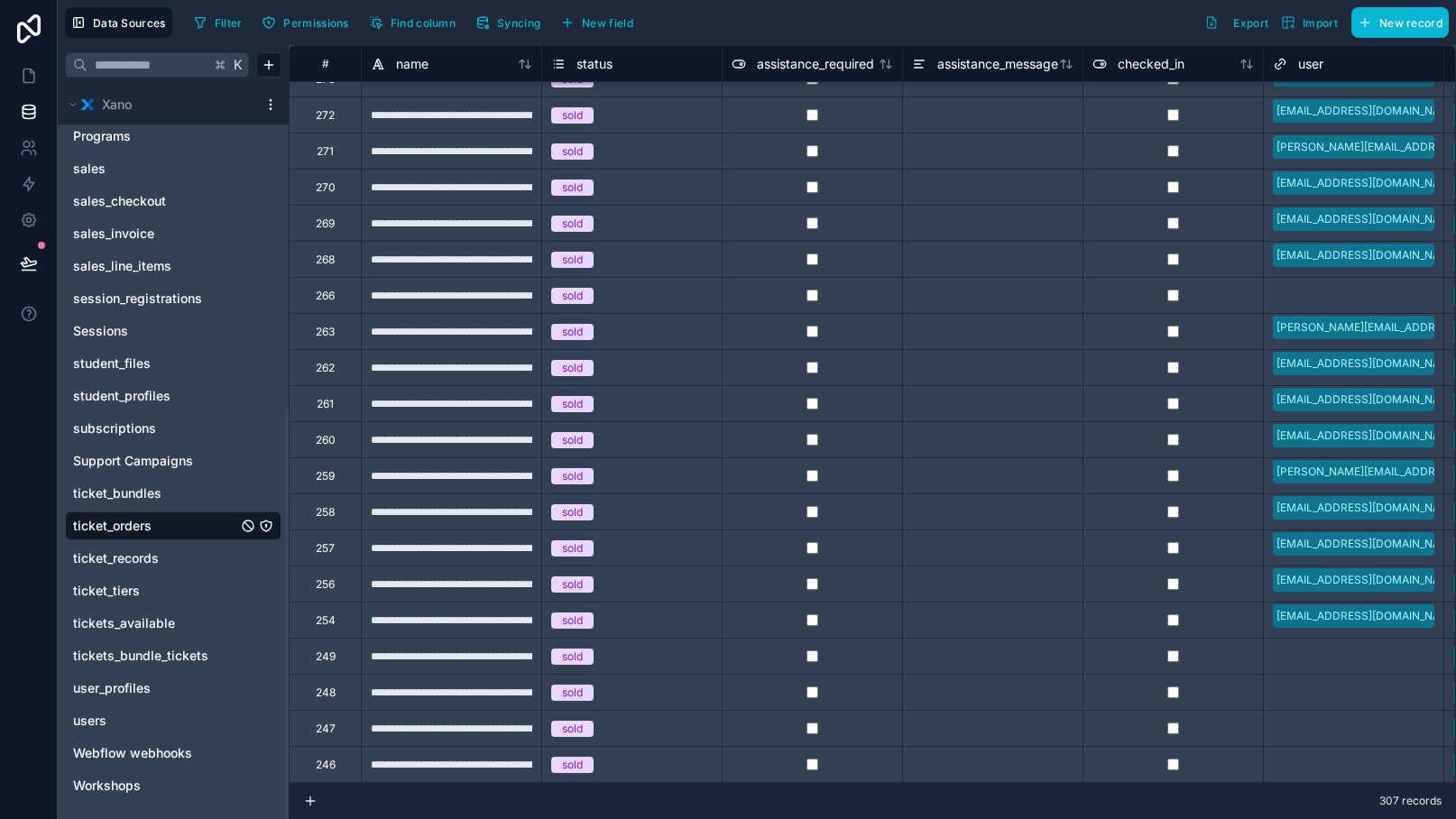
click at [579, 760] on div "sold" at bounding box center [572, 764] width 21 height 17
click at [34, 253] on button at bounding box center [28, 264] width 40 height 51
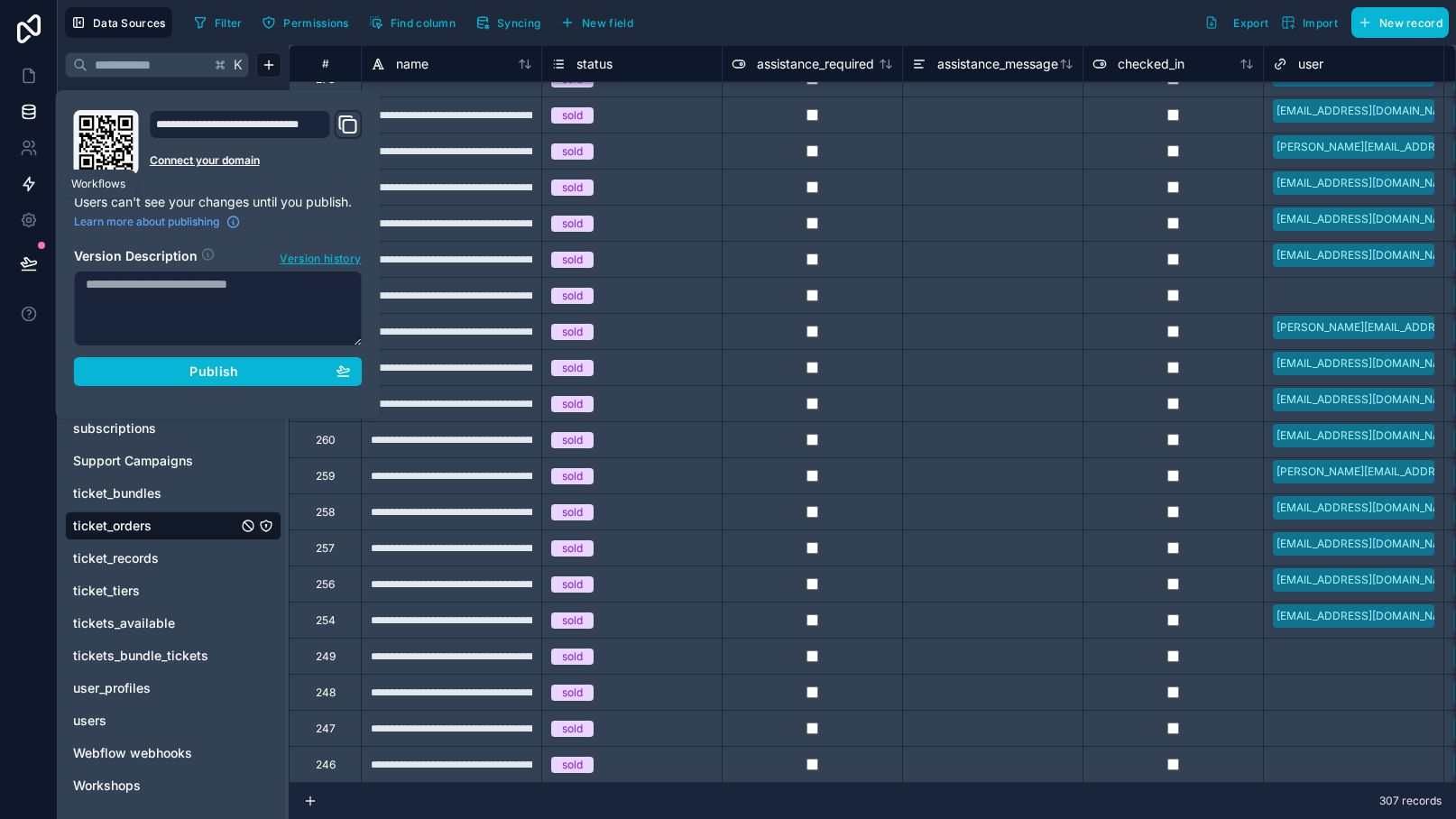
click at [41, 190] on link at bounding box center [28, 184] width 57 height 36
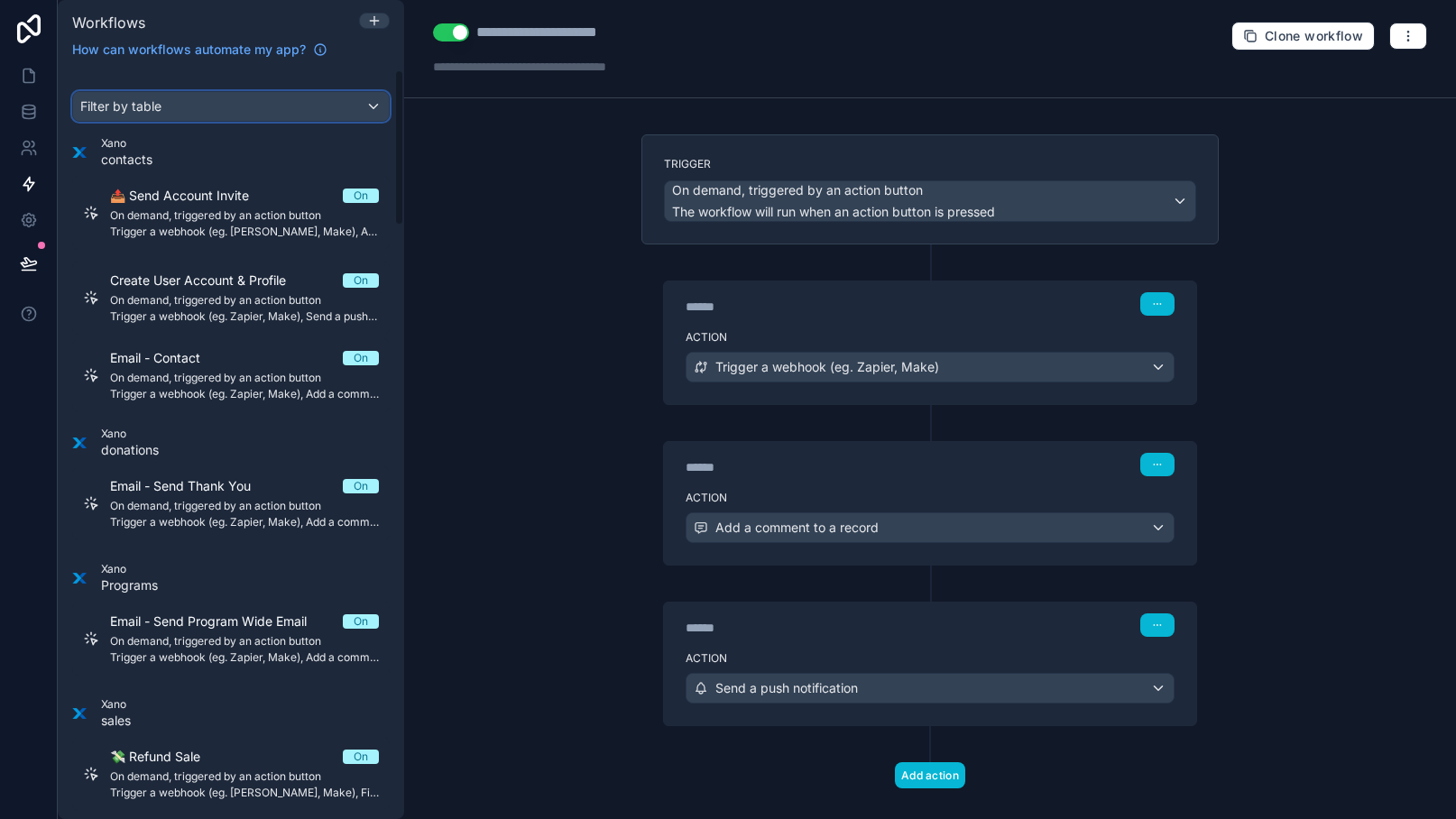
click at [153, 111] on span "Filter by table" at bounding box center [120, 107] width 81 height 16
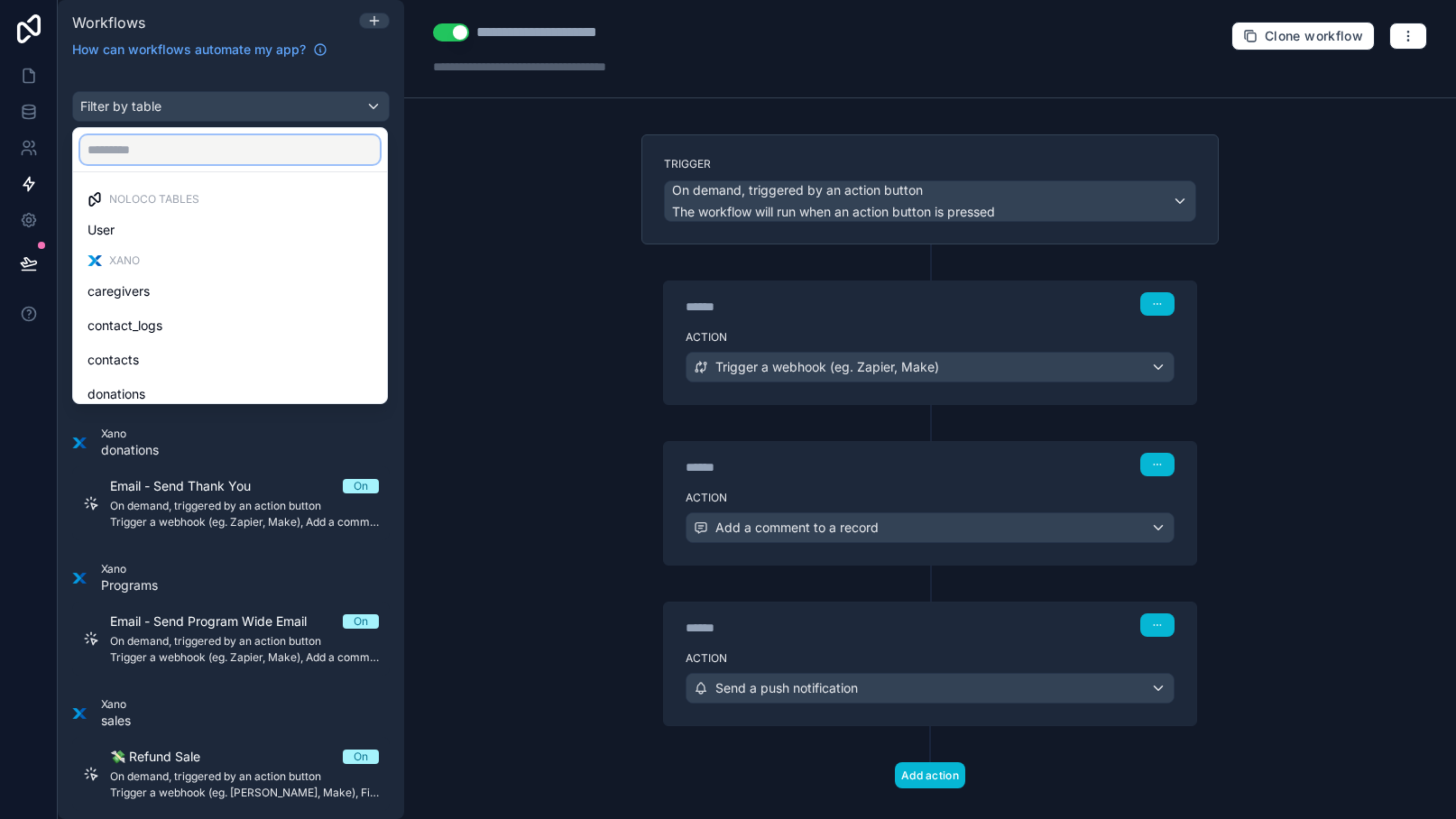
click at [154, 146] on input "text" at bounding box center [230, 150] width 299 height 29
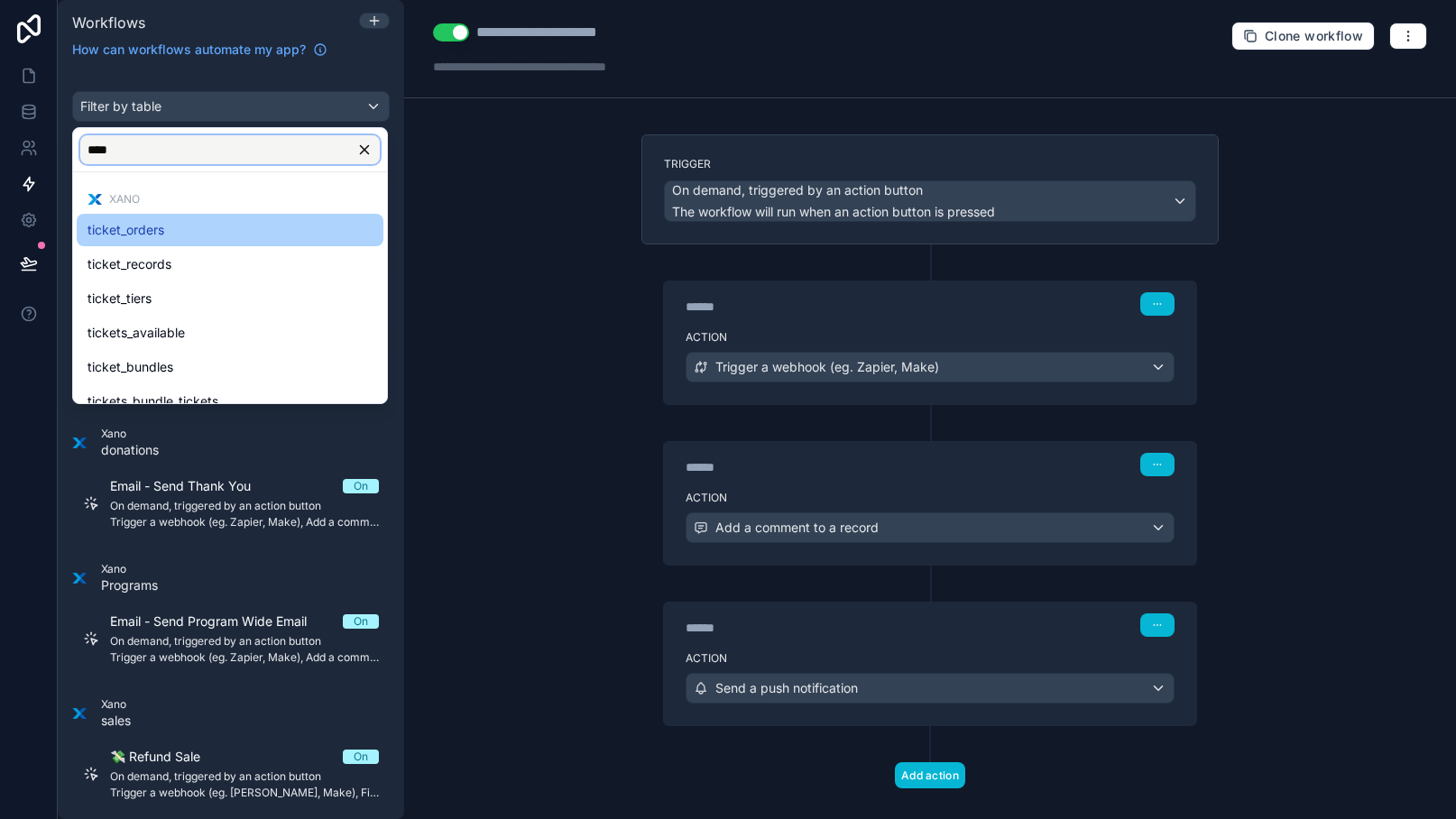
type input "****"
click at [207, 232] on div "ticket_orders" at bounding box center [231, 230] width 285 height 22
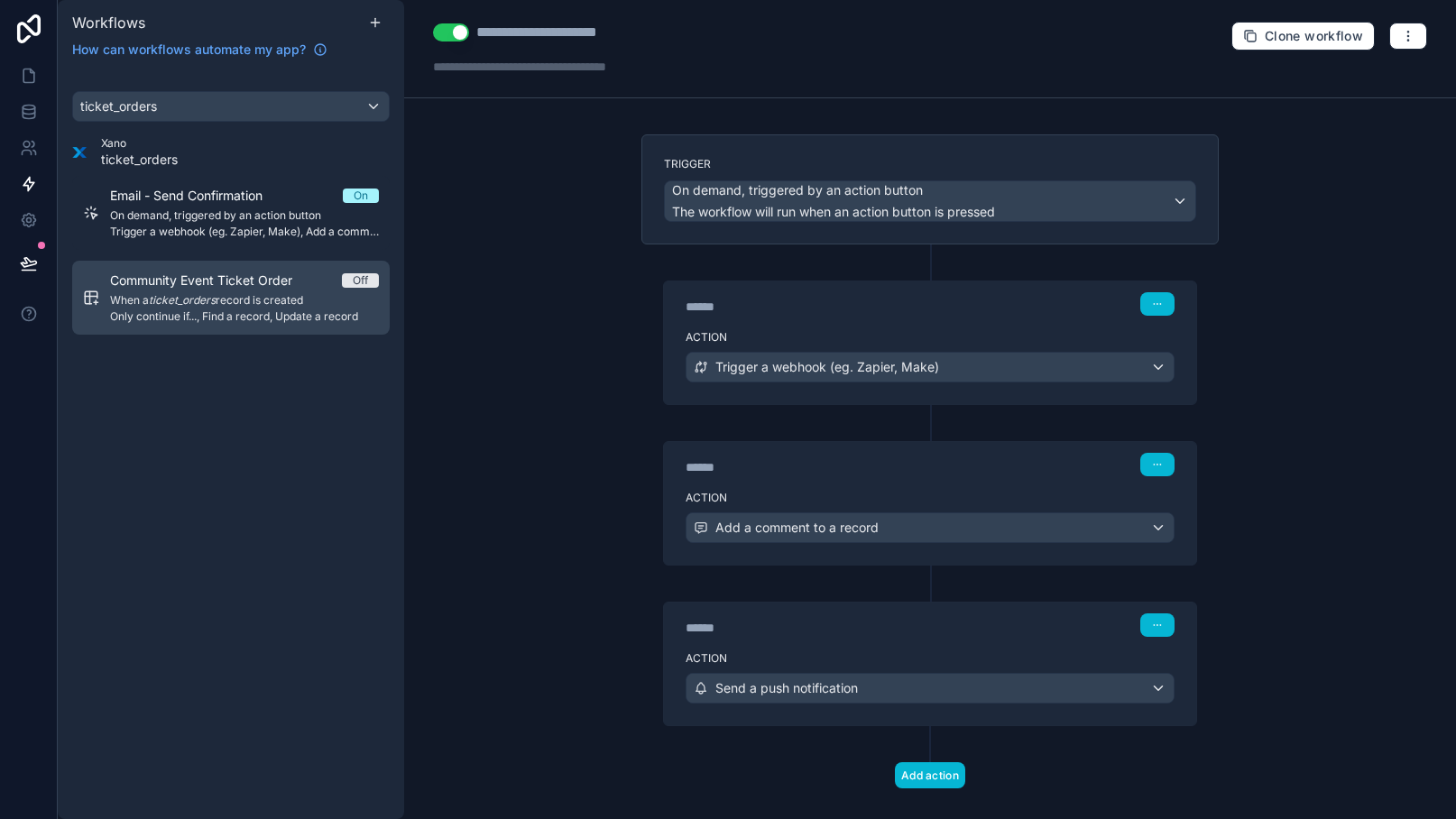
click at [289, 310] on span "Only continue if..., Find a record, Update a record" at bounding box center [244, 317] width 269 height 15
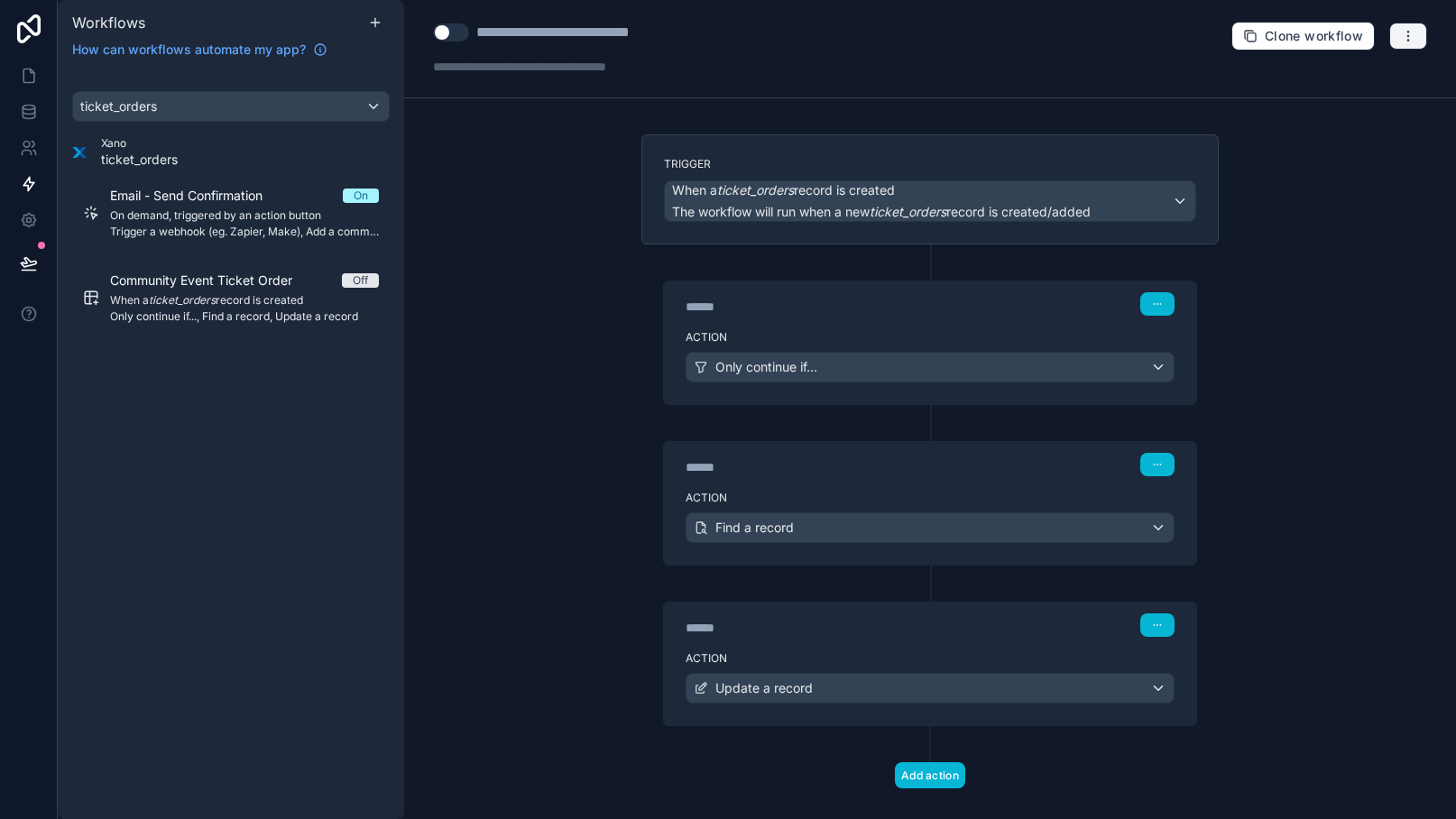
click at [1362, 46] on button "button" at bounding box center [1407, 36] width 38 height 27
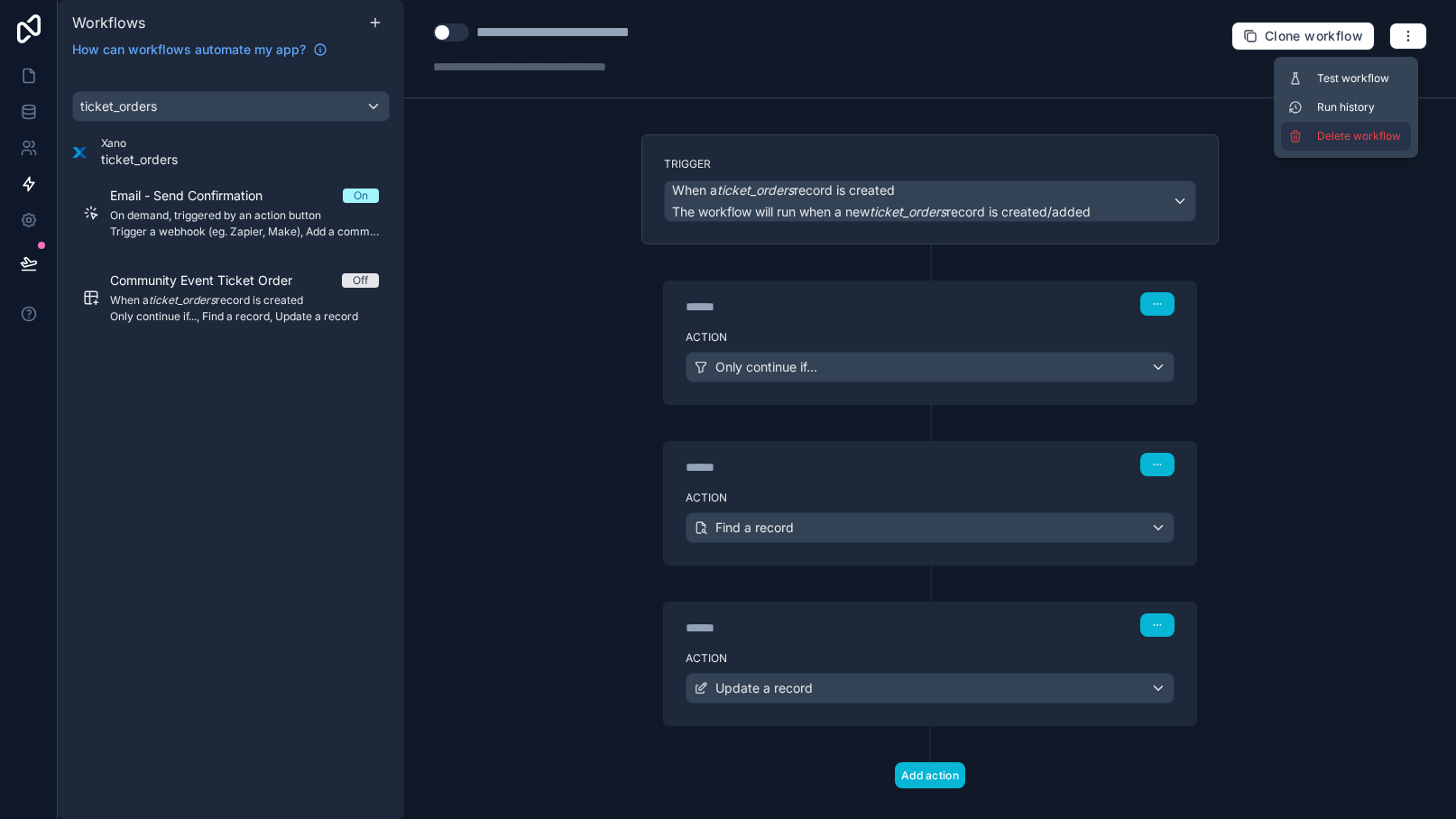
click at [1332, 139] on span "Delete workflow" at bounding box center [1360, 136] width 87 height 15
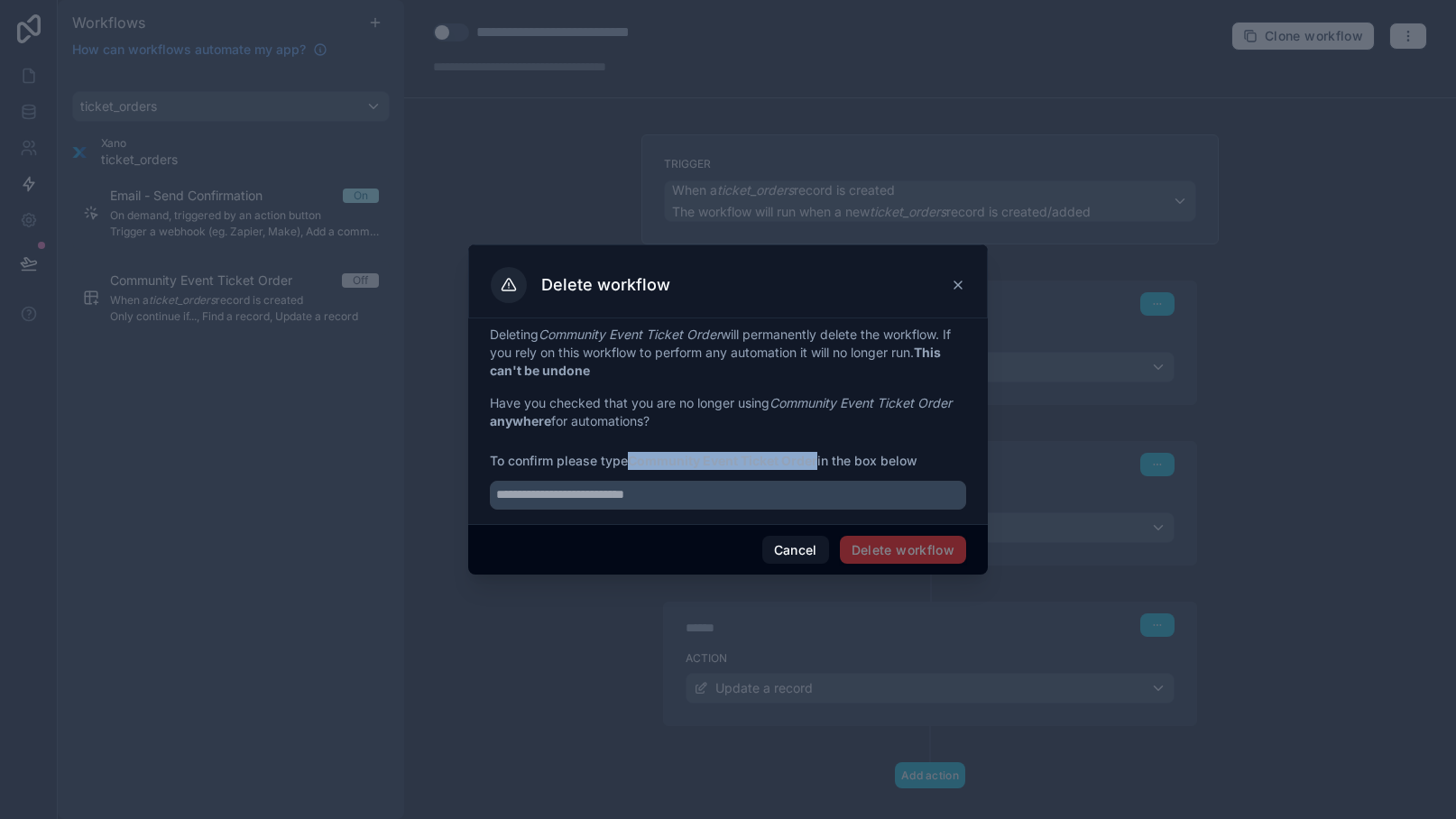
drag, startPoint x: 632, startPoint y: 459, endPoint x: 819, endPoint y: 461, distance: 187.0
click at [817, 461] on strong "Community Event Ticket Order" at bounding box center [722, 460] width 190 height 16
copy strong "Community Event Ticket Order"
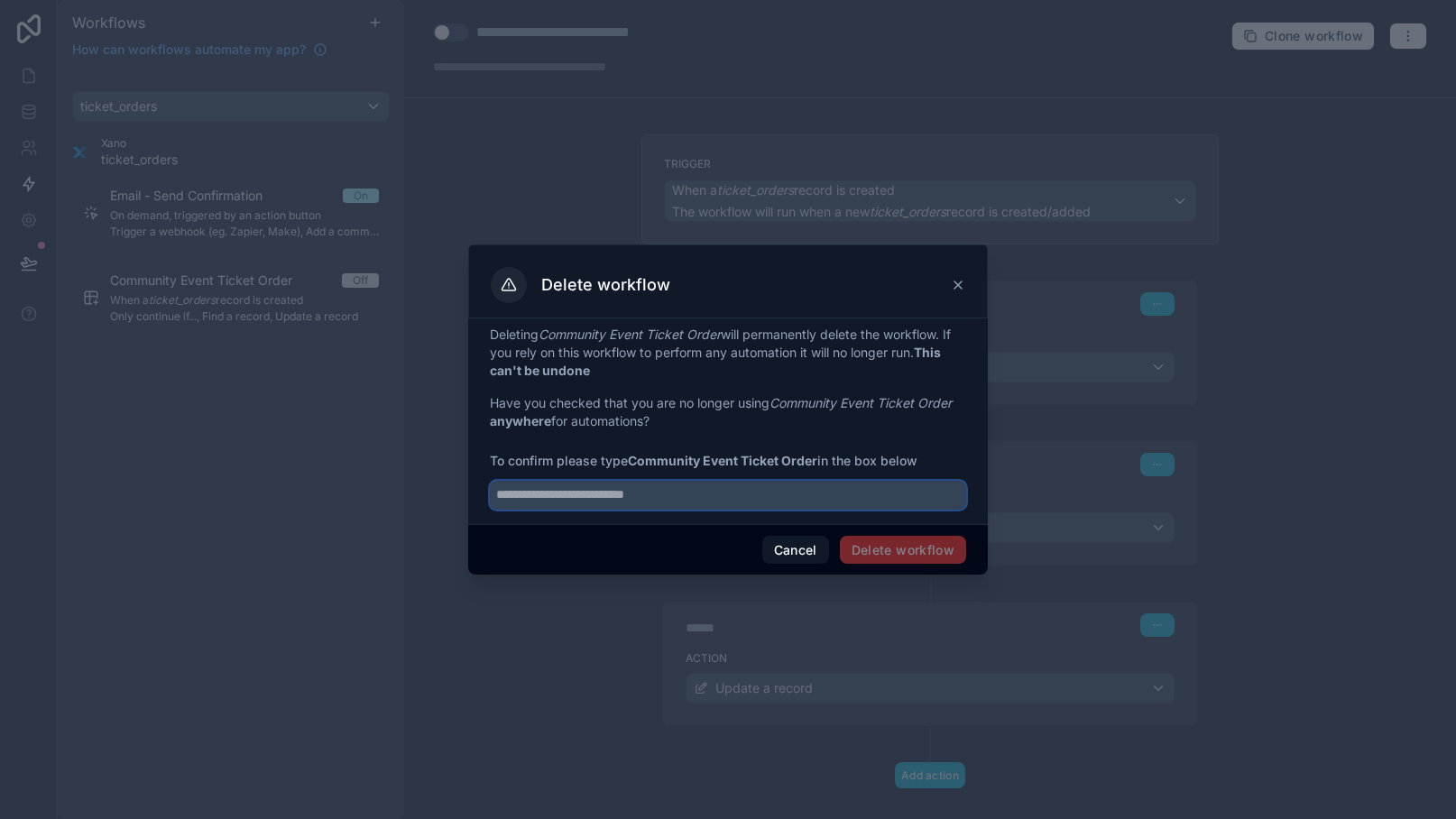
click at [832, 496] on input "text" at bounding box center [727, 496] width 476 height 29
paste input "**********"
type input "**********"
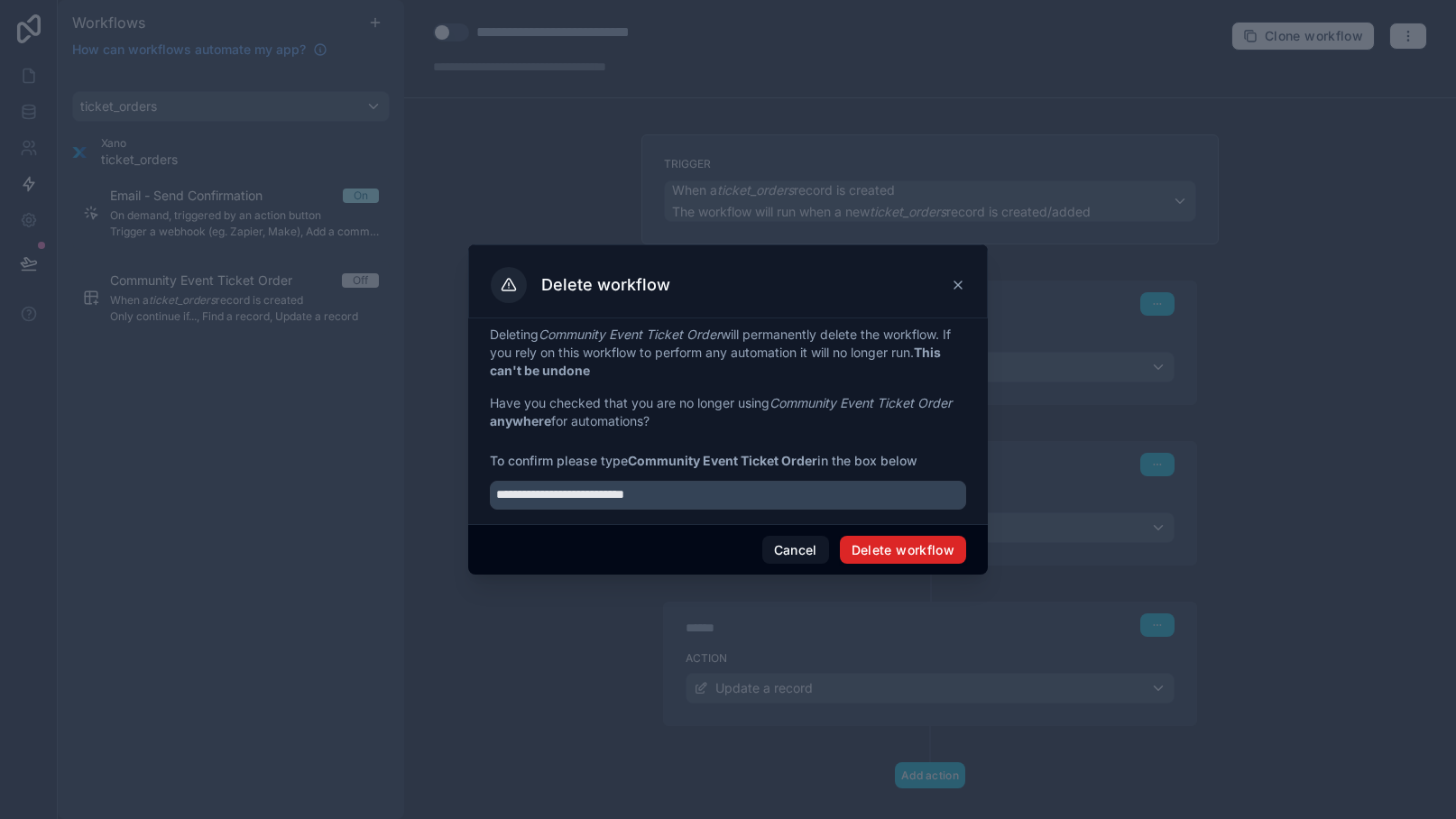
click at [896, 548] on button "Delete workflow" at bounding box center [902, 550] width 126 height 29
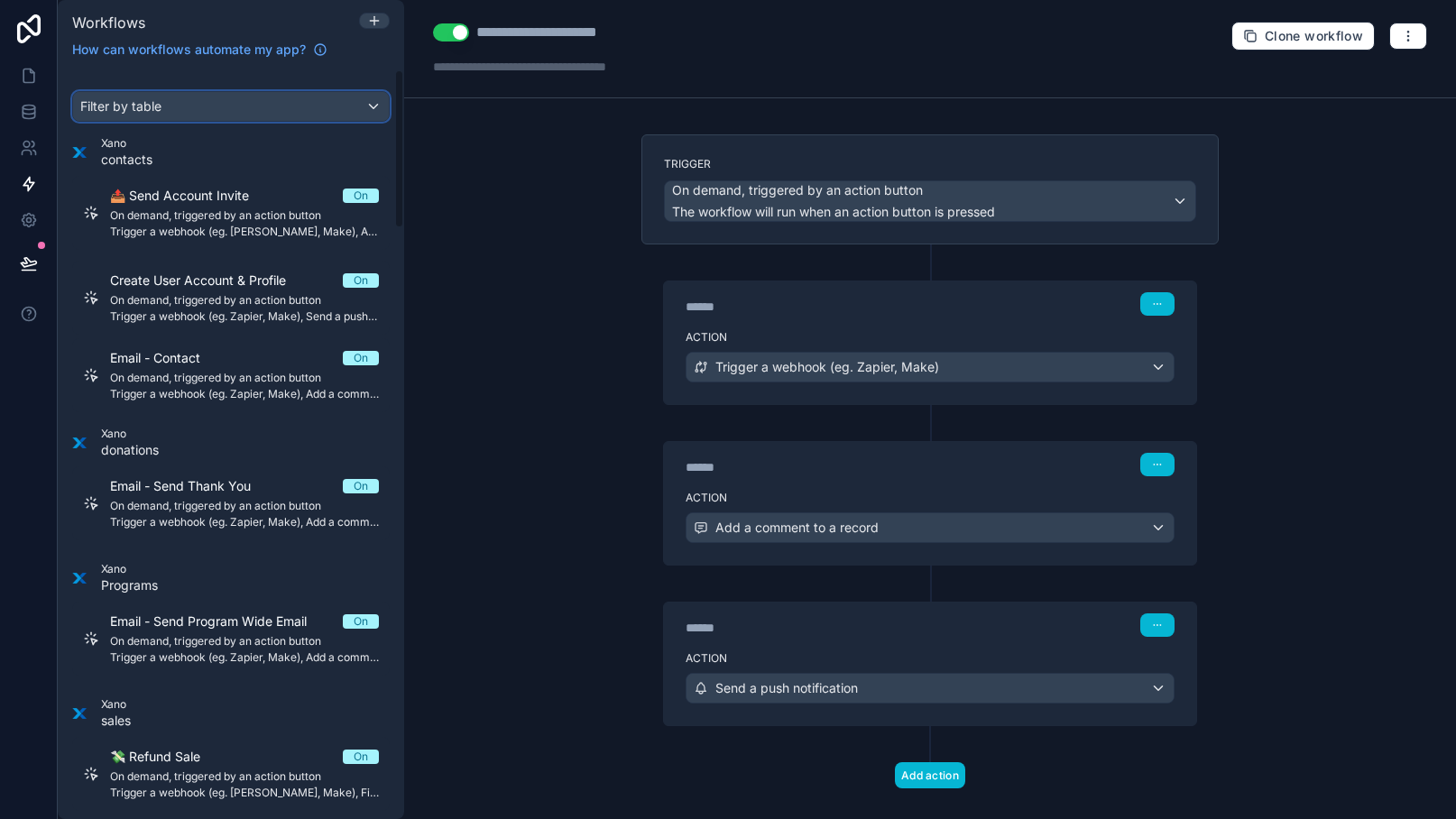
click at [212, 92] on div "Filter by table" at bounding box center [231, 107] width 316 height 29
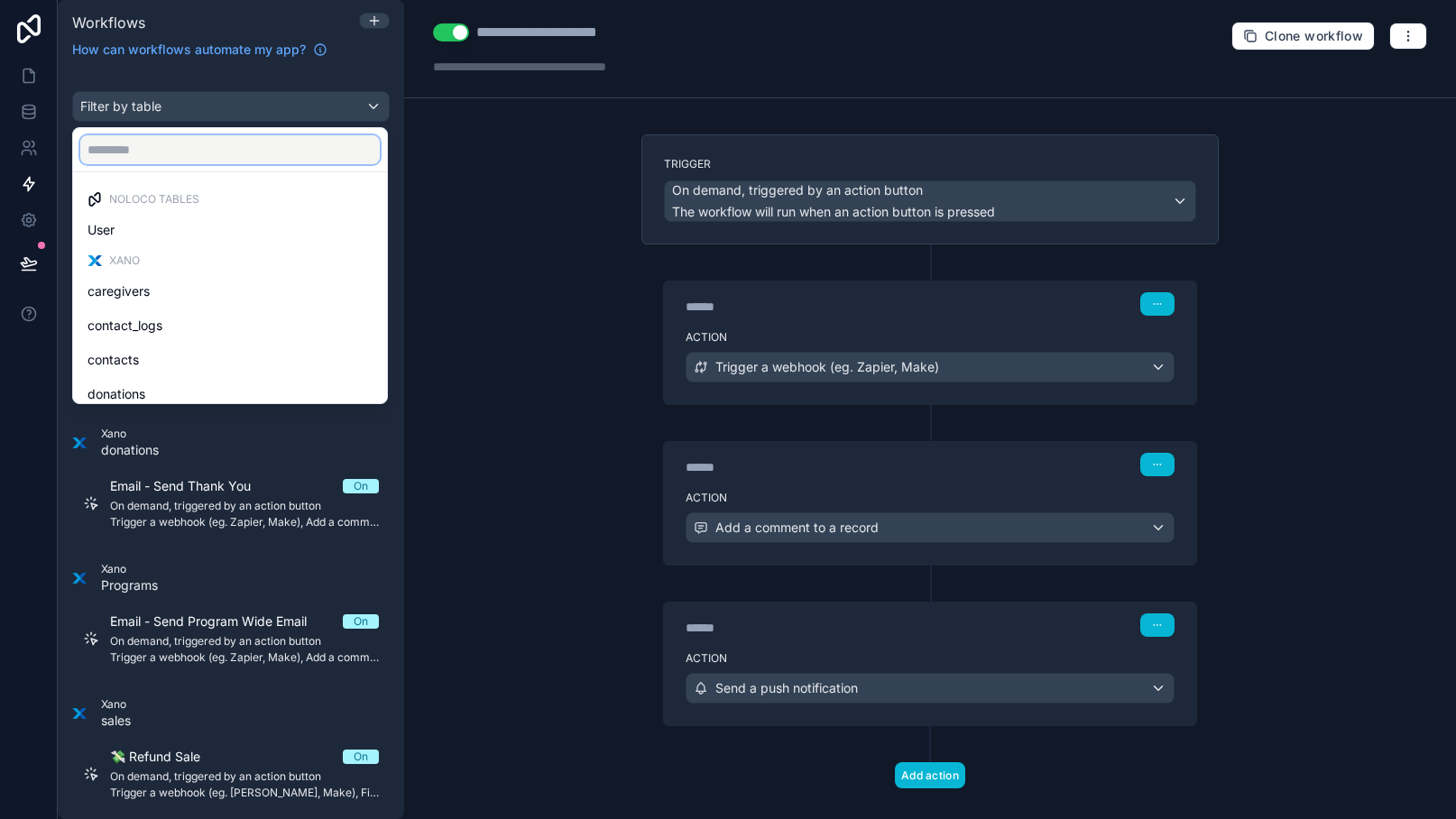
click at [207, 147] on input "text" at bounding box center [230, 150] width 299 height 29
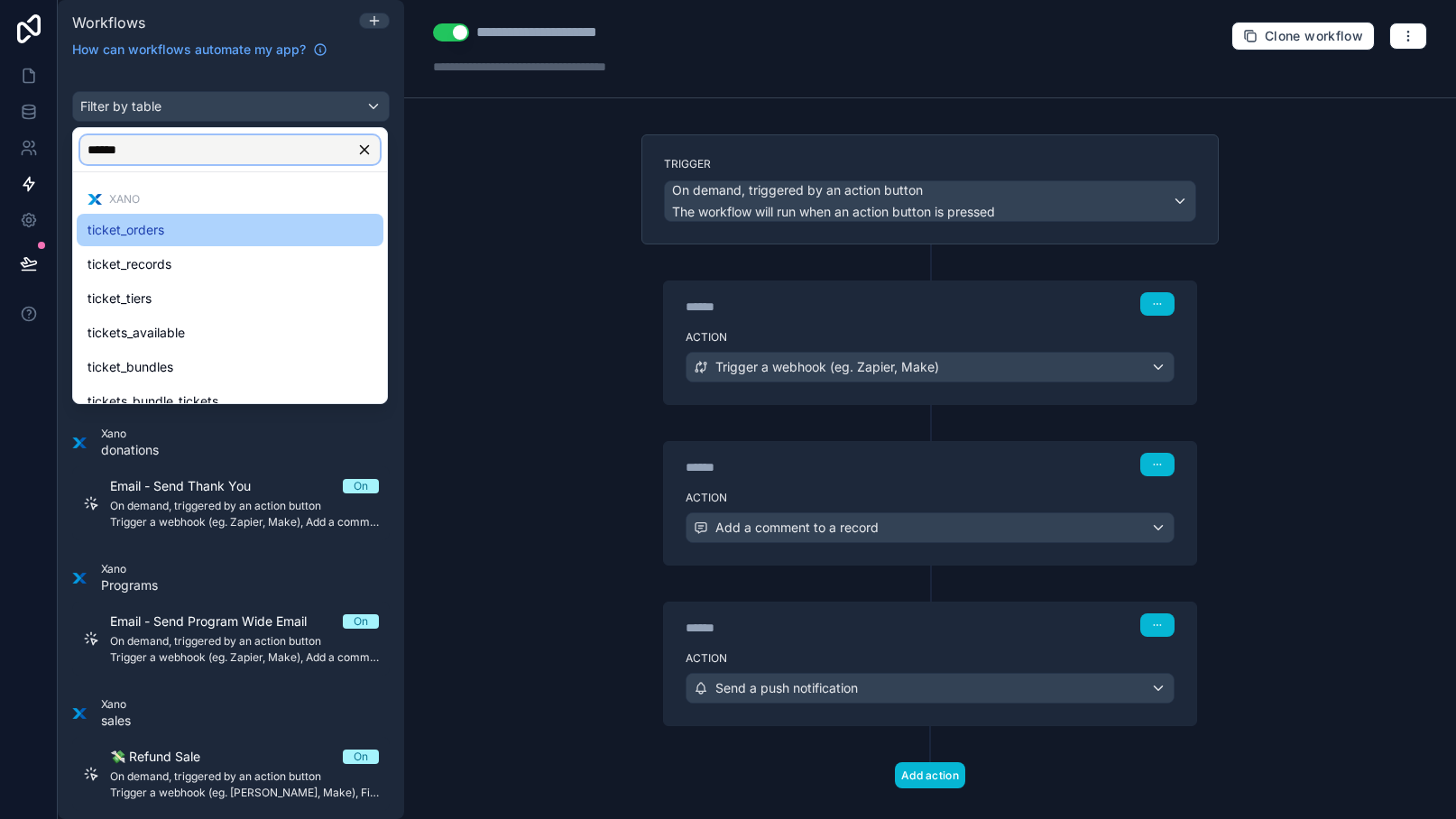
type input "******"
click at [212, 221] on div "ticket_orders" at bounding box center [231, 230] width 285 height 22
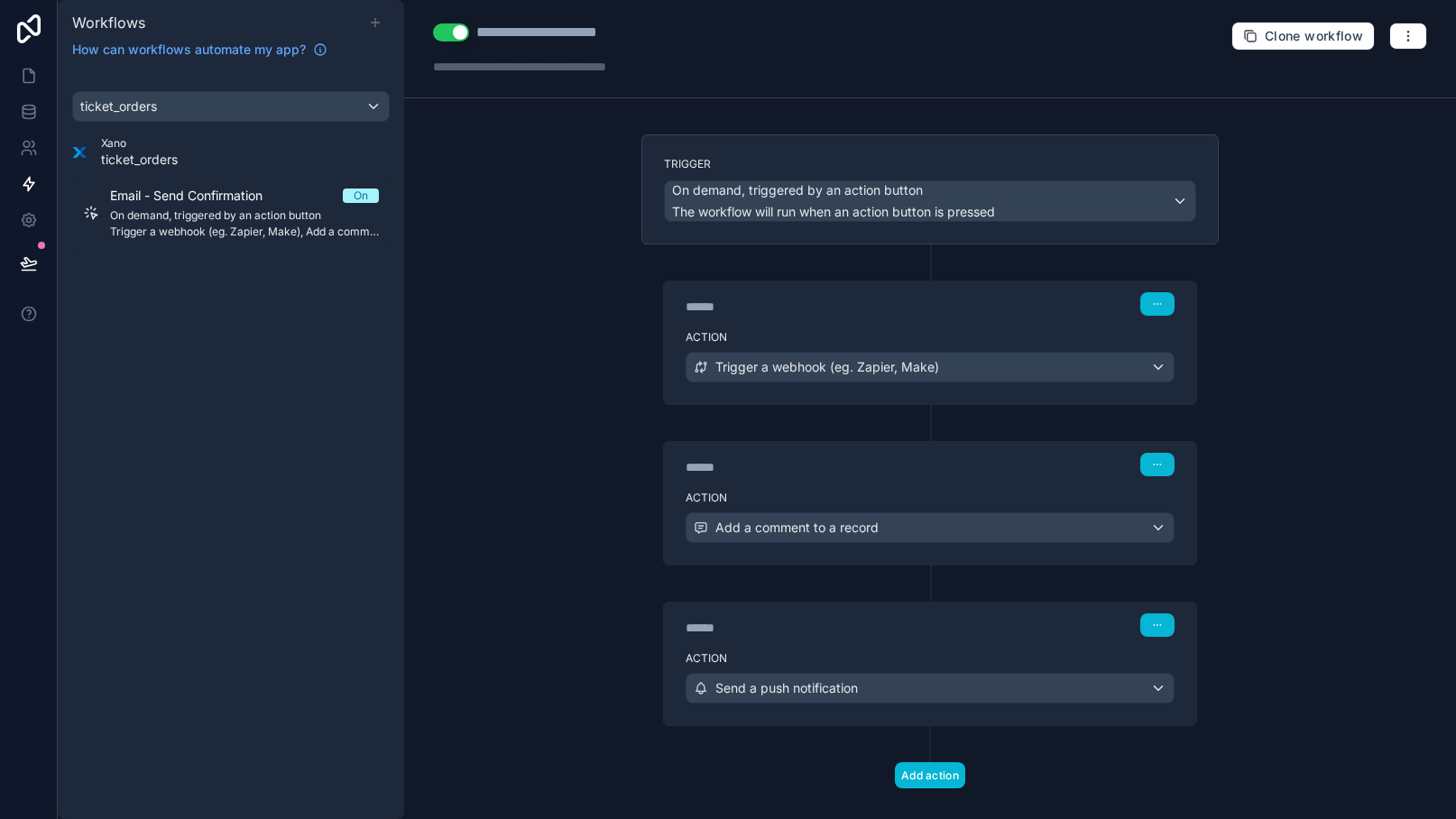
click at [374, 28] on icon at bounding box center [375, 22] width 15 height 15
click at [491, 189] on div "**********" at bounding box center [930, 410] width 1051 height 819
click at [308, 390] on div "ticket_orders Xano ticket_orders Email - Send Confirmation On On demand, trigge…" at bounding box center [231, 444] width 346 height 750
click at [375, 23] on icon at bounding box center [375, 22] width 0 height 8
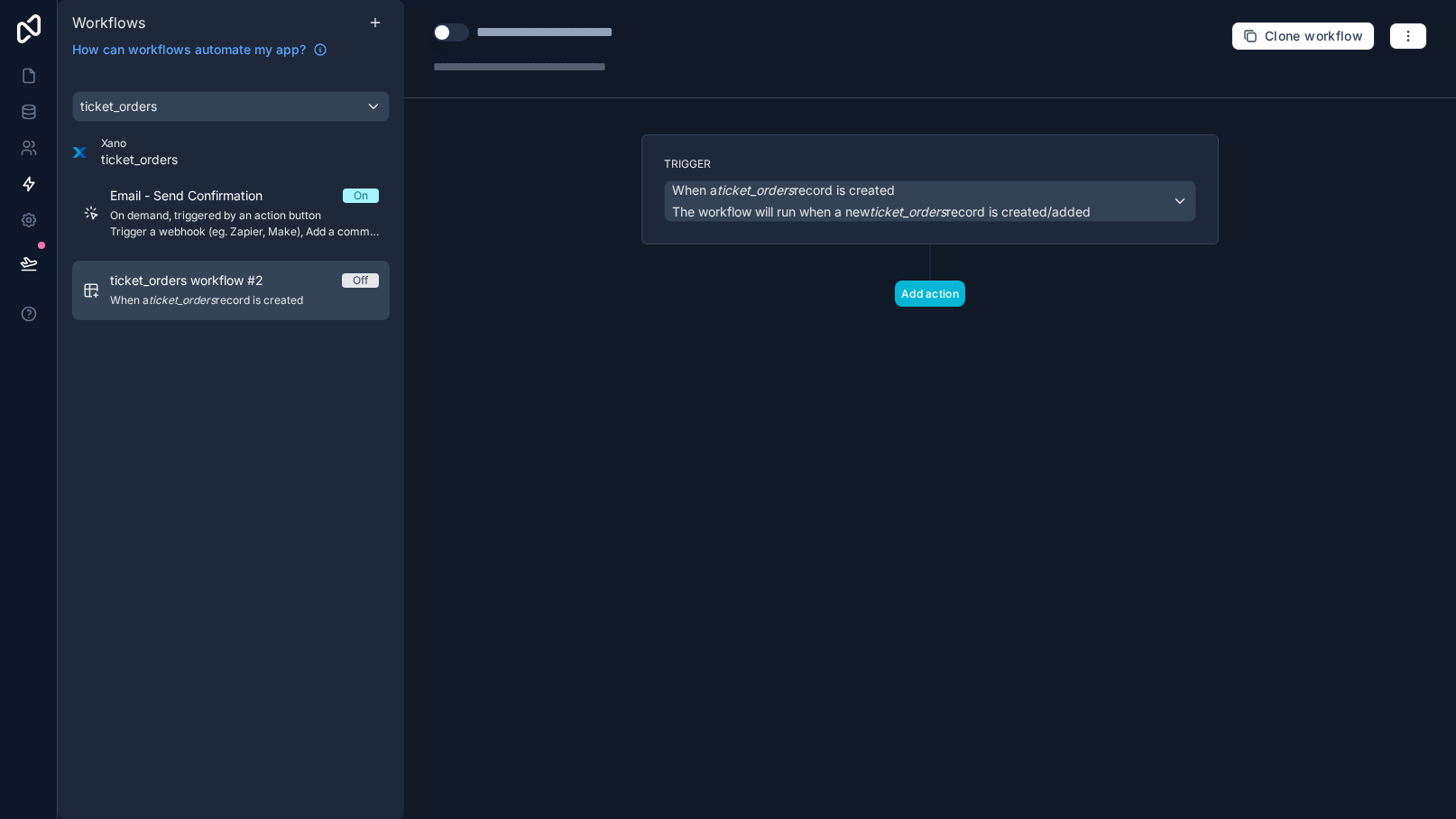
click at [277, 299] on span "When a ticket_orders record is created" at bounding box center [244, 300] width 269 height 15
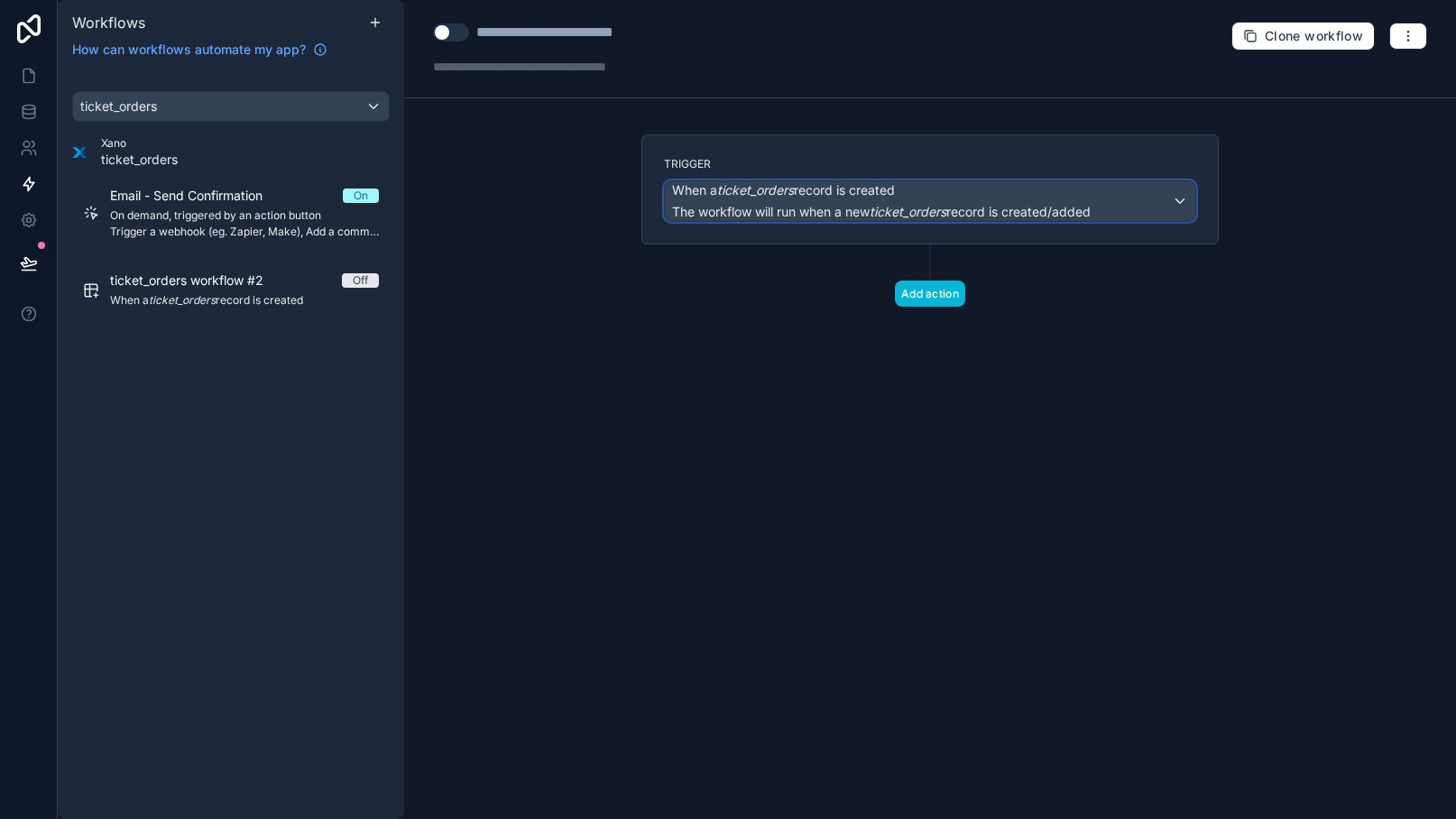
click at [747, 213] on span "The workflow will run when a new ticket_orders record is created/added" at bounding box center [881, 212] width 418 height 16
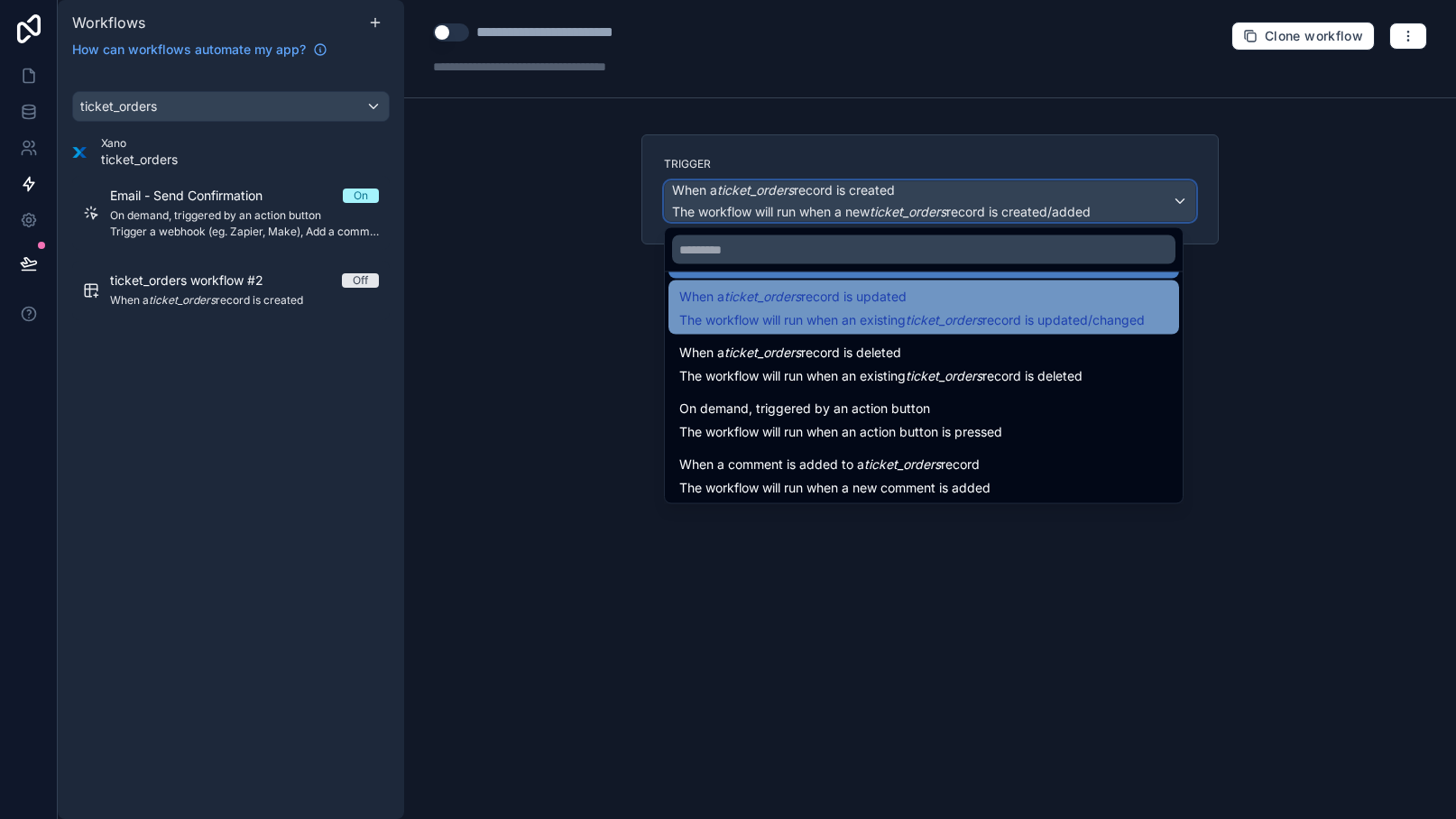
scroll to position [65, 0]
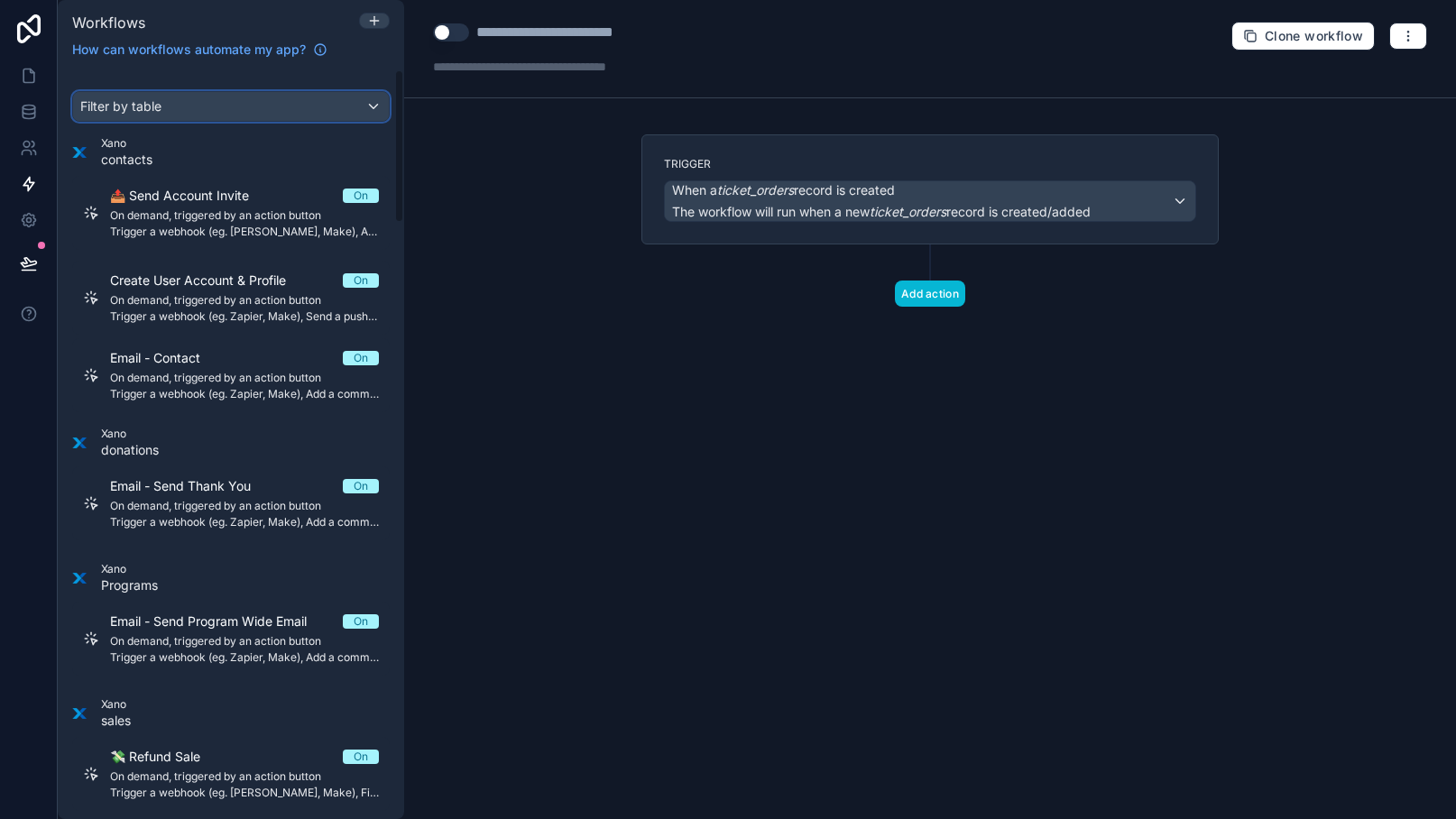
click at [252, 106] on div "Filter by table" at bounding box center [231, 107] width 316 height 29
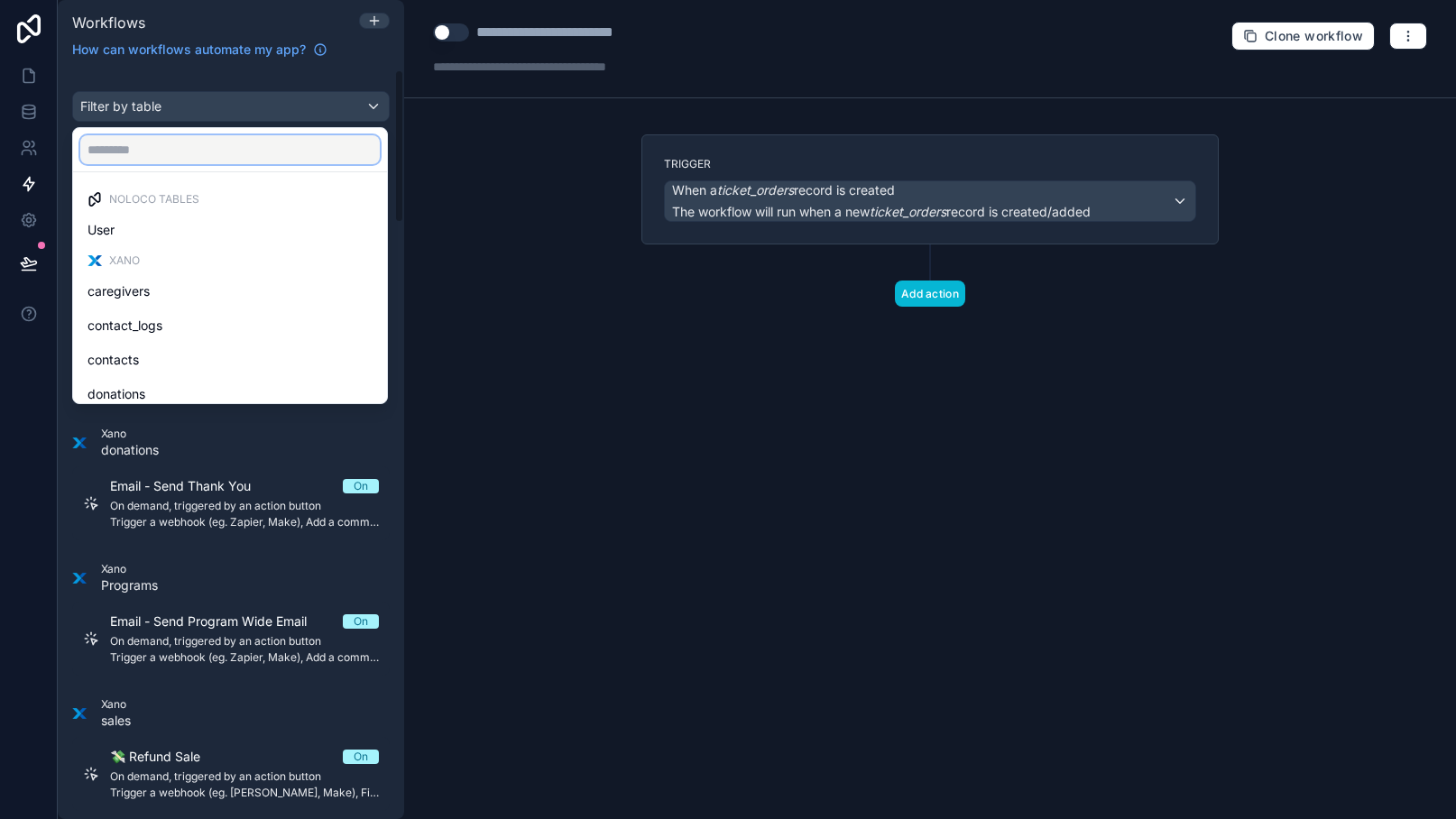
click at [237, 144] on input "text" at bounding box center [230, 150] width 299 height 29
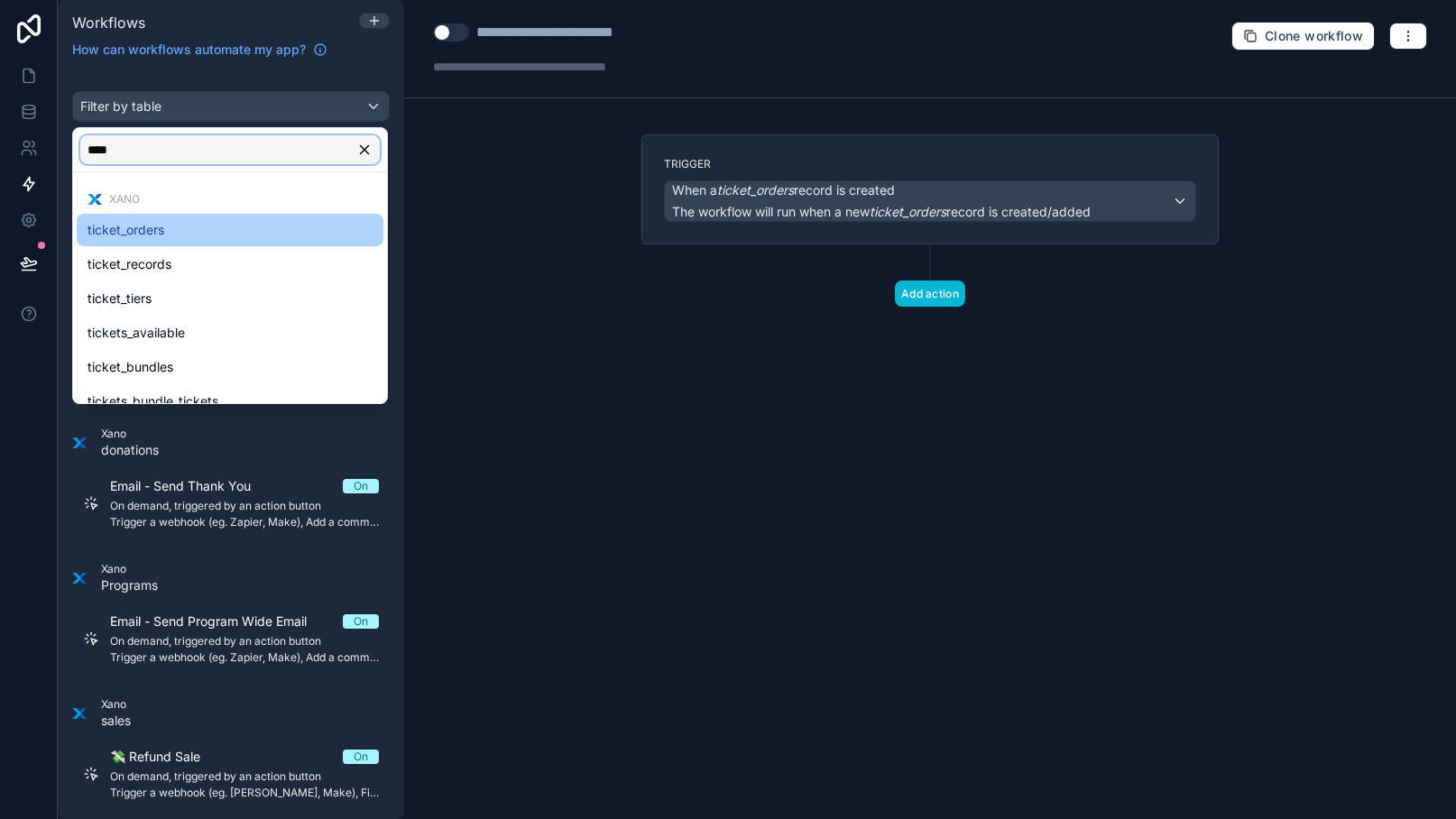
type input "****"
click at [229, 235] on div "ticket_orders" at bounding box center [231, 230] width 285 height 22
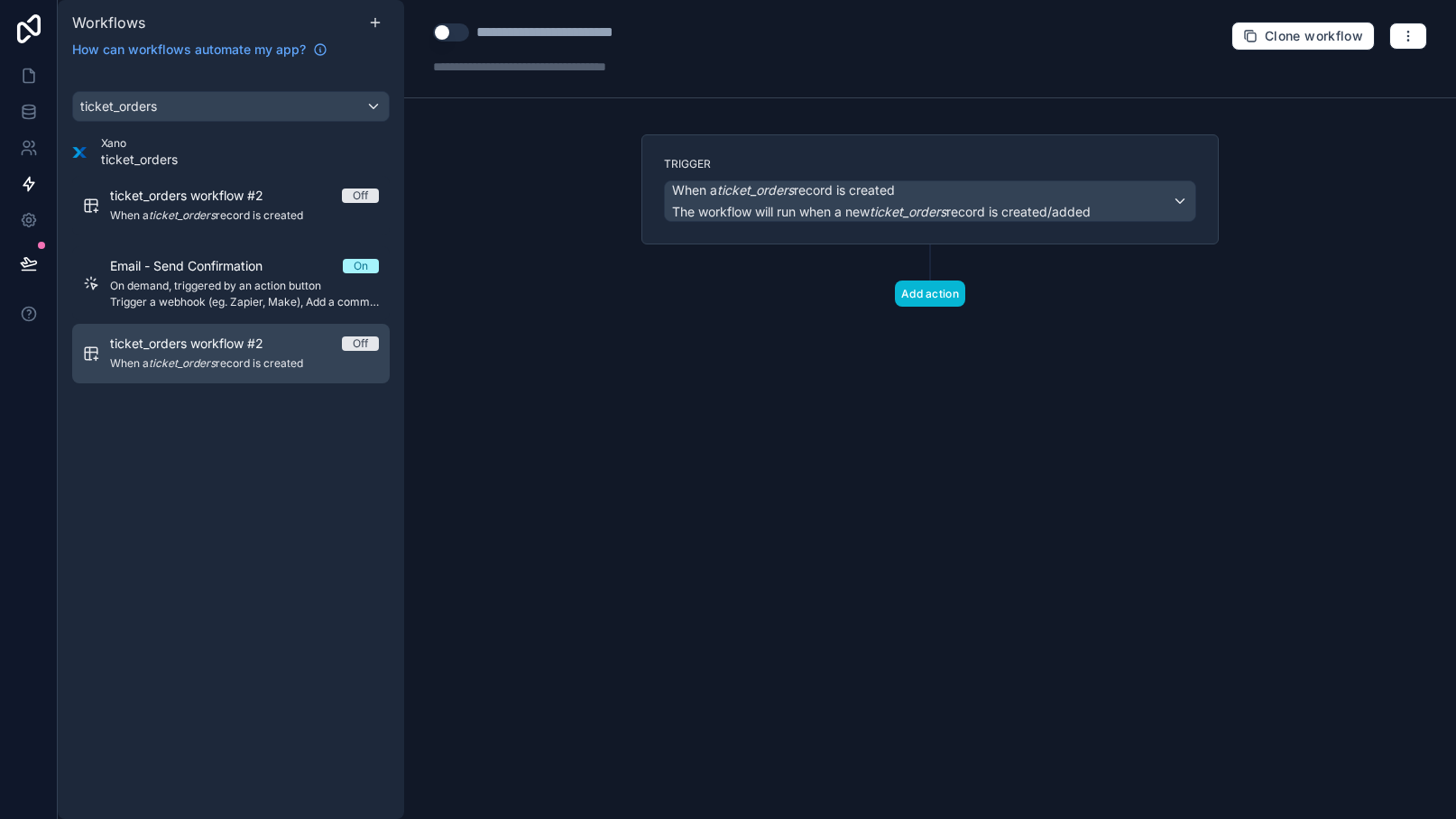
click at [335, 357] on span "When a ticket_orders record is created" at bounding box center [244, 364] width 269 height 15
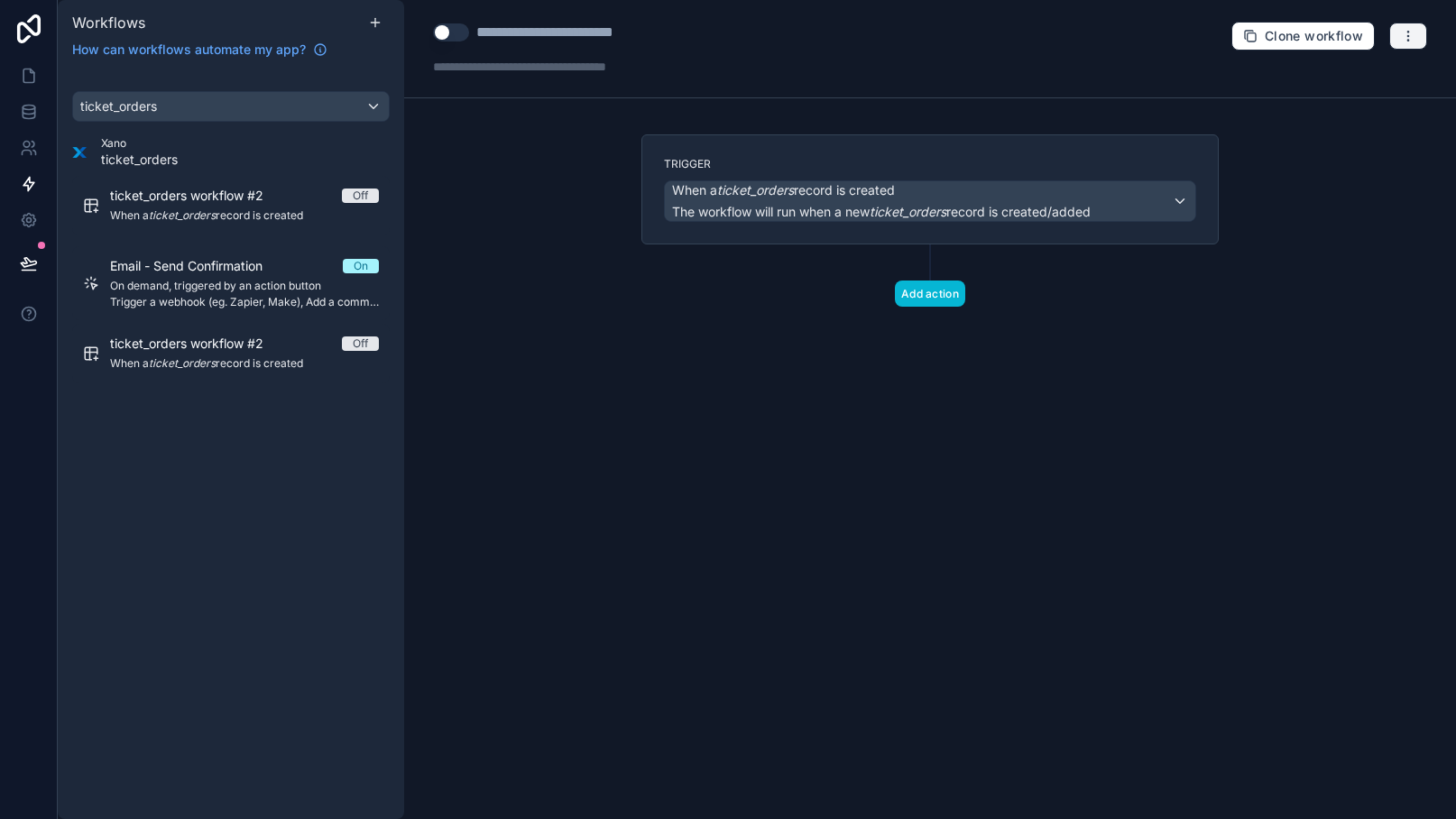
click at [1415, 29] on button "button" at bounding box center [1407, 36] width 38 height 27
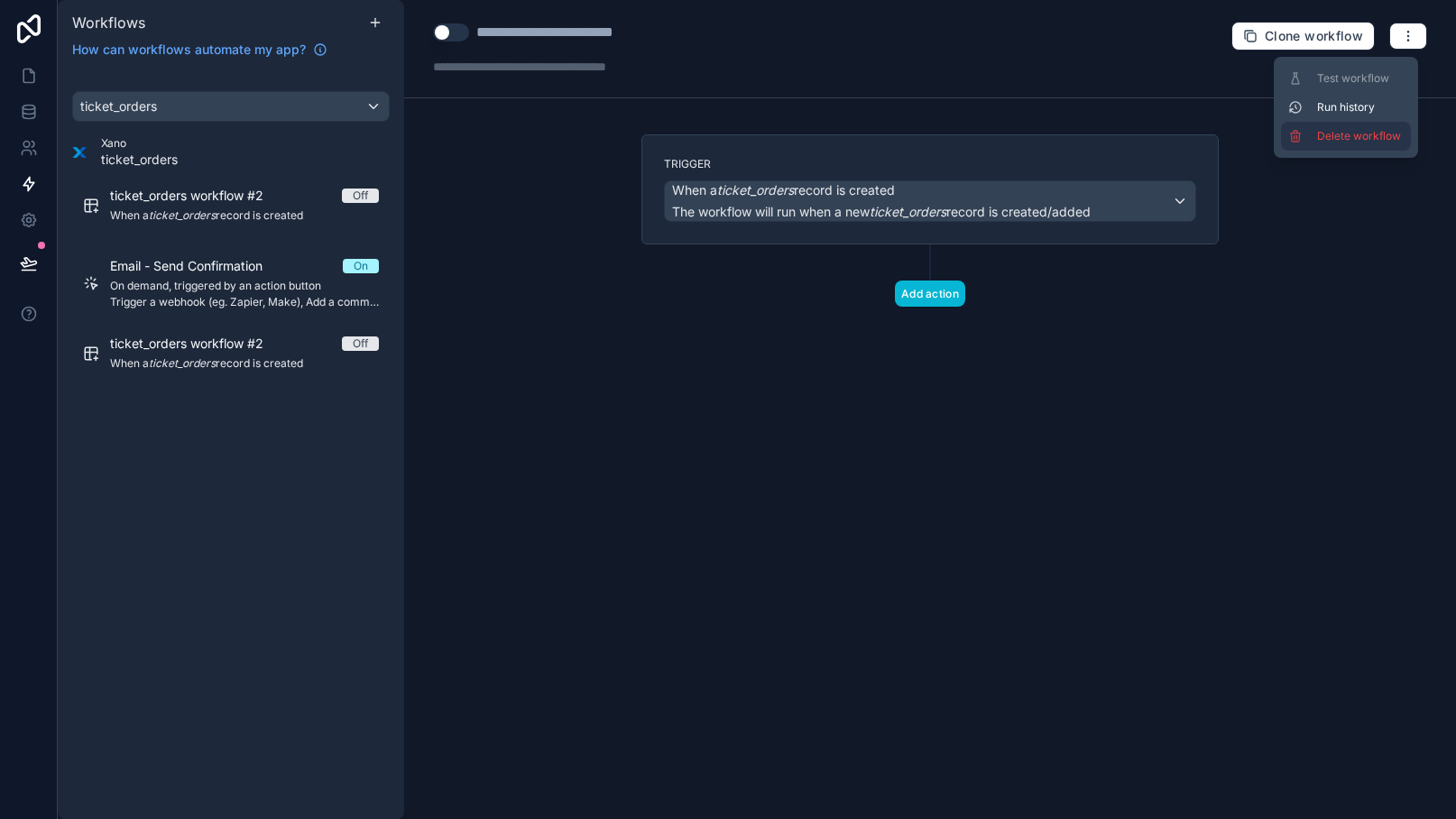
click at [1349, 139] on span "Delete workflow" at bounding box center [1360, 136] width 87 height 15
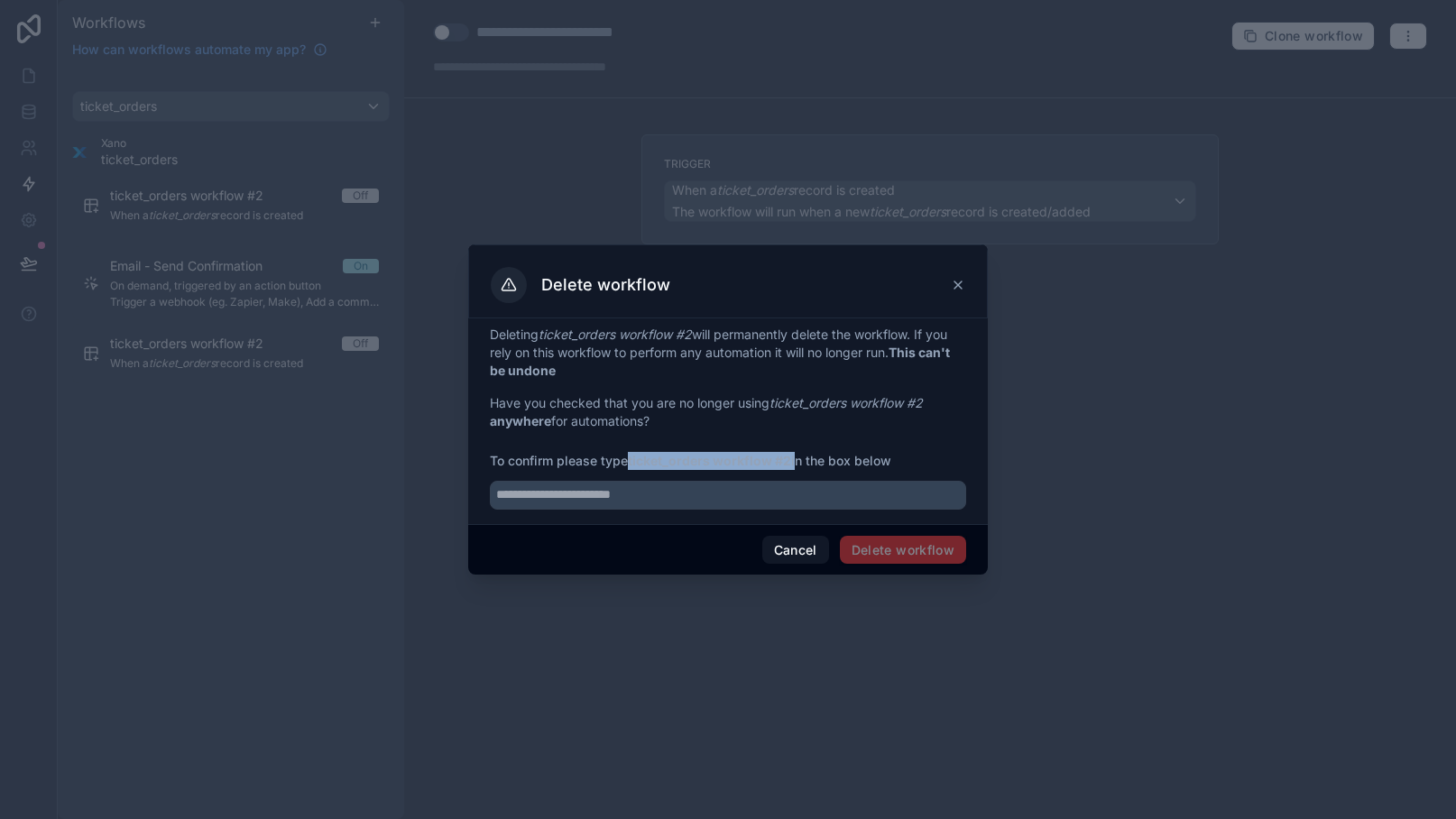
drag, startPoint x: 633, startPoint y: 460, endPoint x: 793, endPoint y: 457, distance: 160.0
click at [793, 457] on span "To confirm please type ticket_orders workflow #2 in the box below" at bounding box center [727, 460] width 476 height 18
copy span "ticket_orders workflow #2"
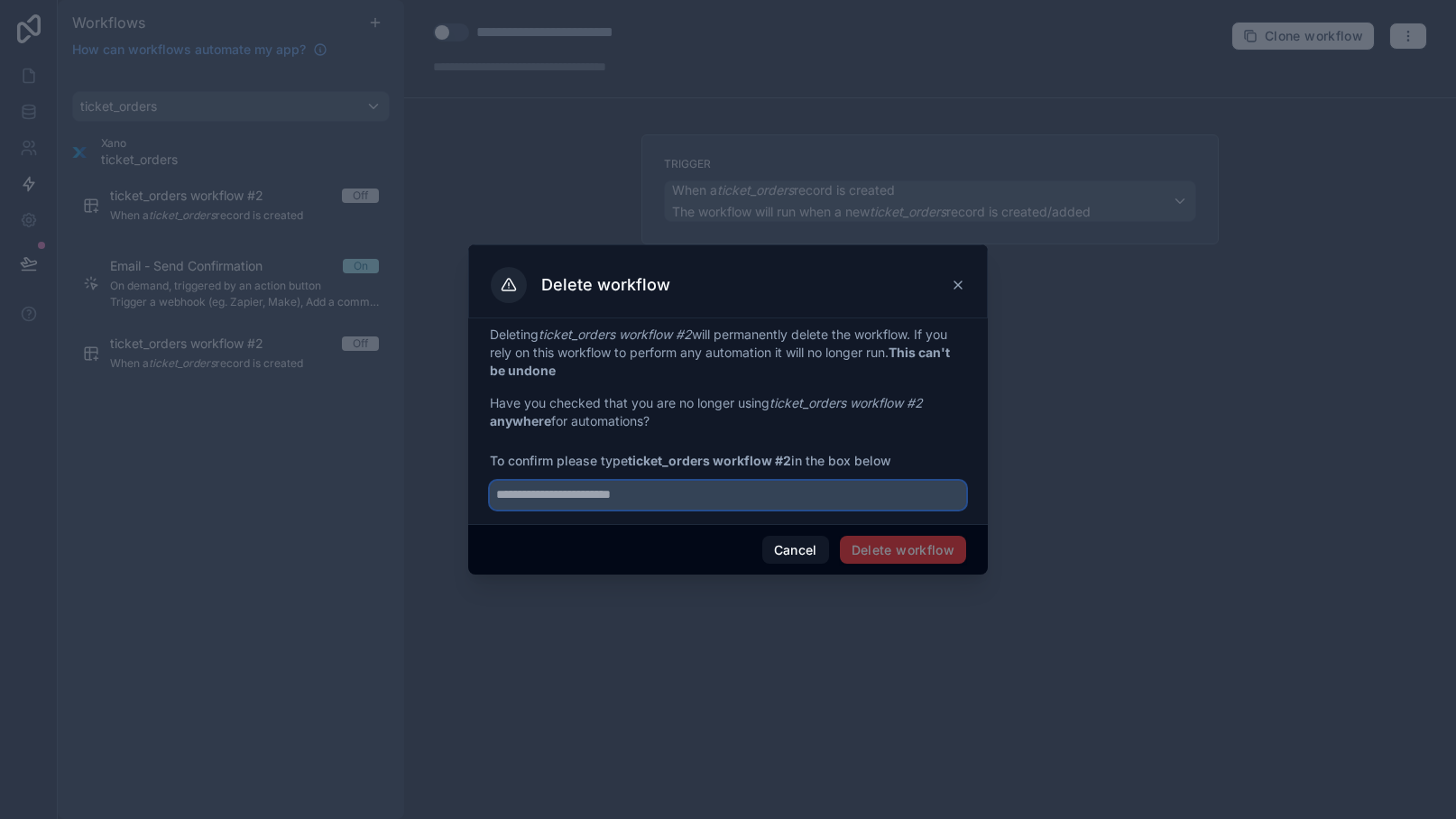
click at [809, 503] on input "text" at bounding box center [727, 496] width 476 height 29
paste input "**********"
type input "**********"
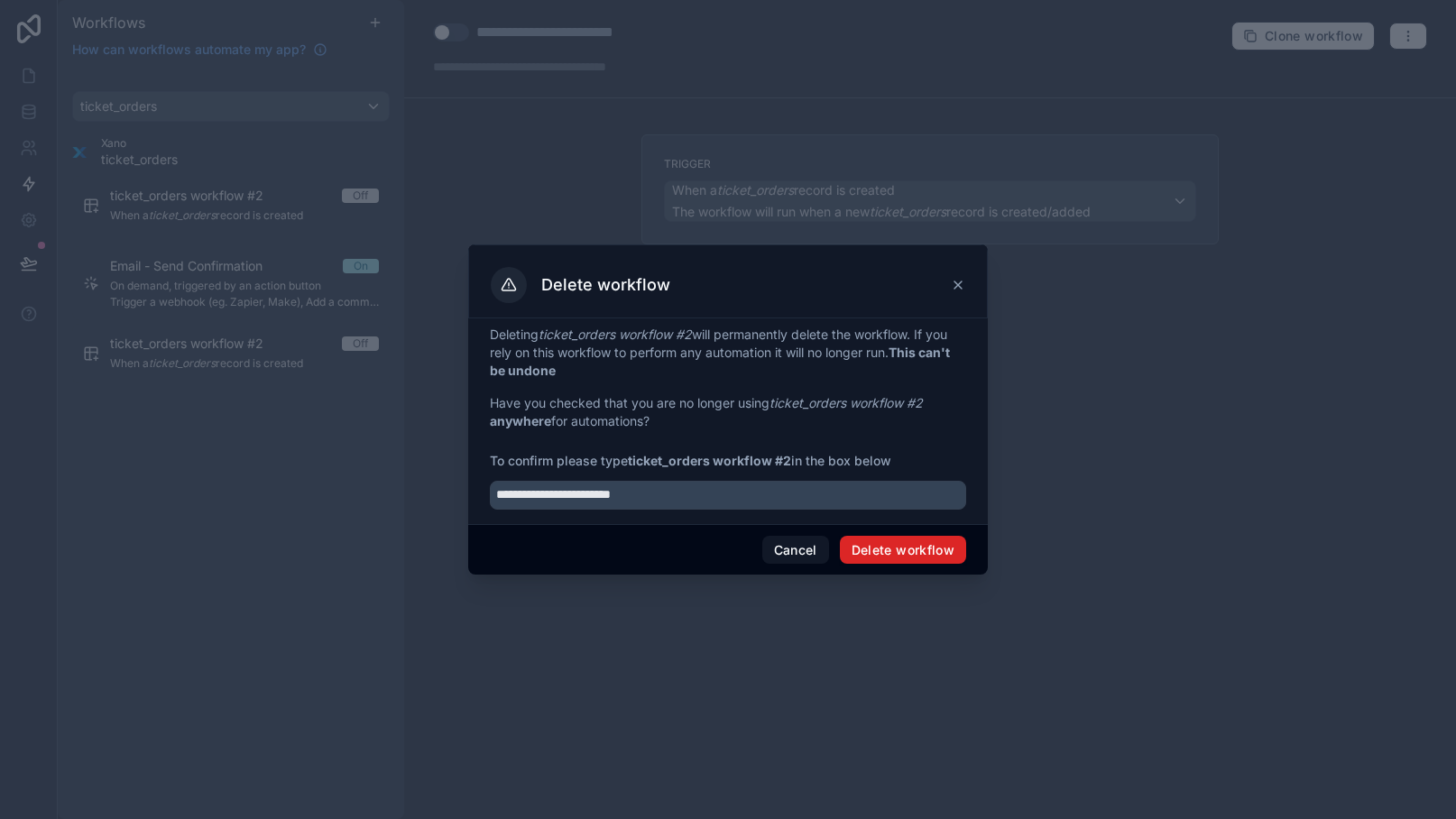
click at [894, 554] on button "Delete workflow" at bounding box center [902, 550] width 126 height 29
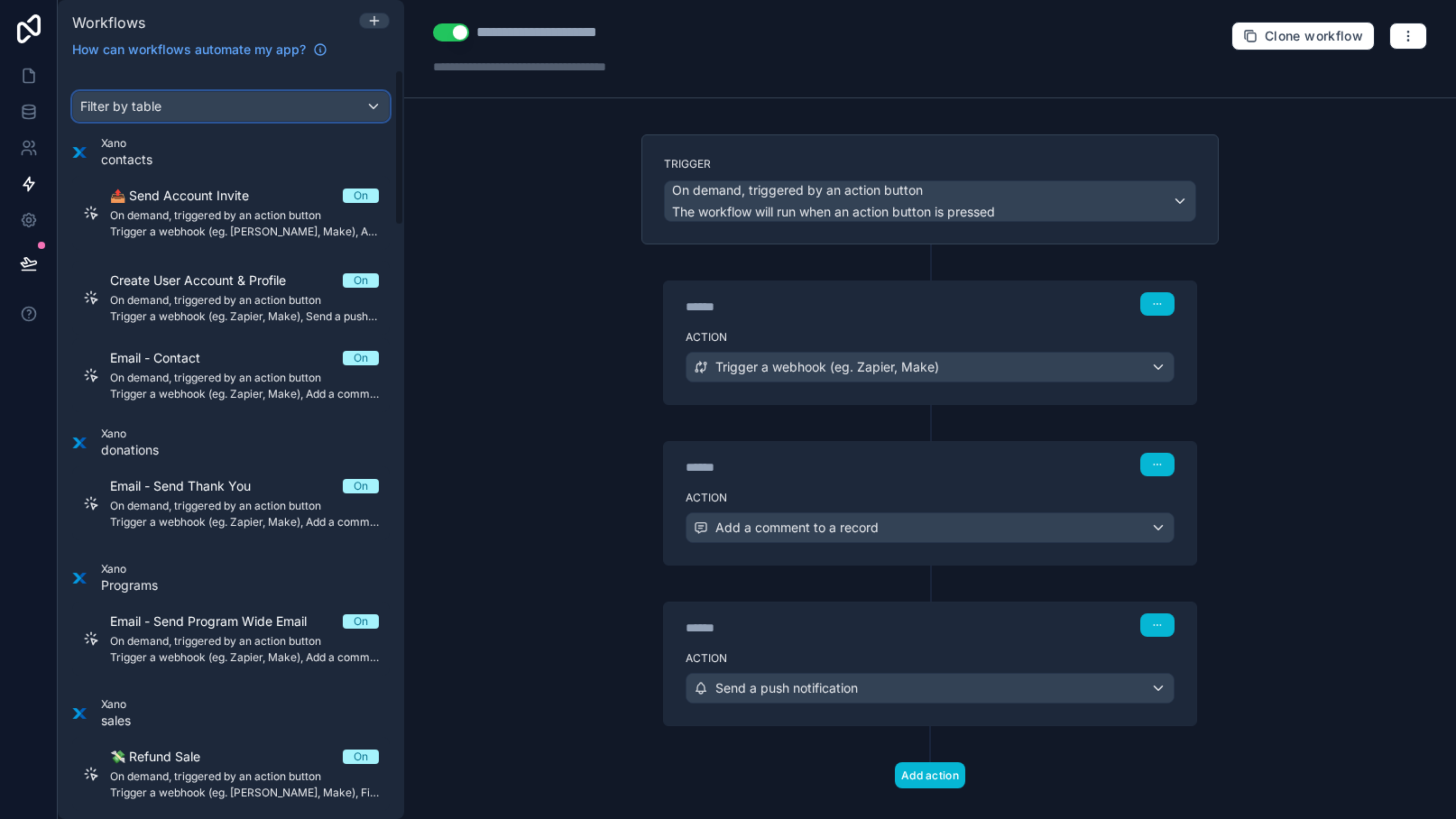
click at [205, 110] on div "Filter by table" at bounding box center [231, 107] width 316 height 29
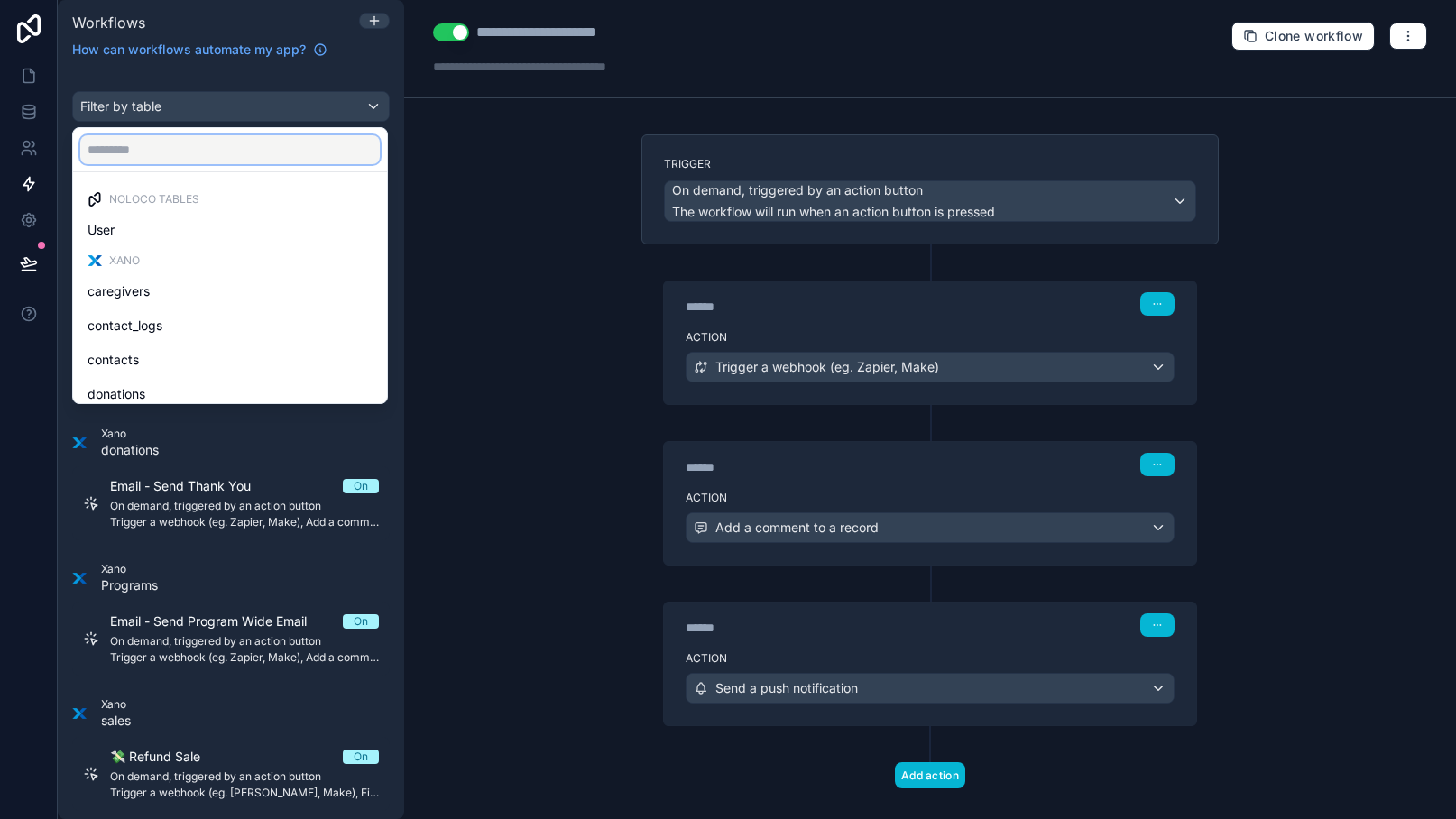
click at [198, 142] on input "text" at bounding box center [230, 150] width 299 height 29
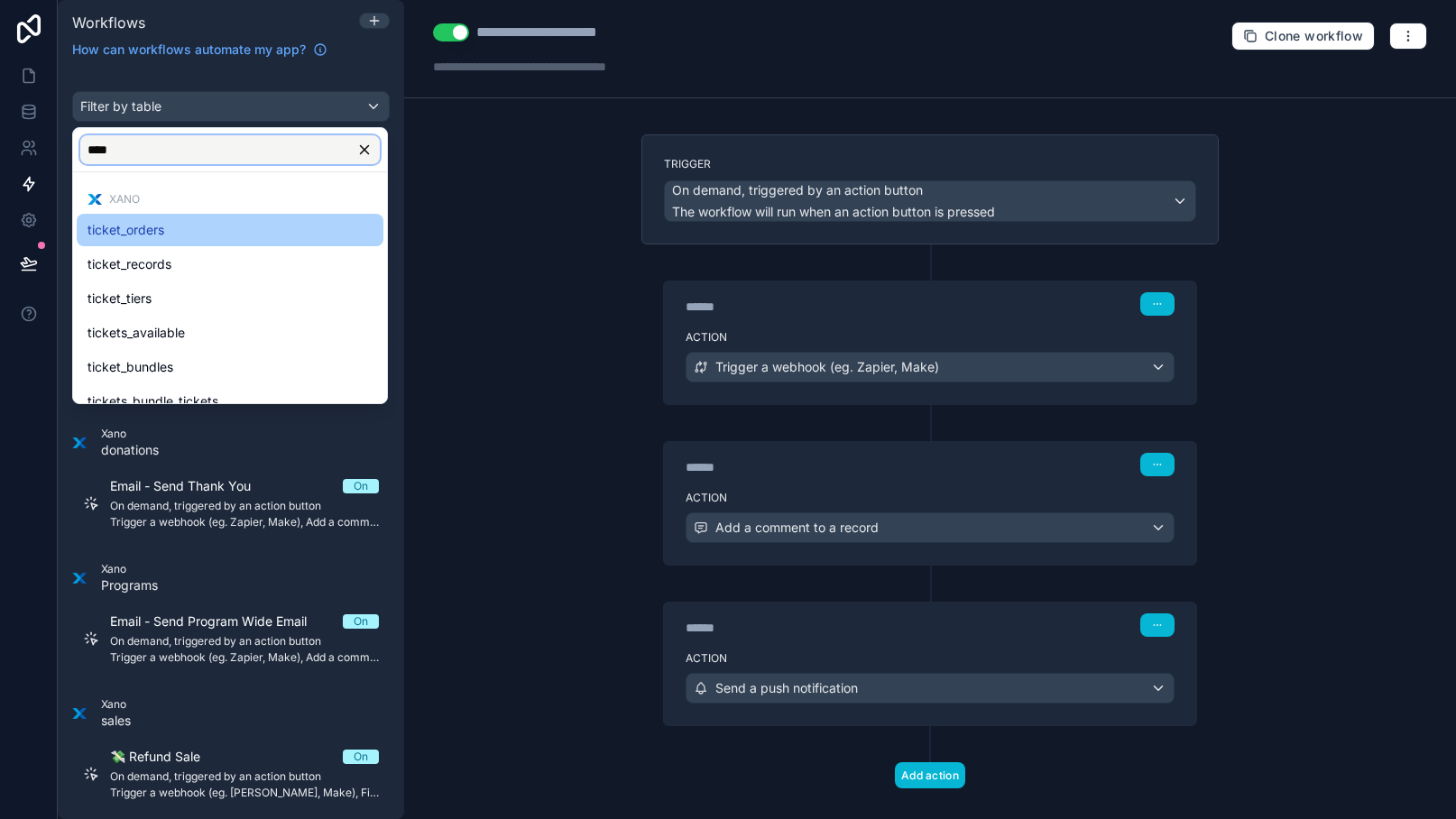
type input "****"
click at [212, 231] on div "ticket_orders" at bounding box center [231, 230] width 285 height 22
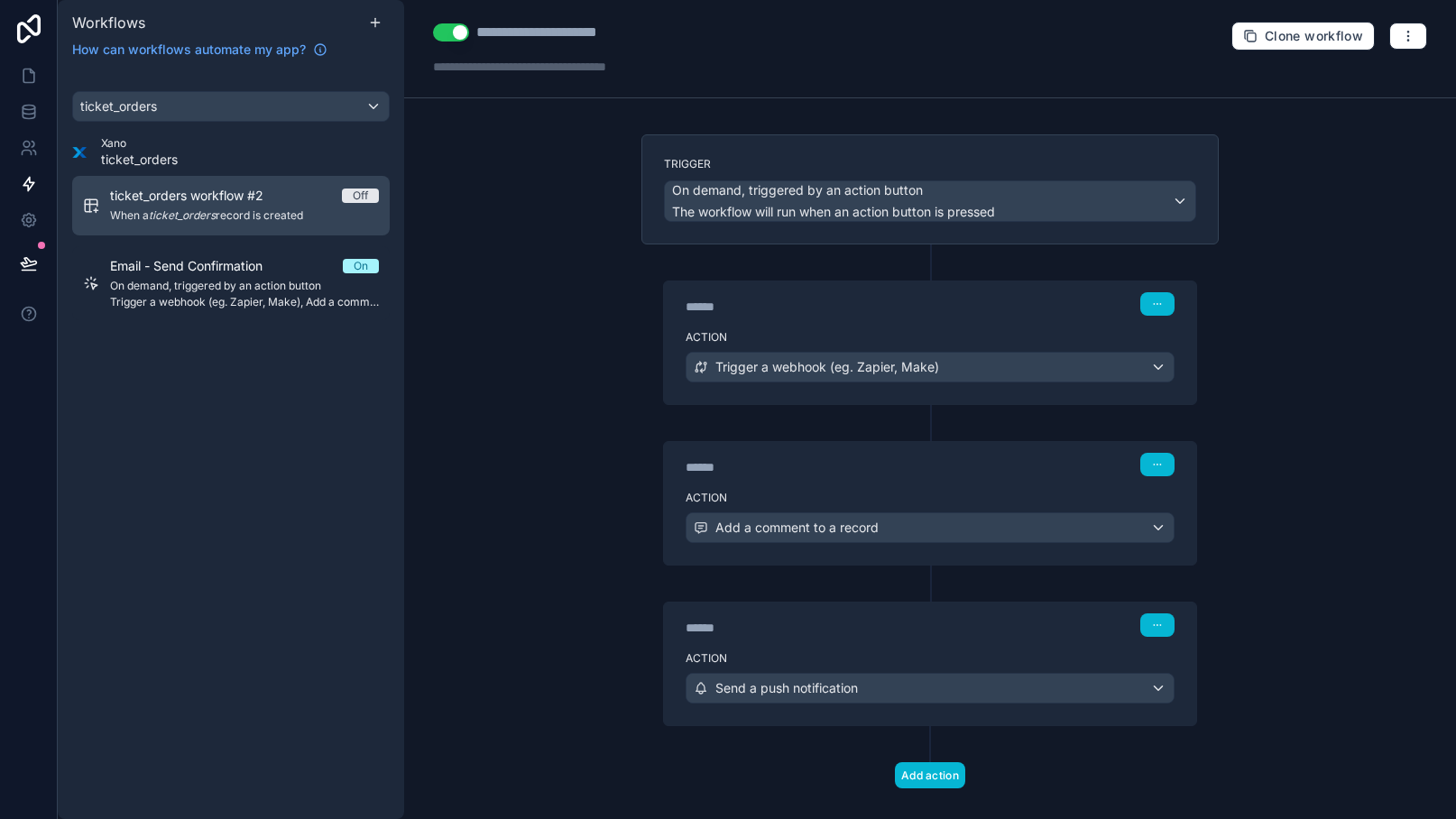
click at [304, 217] on span "When a ticket_orders record is created" at bounding box center [244, 215] width 269 height 15
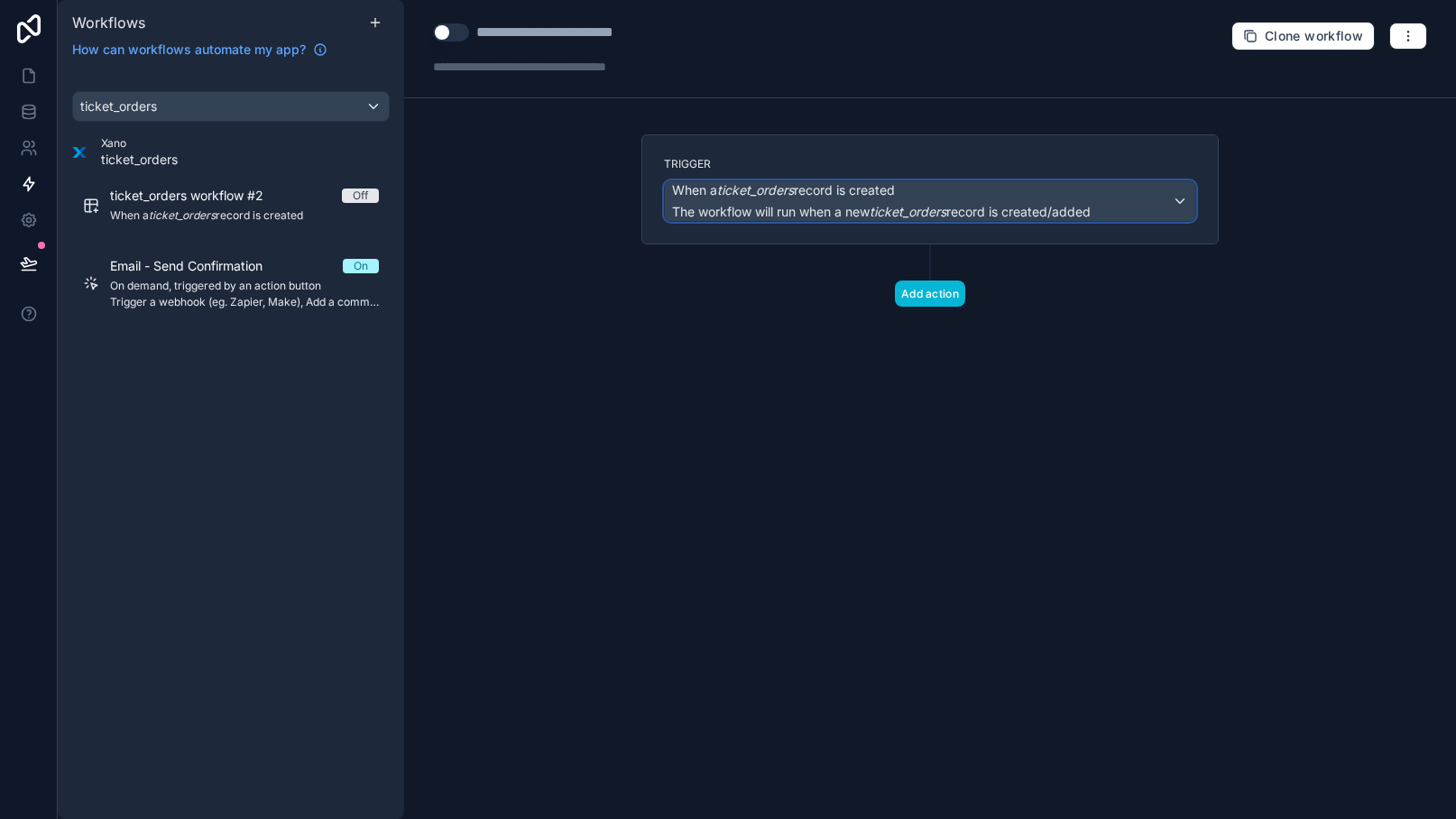
click at [771, 203] on span "The workflow will run when a new ticket_orders record is created/added" at bounding box center [881, 212] width 418 height 18
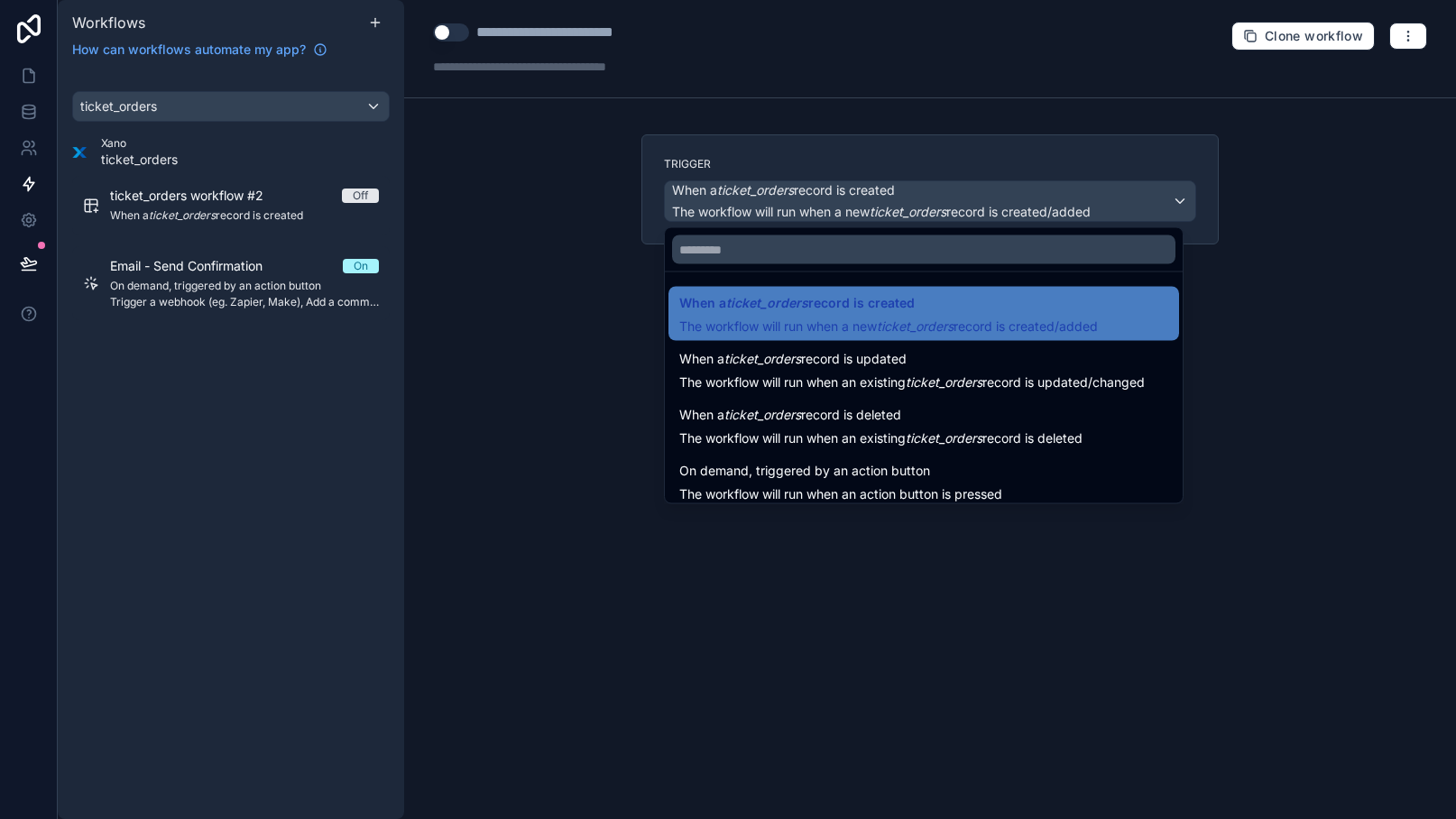
click at [571, 169] on div at bounding box center [728, 410] width 1456 height 819
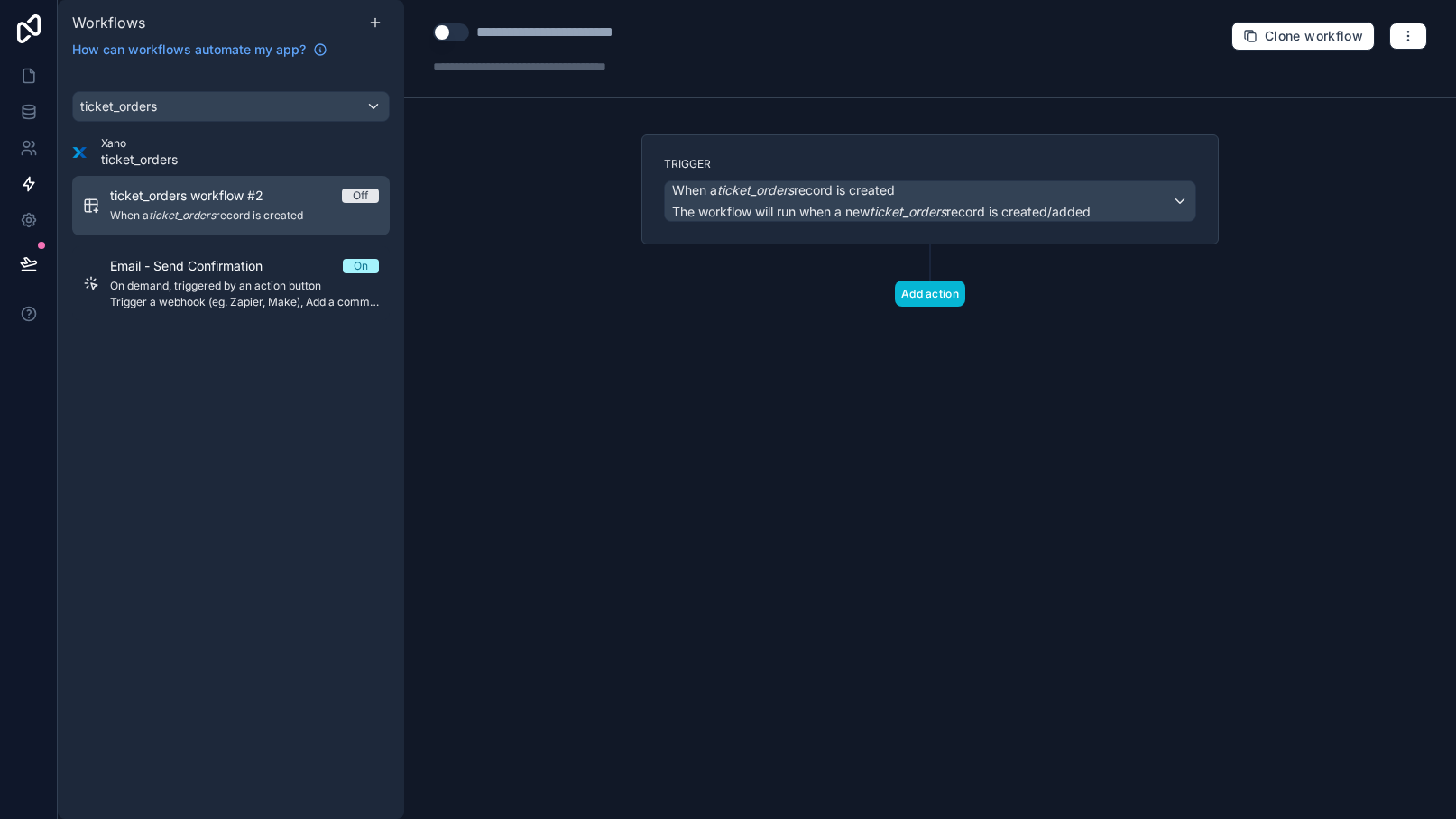
click at [340, 200] on div "ticket_orders workflow #2 Off" at bounding box center [244, 195] width 269 height 18
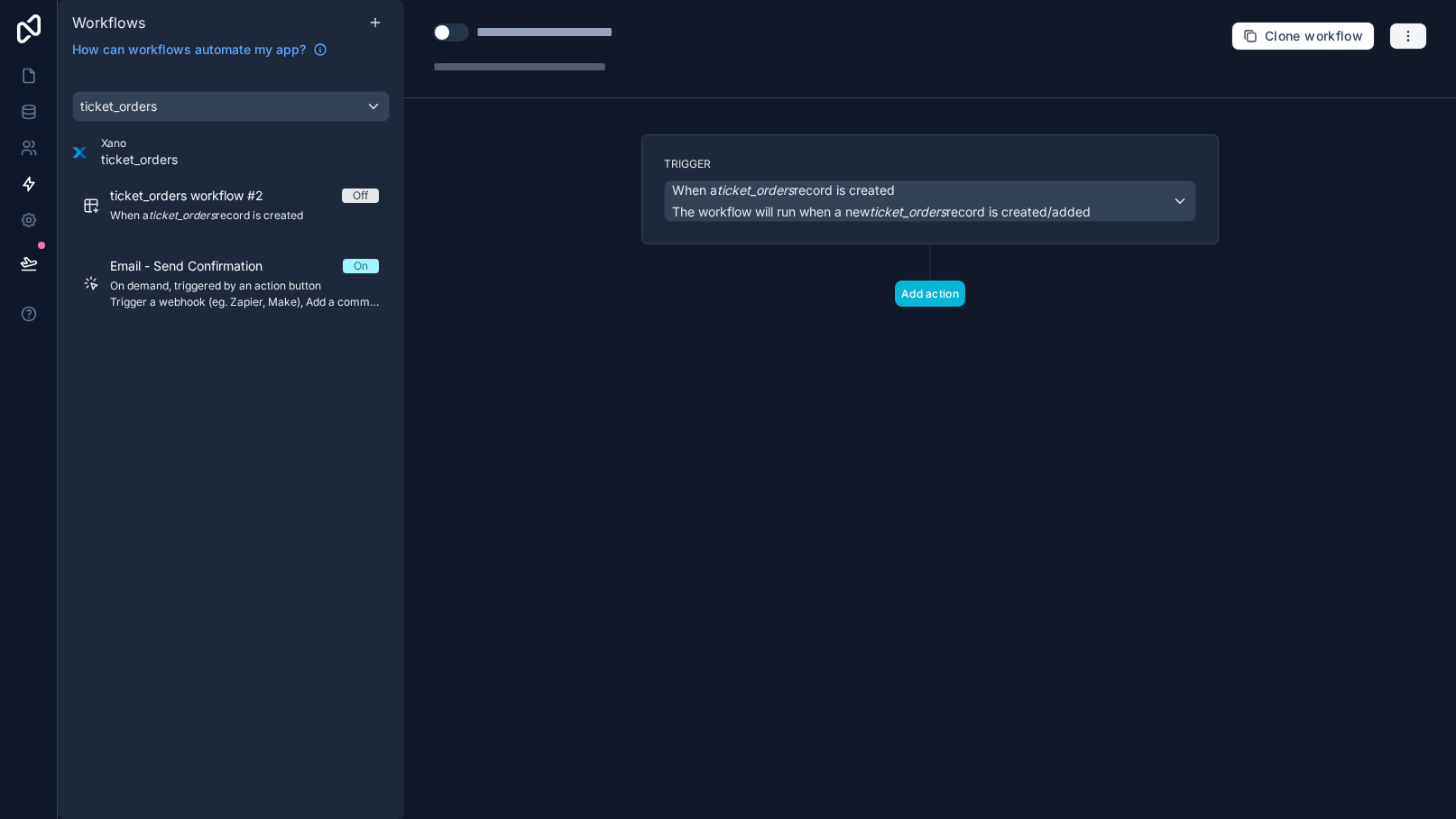
click at [1408, 42] on icon "button" at bounding box center [1407, 36] width 15 height 15
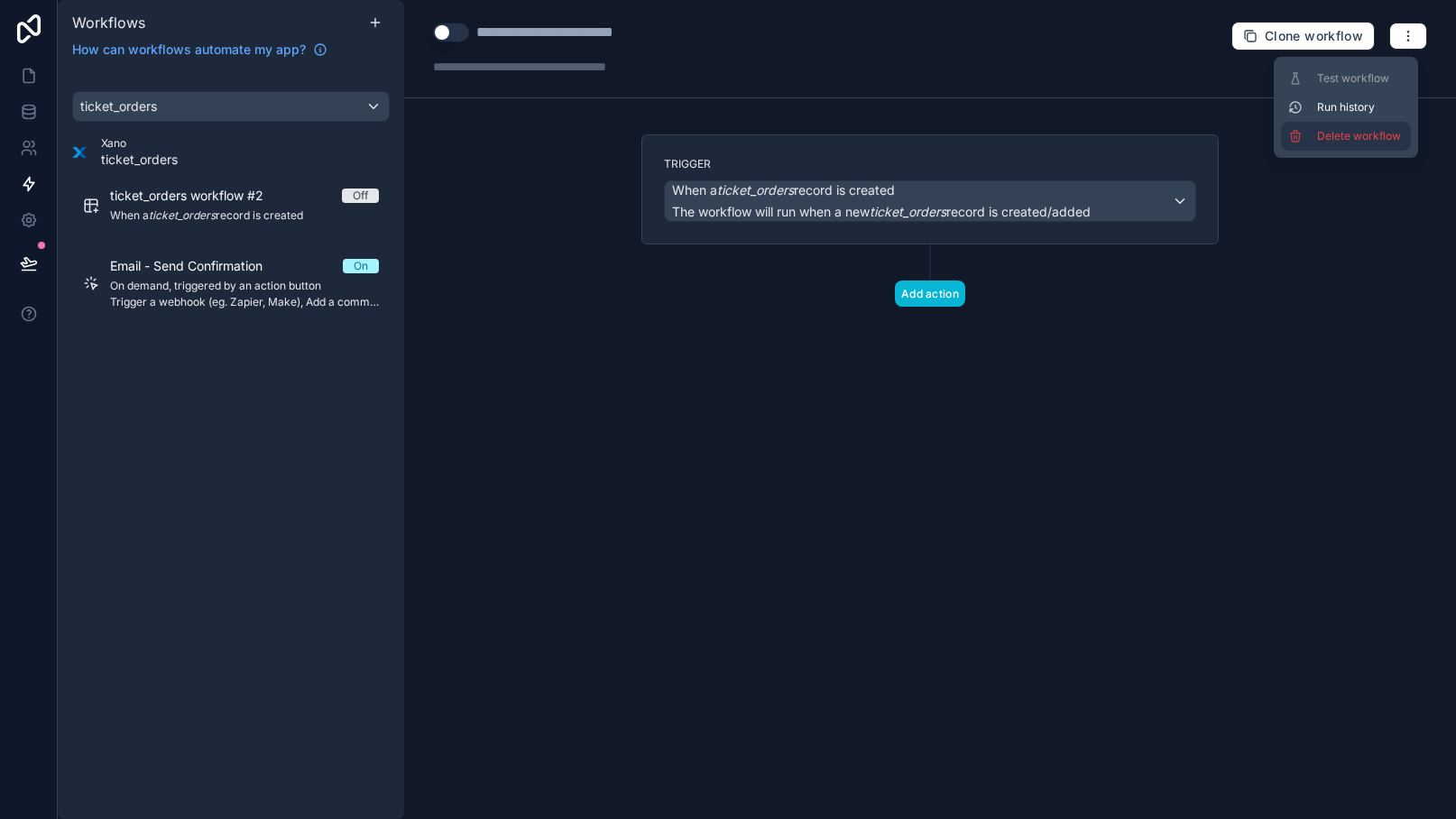
click at [1347, 136] on span "Delete workflow" at bounding box center [1360, 136] width 87 height 15
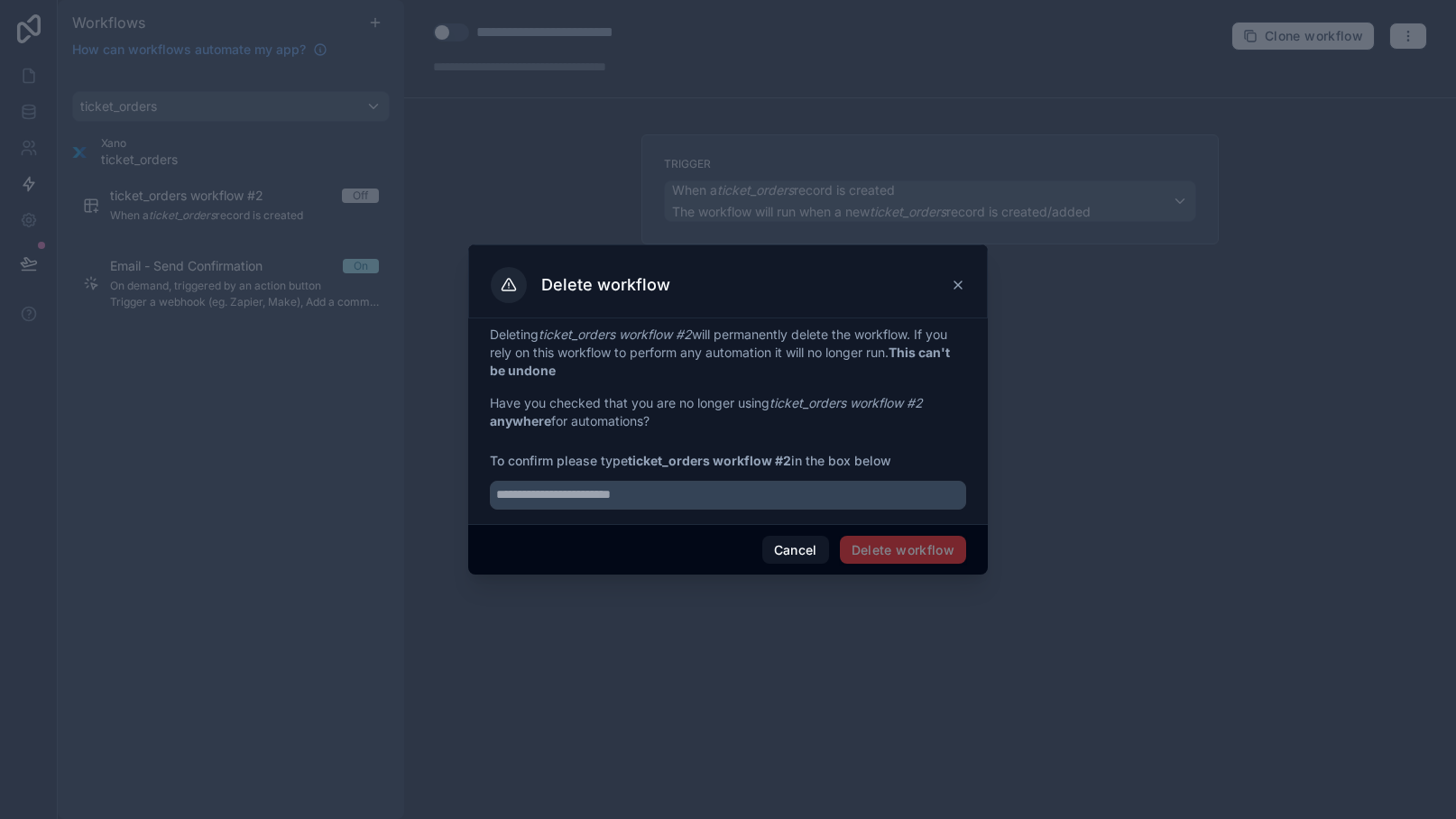
click at [931, 540] on span "Delete workflow" at bounding box center [902, 550] width 126 height 29
drag, startPoint x: 633, startPoint y: 461, endPoint x: 791, endPoint y: 458, distance: 158.0
click at [791, 458] on strong "ticket_orders workflow #2" at bounding box center [708, 460] width 163 height 16
copy strong "ticket_orders workflow #2"
click at [814, 492] on input "text" at bounding box center [727, 496] width 476 height 29
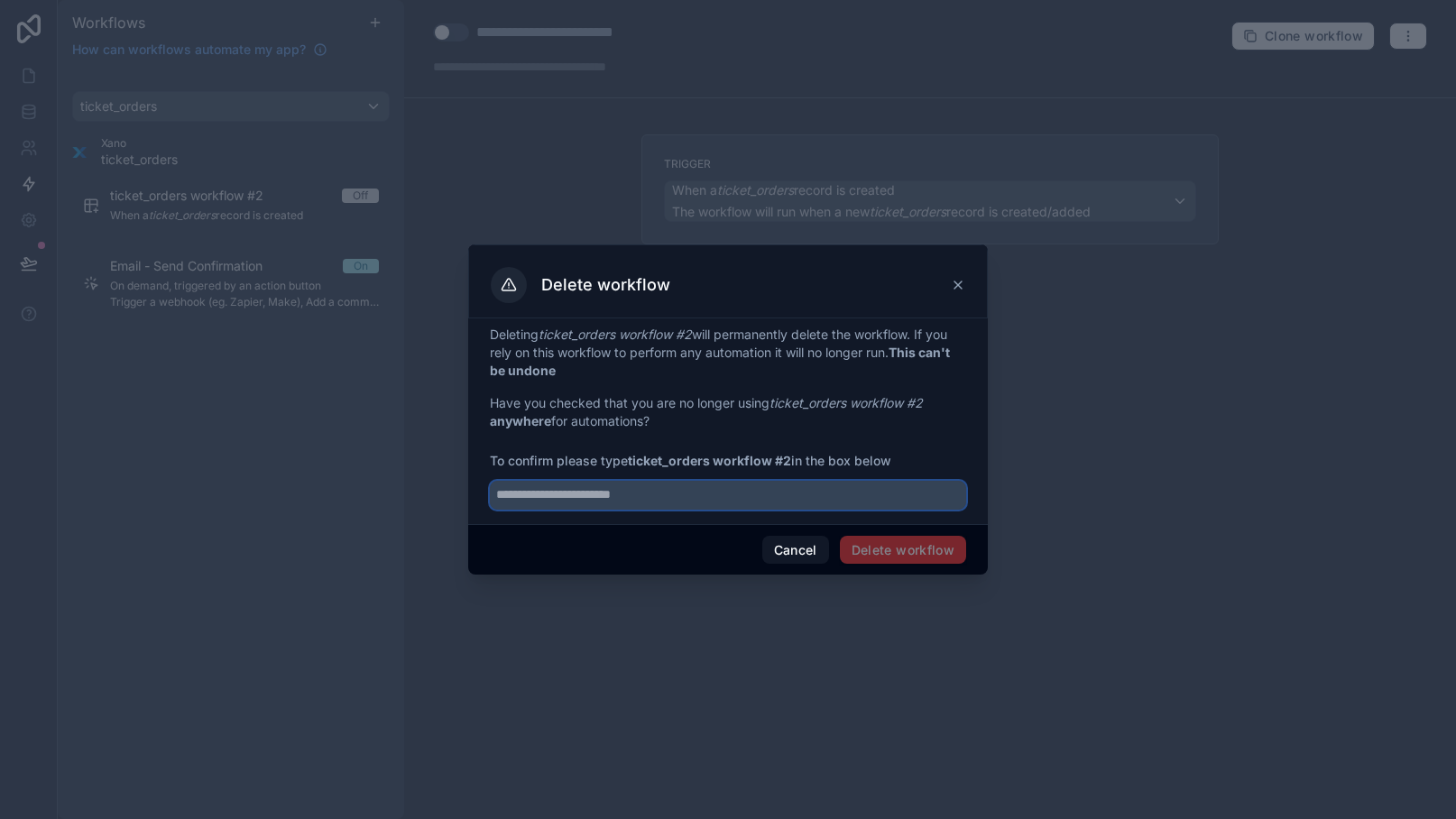
paste input "**********"
type input "**********"
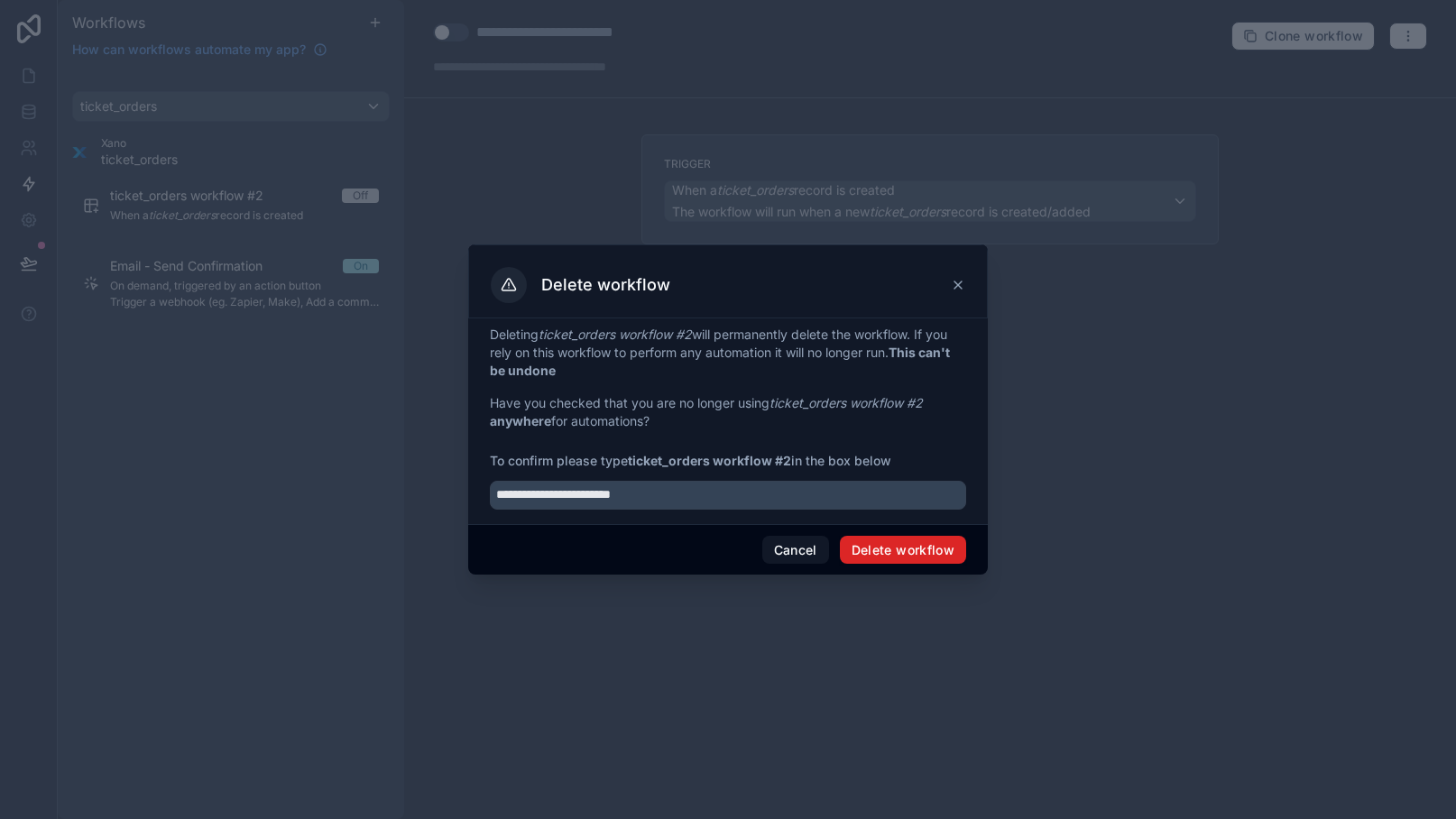
click at [928, 549] on button "Delete workflow" at bounding box center [902, 550] width 126 height 29
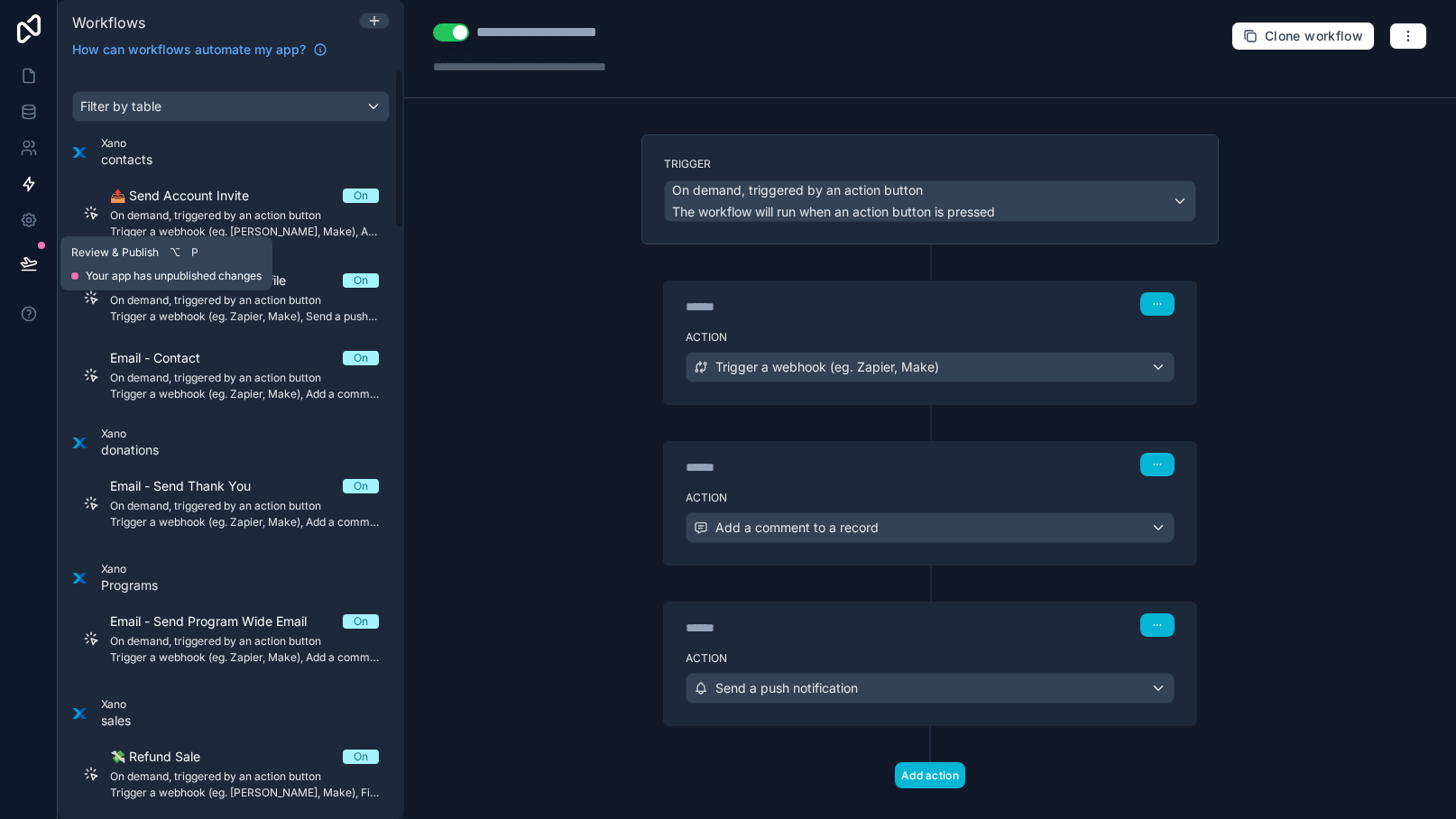
click at [31, 256] on icon at bounding box center [28, 263] width 18 height 18
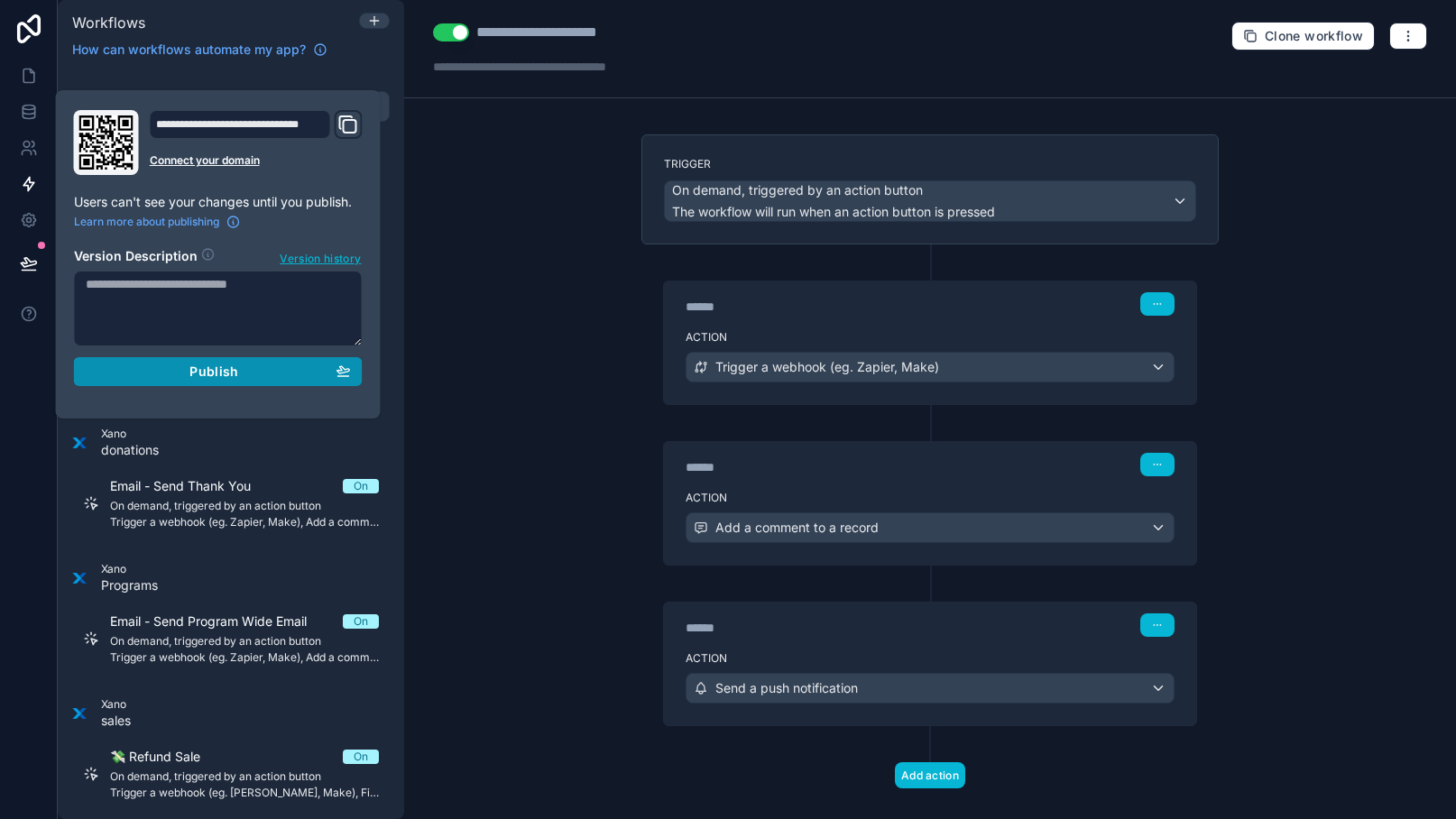
click at [143, 375] on div "Publish" at bounding box center [218, 371] width 265 height 17
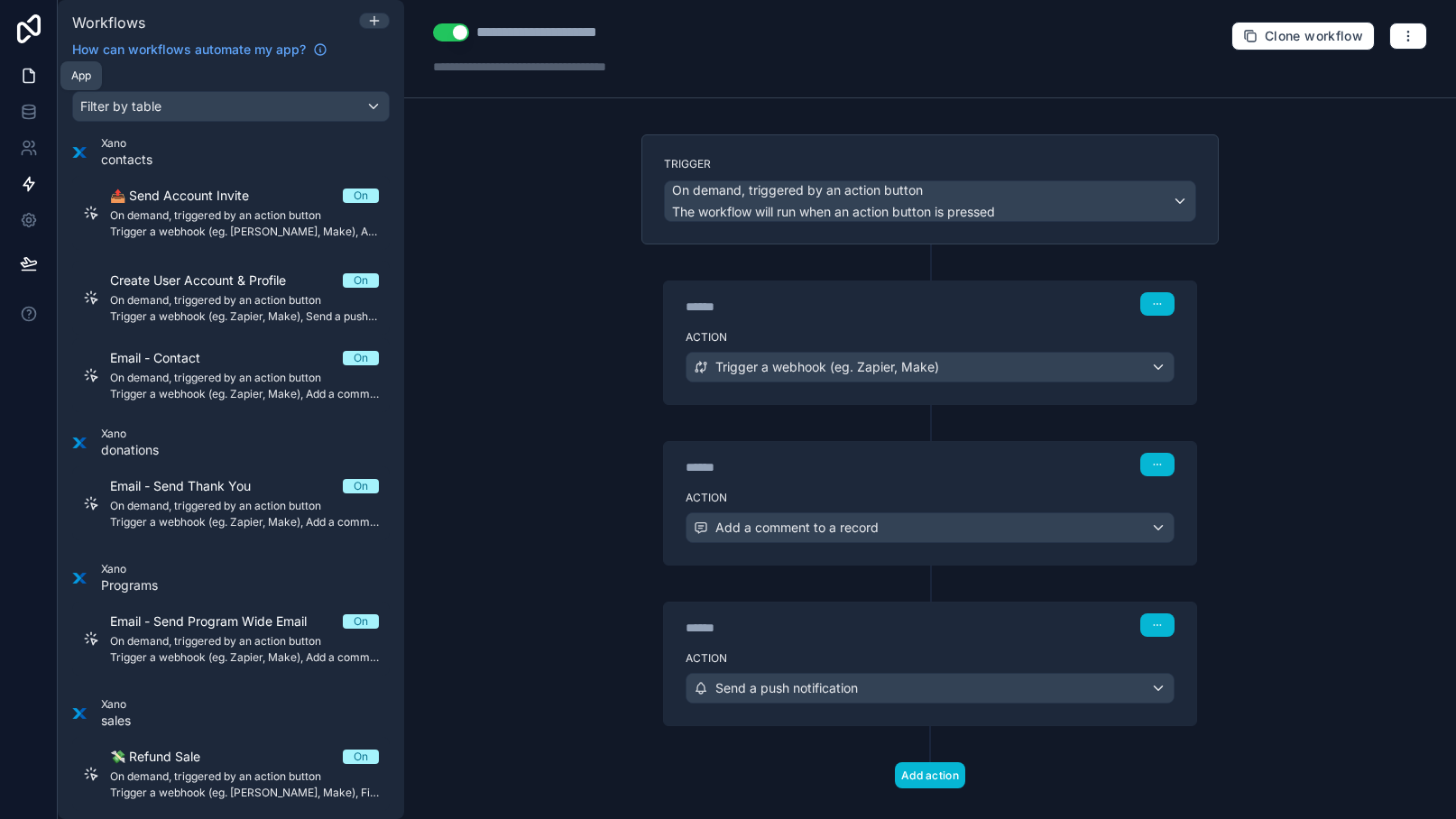
click at [21, 71] on icon at bounding box center [28, 75] width 18 height 18
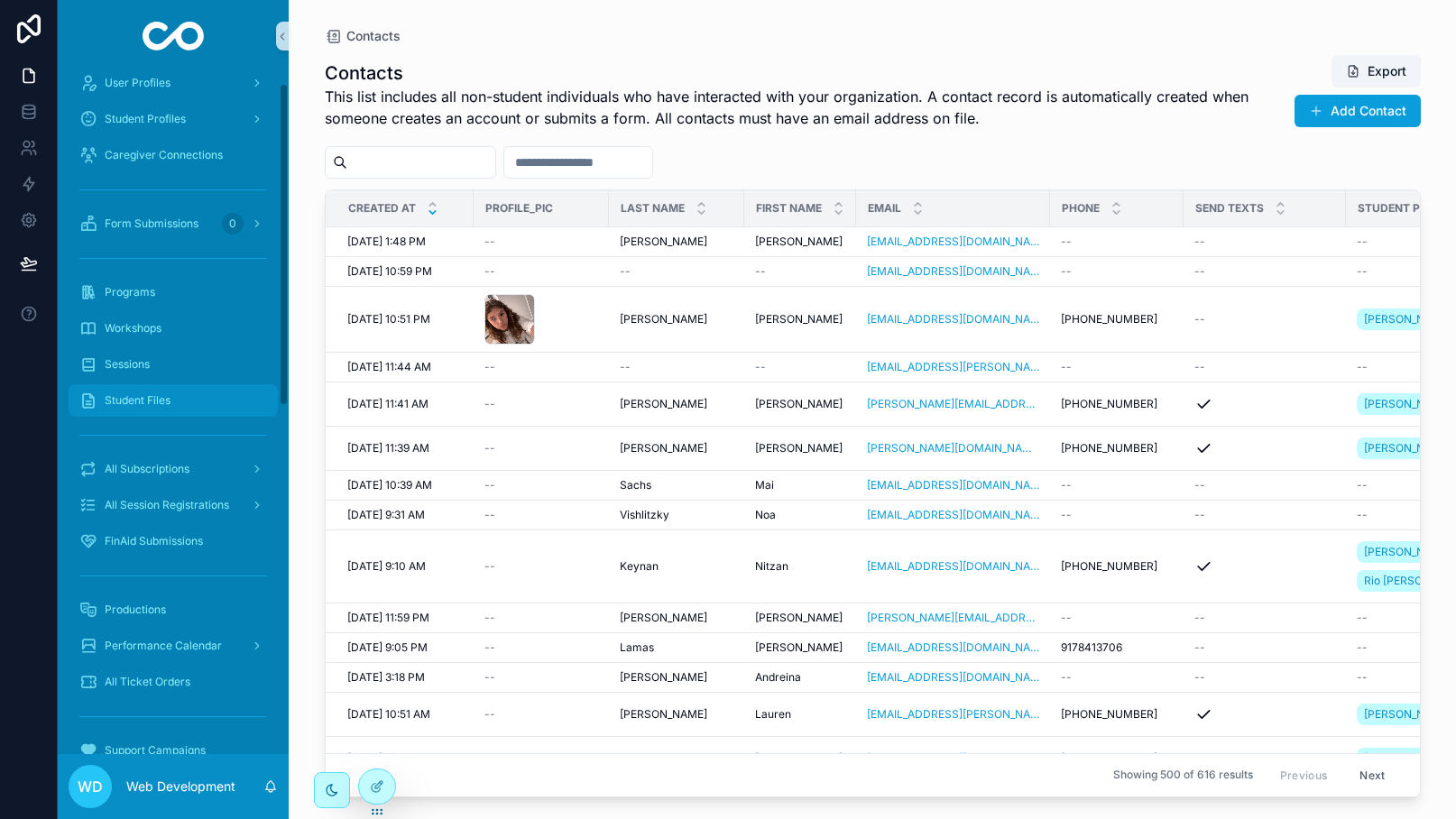
scroll to position [169, 0]
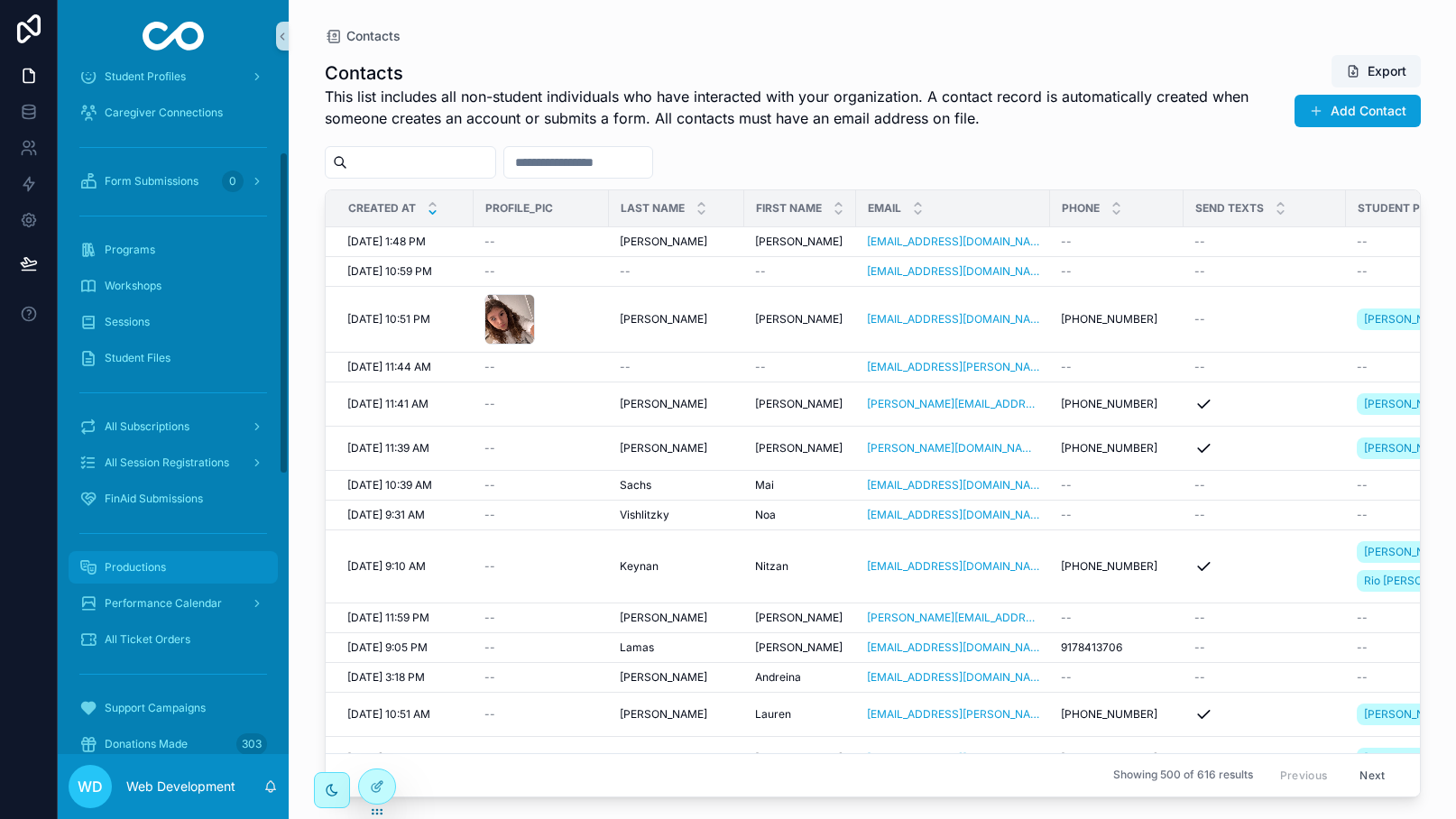
click at [171, 568] on div "Productions" at bounding box center [173, 568] width 188 height 29
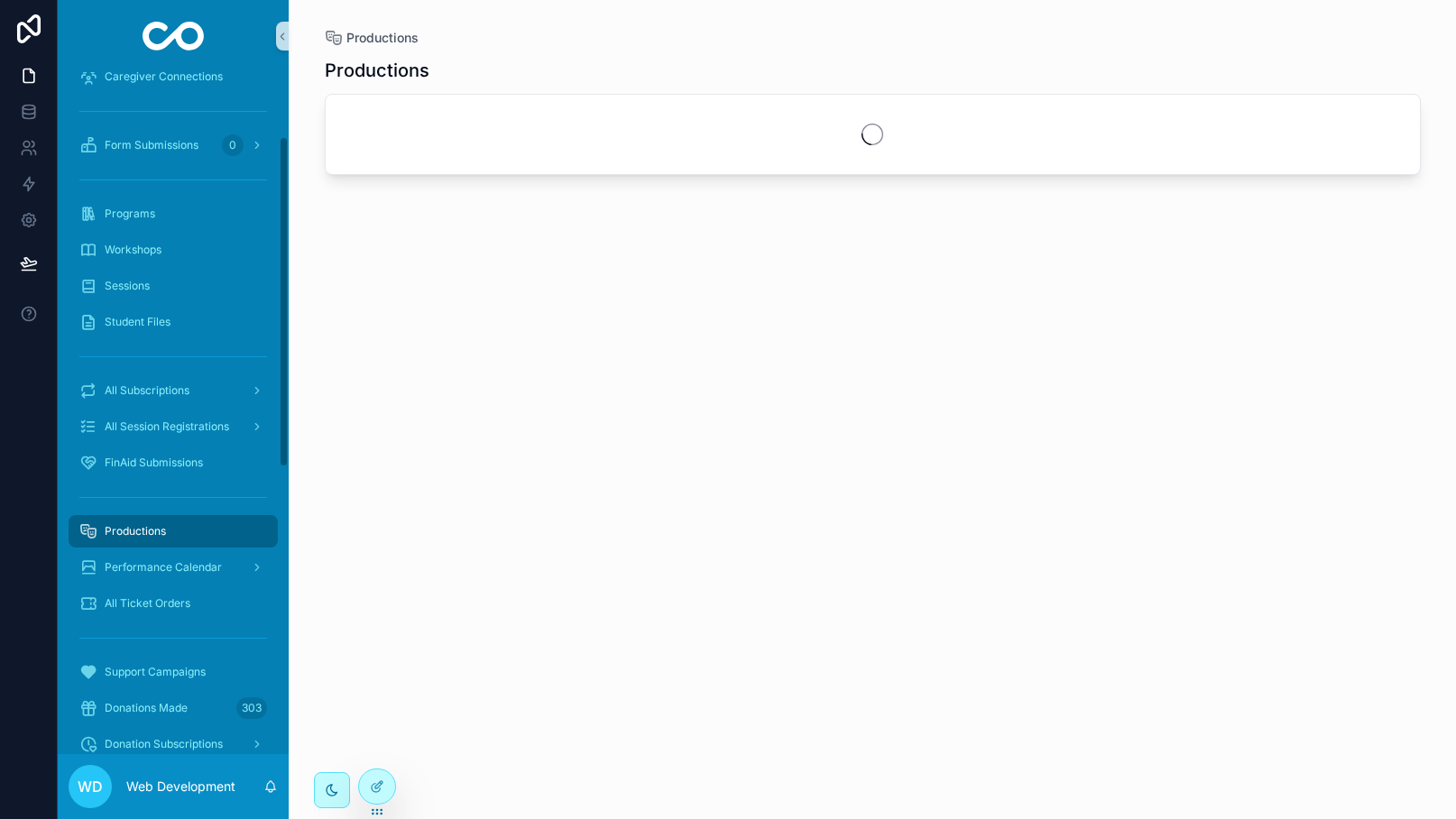
scroll to position [133, 0]
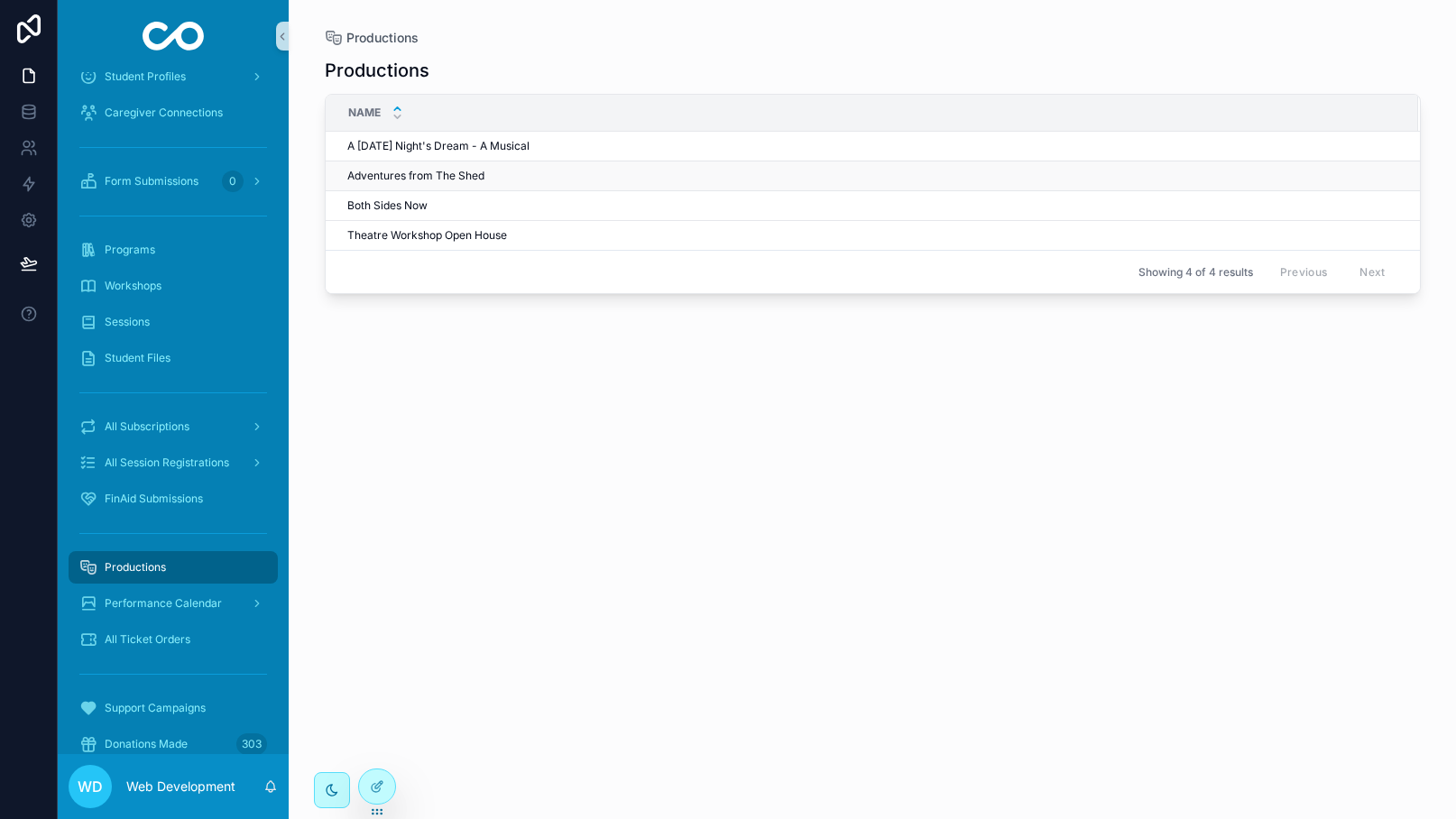
click at [467, 175] on span "Adventures from The Shed" at bounding box center [415, 176] width 137 height 15
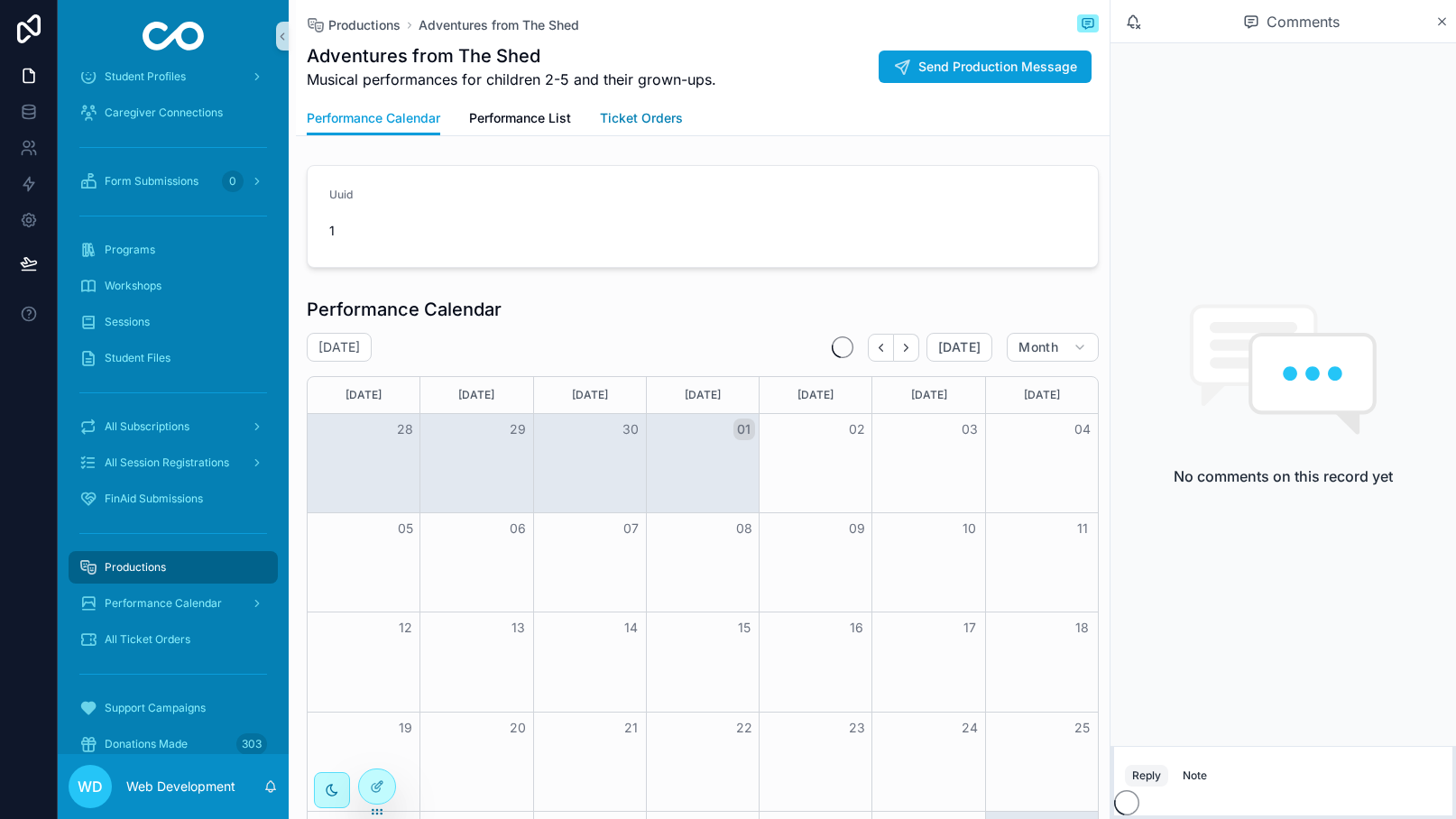
click at [624, 128] on link "Ticket Orders" at bounding box center [641, 119] width 83 height 36
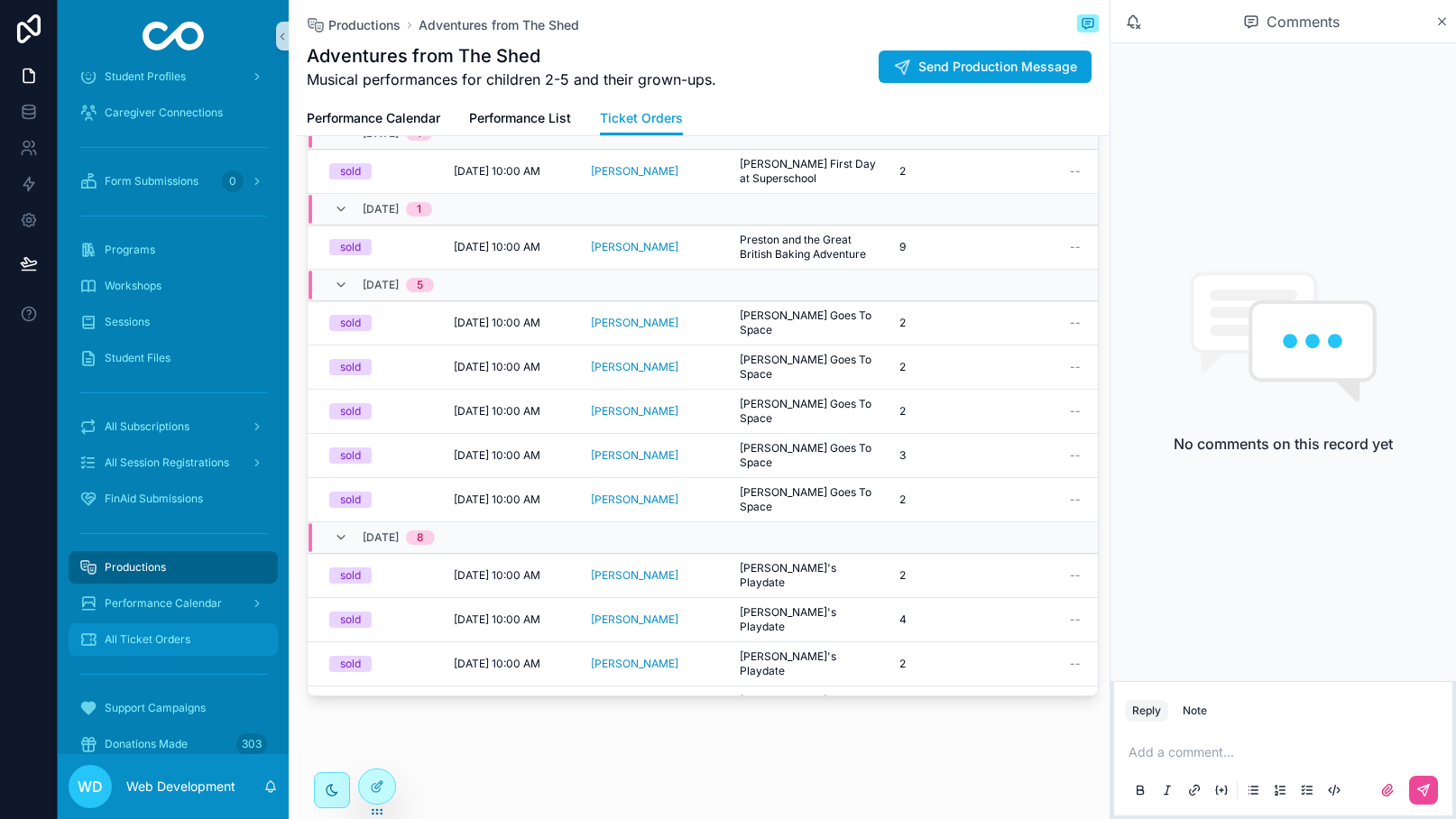
click at [172, 643] on span "All Ticket Orders" at bounding box center [148, 639] width 86 height 15
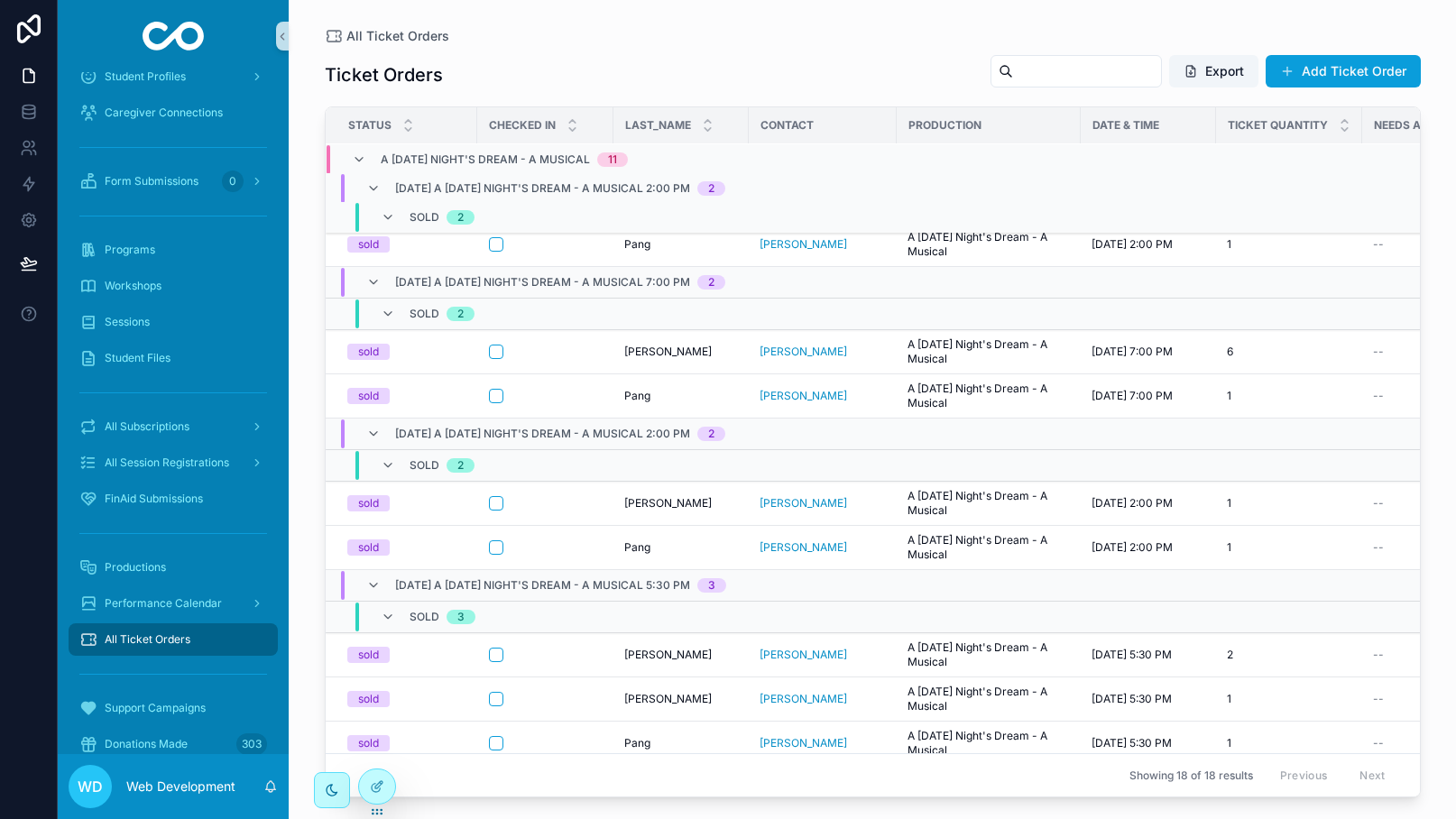
scroll to position [435, 0]
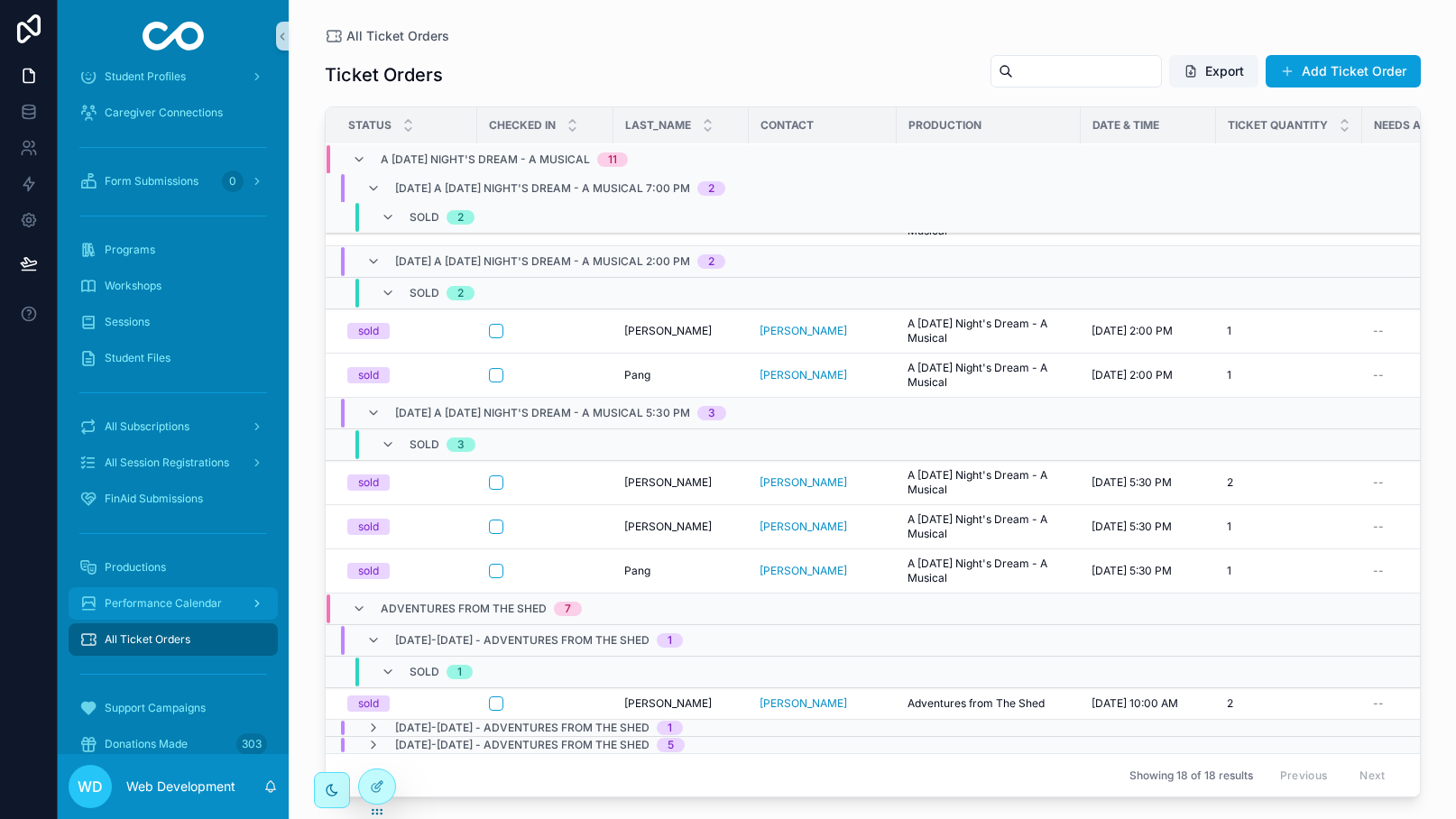
click at [176, 602] on span "Performance Calendar" at bounding box center [163, 603] width 117 height 15
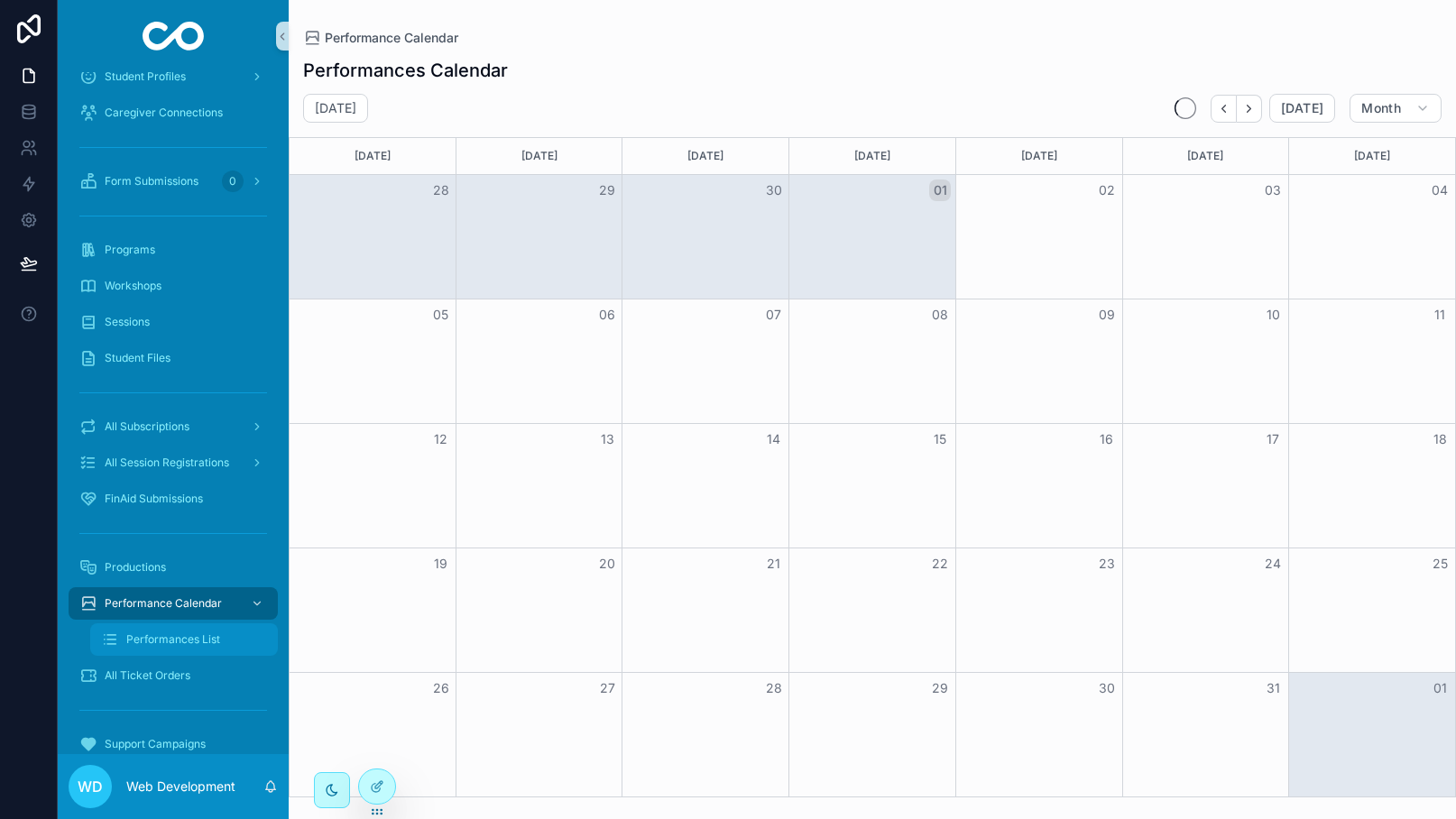
click at [192, 638] on span "Performances List" at bounding box center [173, 639] width 94 height 15
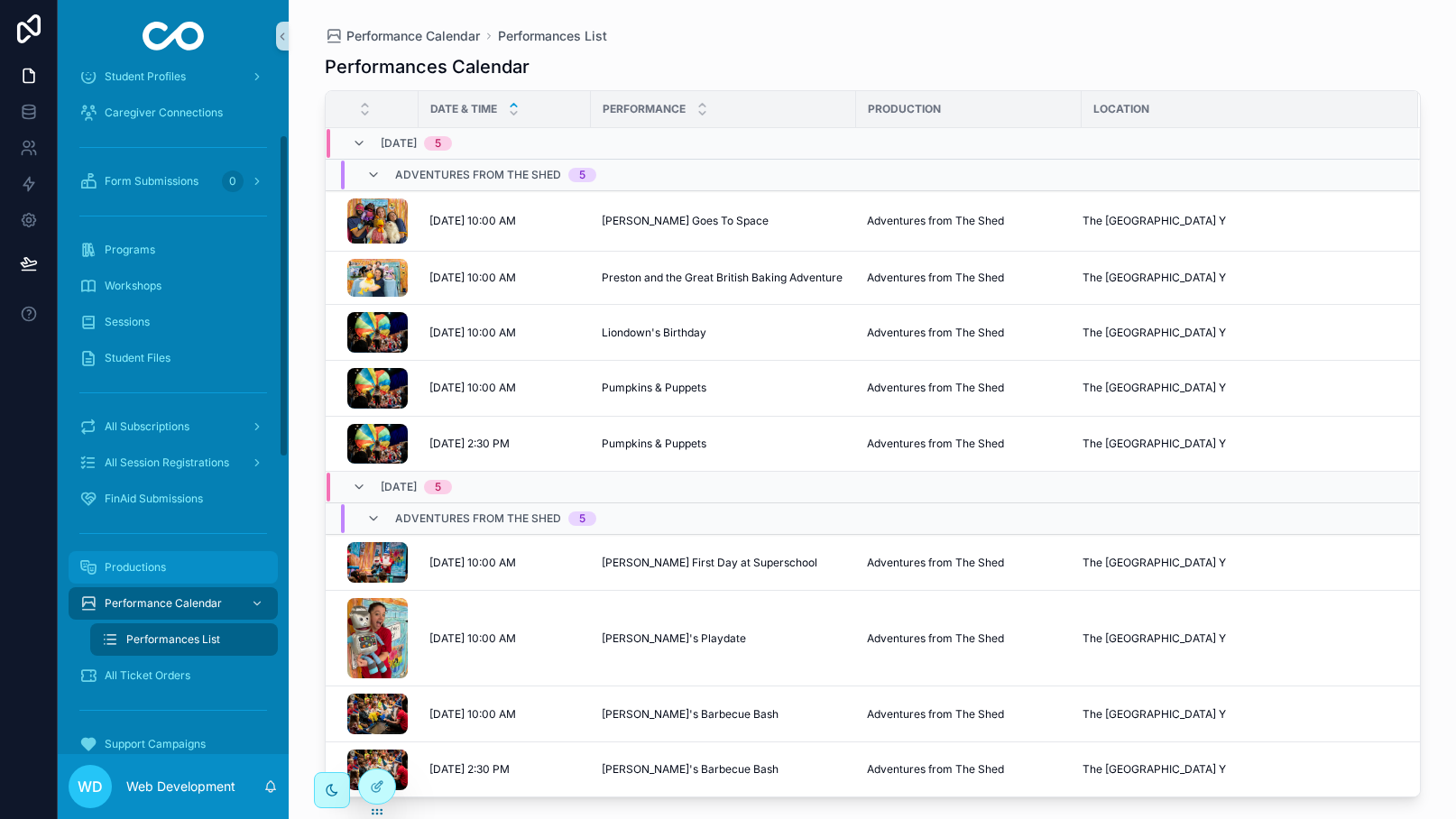
click at [160, 560] on span "Productions" at bounding box center [135, 567] width 62 height 15
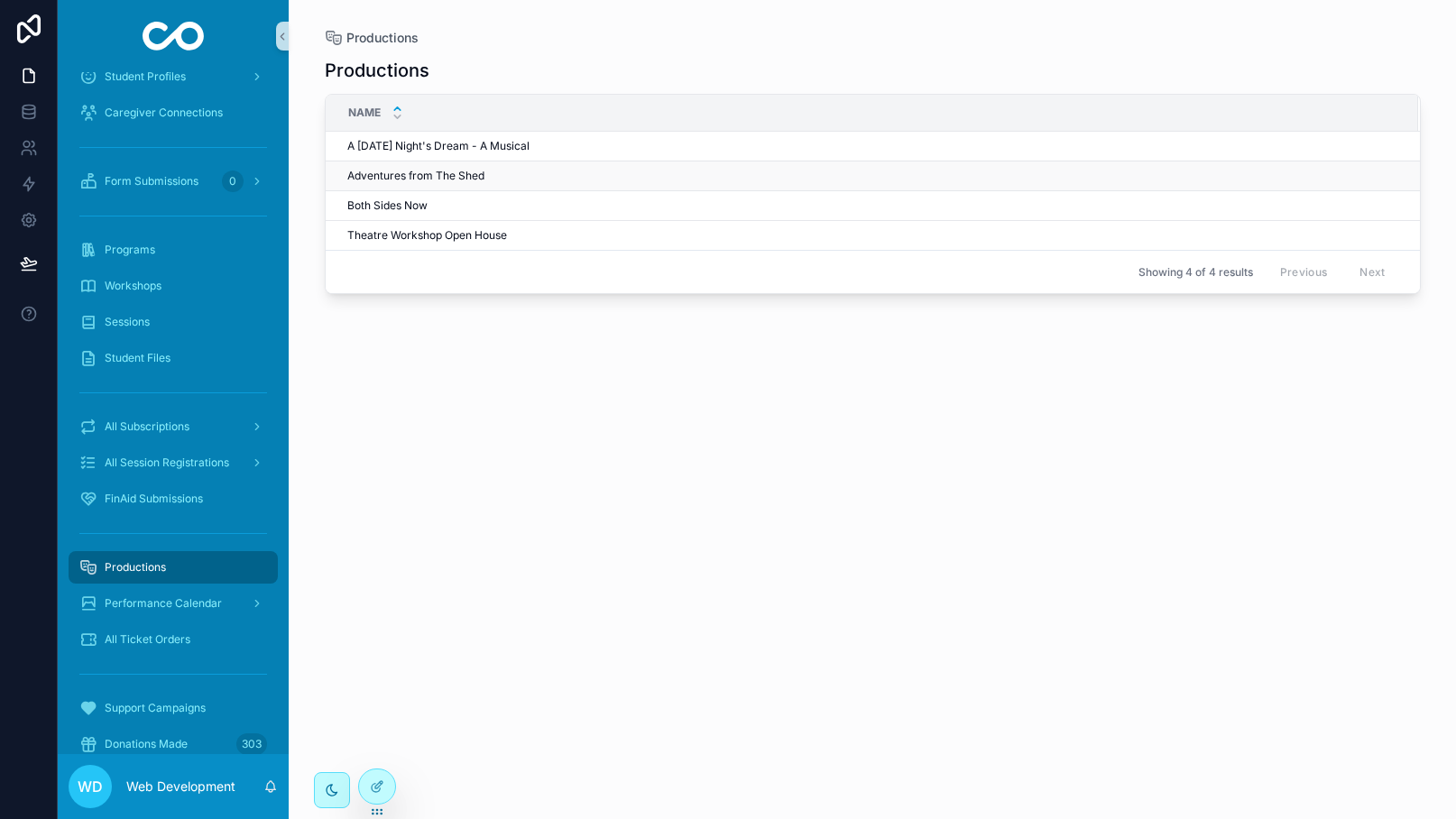
click at [479, 180] on span "Adventures from The Shed" at bounding box center [415, 176] width 137 height 15
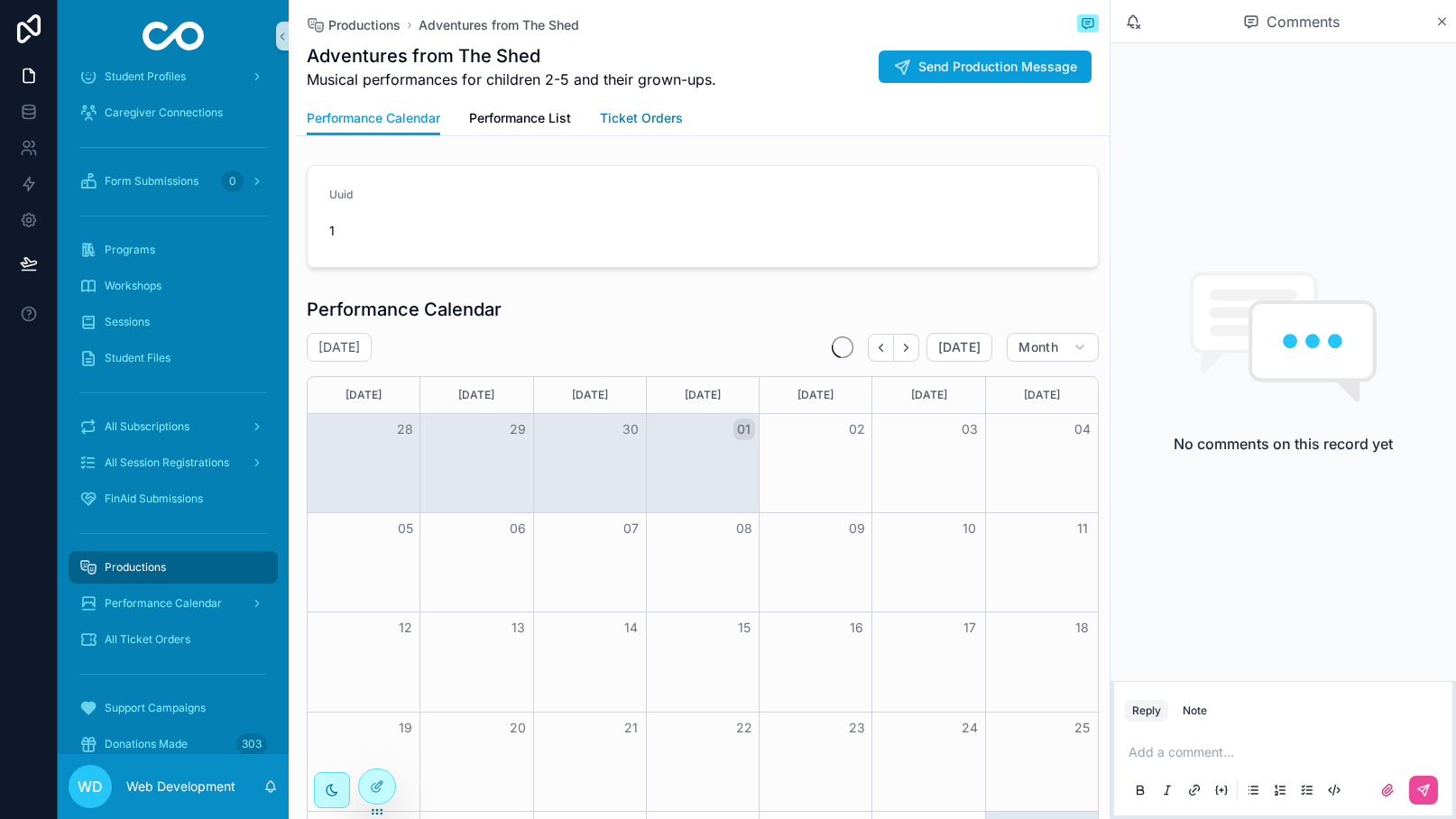
click at [635, 112] on span "Ticket Orders" at bounding box center [641, 118] width 83 height 18
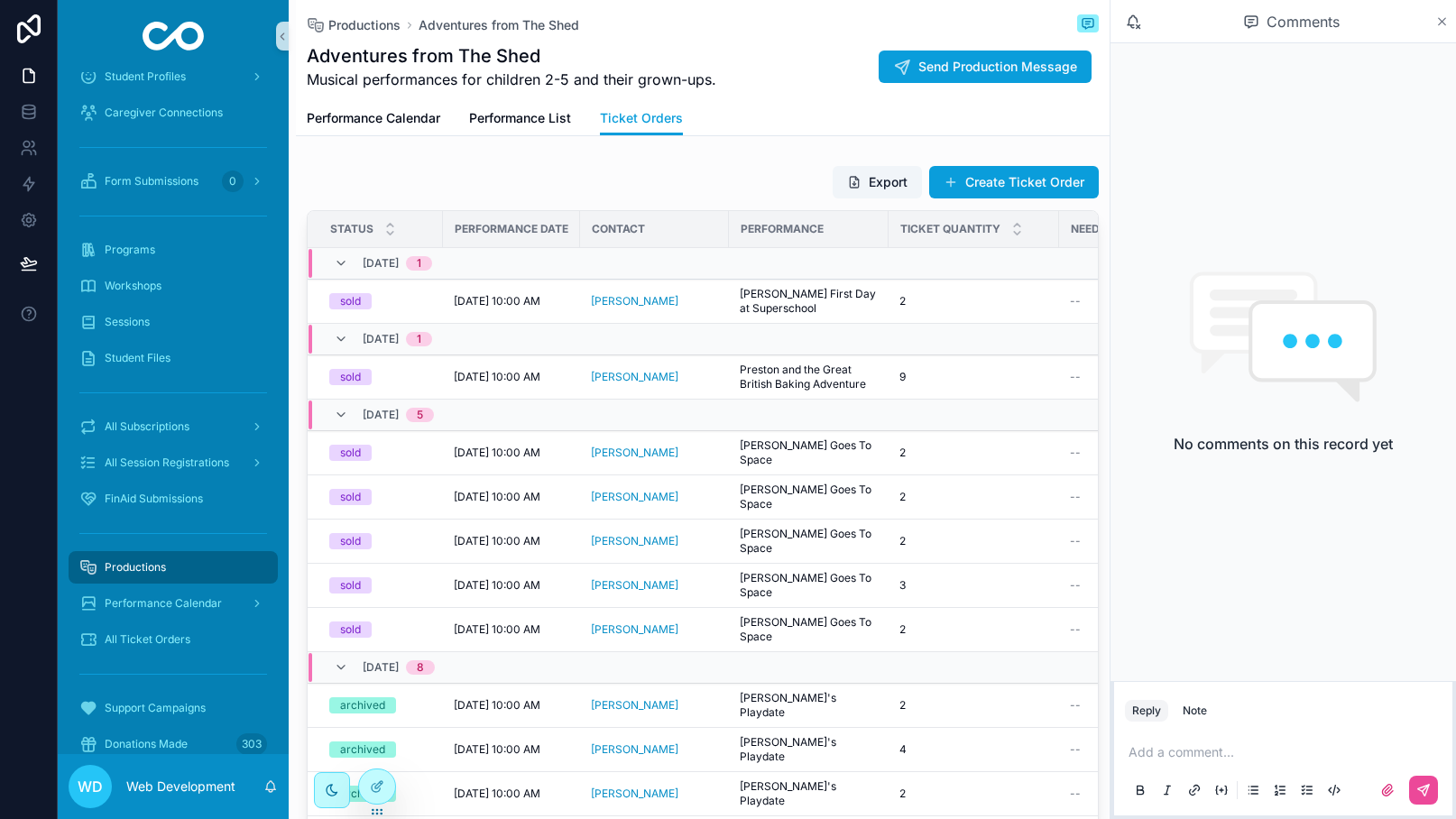
click at [1435, 21] on icon "scrollable content" at bounding box center [1442, 22] width 14 height 15
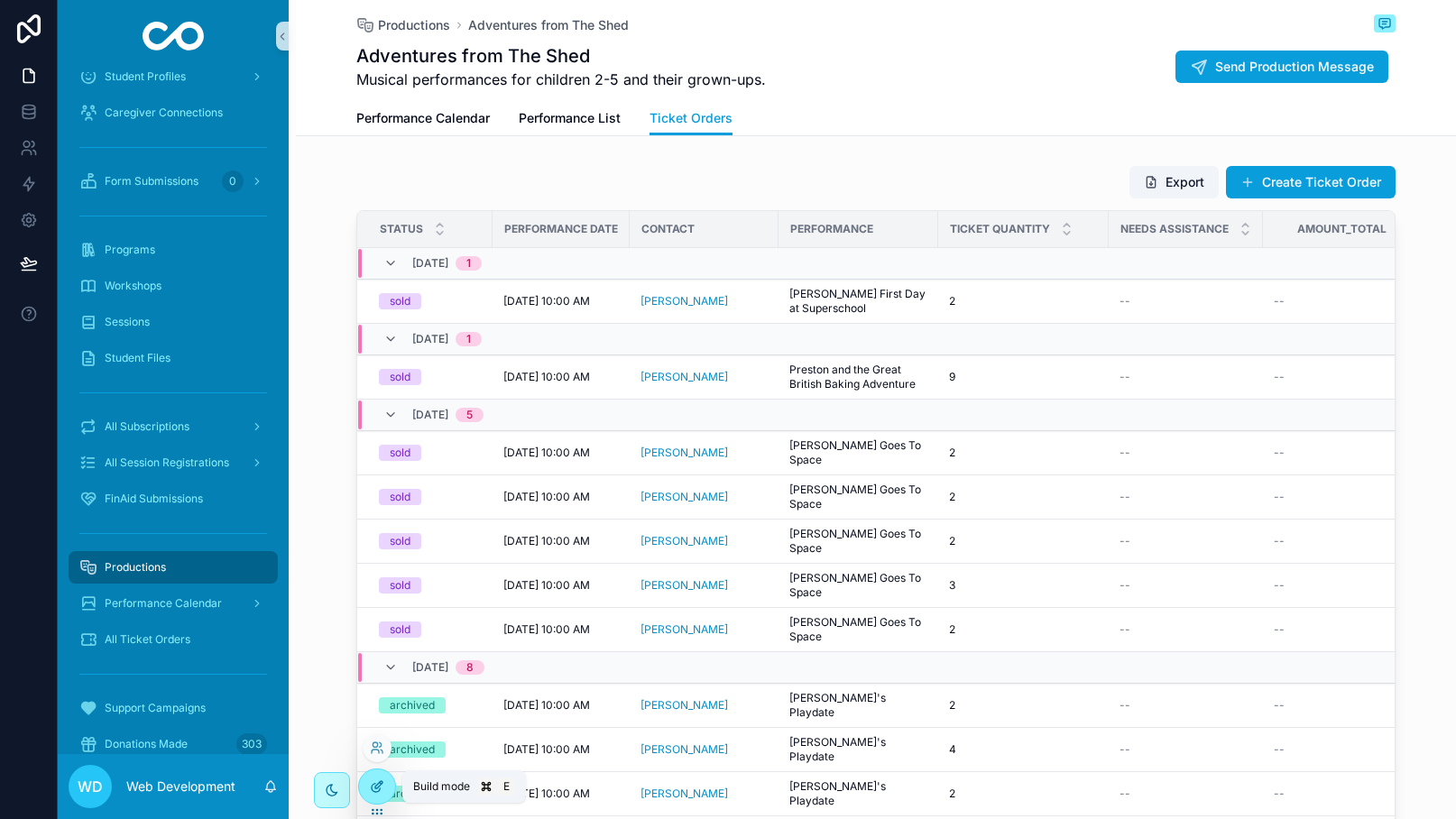
click at [379, 787] on icon at bounding box center [376, 786] width 15 height 15
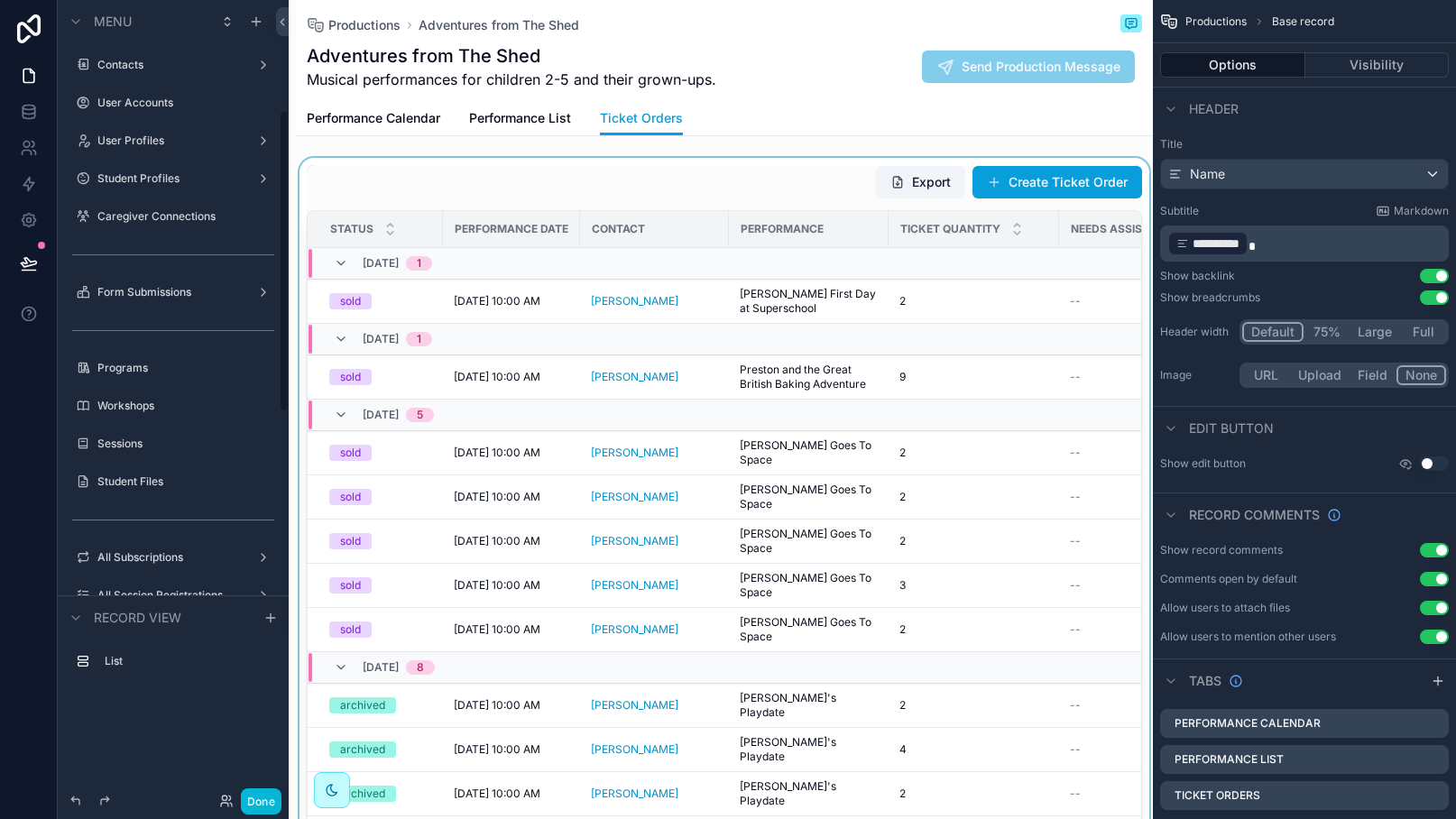
scroll to position [290, 0]
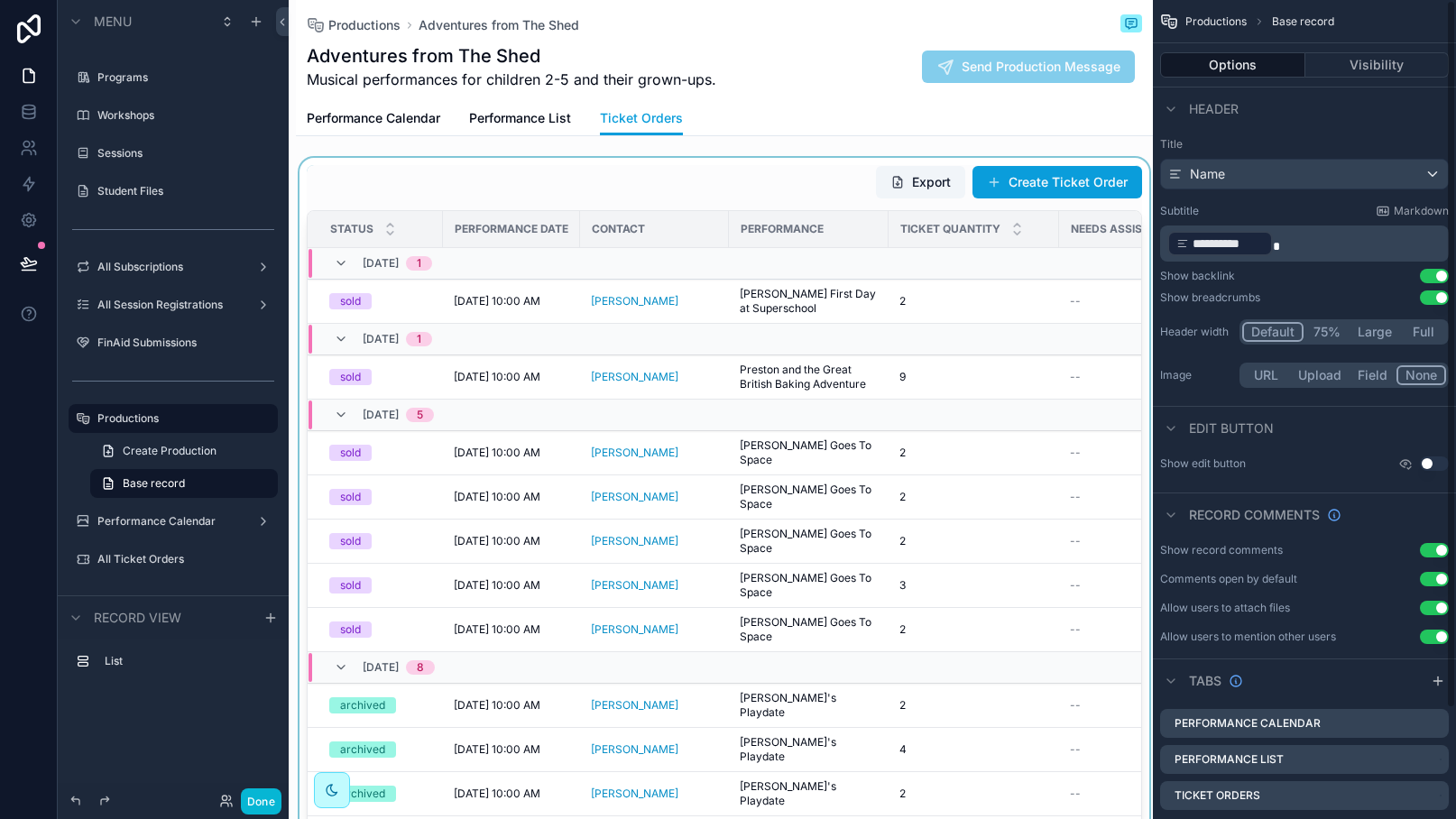
click at [829, 191] on div "scrollable content" at bounding box center [724, 496] width 857 height 675
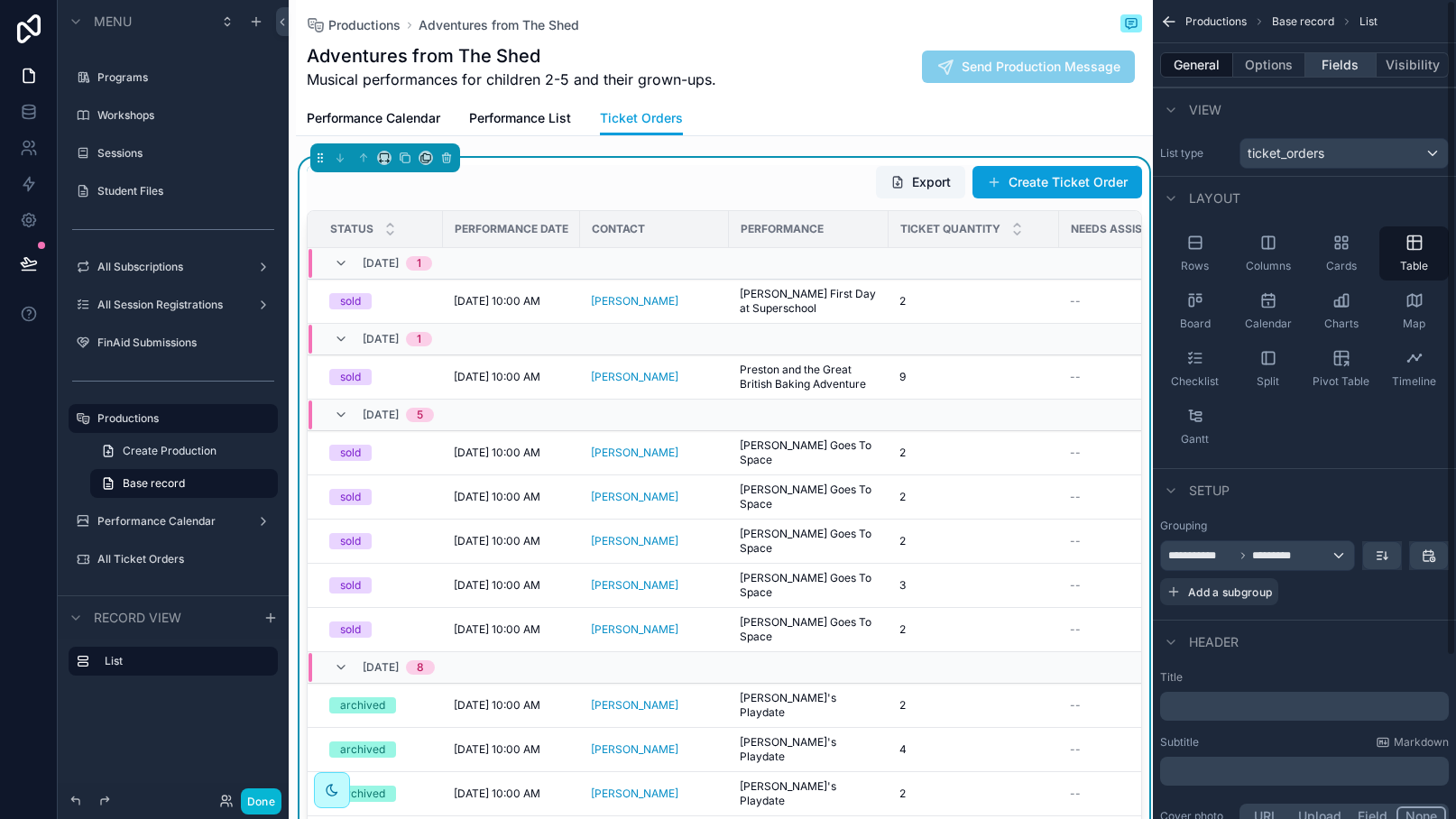
click at [1331, 69] on button "Fields" at bounding box center [1342, 65] width 72 height 25
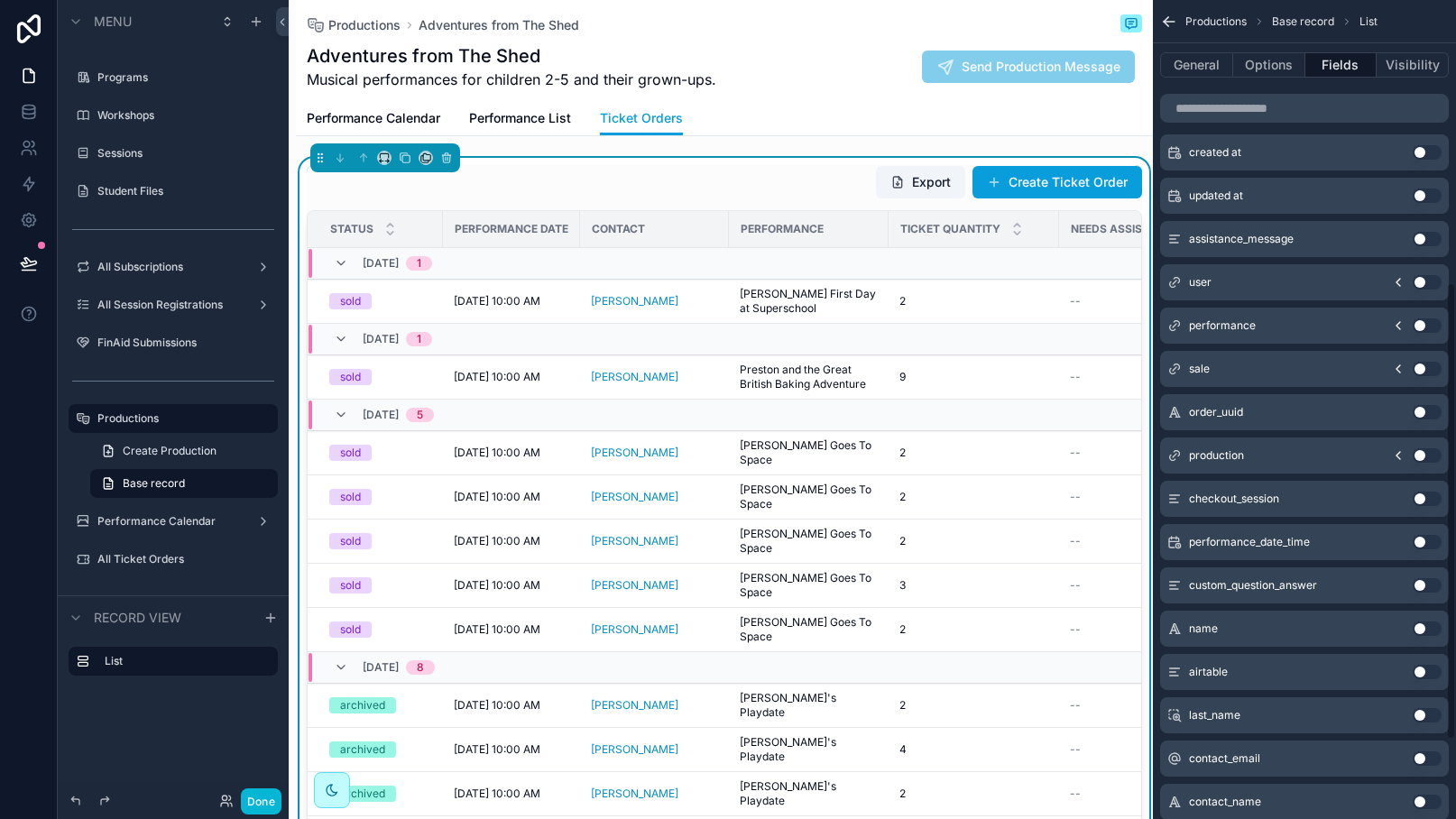
scroll to position [504, 0]
click at [1395, 328] on icon "scrollable content" at bounding box center [1397, 328] width 15 height 15
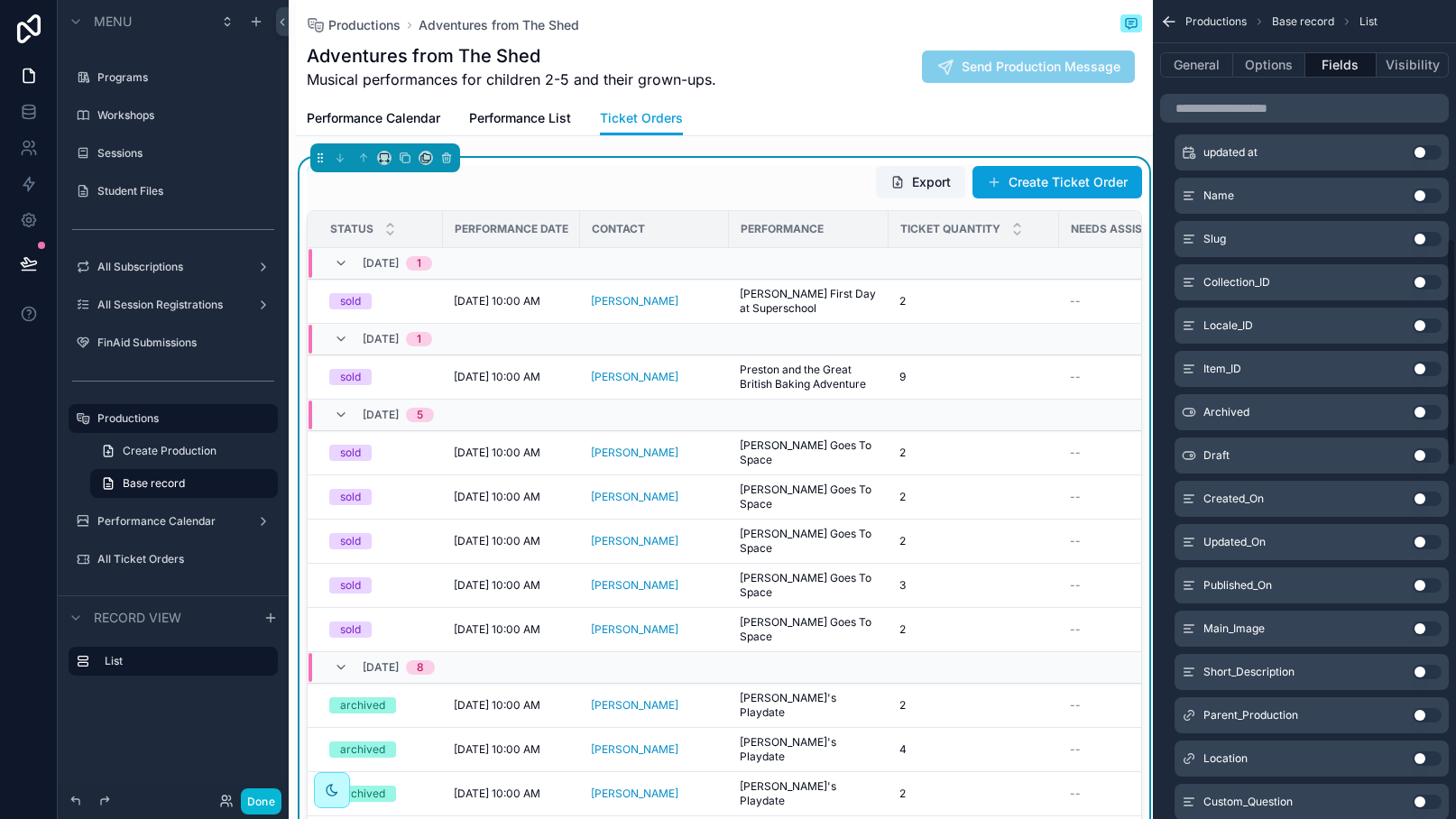
click at [1424, 625] on button "Use setting" at bounding box center [1427, 628] width 29 height 15
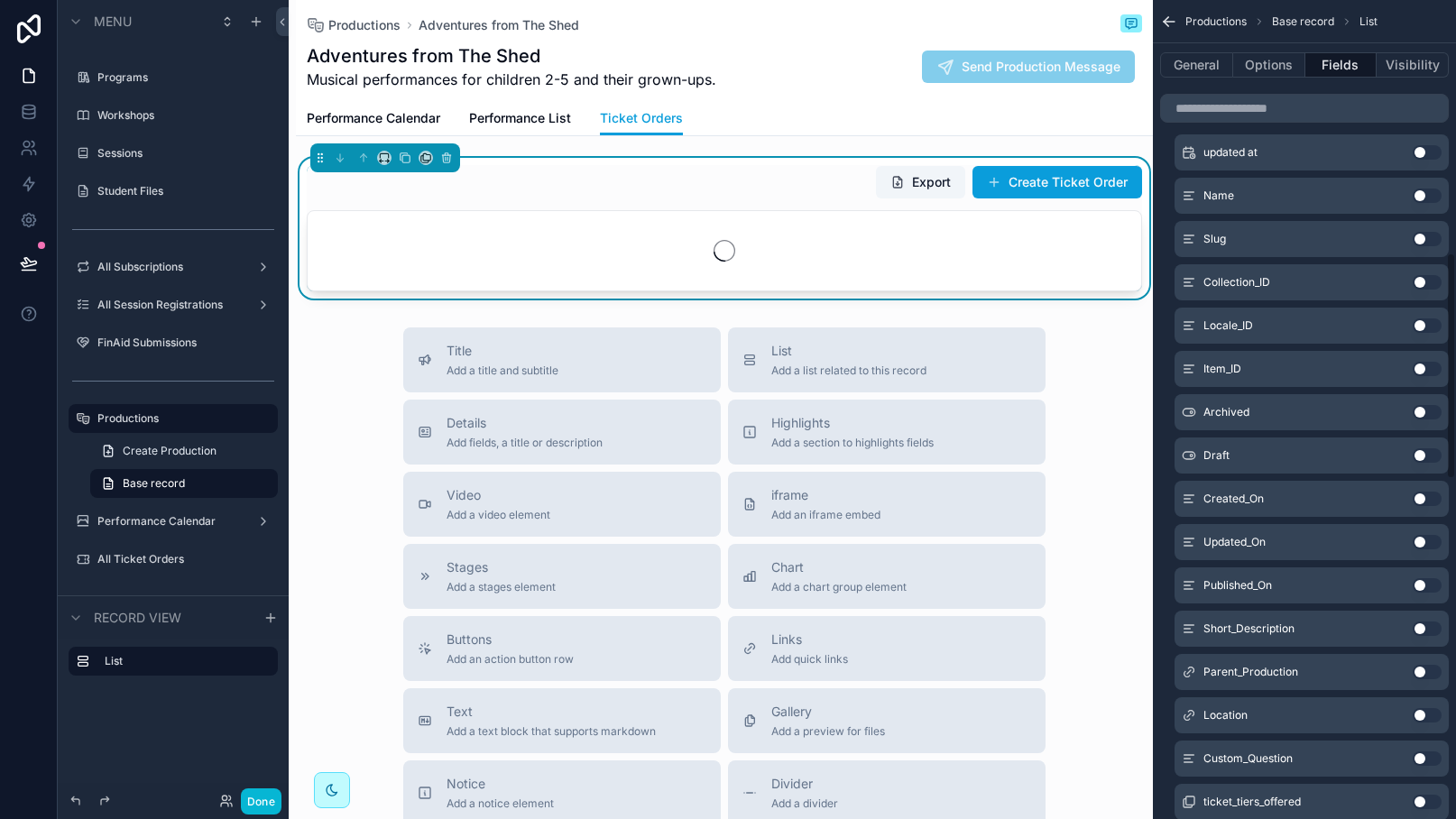
scroll to position [0, 0]
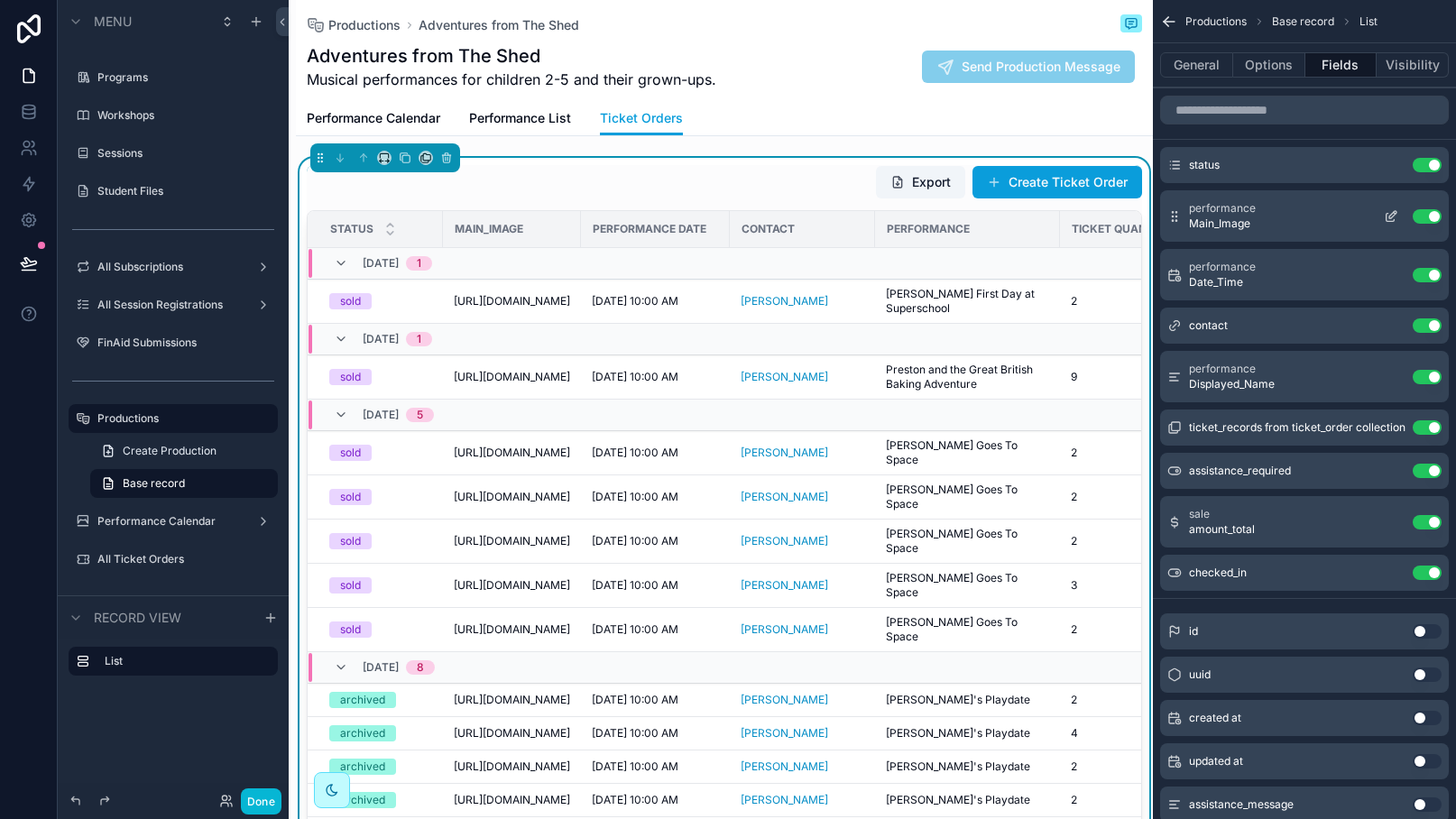
click at [1388, 217] on icon "scrollable content" at bounding box center [1391, 216] width 15 height 15
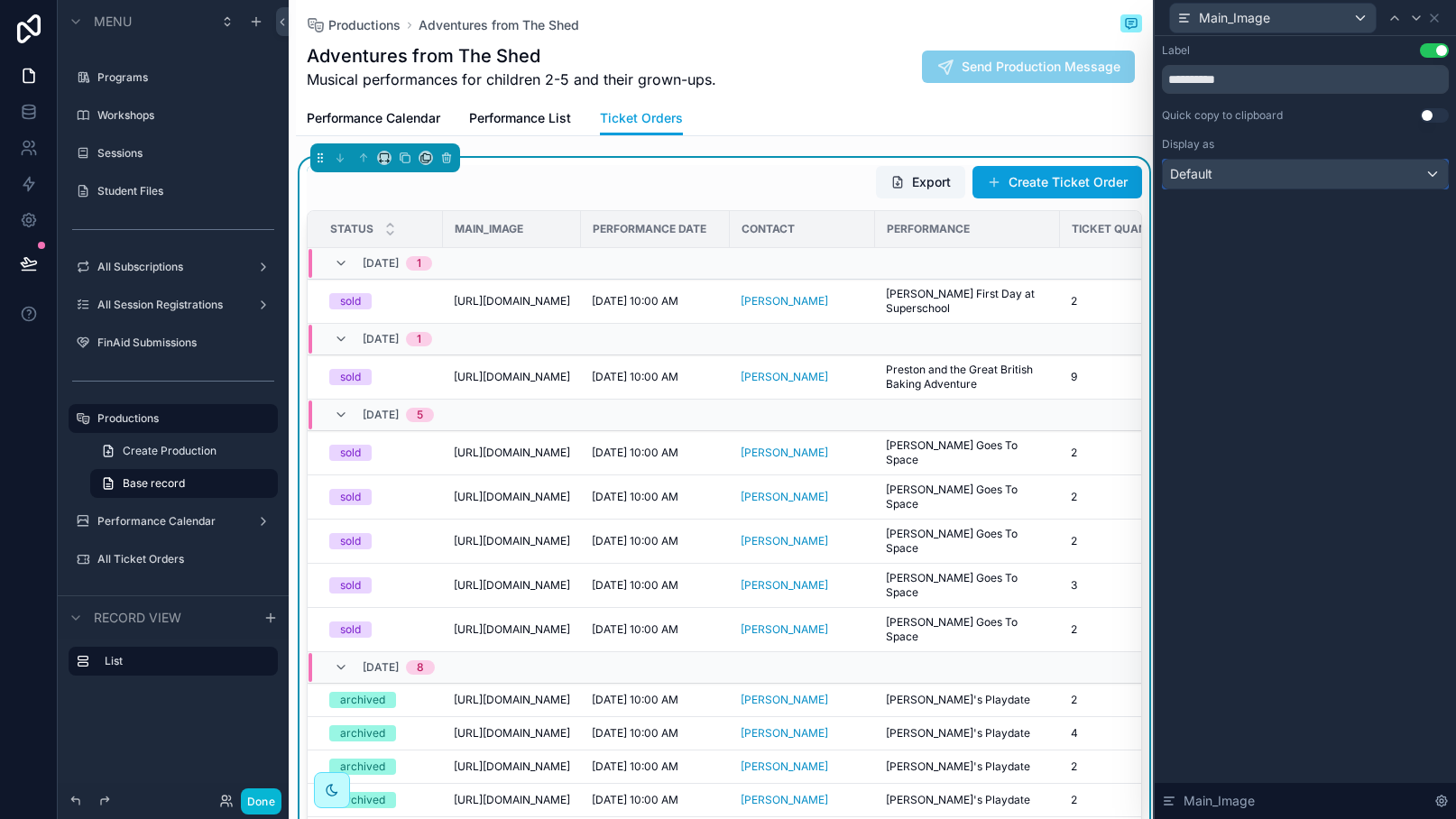
click at [1260, 171] on div "Default" at bounding box center [1306, 174] width 285 height 29
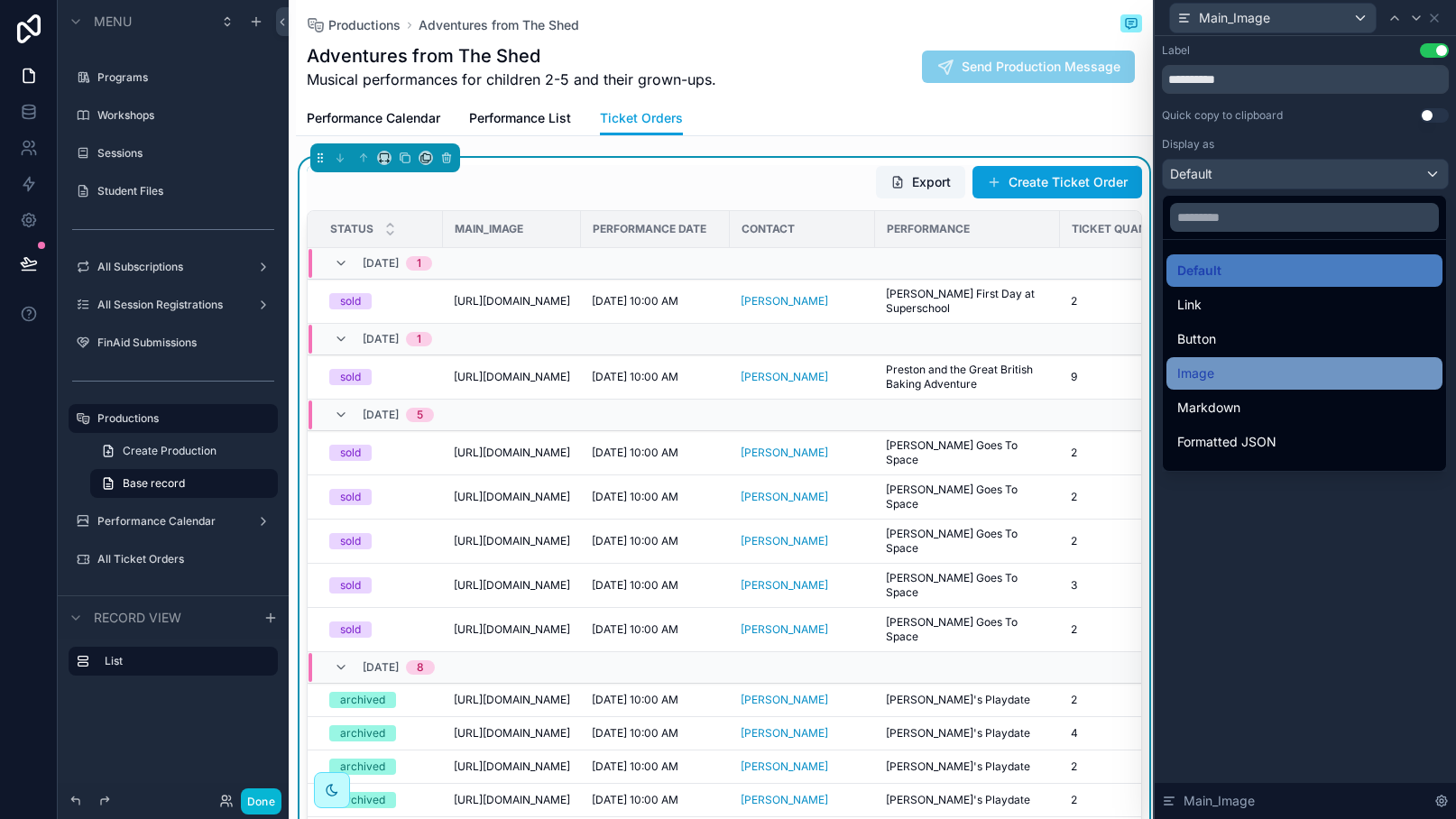
click at [1219, 379] on div "Image" at bounding box center [1305, 373] width 254 height 22
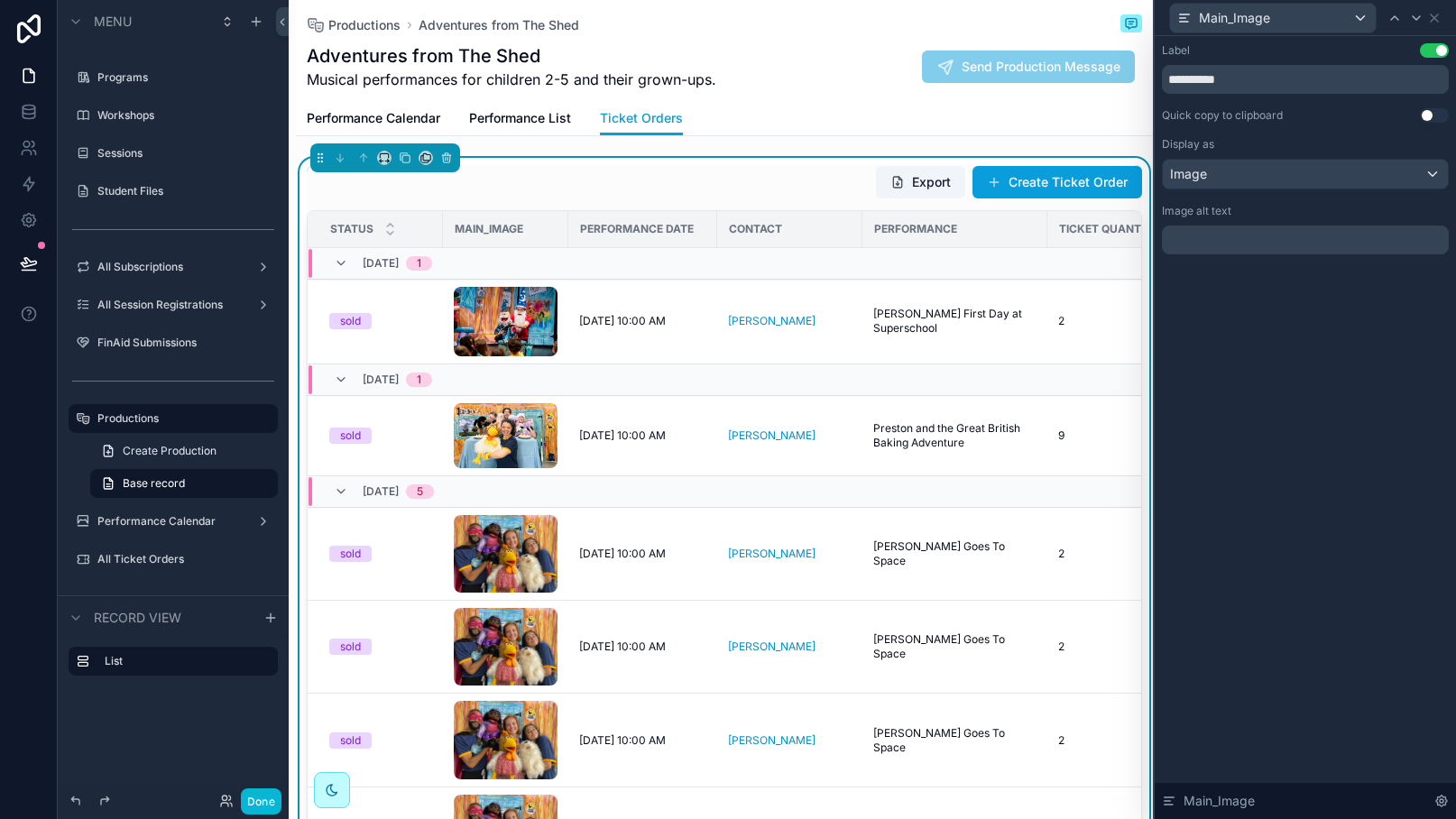
click at [1435, 51] on button "Use setting" at bounding box center [1435, 50] width 29 height 15
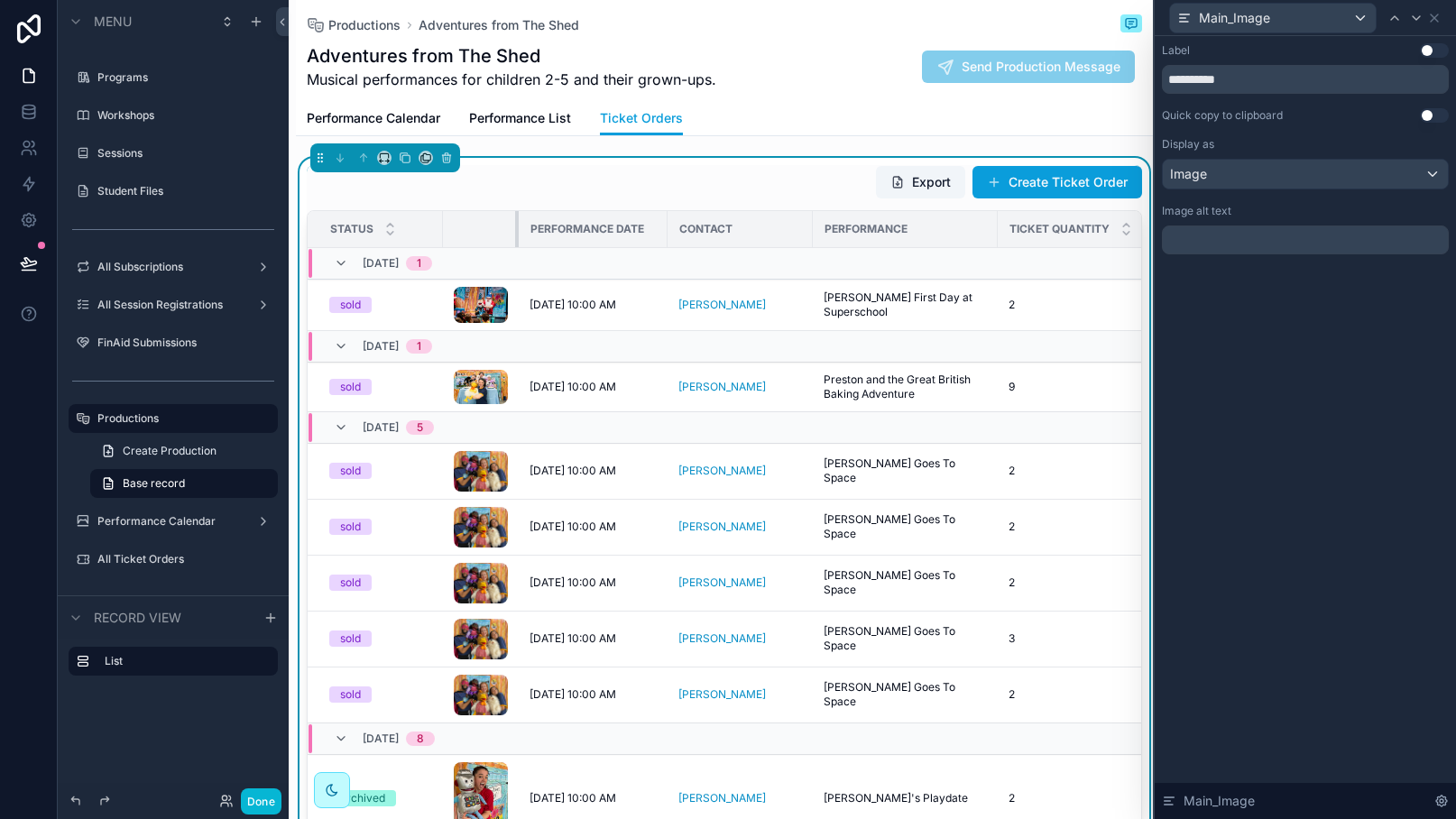
drag, startPoint x: 566, startPoint y: 226, endPoint x: 516, endPoint y: 227, distance: 50.0
click at [516, 227] on div "scrollable content" at bounding box center [518, 229] width 7 height 36
click at [1434, 21] on icon at bounding box center [1434, 18] width 15 height 15
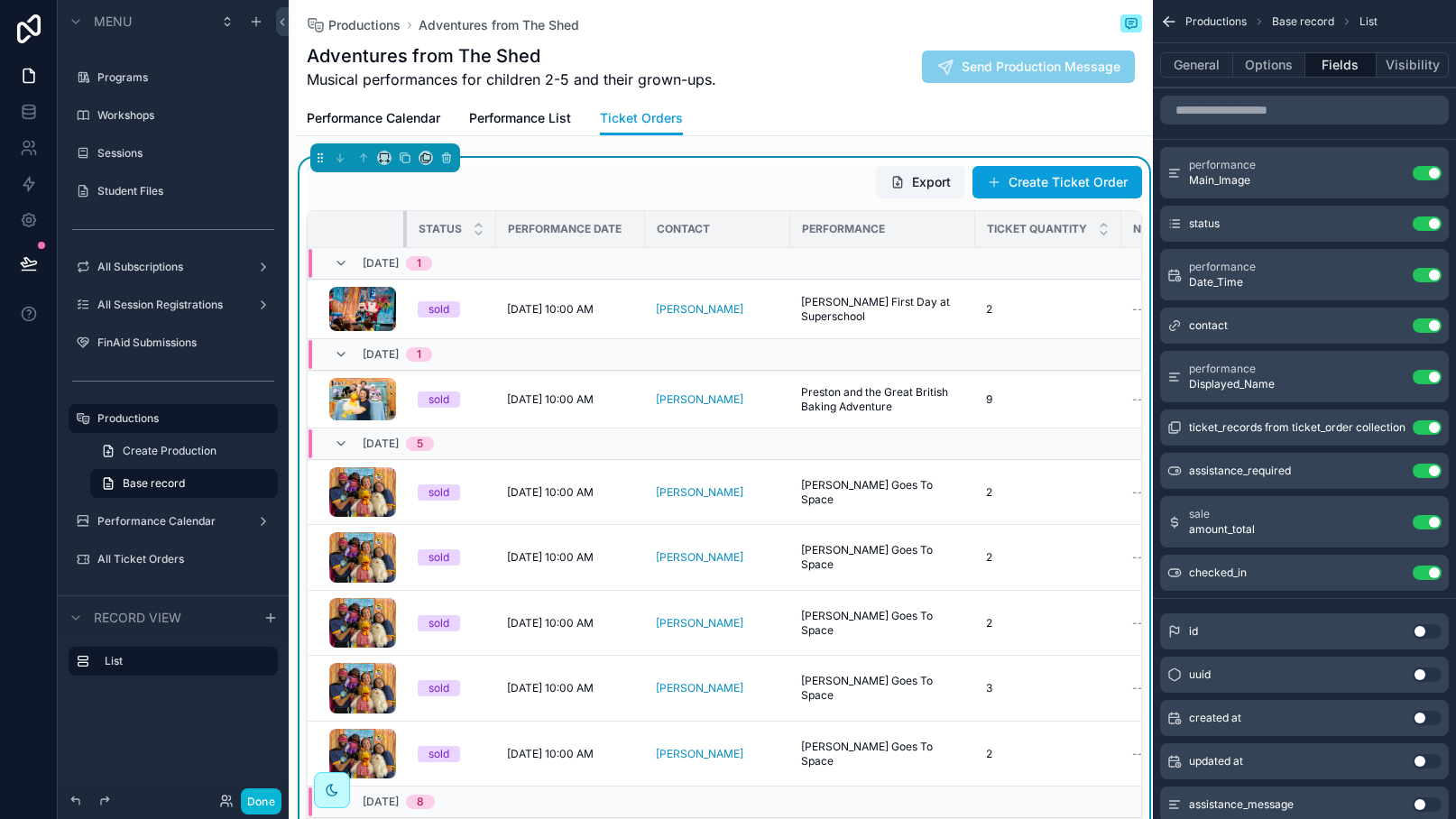
drag, startPoint x: 442, startPoint y: 229, endPoint x: 406, endPoint y: 229, distance: 36.0
click at [406, 229] on tr "Status Performance Date Contact Performance Ticket Quantity Needs Assistance Am…" at bounding box center [927, 230] width 1240 height 37
click at [494, 230] on tr "Status Performance Date Contact Performance Ticket Quantity Needs Assistance Am…" at bounding box center [927, 230] width 1240 height 37
click at [497, 225] on tr "Status Performance Date Contact Performance Ticket Quantity Needs Assistance Am…" at bounding box center [927, 230] width 1240 height 37
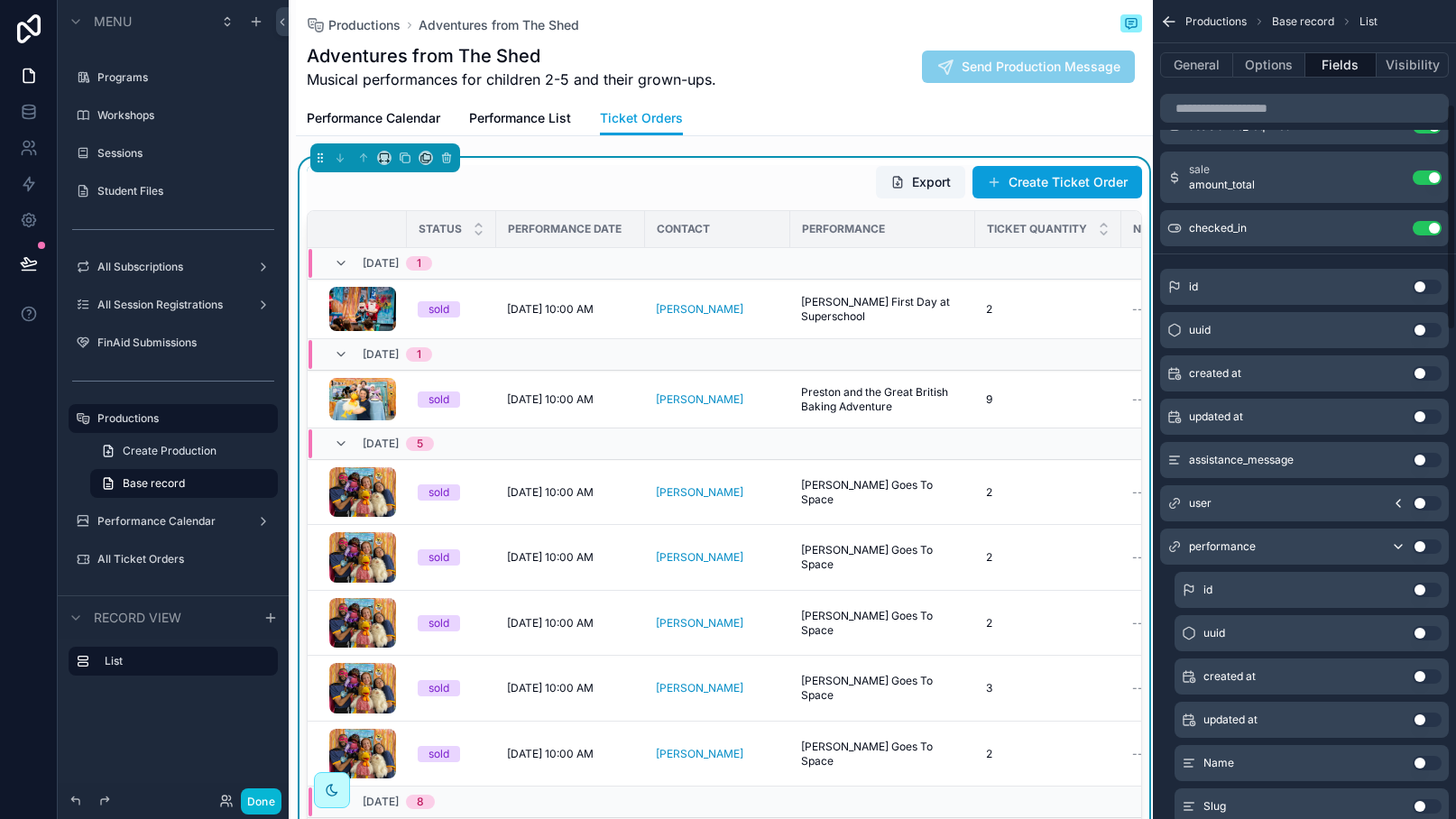
scroll to position [442, 0]
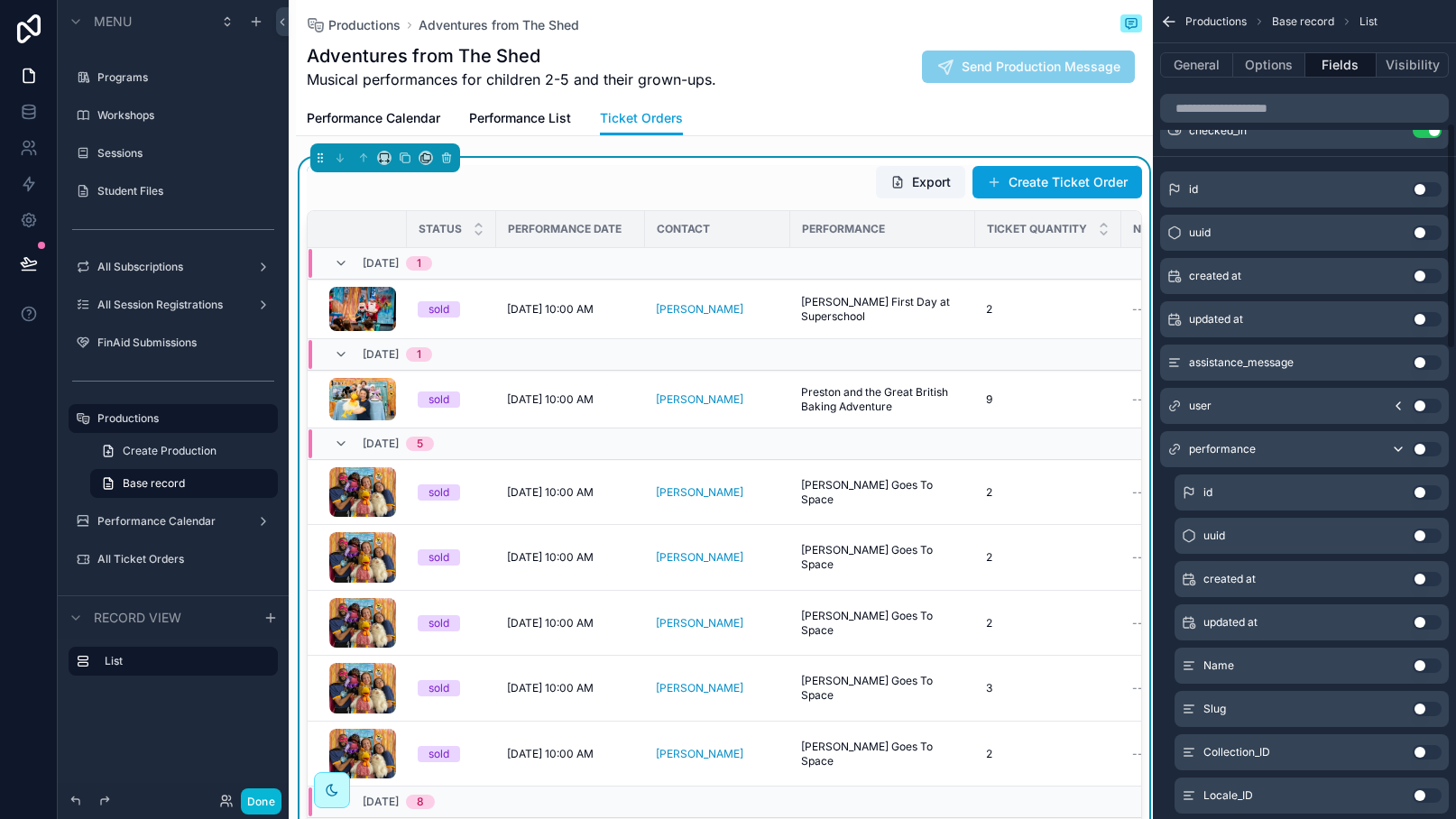
click at [1399, 442] on icon "scrollable content" at bounding box center [1397, 449] width 15 height 15
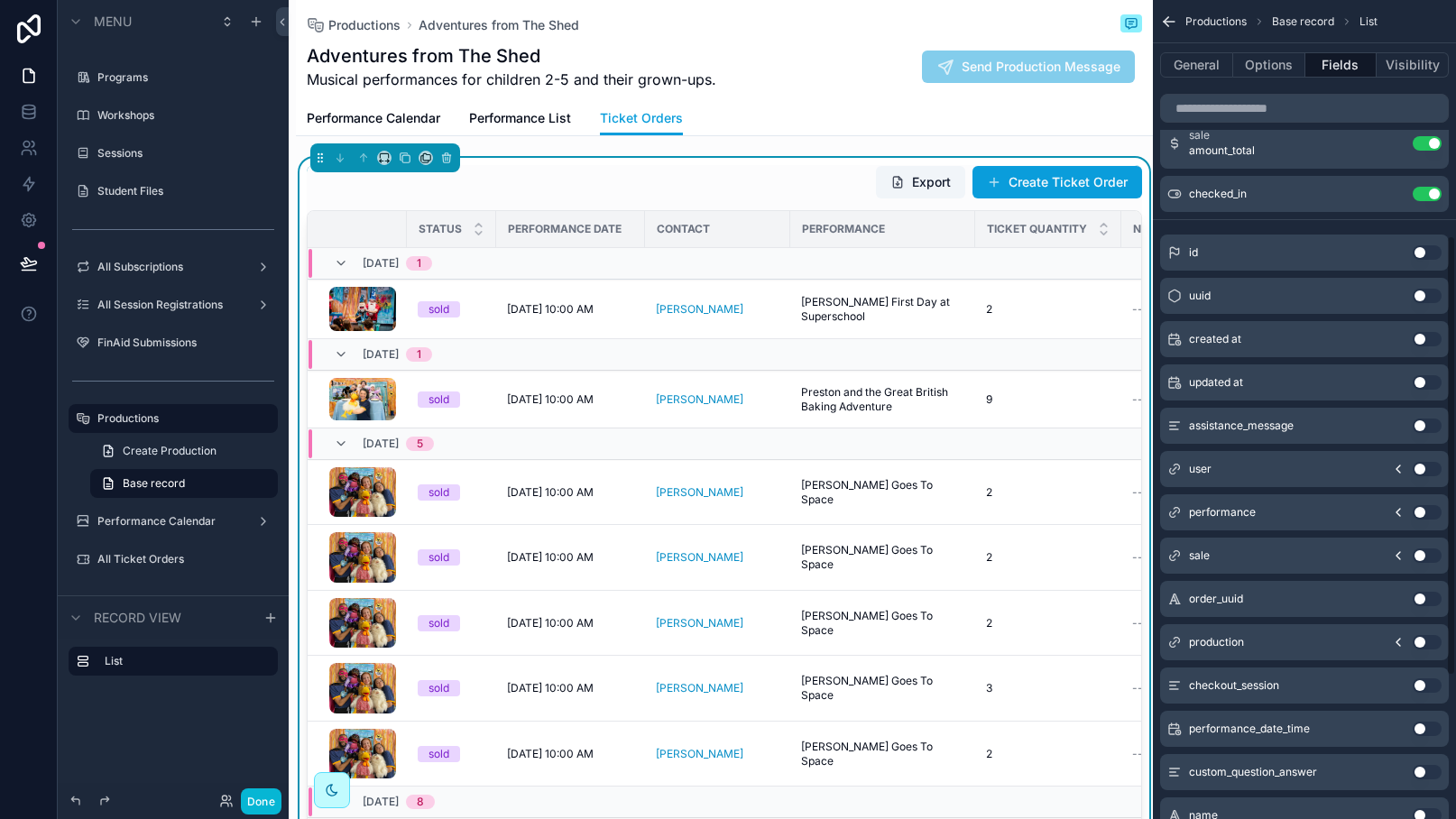
scroll to position [360, 0]
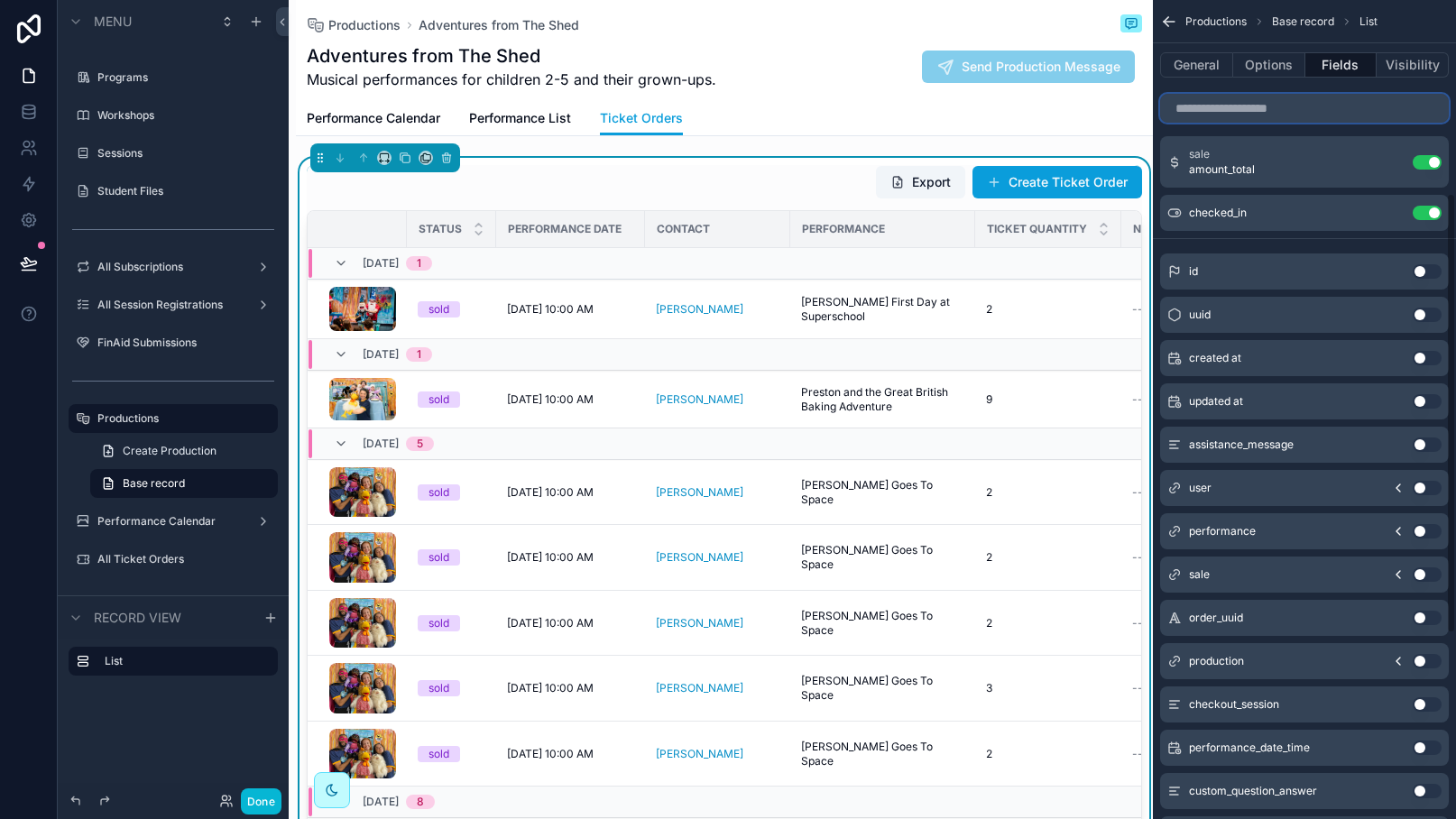
click at [1262, 112] on input "scrollable content" at bounding box center [1304, 108] width 288 height 29
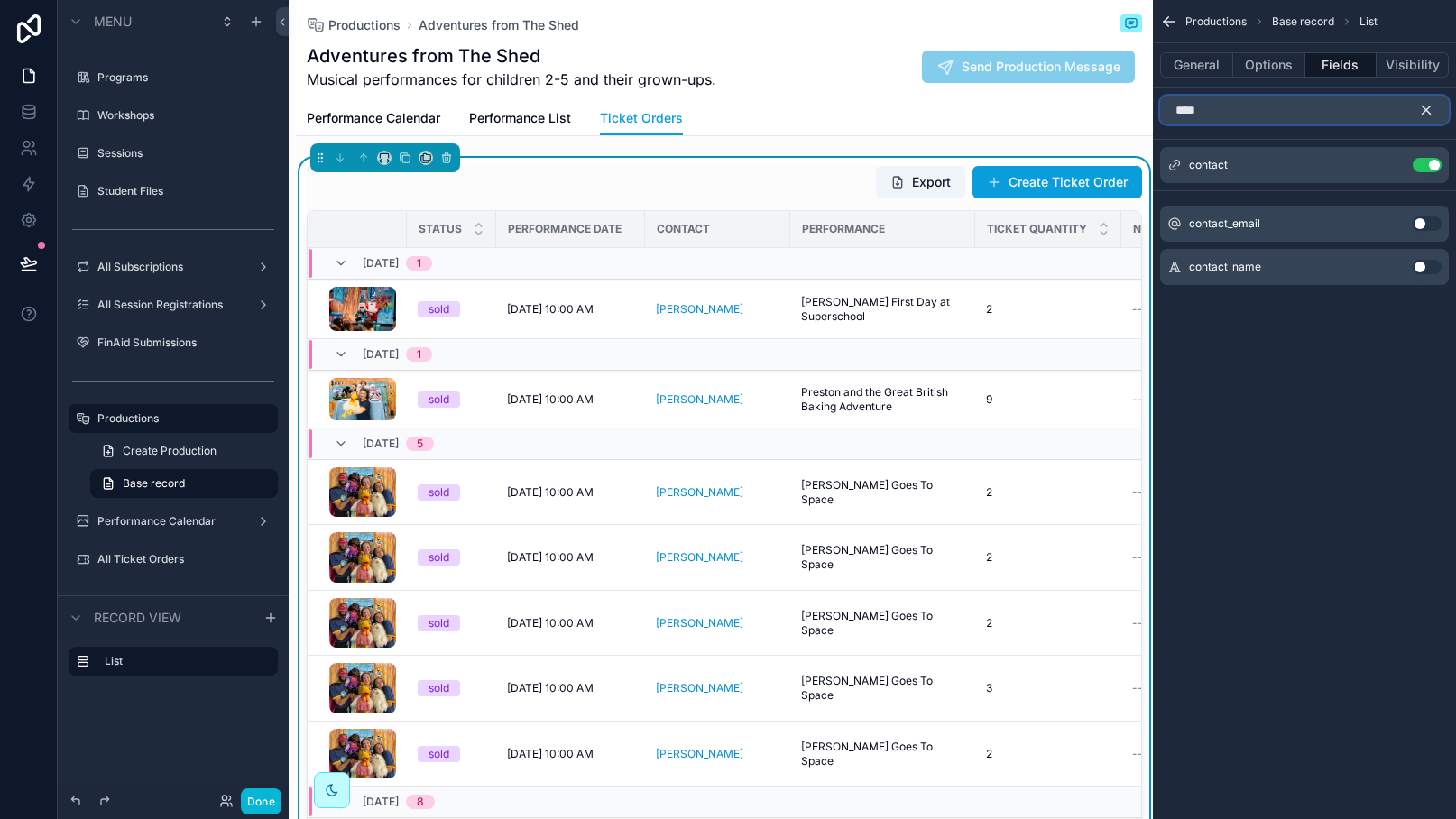
type input "****"
click at [732, 168] on div "Export Create Ticket Order" at bounding box center [724, 182] width 835 height 34
click at [796, 89] on div "Adventures from The Shed Musical performances for children 2-5 and their grown-…" at bounding box center [724, 66] width 835 height 47
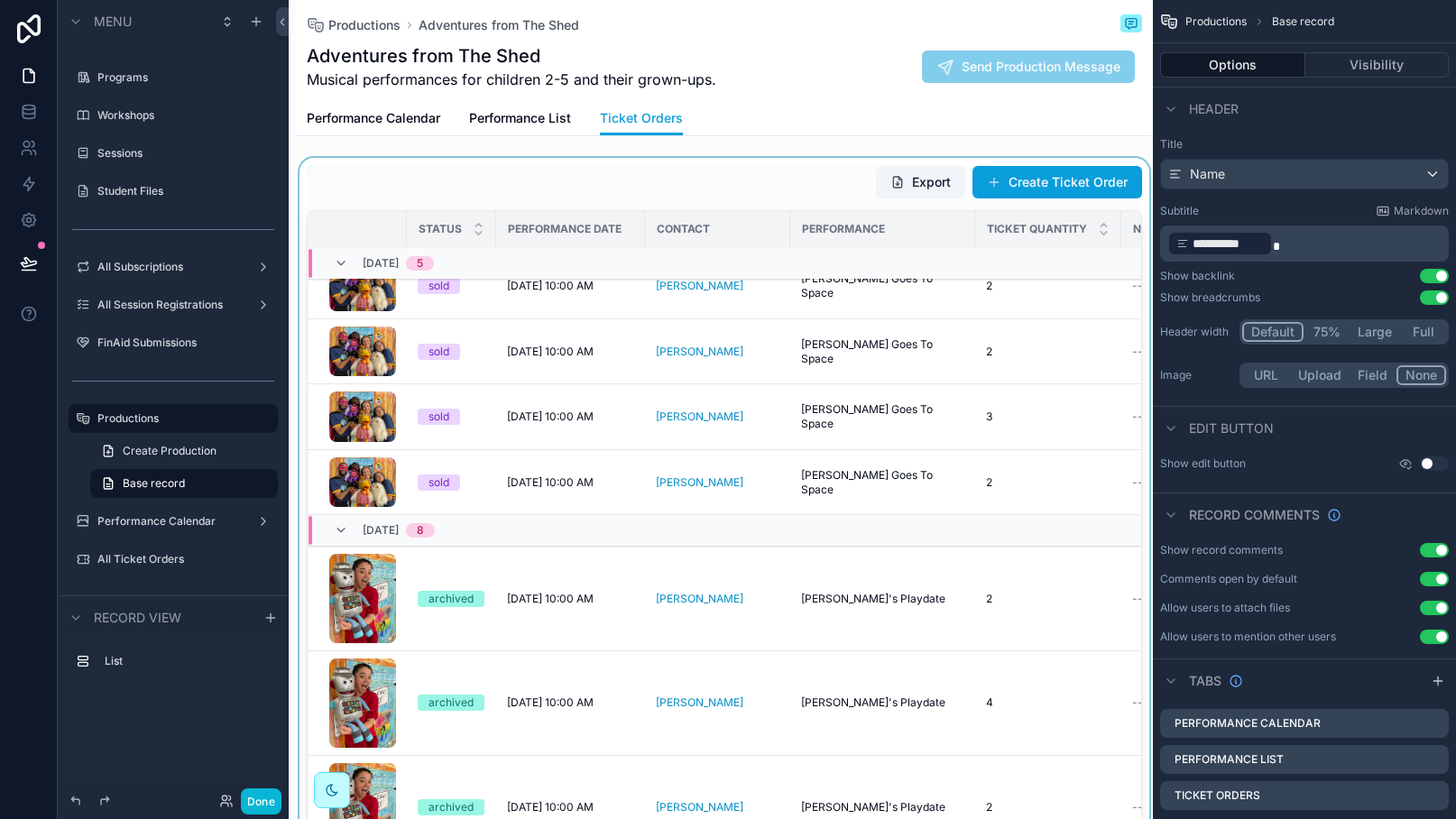
click at [559, 173] on div "scrollable content" at bounding box center [724, 496] width 857 height 675
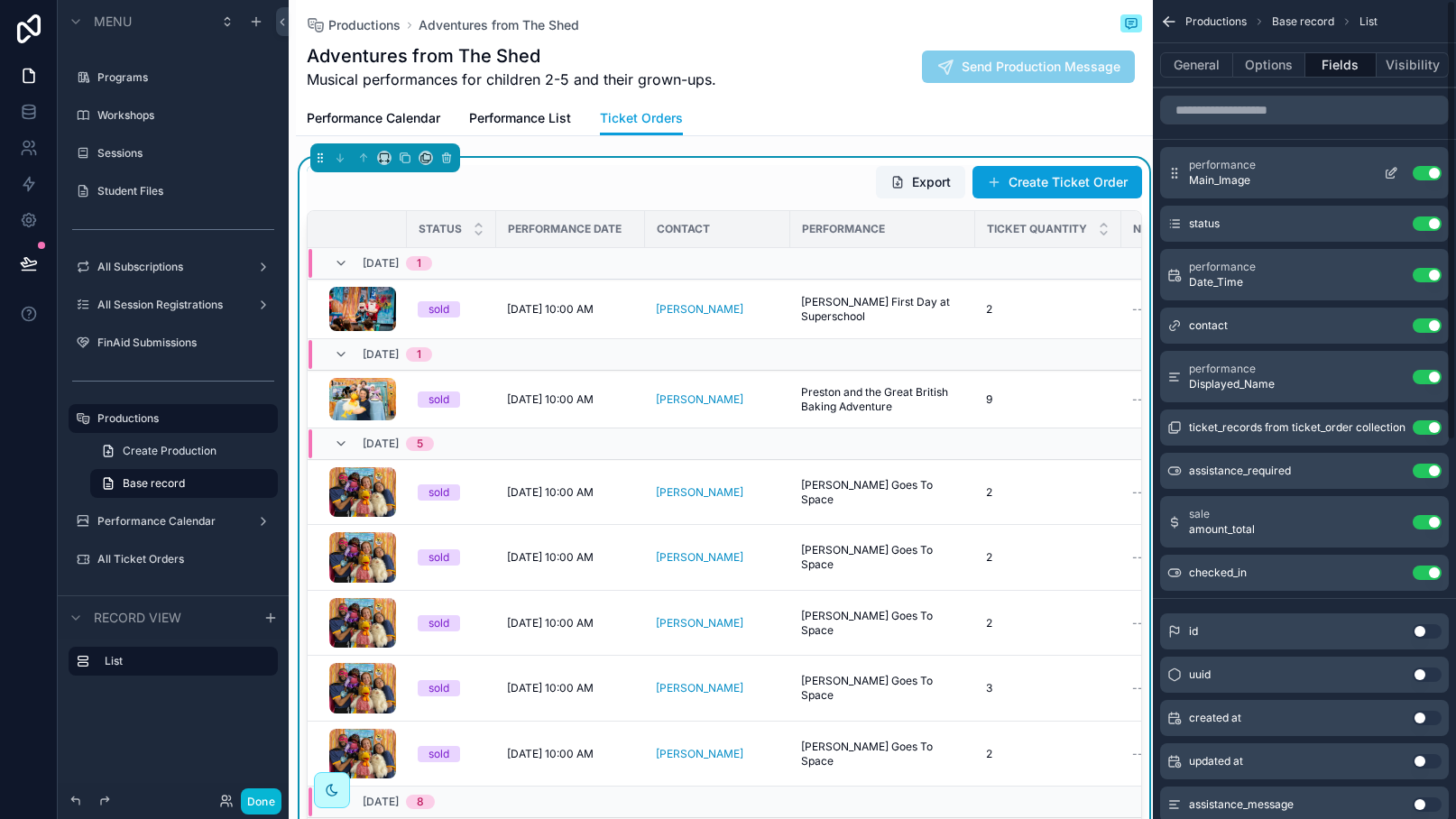
click at [1429, 176] on button "Use setting" at bounding box center [1427, 173] width 29 height 15
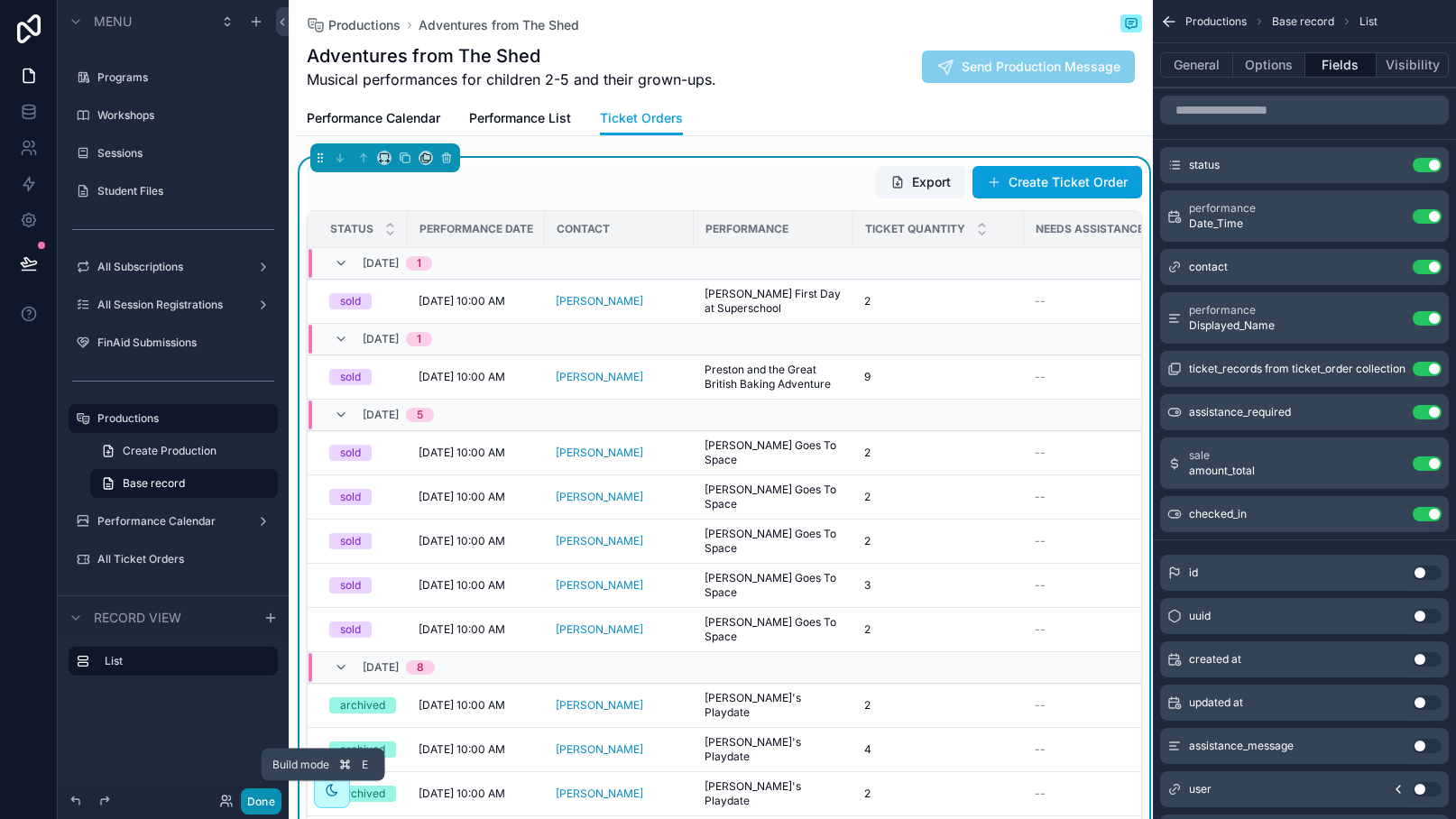
click at [263, 802] on button "Done" at bounding box center [261, 801] width 41 height 26
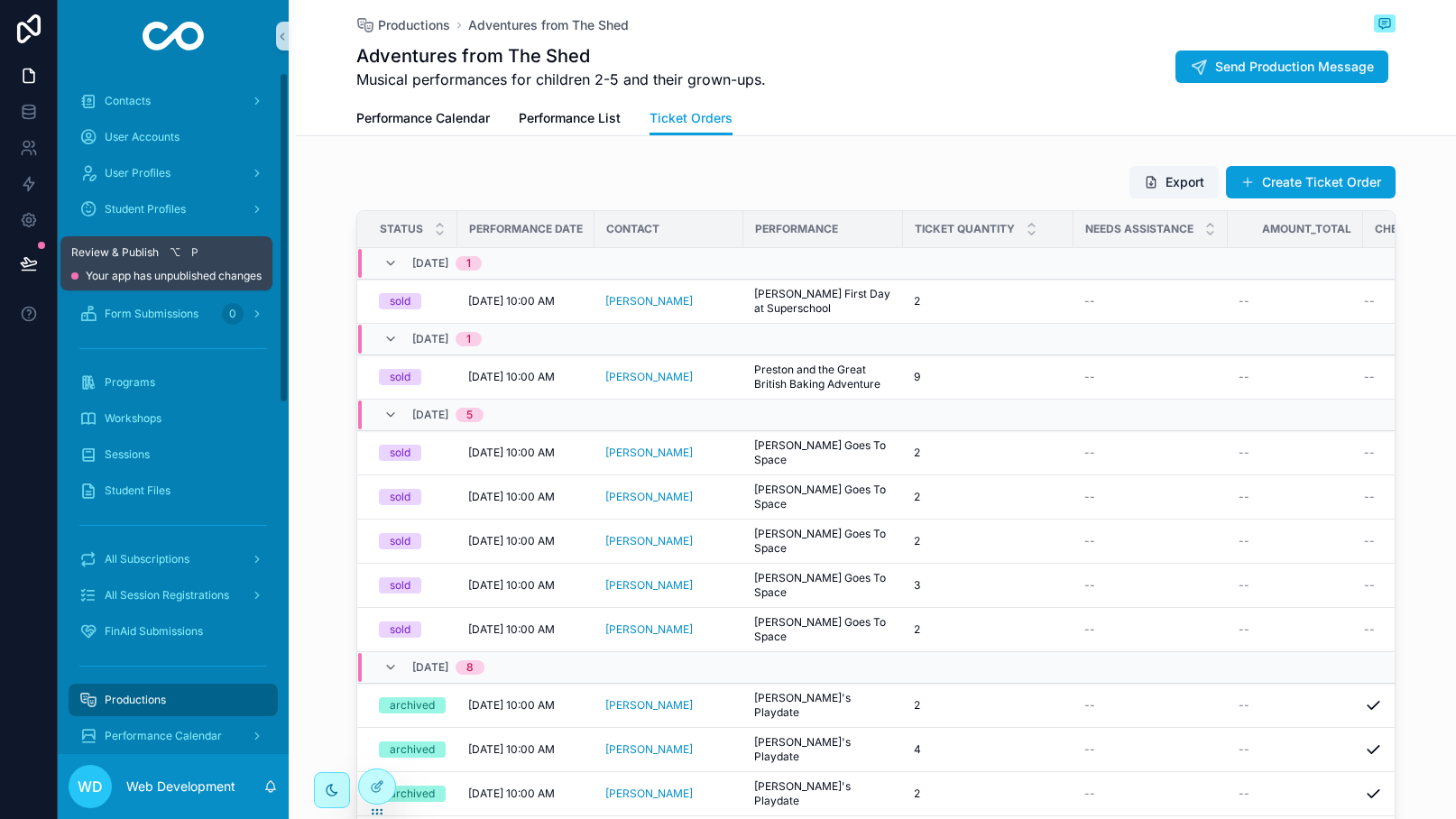
click at [38, 268] on button at bounding box center [28, 264] width 40 height 51
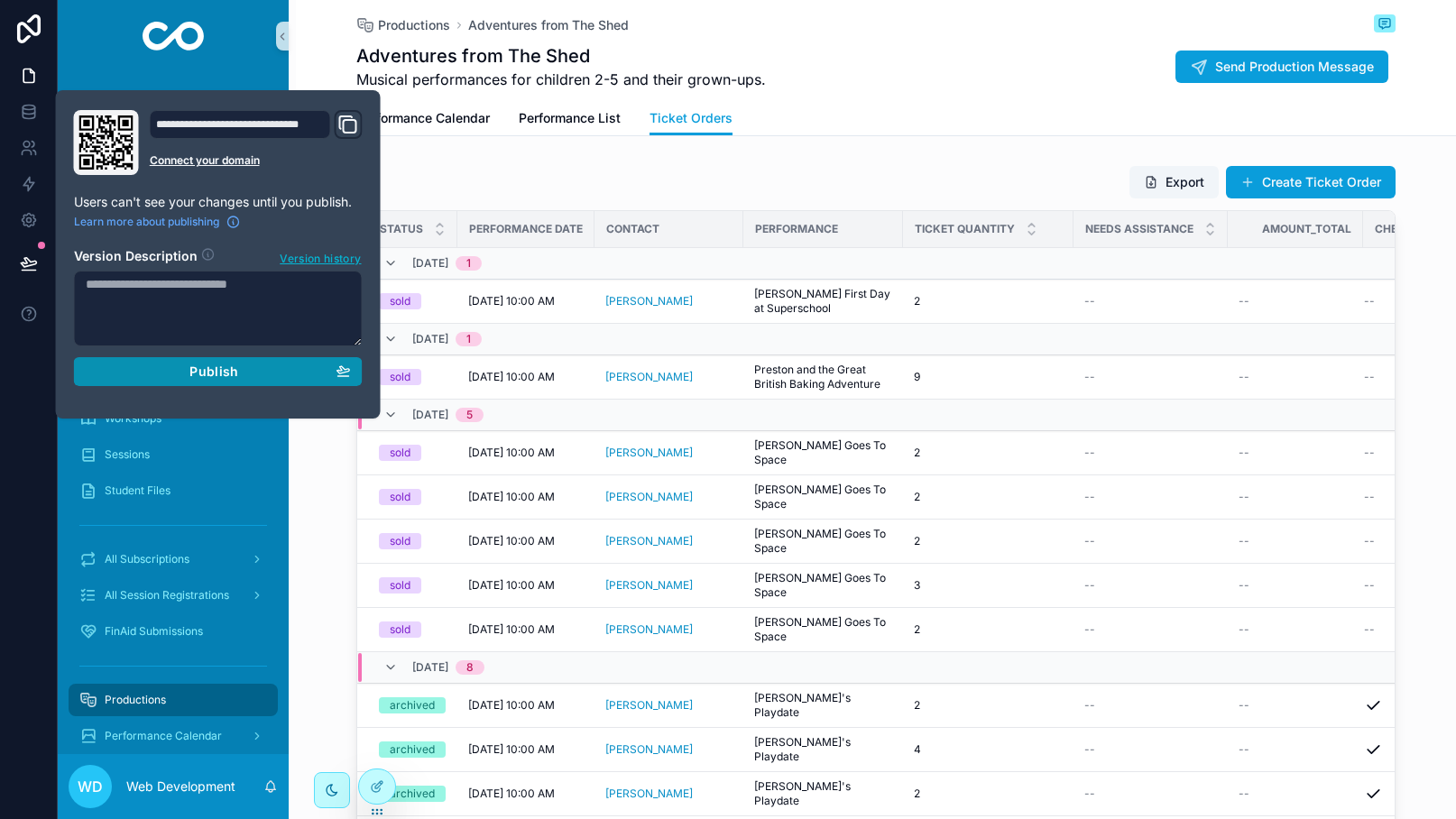
click at [248, 360] on button "Publish" at bounding box center [218, 372] width 288 height 29
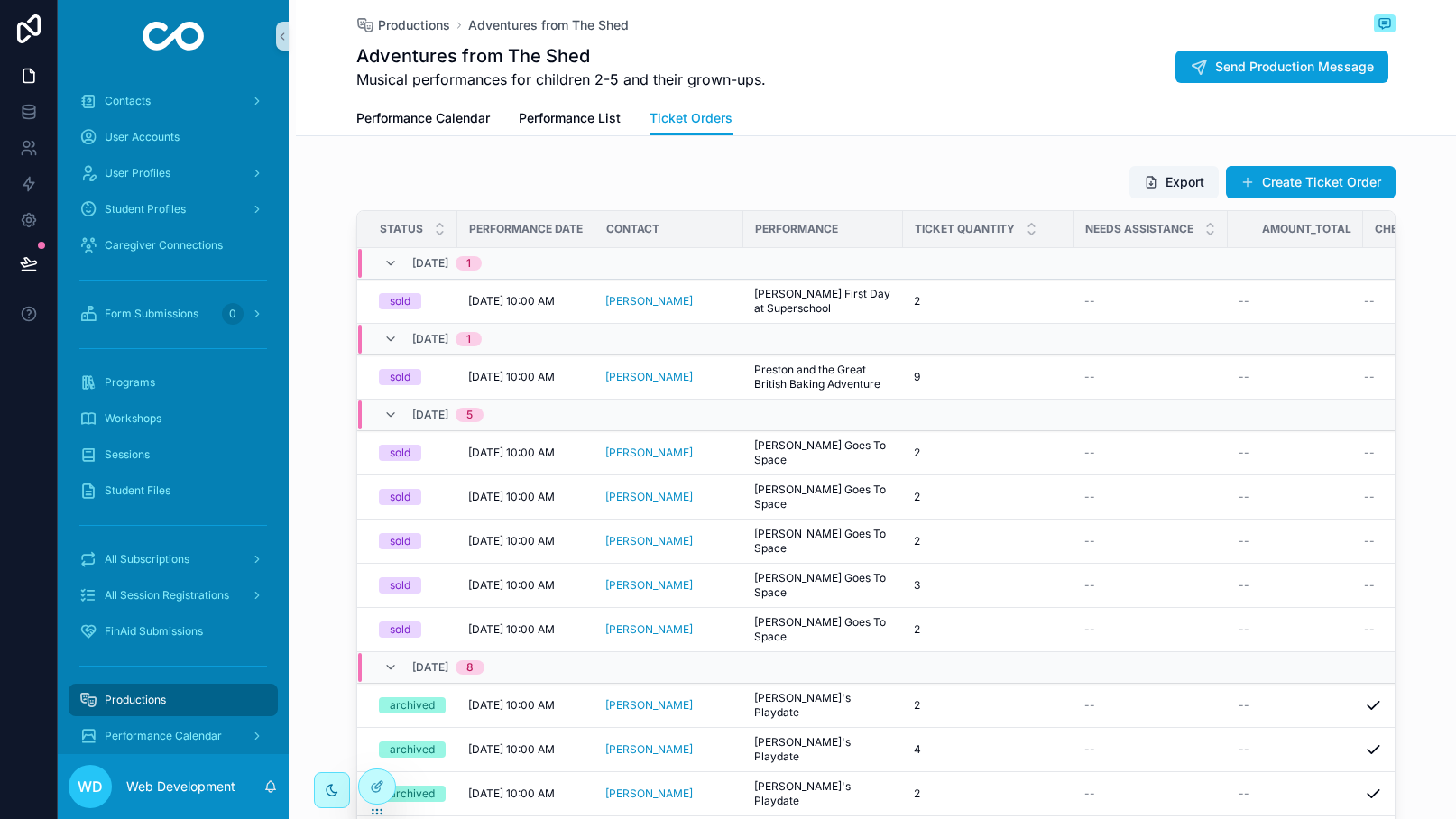
click at [486, 155] on div "Productions Adventures from The Shed Adventures from The Shed Musical performan…" at bounding box center [876, 474] width 1160 height 949
click at [164, 559] on span "All Subscriptions" at bounding box center [147, 559] width 85 height 15
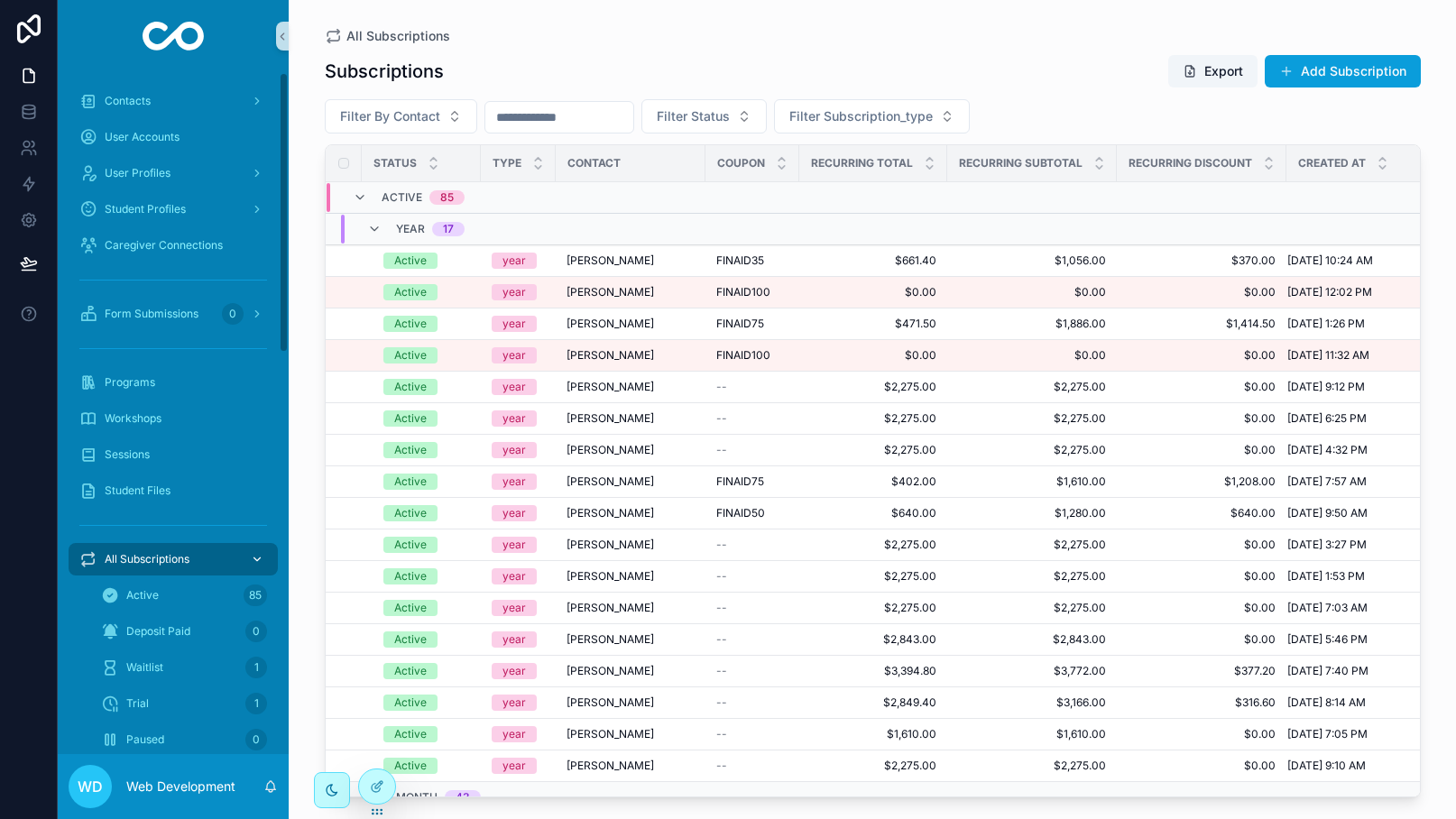
click at [261, 556] on icon "scrollable content" at bounding box center [257, 559] width 13 height 13
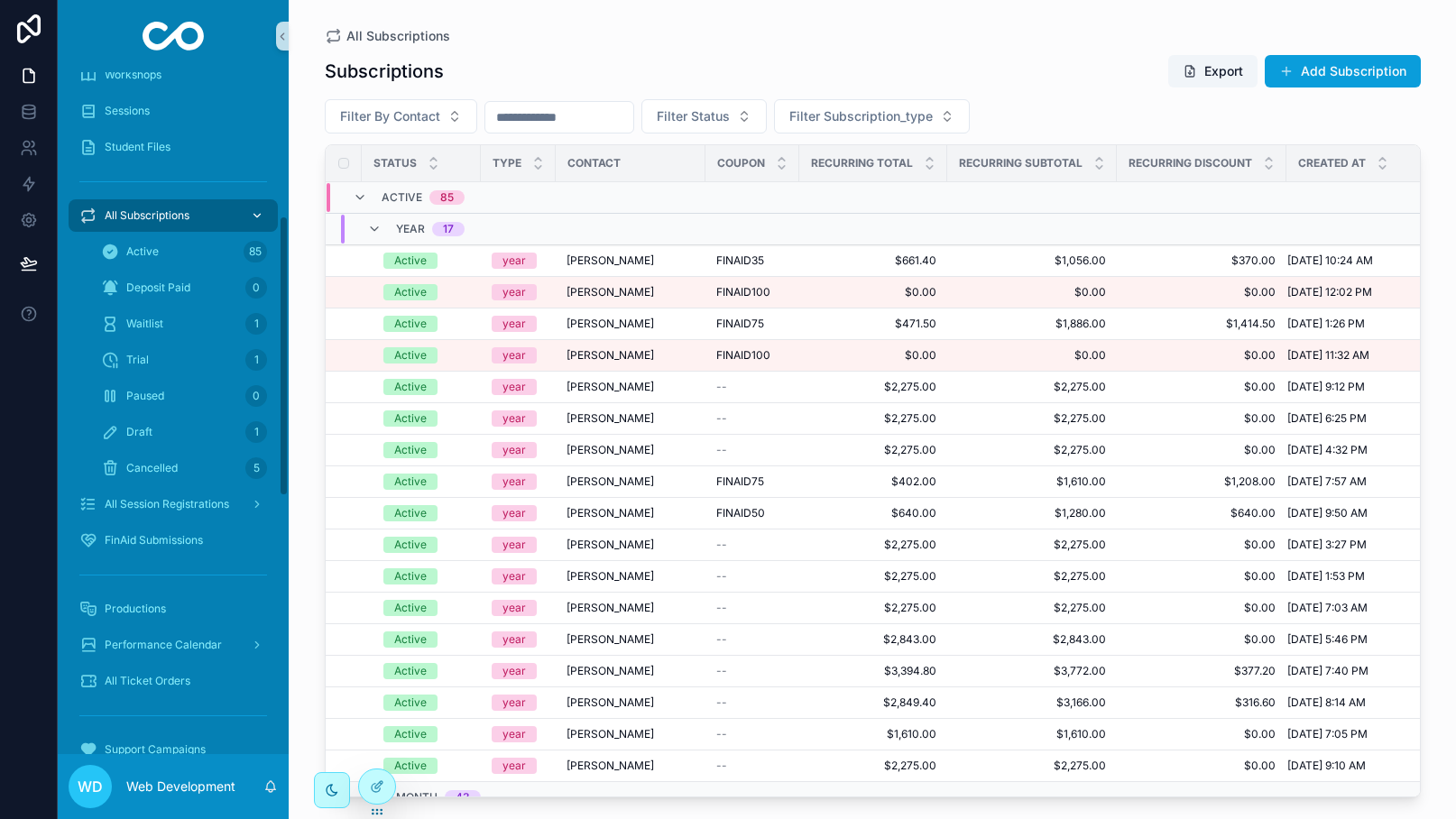
scroll to position [350, 0]
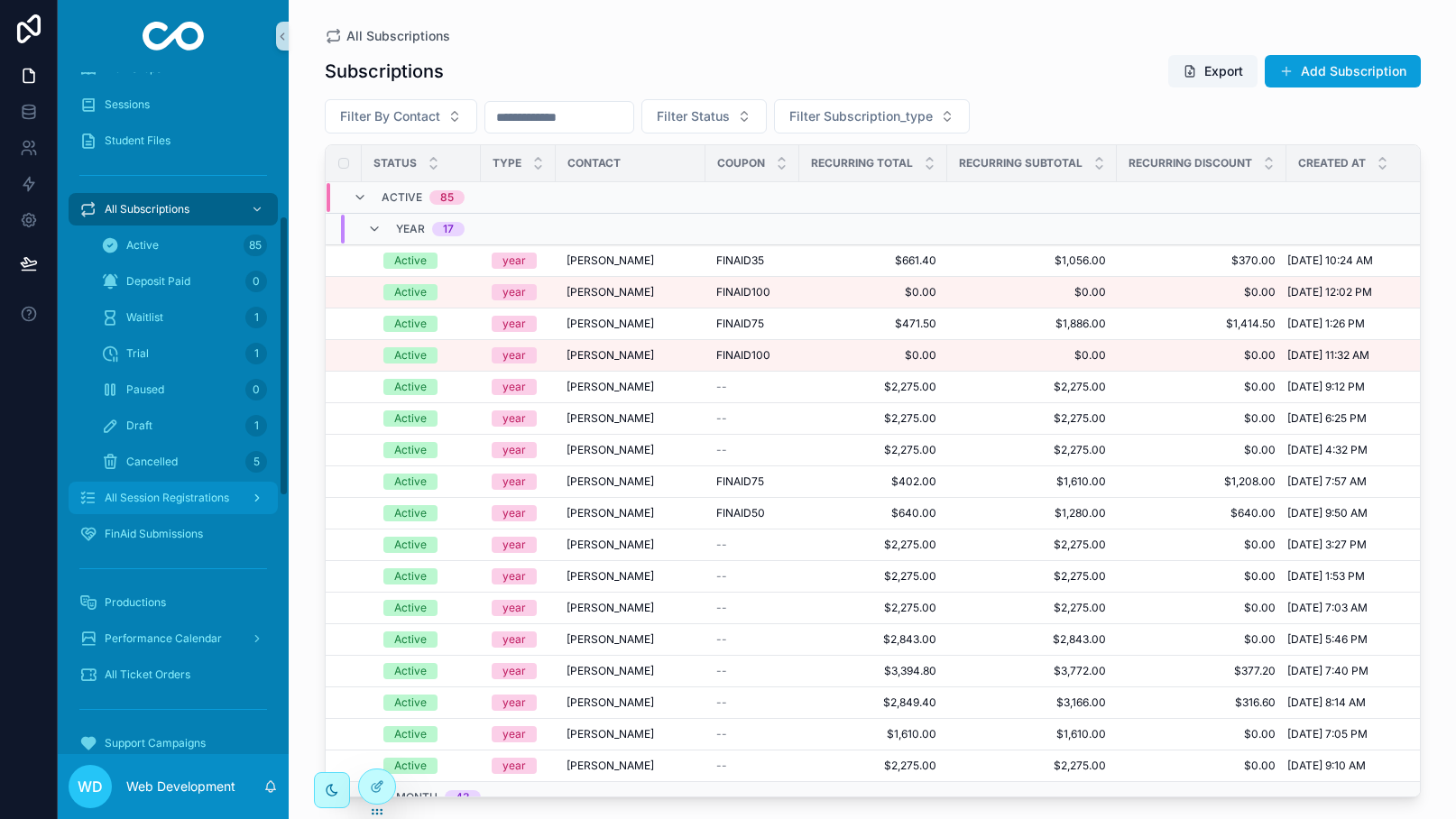
click at [193, 501] on span "All Session Registrations" at bounding box center [166, 497] width 124 height 15
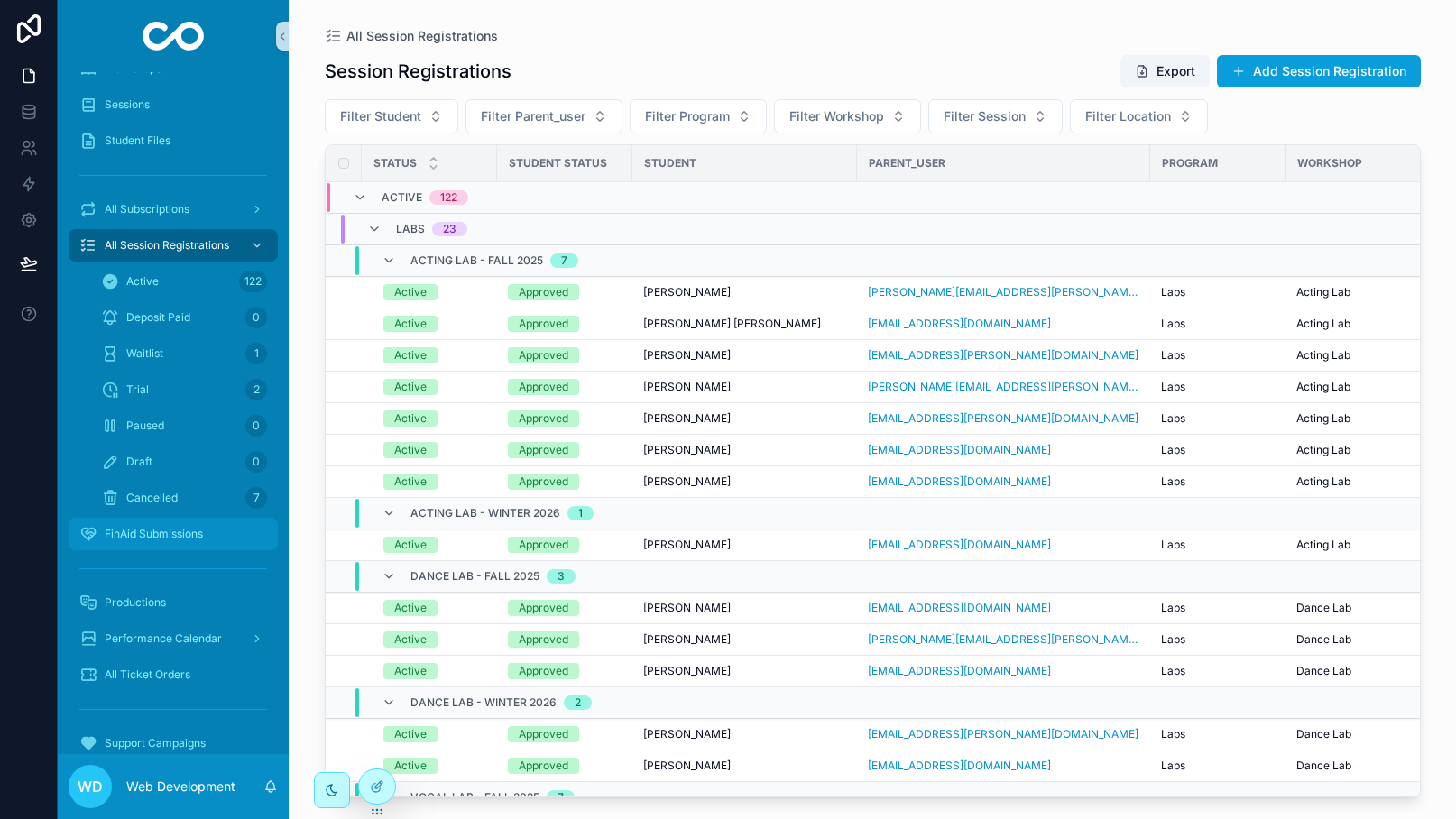
click at [191, 536] on span "FinAid Submissions" at bounding box center [153, 534] width 99 height 15
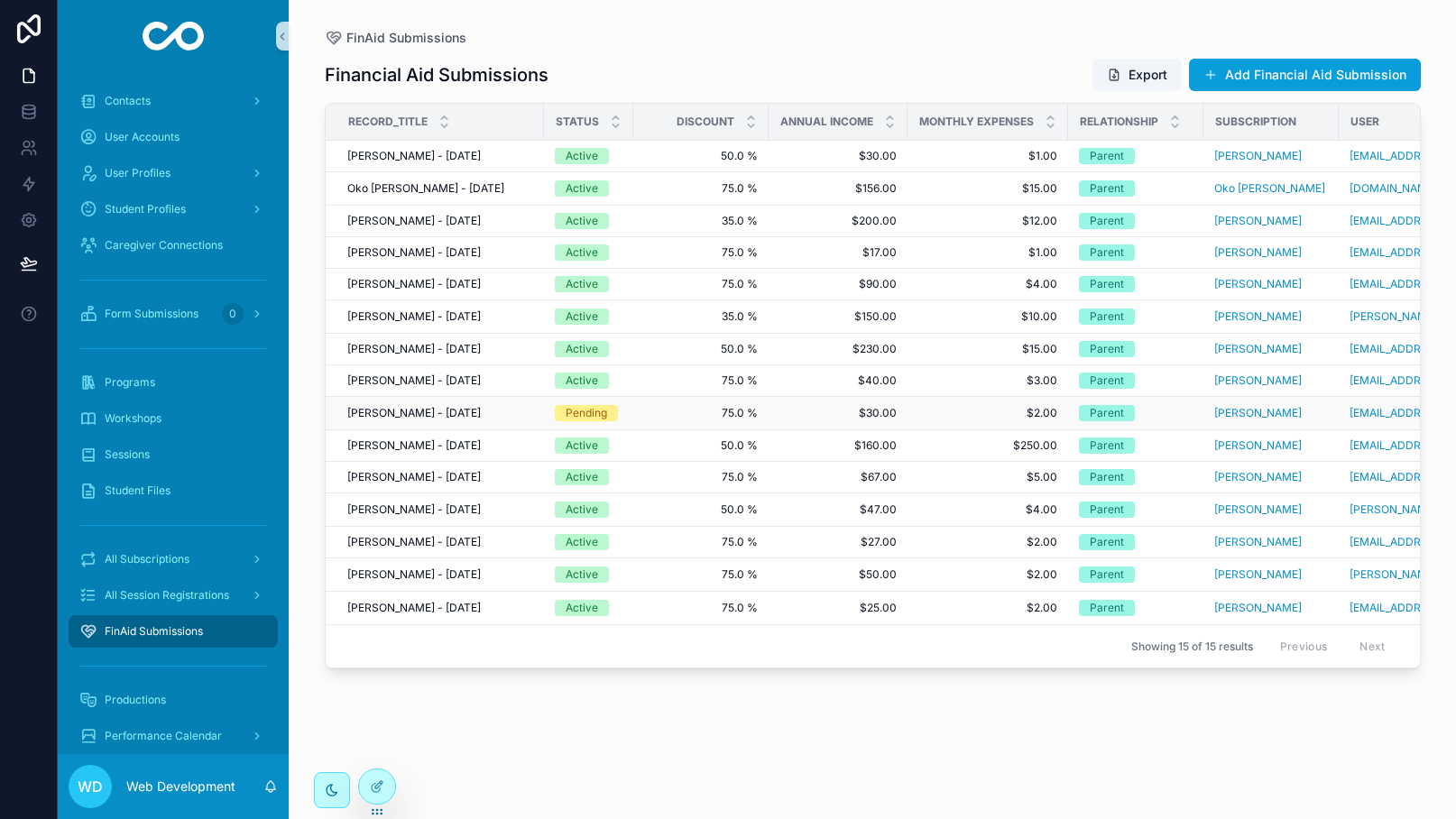
click at [518, 413] on div "[PERSON_NAME] - [DATE] [PERSON_NAME] - [DATE]" at bounding box center [440, 412] width 186 height 15
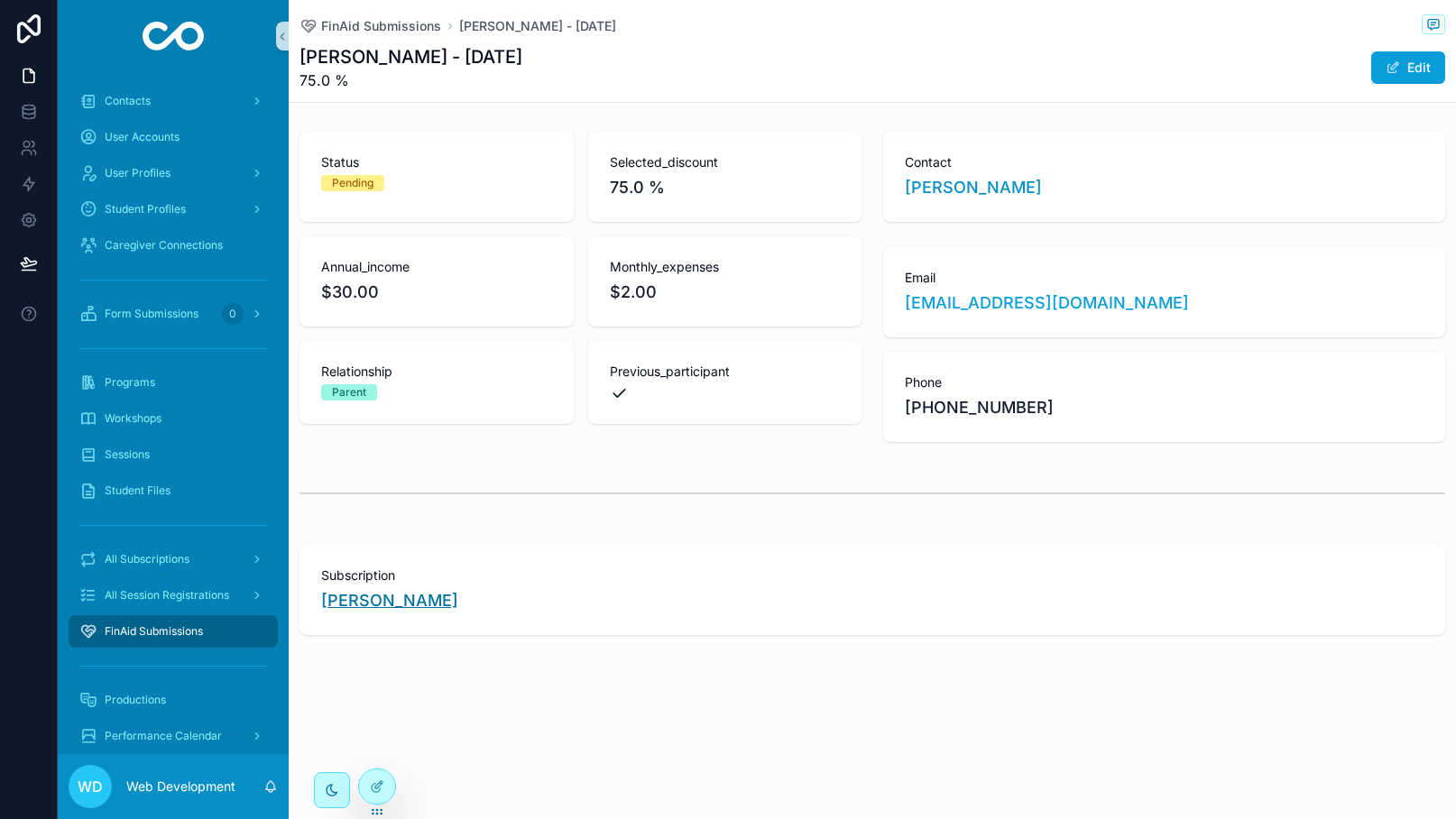
click at [375, 614] on span "[PERSON_NAME]" at bounding box center [390, 601] width 137 height 25
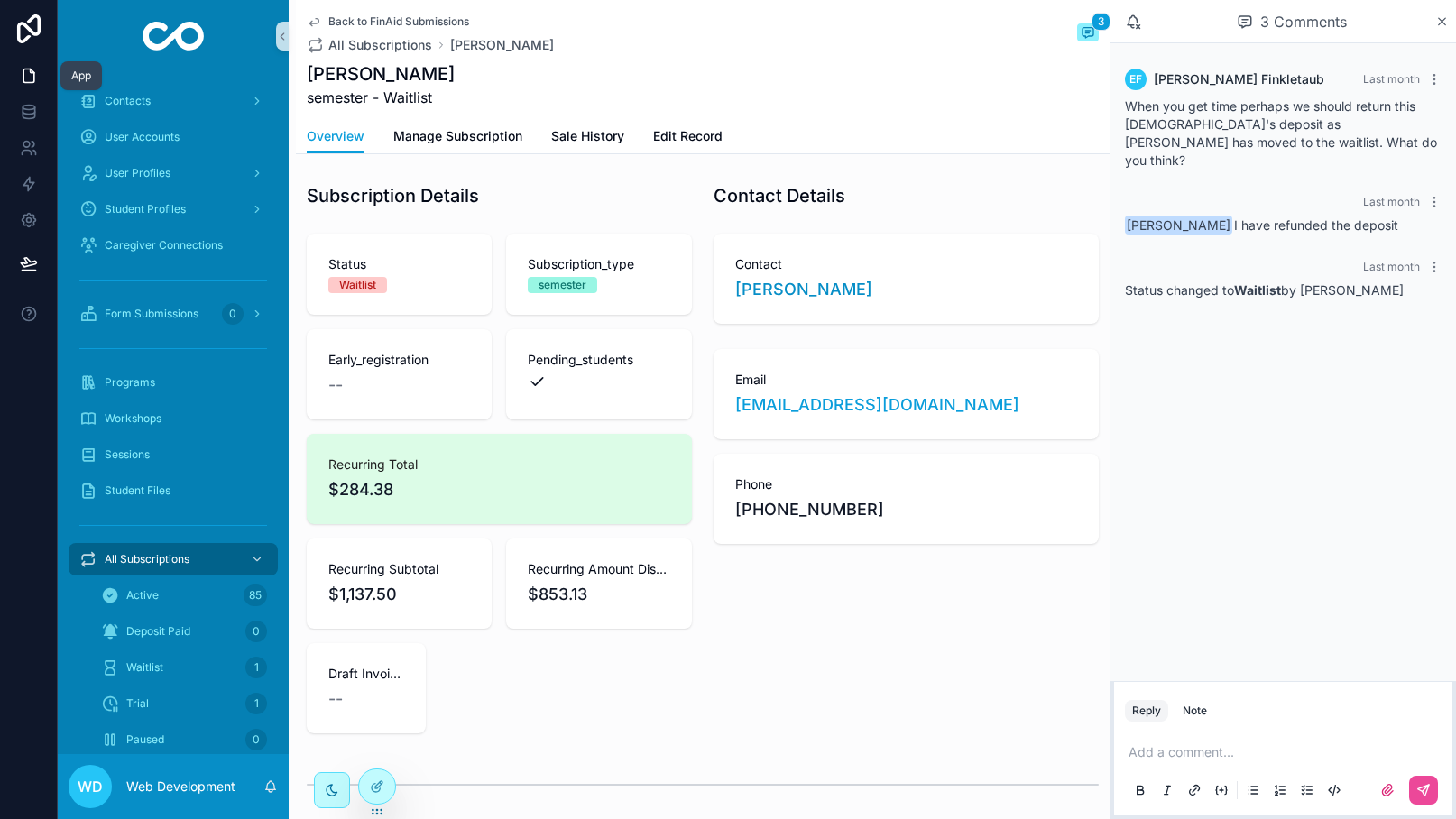
click at [29, 77] on icon at bounding box center [28, 75] width 18 height 18
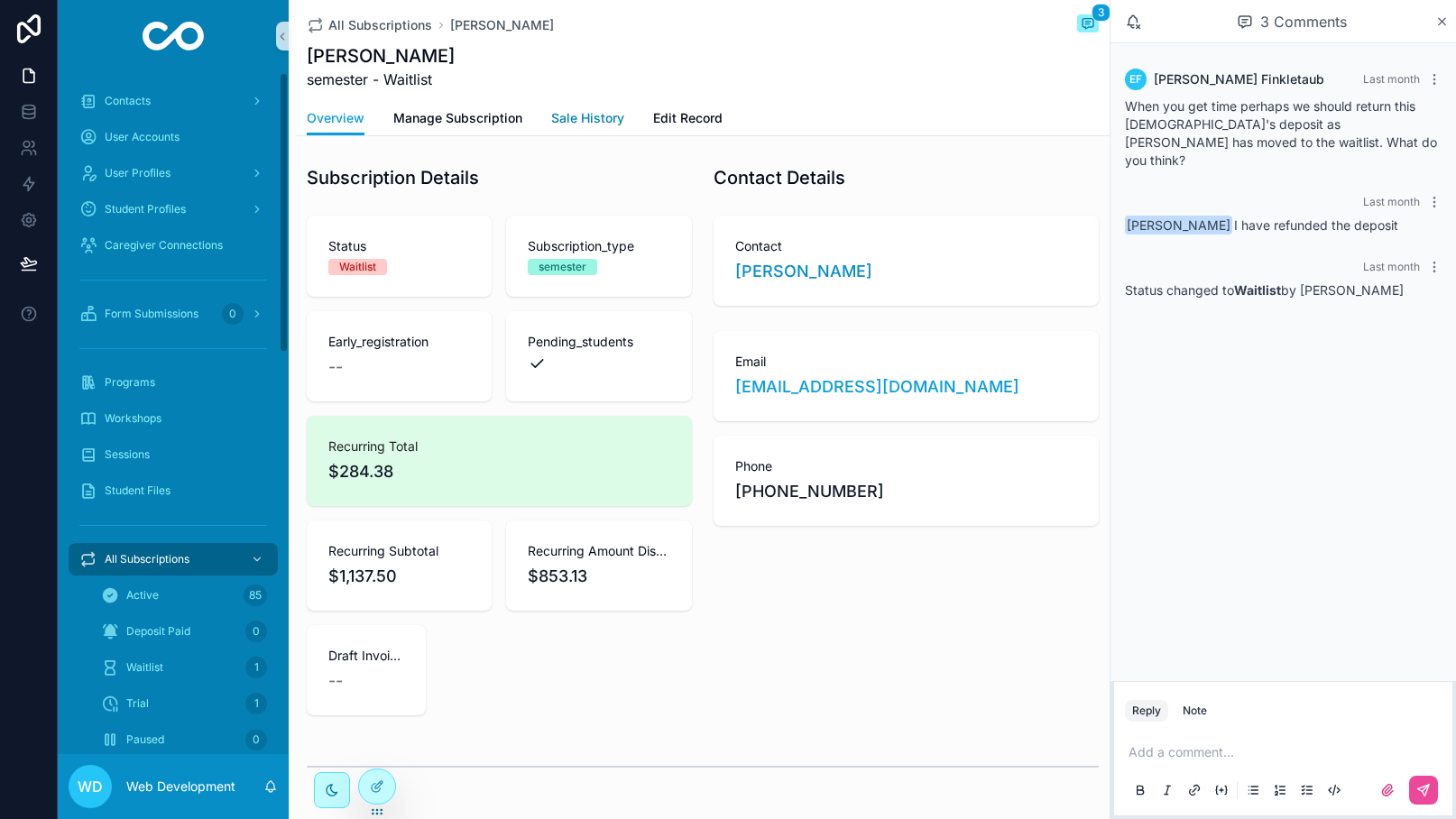
click at [590, 113] on span "Sale History" at bounding box center [587, 118] width 73 height 18
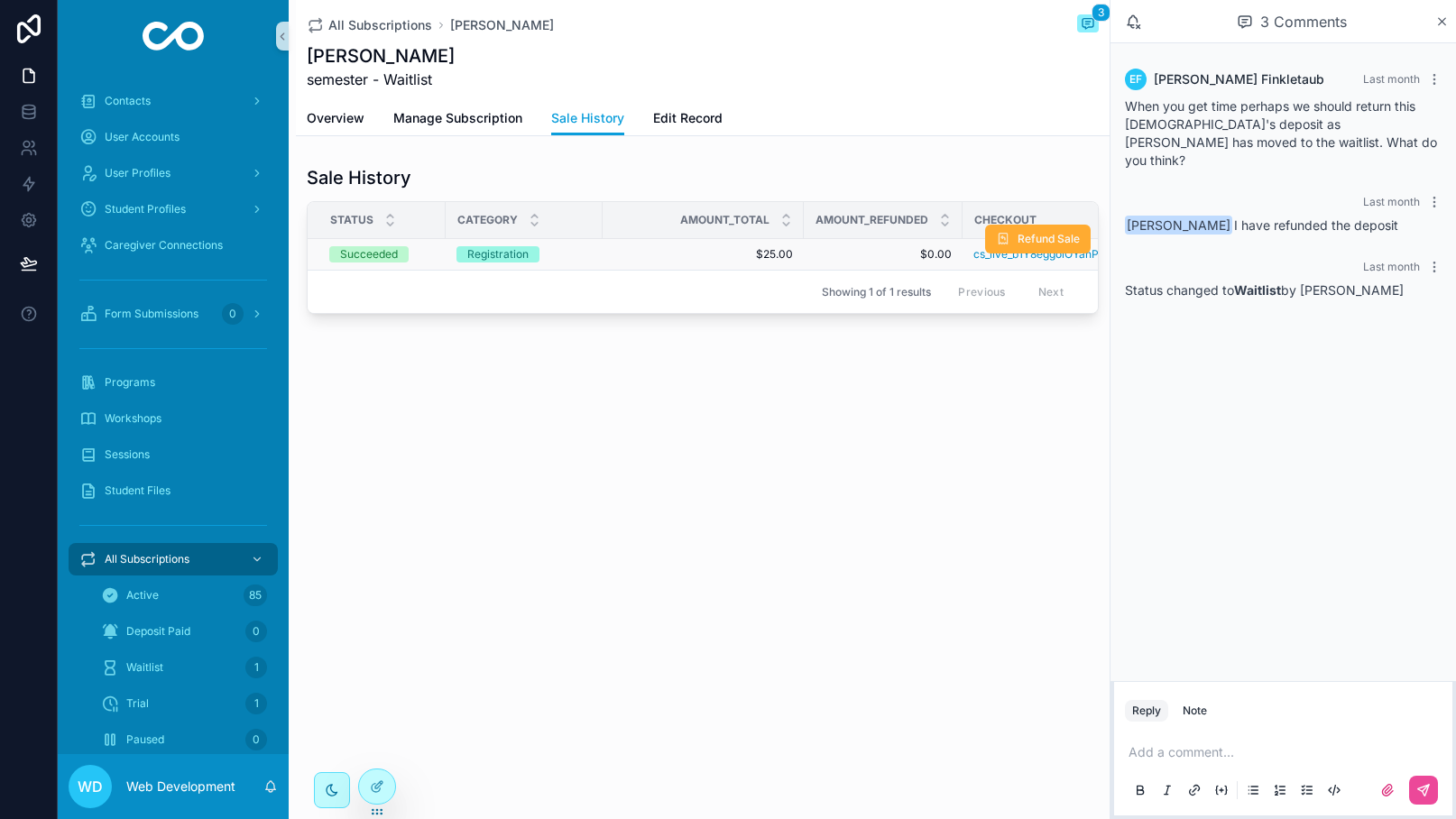
click at [593, 256] on td "Registration" at bounding box center [524, 255] width 157 height 31
click at [1438, 16] on icon "scrollable content" at bounding box center [1442, 22] width 14 height 15
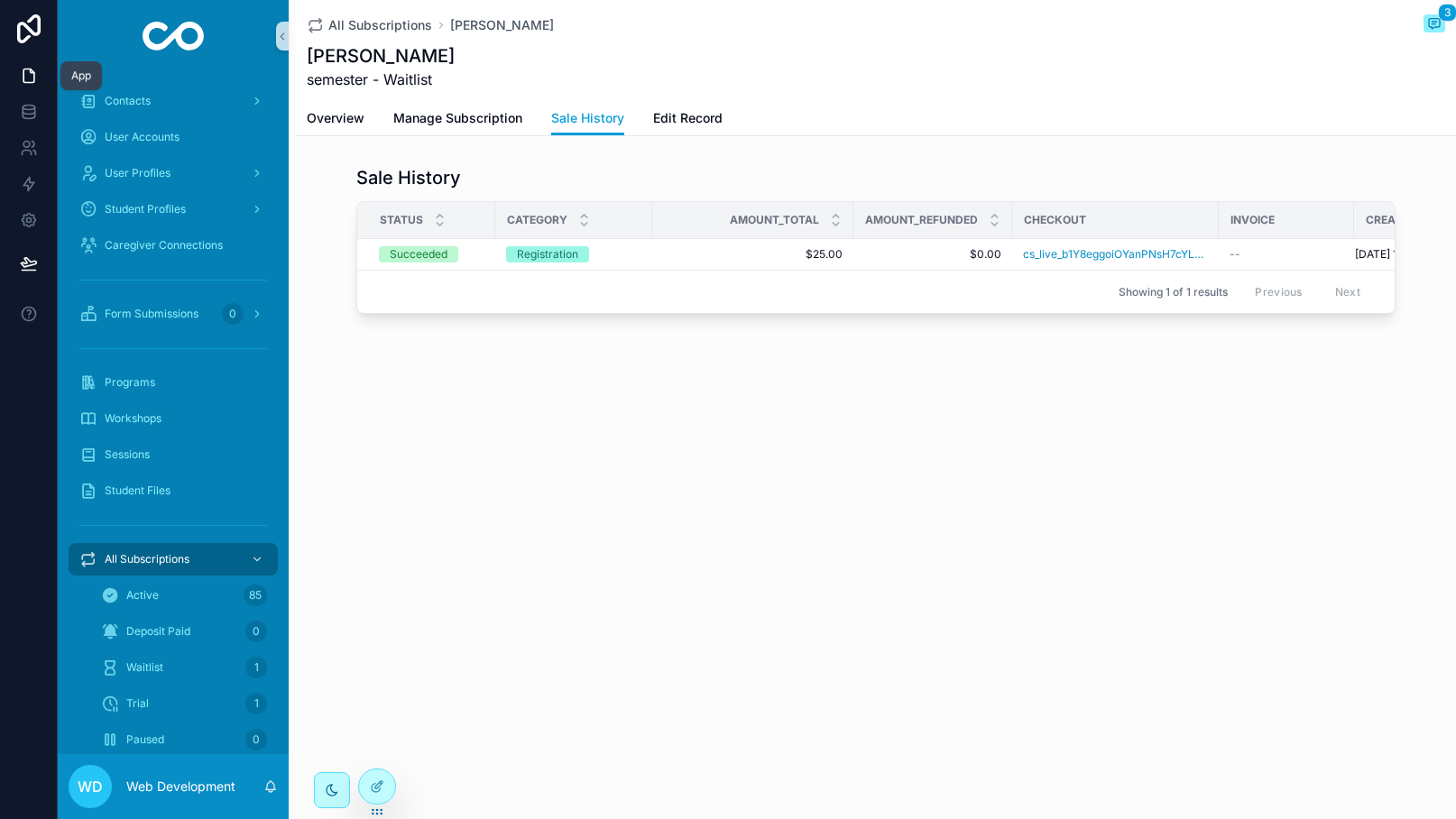
click at [21, 73] on icon at bounding box center [28, 75] width 18 height 18
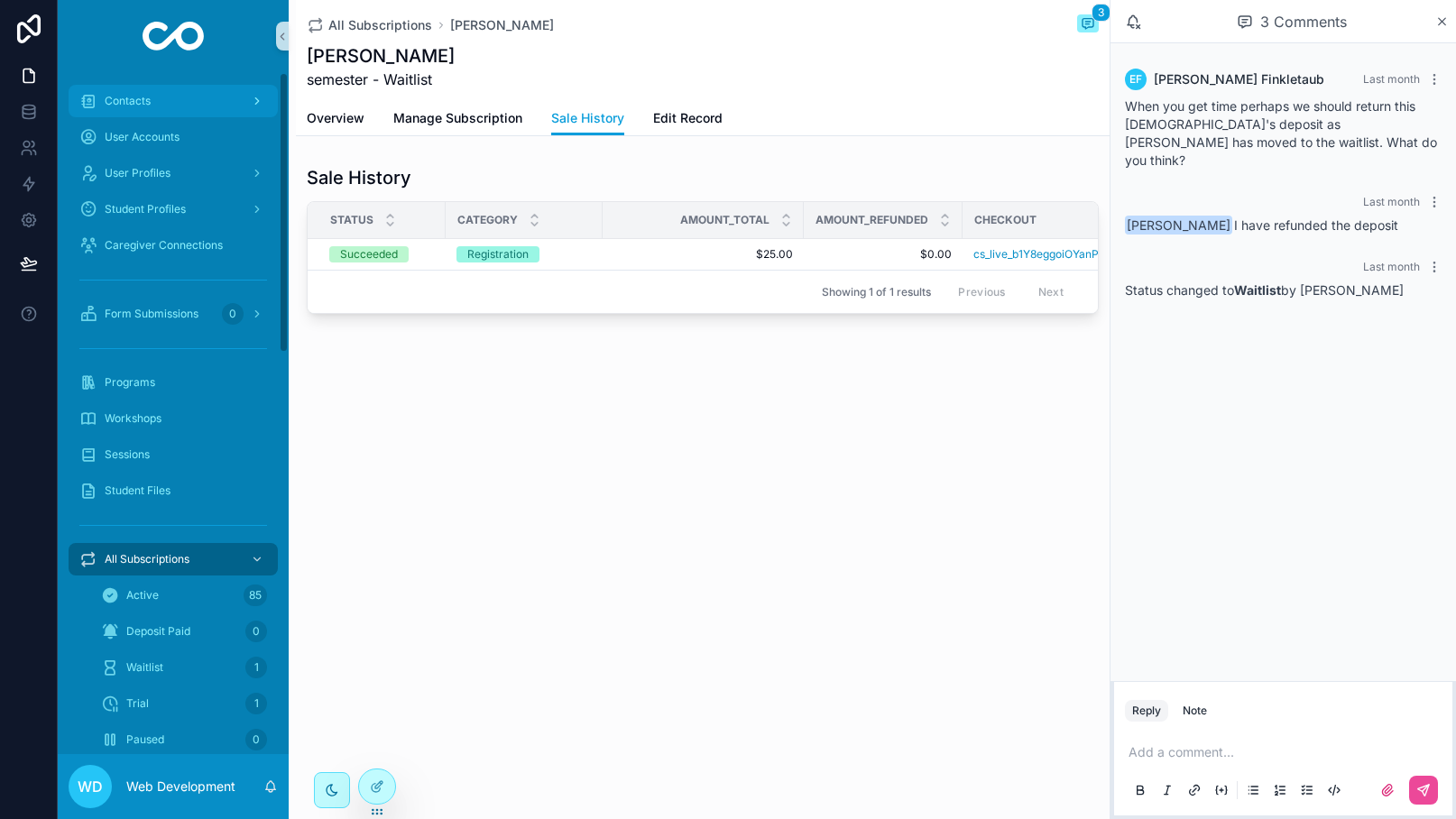
click at [140, 102] on span "Contacts" at bounding box center [127, 101] width 46 height 15
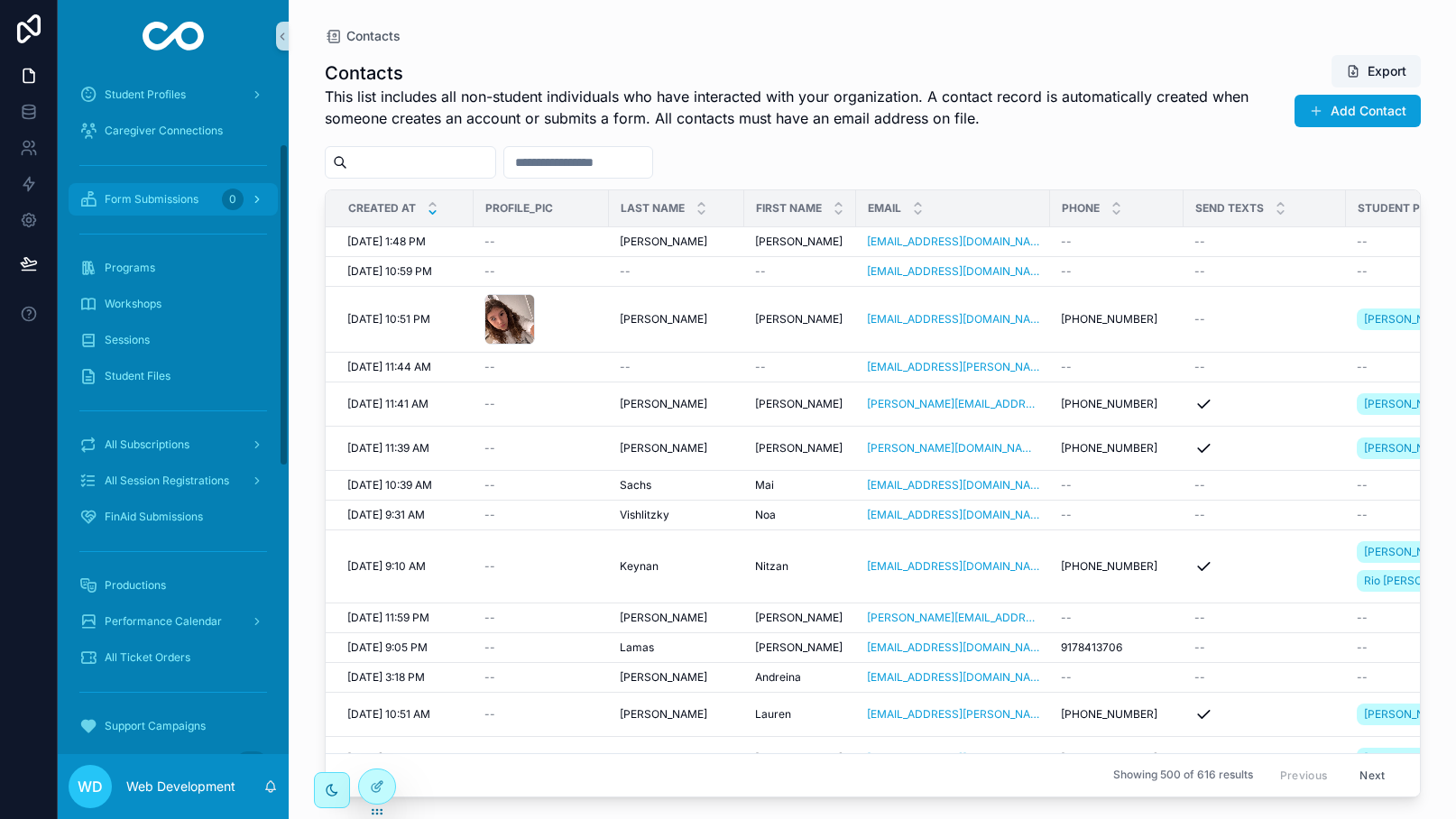
scroll to position [195, 0]
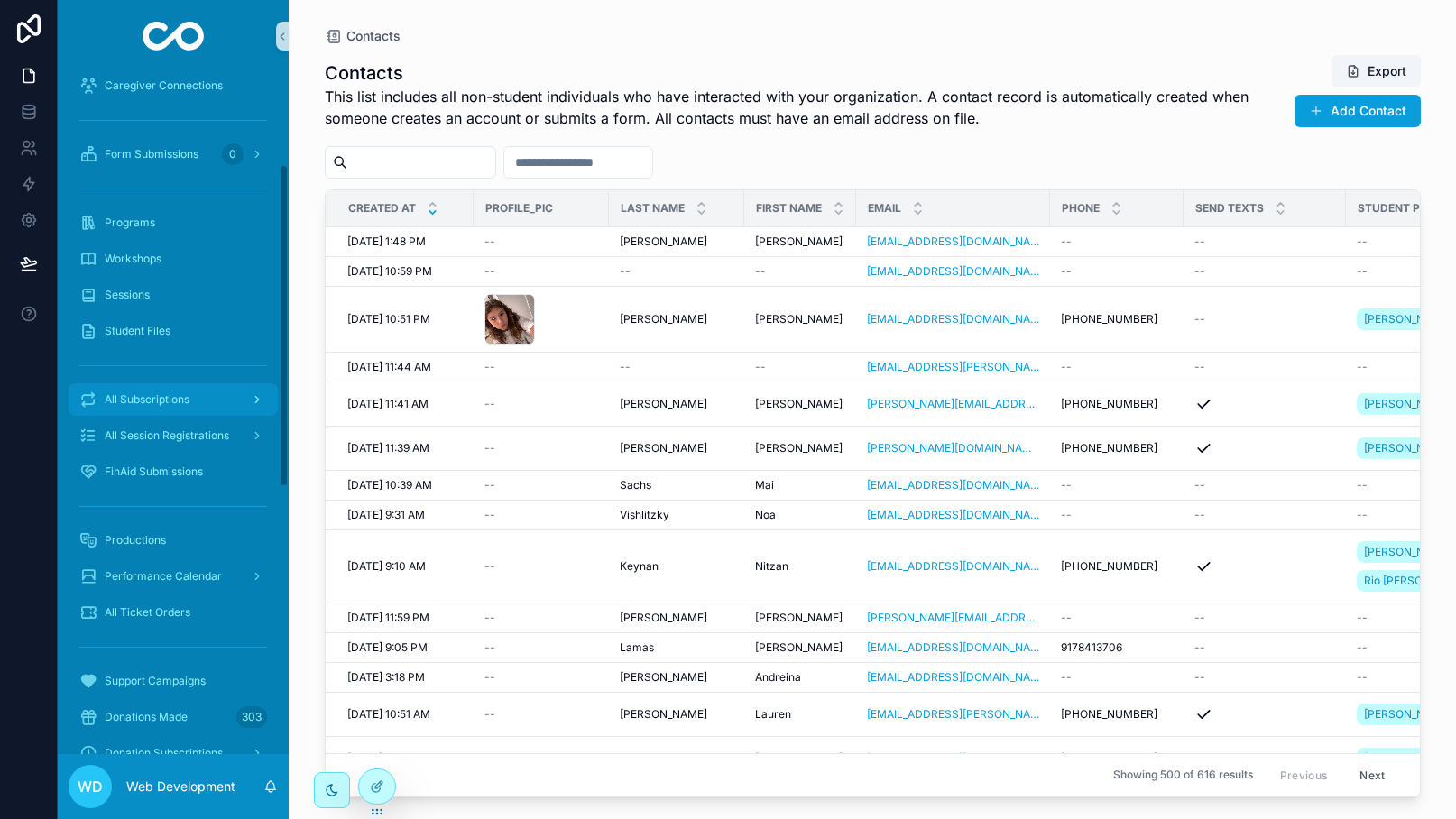
click at [214, 407] on div "All Subscriptions" at bounding box center [173, 400] width 188 height 29
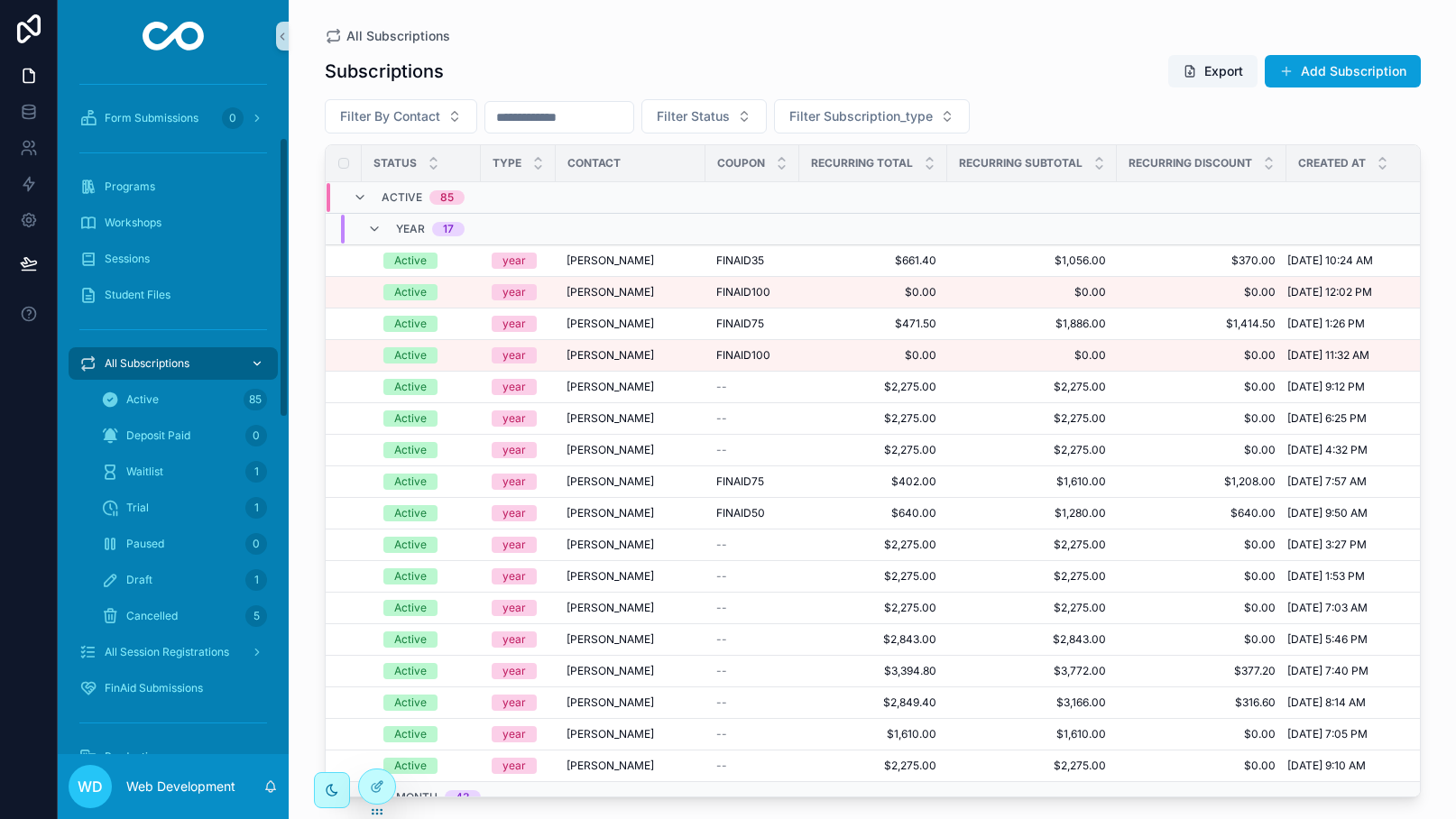
scroll to position [159, 0]
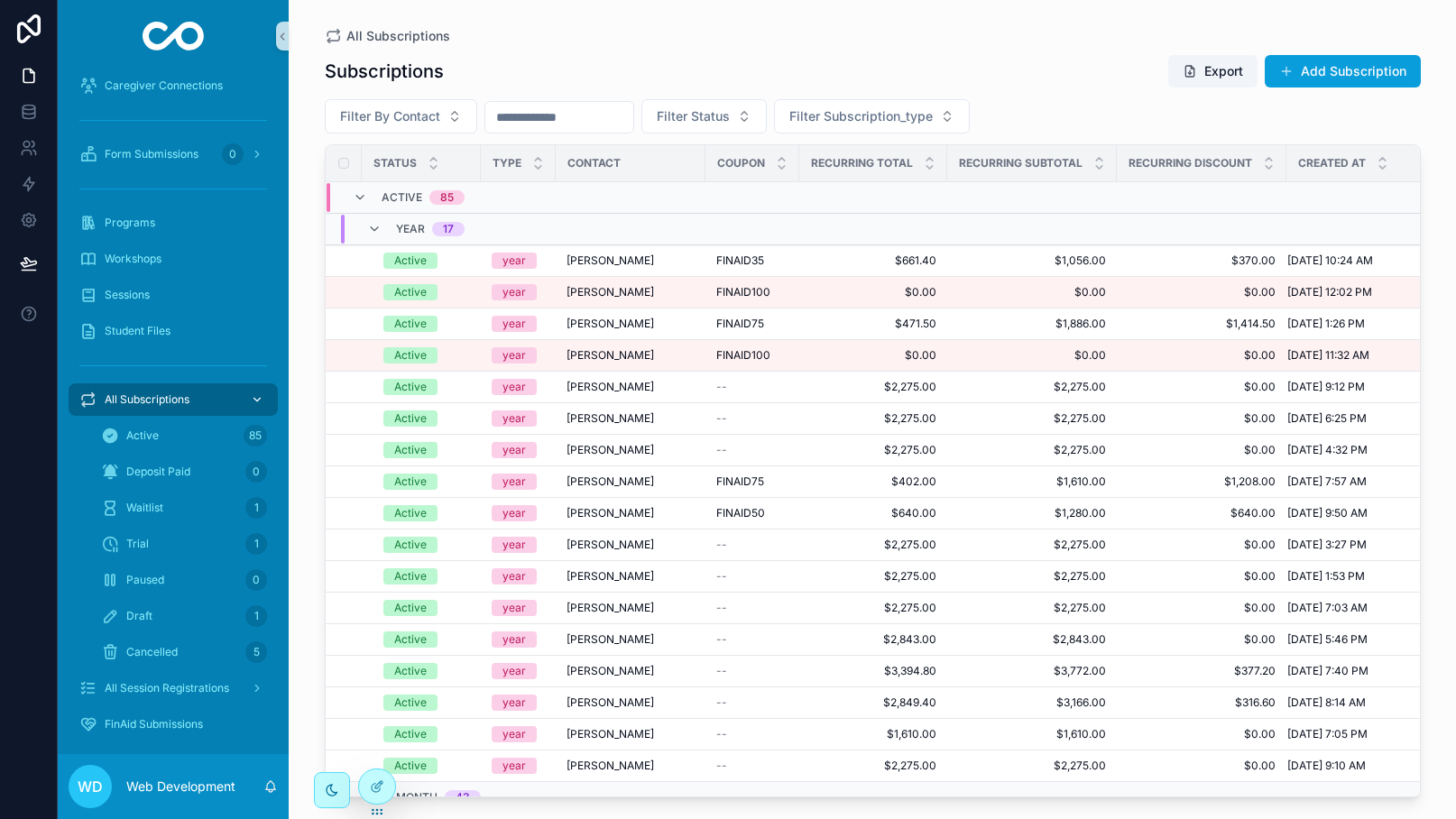
click at [256, 398] on icon "scrollable content" at bounding box center [257, 399] width 13 height 13
click at [227, 401] on div "All Subscriptions" at bounding box center [173, 400] width 188 height 29
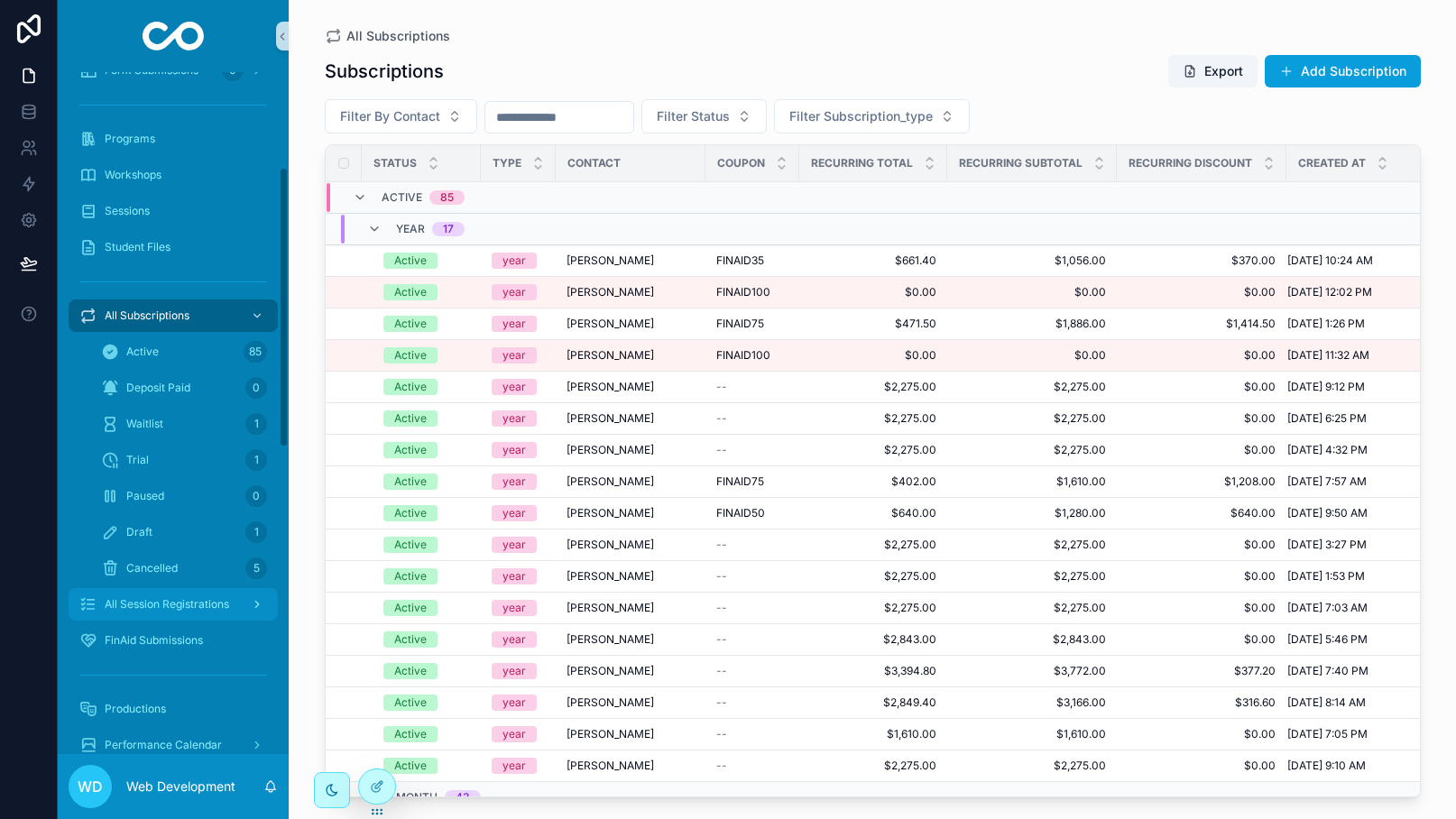
scroll to position [264, 0]
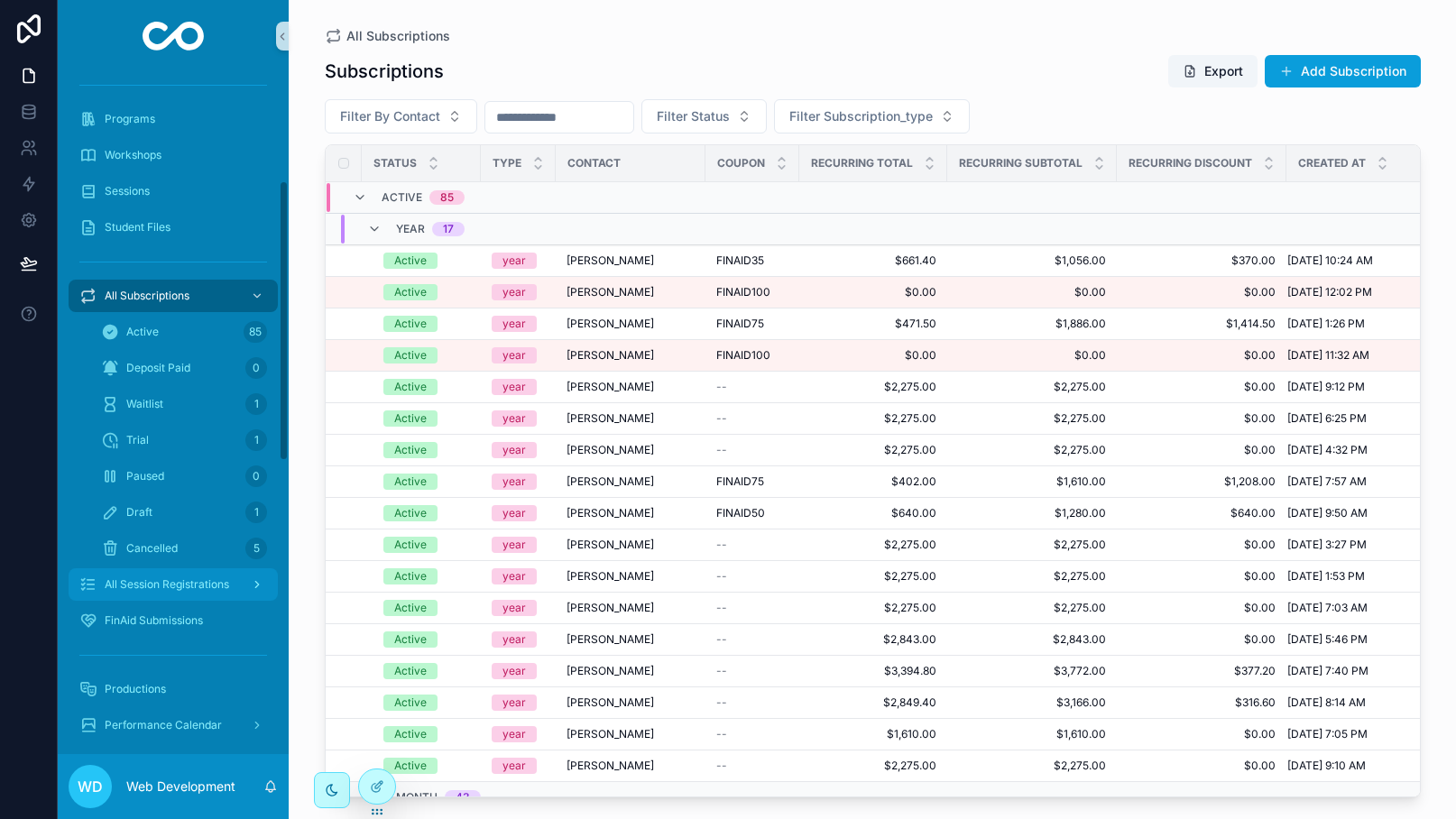
click at [190, 599] on link "All Session Registrations" at bounding box center [173, 583] width 209 height 32
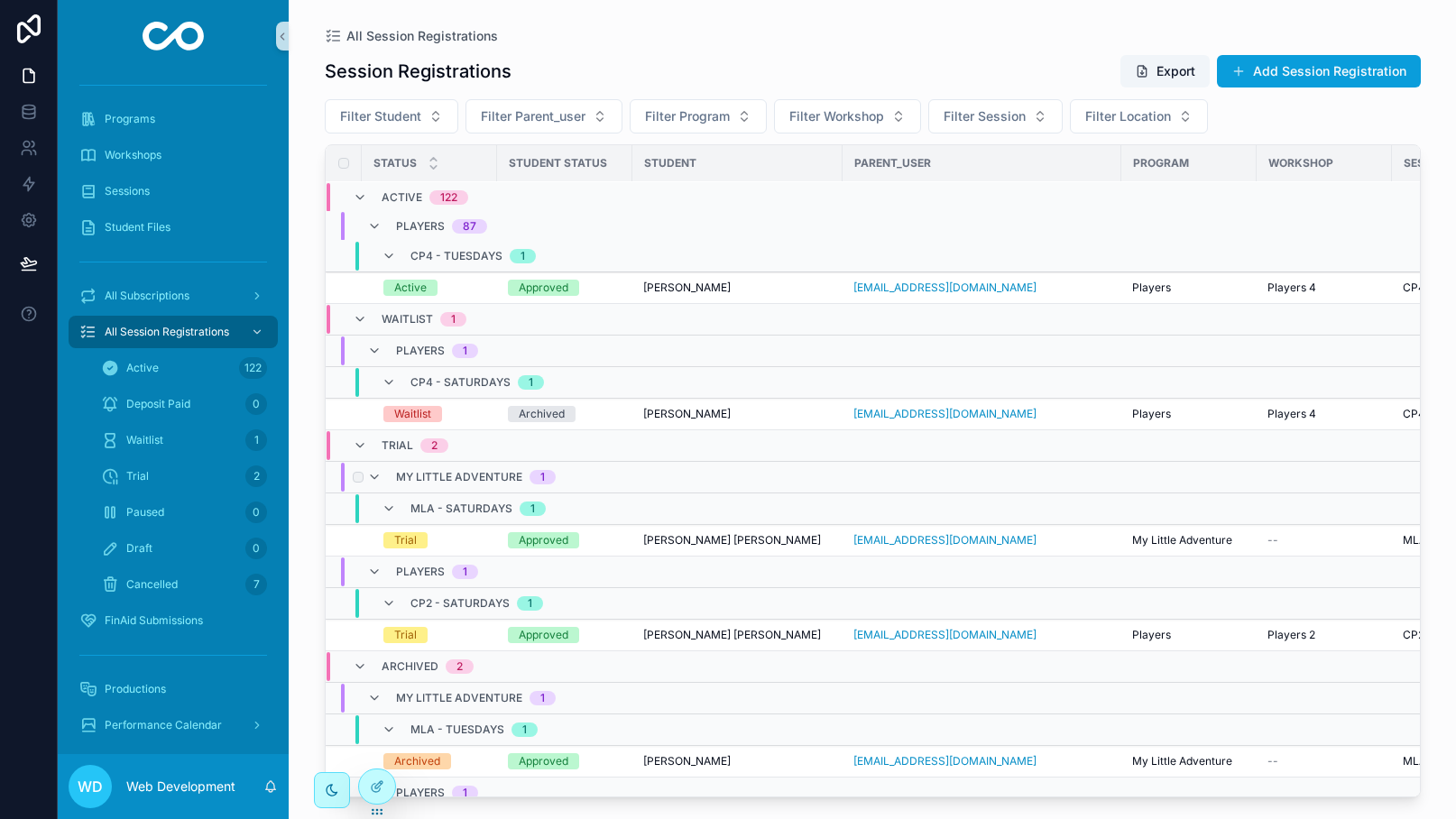
scroll to position [4436, 0]
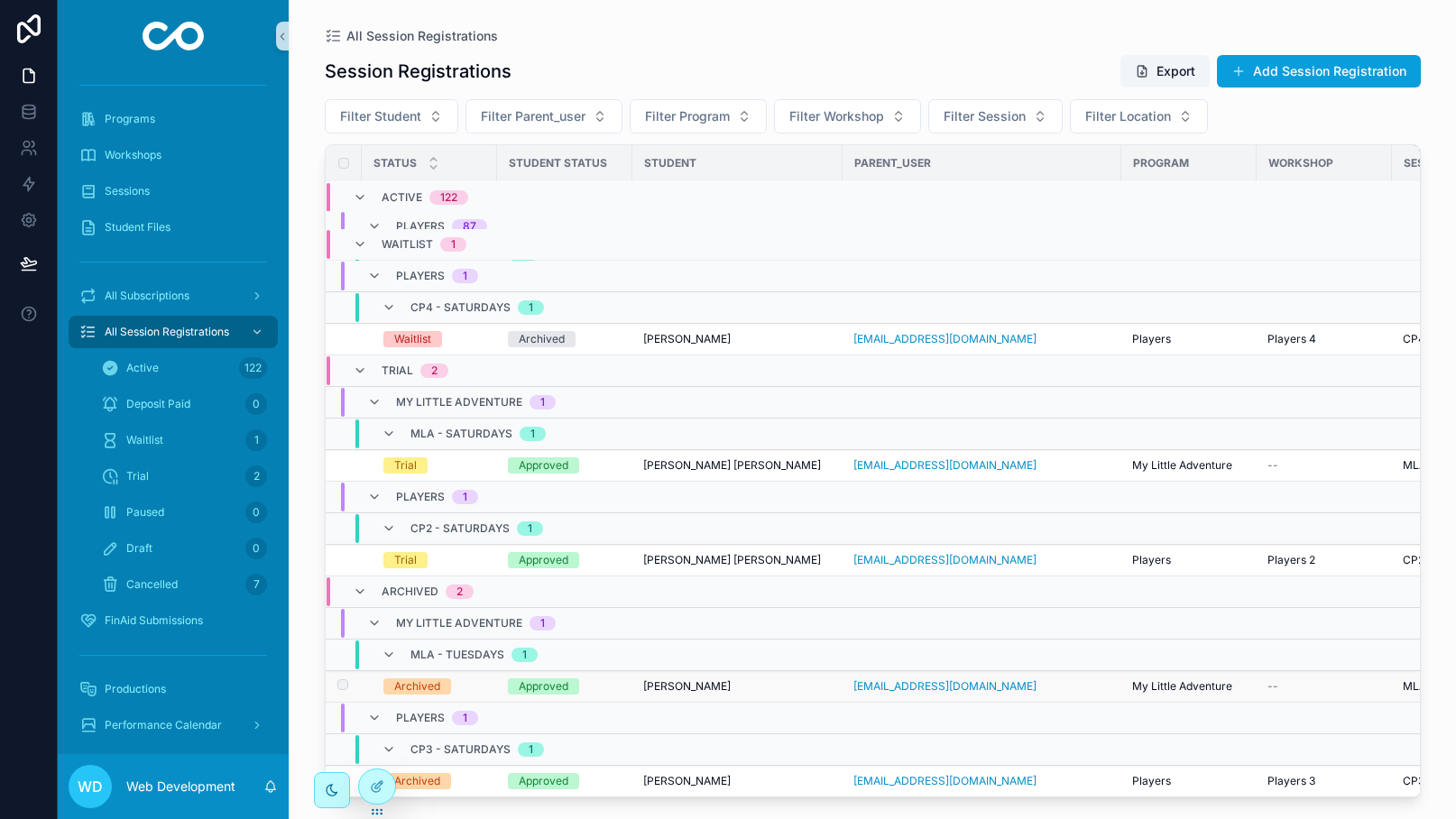
click at [738, 683] on div "[PERSON_NAME] [PERSON_NAME]" at bounding box center [737, 686] width 189 height 15
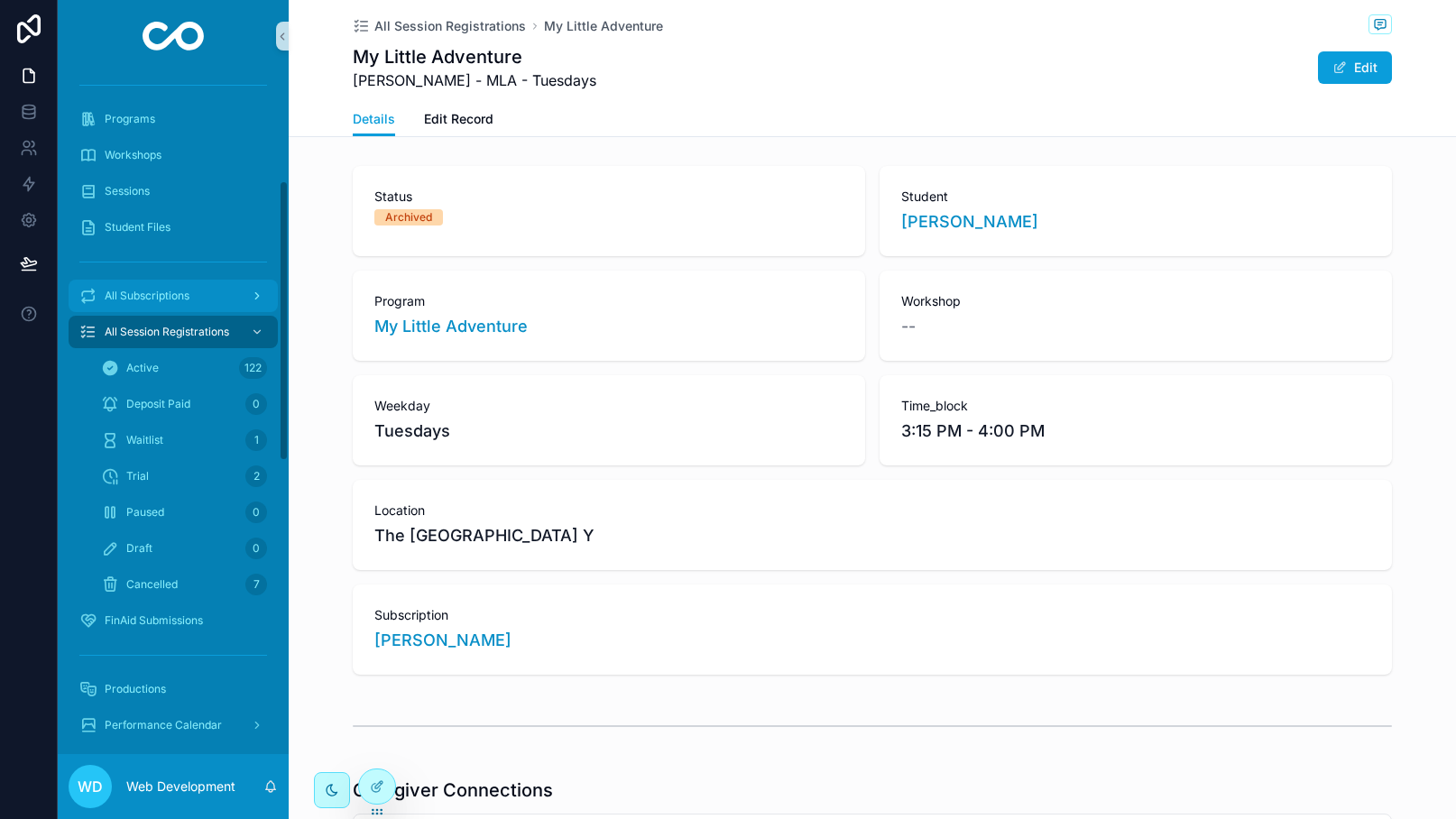
click at [200, 300] on div "All Subscriptions" at bounding box center [173, 296] width 188 height 29
